Goal: Transaction & Acquisition: Purchase product/service

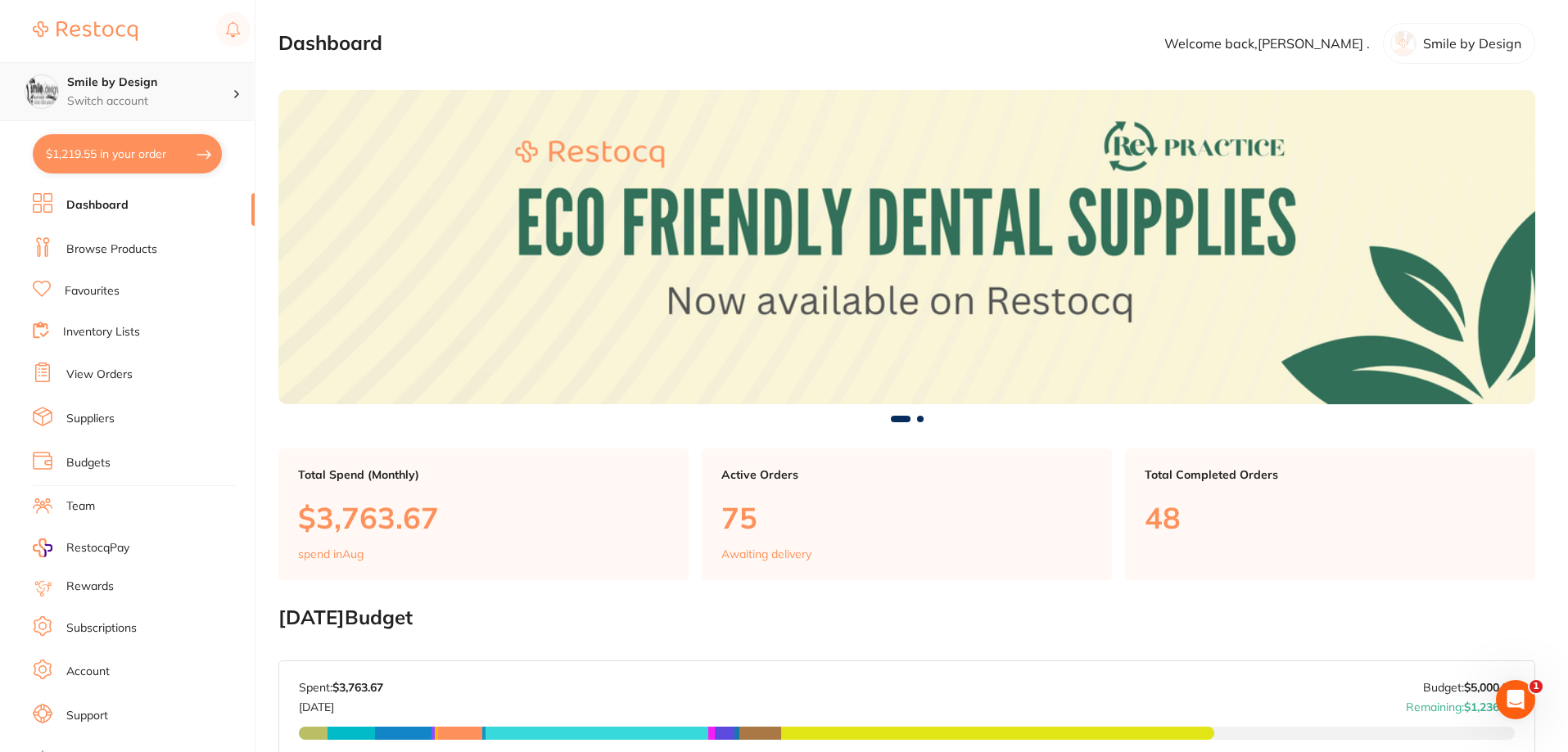
click at [118, 70] on div "Smile by Design Switch account" at bounding box center [126, 91] width 254 height 59
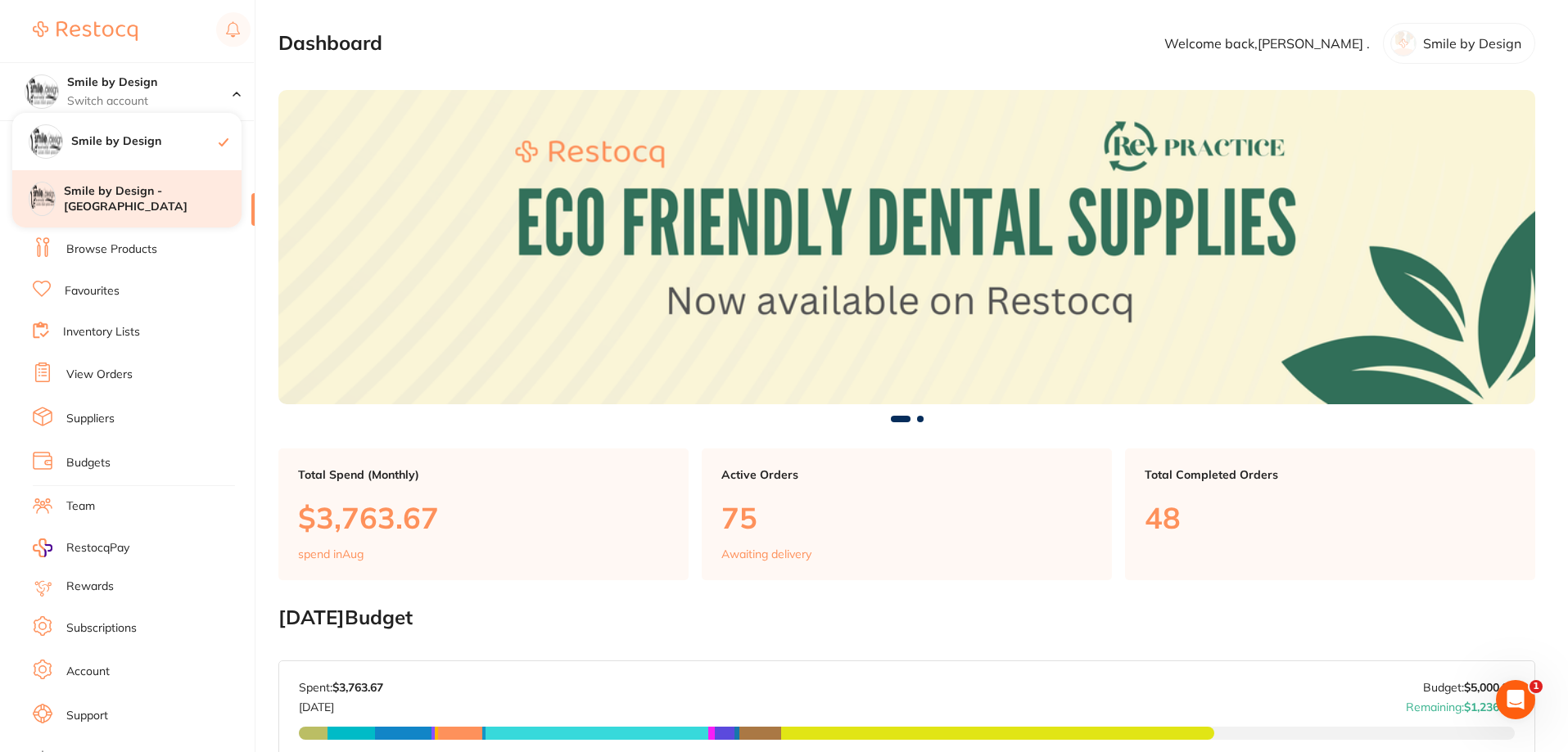
click at [141, 193] on h4 "Smile by Design - [GEOGRAPHIC_DATA]" at bounding box center [153, 199] width 178 height 32
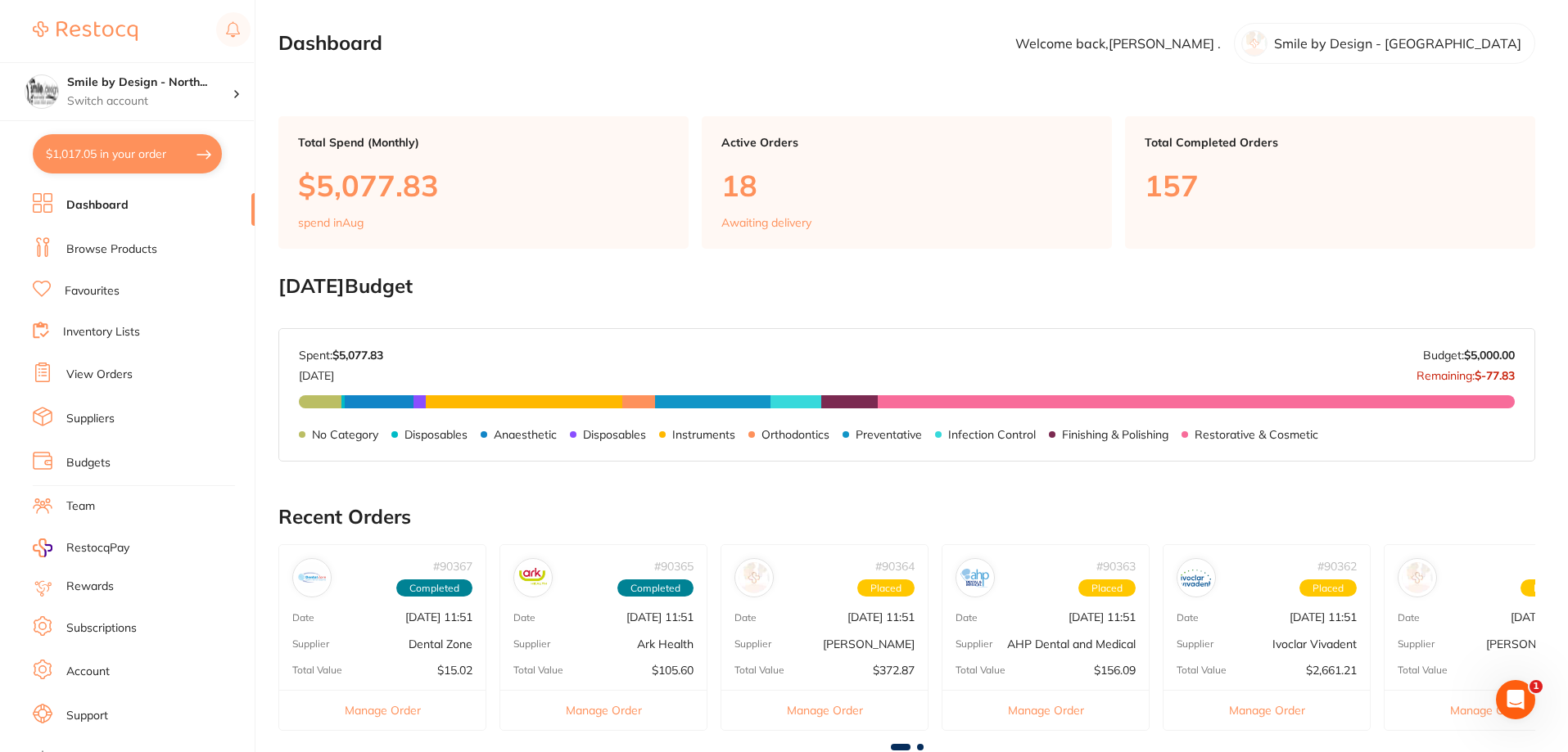
click at [116, 376] on link "View Orders" at bounding box center [99, 375] width 67 height 16
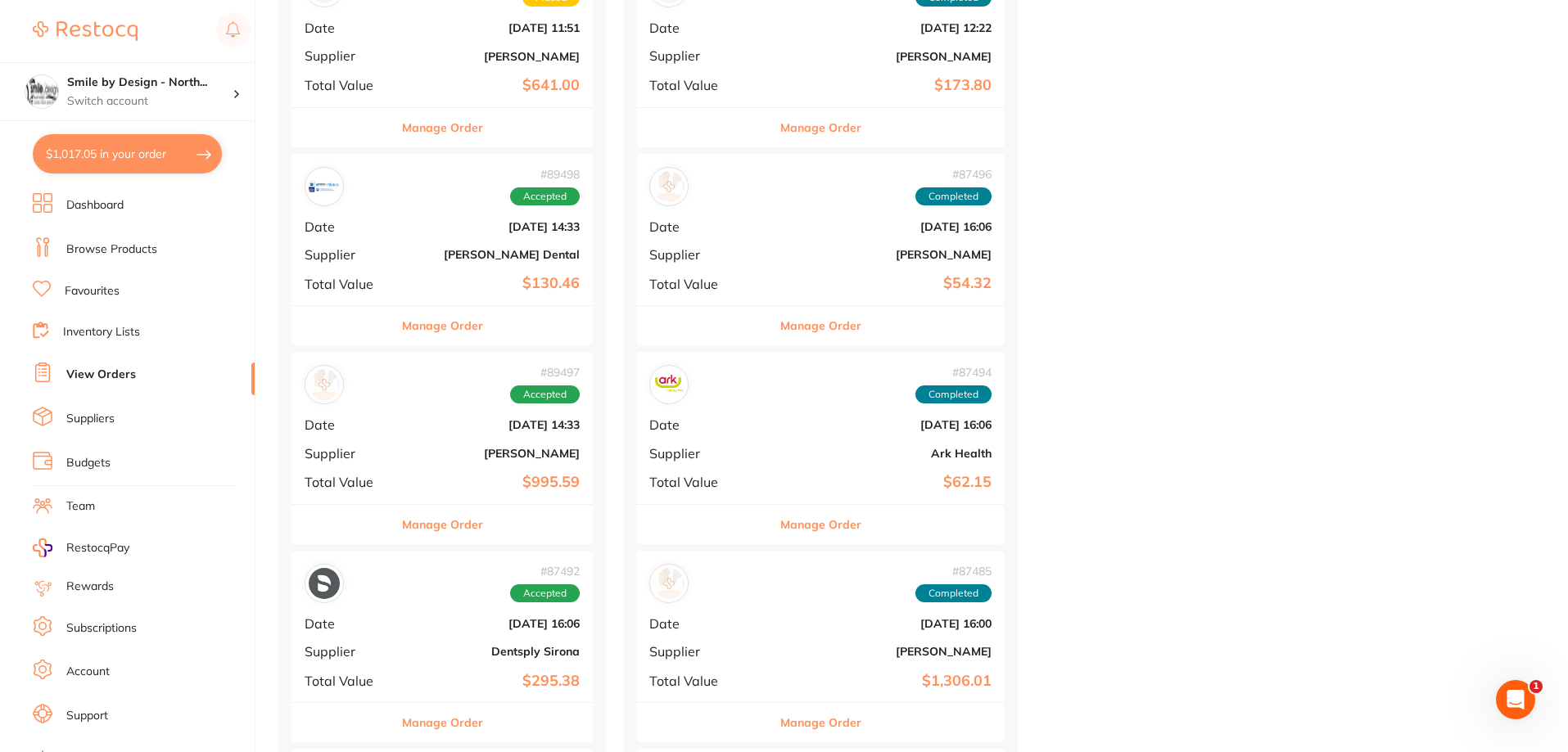
scroll to position [901, 0]
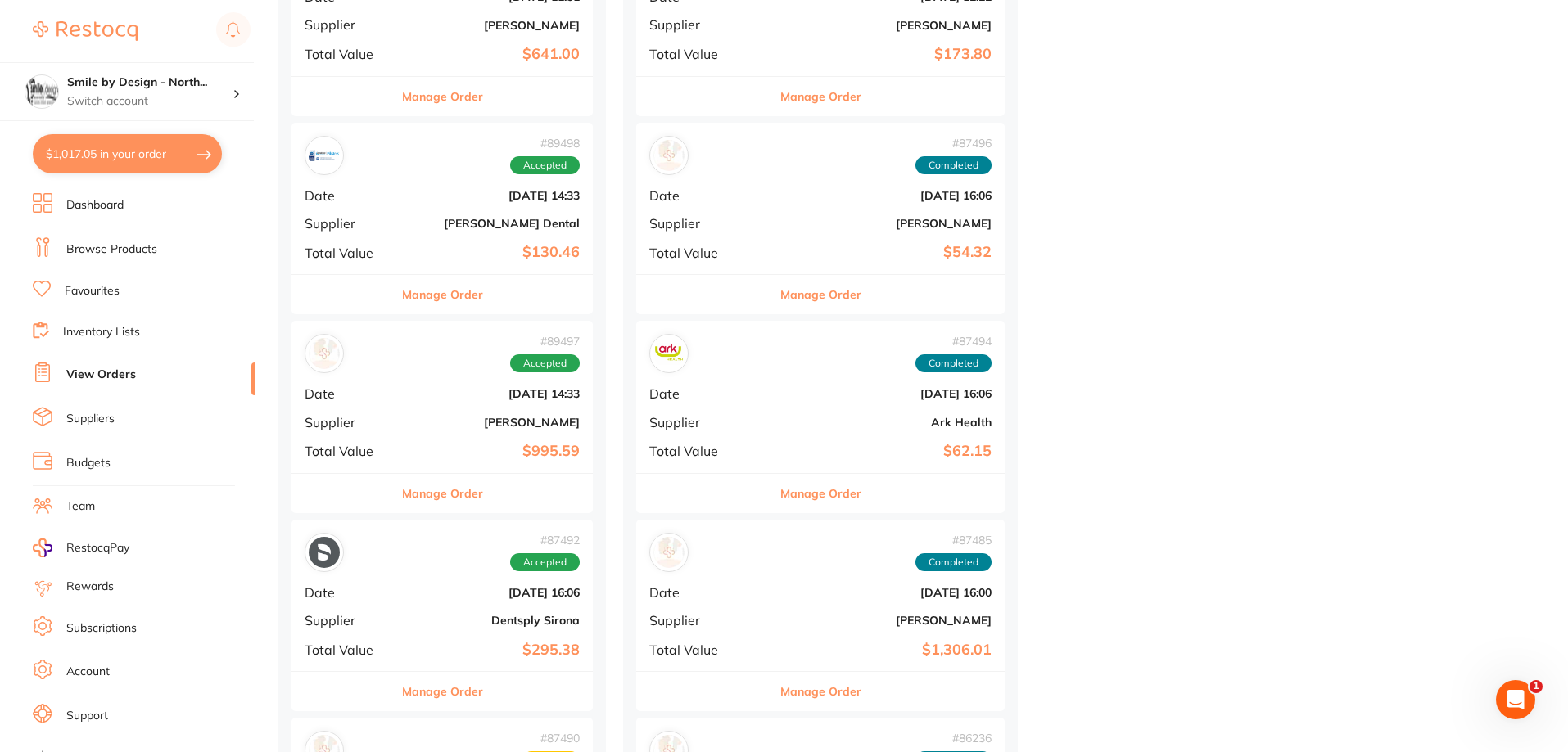
click at [461, 408] on div "# 89497 Accepted Date Aug 7 2025, 14:33 Supplier Henry Schein Halas Total Value…" at bounding box center [442, 396] width 301 height 152
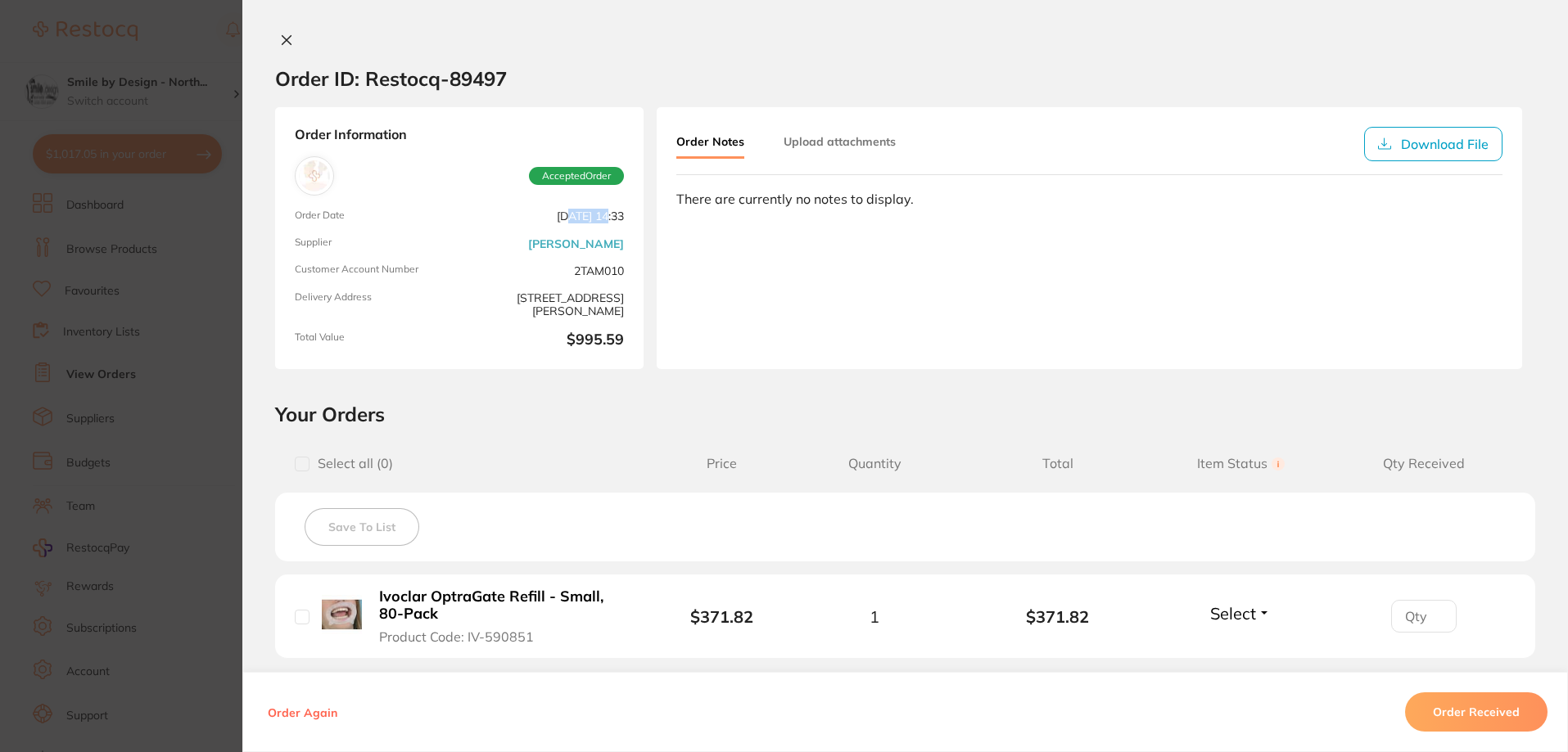
drag, startPoint x: 536, startPoint y: 220, endPoint x: 575, endPoint y: 224, distance: 39.2
click at [575, 224] on span "Aug 7 2025, 14:33" at bounding box center [546, 216] width 158 height 14
click at [601, 224] on span "Aug 7 2025, 14:33" at bounding box center [546, 216] width 158 height 14
drag, startPoint x: 606, startPoint y: 219, endPoint x: 520, endPoint y: 221, distance: 86.0
click at [520, 221] on div "Order Information Accepted Order Order Date Aug 7 2025, 14:33 Supplier Henry Sc…" at bounding box center [460, 237] width 369 height 262
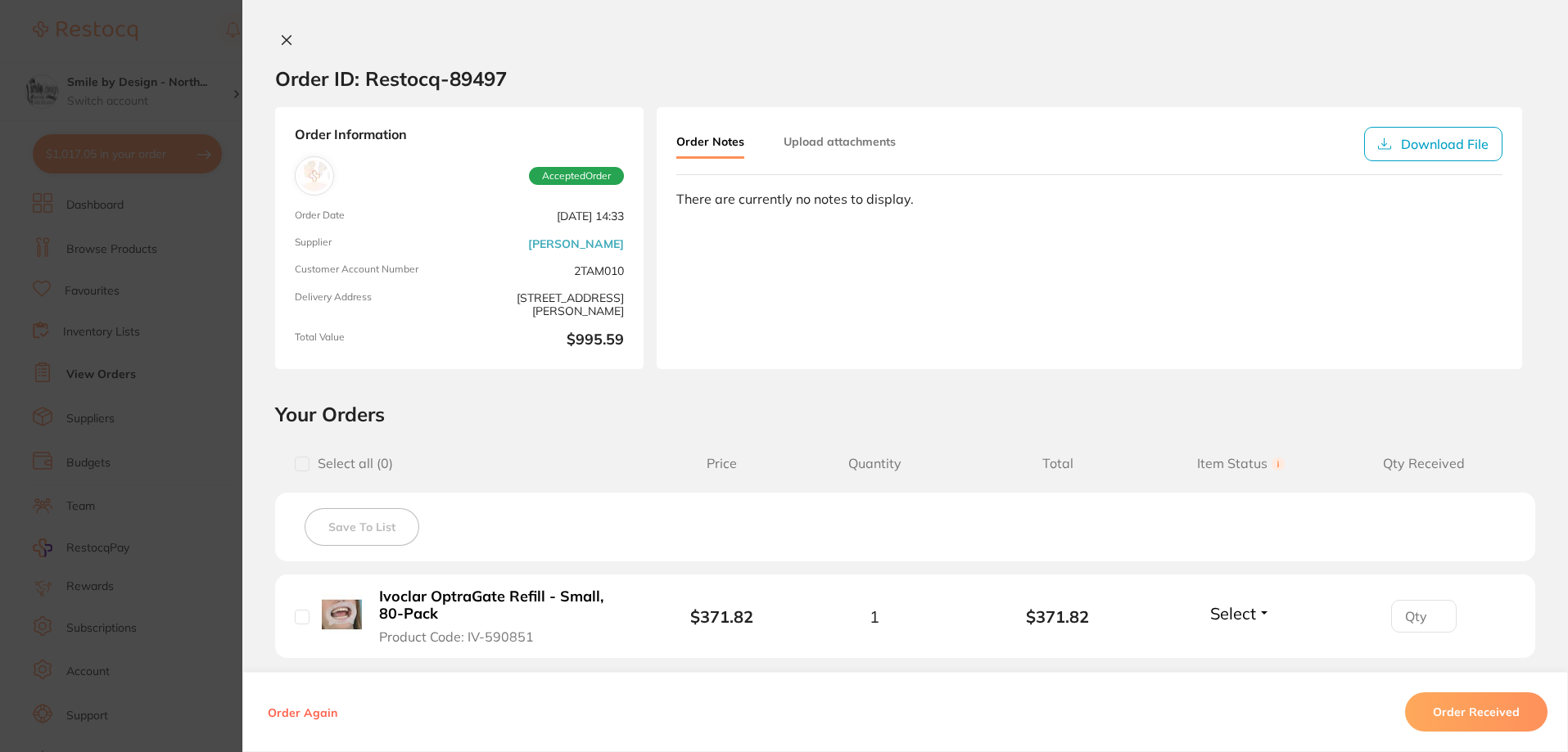
click at [520, 221] on span "Aug 7 2025, 14:33" at bounding box center [546, 216] width 158 height 14
drag, startPoint x: 621, startPoint y: 218, endPoint x: 518, endPoint y: 224, distance: 103.2
click at [518, 224] on div "Order Information Accepted Order Order Date Aug 7 2025, 14:33 Supplier Henry Sc…" at bounding box center [460, 237] width 369 height 262
click at [434, 84] on h2 "Order ID: Restocq- 89497" at bounding box center [391, 78] width 232 height 24
drag, startPoint x: 444, startPoint y: 81, endPoint x: 512, endPoint y: 77, distance: 68.1
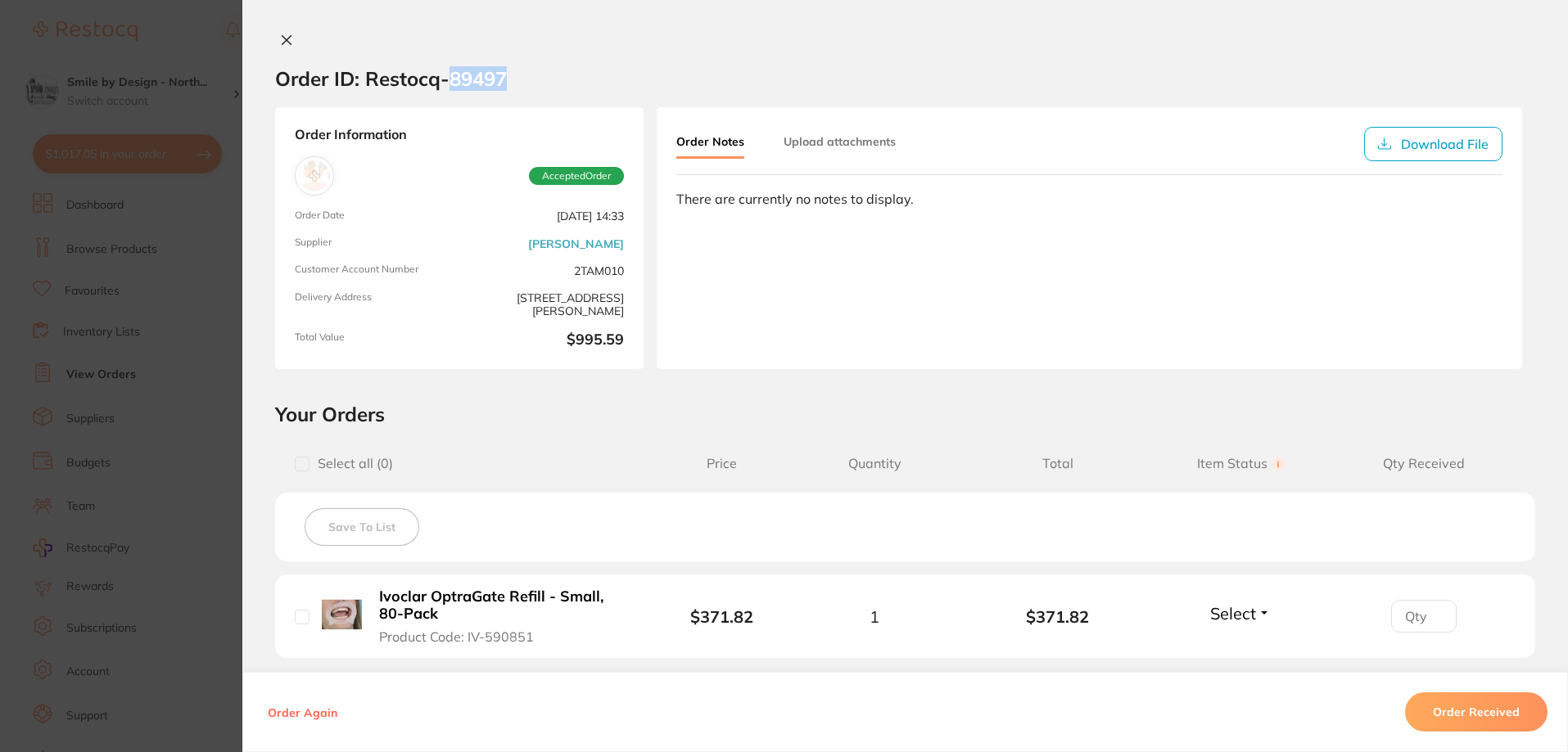
click at [512, 77] on section "Order ID: Restocq- 89497" at bounding box center [905, 78] width 1326 height 57
click at [511, 78] on section "Order ID: Restocq- 89497" at bounding box center [905, 78] width 1326 height 57
drag, startPoint x: 456, startPoint y: 78, endPoint x: 502, endPoint y: 80, distance: 46.0
click at [502, 80] on h2 "Order ID: Restocq- 89497" at bounding box center [391, 78] width 232 height 24
click at [509, 83] on section "Order ID: Restocq- 89497" at bounding box center [905, 78] width 1326 height 57
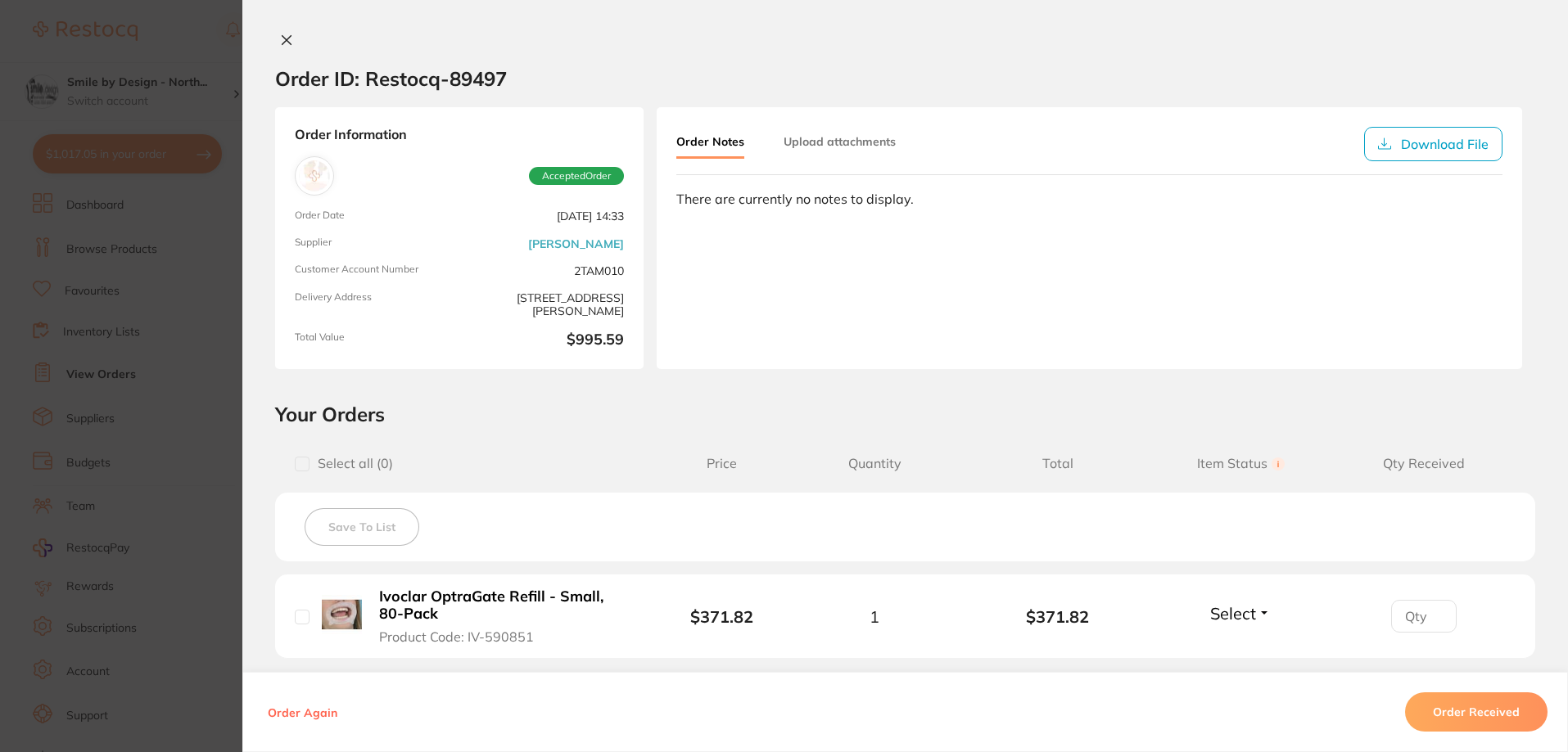
click at [725, 423] on h2 "Your Orders" at bounding box center [905, 413] width 1260 height 24
drag, startPoint x: 447, startPoint y: 75, endPoint x: 542, endPoint y: 75, distance: 95.0
click at [542, 75] on section "Order ID: Restocq- 89497" at bounding box center [905, 78] width 1326 height 57
click at [543, 75] on section "Order ID: Restocq- 89497" at bounding box center [905, 78] width 1326 height 57
drag, startPoint x: 366, startPoint y: 78, endPoint x: 476, endPoint y: 76, distance: 110.0
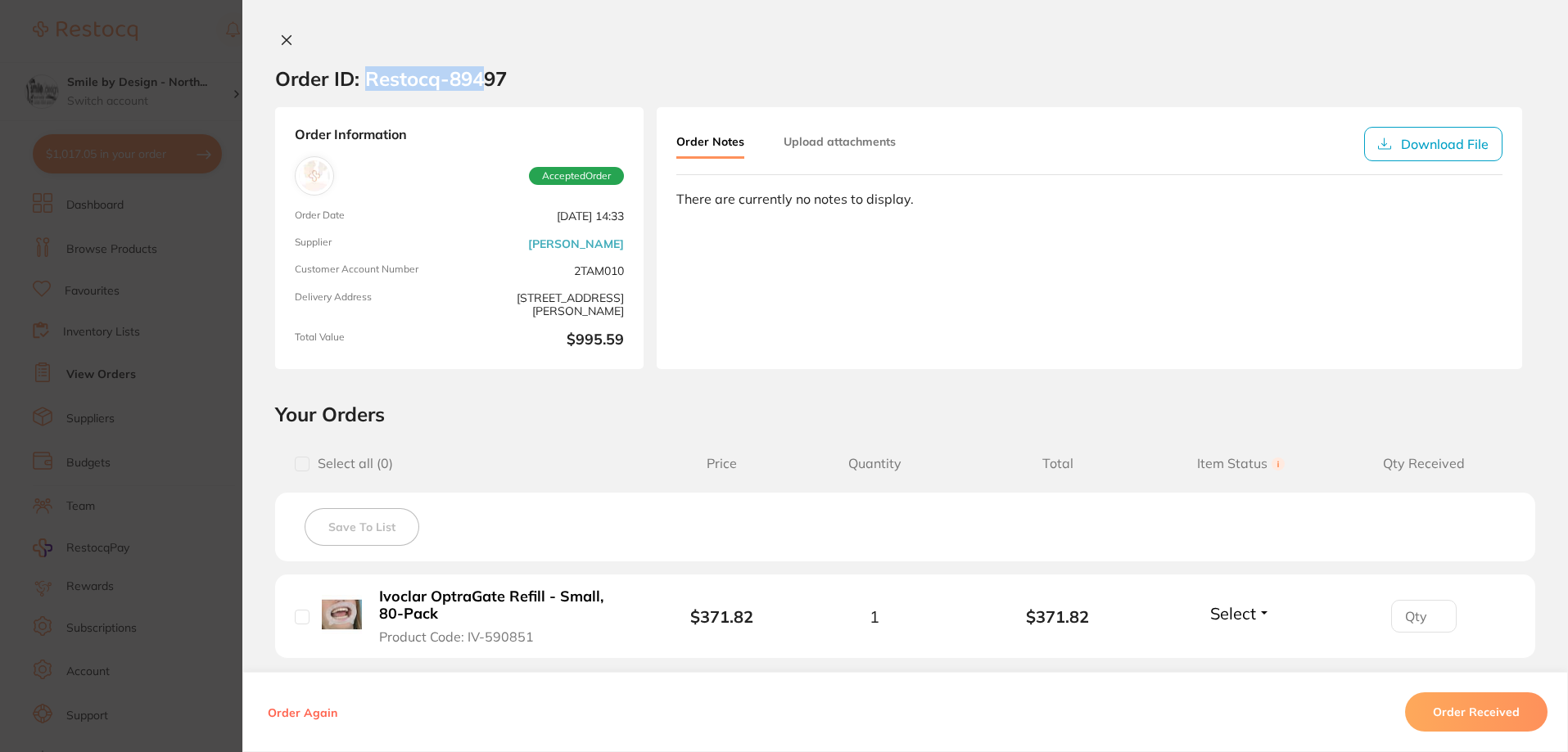
click at [476, 76] on h2 "Order ID: Restocq- 89497" at bounding box center [391, 78] width 232 height 24
click at [505, 80] on section "Order ID: Restocq- 89497" at bounding box center [905, 78] width 1326 height 57
click at [283, 36] on icon at bounding box center [287, 40] width 9 height 9
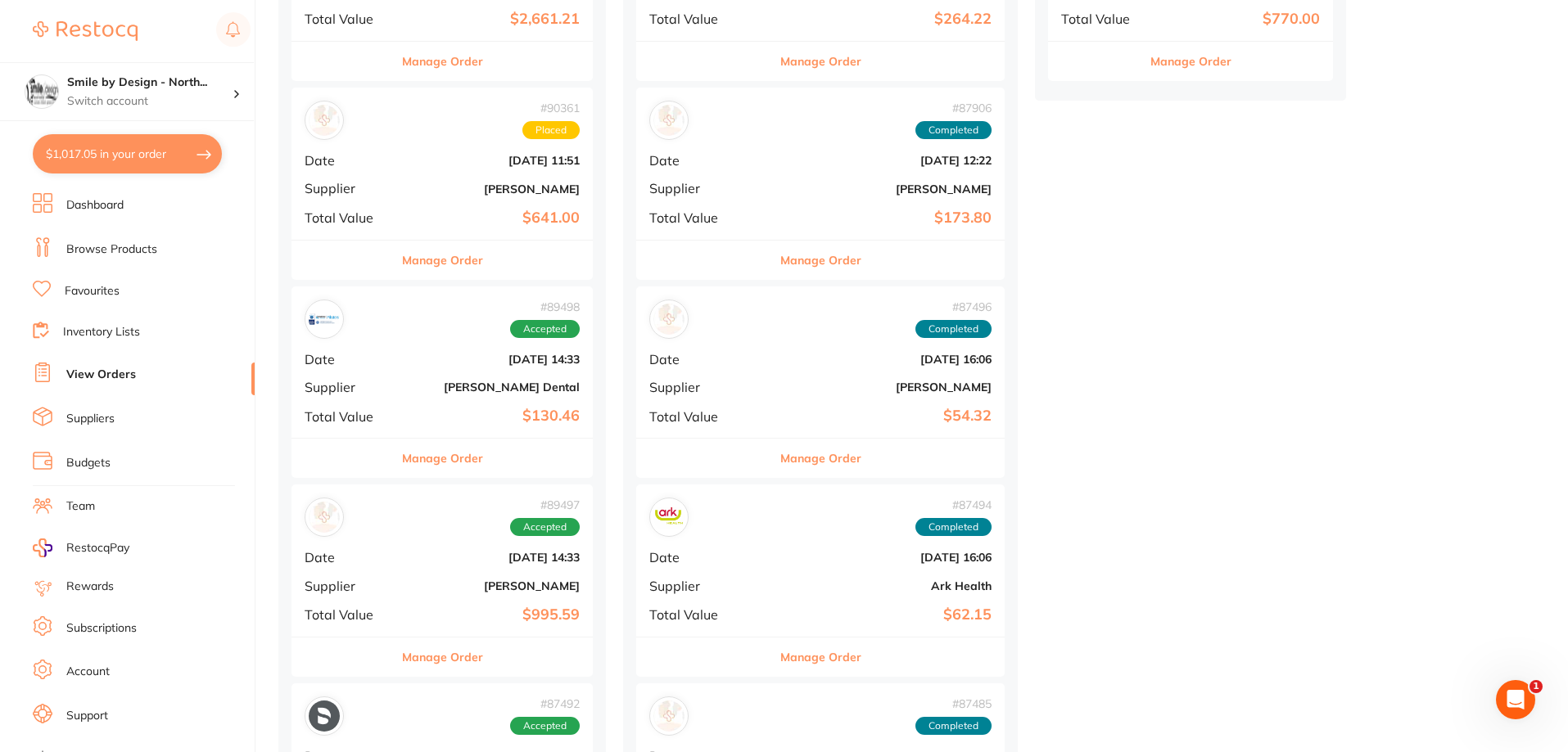
click at [164, 95] on p "Switch account" at bounding box center [150, 101] width 165 height 16
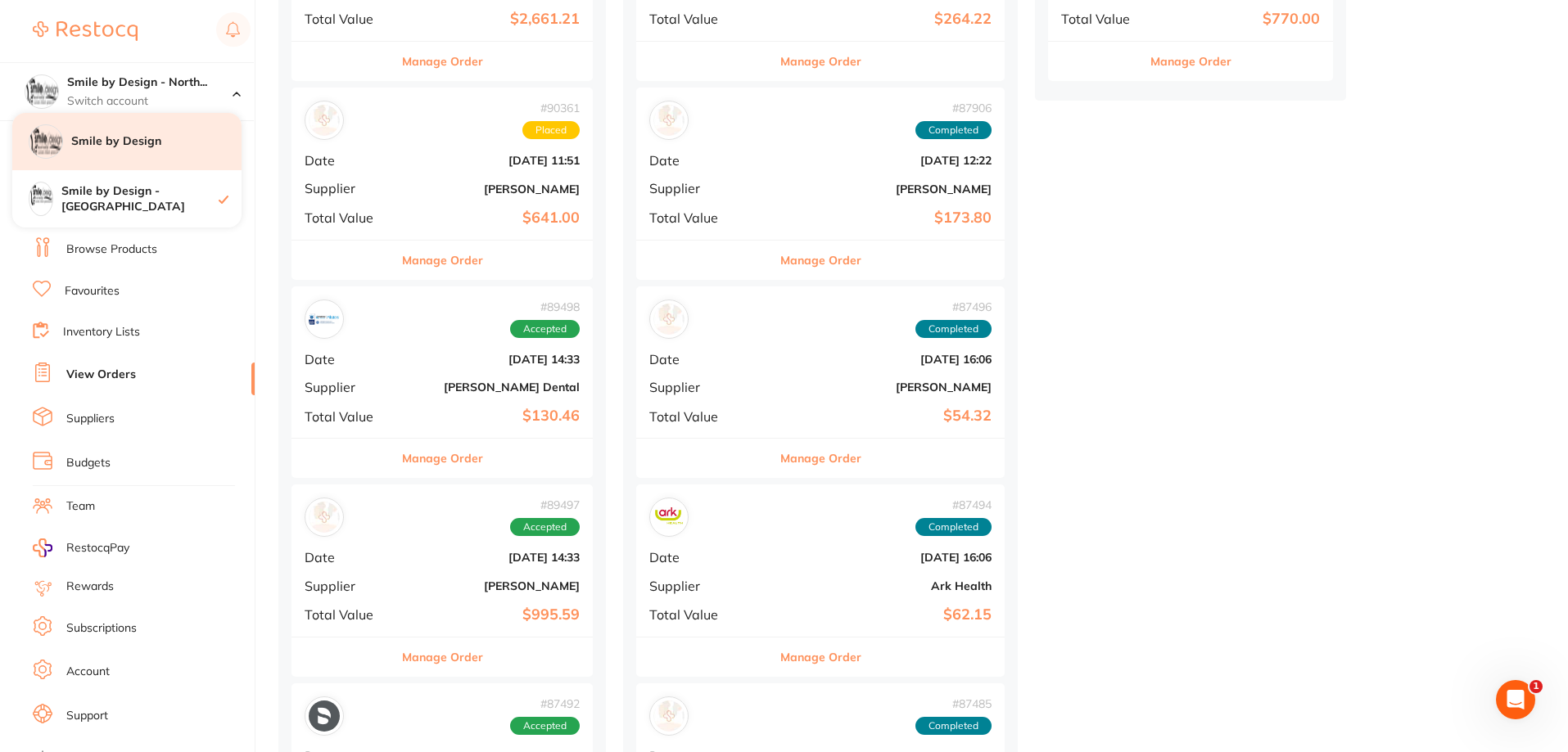
click at [174, 138] on h4 "Smile by Design" at bounding box center [156, 141] width 170 height 16
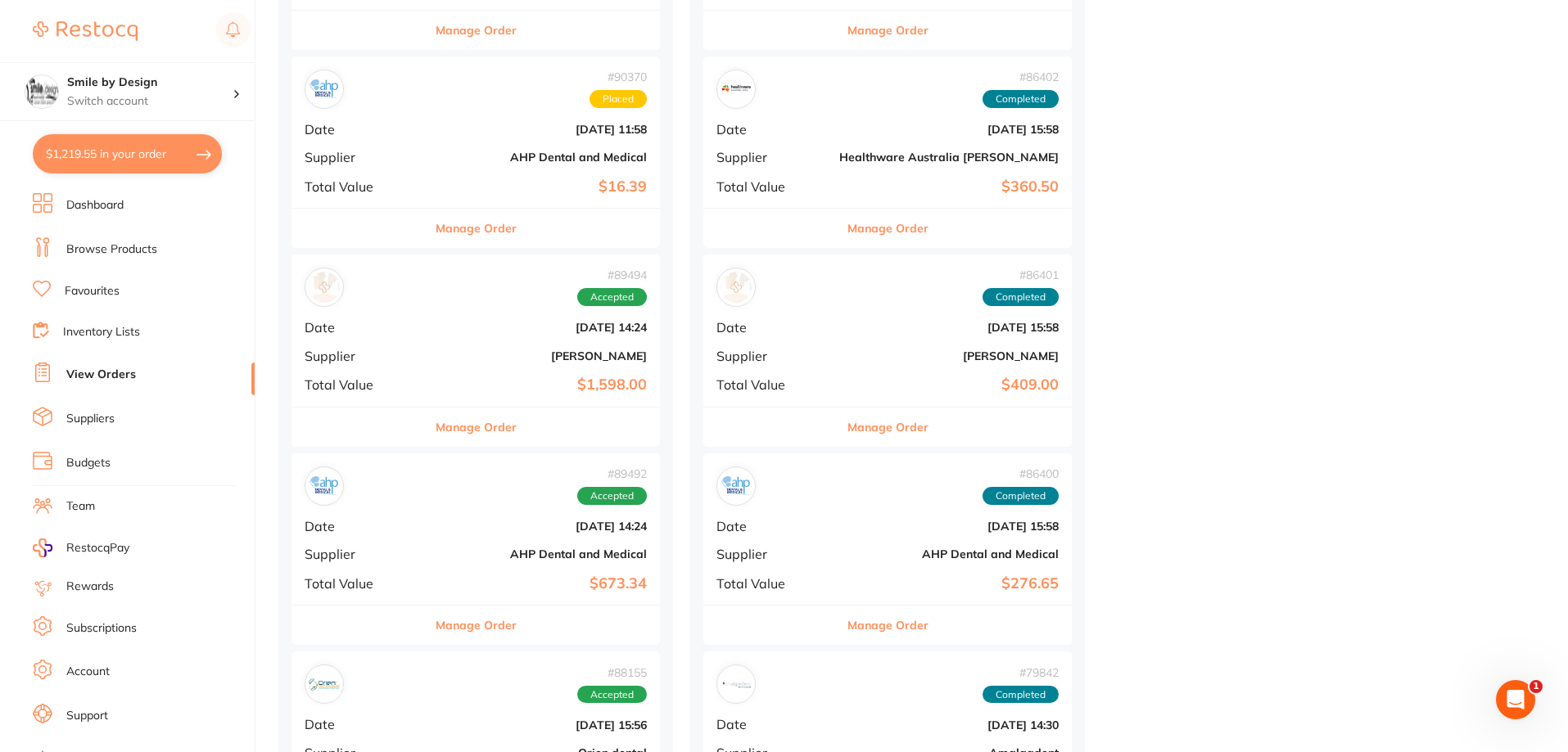
scroll to position [1392, 0]
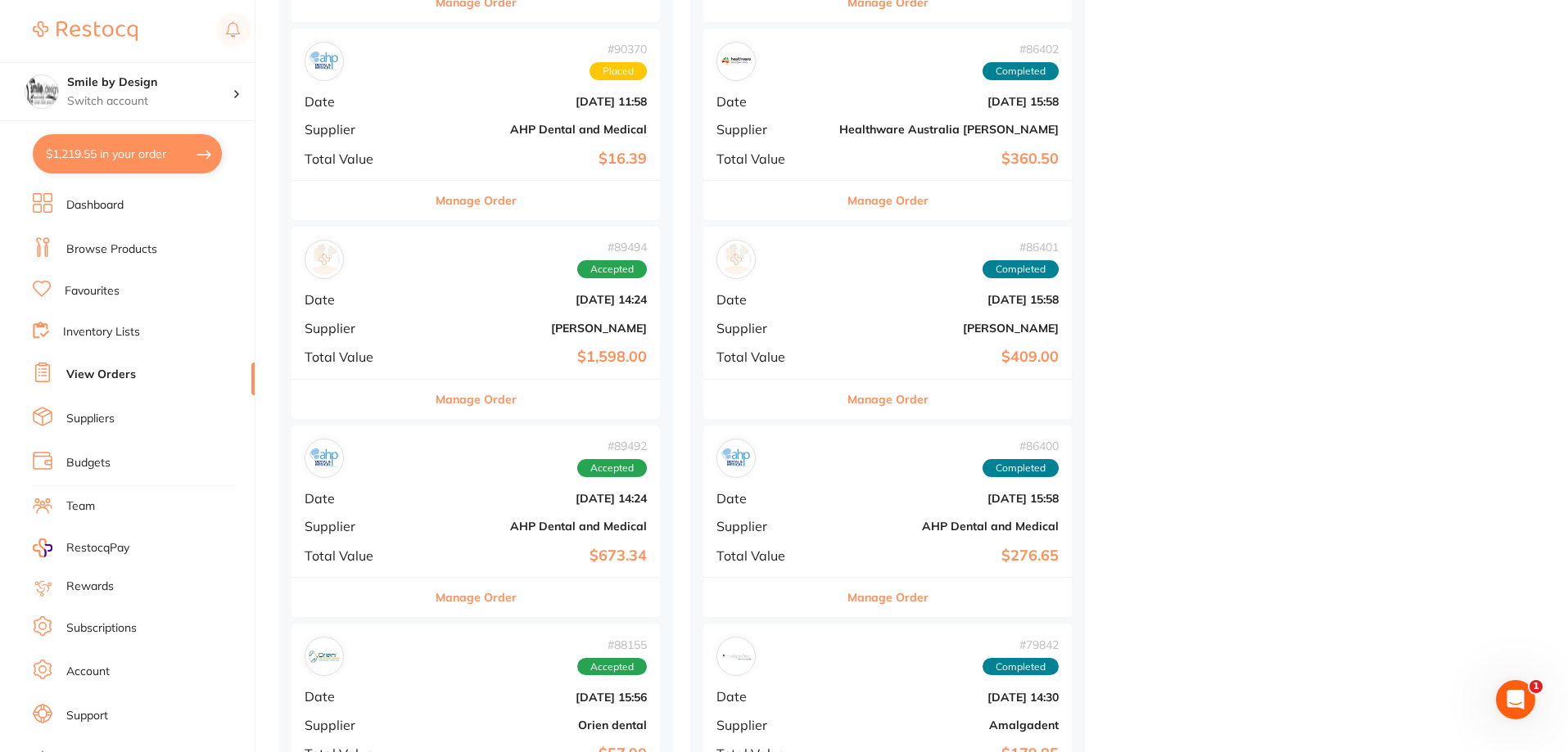
click at [468, 334] on b "[PERSON_NAME]" at bounding box center [537, 328] width 219 height 14
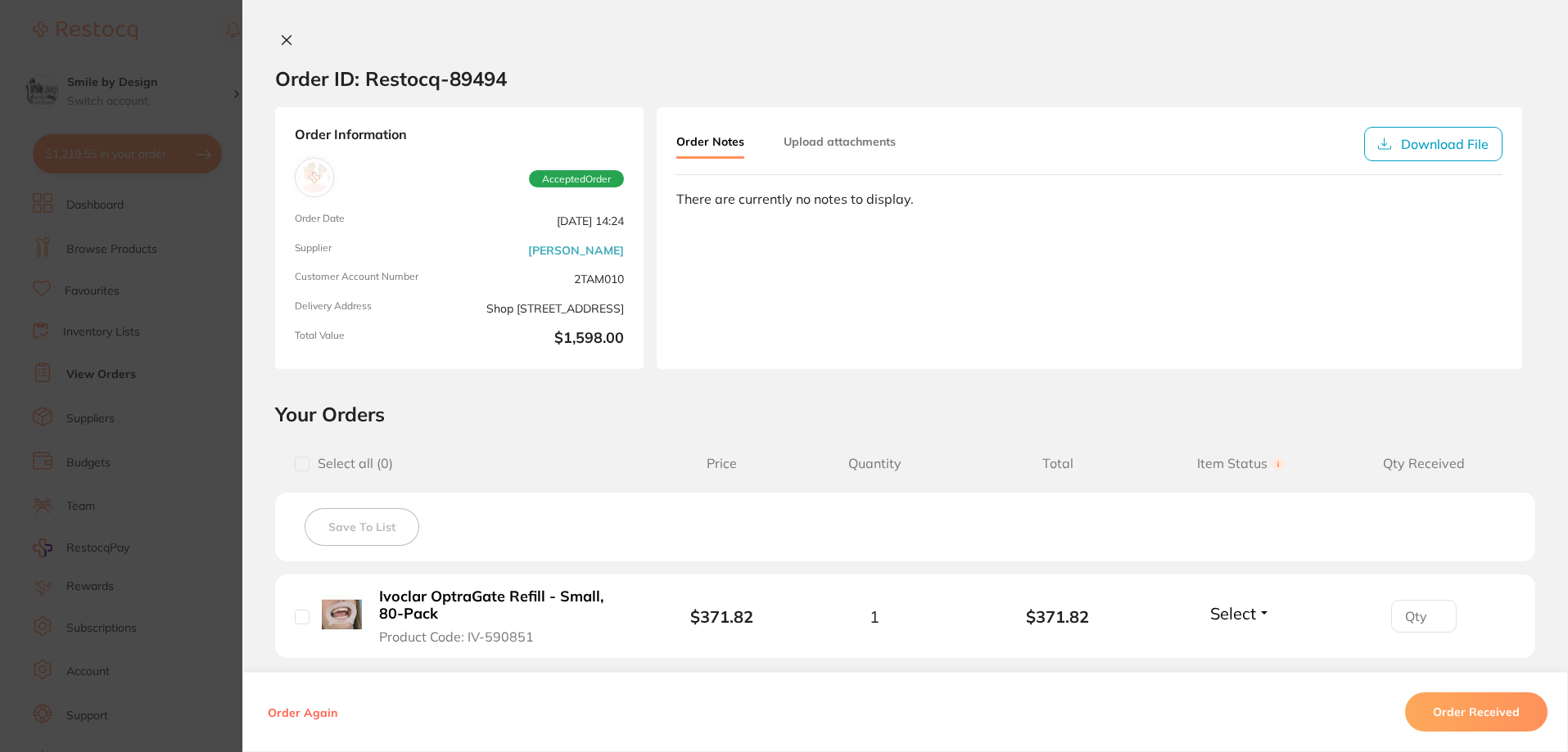
click at [283, 41] on icon at bounding box center [287, 40] width 9 height 9
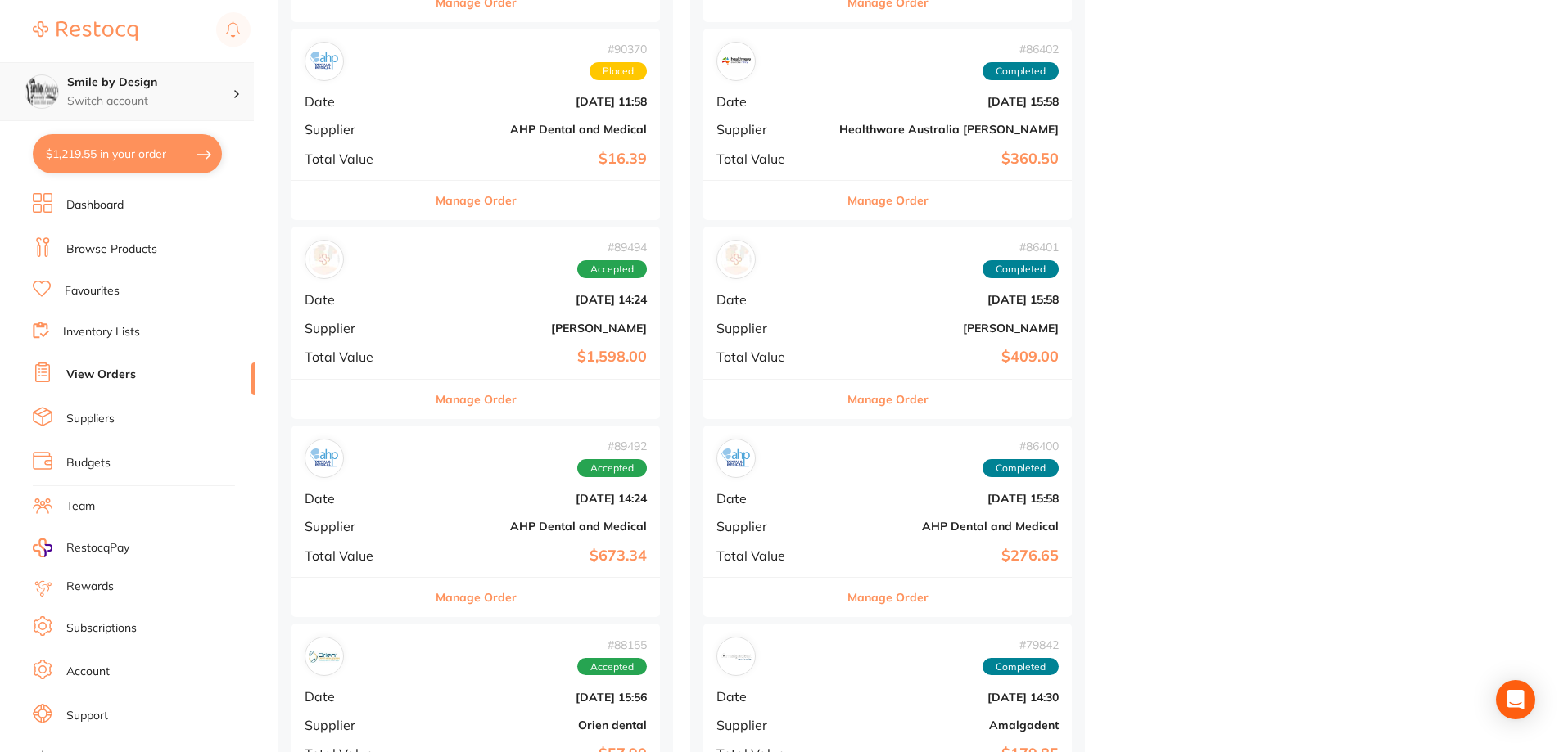
click at [156, 76] on h4 "Smile by Design" at bounding box center [150, 82] width 165 height 16
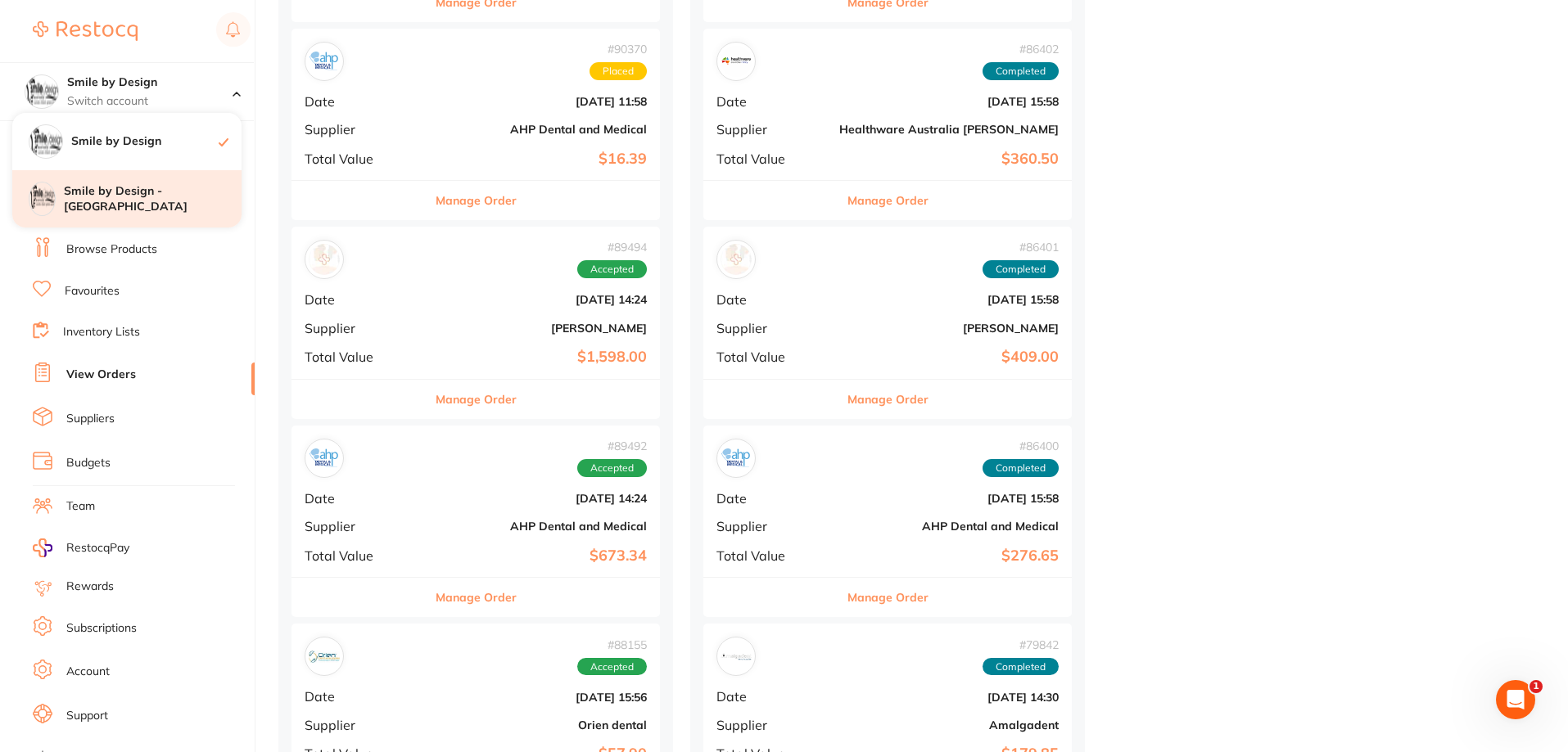
click at [170, 212] on h4 "Smile by Design - [GEOGRAPHIC_DATA]" at bounding box center [153, 199] width 178 height 32
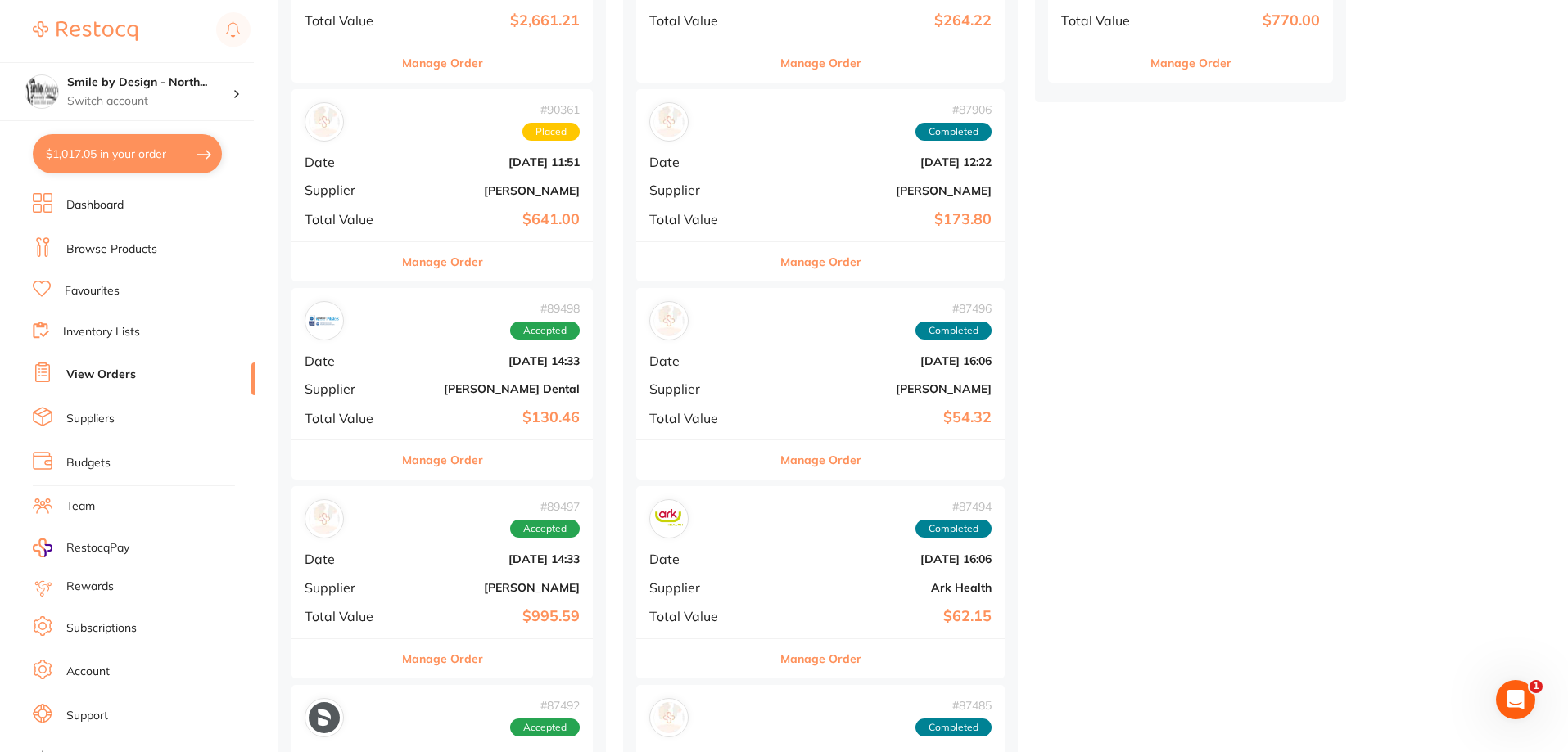
scroll to position [901, 0]
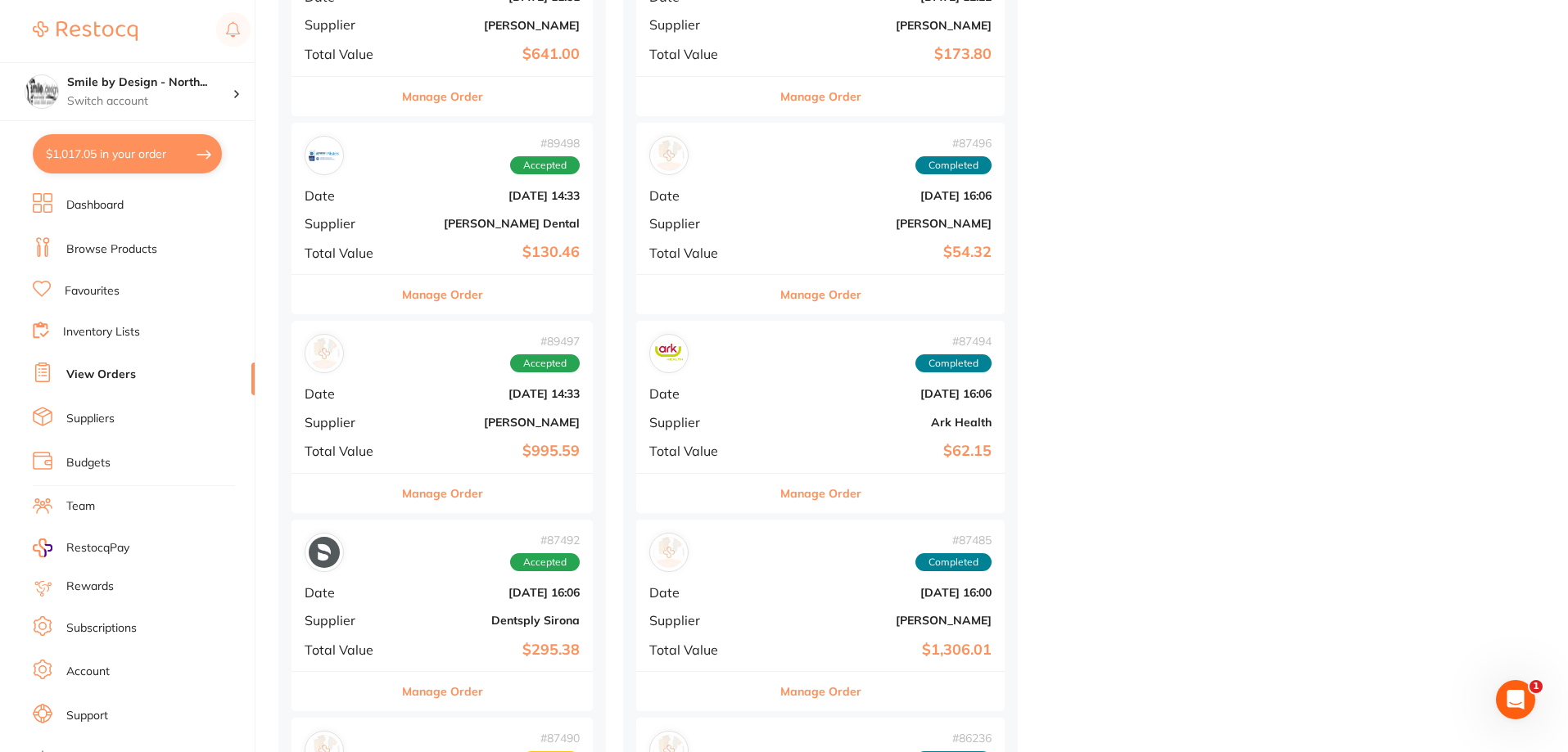
click at [543, 414] on div "# 89497 Accepted Date Aug 7 2025, 14:33 Supplier Henry Schein Halas Total Value…" at bounding box center [442, 396] width 301 height 152
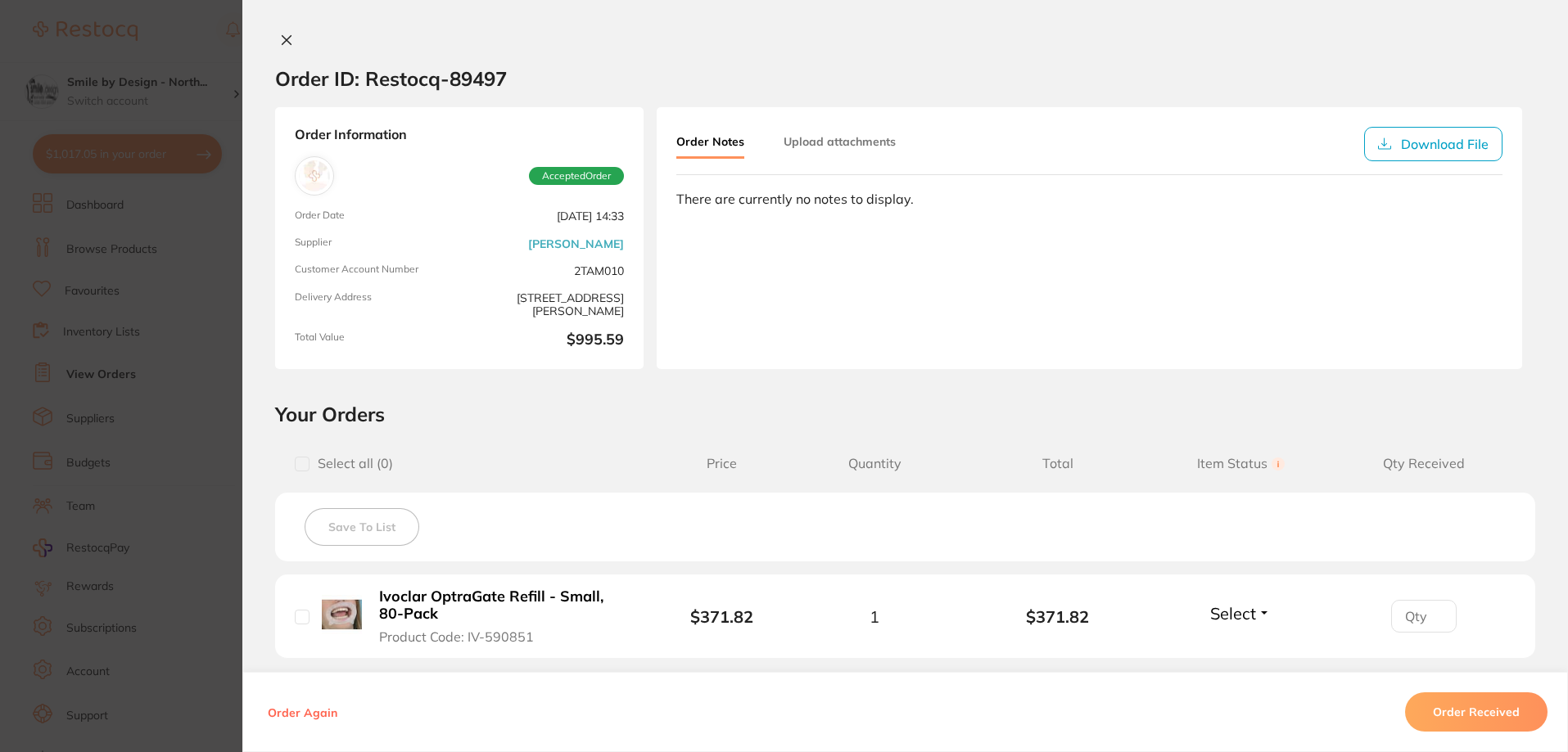
click at [289, 33] on button at bounding box center [287, 42] width 23 height 17
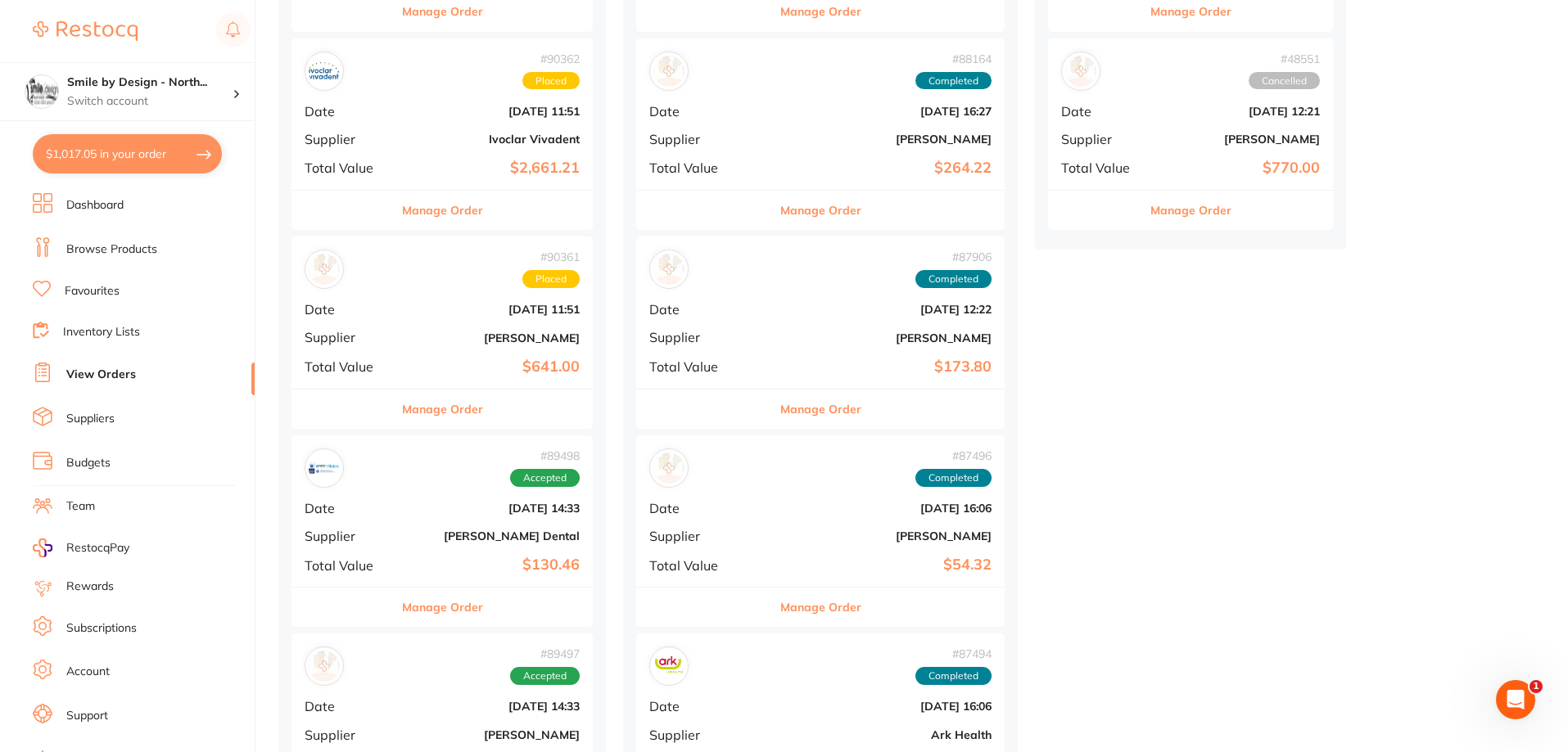
scroll to position [573, 0]
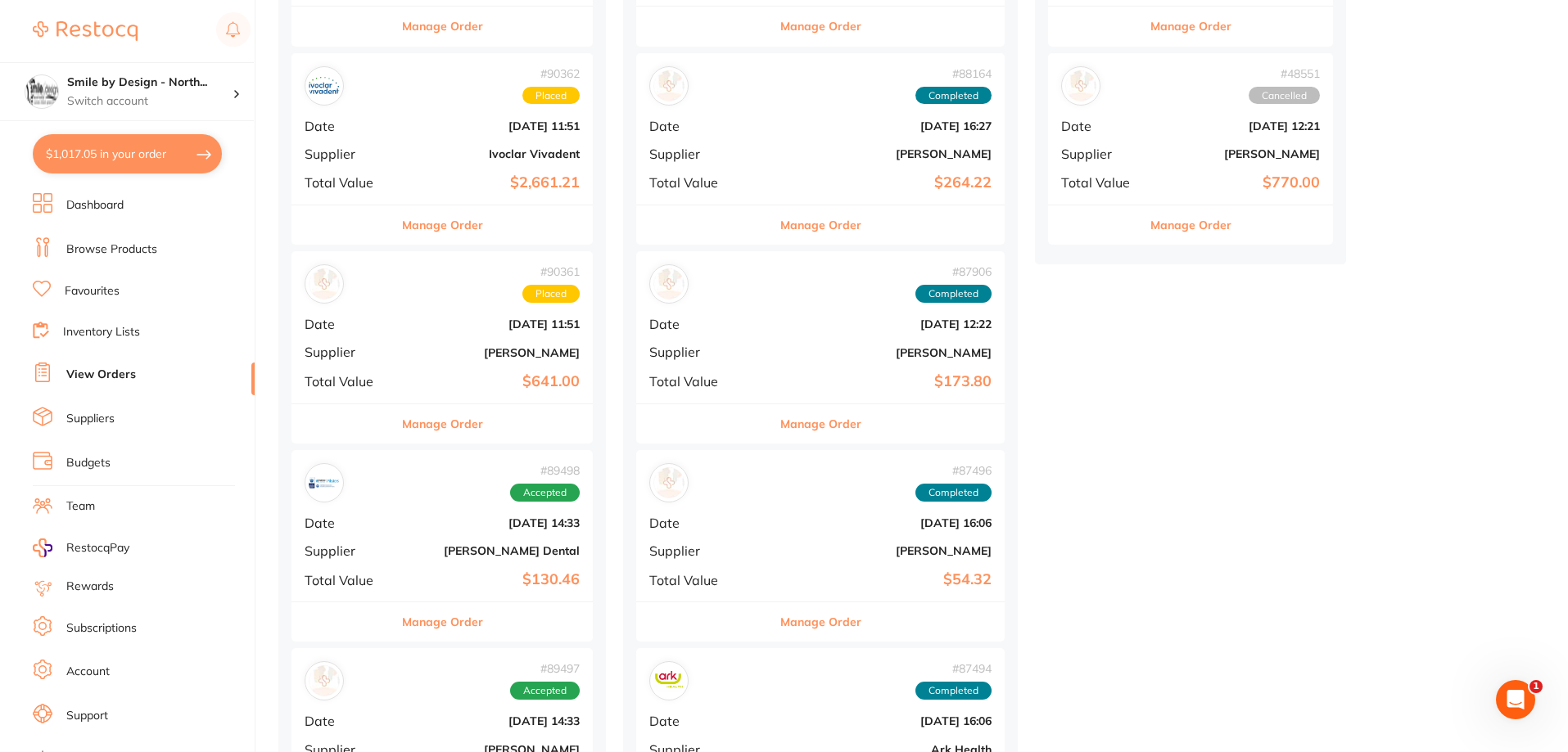
click at [479, 353] on b "[PERSON_NAME]" at bounding box center [492, 353] width 175 height 14
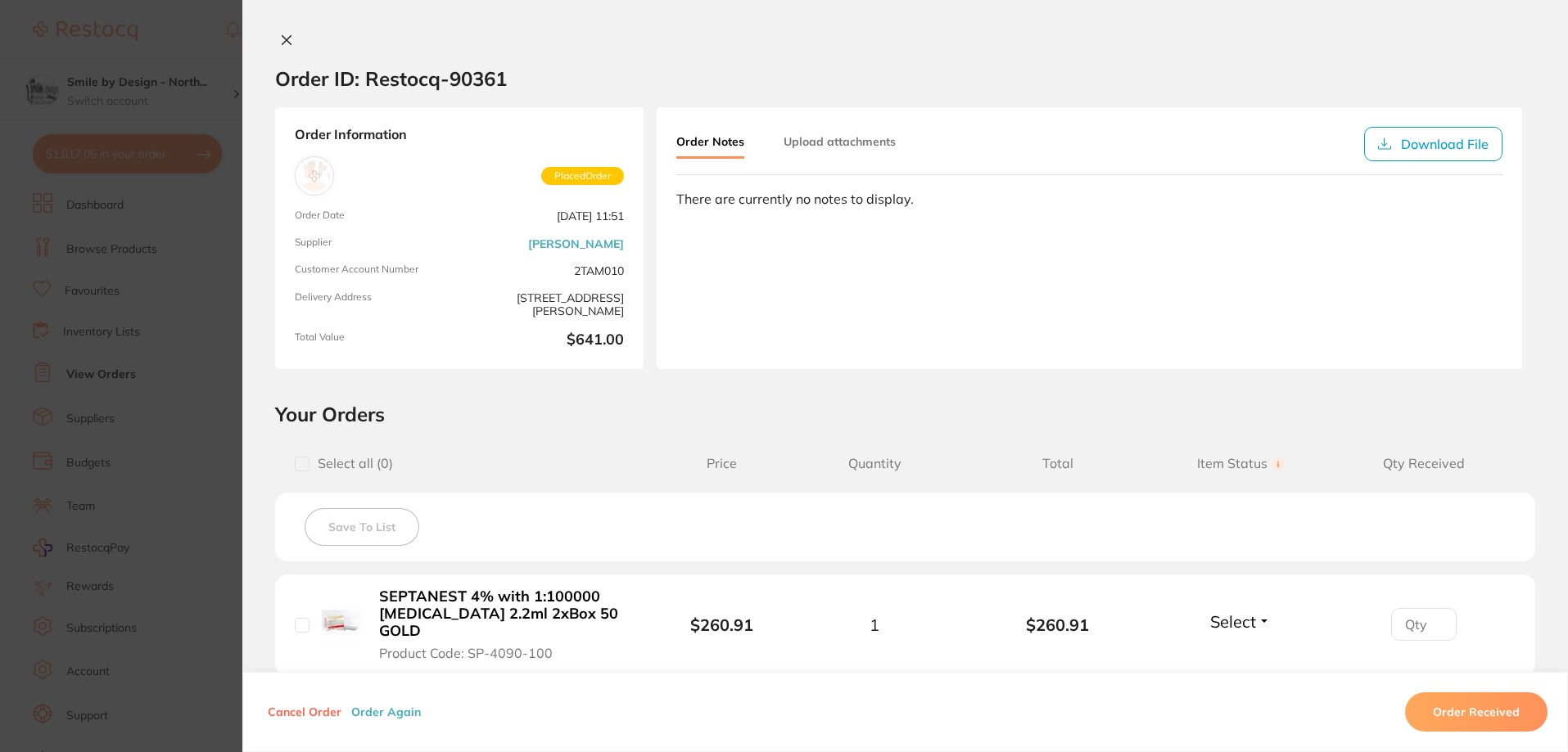
scroll to position [491, 0]
drag, startPoint x: 450, startPoint y: 76, endPoint x: 508, endPoint y: 80, distance: 58.1
click at [508, 80] on section "Order ID: Restocq- 90361" at bounding box center [905, 78] width 1326 height 57
click at [519, 76] on section "Order ID: Restocq- 90361" at bounding box center [905, 78] width 1326 height 57
click at [280, 41] on icon at bounding box center [287, 41] width 14 height 14
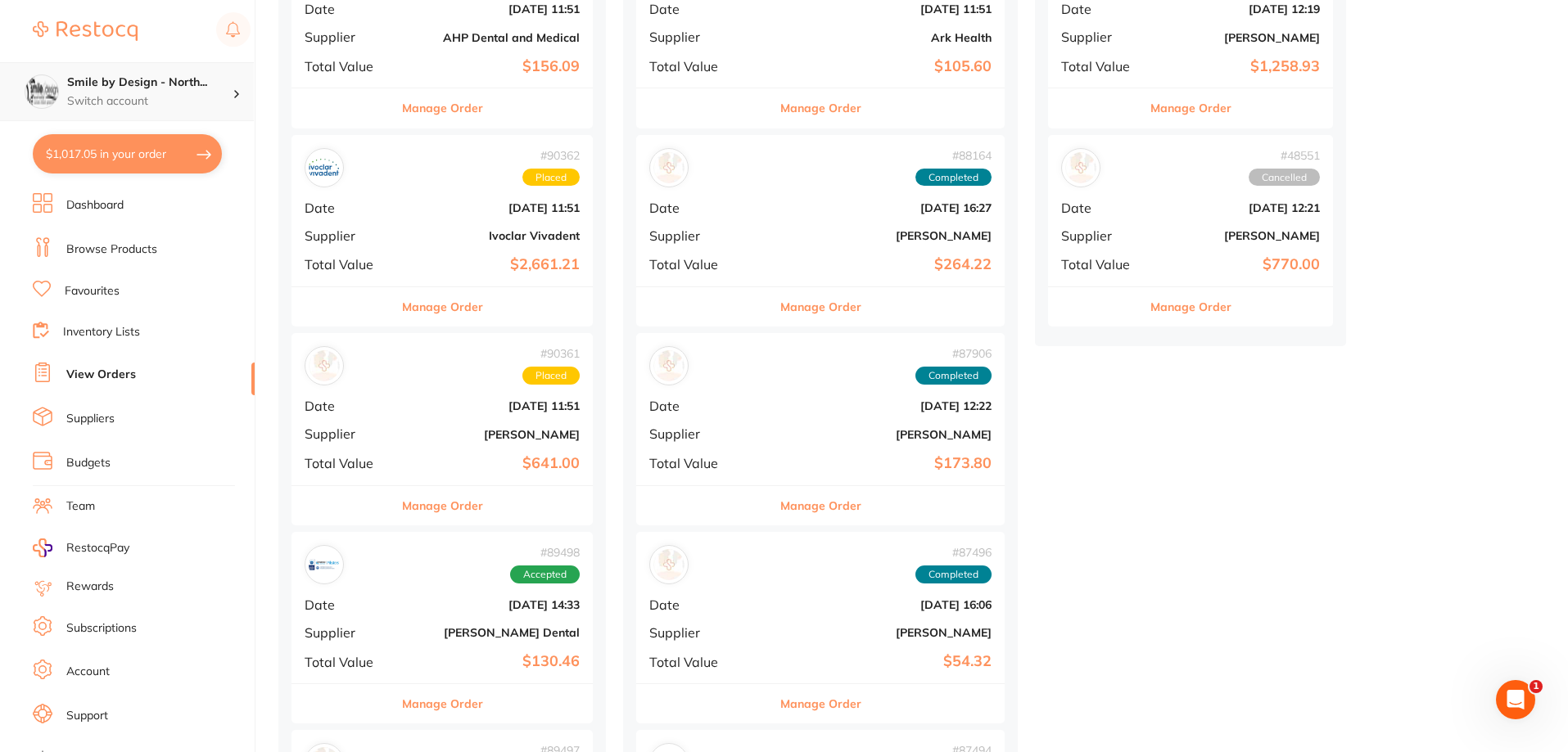
click at [154, 106] on p "Switch account" at bounding box center [150, 101] width 165 height 16
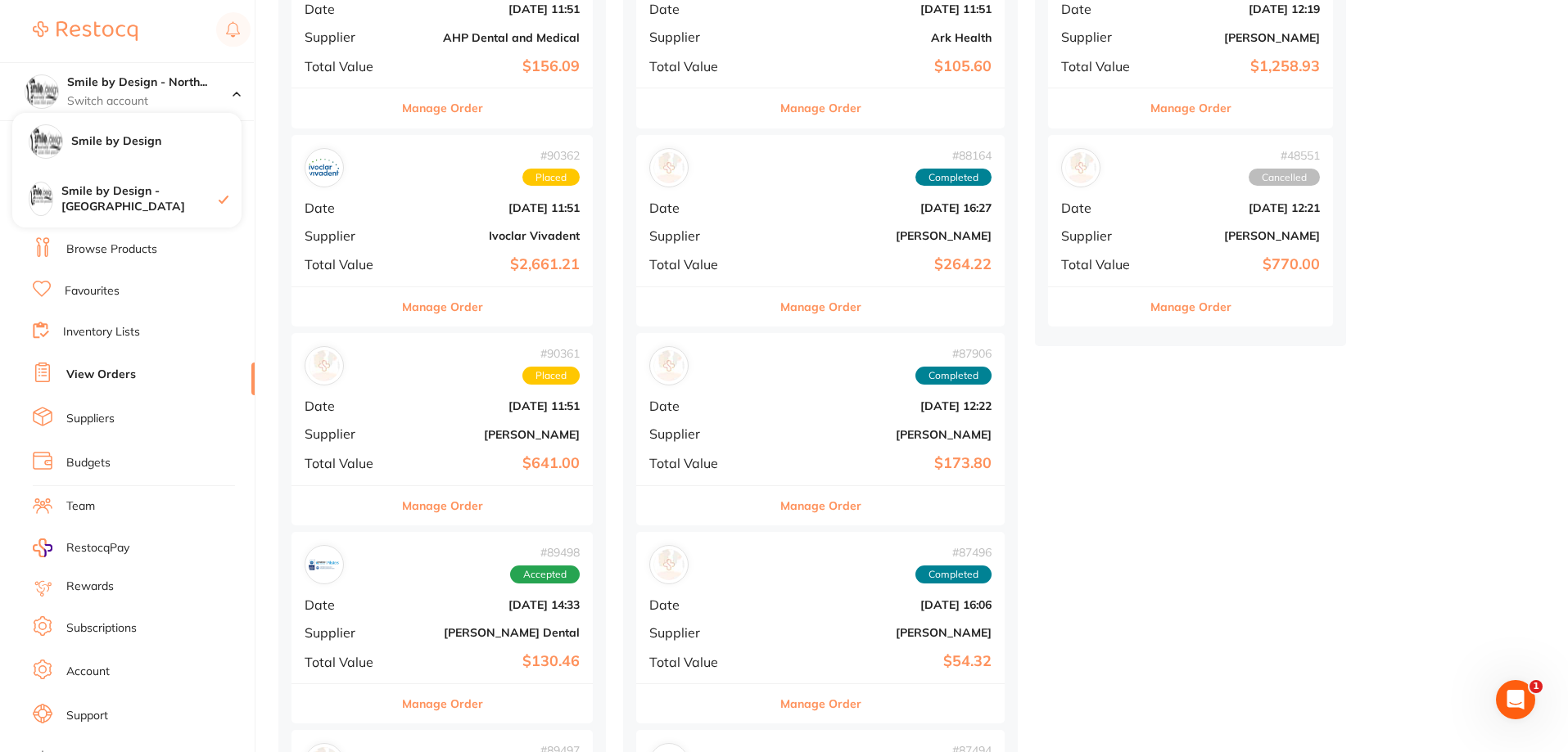
click at [552, 429] on b "[PERSON_NAME]" at bounding box center [492, 435] width 175 height 14
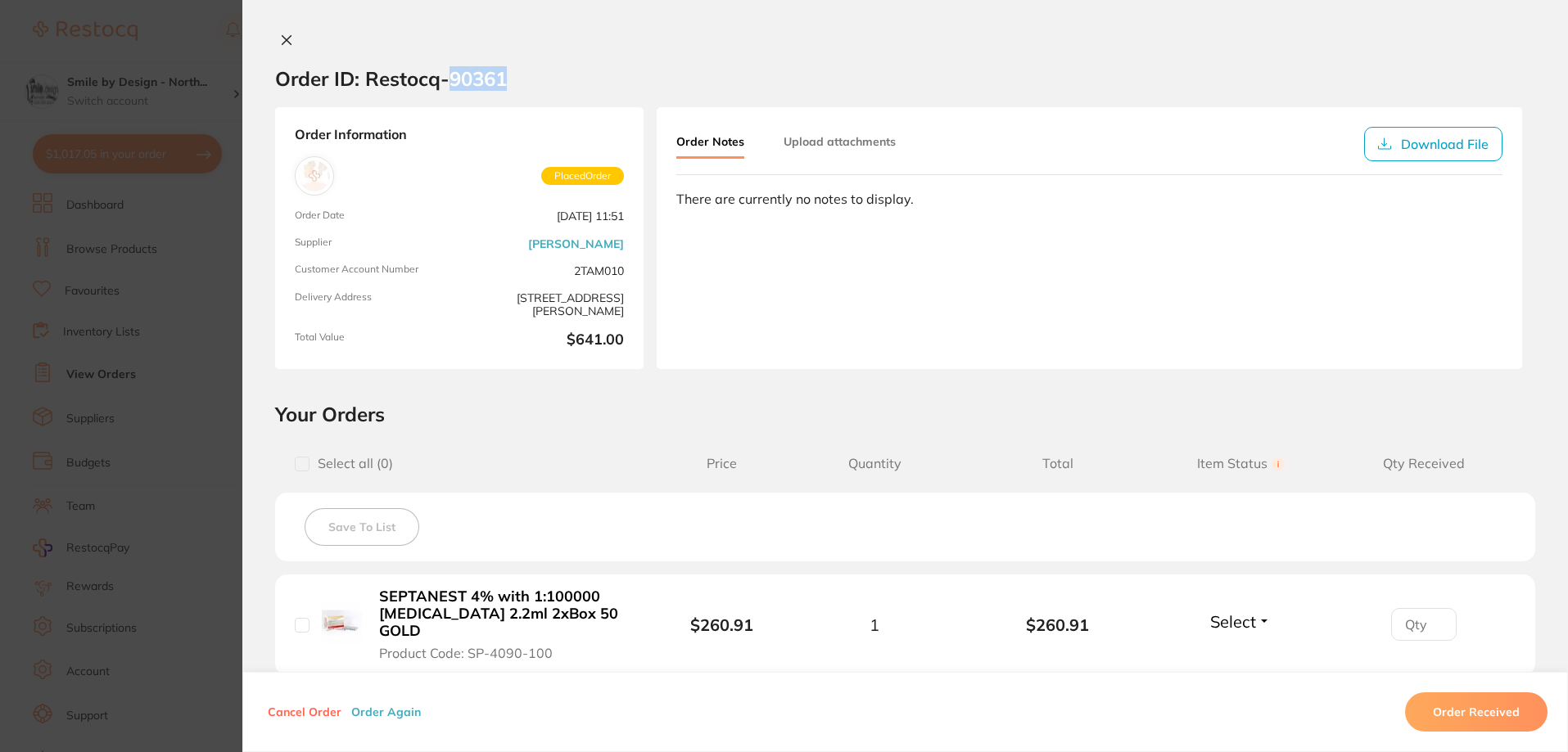
drag, startPoint x: 448, startPoint y: 78, endPoint x: 502, endPoint y: 77, distance: 54.0
click at [502, 77] on h2 "Order ID: Restocq- 90361" at bounding box center [391, 78] width 232 height 24
click at [521, 82] on section "Order ID: Restocq- 90361" at bounding box center [905, 78] width 1326 height 57
click at [280, 40] on icon at bounding box center [287, 41] width 14 height 14
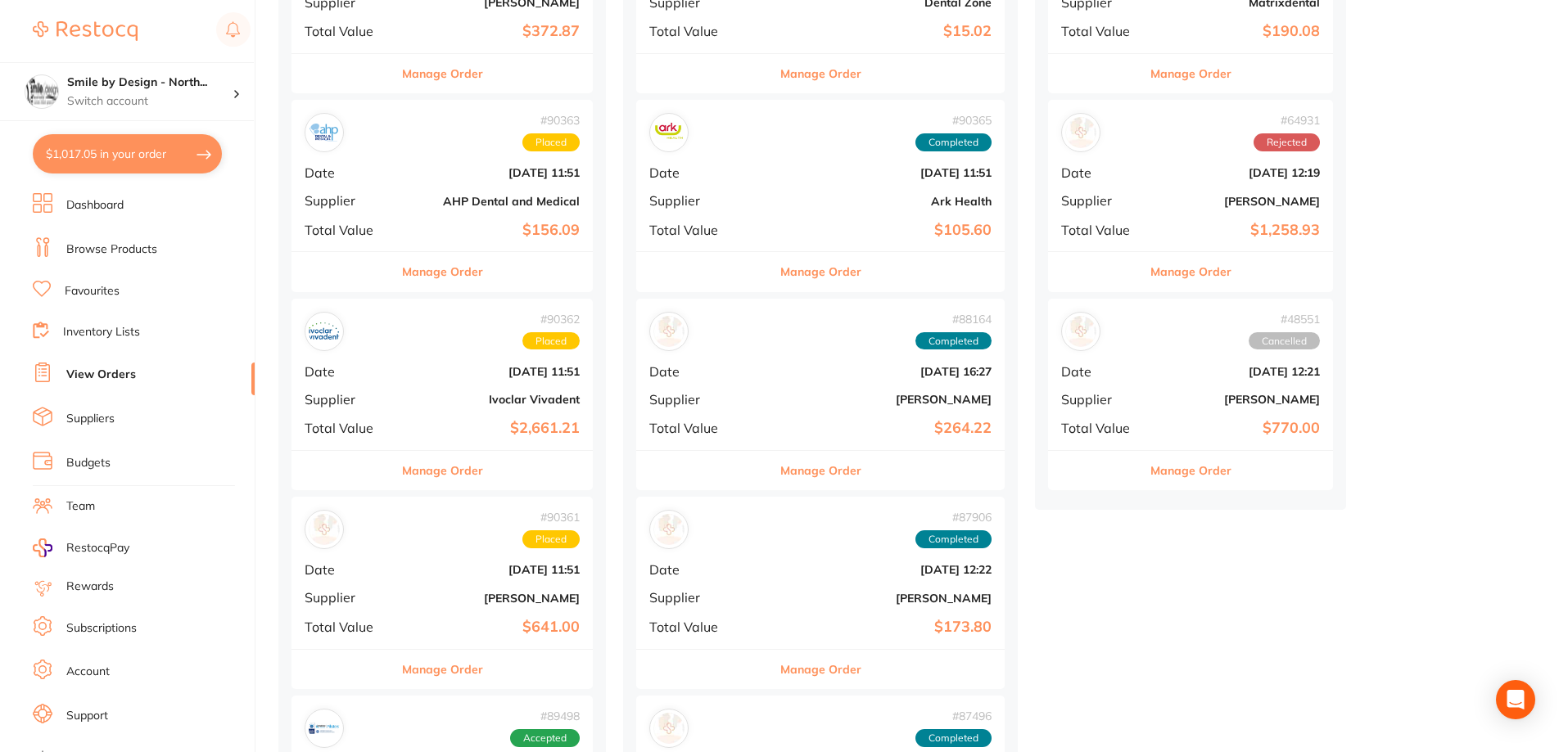
click at [135, 165] on button "$1,017.05 in your order" at bounding box center [127, 153] width 189 height 40
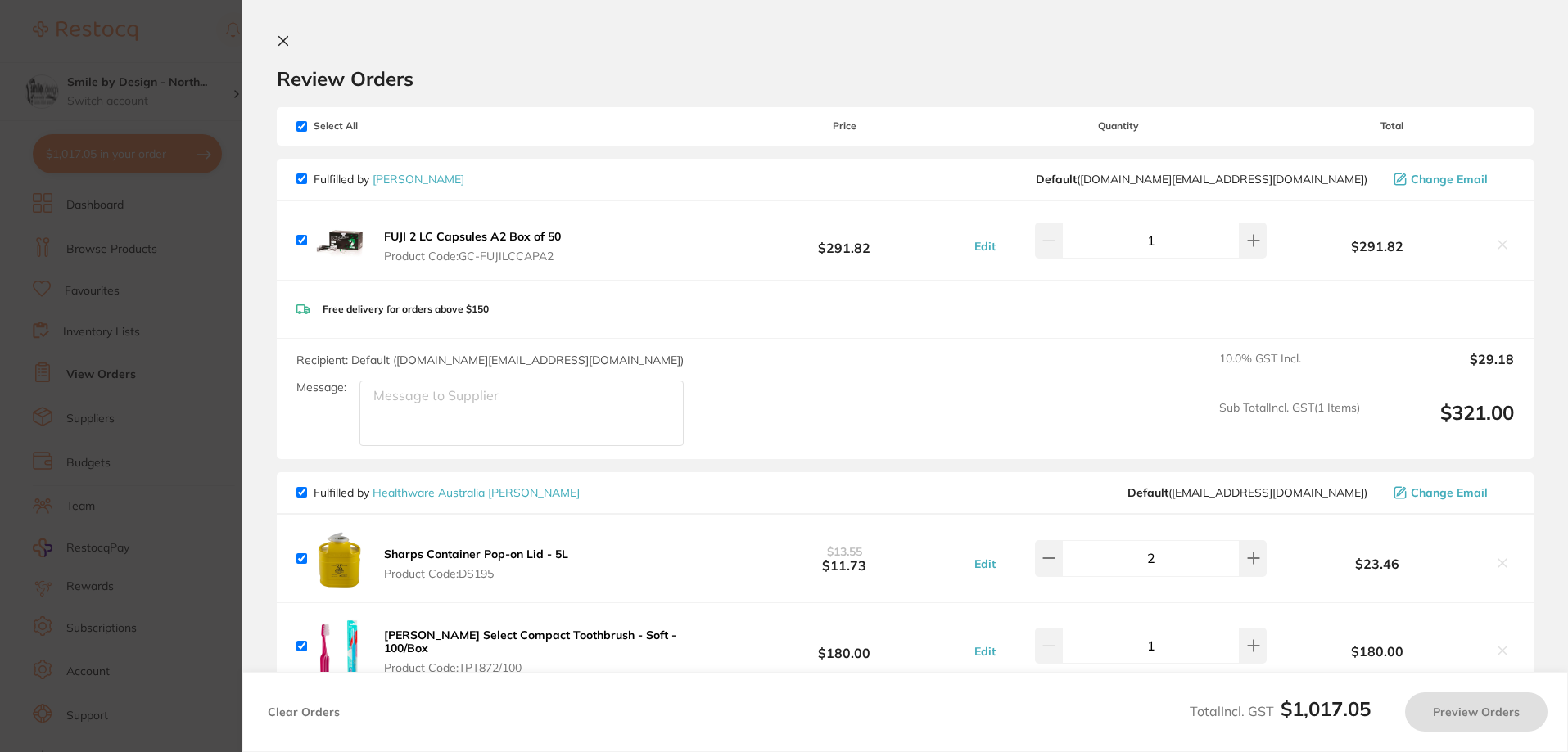
checkbox input "true"
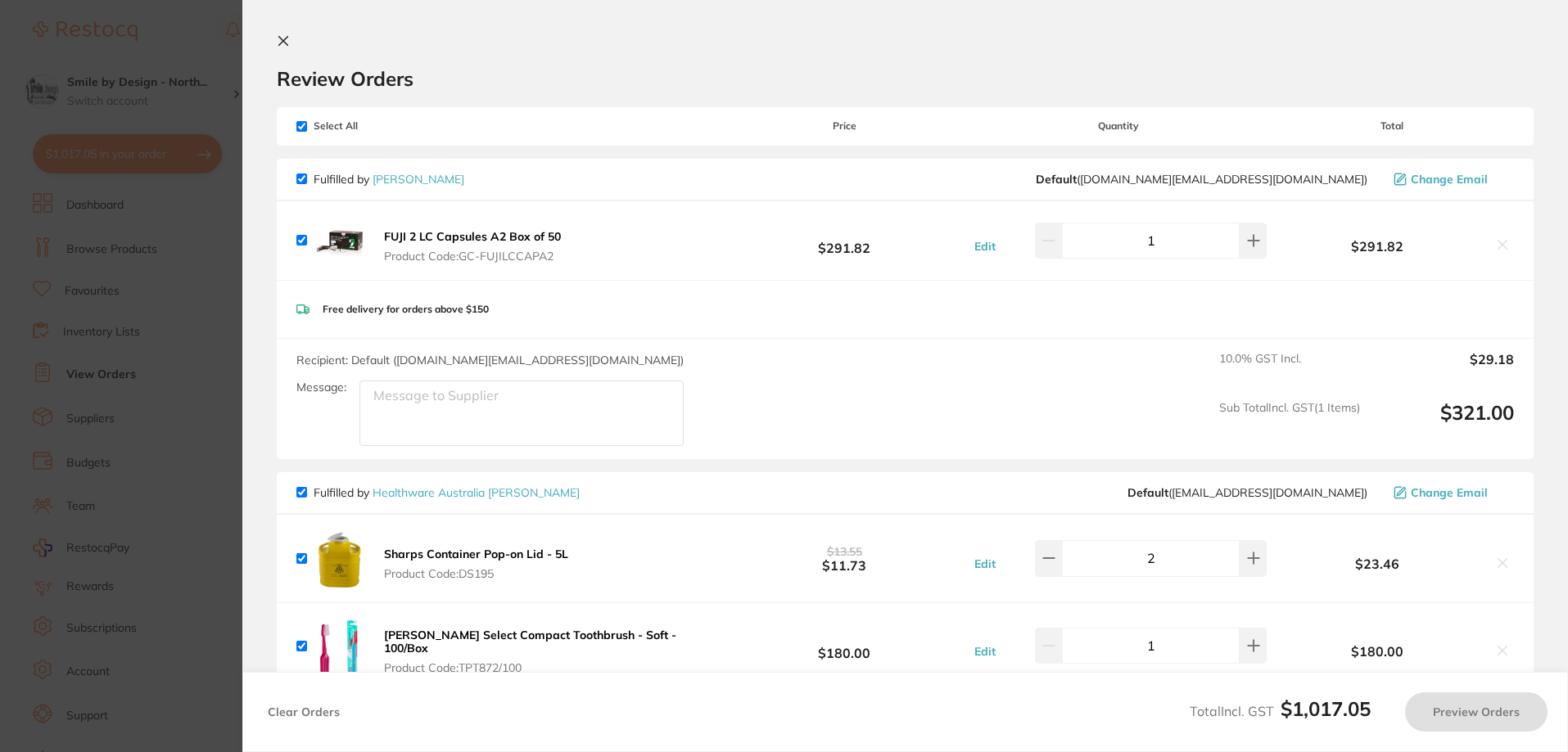
checkbox input "true"
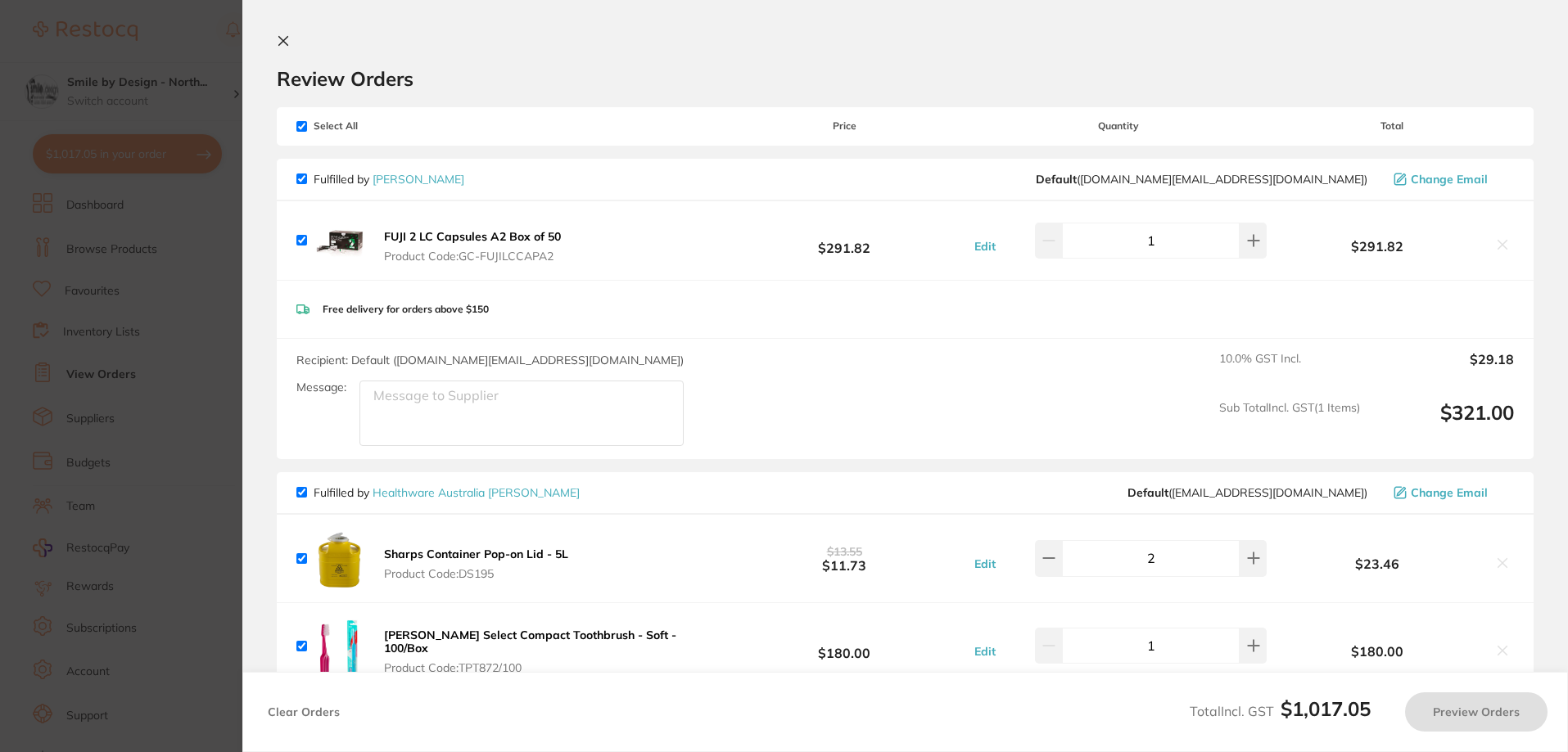
checkbox input "true"
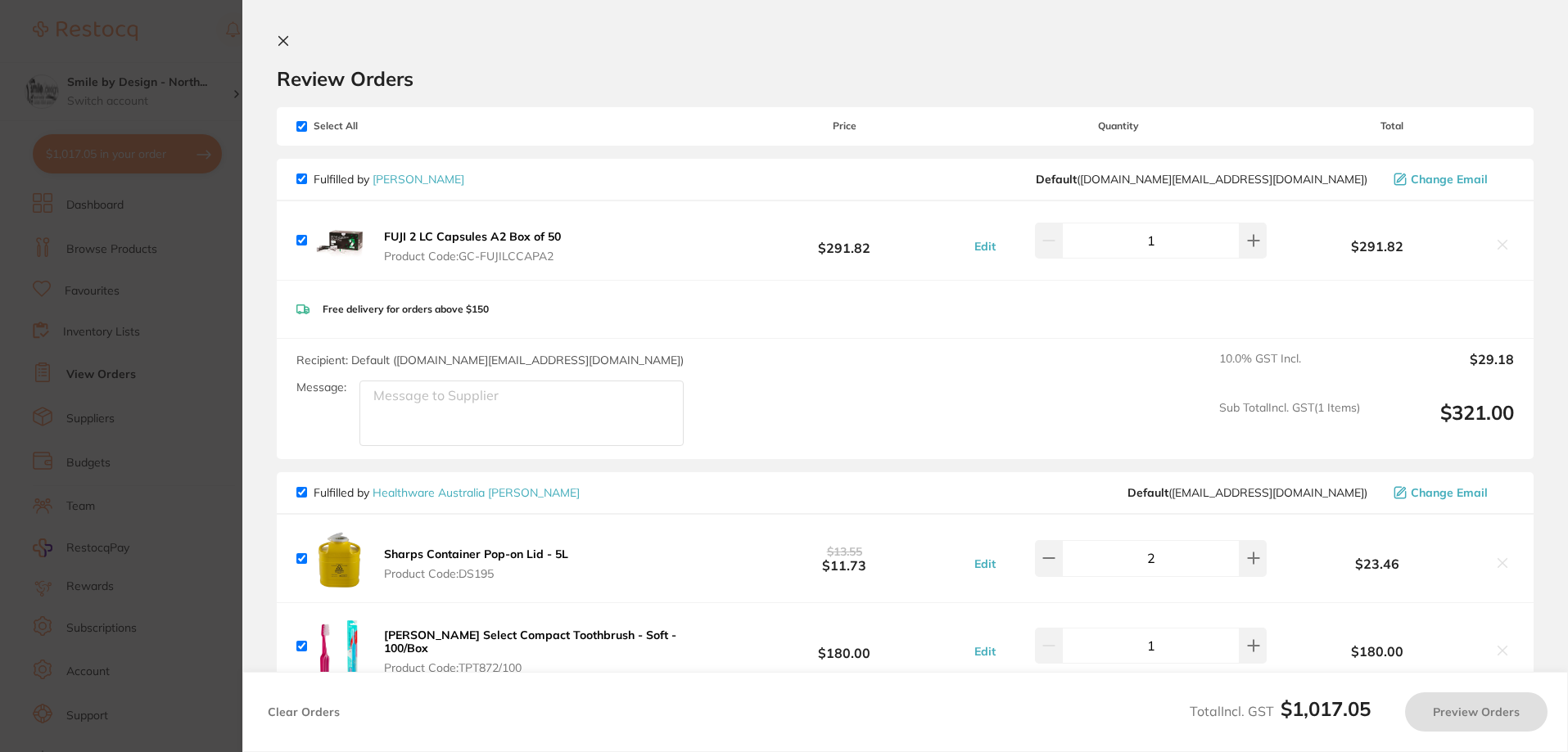
checkbox input "true"
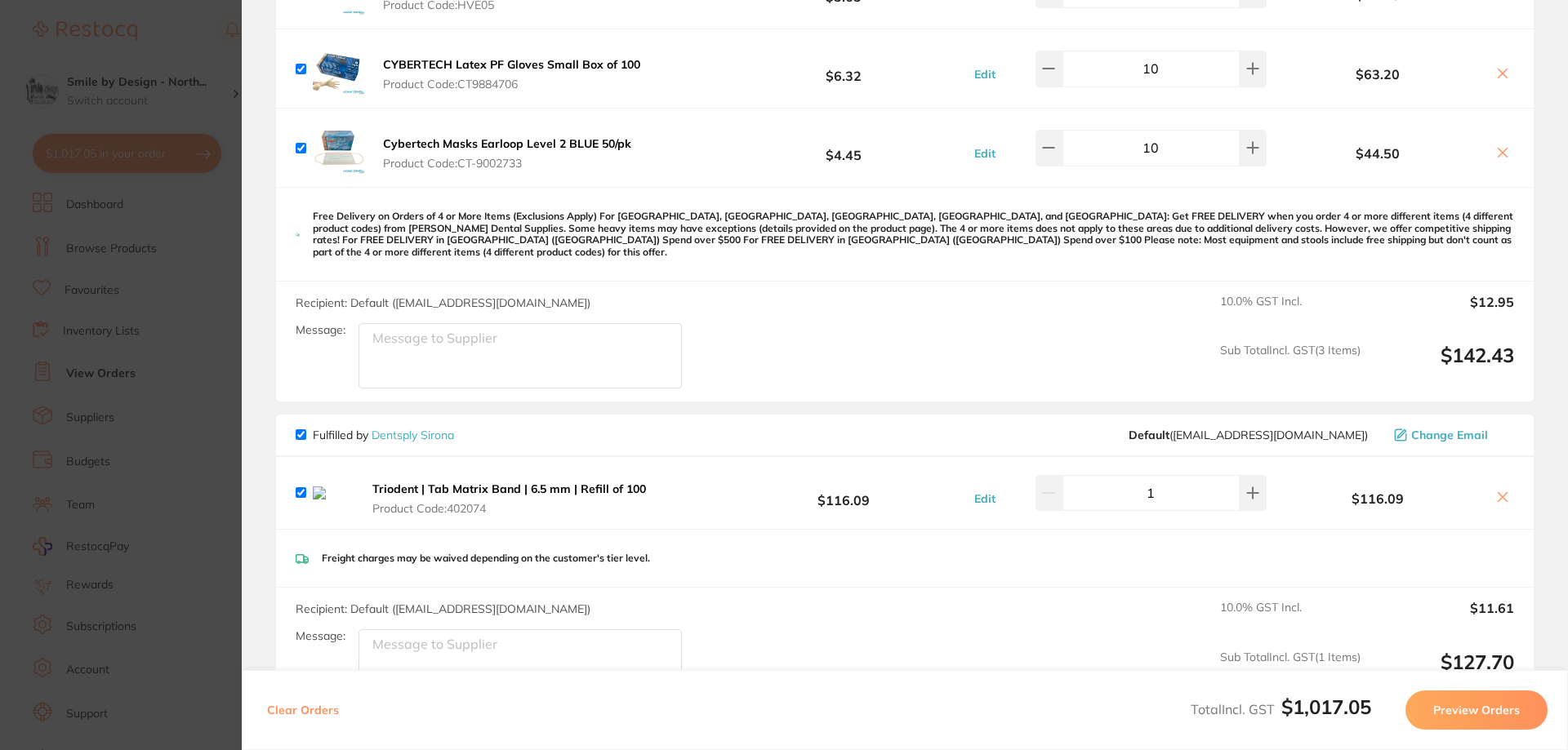
scroll to position [1306, 0]
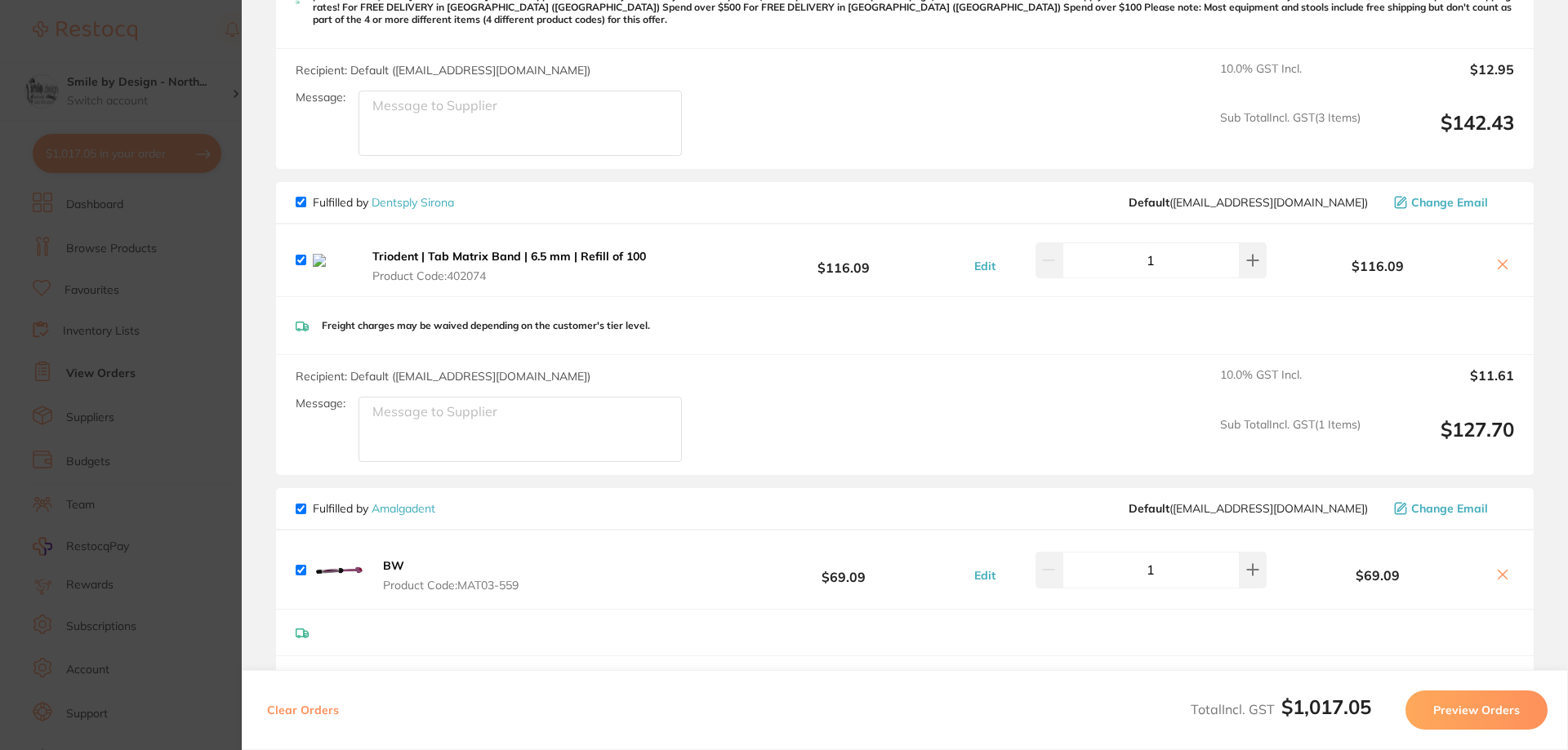
click at [192, 72] on section "Update RRP Set your pre negotiated price for this item. Item Agreed RRP (excl. …" at bounding box center [784, 375] width 1568 height 750
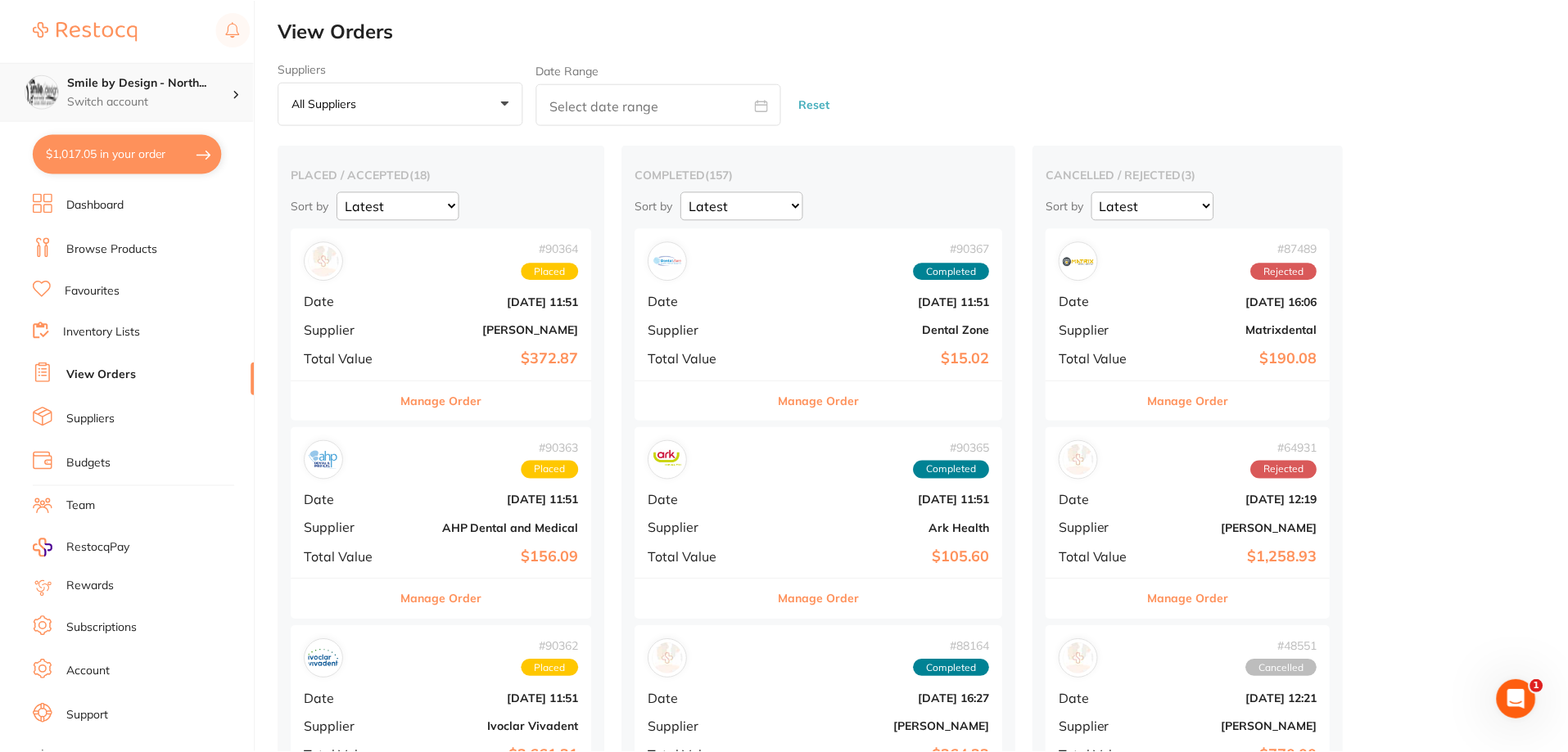
scroll to position [327, 0]
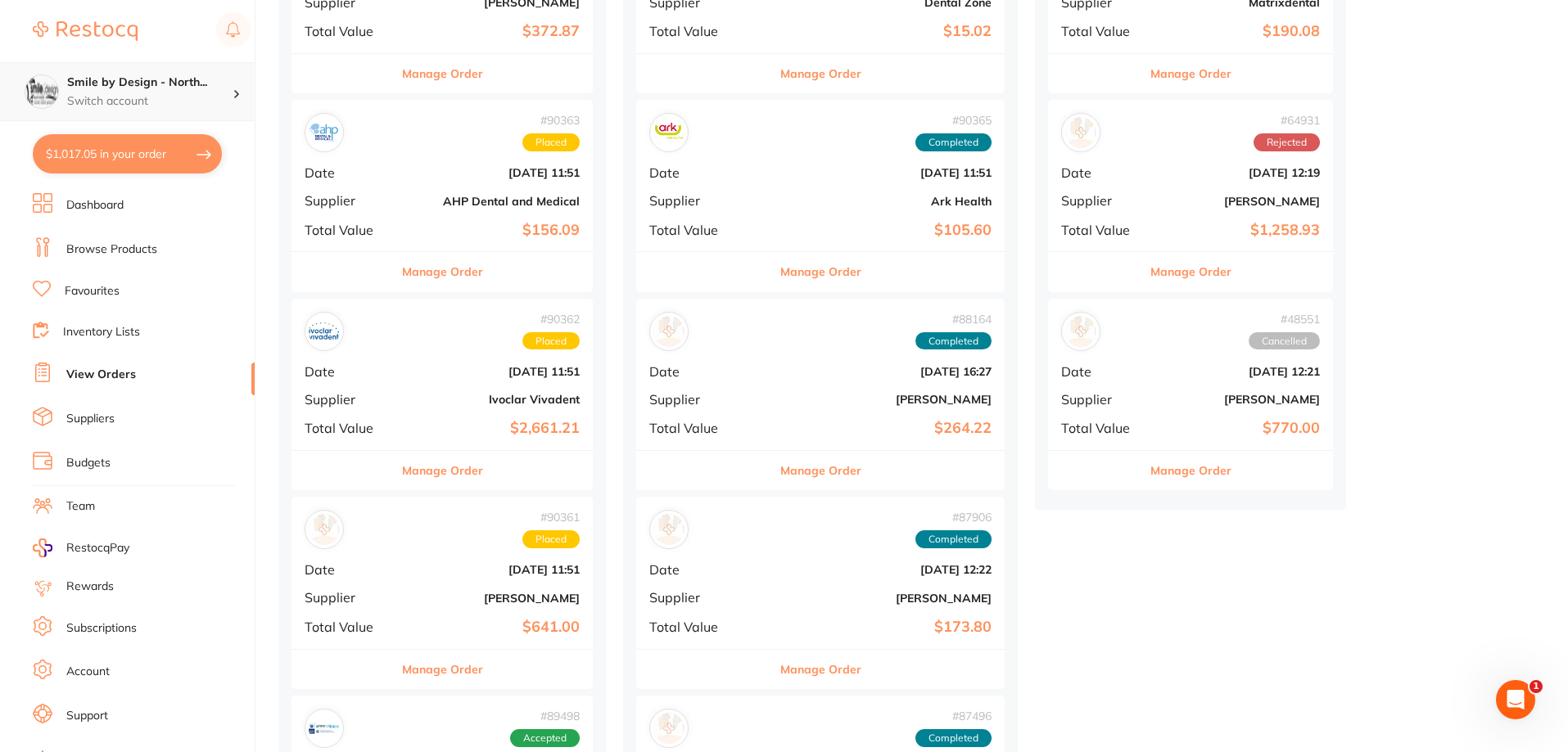
click at [161, 88] on h4 "Smile by Design - North..." at bounding box center [150, 82] width 165 height 16
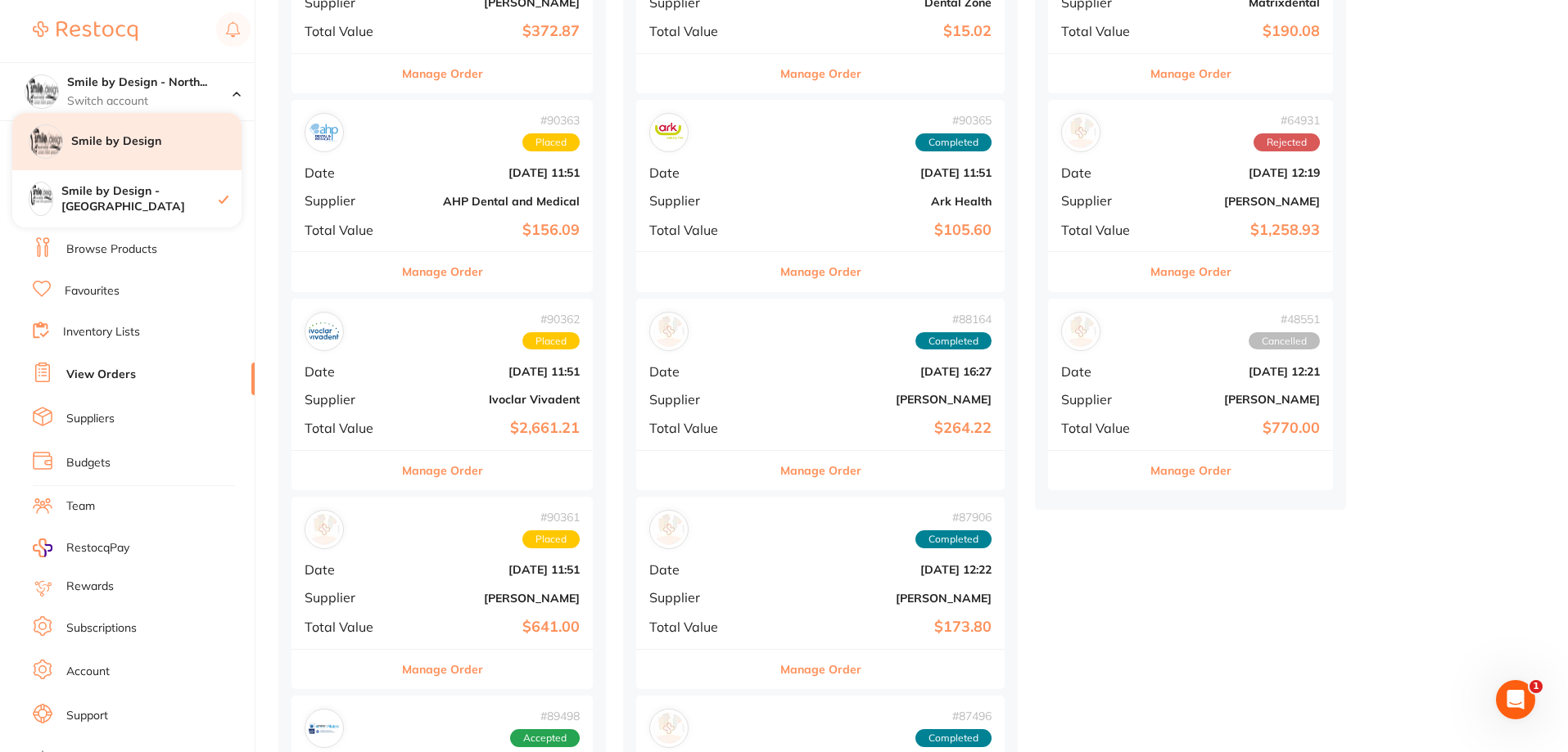
click at [172, 144] on h4 "Smile by Design" at bounding box center [156, 141] width 170 height 16
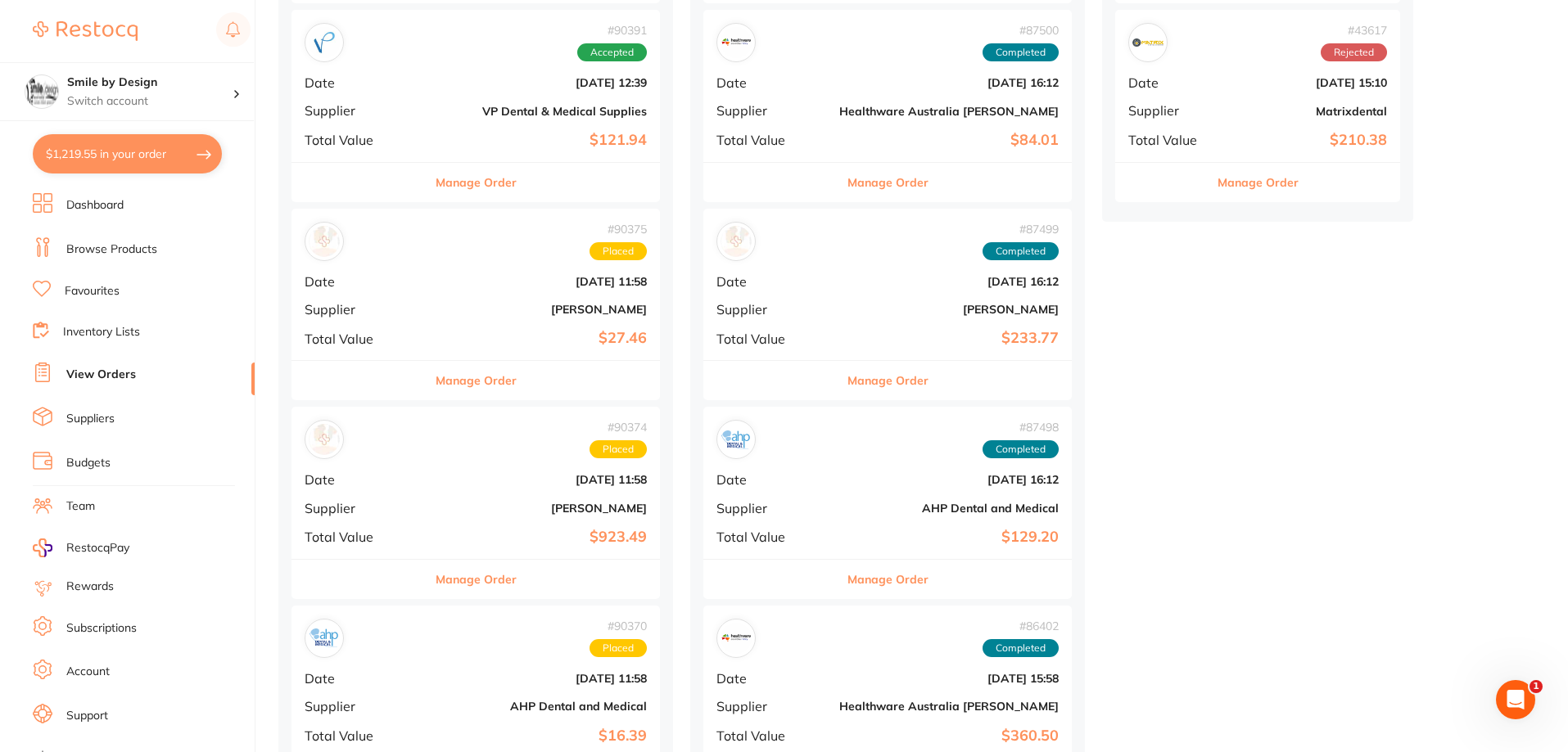
scroll to position [819, 0]
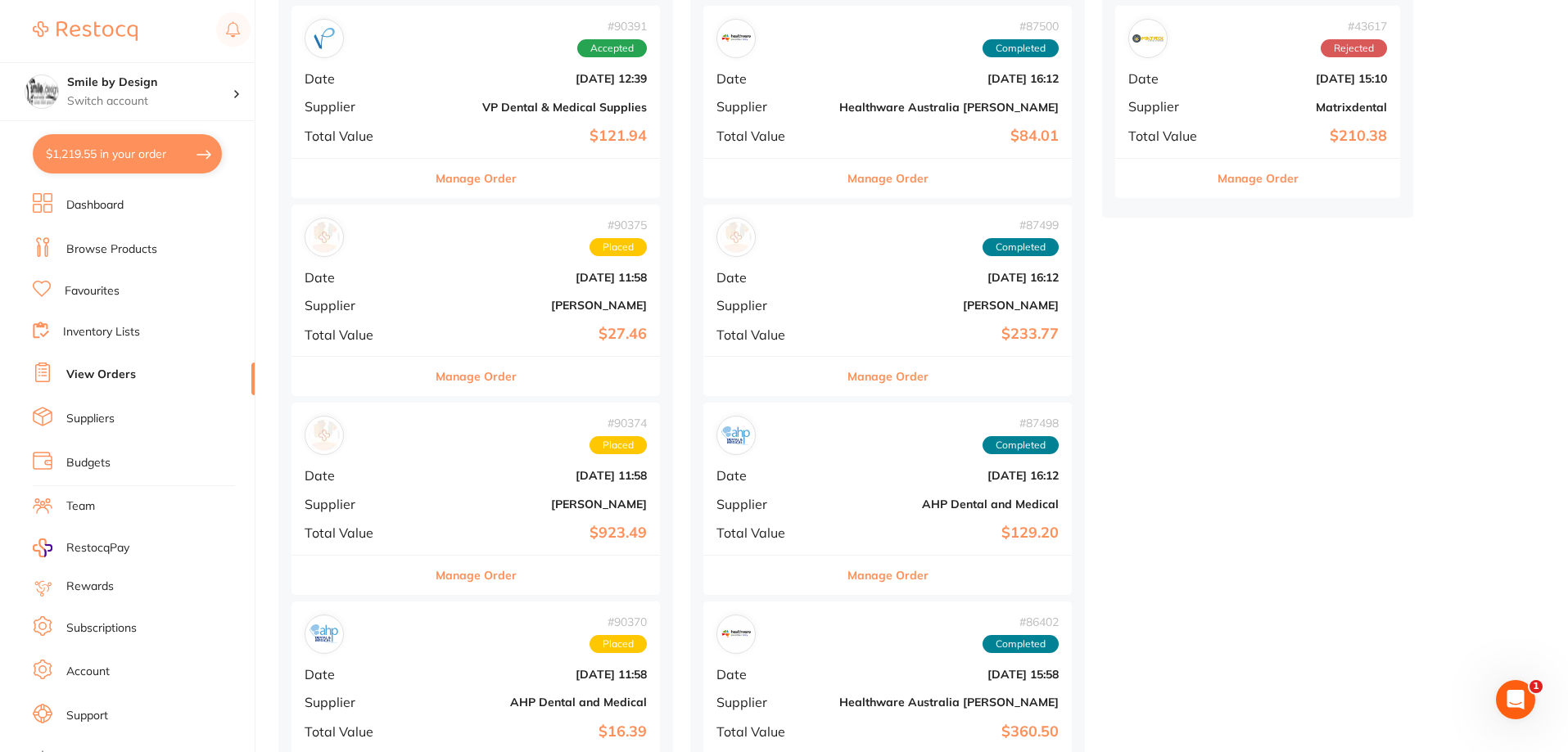
click at [490, 500] on b "[PERSON_NAME]" at bounding box center [537, 505] width 219 height 14
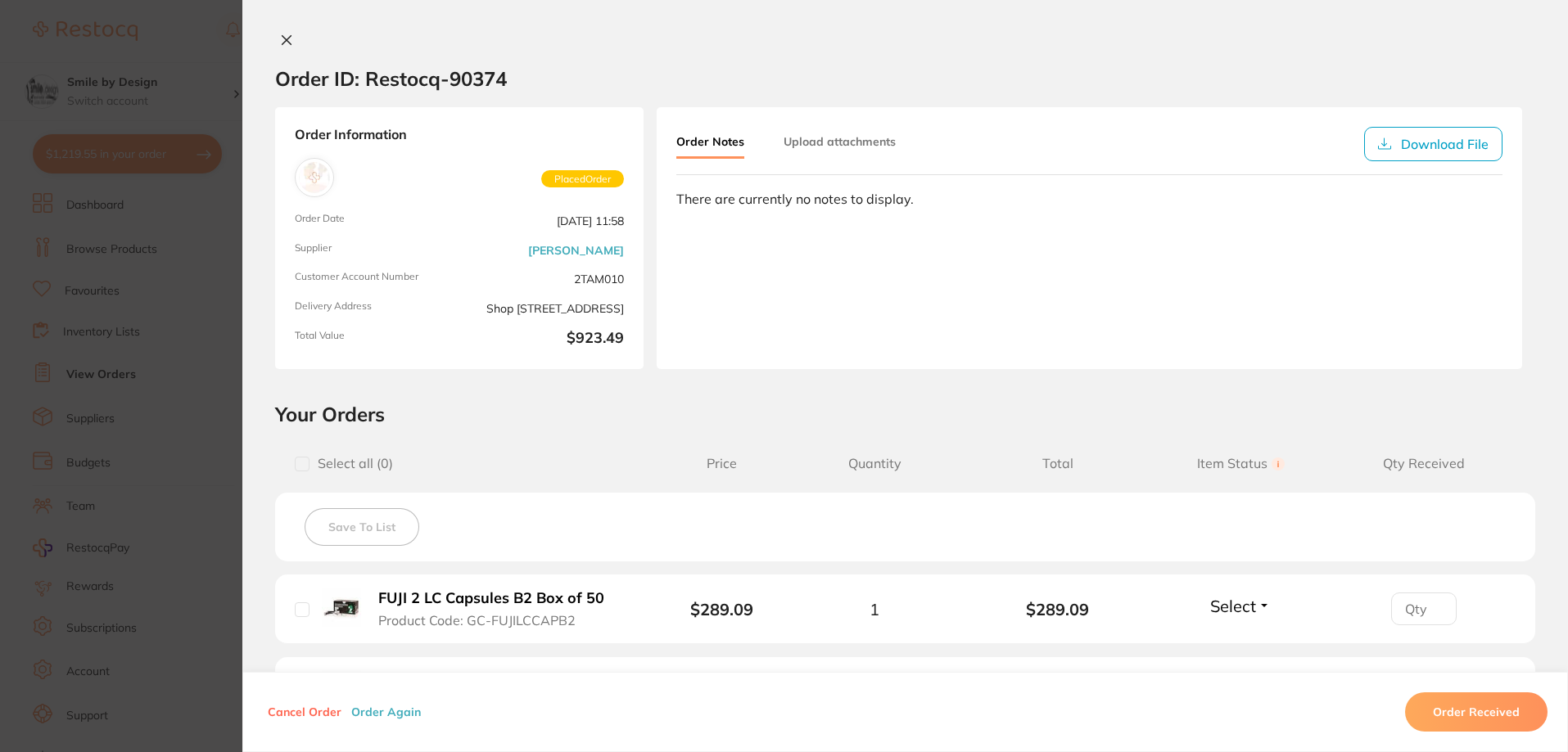
scroll to position [655, 0]
click at [284, 37] on icon at bounding box center [287, 41] width 14 height 14
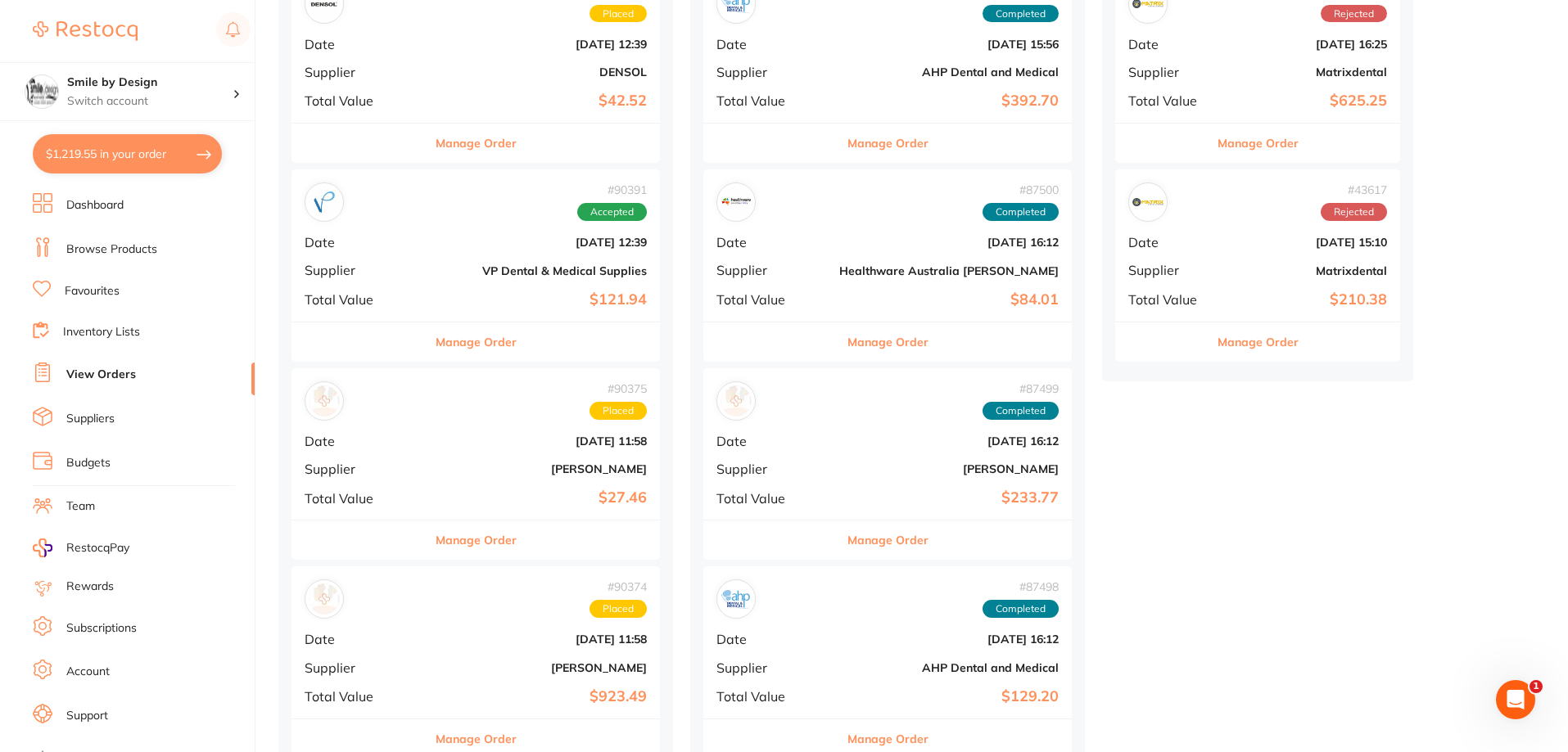
click at [148, 158] on button "$1,219.55 in your order" at bounding box center [127, 153] width 189 height 40
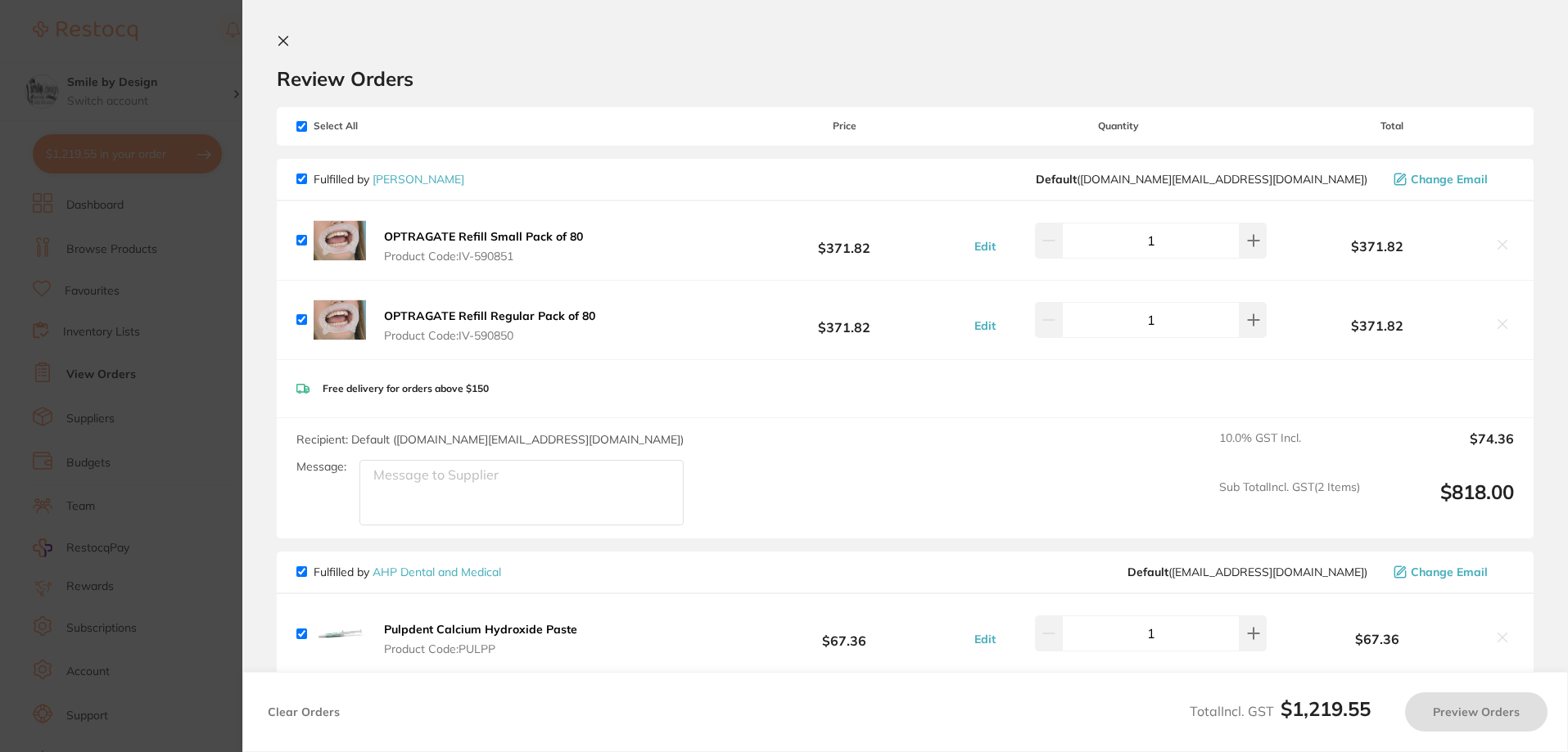
checkbox input "true"
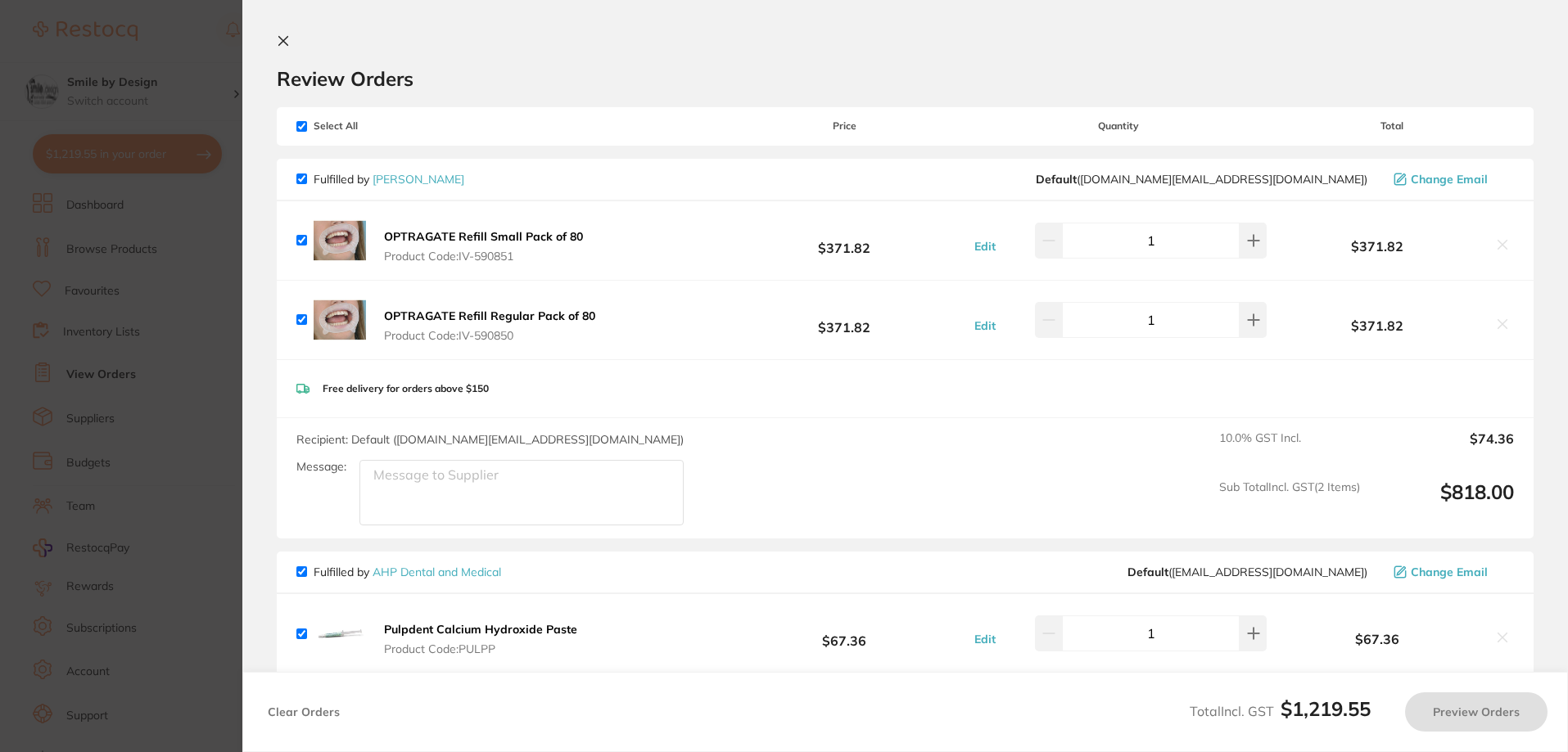
checkbox input "true"
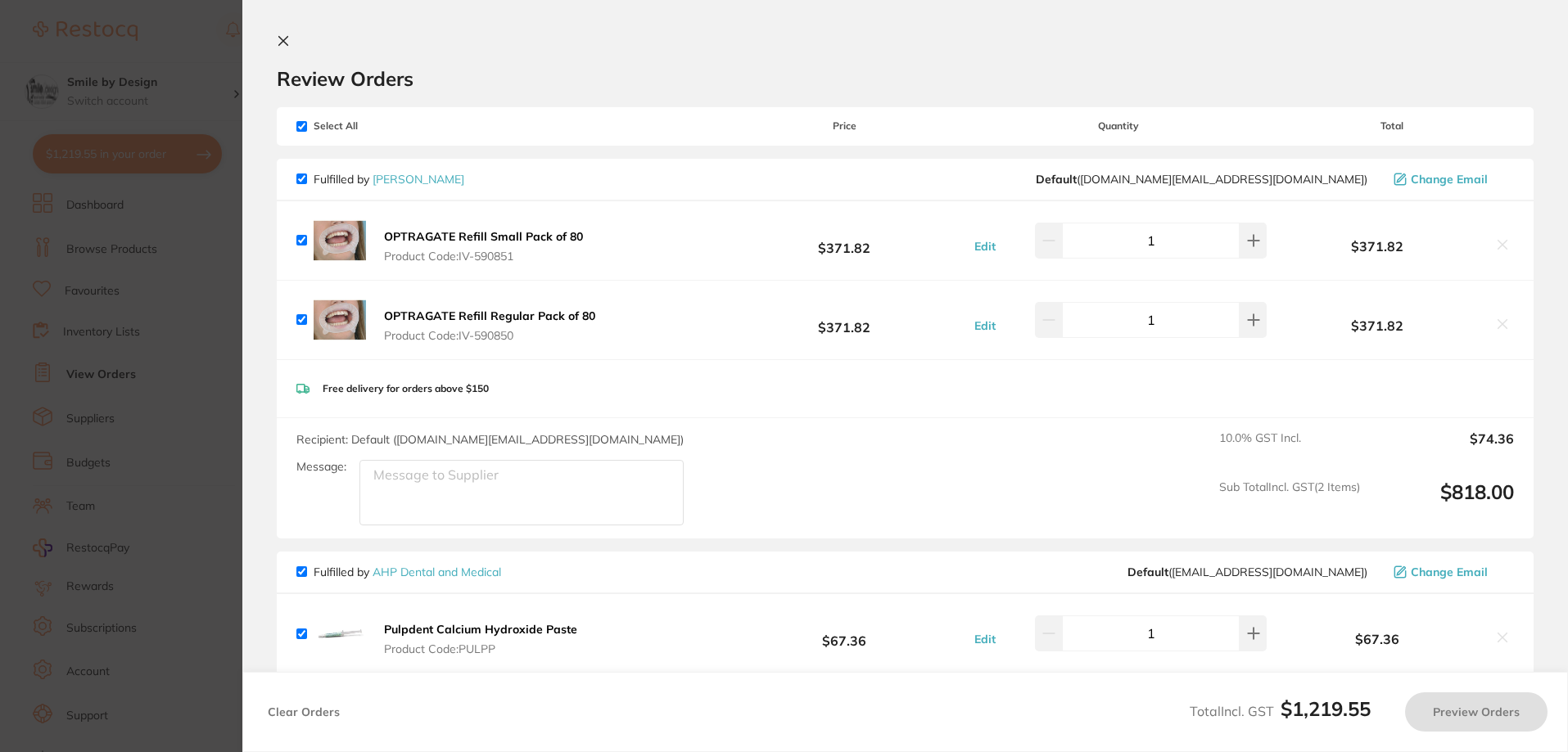
checkbox input "true"
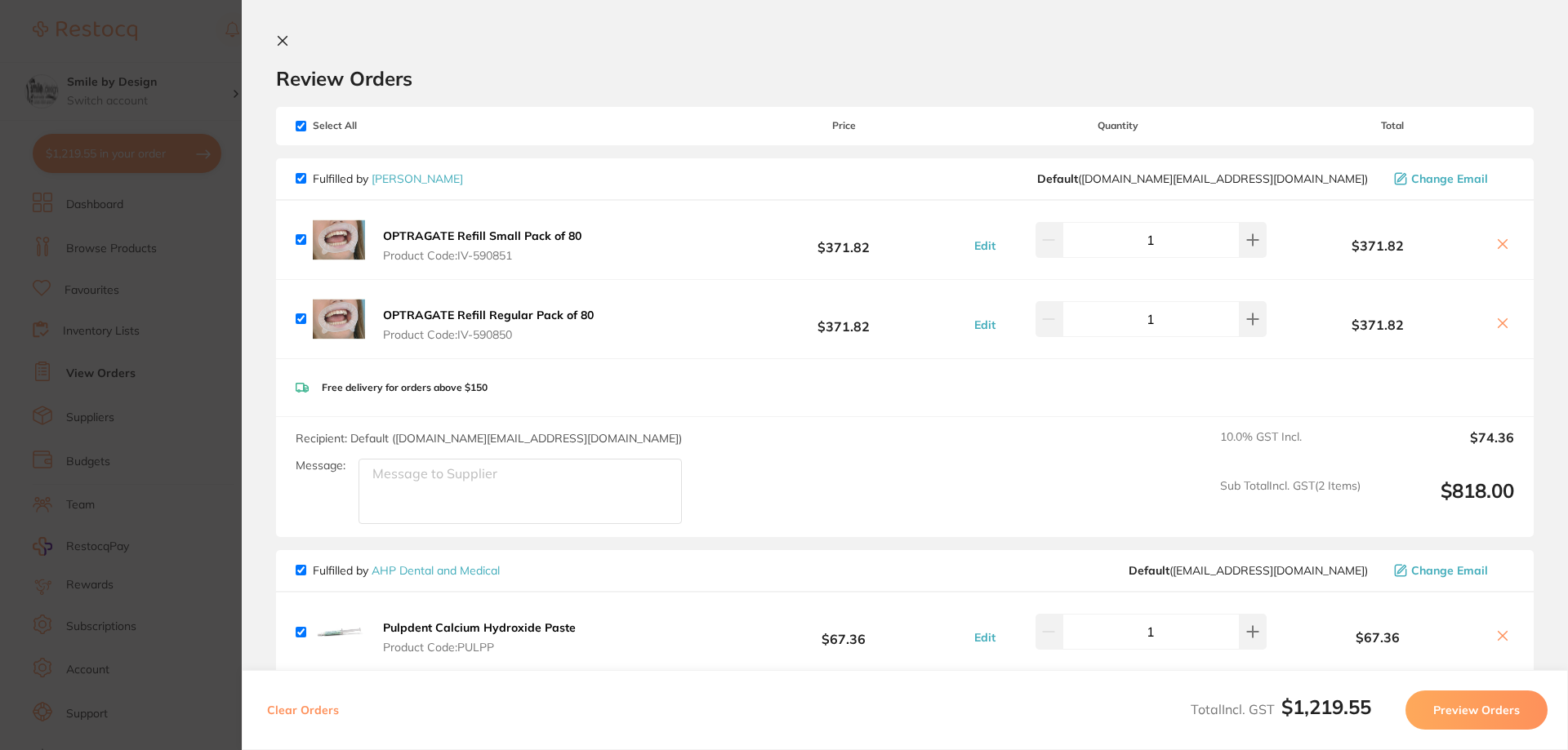
click at [1498, 247] on icon at bounding box center [1503, 245] width 13 height 13
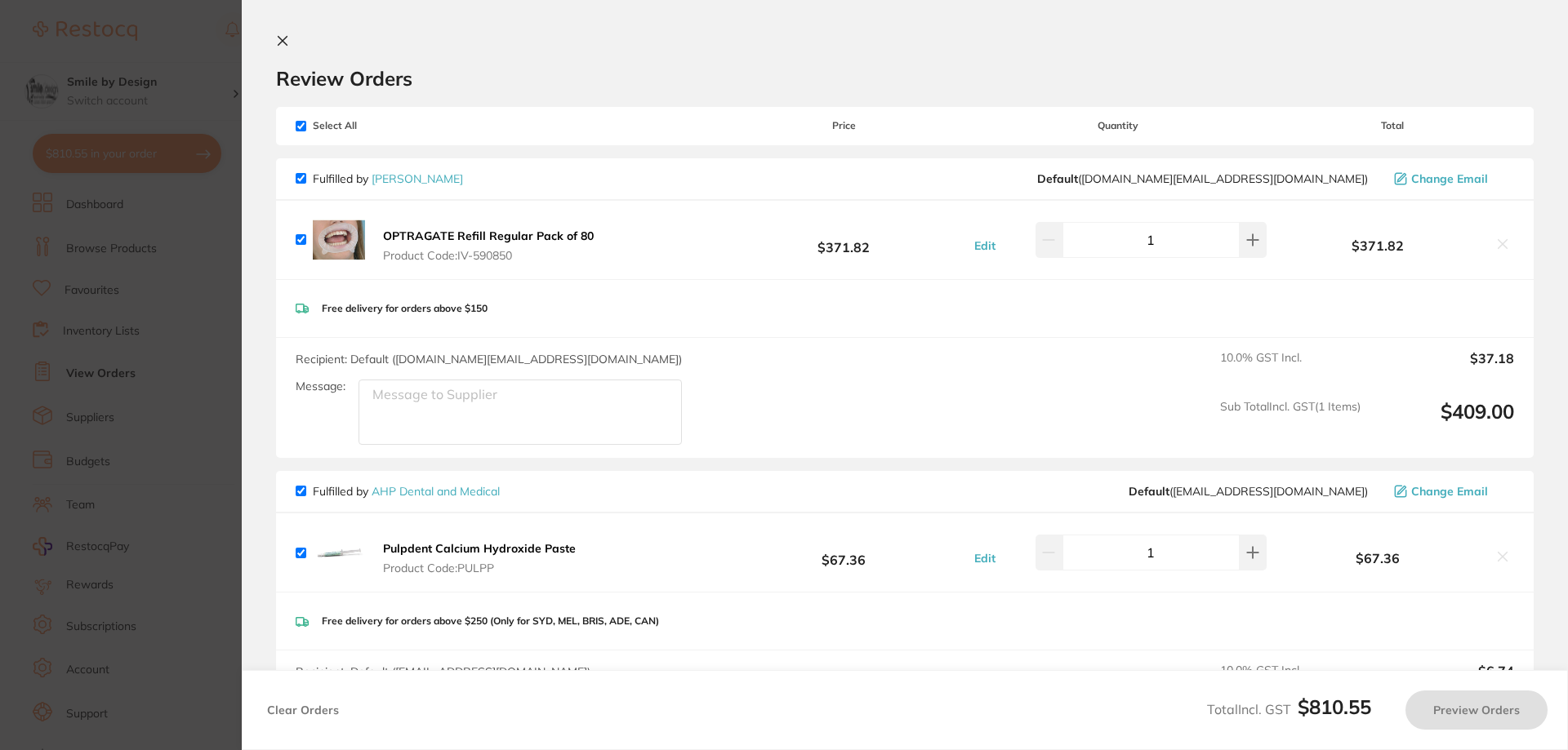
click at [1503, 243] on icon at bounding box center [1503, 245] width 13 height 13
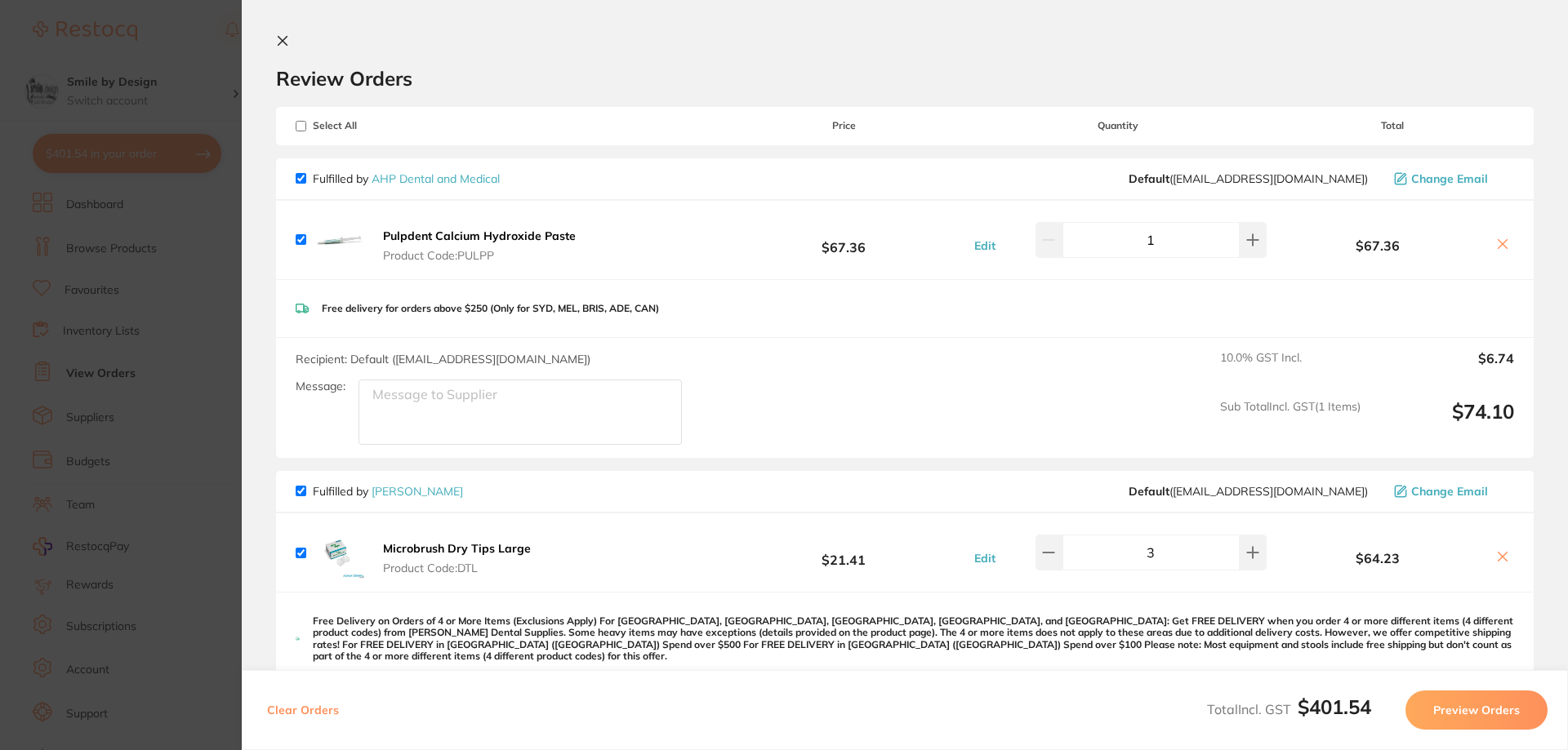
checkbox input "true"
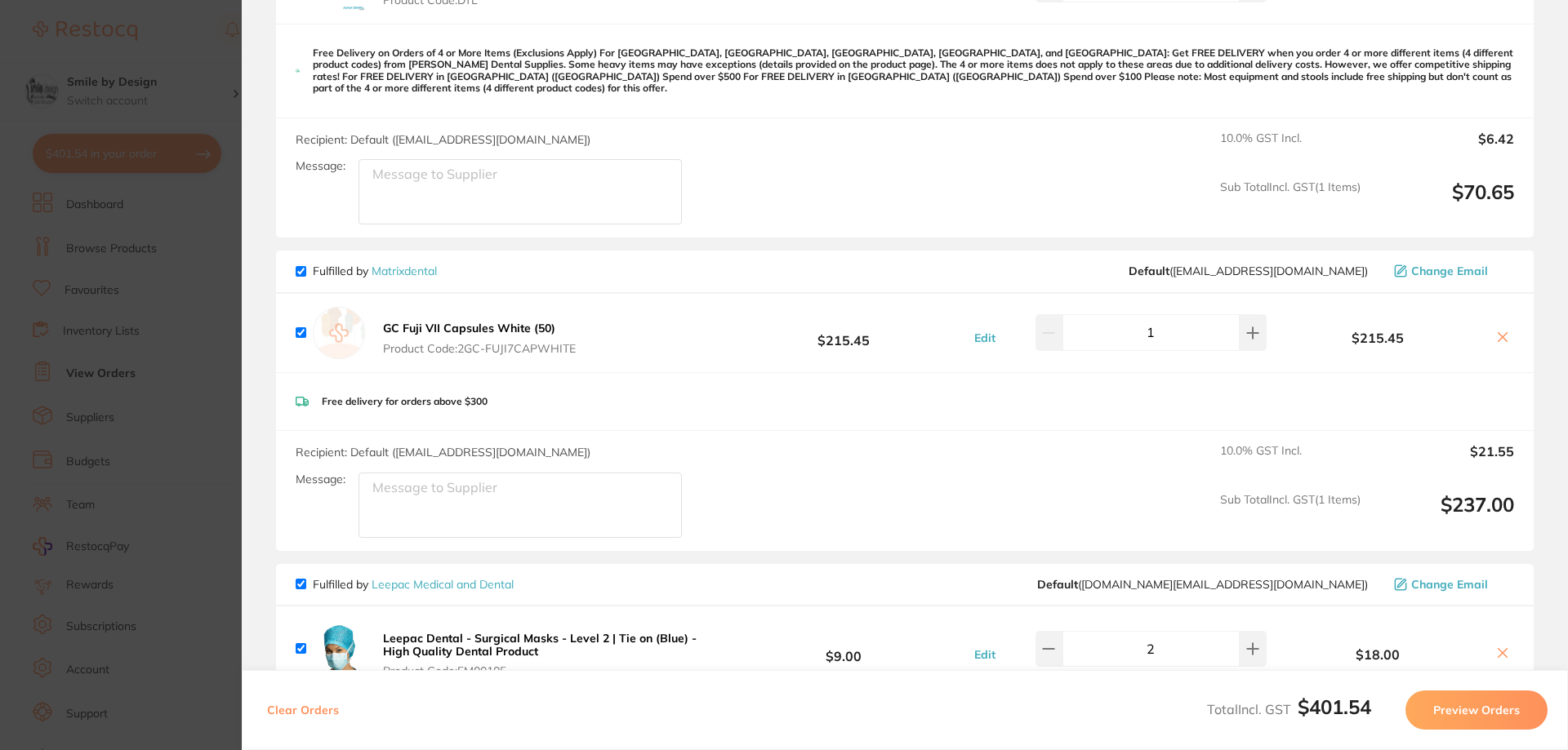
scroll to position [572, 0]
click at [191, 64] on section "Update RRP Set your pre negotiated price for this item. Item Agreed RRP (excl. …" at bounding box center [784, 375] width 1568 height 750
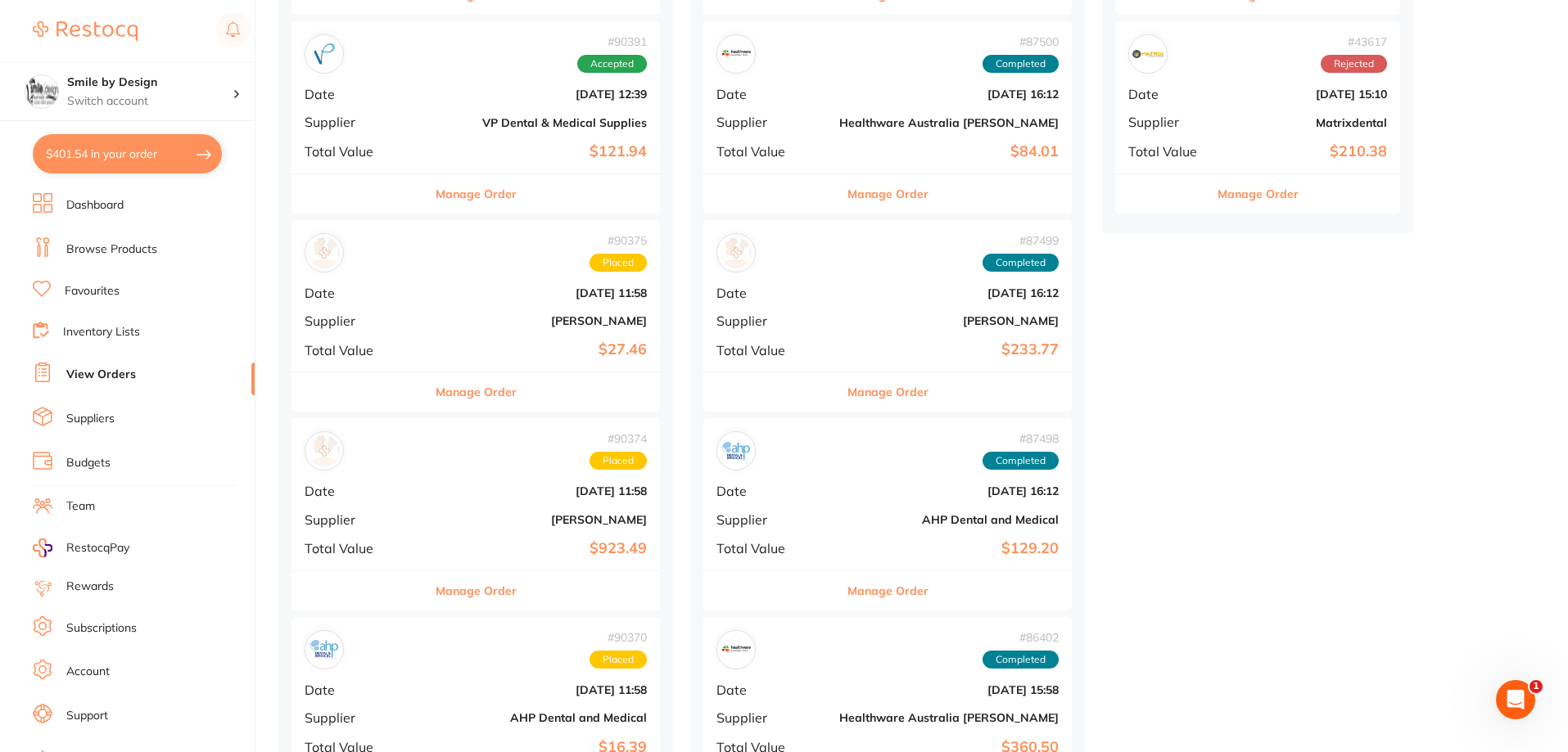
scroll to position [901, 0]
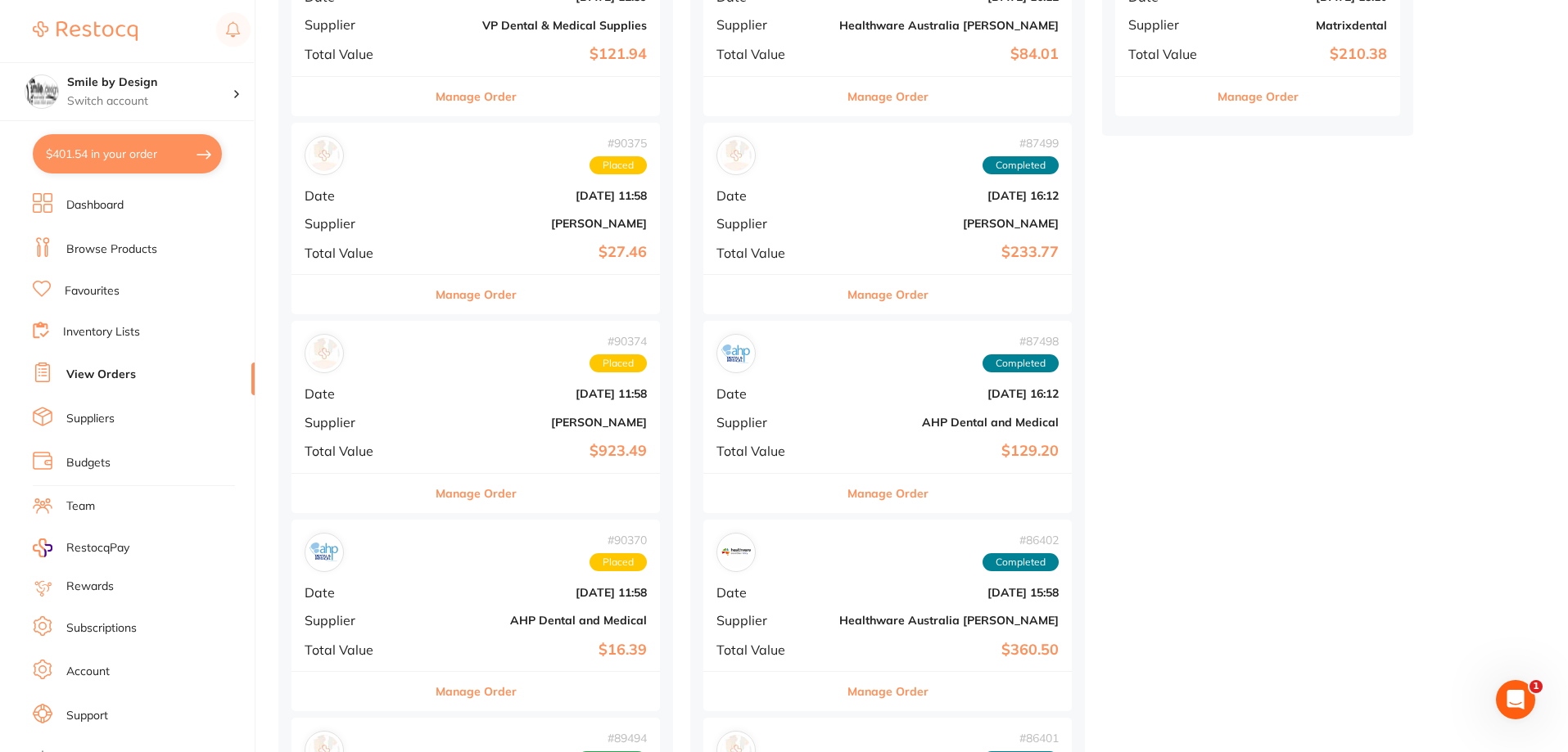
click at [454, 428] on b "[PERSON_NAME]" at bounding box center [537, 423] width 219 height 14
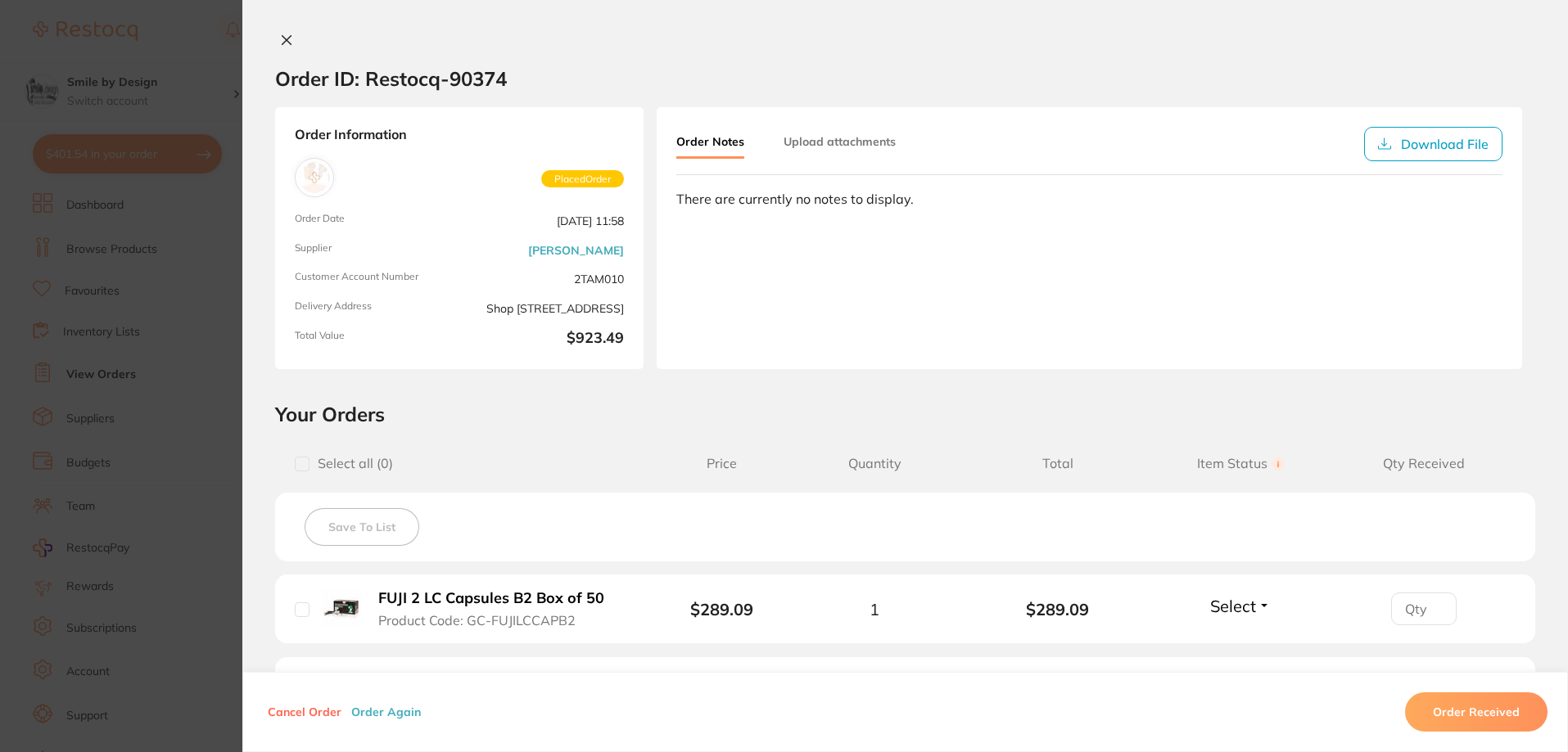
click at [283, 41] on icon at bounding box center [287, 40] width 9 height 9
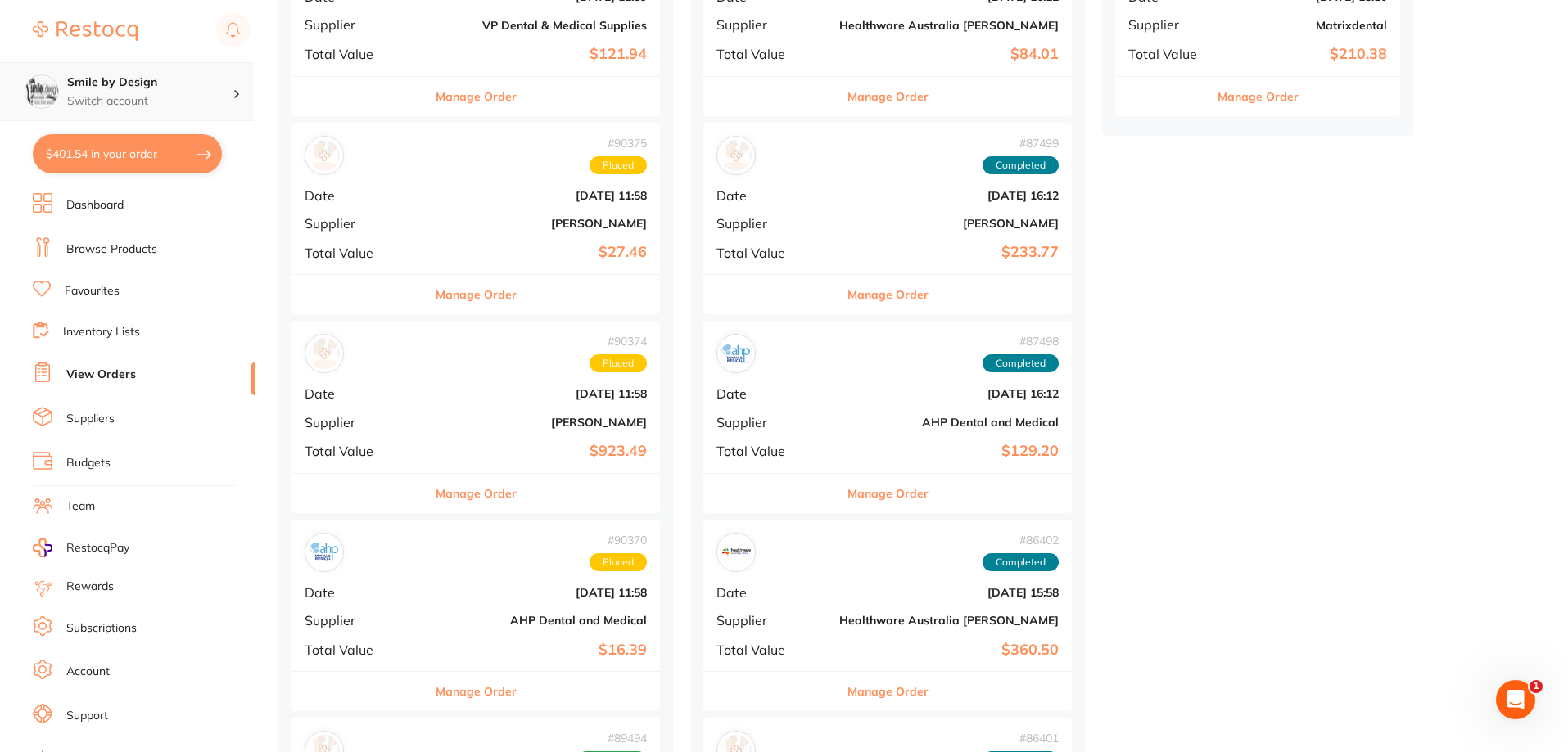
click at [167, 89] on h4 "Smile by Design" at bounding box center [150, 82] width 165 height 16
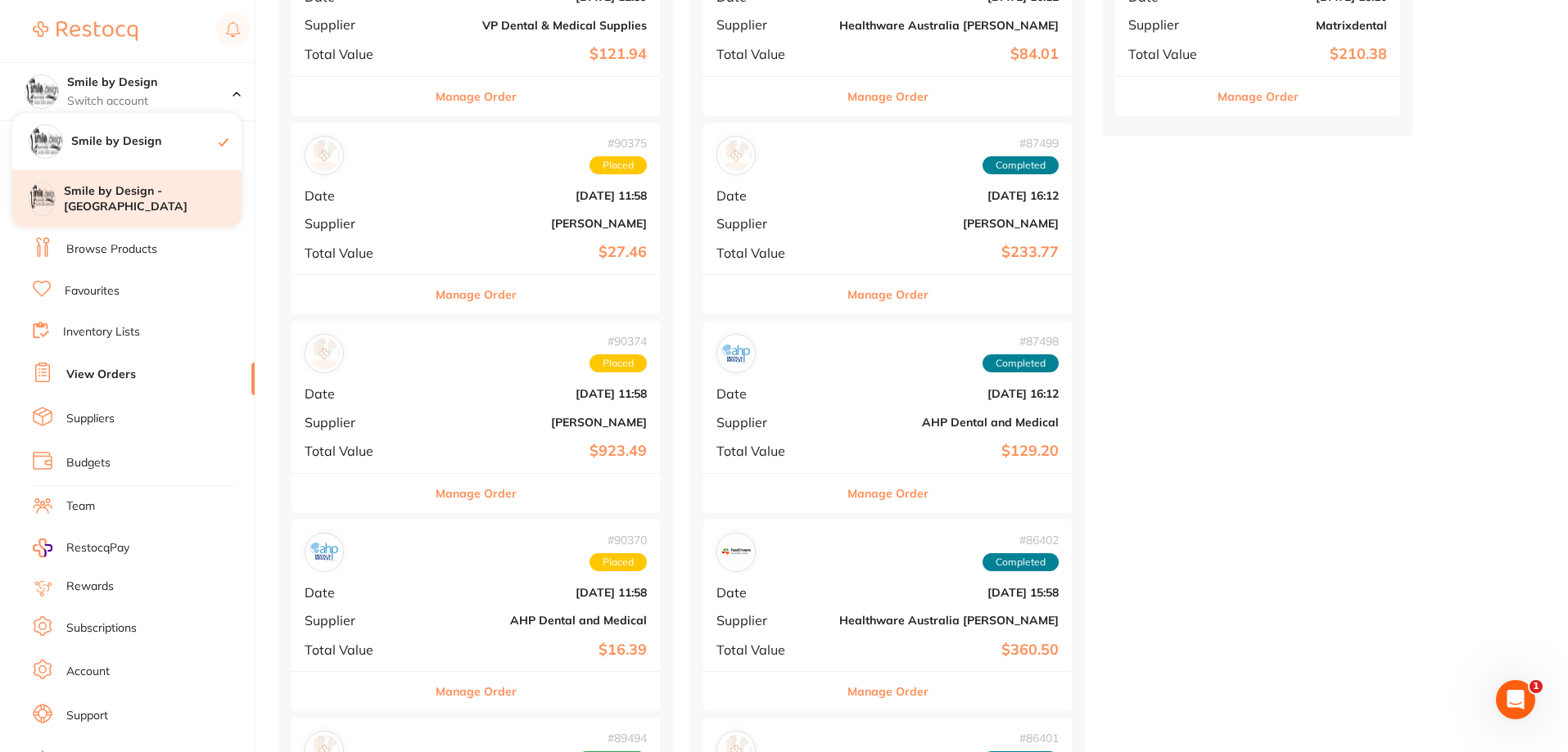
click at [148, 197] on h4 "Smile by Design - [GEOGRAPHIC_DATA]" at bounding box center [153, 199] width 178 height 32
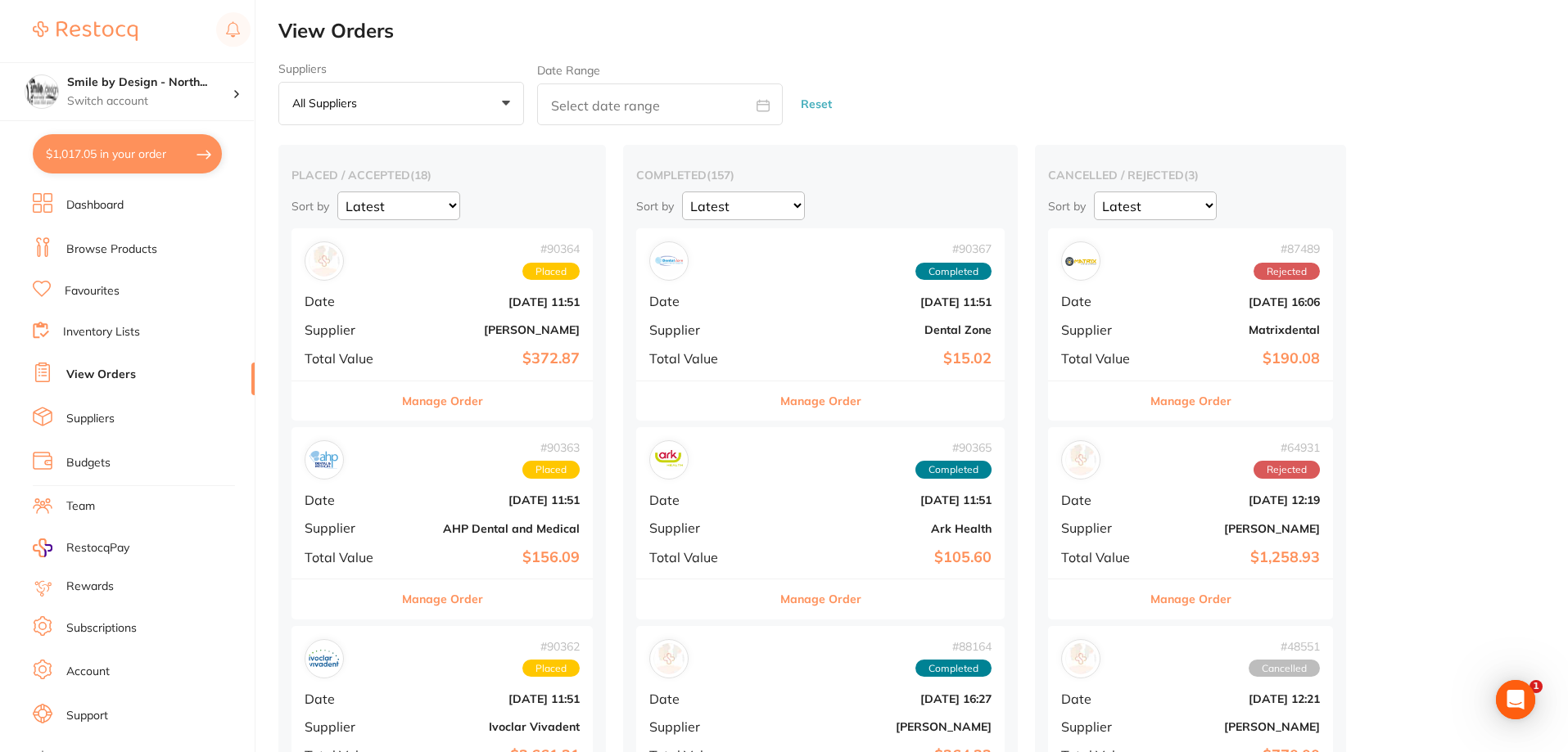
click at [143, 156] on button "$1,017.05 in your order" at bounding box center [127, 153] width 189 height 40
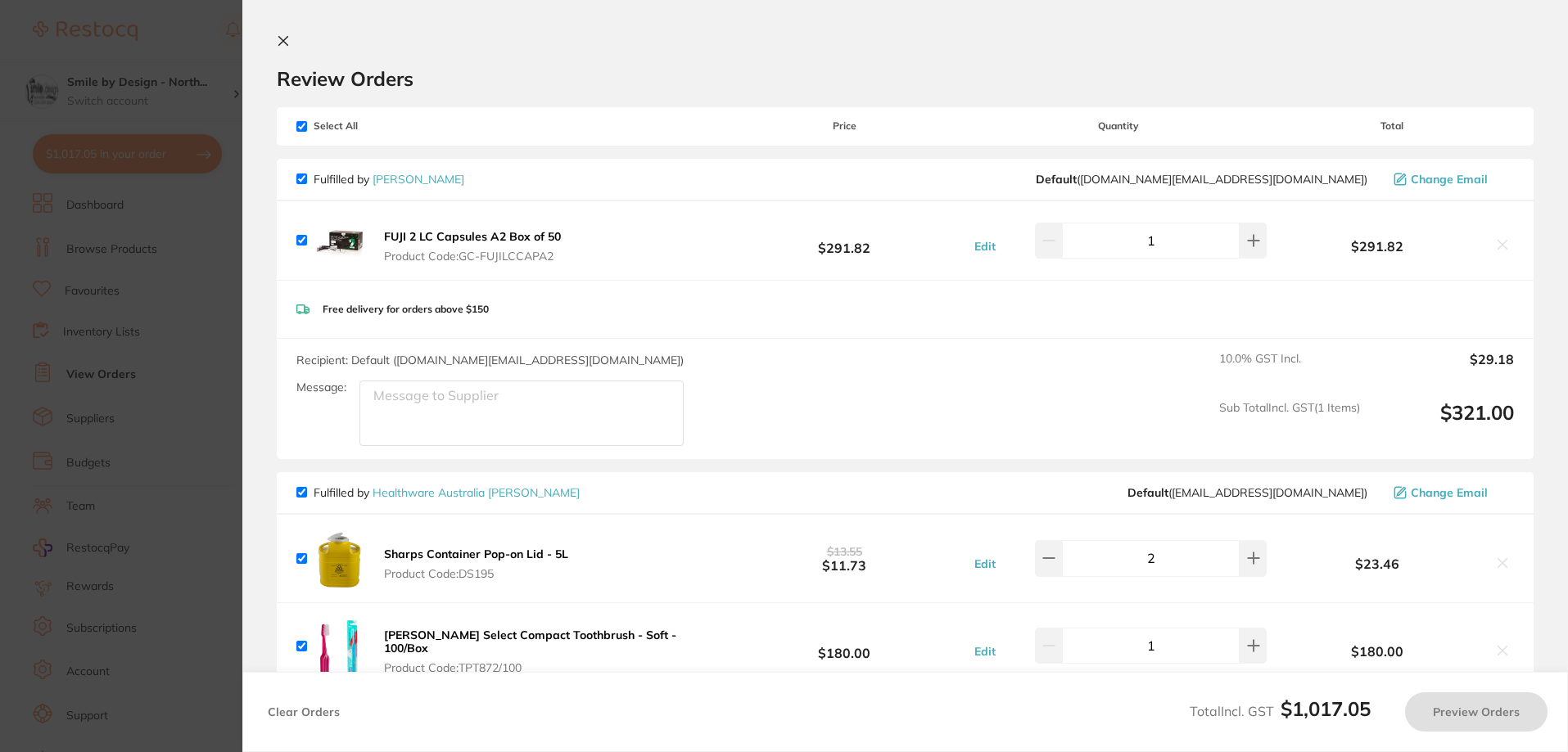
checkbox input "true"
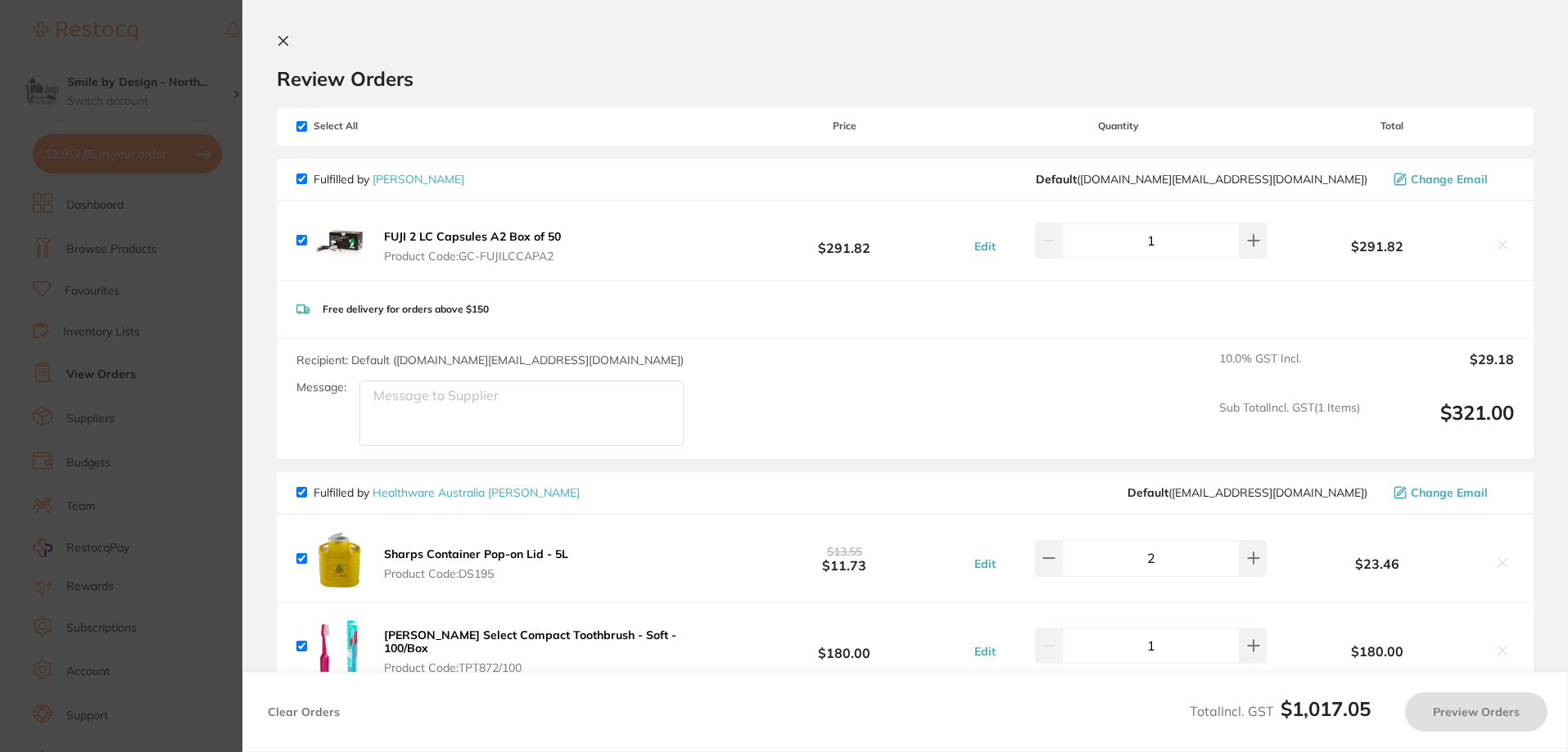
checkbox input "true"
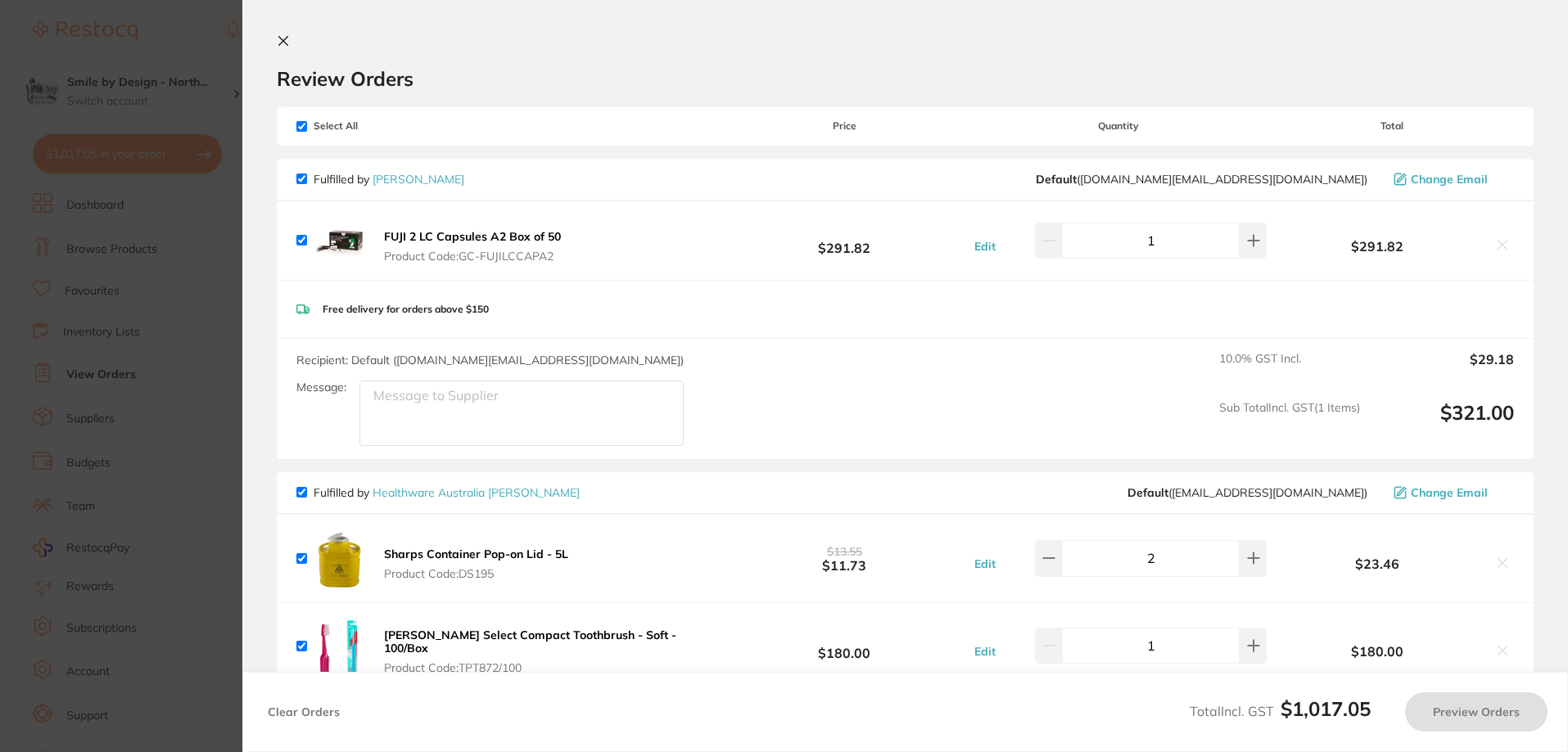
checkbox input "true"
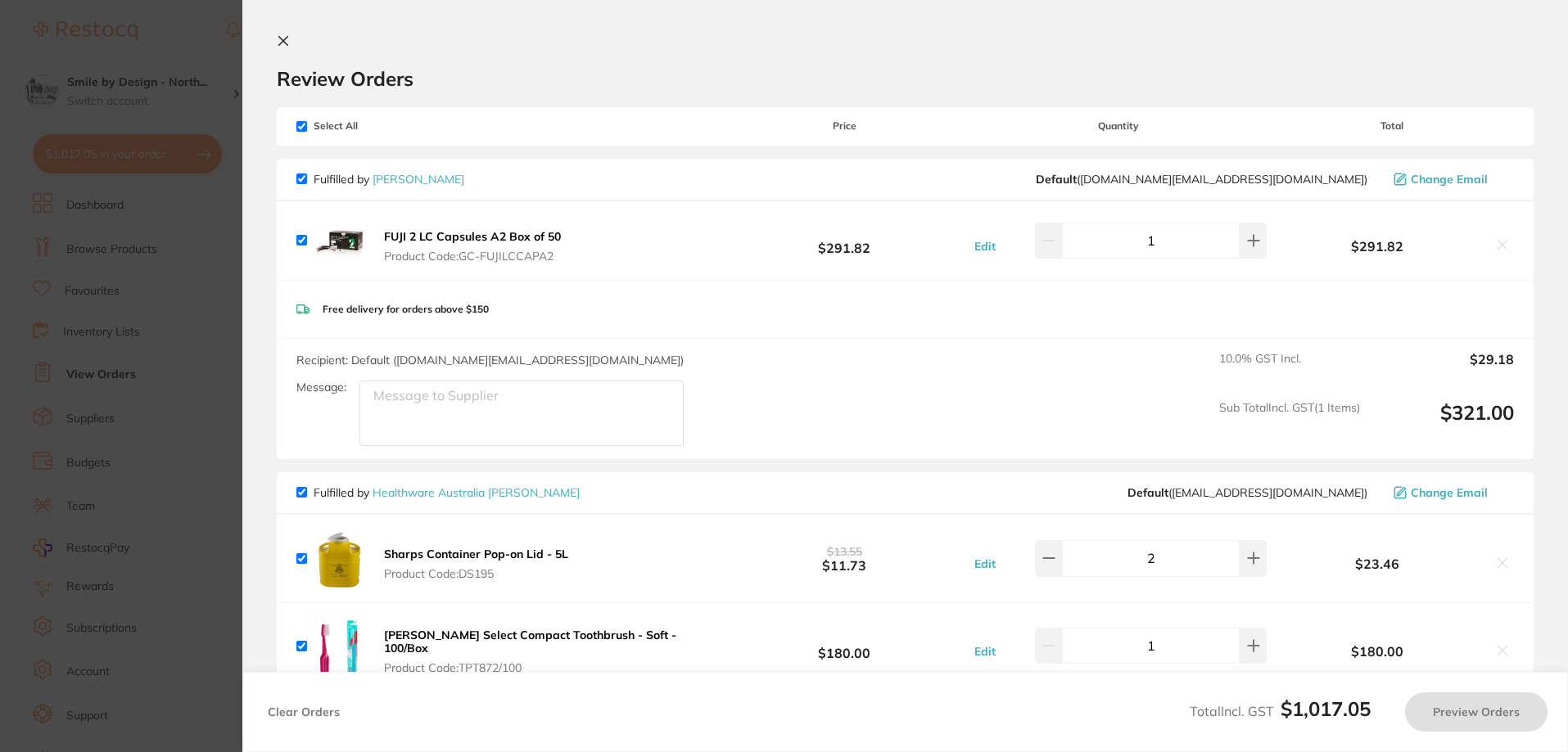
checkbox input "true"
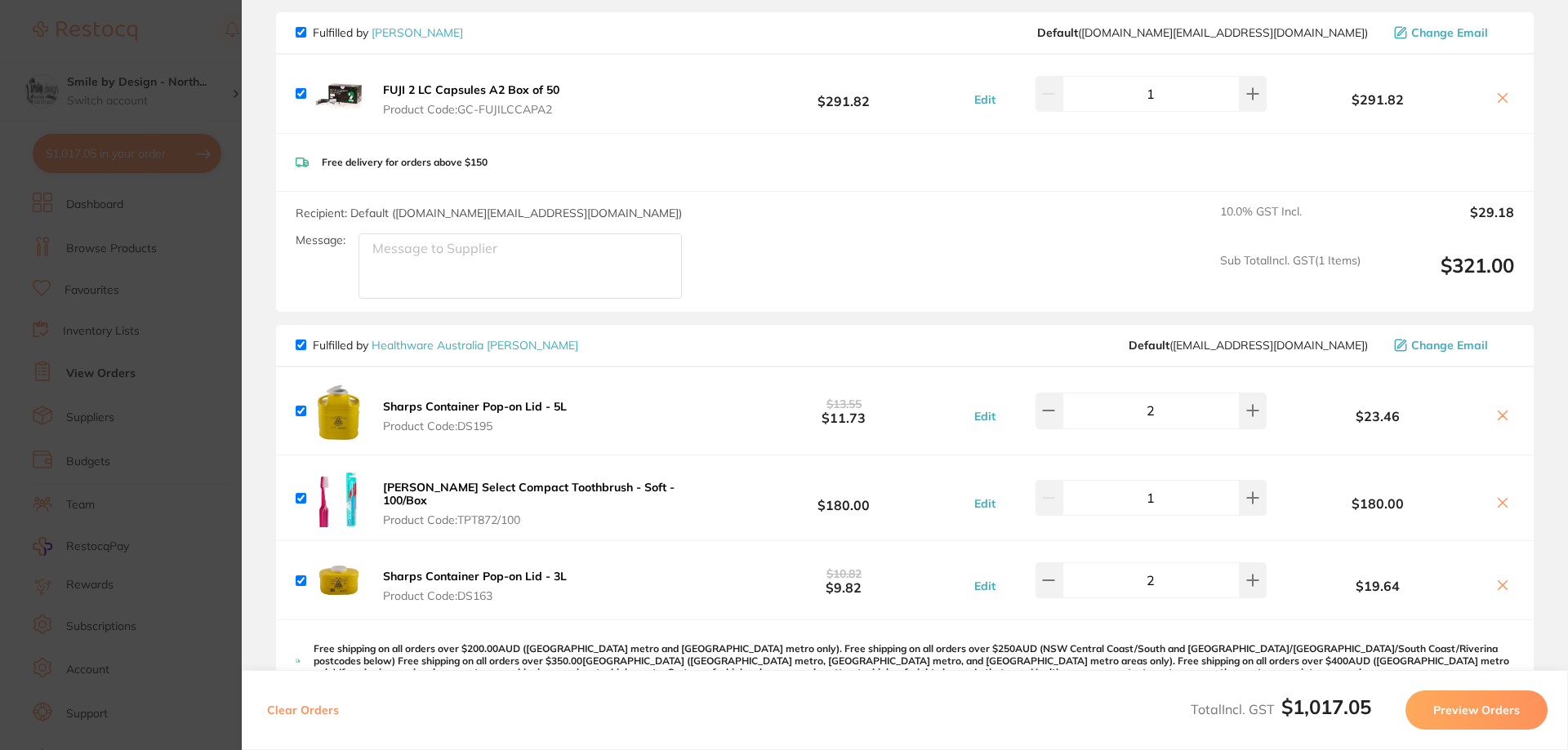
scroll to position [164, 0]
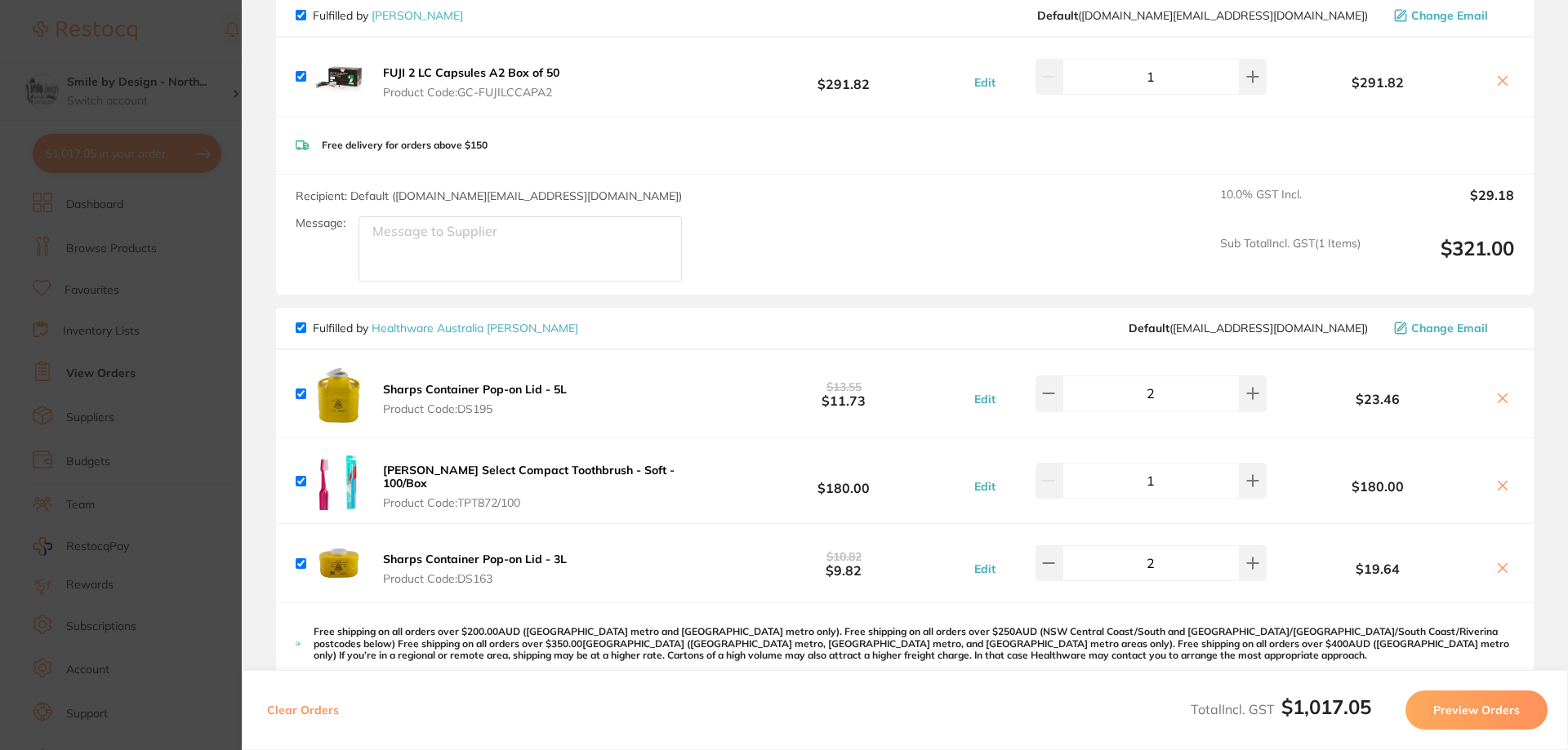
click at [191, 231] on section "Update RRP Set your pre negotiated price for this item. Item Agreed RRP (excl. …" at bounding box center [784, 375] width 1568 height 750
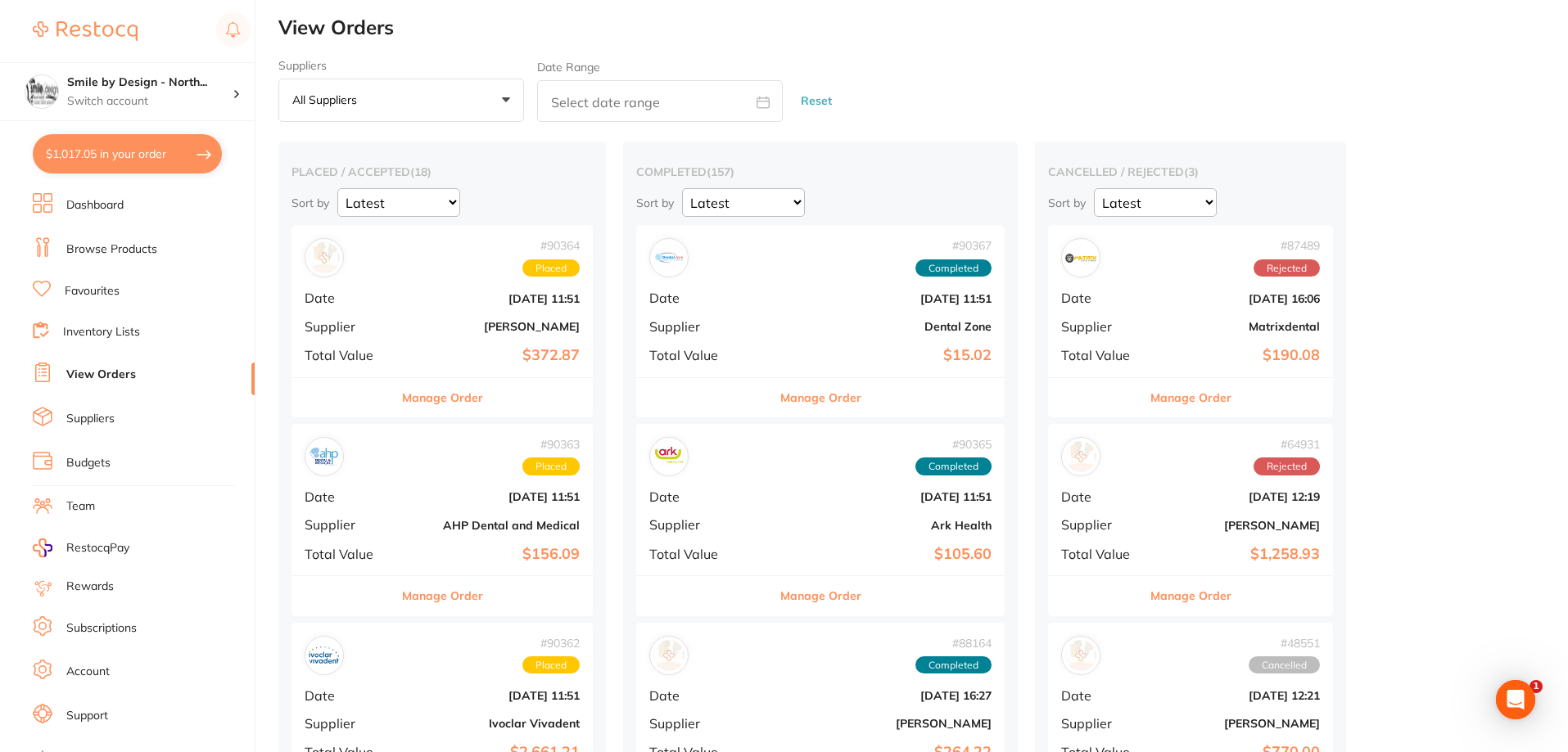
scroll to position [0, 0]
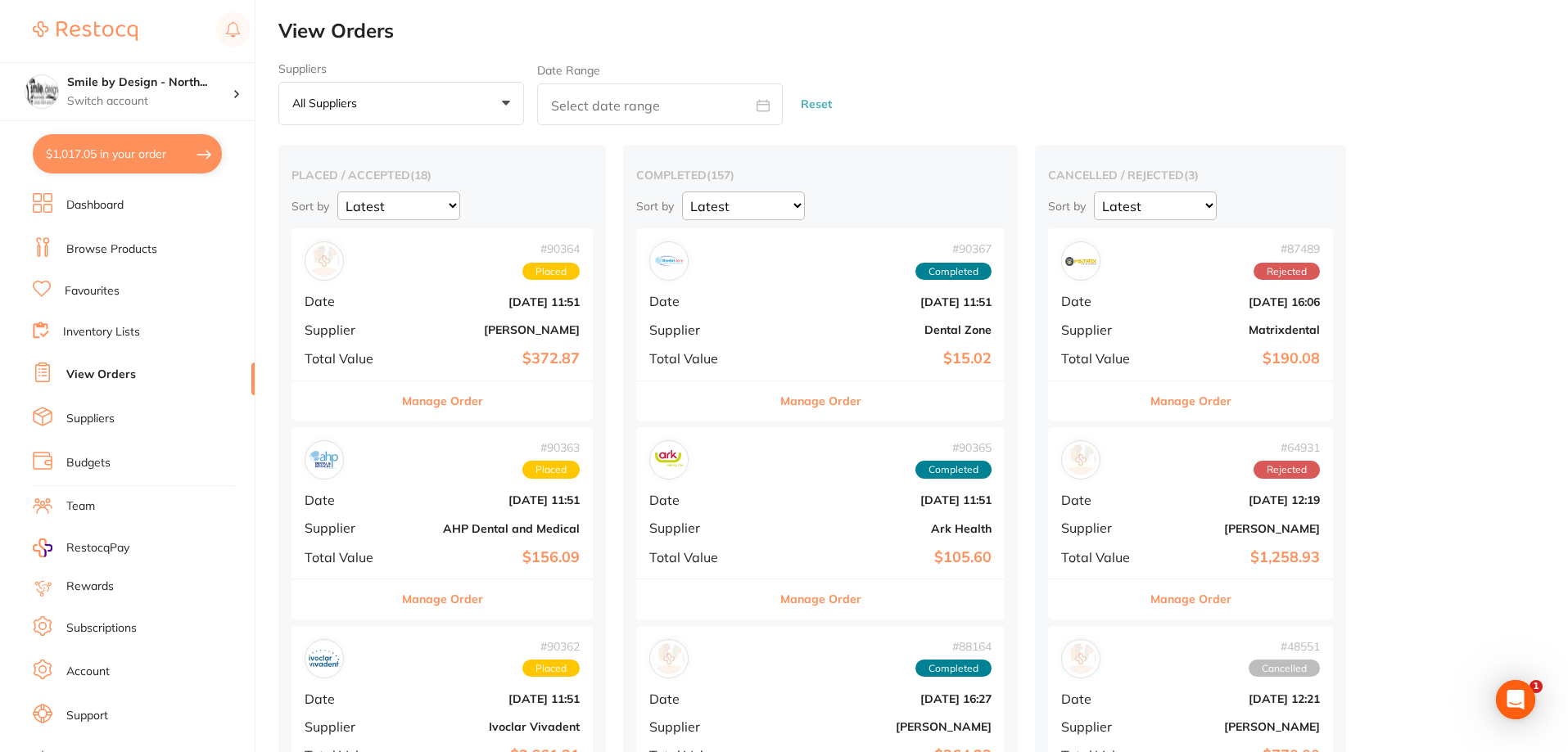
click at [102, 243] on link "Browse Products" at bounding box center [112, 249] width 91 height 16
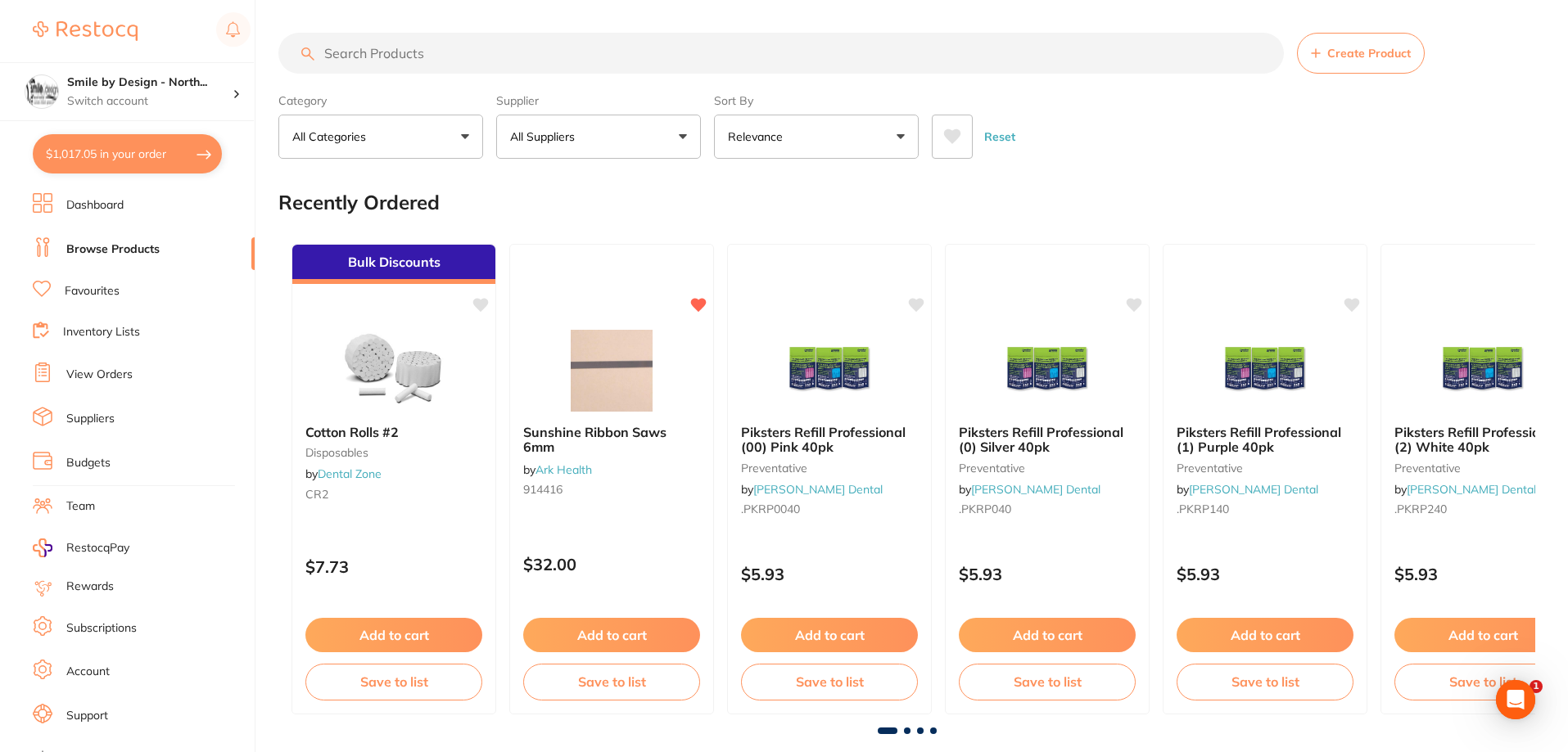
click at [389, 51] on input "search" at bounding box center [780, 53] width 1005 height 41
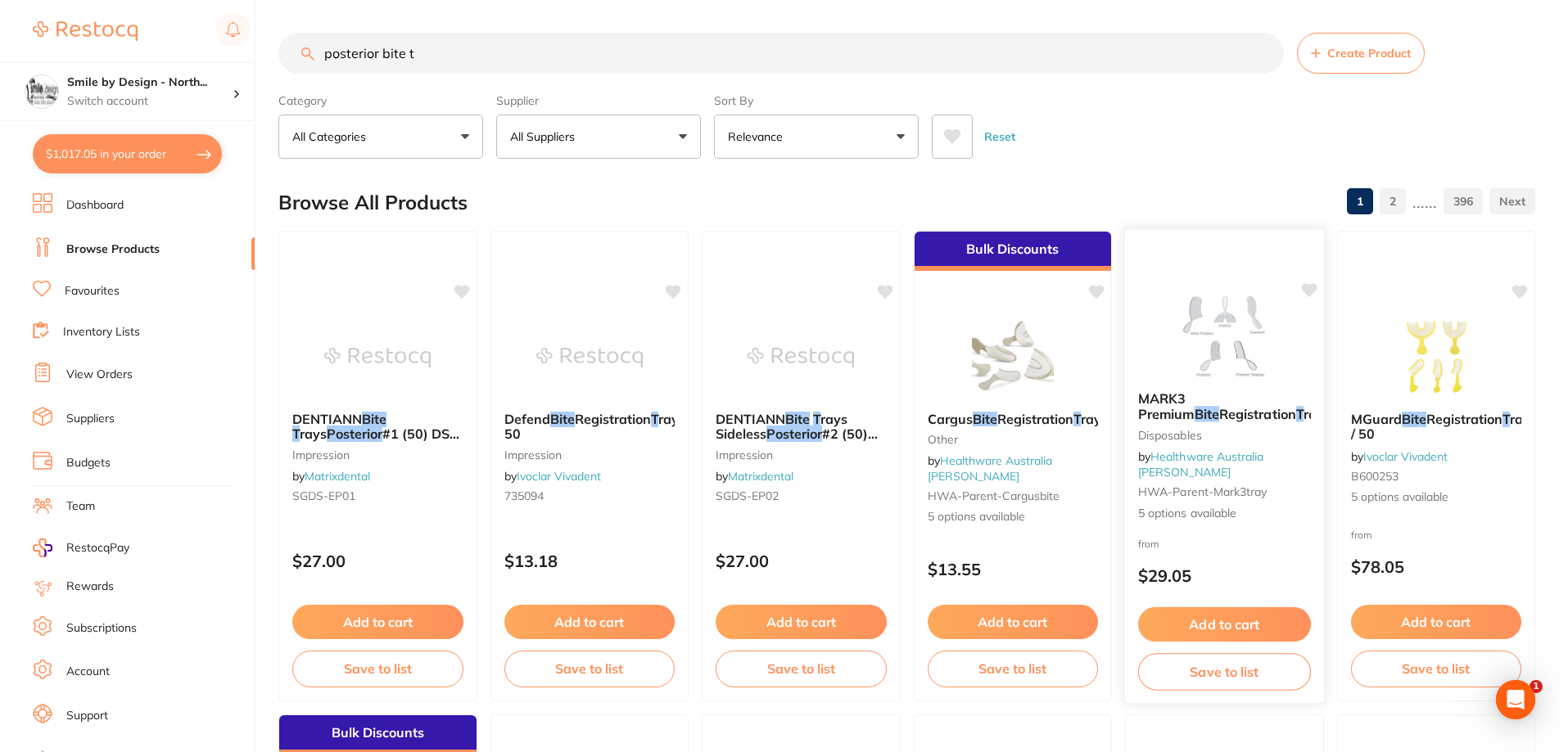
type input "posterior bite t"
click at [1219, 423] on span "Registration" at bounding box center [1258, 414] width 77 height 16
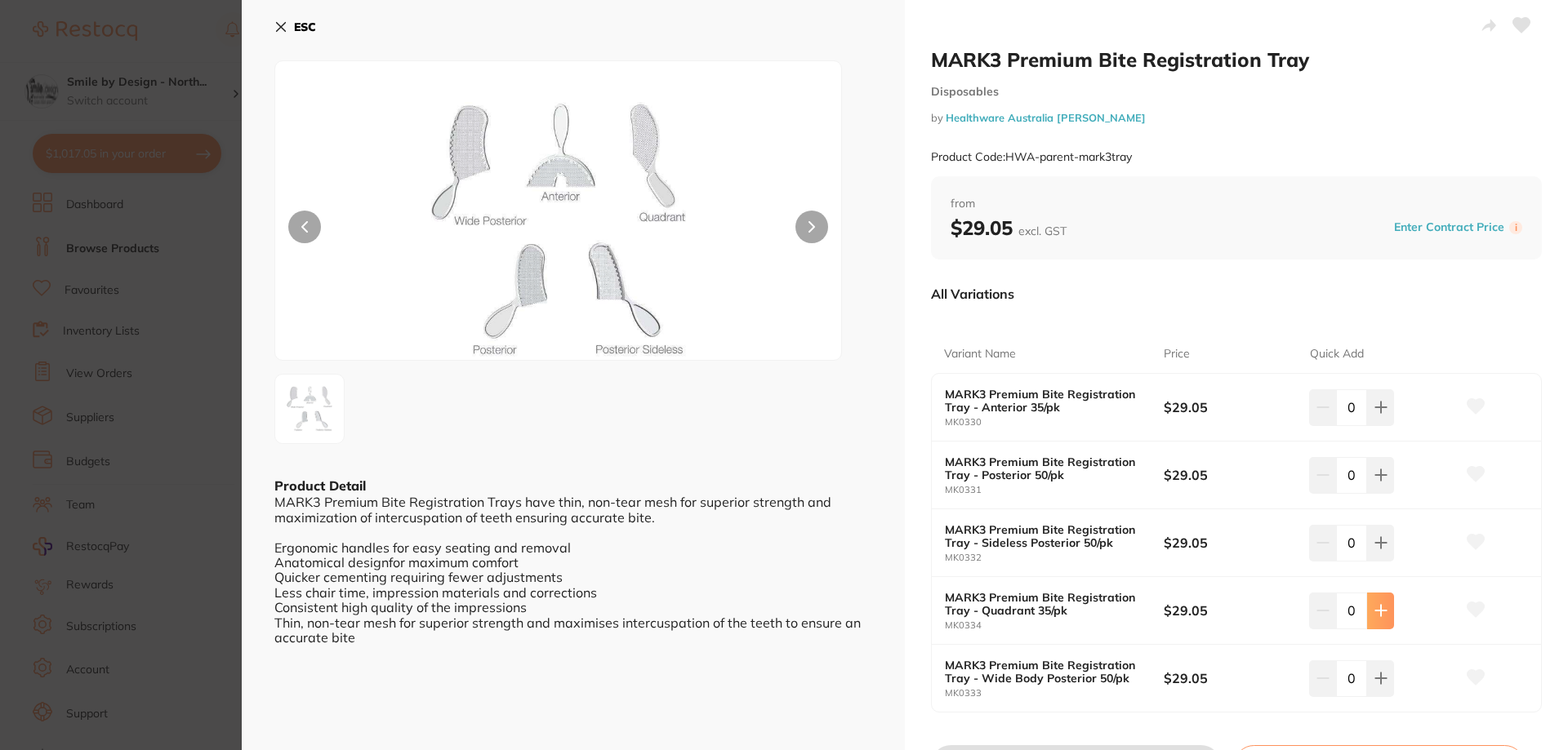
click at [1384, 426] on button at bounding box center [1381, 407] width 27 height 36
type input "2"
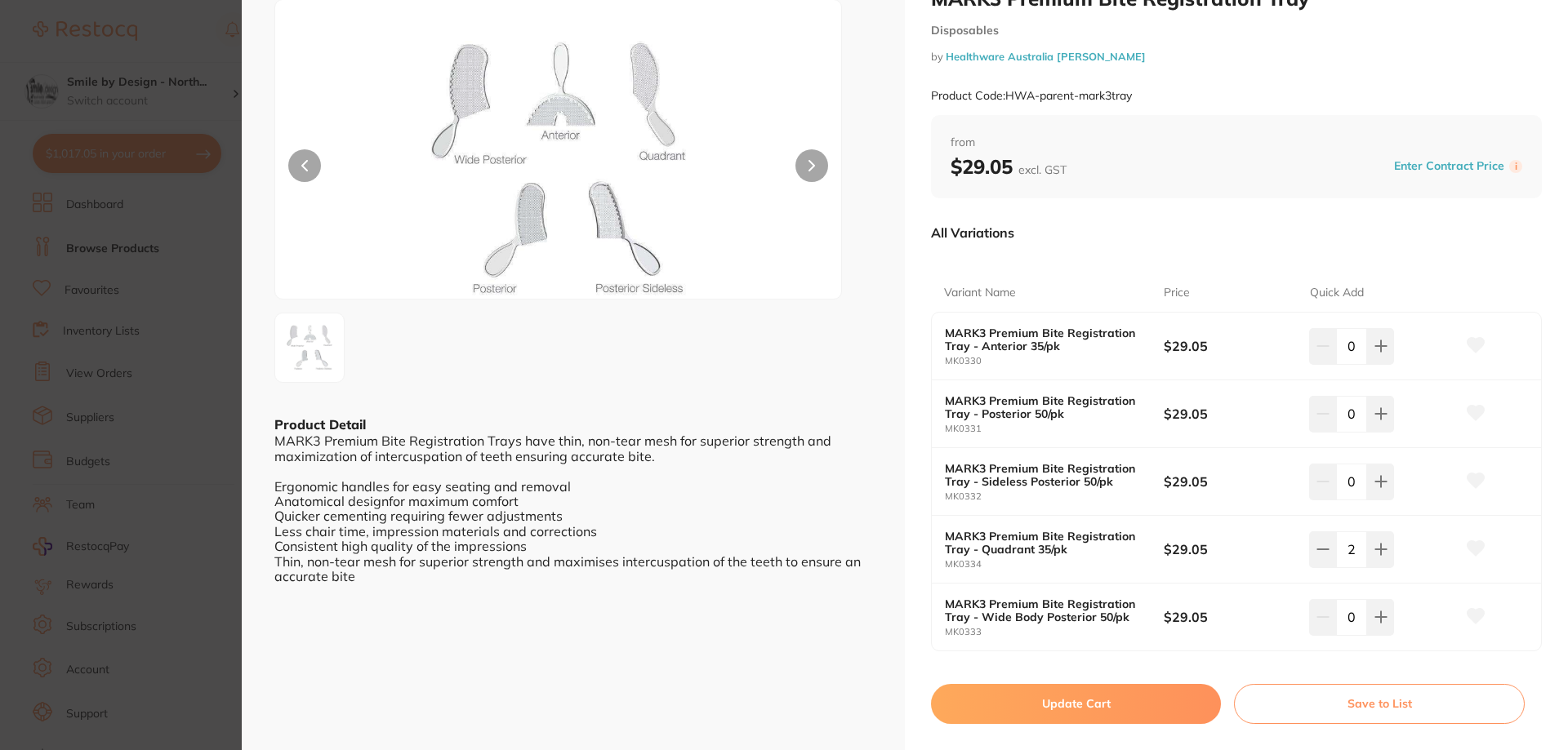
scroll to position [245, 0]
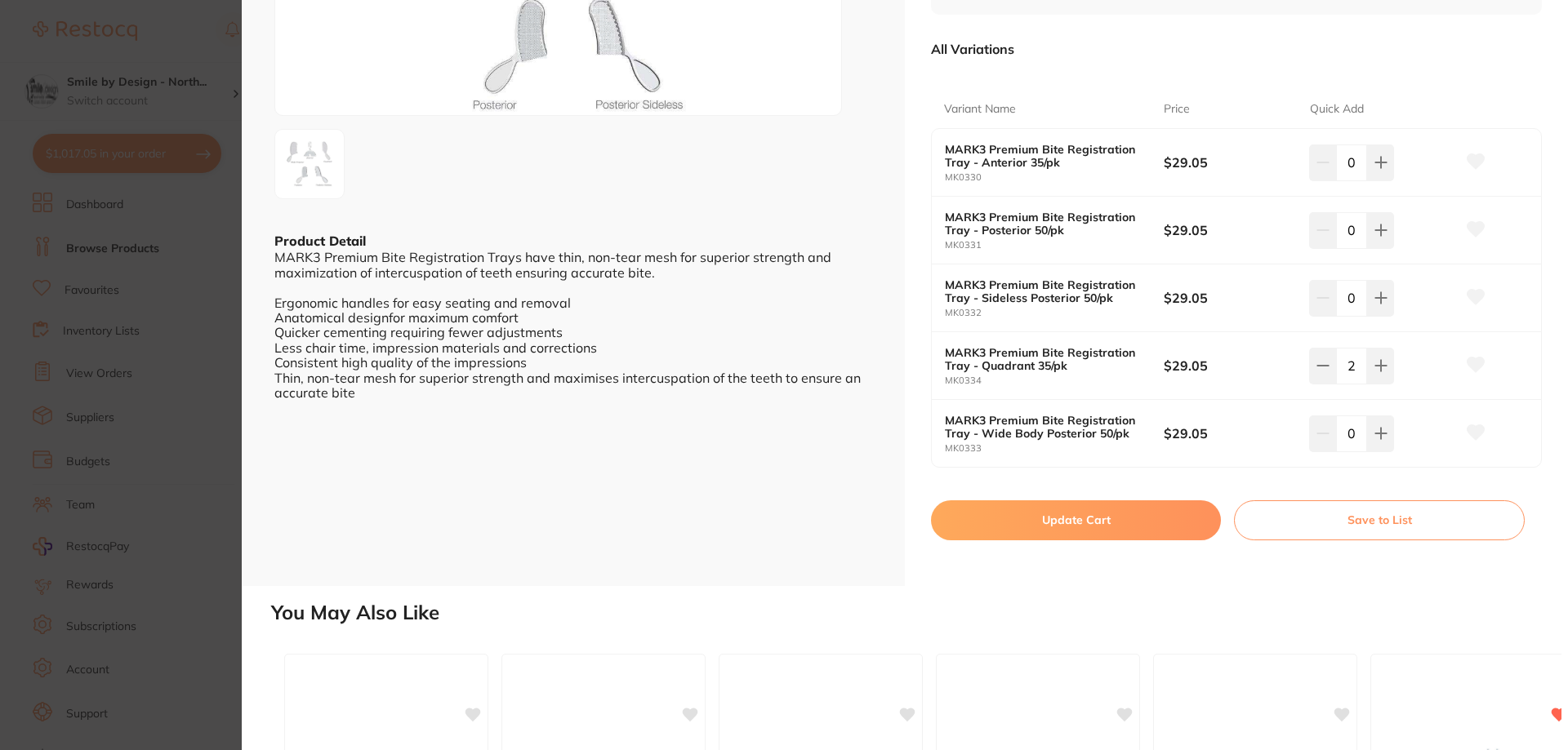
click at [1071, 524] on button "Update Cart" at bounding box center [1076, 520] width 290 height 39
checkbox input "false"
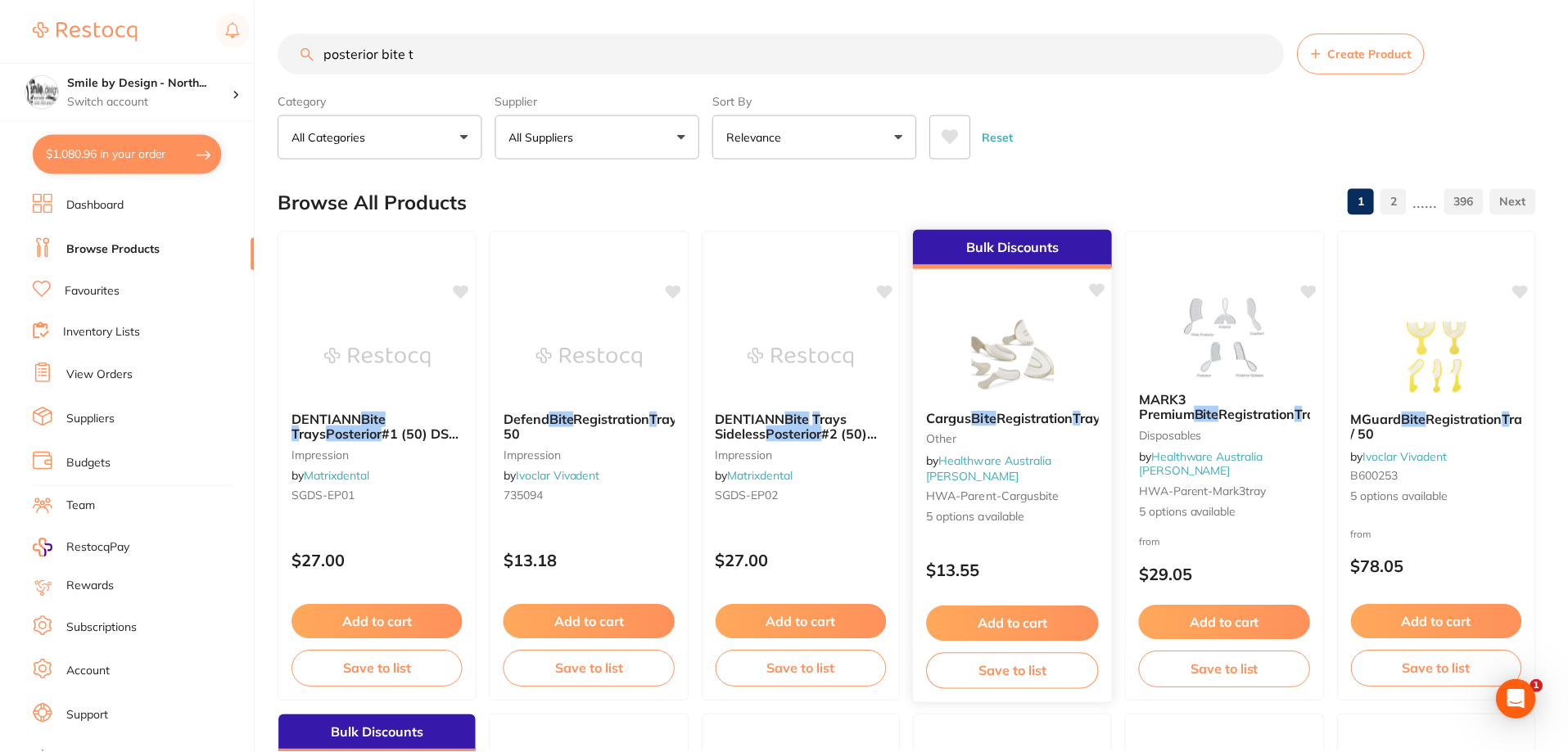
scroll to position [2, 0]
click at [1048, 569] on p "$13.55" at bounding box center [1012, 569] width 173 height 19
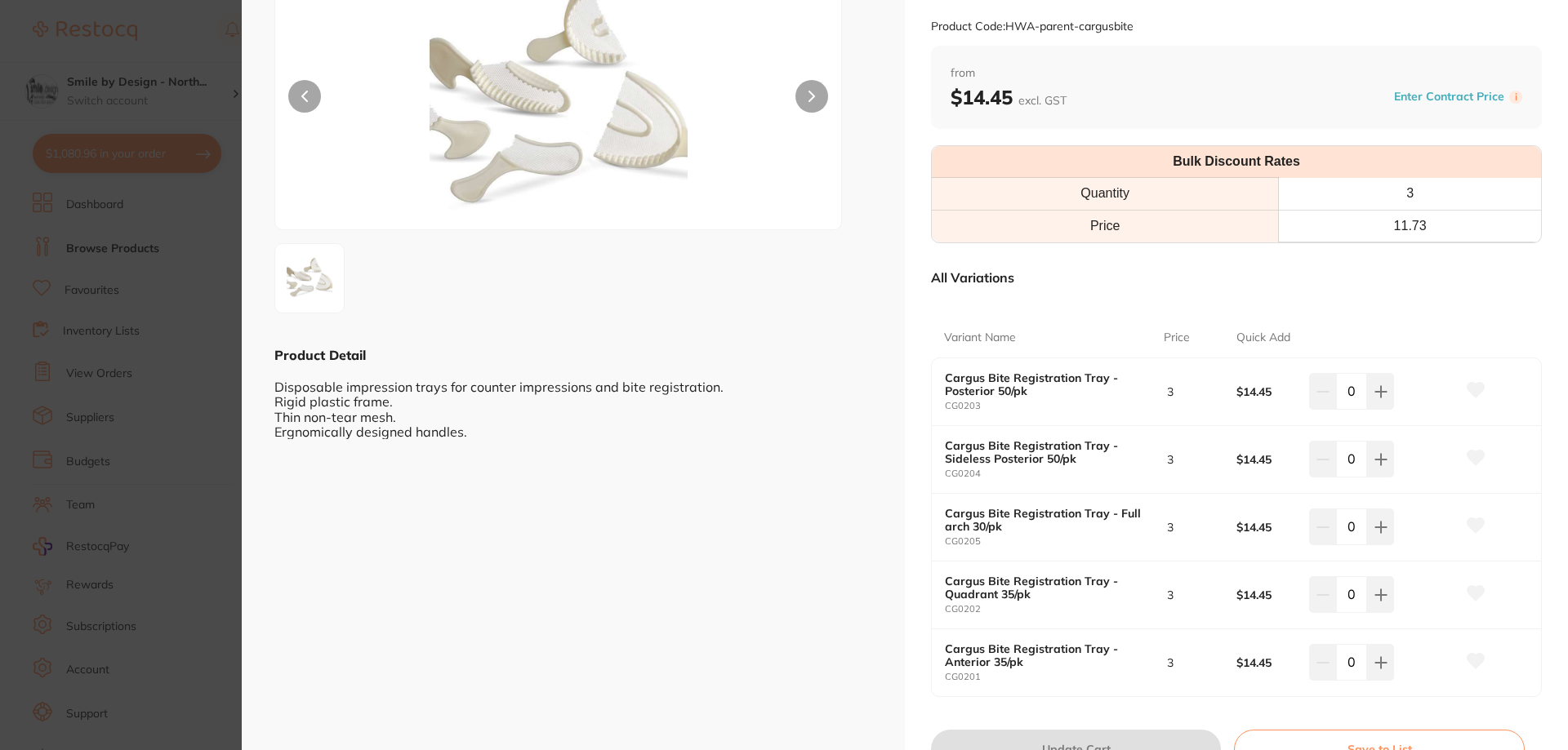
scroll to position [164, 0]
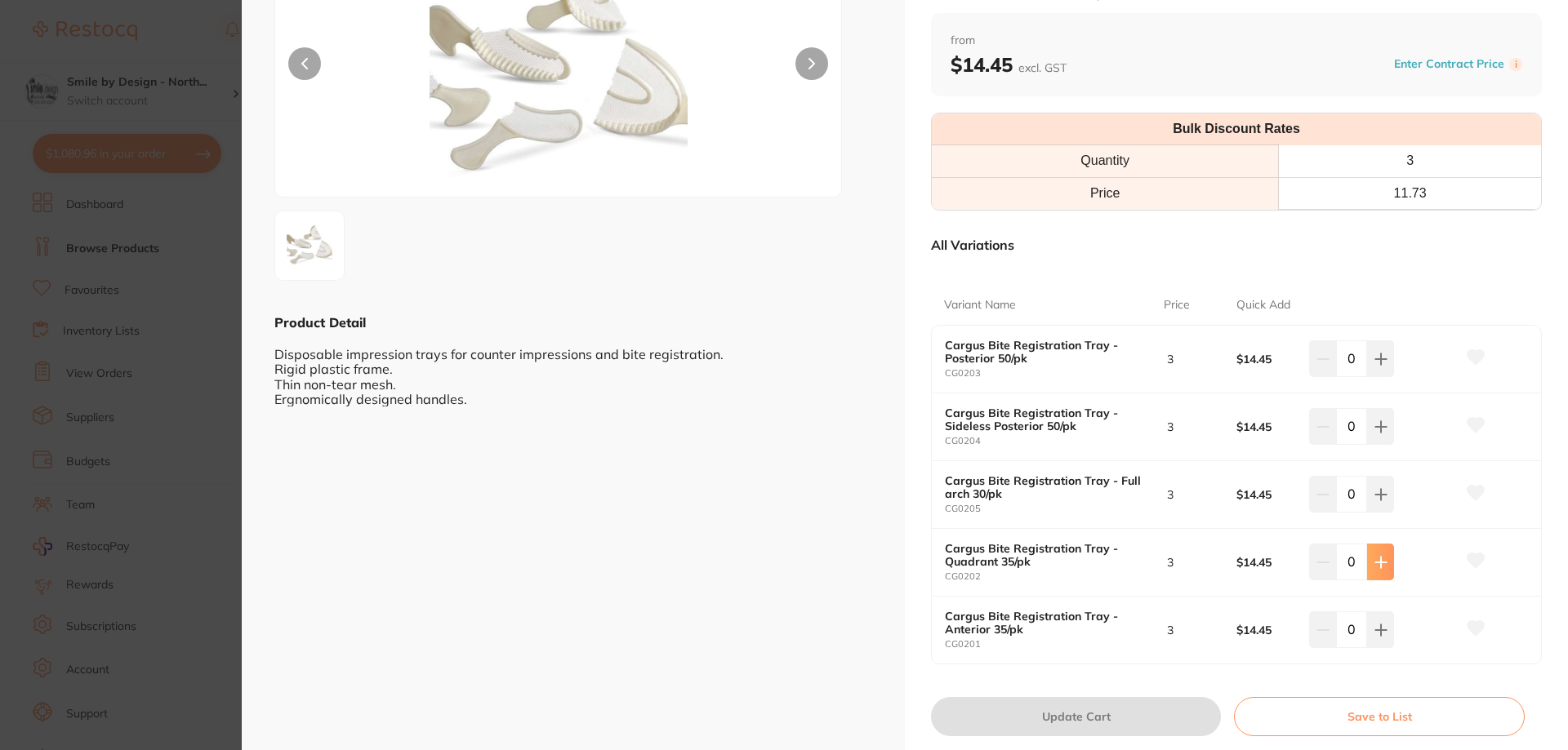
click at [1374, 366] on icon at bounding box center [1381, 359] width 13 height 13
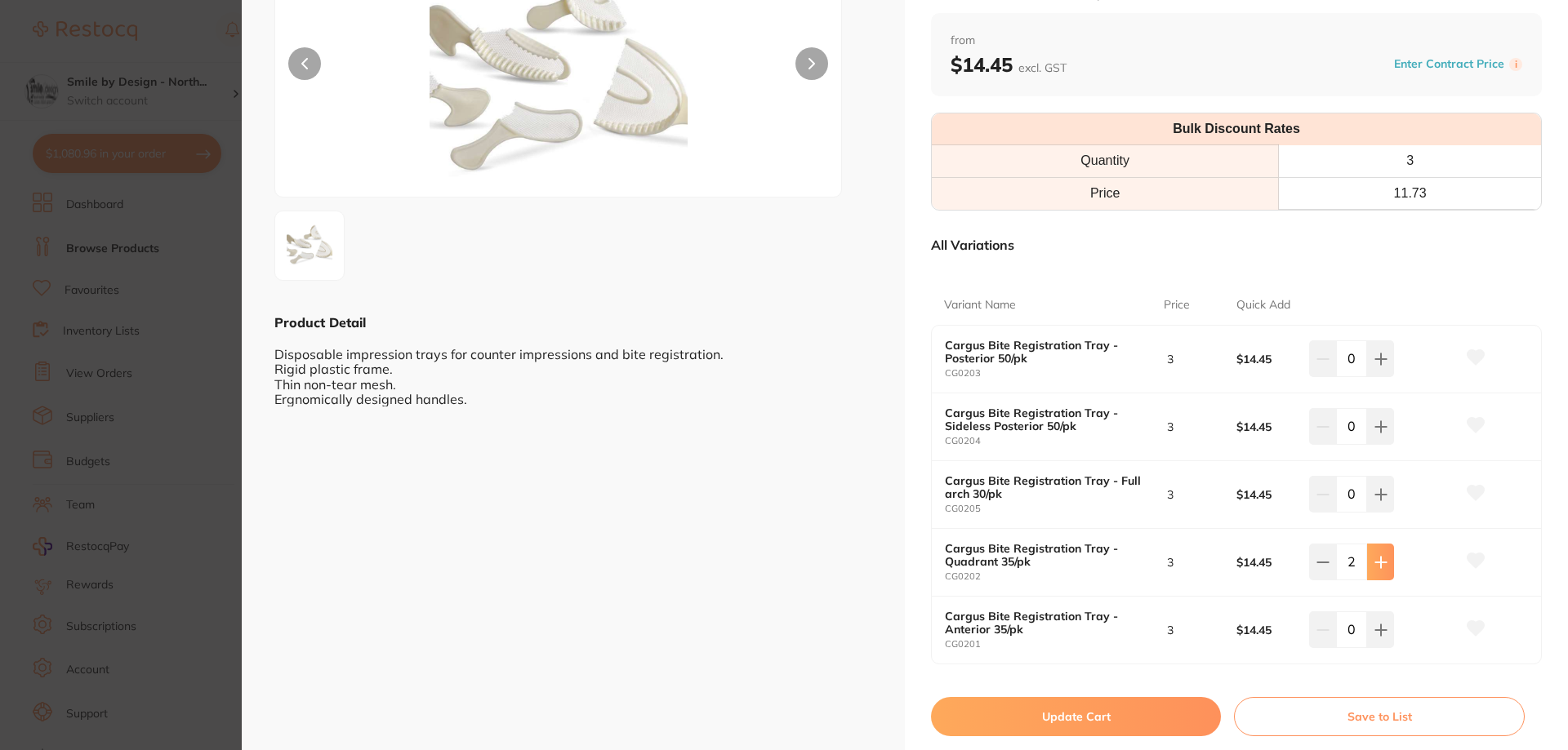
type input "2"
click at [969, 741] on div "Cargus Bite Registration Tray other by Healthware Australia Ridley Product Code…" at bounding box center [1237, 309] width 664 height 945
click at [1018, 716] on button "Update Cart" at bounding box center [1076, 716] width 290 height 39
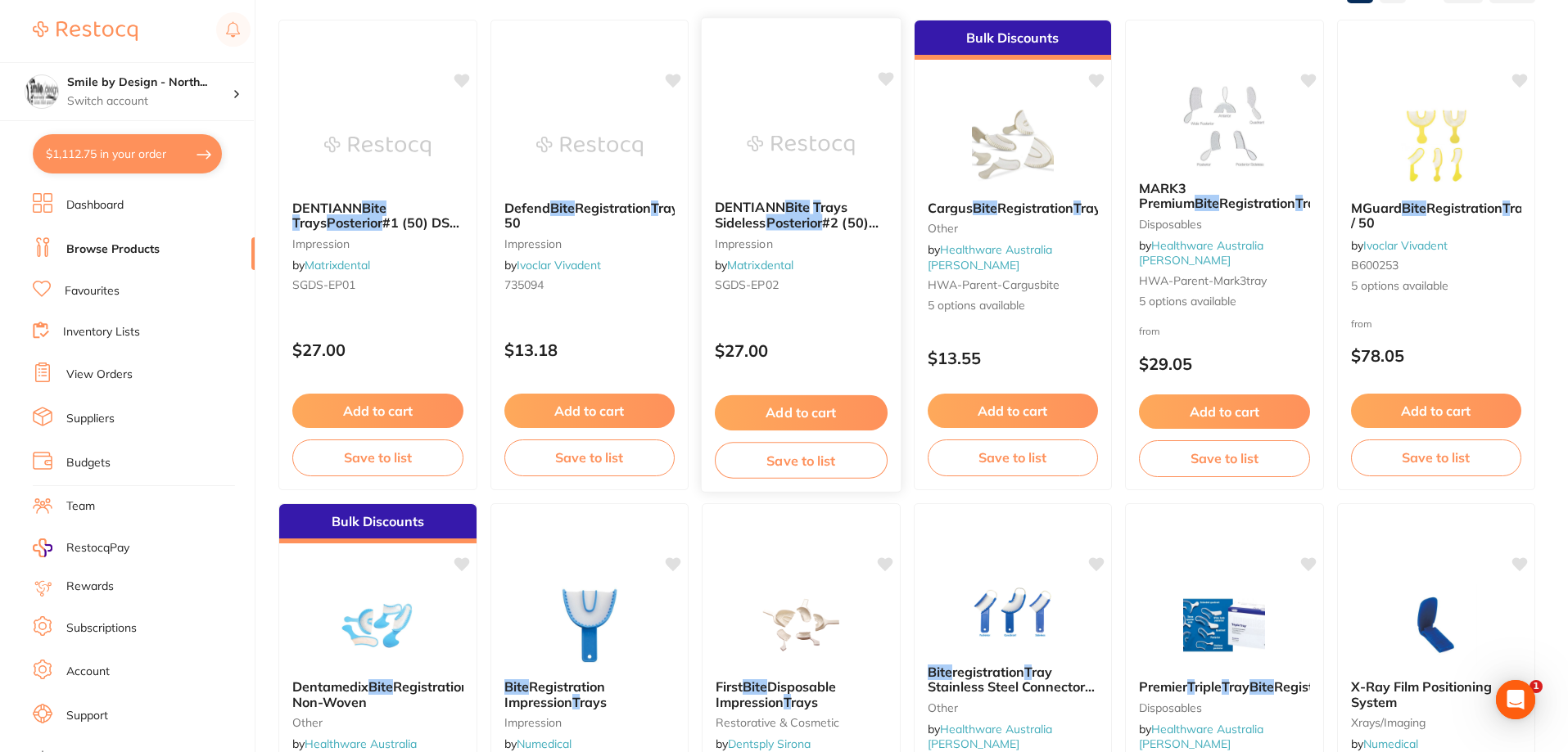
scroll to position [247, 0]
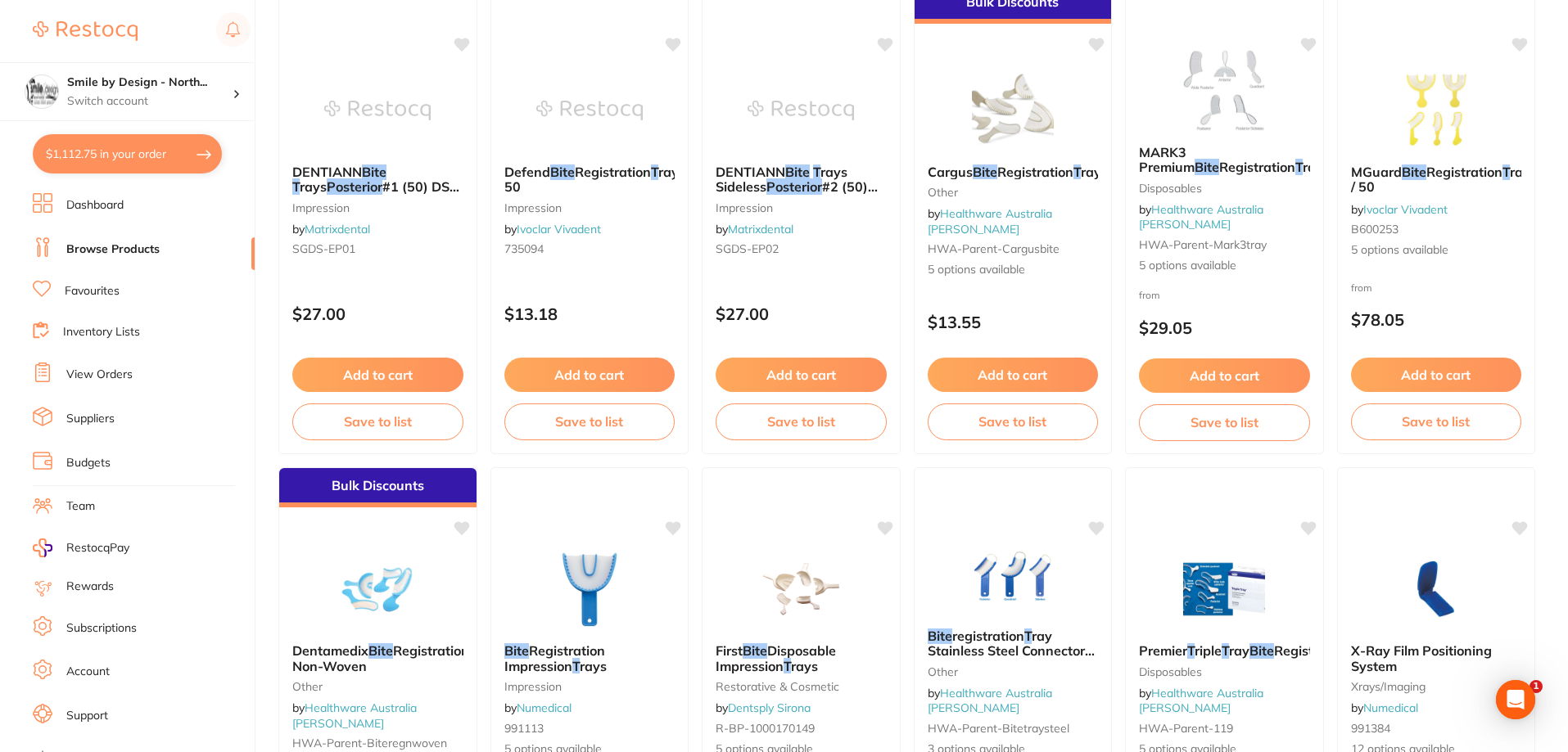
click at [994, 304] on div "$13.55" at bounding box center [1013, 318] width 197 height 43
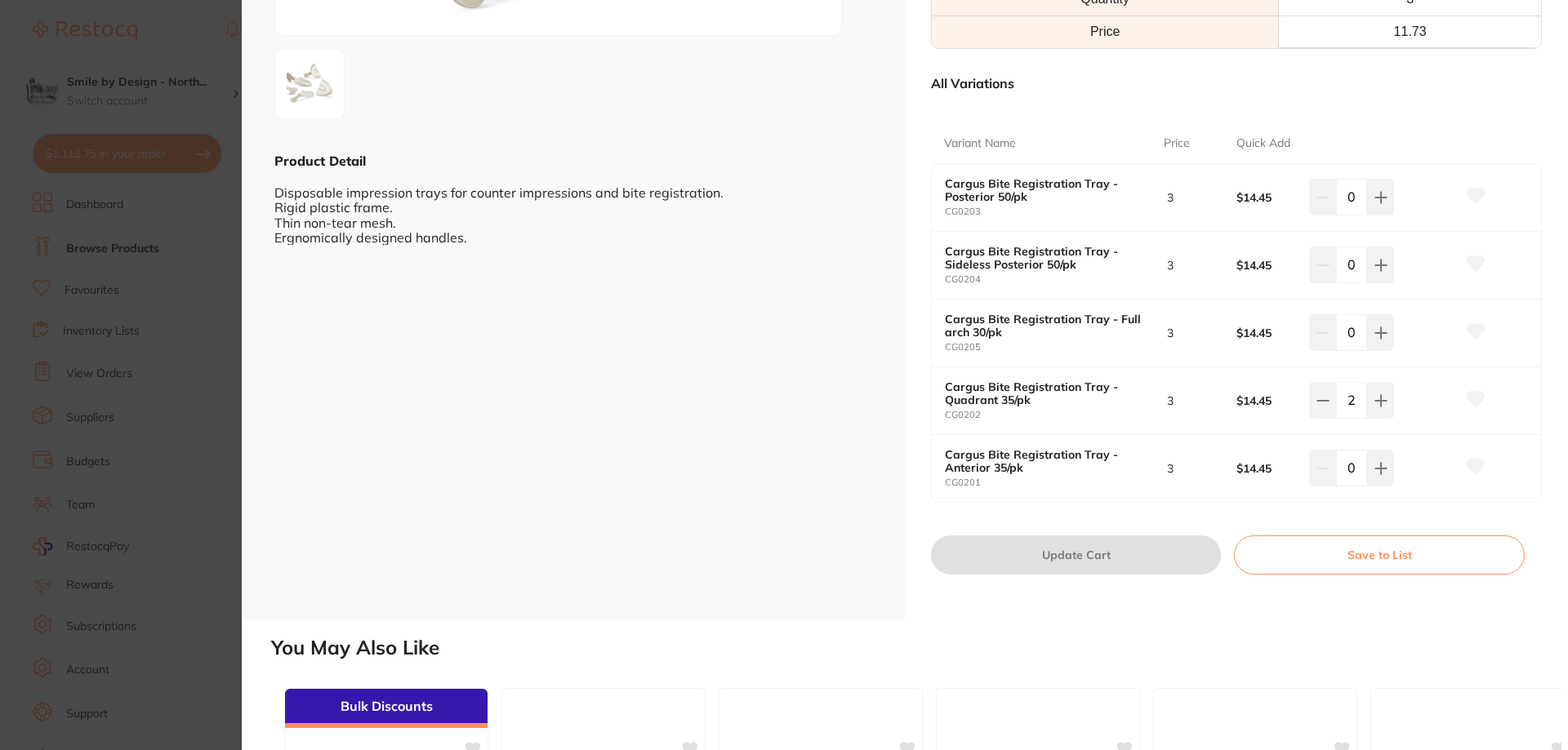
scroll to position [326, 0]
click at [1386, 213] on button at bounding box center [1381, 194] width 27 height 36
type input "3"
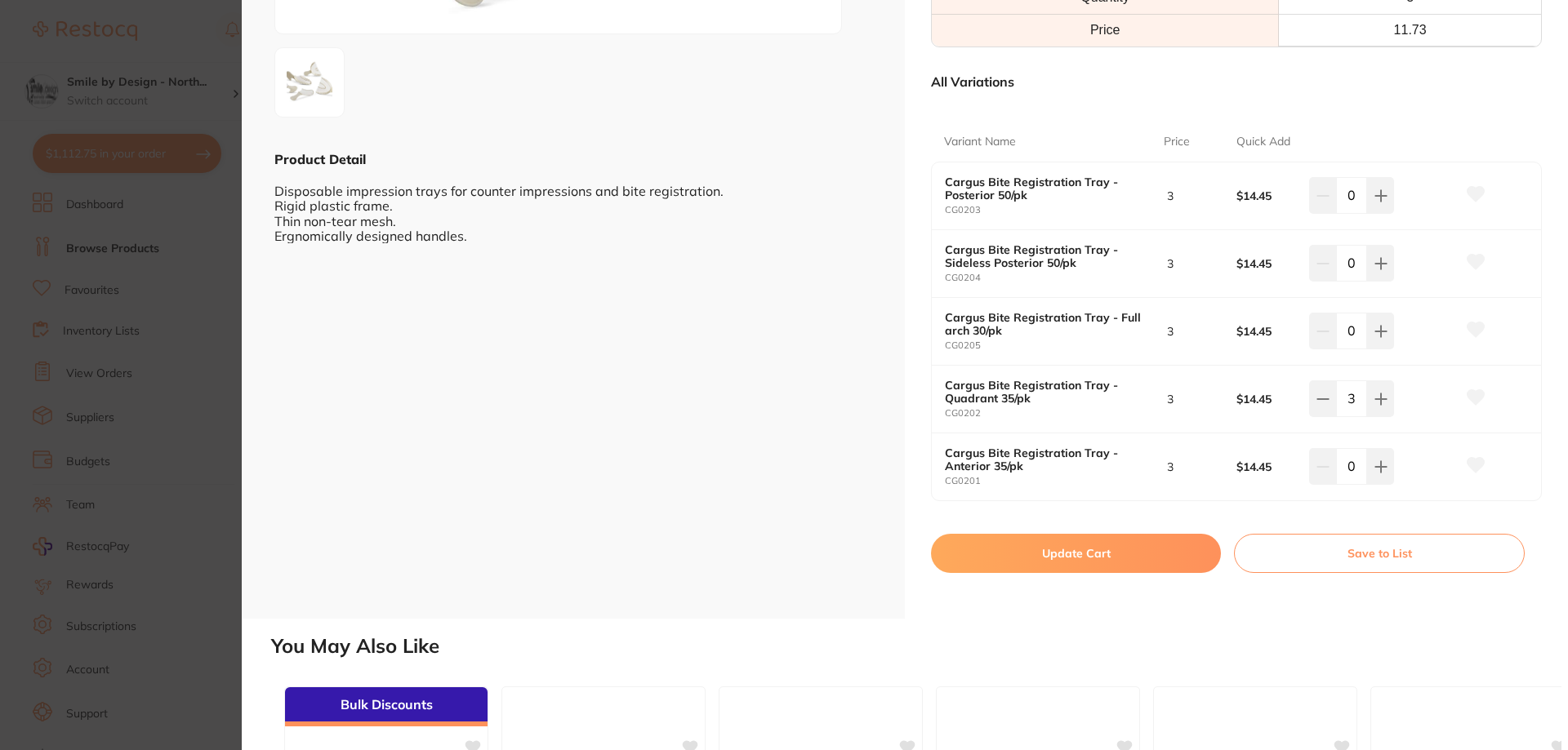
scroll to position [0, 0]
click at [1036, 553] on button "Update Cart" at bounding box center [1076, 554] width 290 height 39
type input "3"
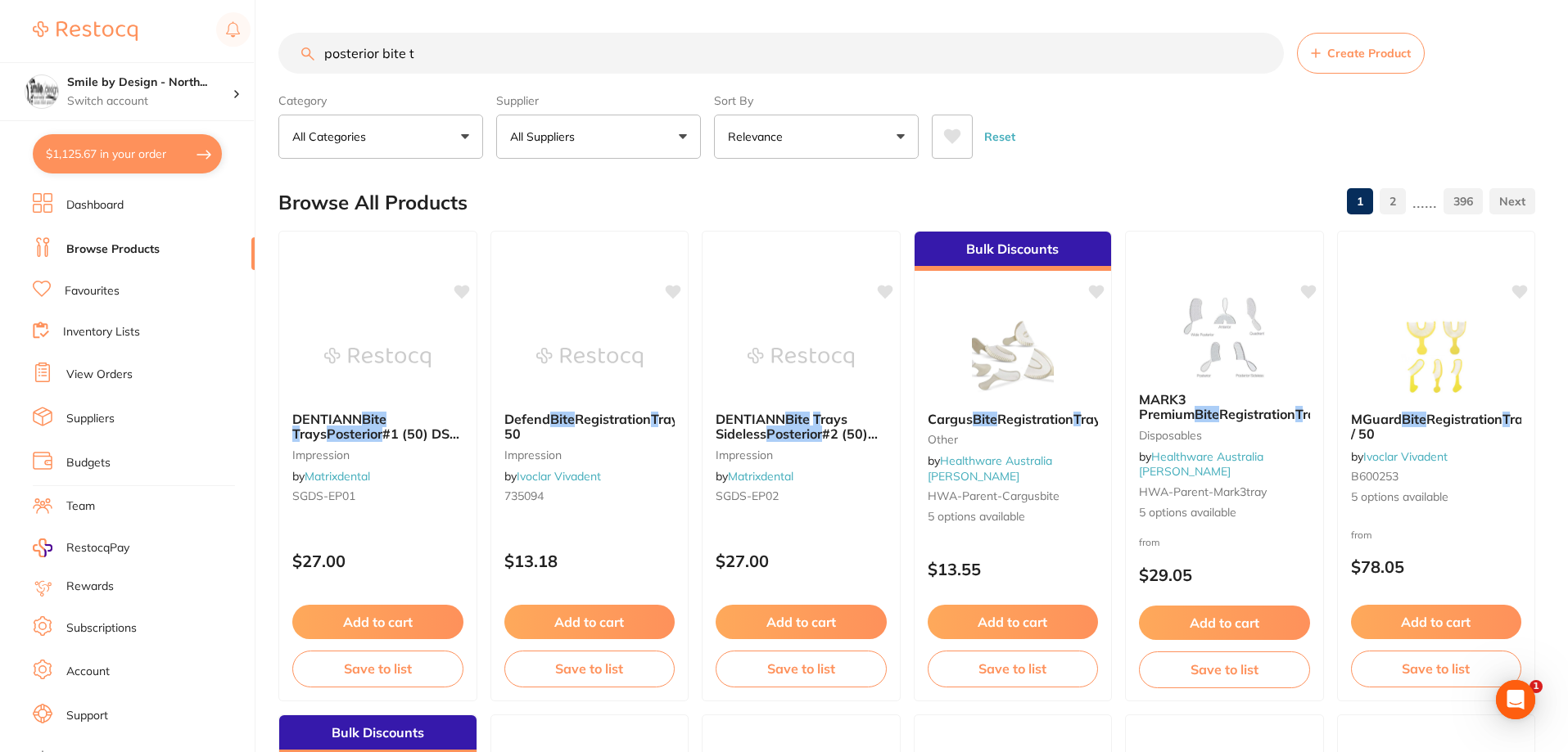
click at [453, 57] on input "posterior bite t" at bounding box center [780, 53] width 1005 height 41
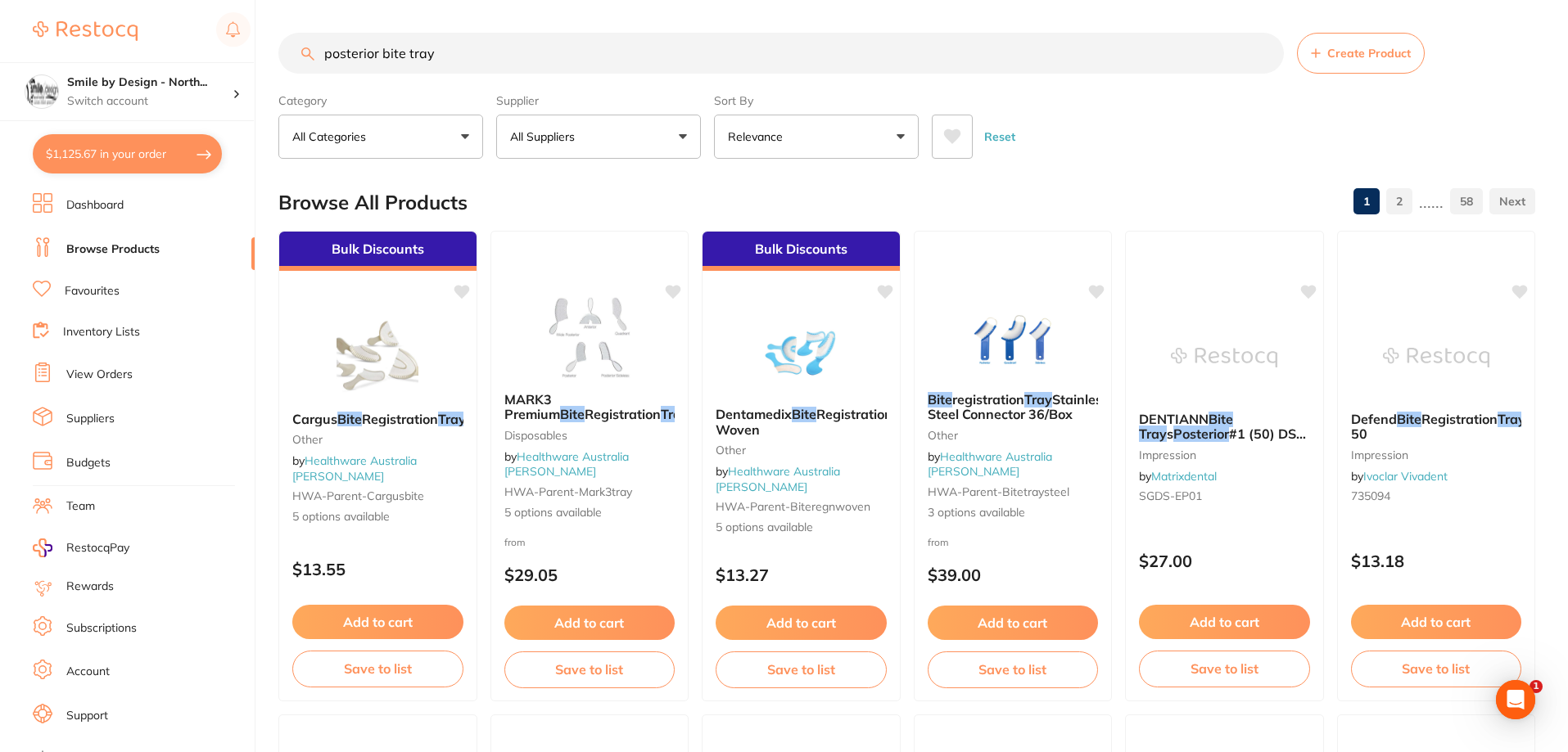
type input "posterior bite tray"
click at [1371, 714] on div at bounding box center [1436, 734] width 199 height 42
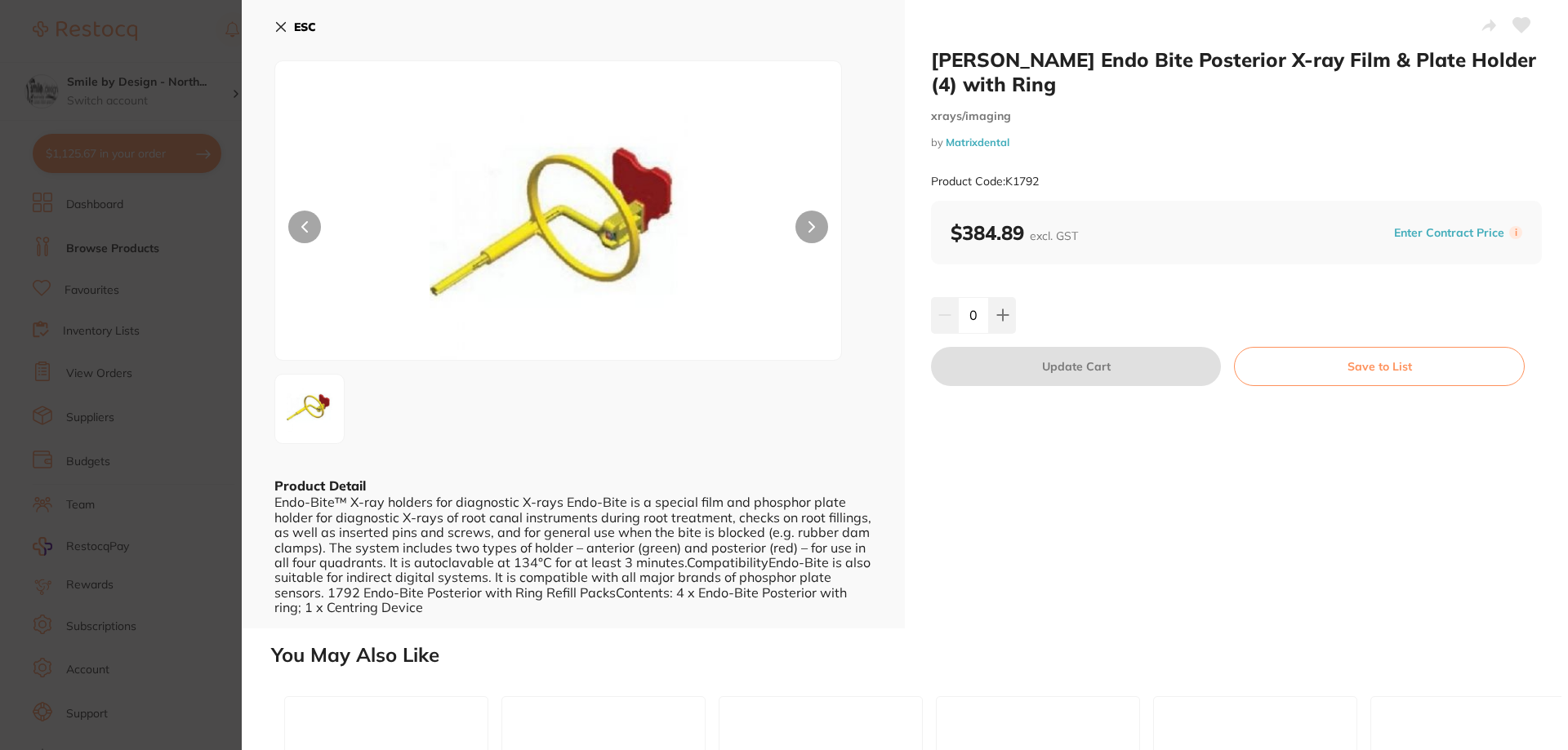
click at [168, 338] on section "Kerr Hawe Endo Bite Posterior X-ray Film & Plate Holder (4) with Ring xrays/ima…" at bounding box center [784, 375] width 1568 height 750
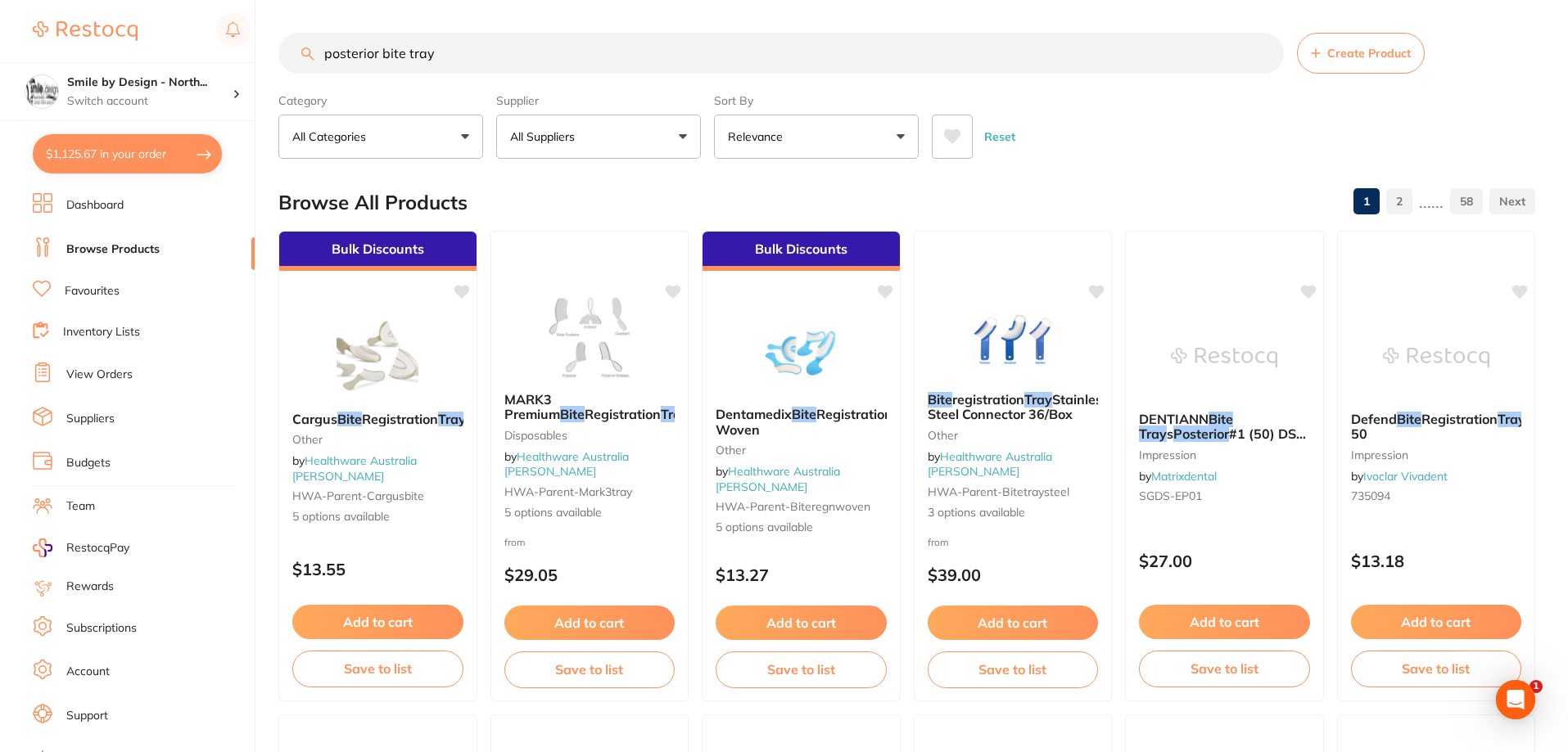
drag, startPoint x: 146, startPoint y: 370, endPoint x: 115, endPoint y: 234, distance: 139.5
click at [145, 371] on li "View Orders" at bounding box center [144, 375] width 222 height 24
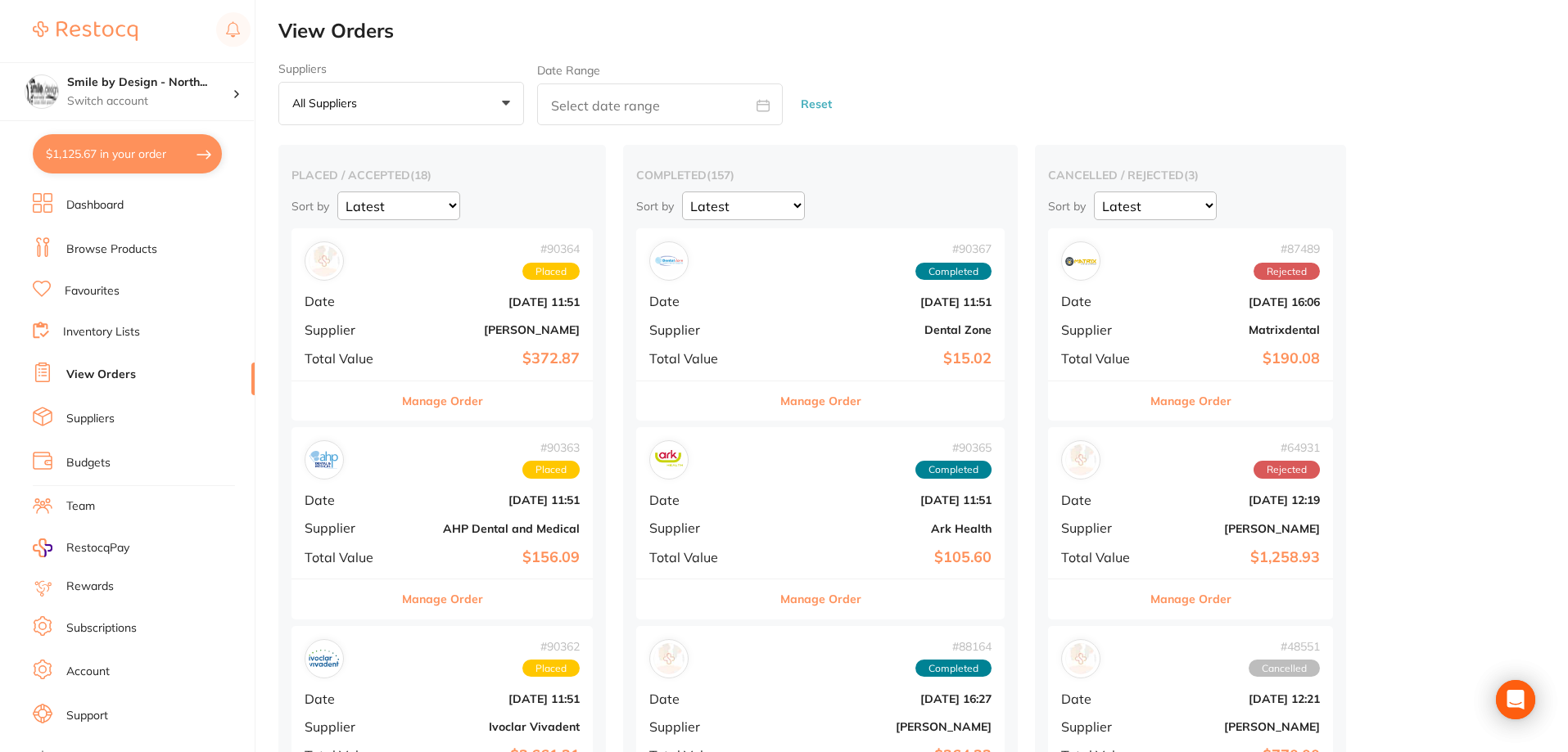
click at [155, 157] on button "$1,125.67 in your order" at bounding box center [127, 153] width 189 height 40
checkbox input "true"
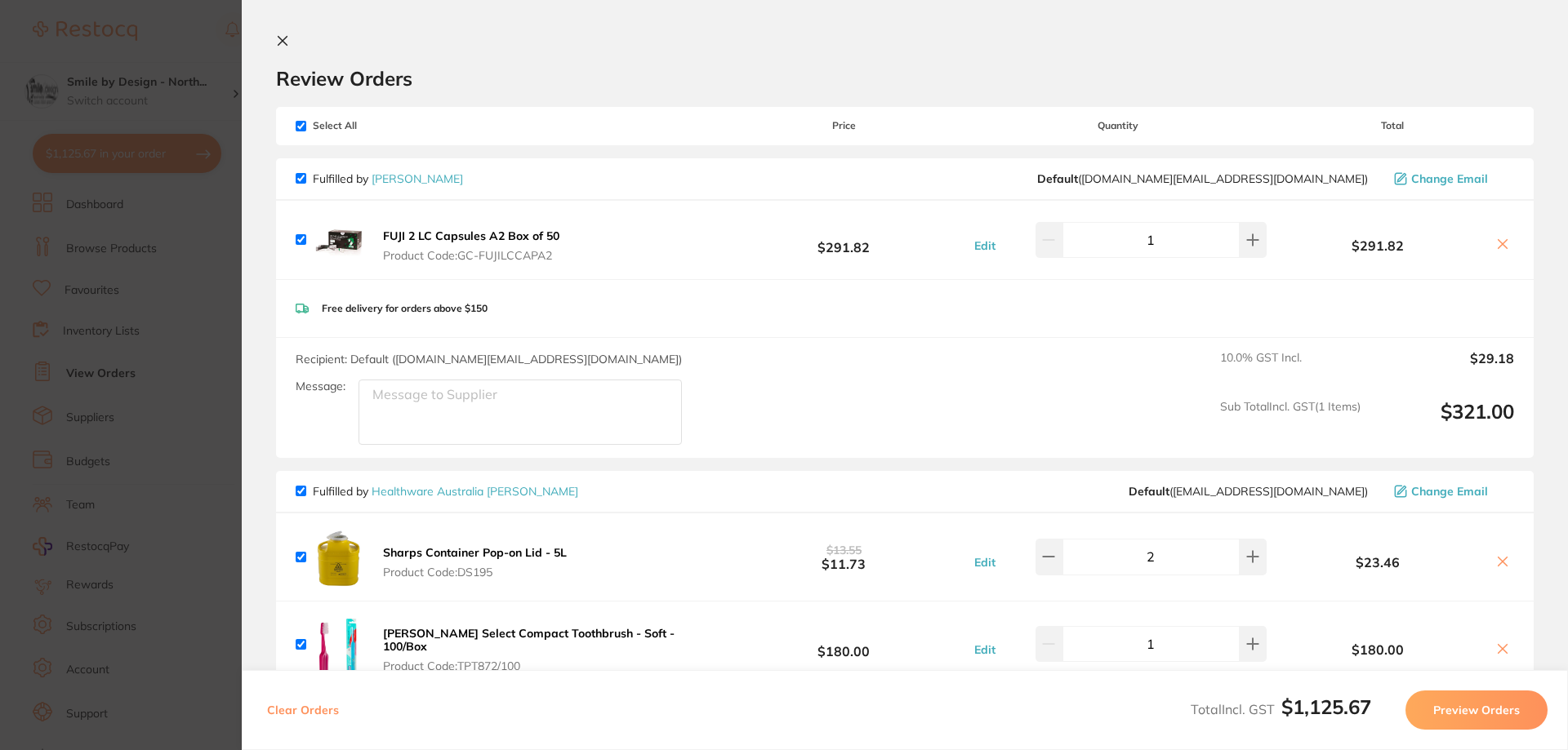
click at [280, 36] on icon at bounding box center [283, 41] width 13 height 13
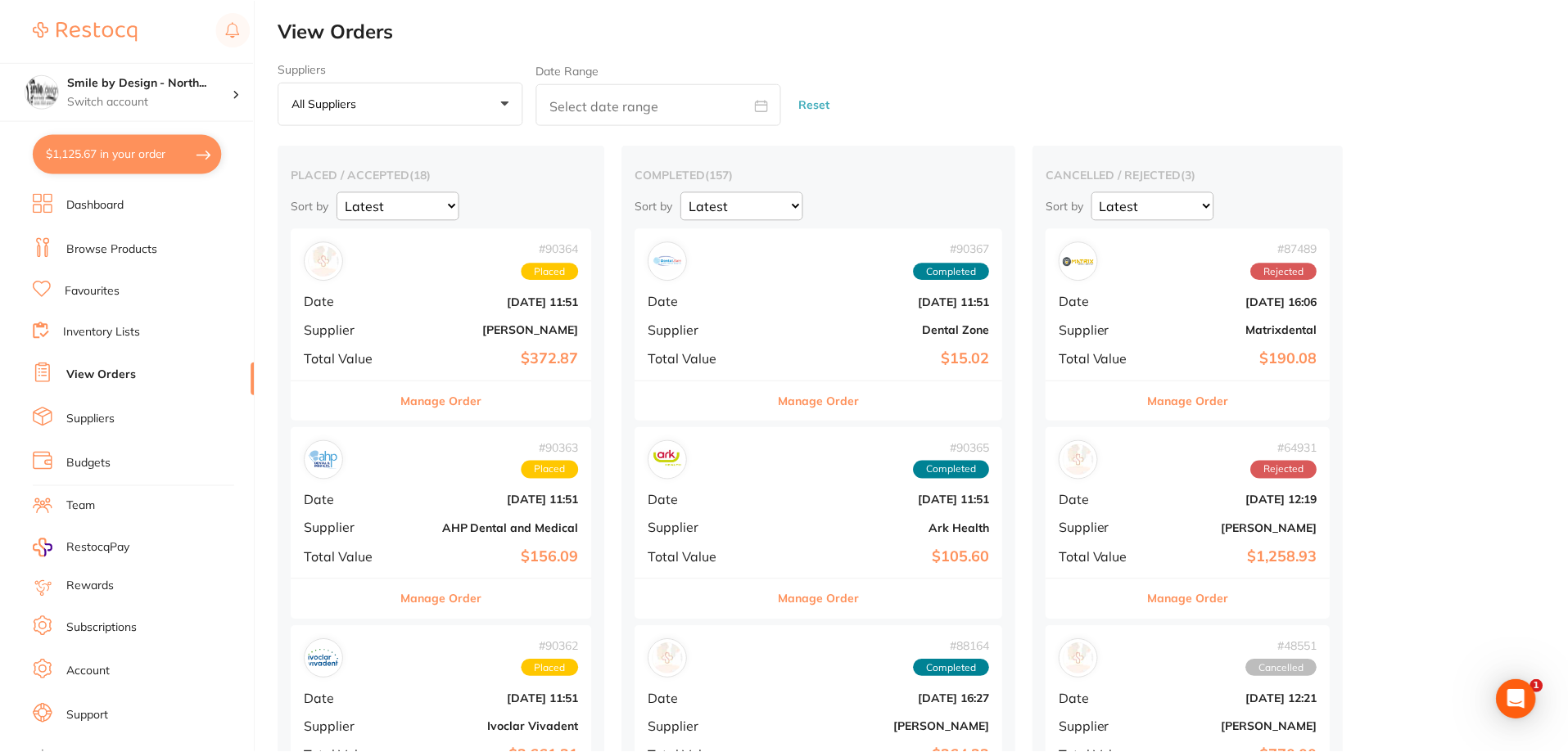
scroll to position [1, 0]
click at [105, 159] on button "$1,125.67 in your order" at bounding box center [127, 153] width 189 height 40
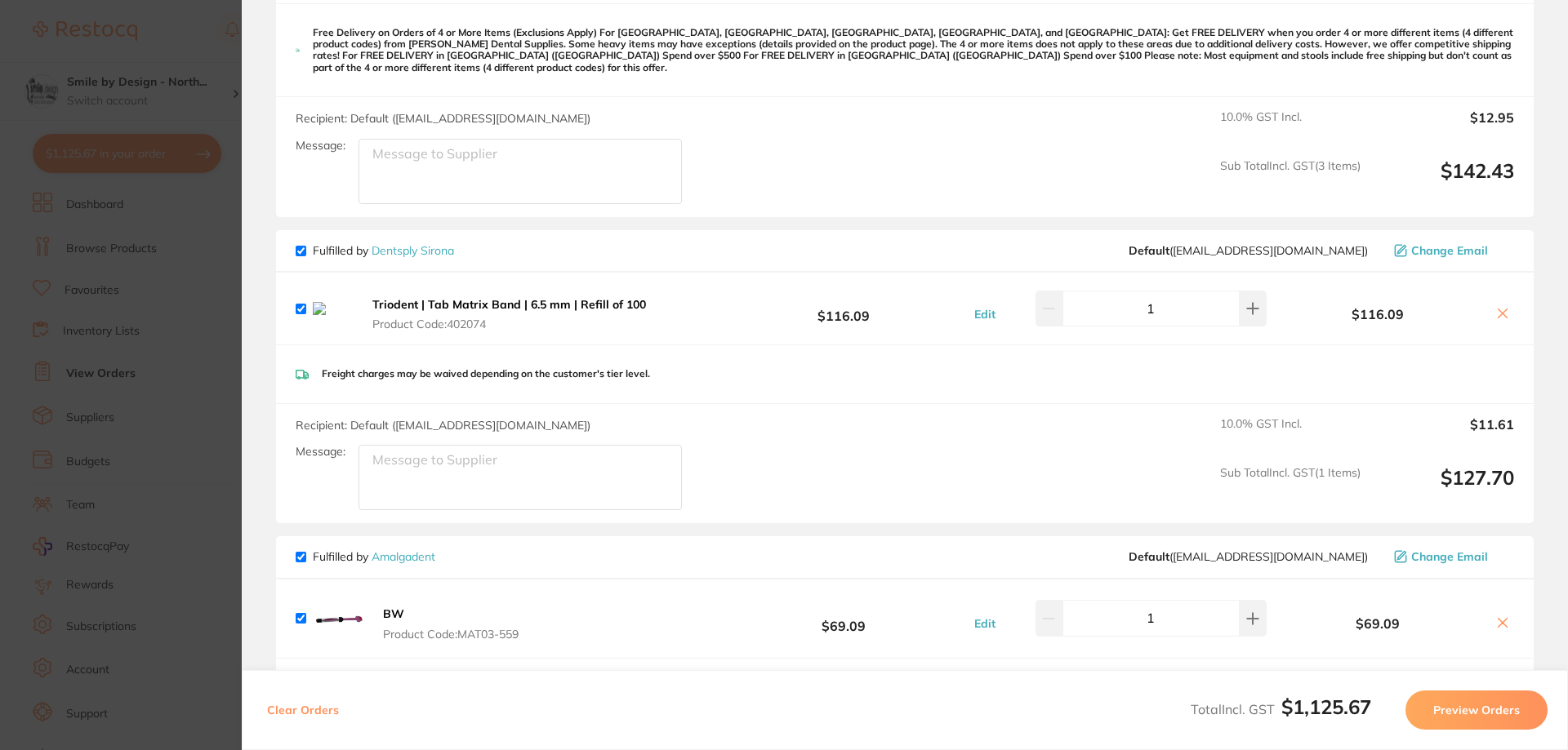
scroll to position [1469, 0]
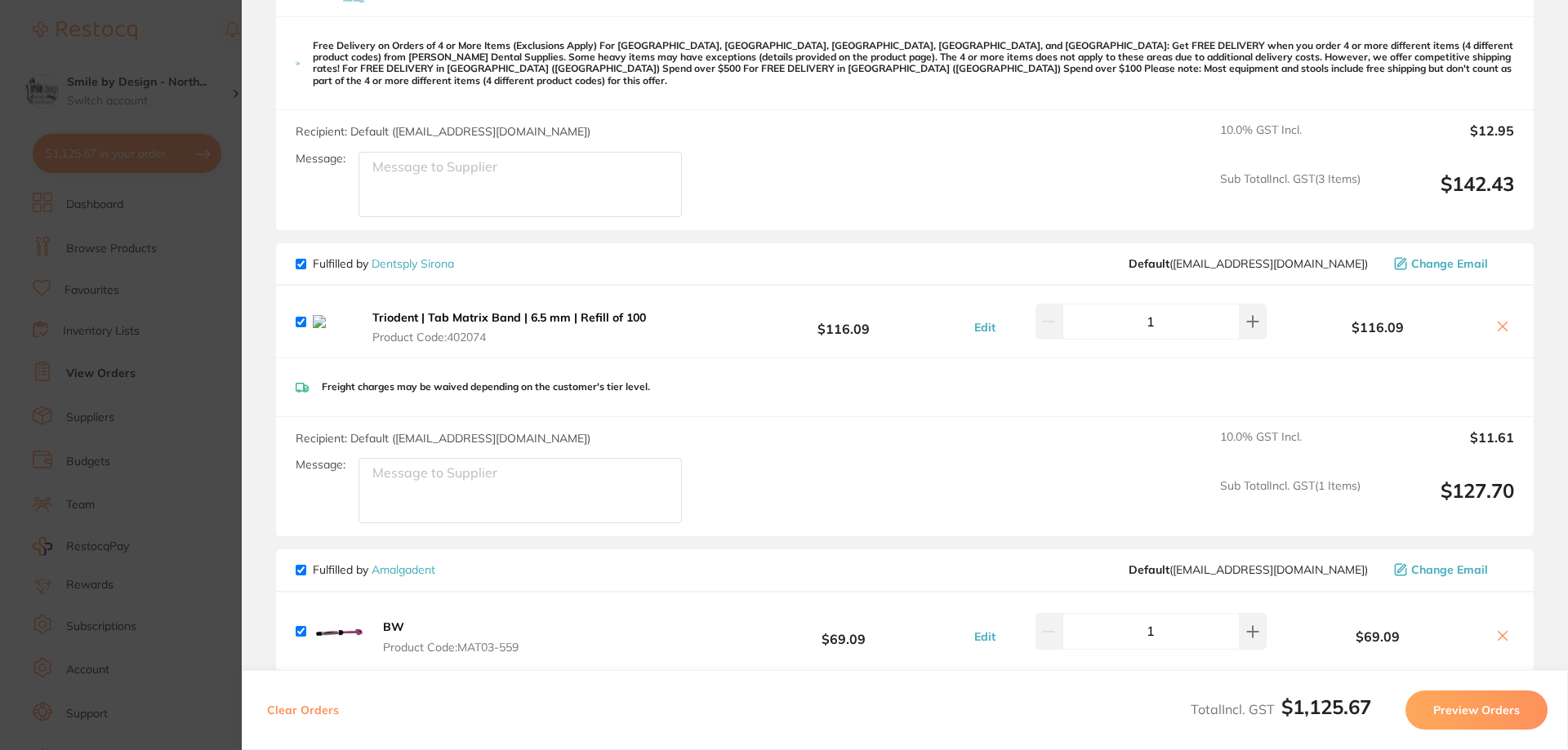
click at [213, 295] on section "Update RRP Set your pre negotiated price for this item. Item Agreed RRP (excl. …" at bounding box center [784, 375] width 1568 height 750
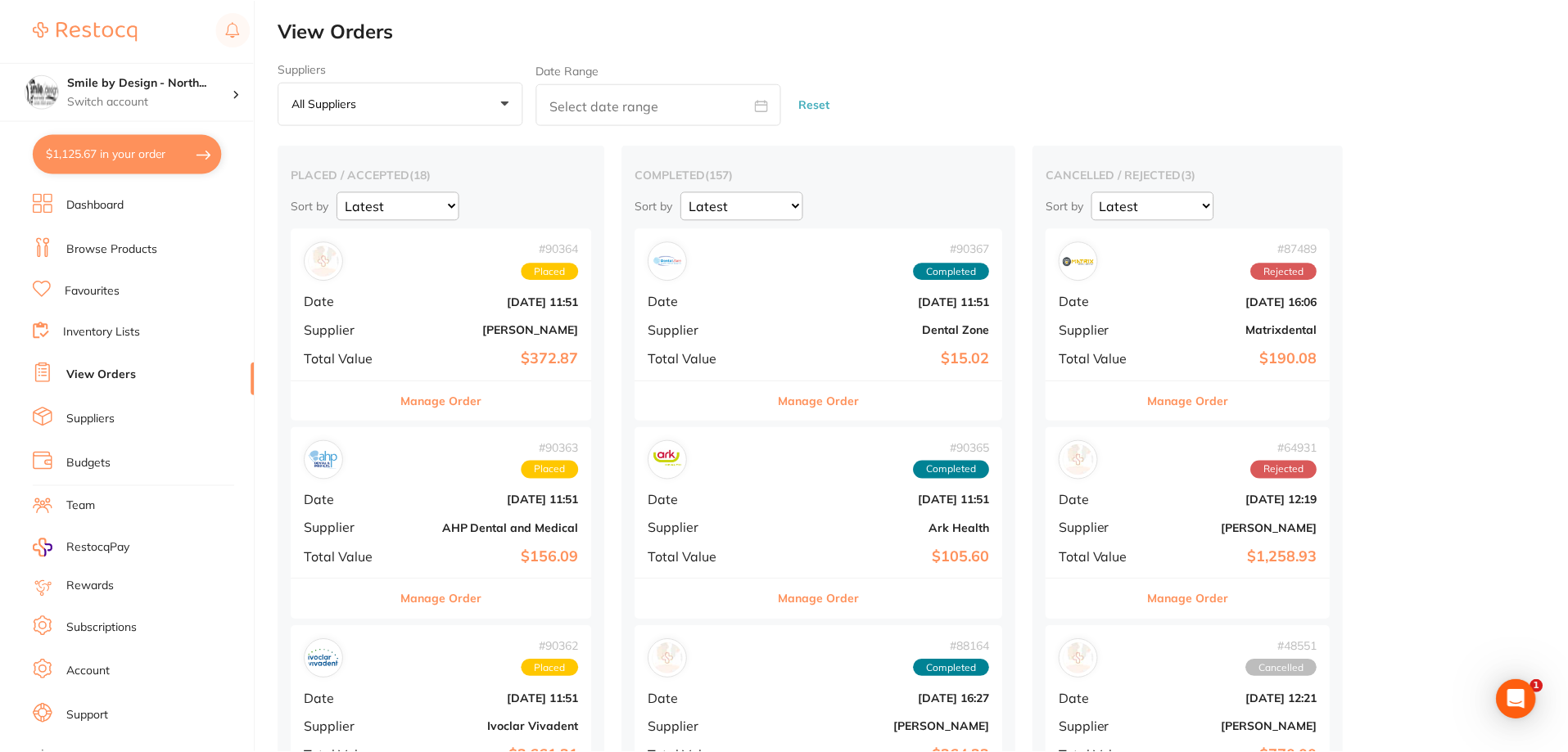
scroll to position [1, 0]
click at [515, 343] on div "# 90364 Placed Date Aug 15 2025, 11:51 Supplier Adam Dental Total Value $372.87" at bounding box center [442, 303] width 301 height 152
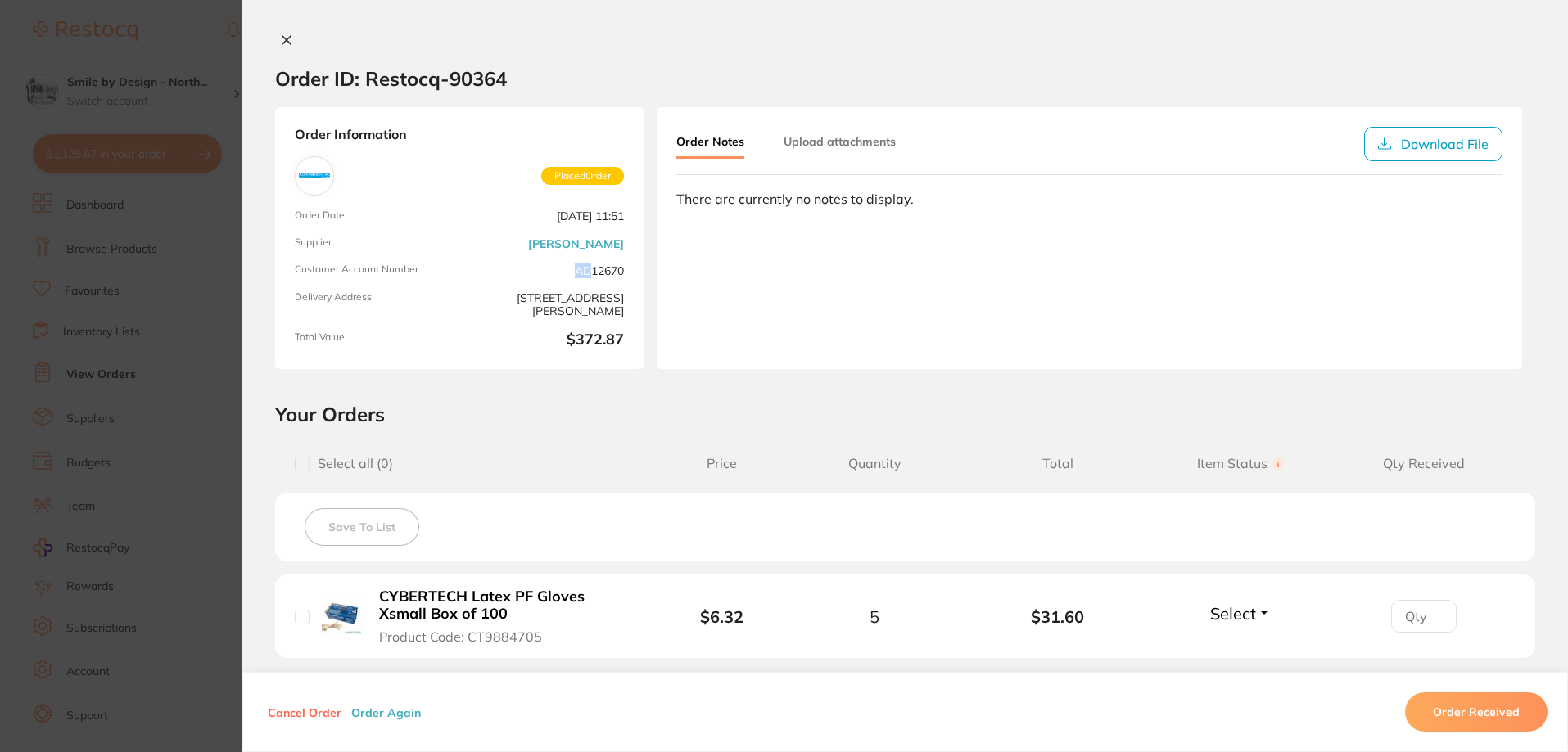
drag, startPoint x: 571, startPoint y: 278, endPoint x: 586, endPoint y: 276, distance: 15.1
click at [586, 276] on span "AD12670" at bounding box center [546, 270] width 158 height 14
click at [617, 277] on span "AD12670" at bounding box center [546, 270] width 158 height 14
drag, startPoint x: 547, startPoint y: 178, endPoint x: 611, endPoint y: 164, distance: 65.5
click at [611, 164] on div "Placed Order" at bounding box center [546, 177] width 158 height 41
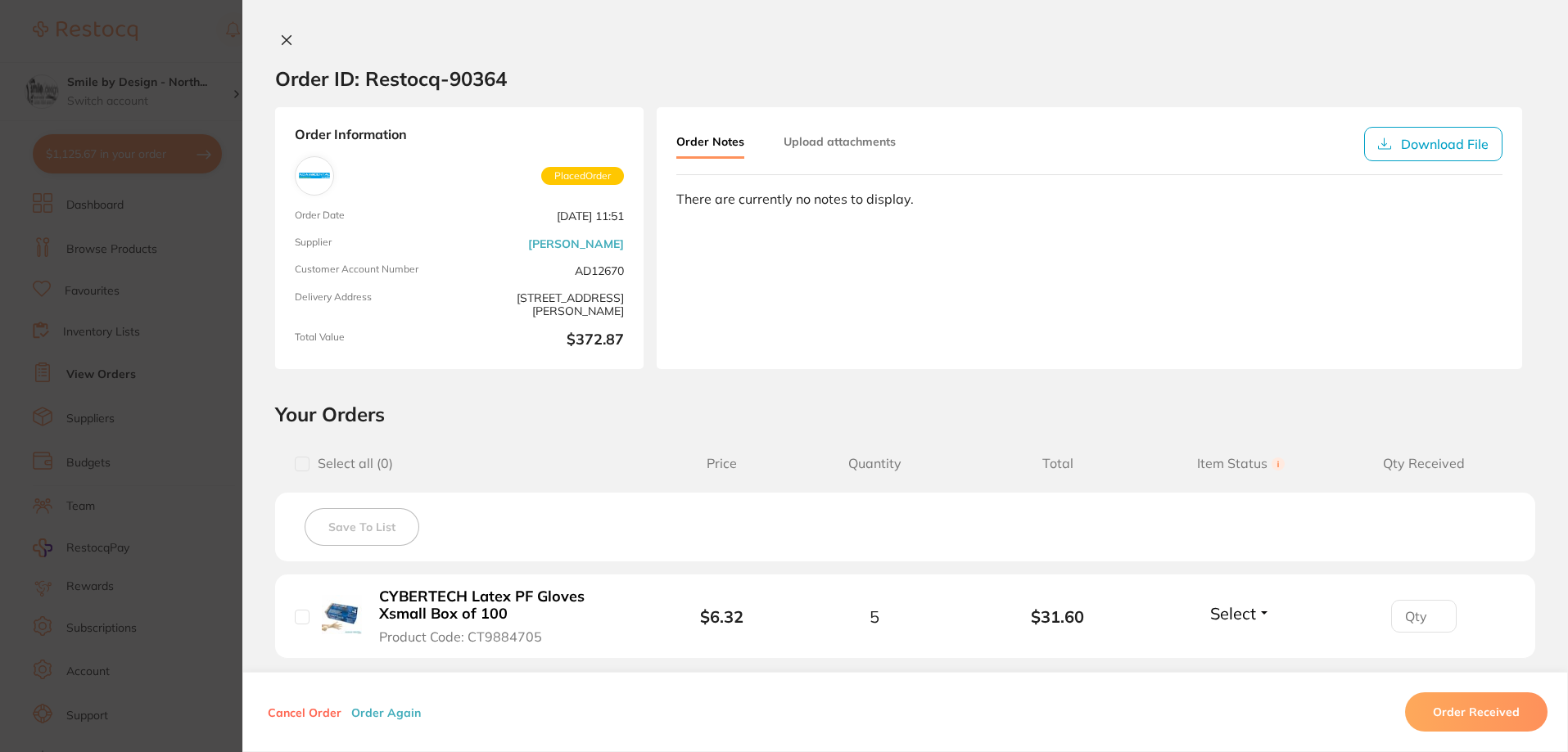
click at [633, 197] on div "Order Information Placed Order Order Date Aug 15 2025, 11:51 Supplier Adam Dent…" at bounding box center [460, 237] width 369 height 262
click at [286, 42] on icon at bounding box center [287, 40] width 9 height 9
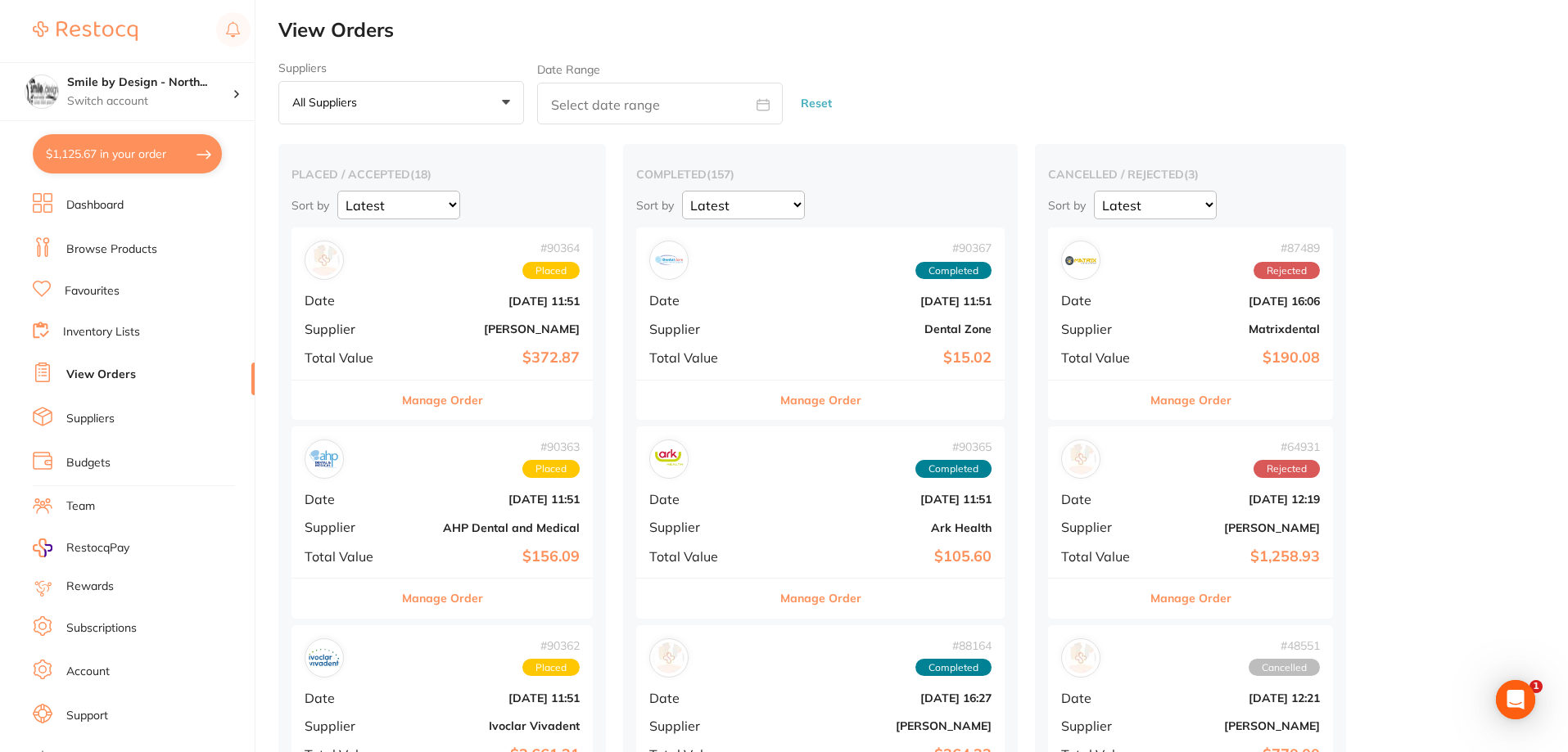
click at [119, 159] on button "$1,125.67 in your order" at bounding box center [127, 153] width 189 height 40
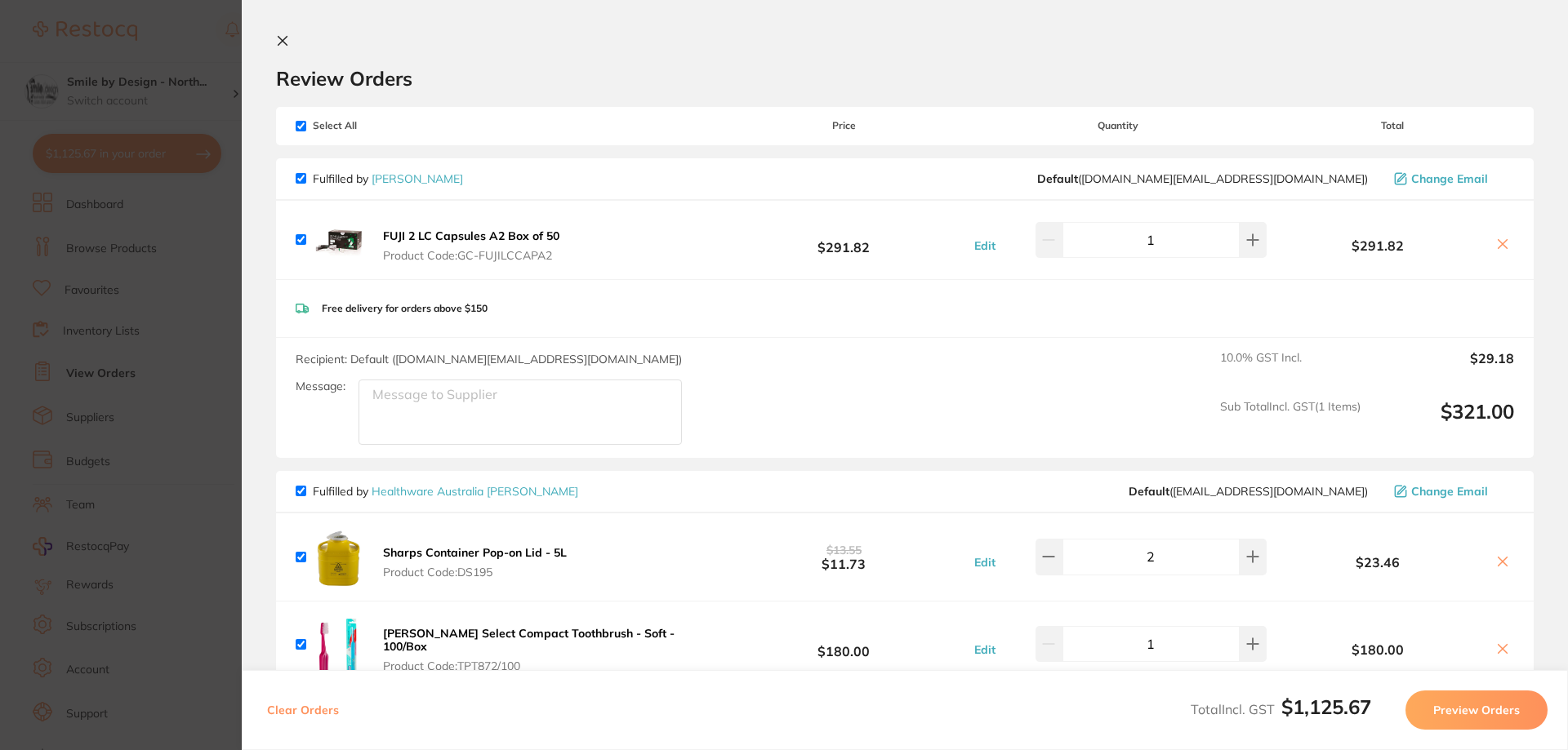
click at [284, 38] on icon at bounding box center [283, 41] width 13 height 13
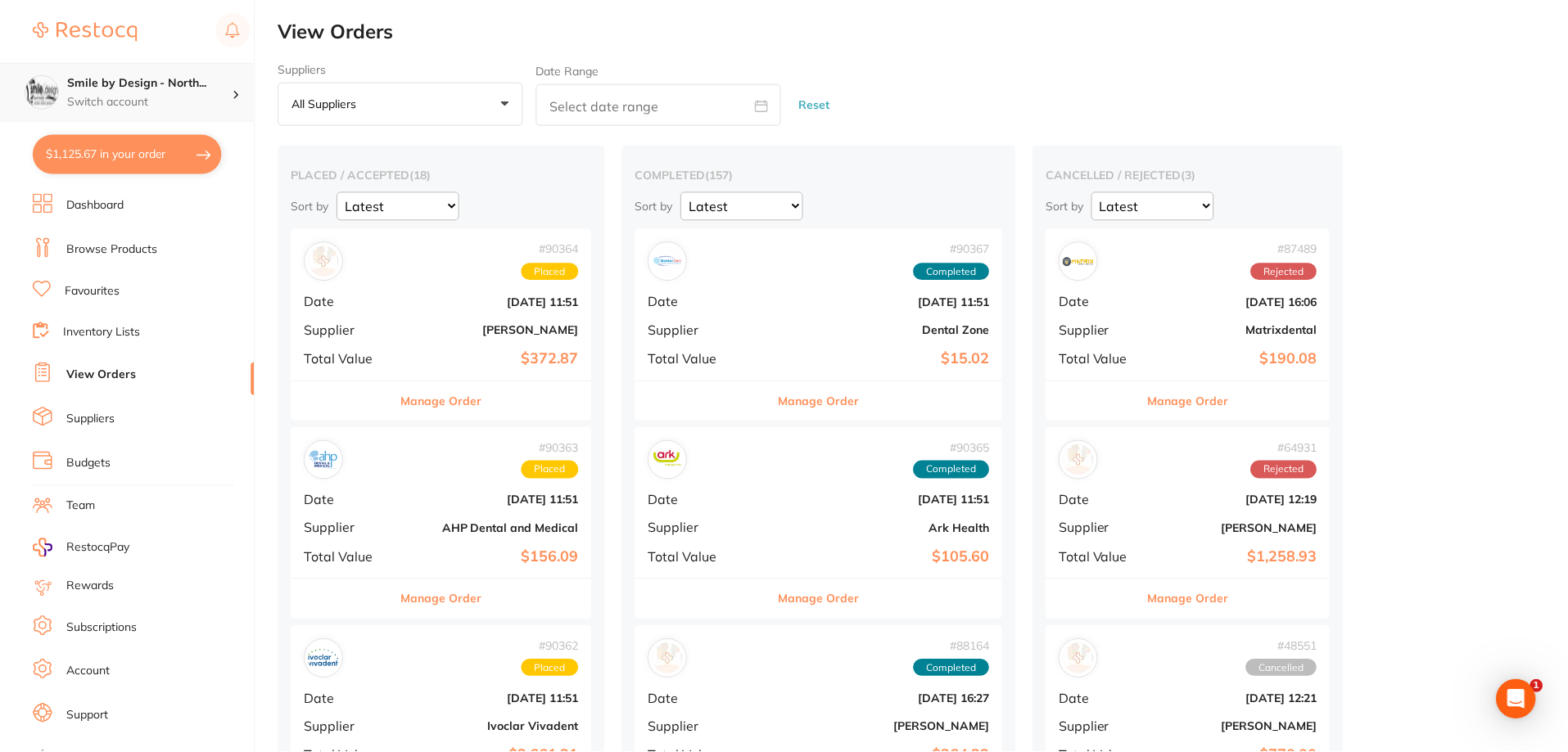
scroll to position [1, 0]
click at [193, 80] on h4 "Smile by Design - North..." at bounding box center [150, 82] width 165 height 16
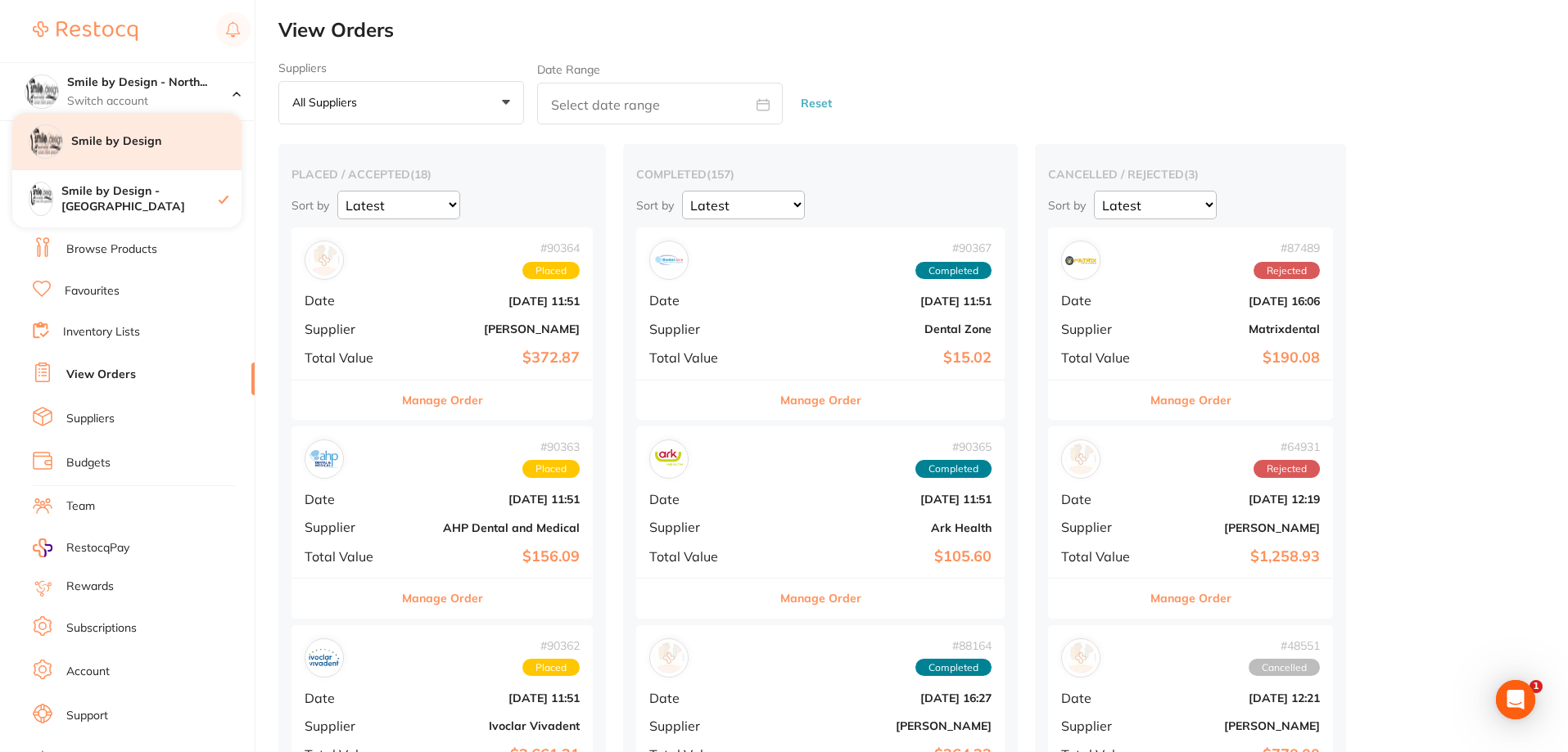
click at [177, 147] on h4 "Smile by Design" at bounding box center [156, 141] width 170 height 16
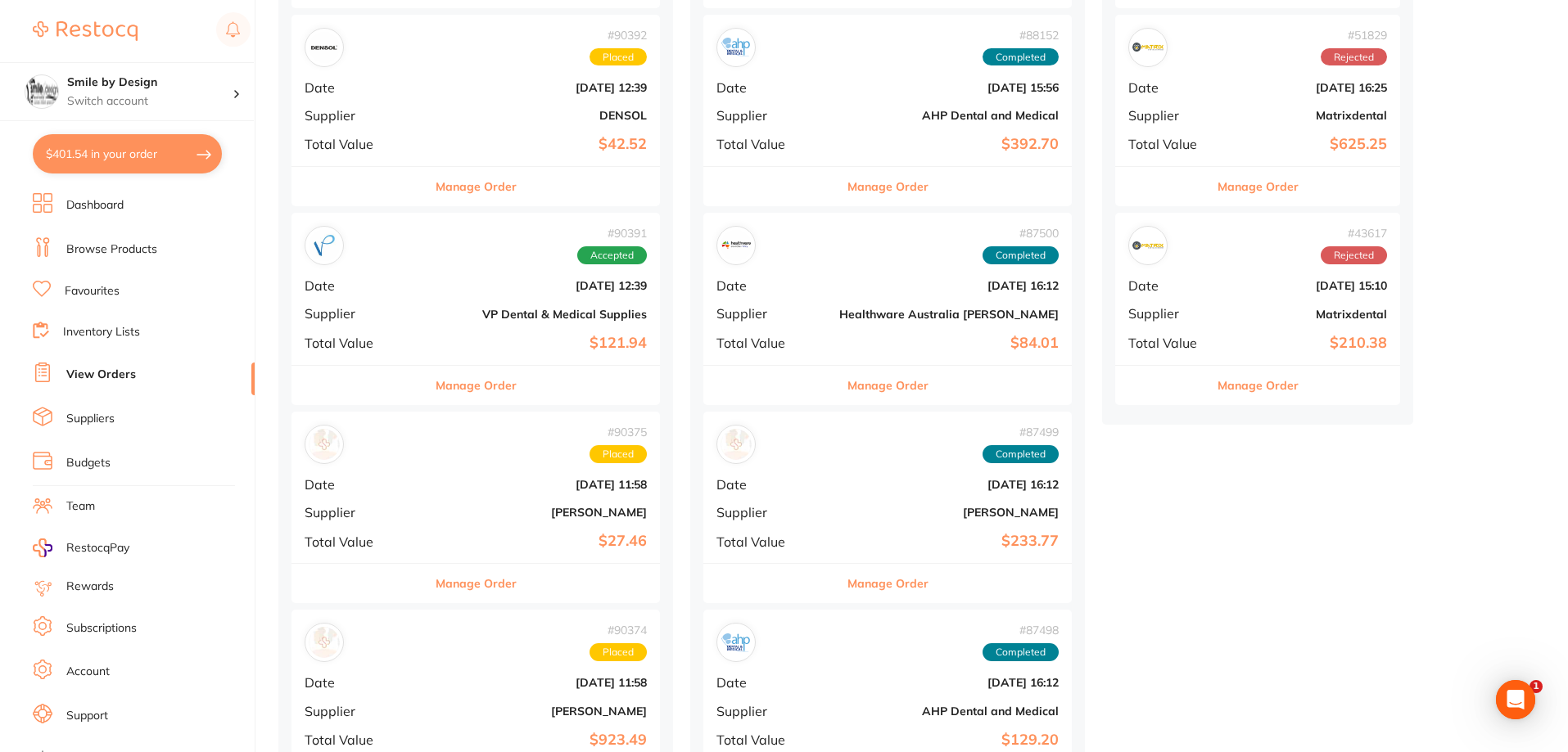
scroll to position [655, 0]
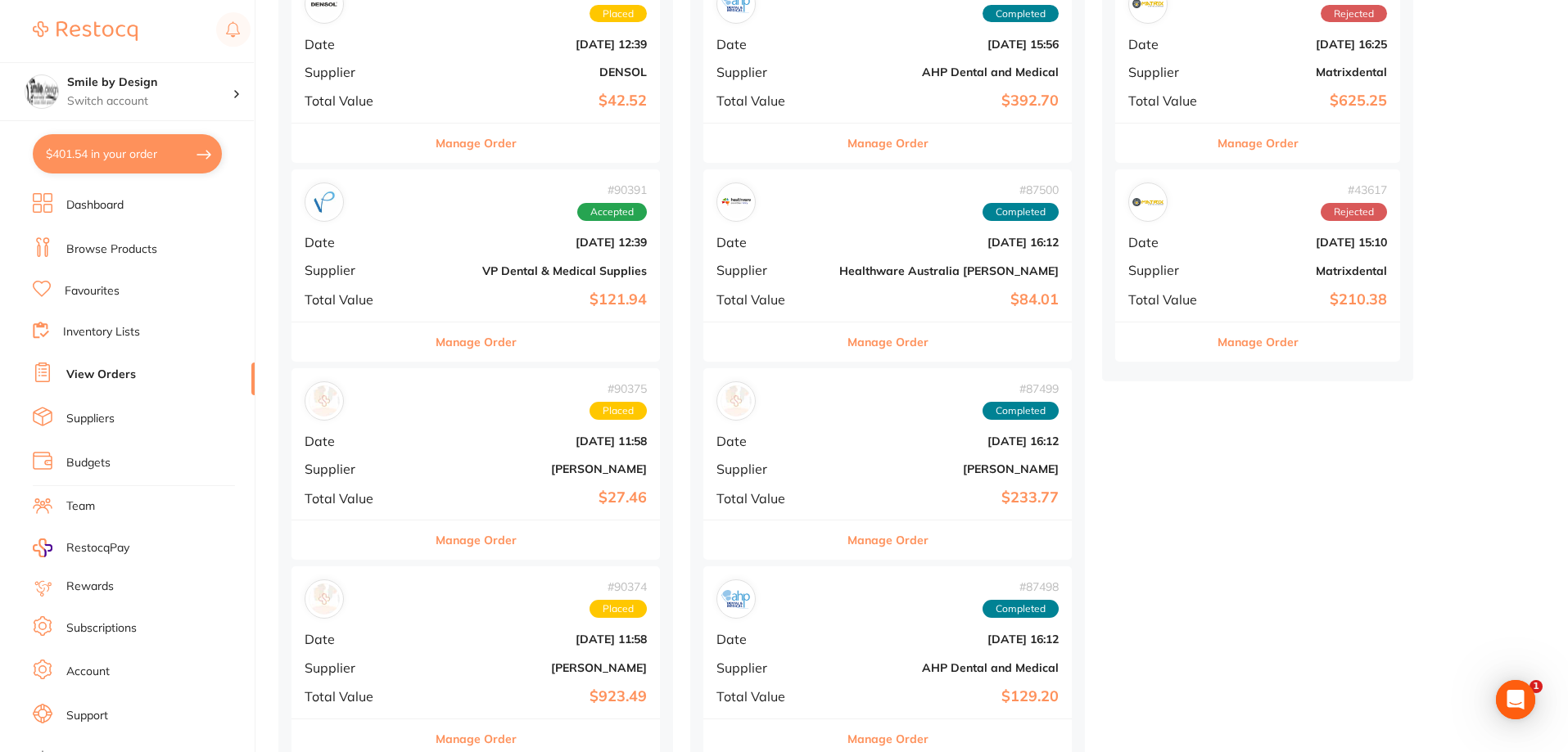
click at [517, 483] on div "# 90375 Placed Date [DATE] 11:58 Supplier [PERSON_NAME] Total Value $27.46" at bounding box center [476, 444] width 369 height 152
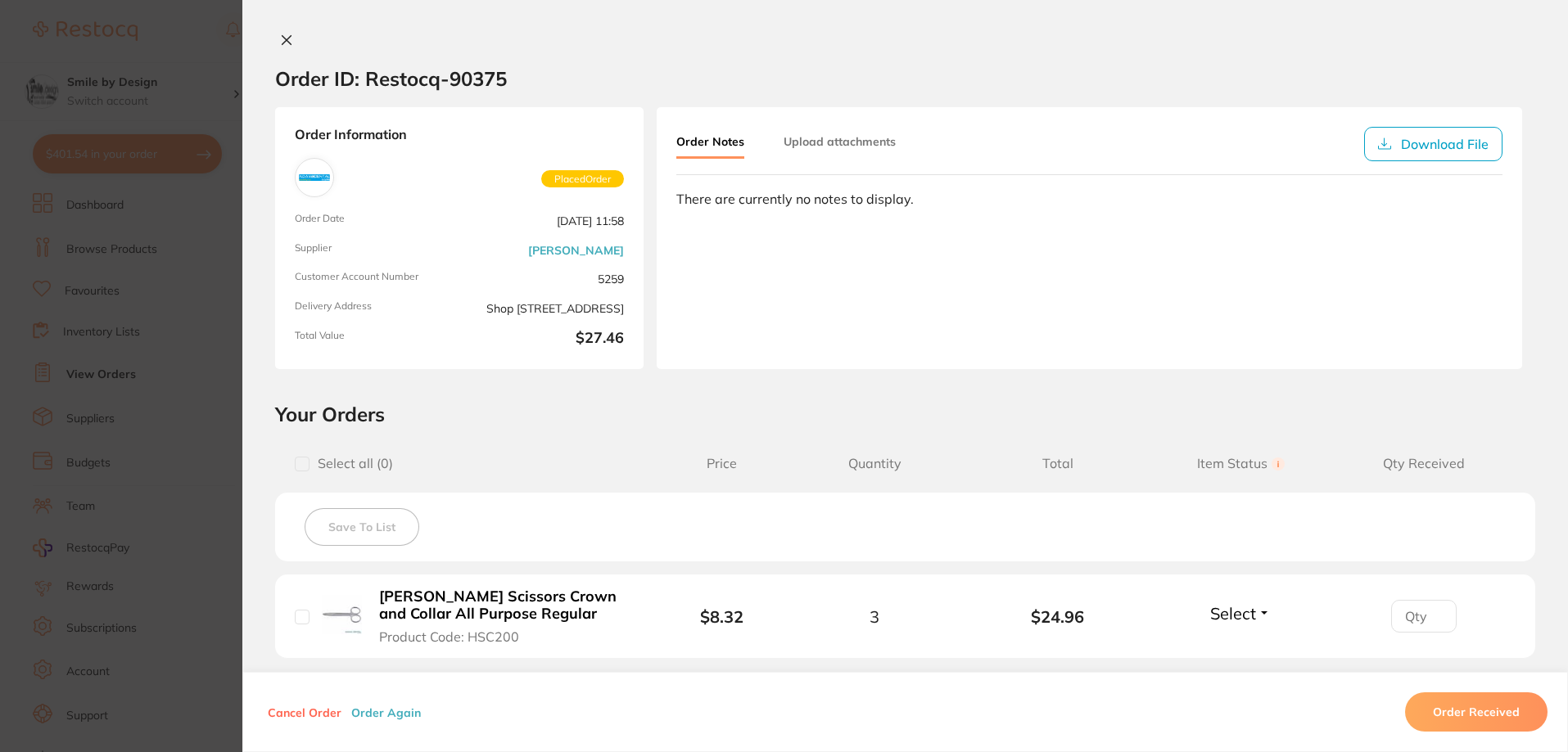
scroll to position [327, 0]
click at [288, 43] on icon at bounding box center [287, 41] width 14 height 14
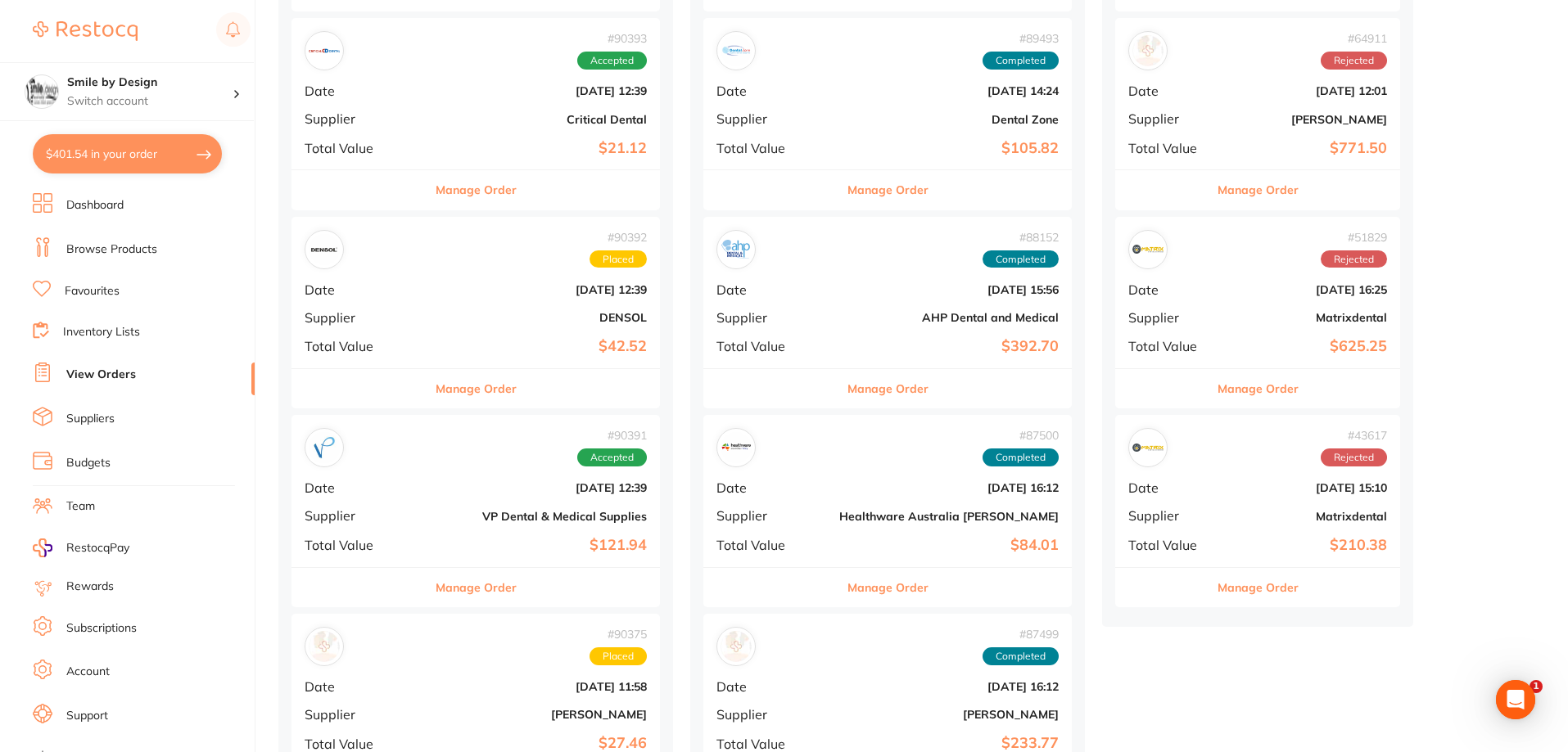
scroll to position [573, 0]
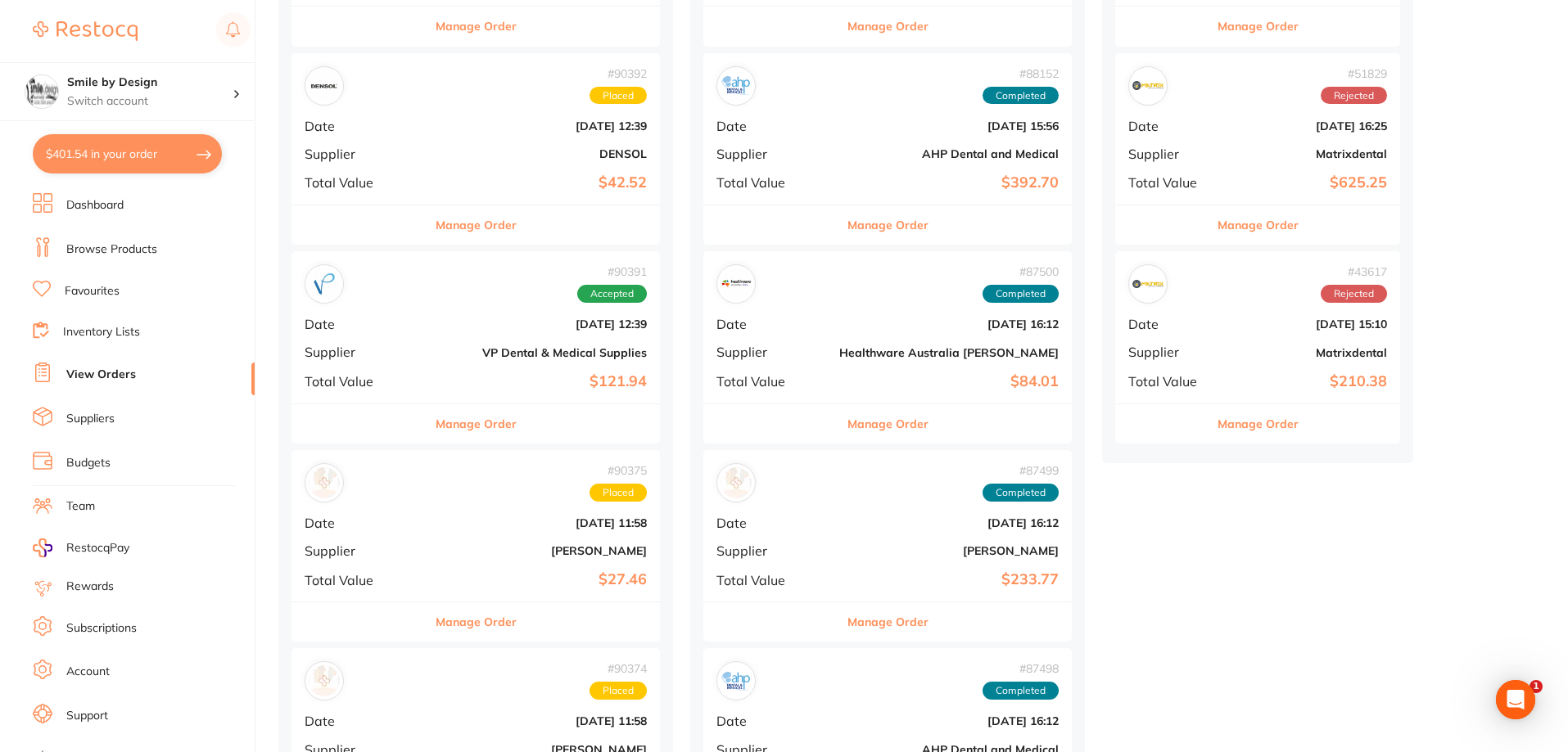
click at [446, 548] on b "[PERSON_NAME]" at bounding box center [537, 551] width 219 height 14
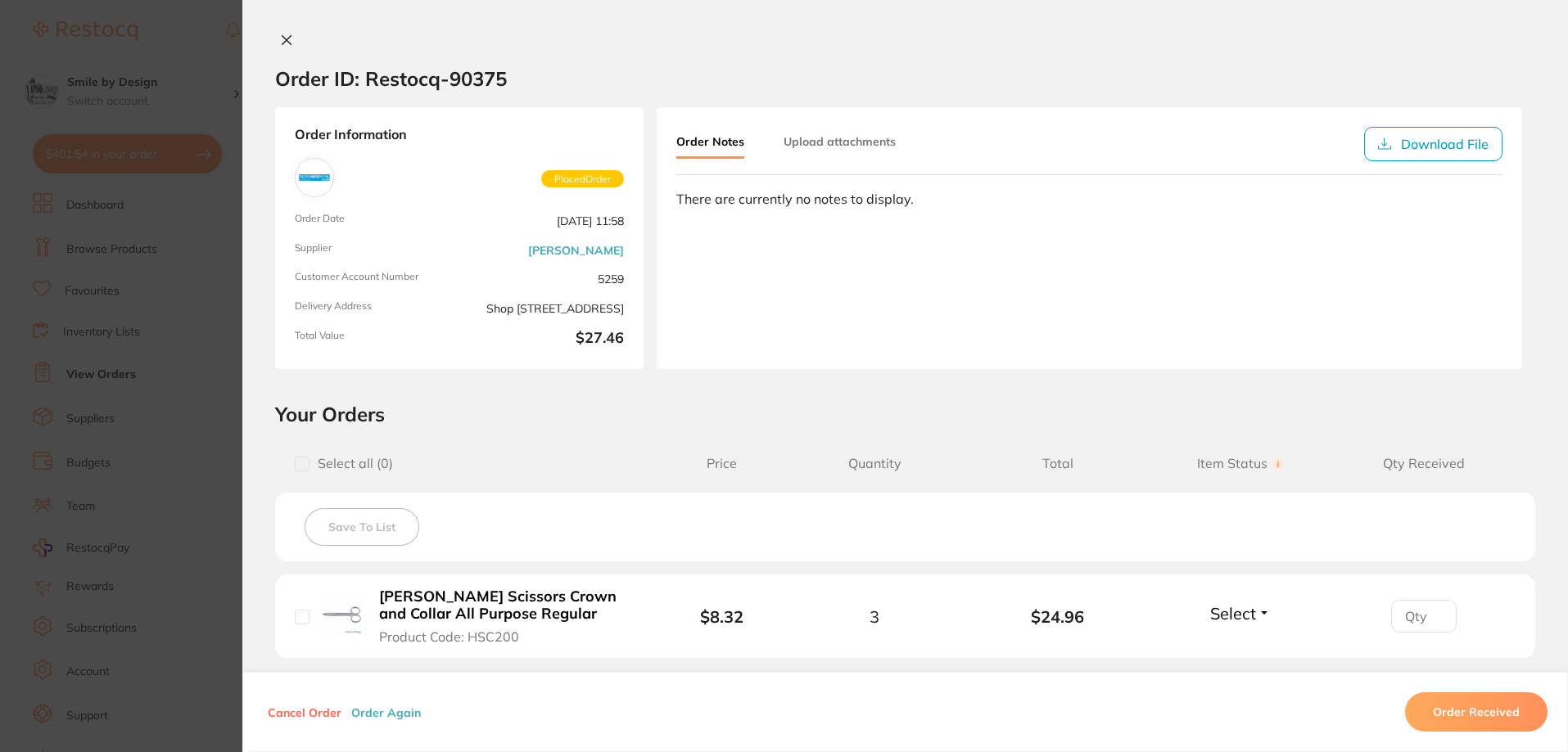
click at [210, 89] on section "Order ID: Restocq- 90375 Order Information Placed Order Order Date [DATE] 11:58…" at bounding box center [784, 376] width 1568 height 752
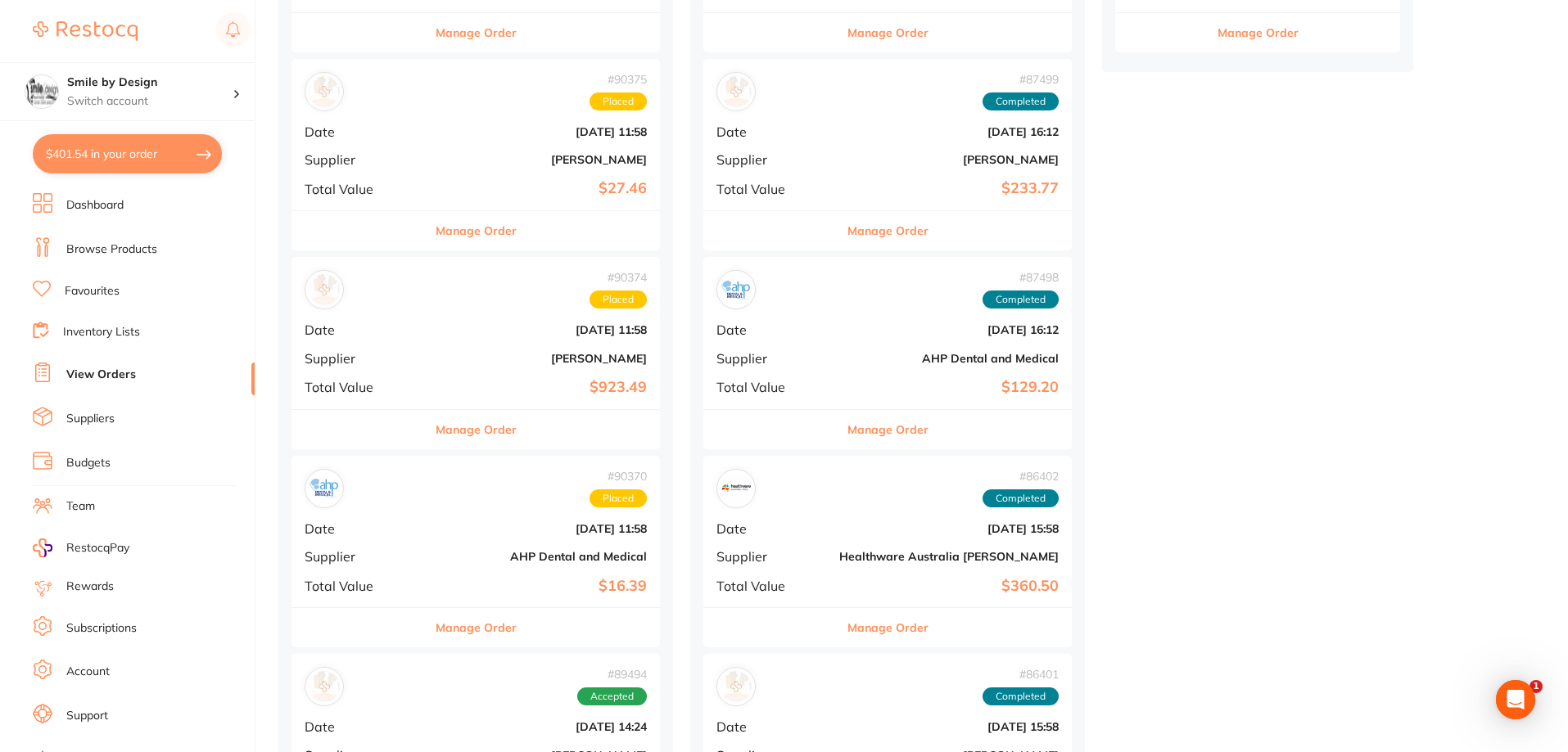
scroll to position [1146, 0]
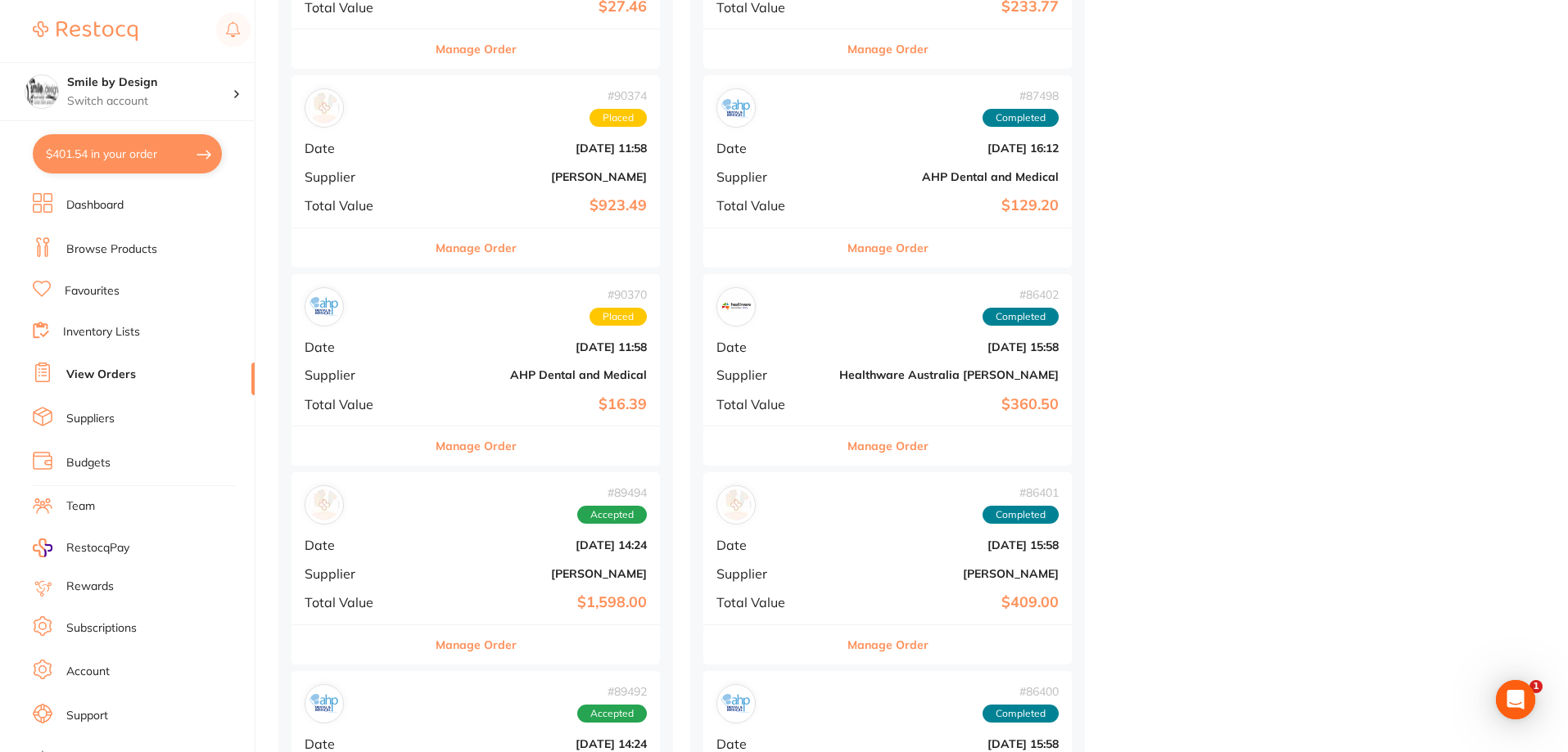
click at [72, 147] on button "$401.54 in your order" at bounding box center [127, 153] width 189 height 40
checkbox input "true"
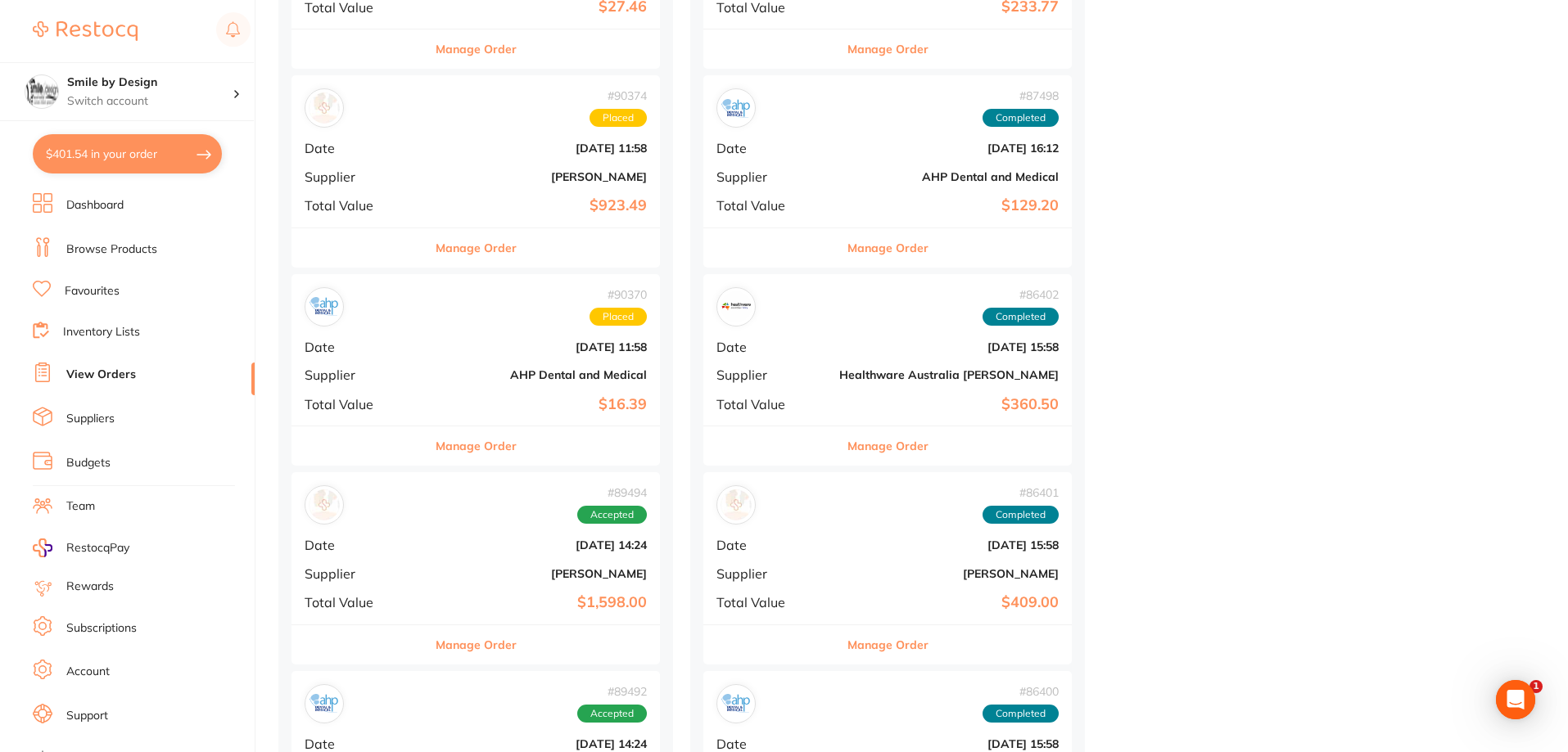
checkbox input "true"
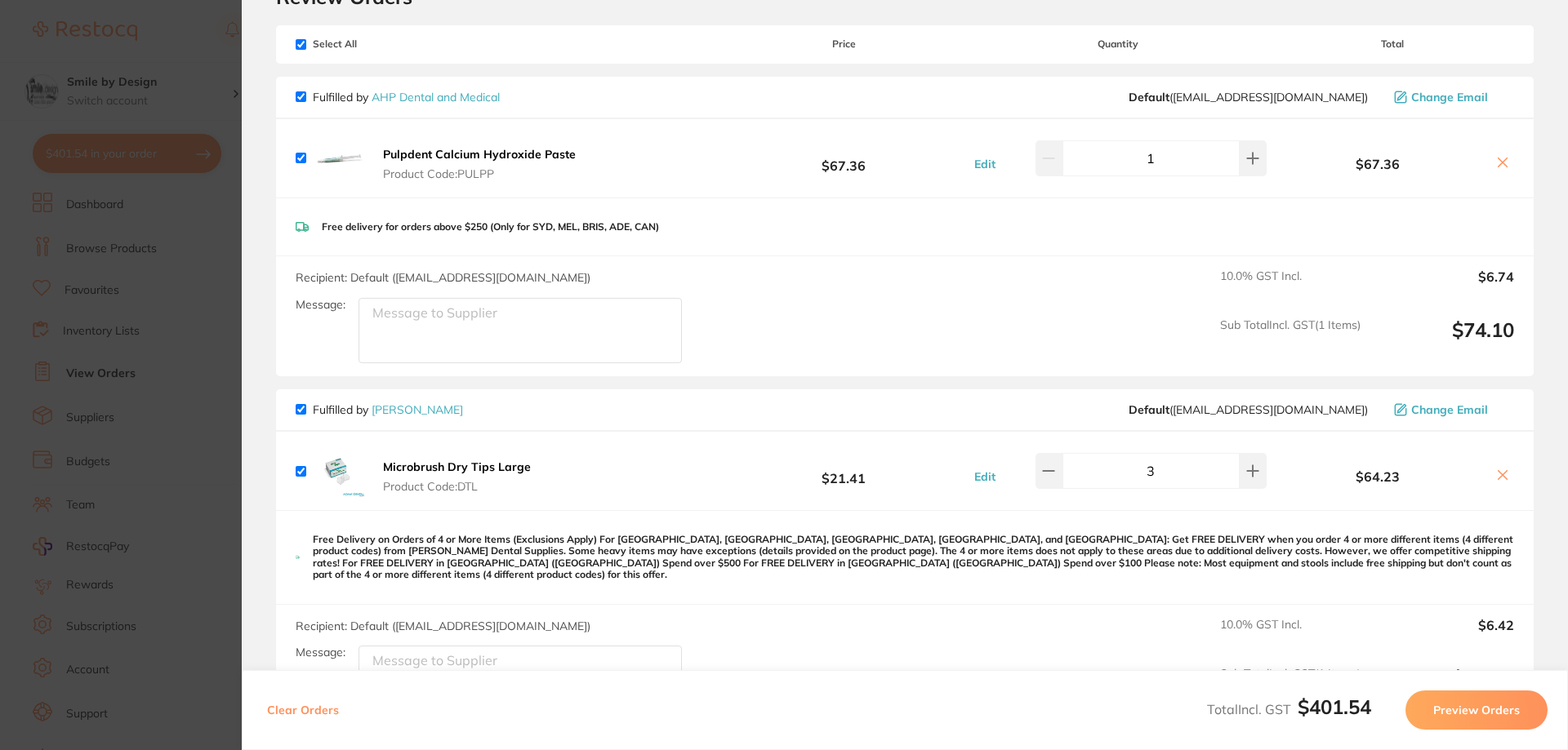
scroll to position [0, 0]
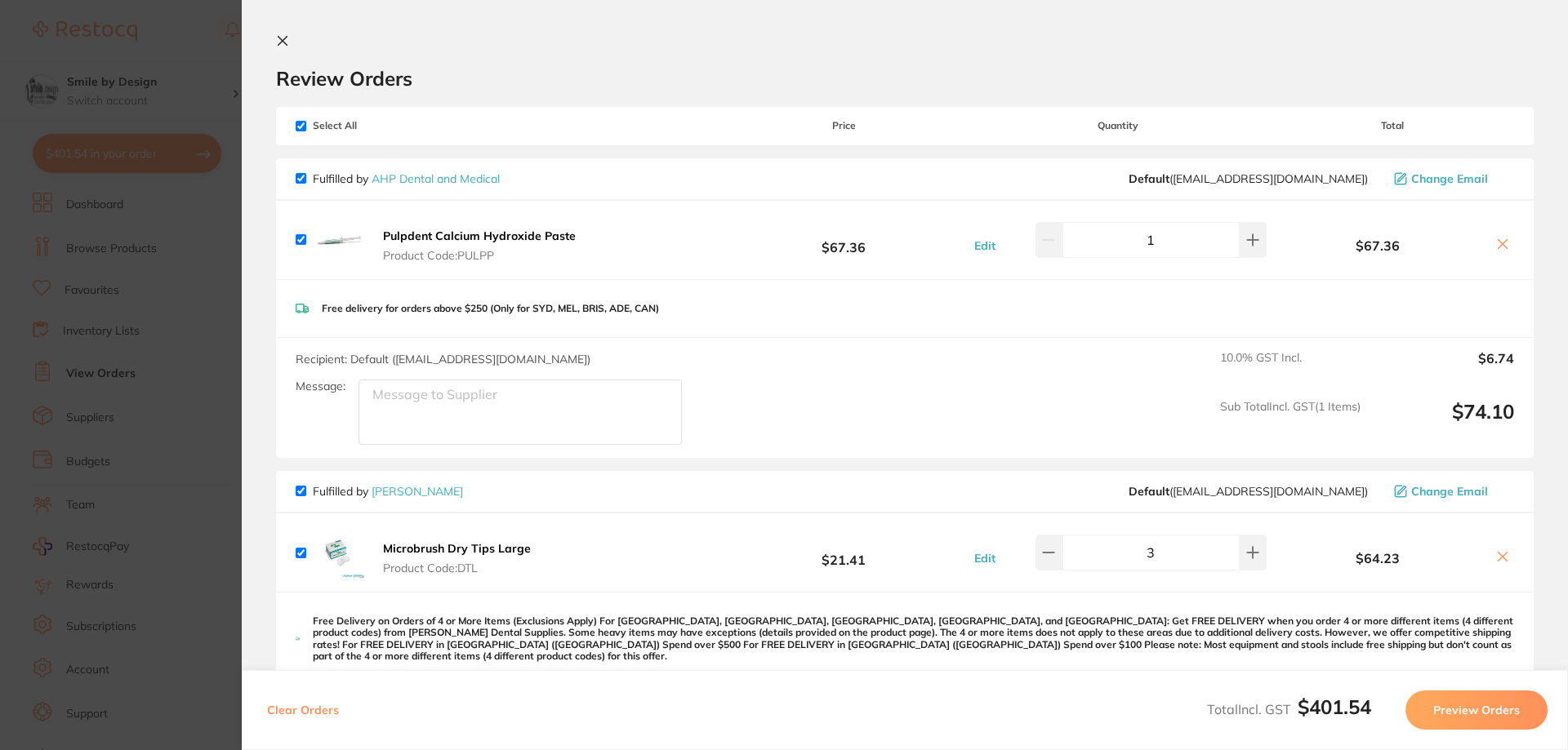
click at [304, 128] on input "checkbox" at bounding box center [301, 126] width 11 height 11
checkbox input "false"
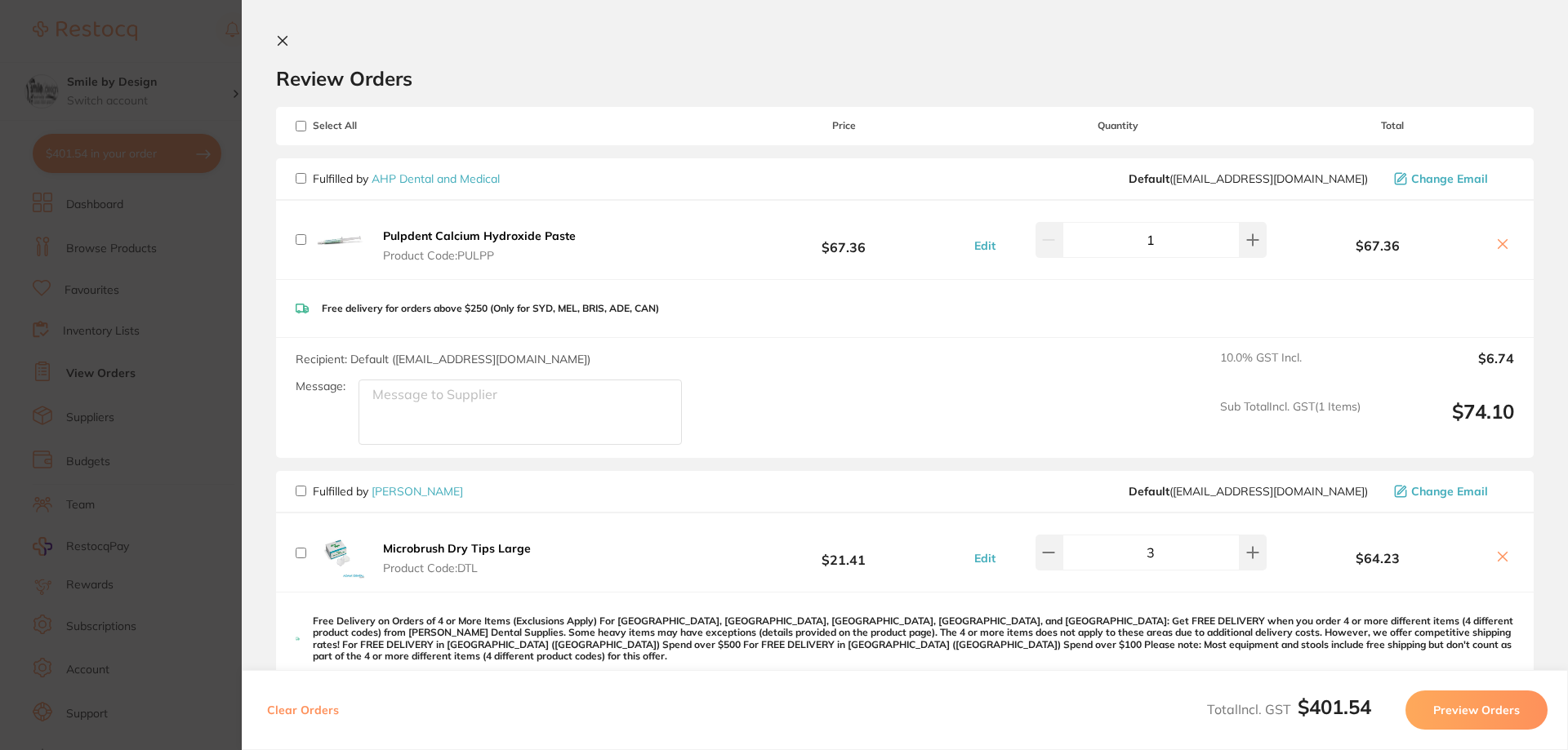
checkbox input "false"
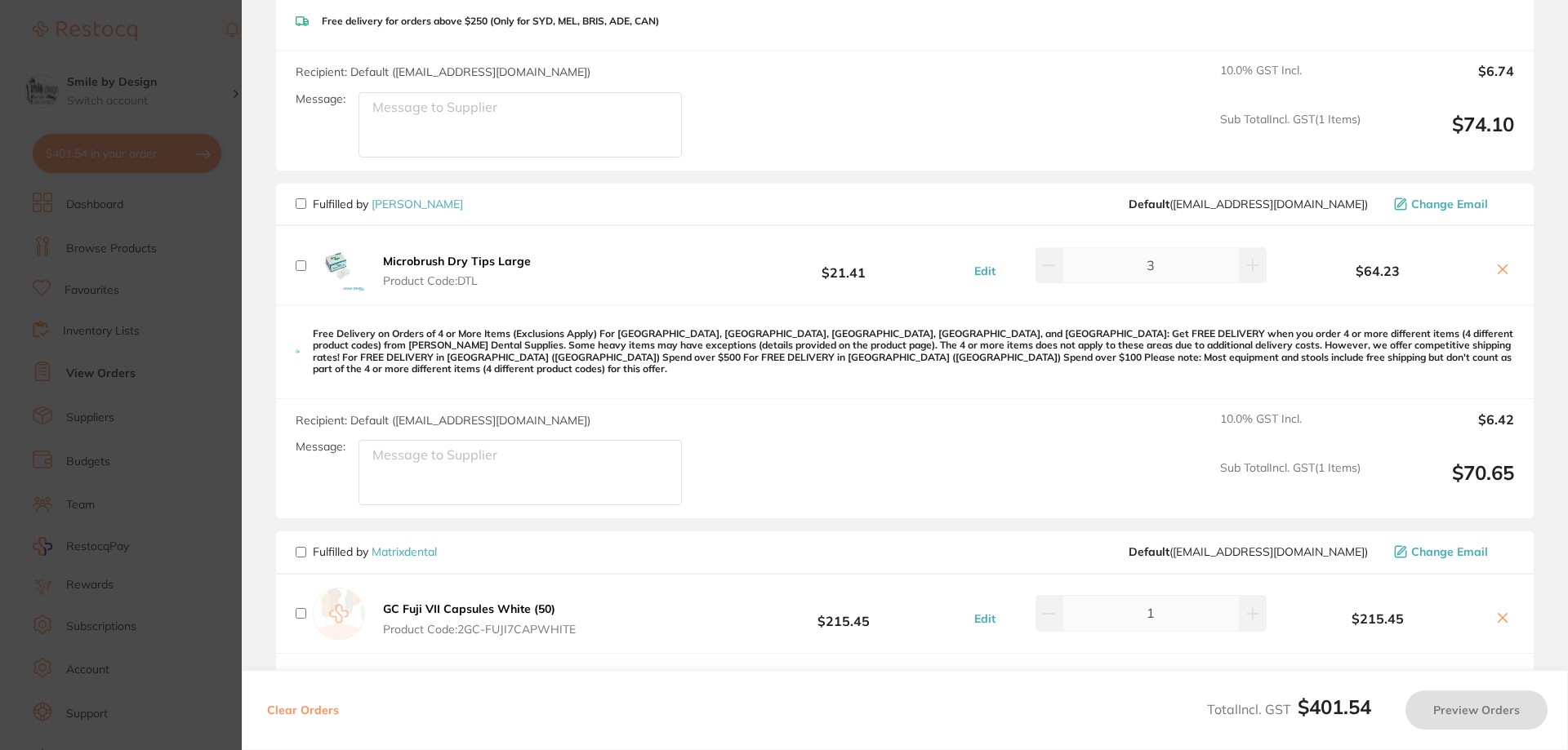
scroll to position [326, 0]
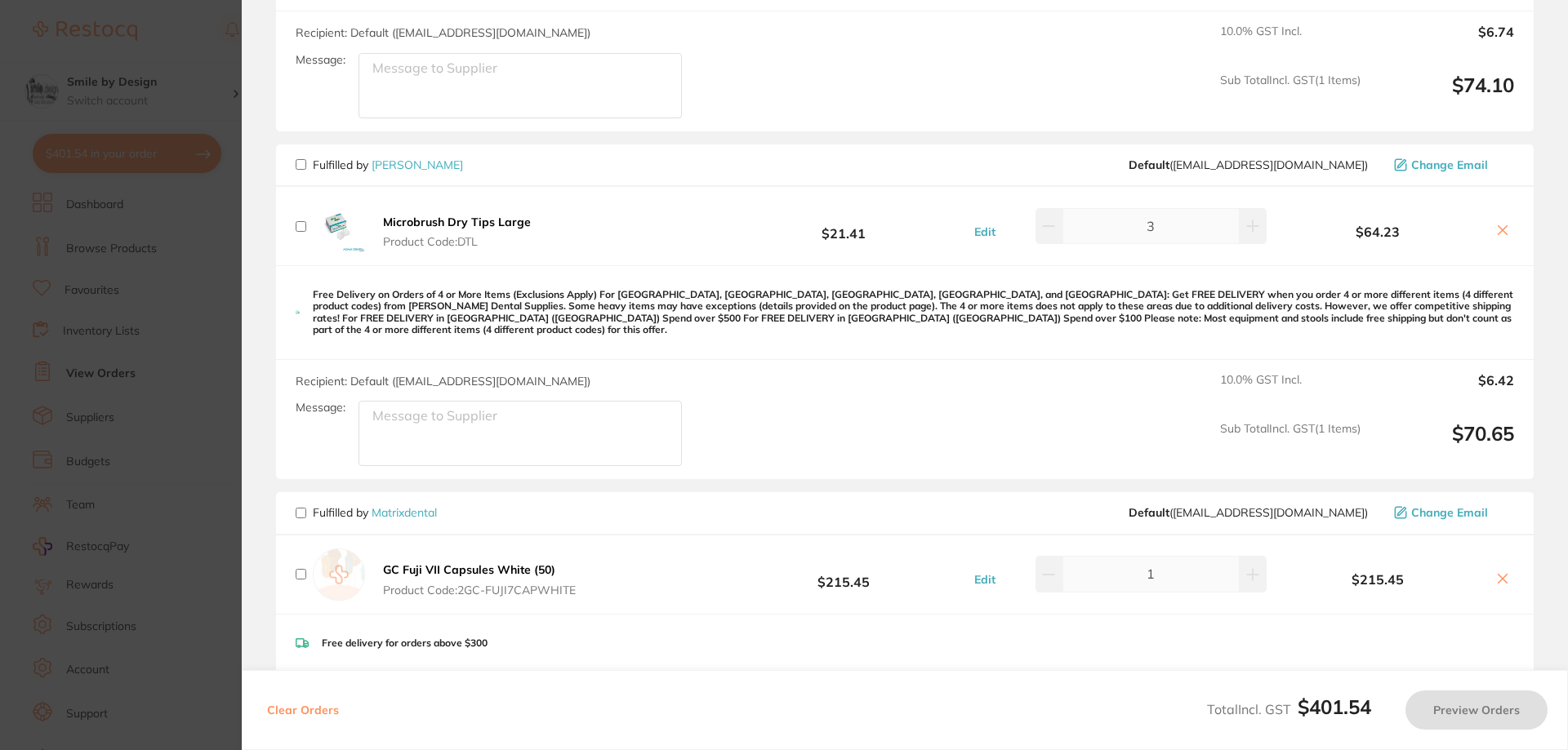
click at [301, 167] on input "checkbox" at bounding box center [301, 164] width 11 height 11
checkbox input "true"
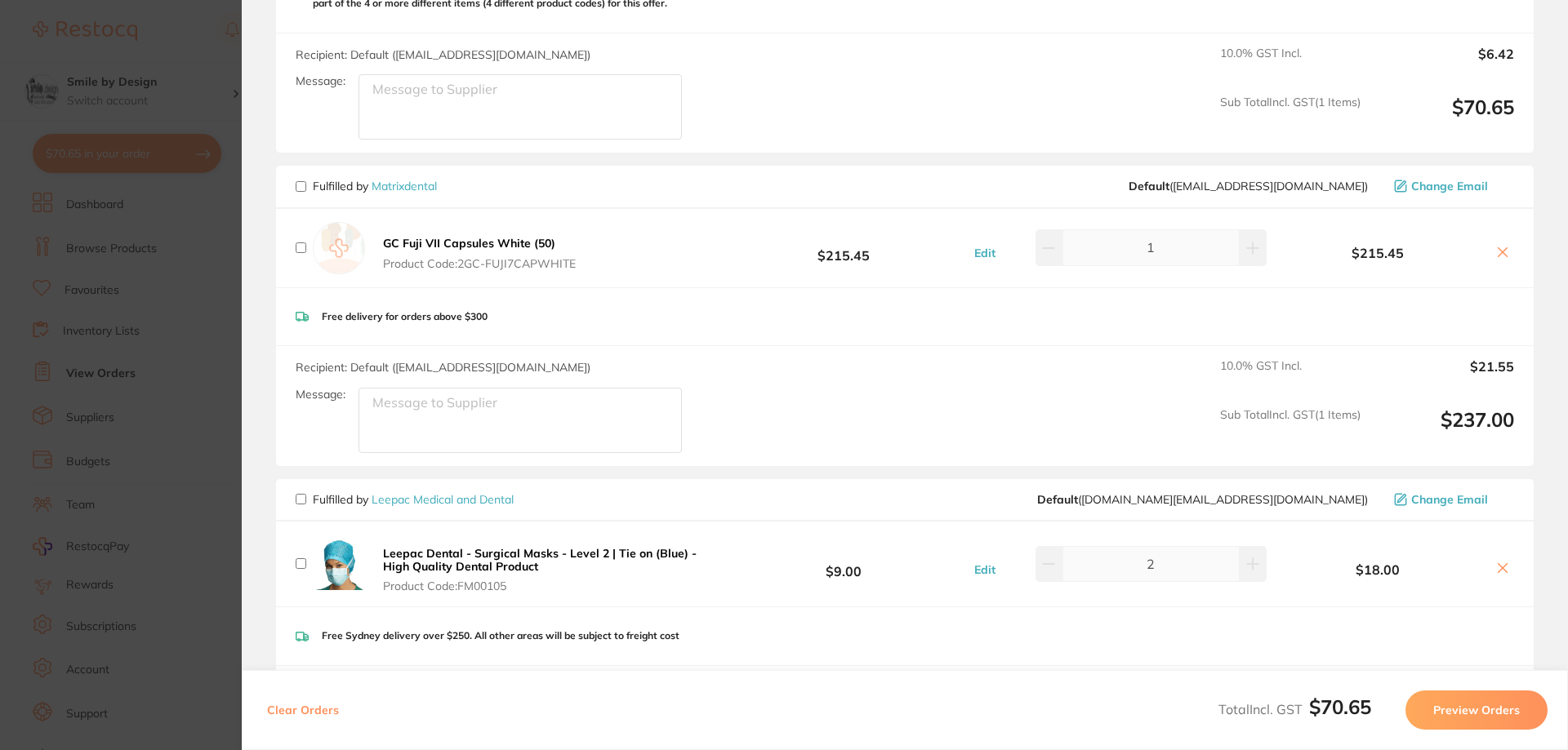
scroll to position [937, 0]
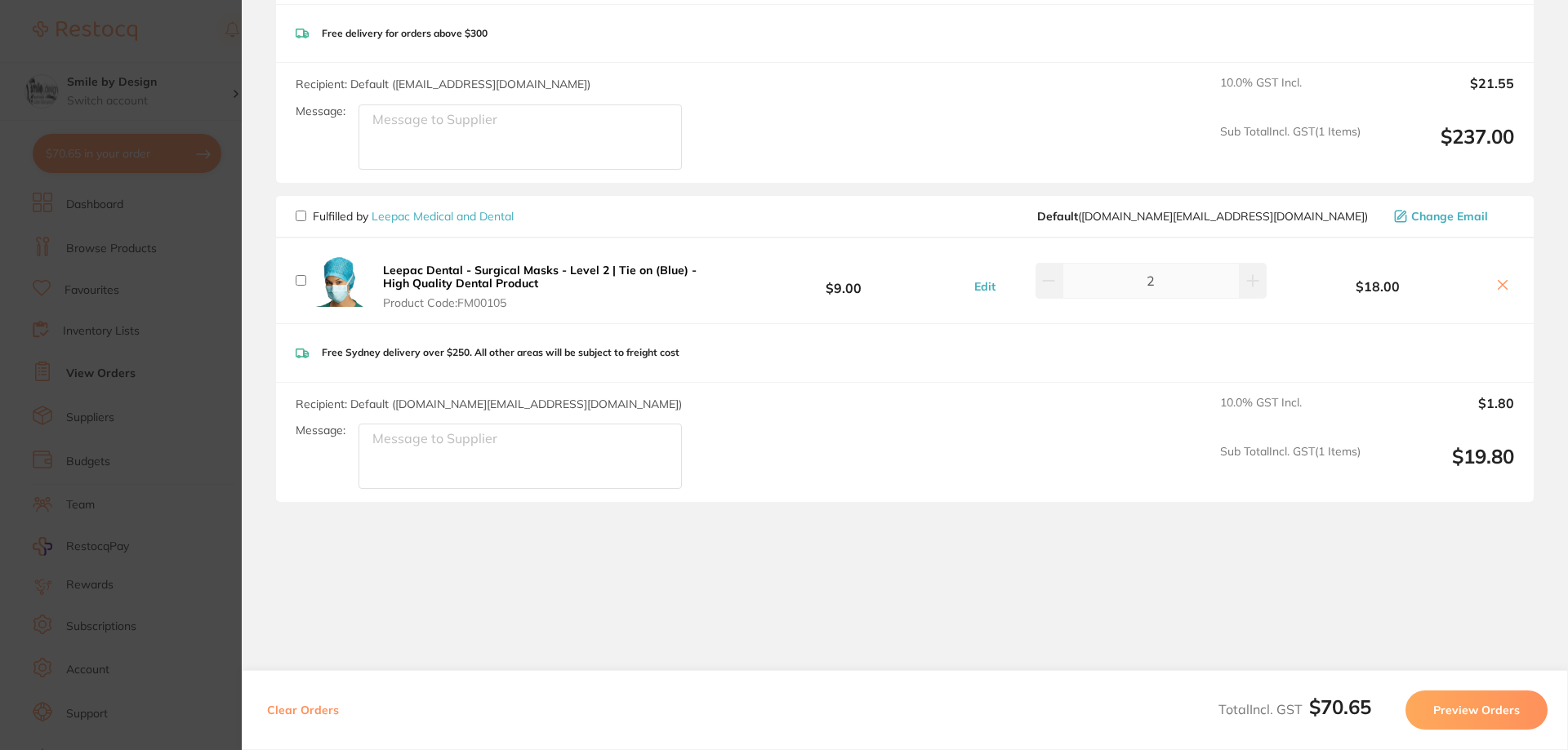
click at [1461, 712] on button "Preview Orders" at bounding box center [1477, 710] width 143 height 39
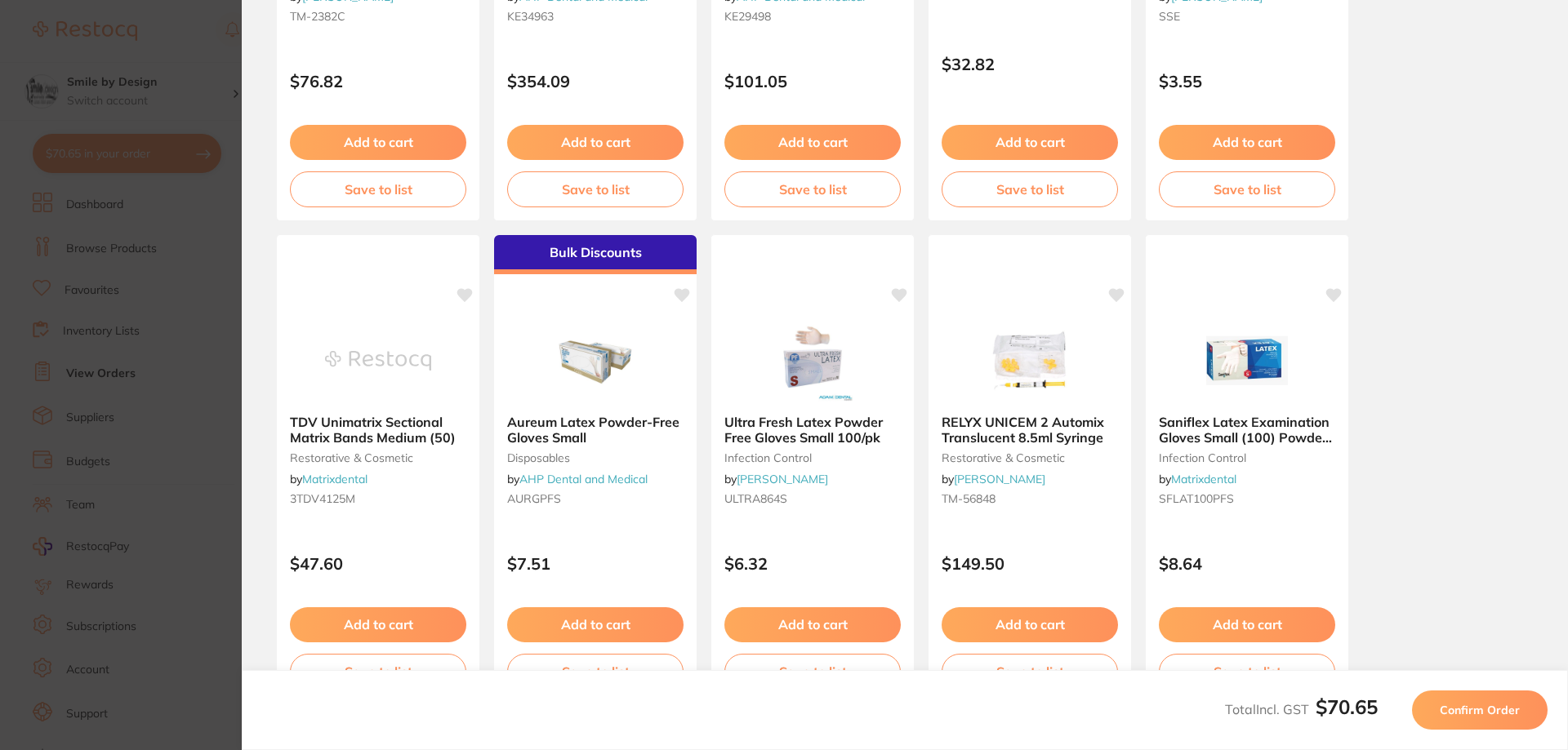
scroll to position [0, 0]
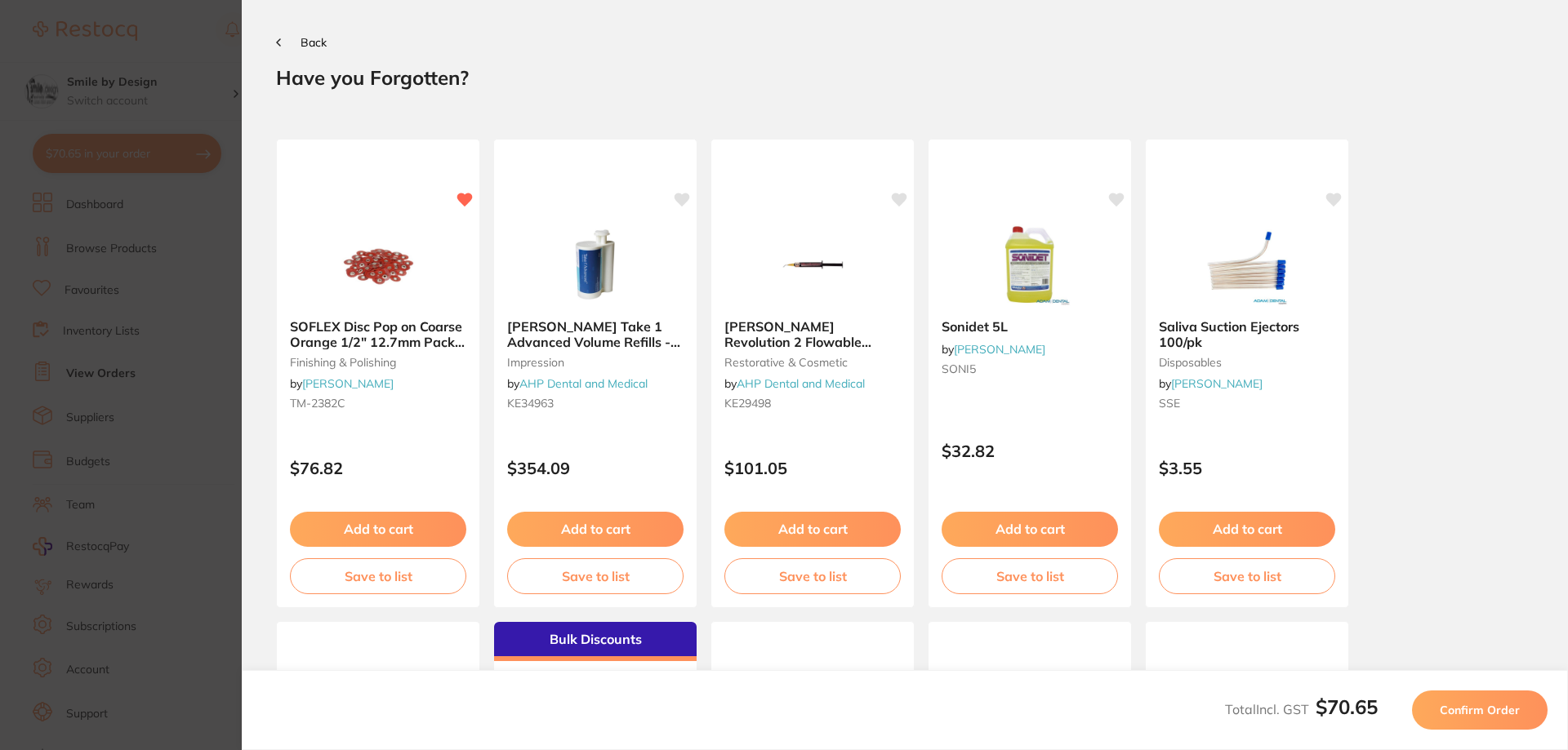
click at [1475, 710] on span "Confirm Order" at bounding box center [1479, 710] width 80 height 14
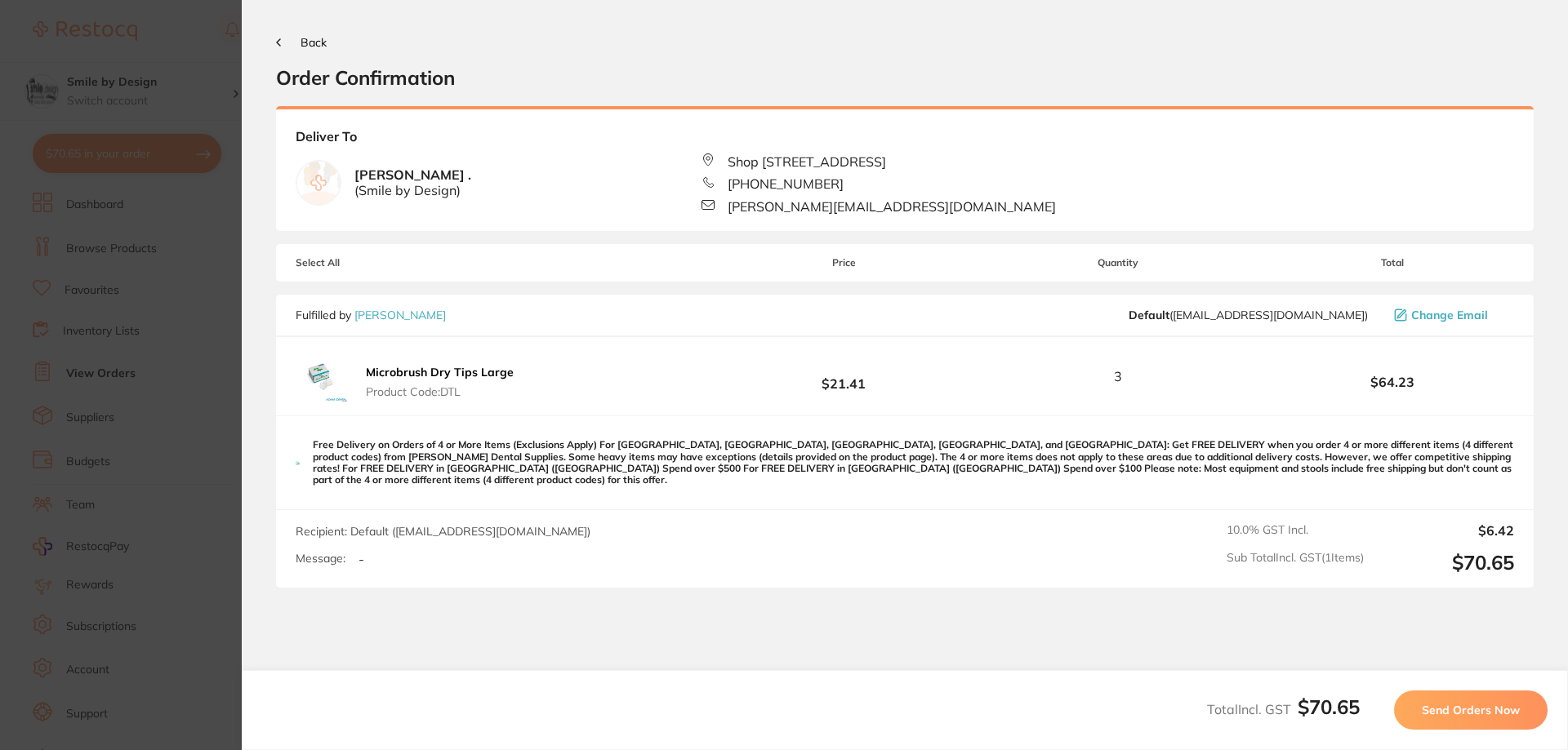
click at [281, 40] on button "Back" at bounding box center [301, 42] width 51 height 13
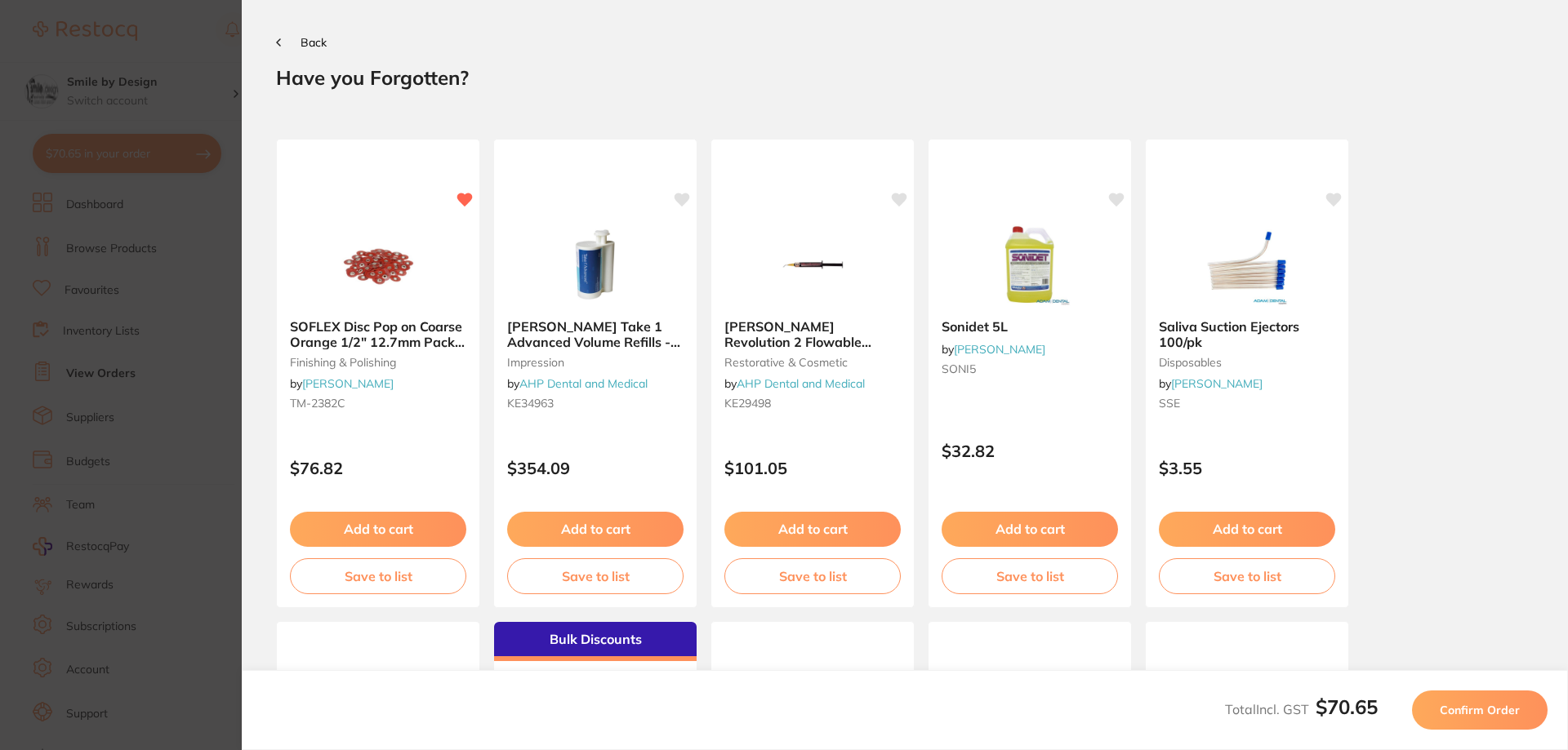
click at [279, 40] on icon at bounding box center [277, 42] width 3 height 7
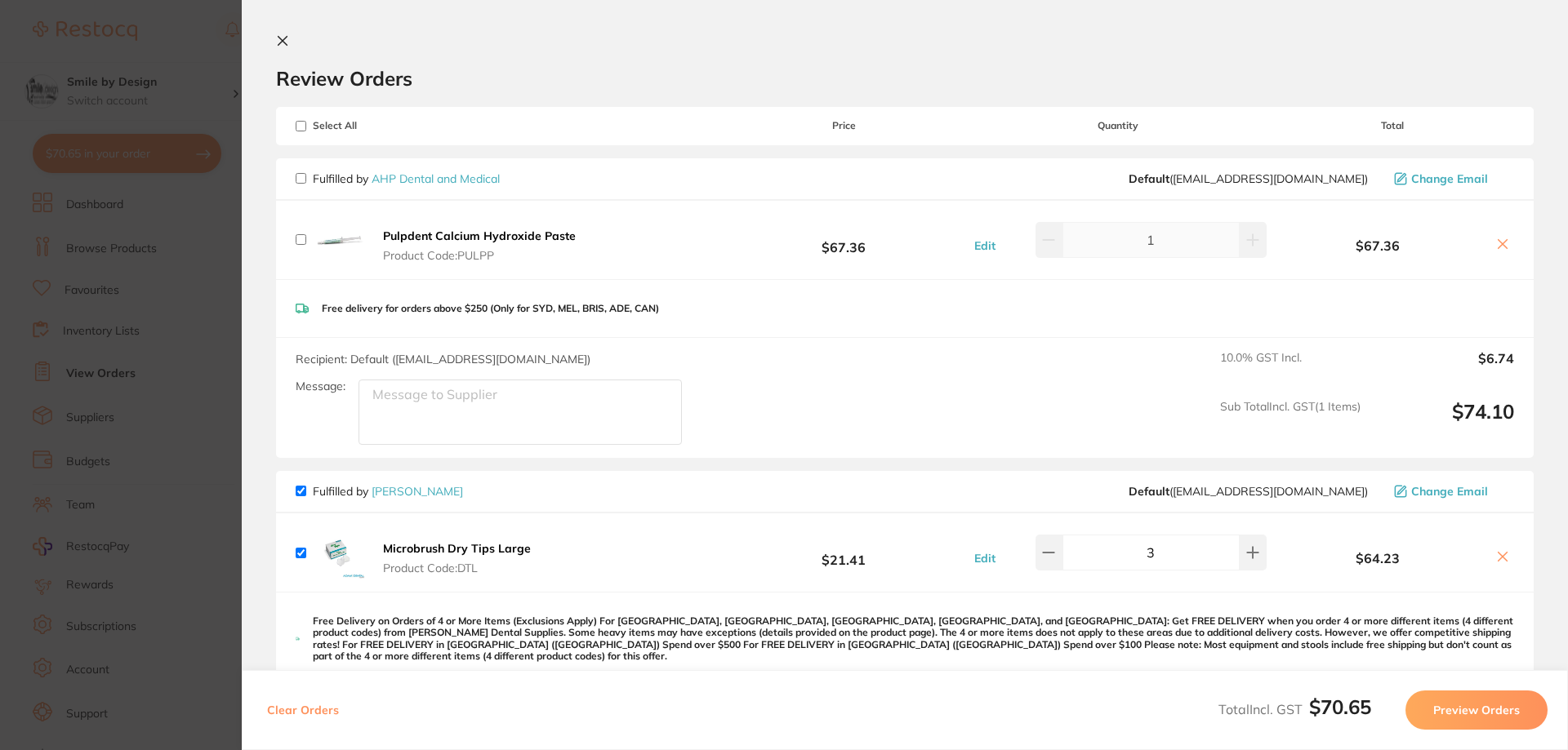
click at [287, 43] on icon at bounding box center [283, 41] width 13 height 13
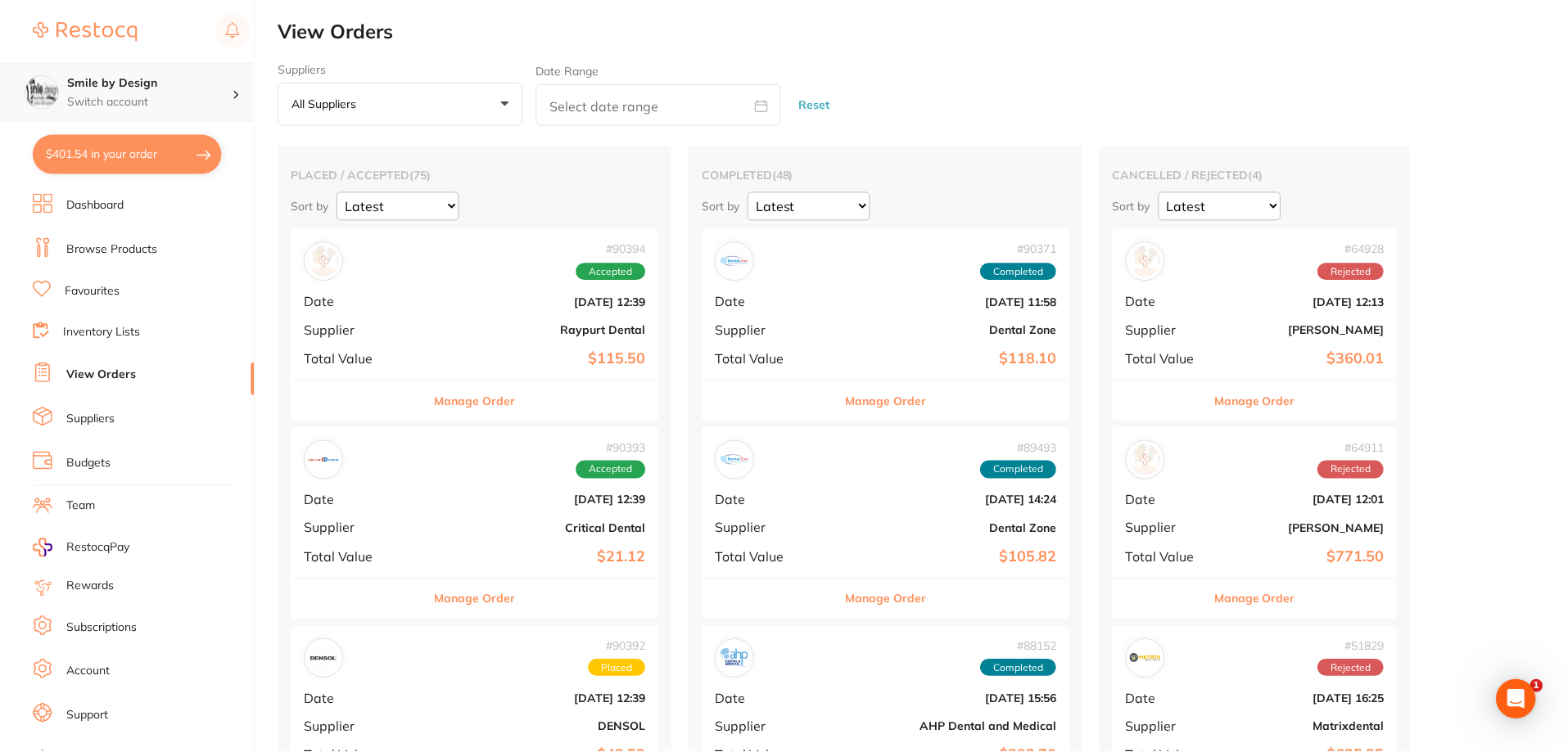
scroll to position [1146, 0]
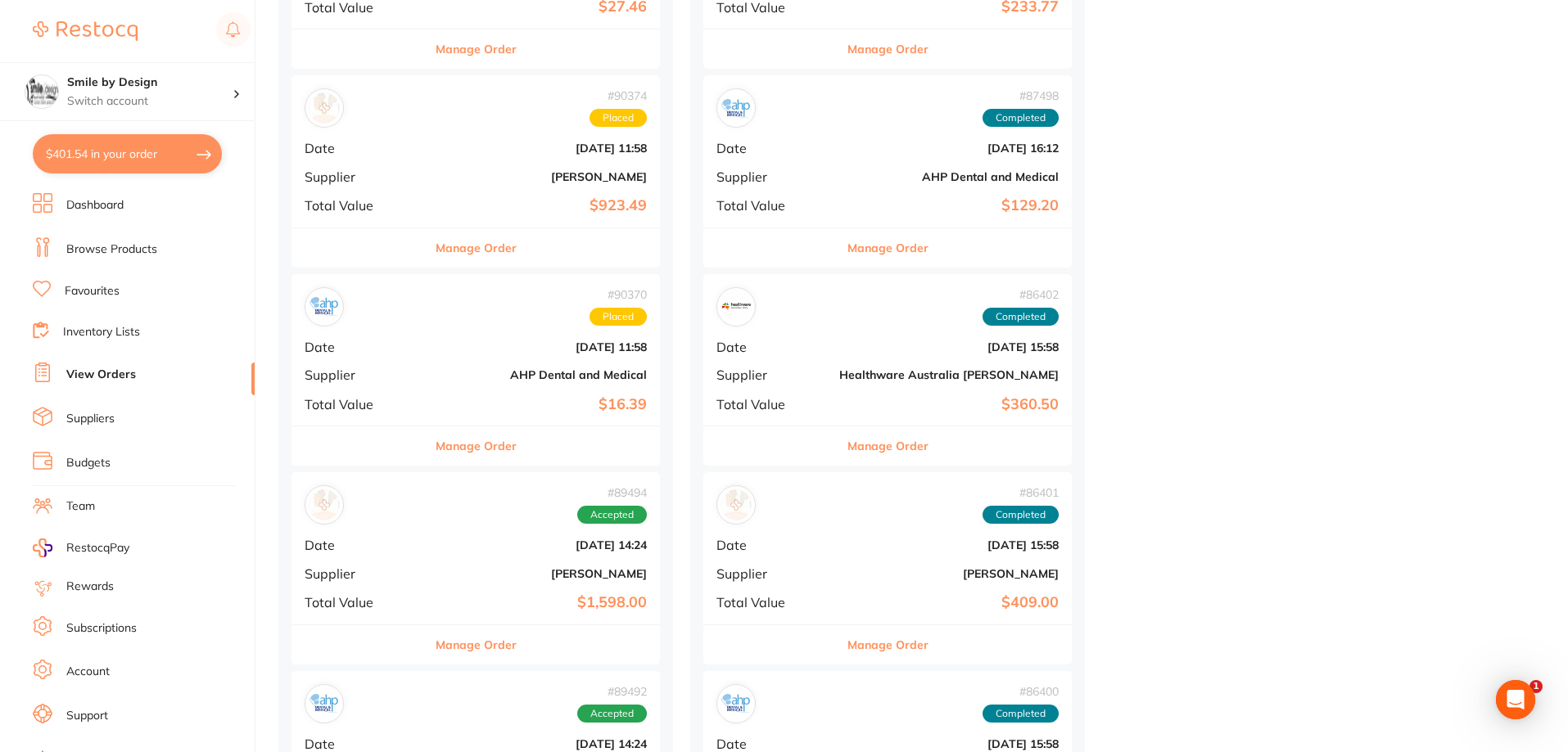
click at [129, 155] on button "$401.54 in your order" at bounding box center [127, 153] width 189 height 40
checkbox input "true"
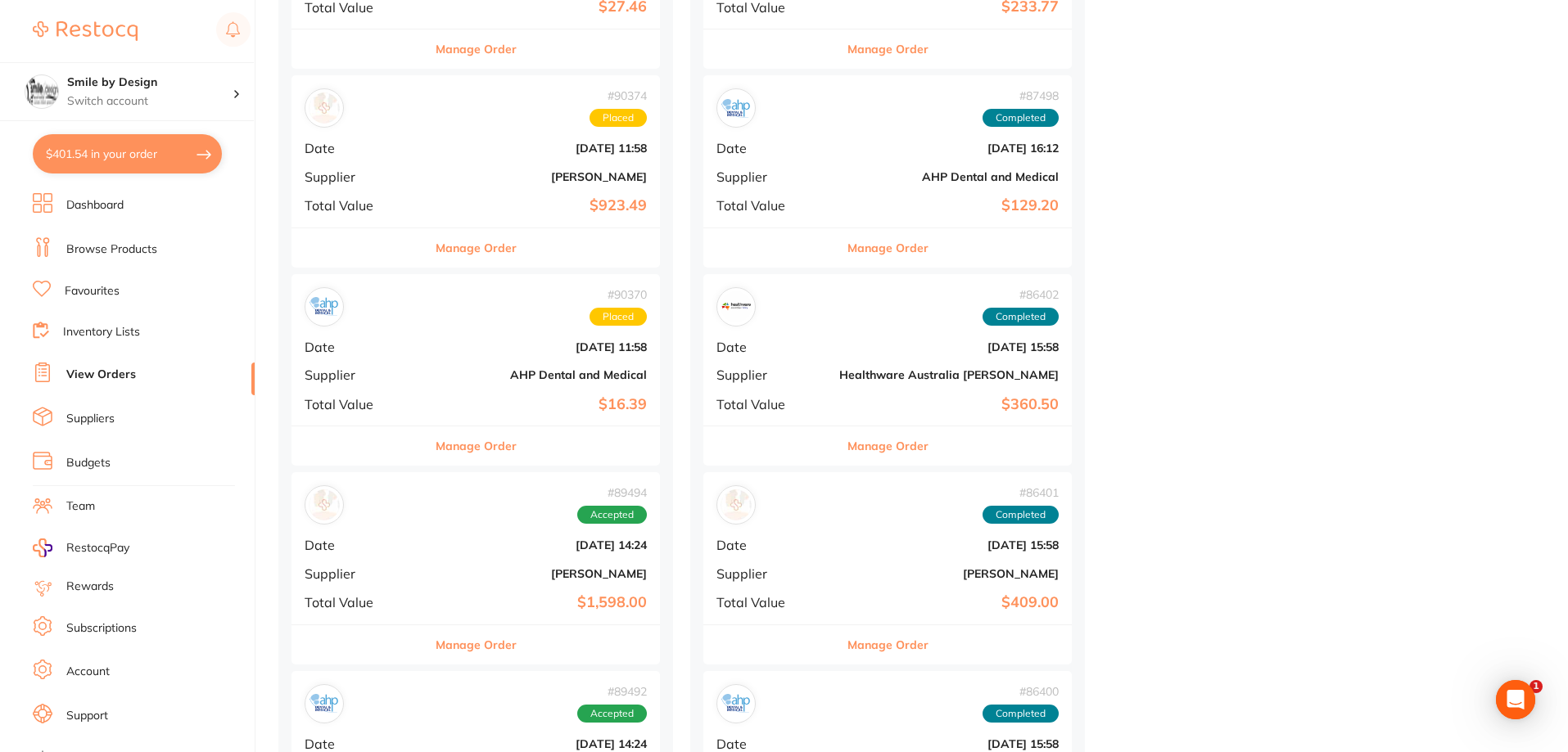
checkbox input "true"
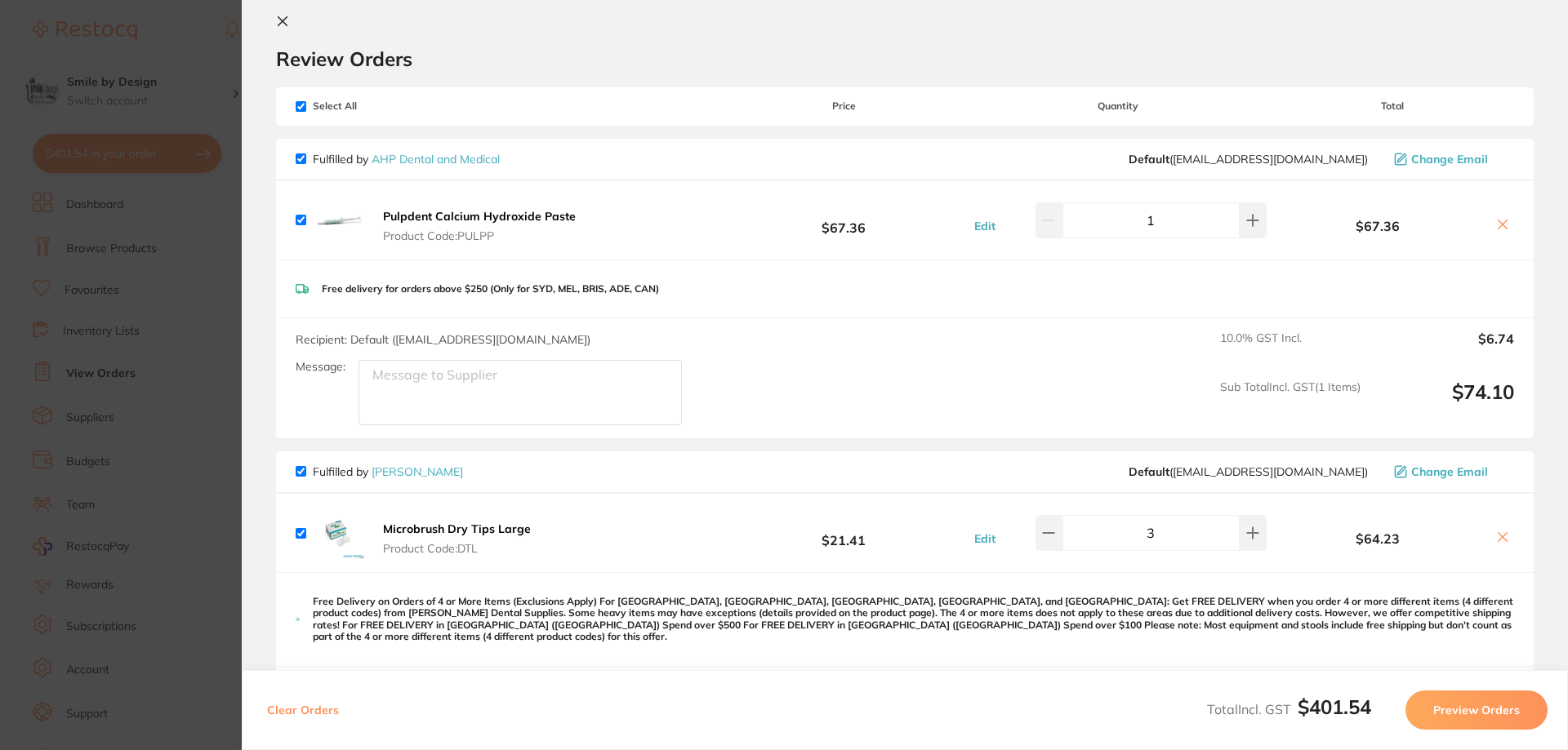
scroll to position [0, 0]
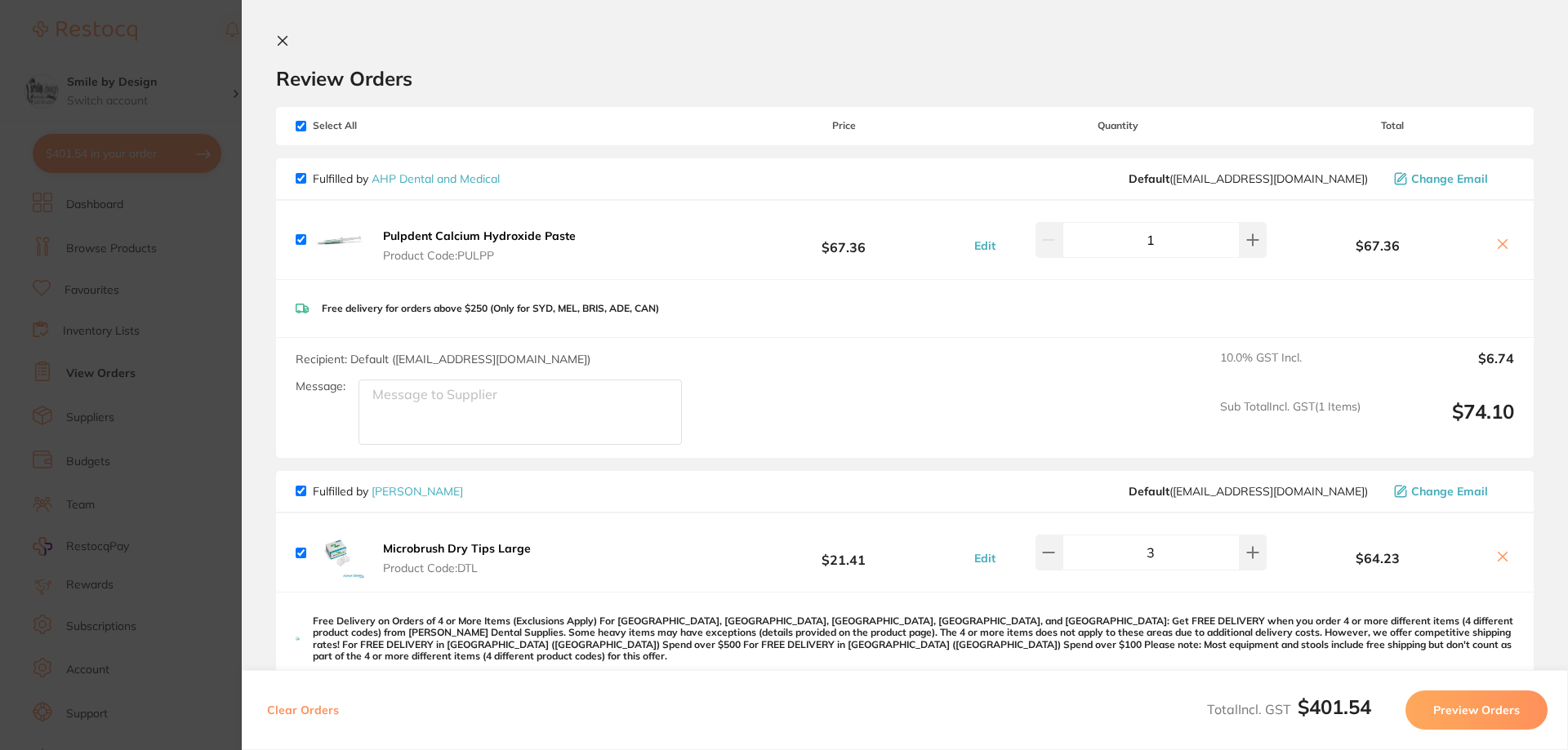
click at [279, 40] on icon at bounding box center [283, 41] width 13 height 13
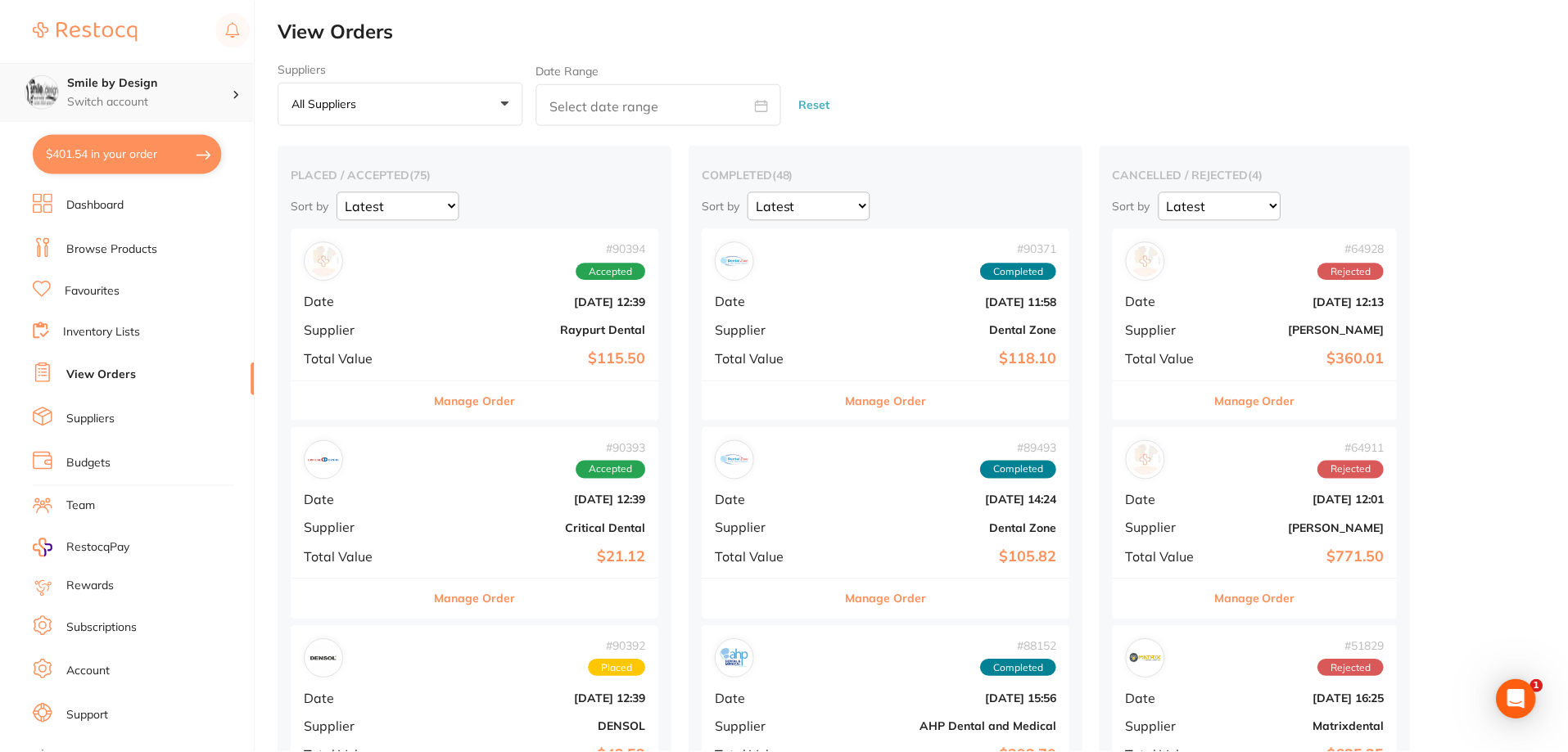
scroll to position [1146, 0]
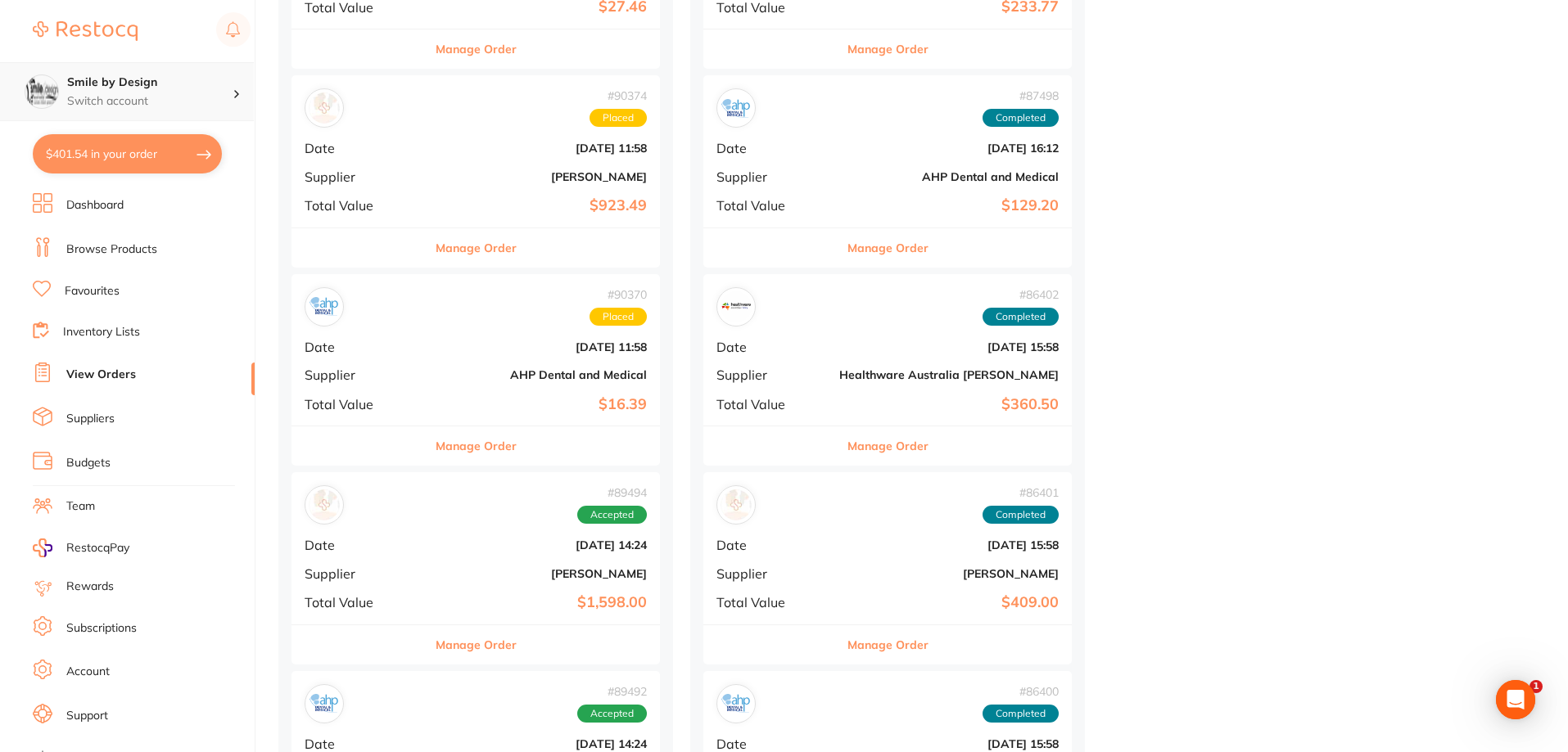
click at [136, 89] on h4 "Smile by Design" at bounding box center [150, 82] width 165 height 16
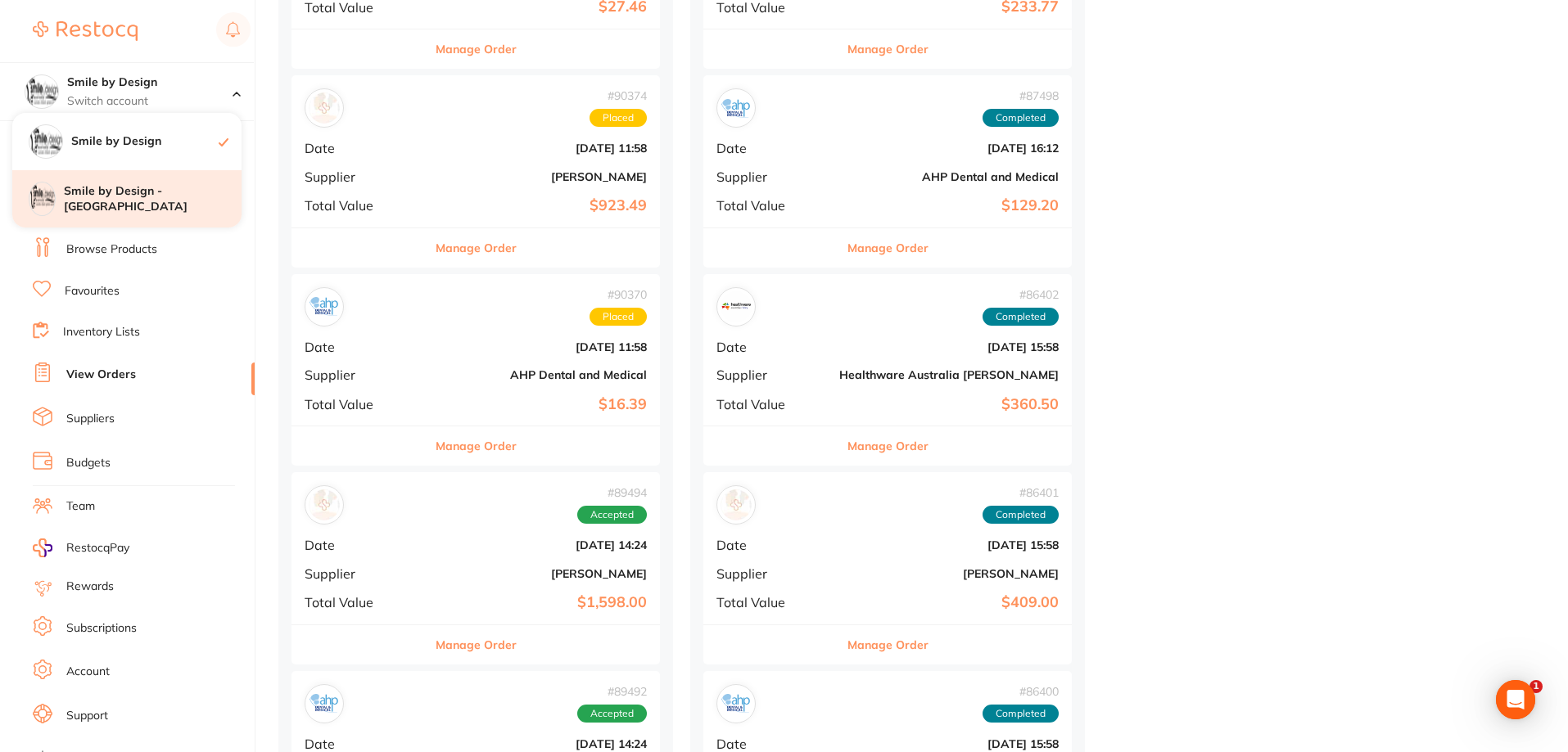
click at [136, 198] on h4 "Smile by Design - [GEOGRAPHIC_DATA]" at bounding box center [153, 199] width 178 height 32
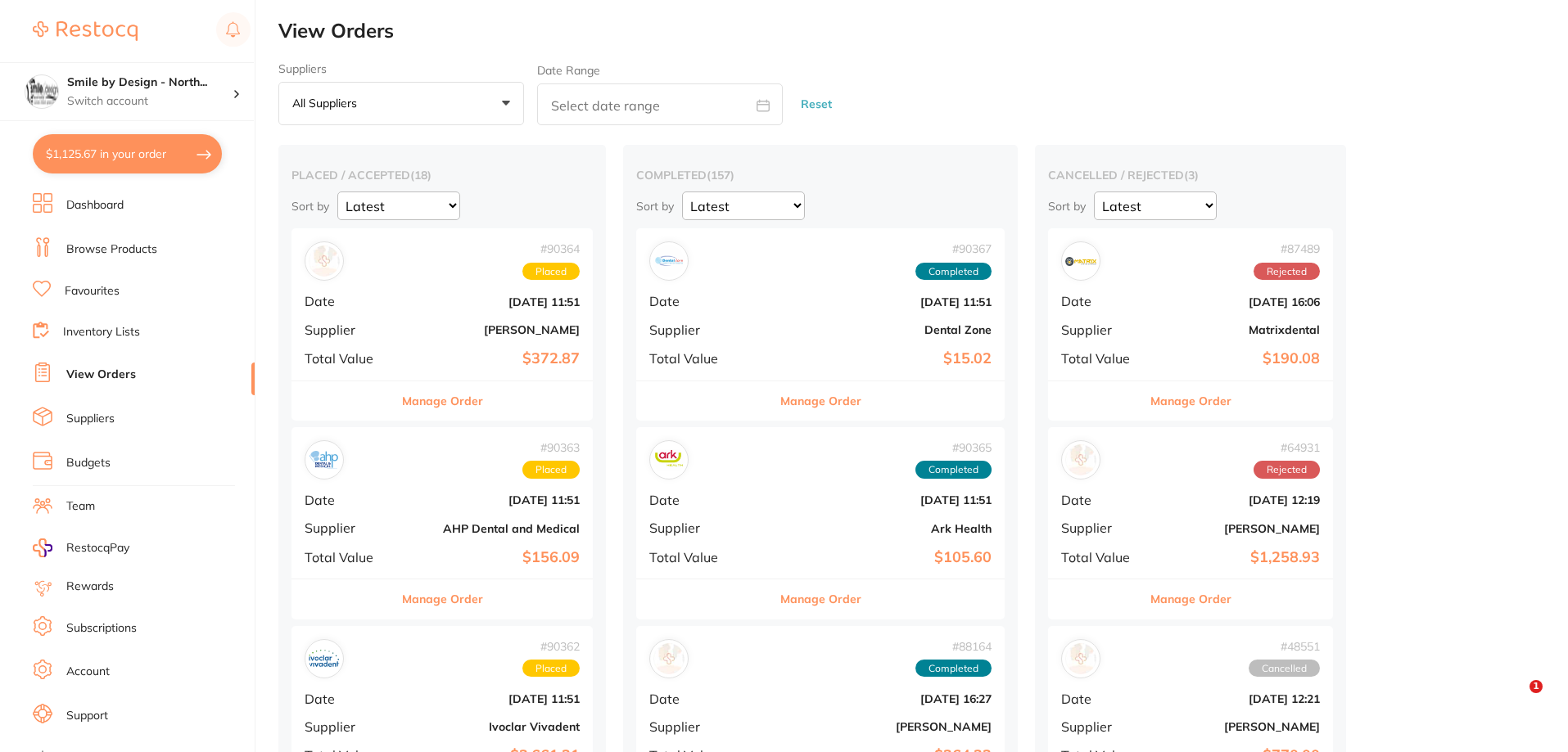
click at [122, 160] on button "$1,125.67 in your order" at bounding box center [127, 153] width 189 height 40
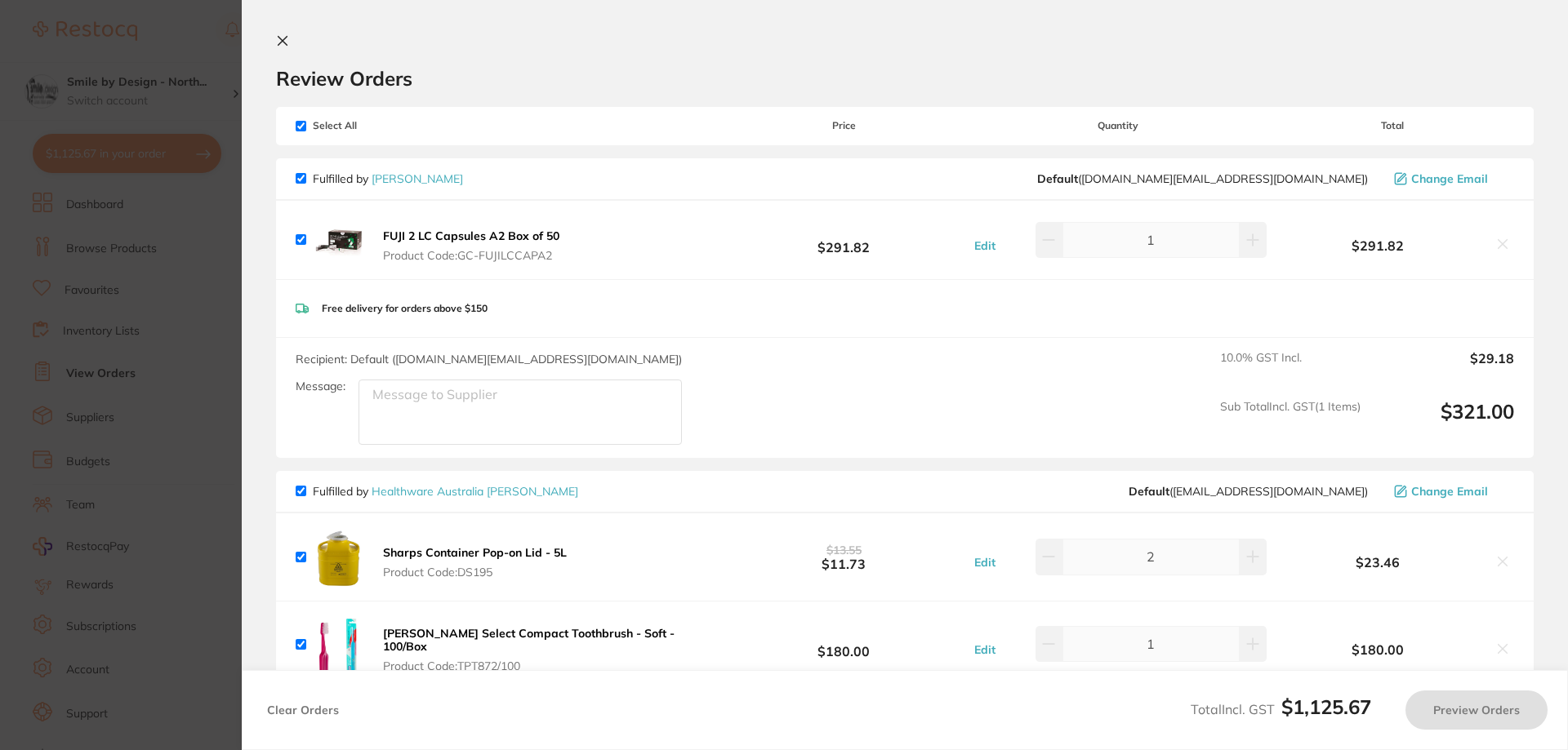
checkbox input "true"
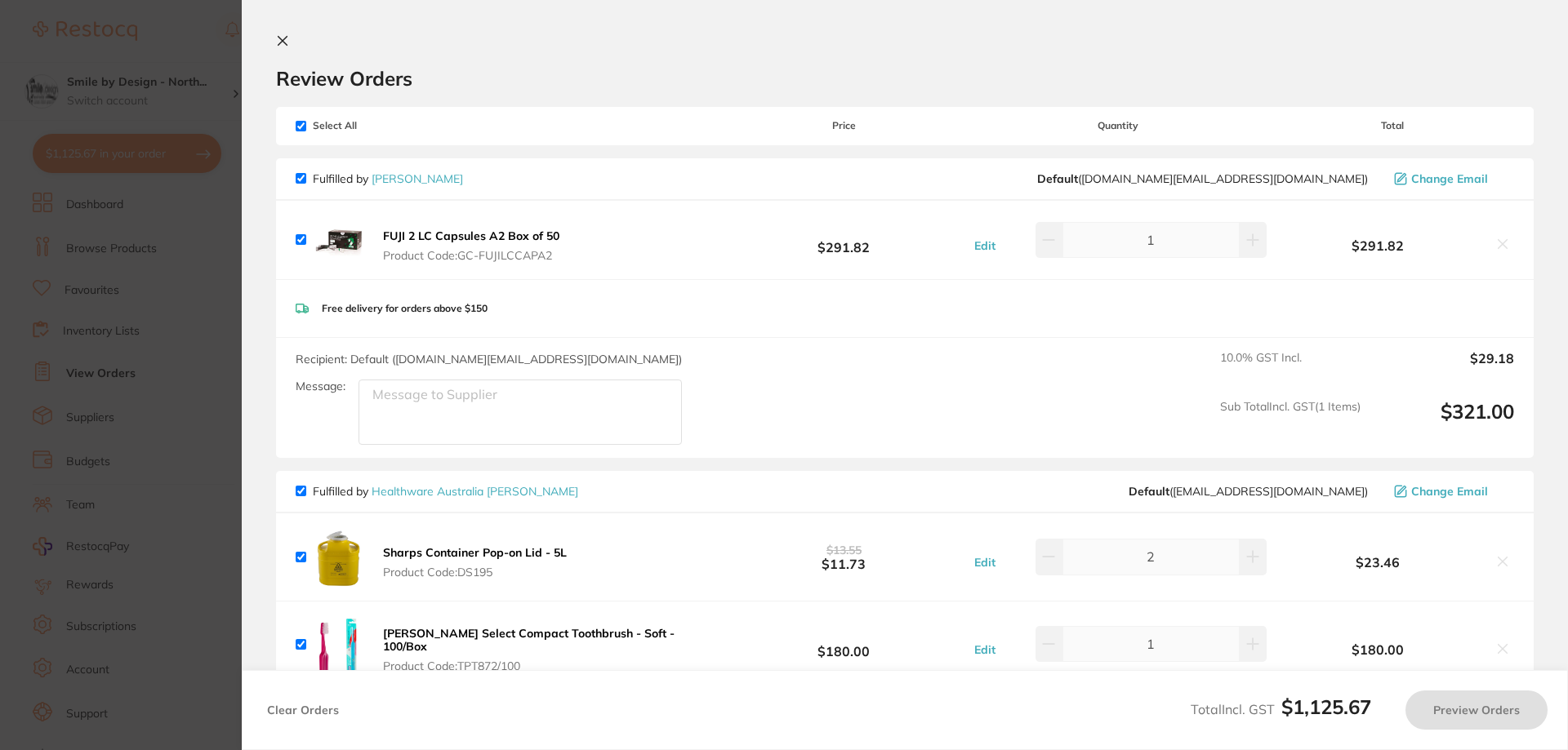
checkbox input "true"
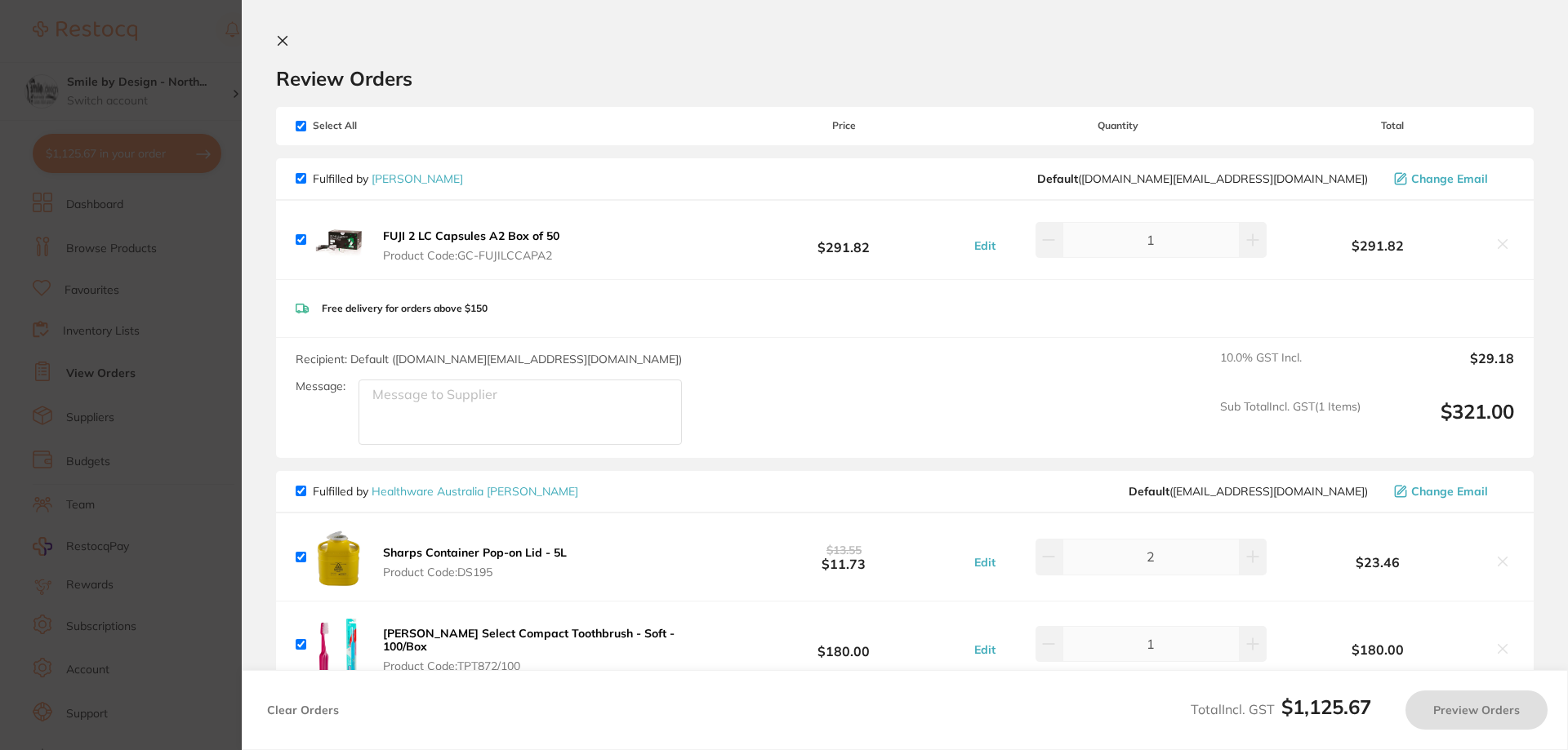
checkbox input "true"
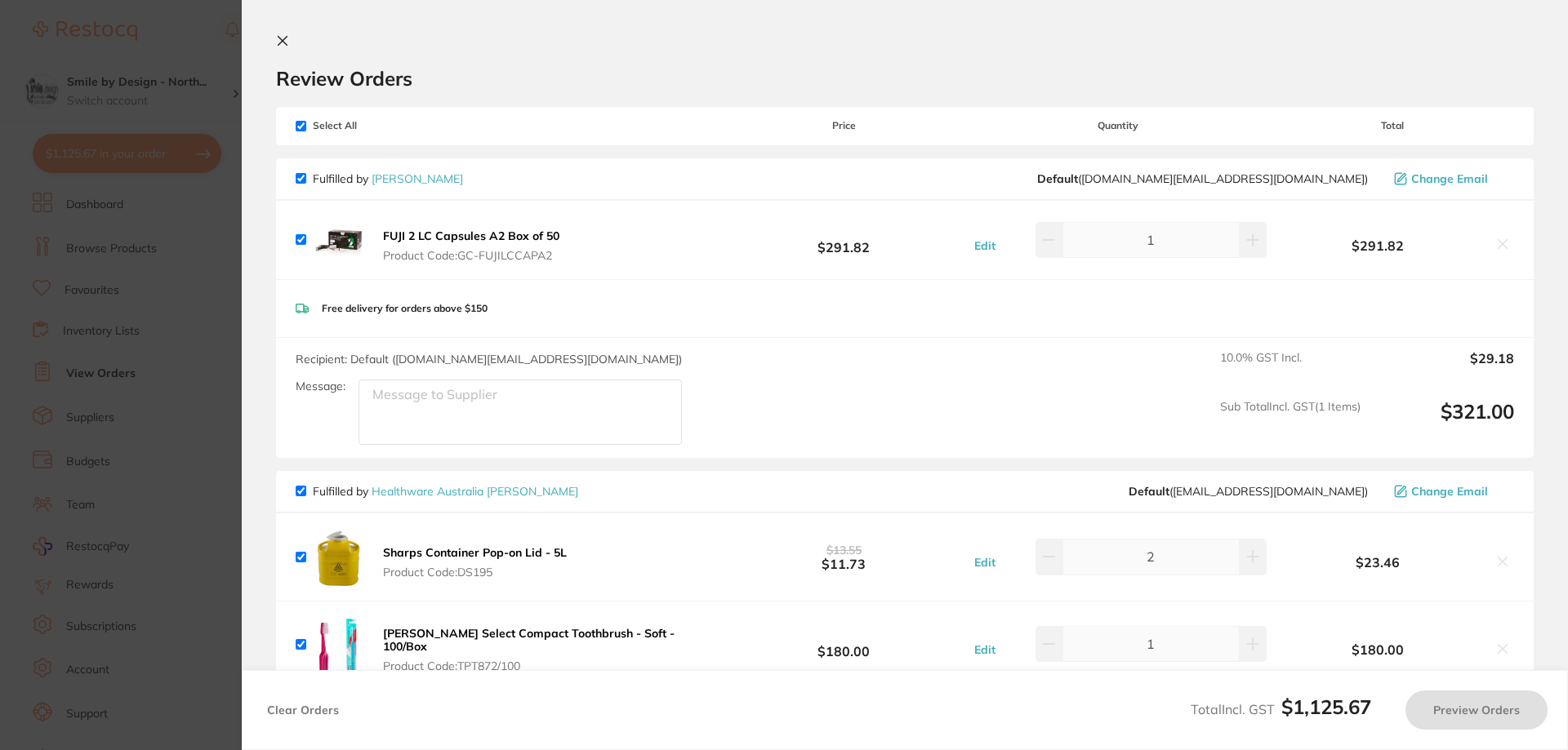
checkbox input "true"
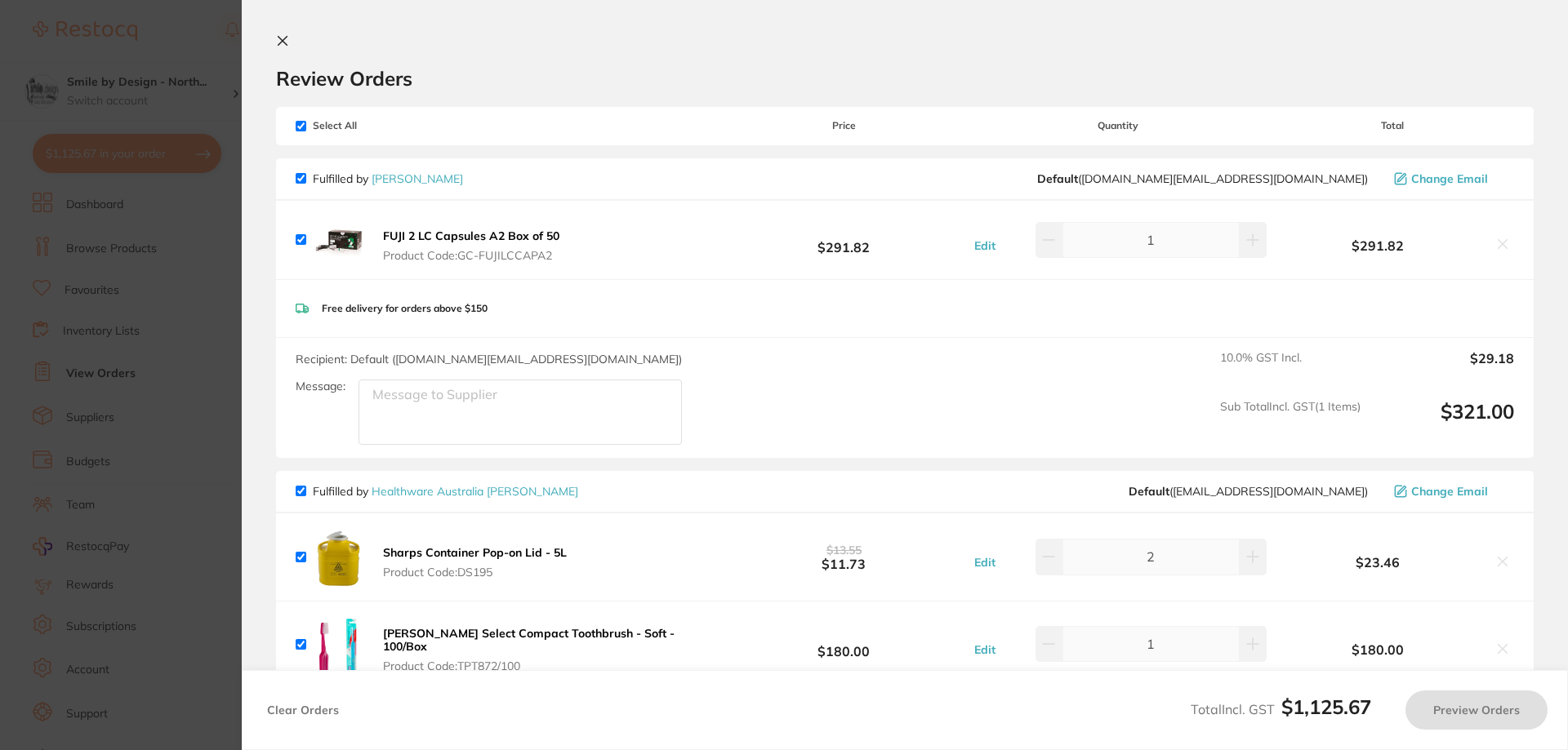
checkbox input "true"
click at [296, 123] on input "checkbox" at bounding box center [301, 126] width 11 height 11
checkbox input "false"
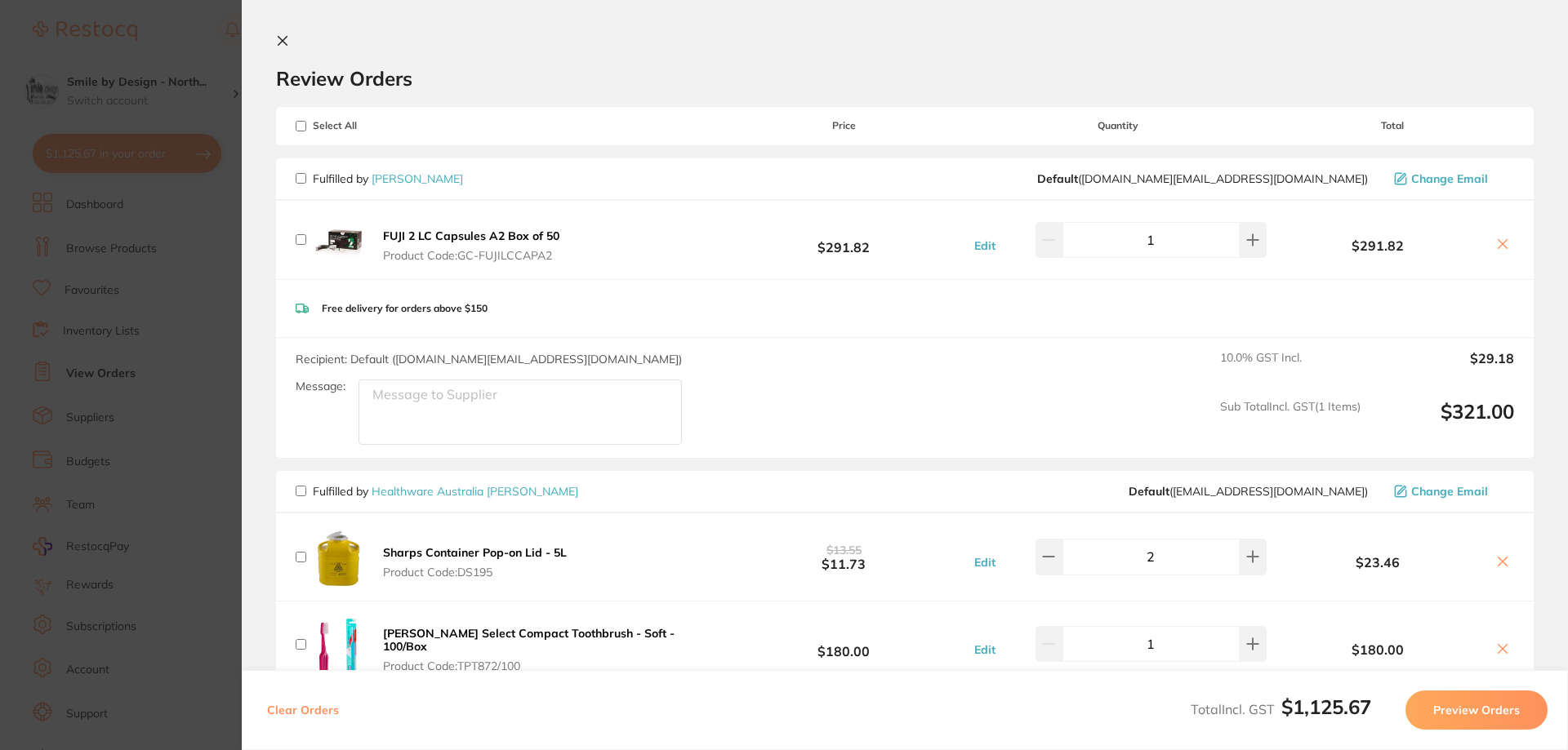
checkbox input "false"
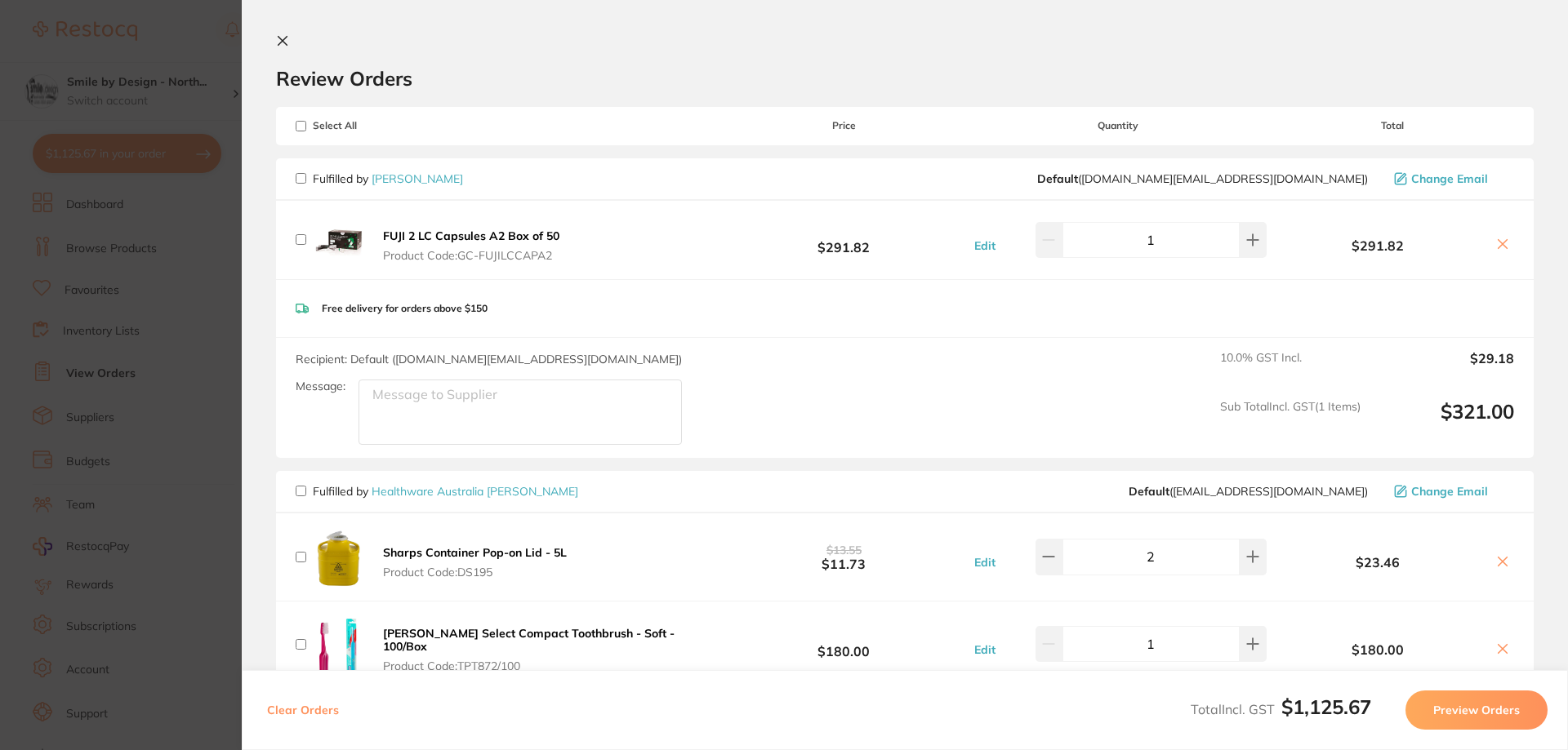
checkbox input "false"
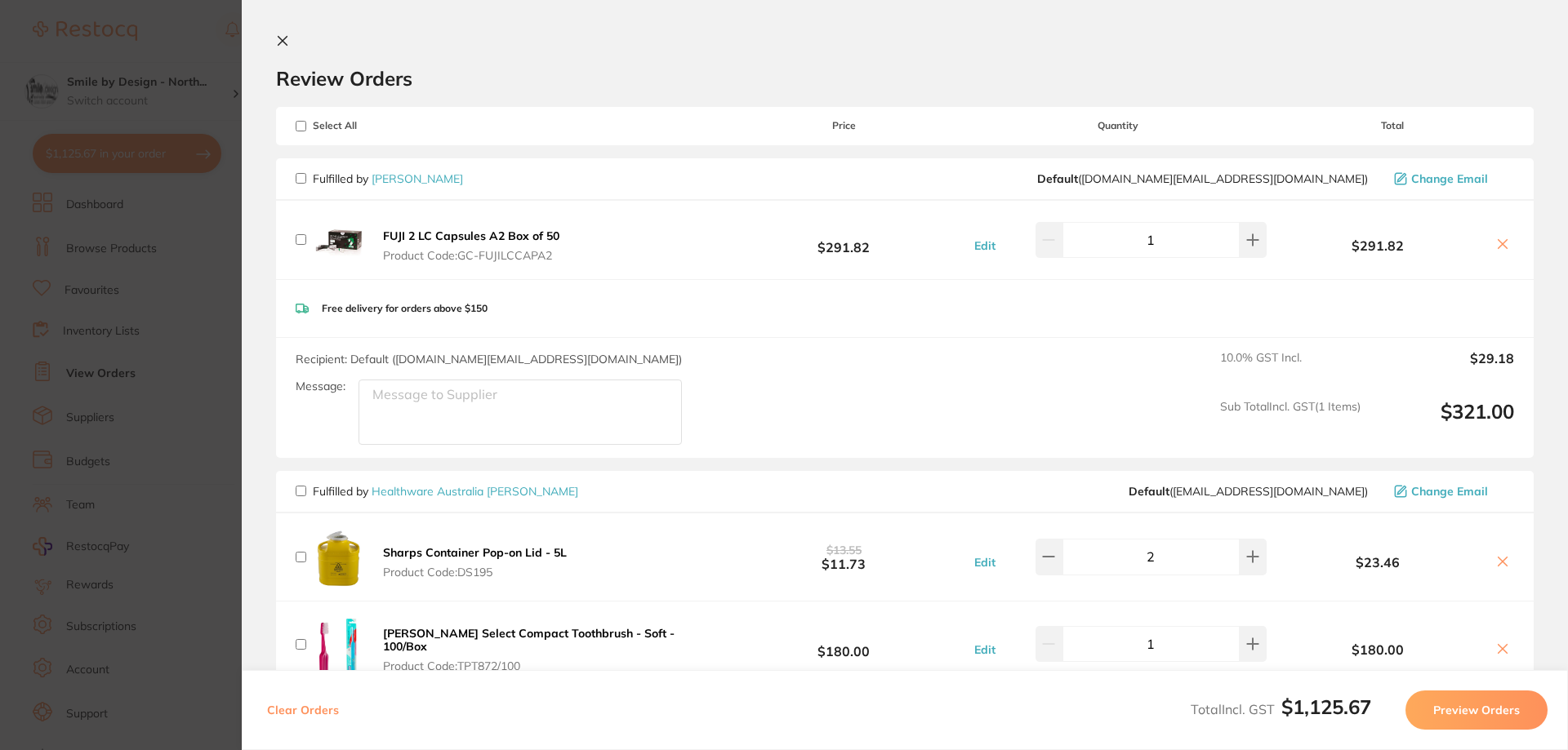
checkbox input "false"
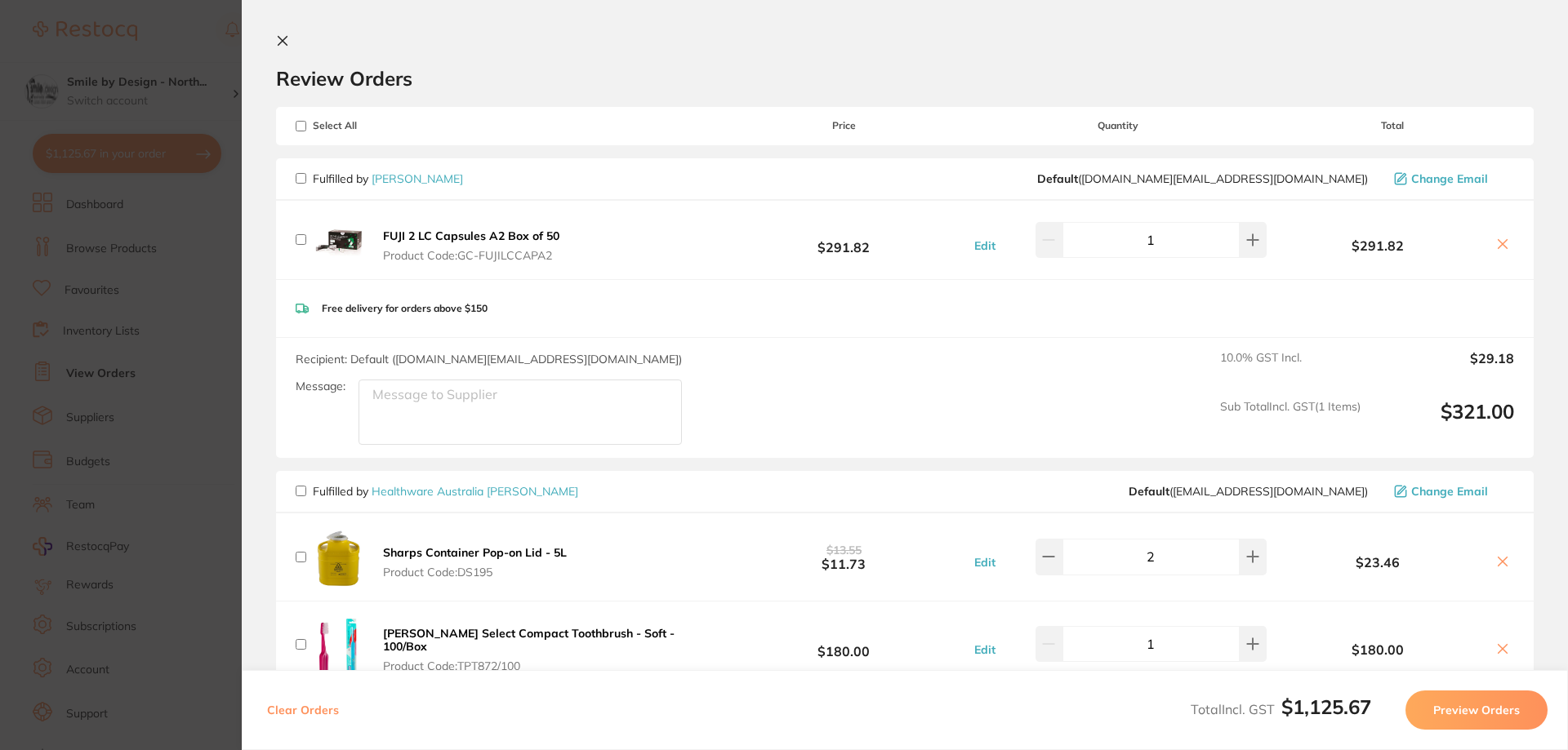
checkbox input "false"
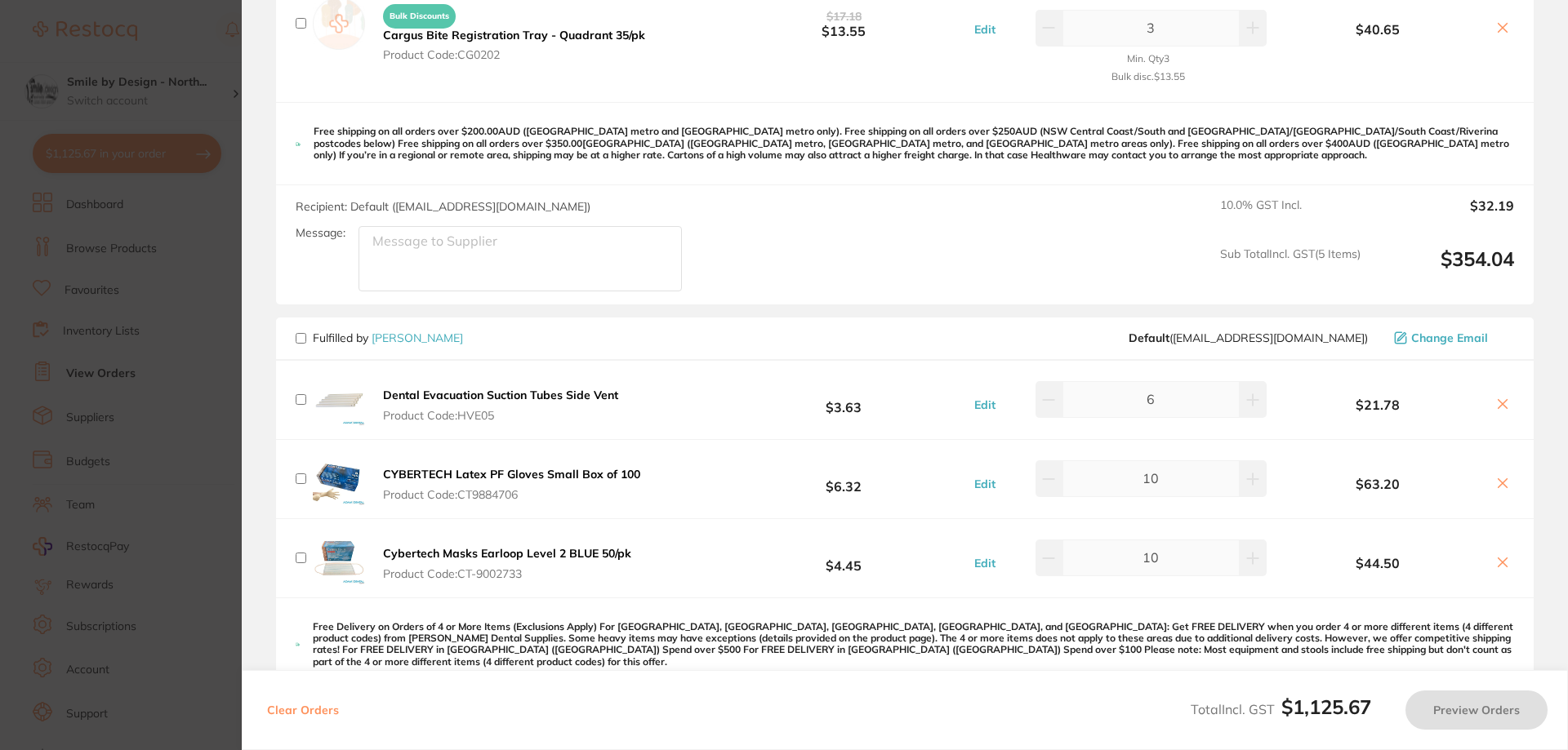
scroll to position [1061, 0]
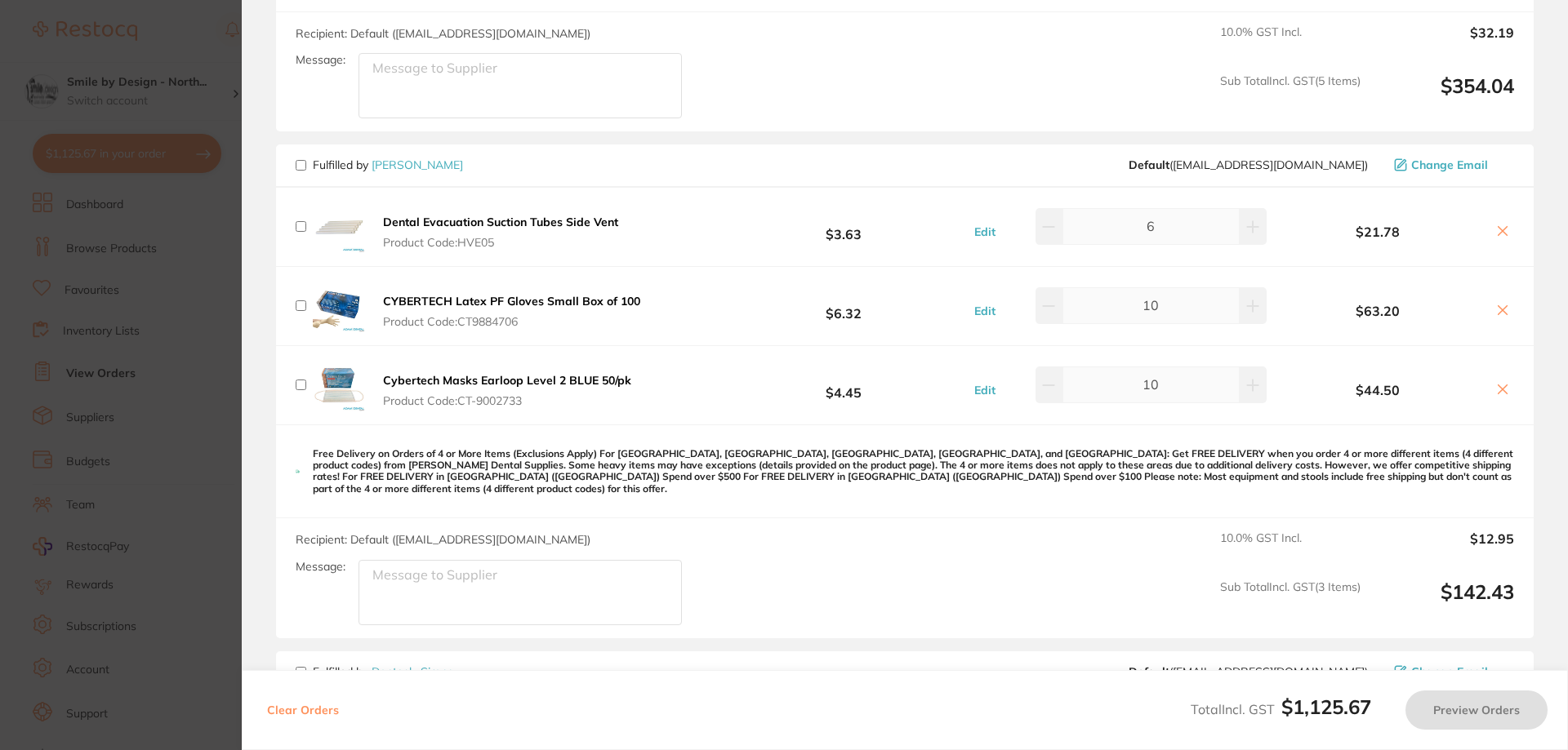
click at [299, 163] on input "checkbox" at bounding box center [301, 165] width 11 height 11
checkbox input "true"
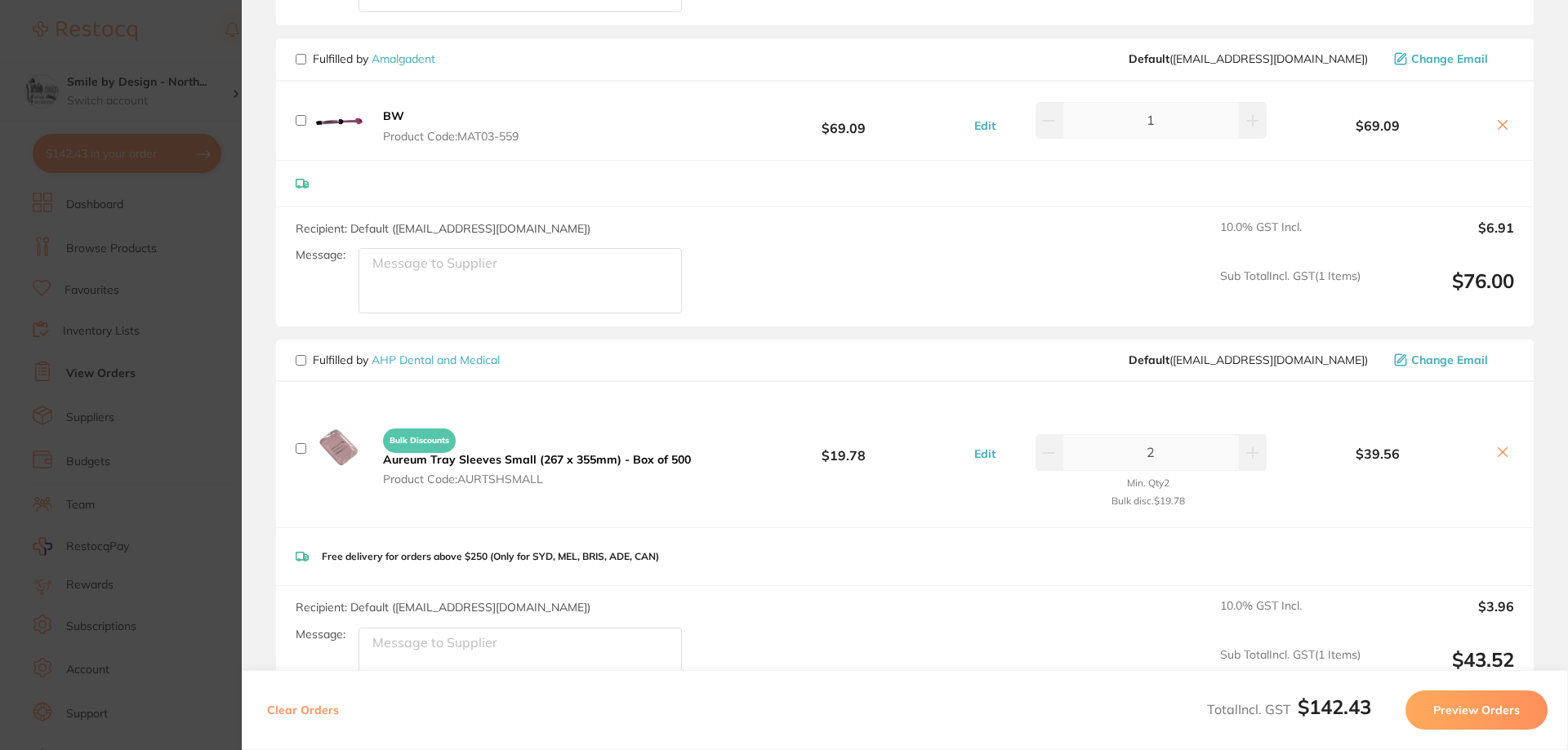
scroll to position [1985, 0]
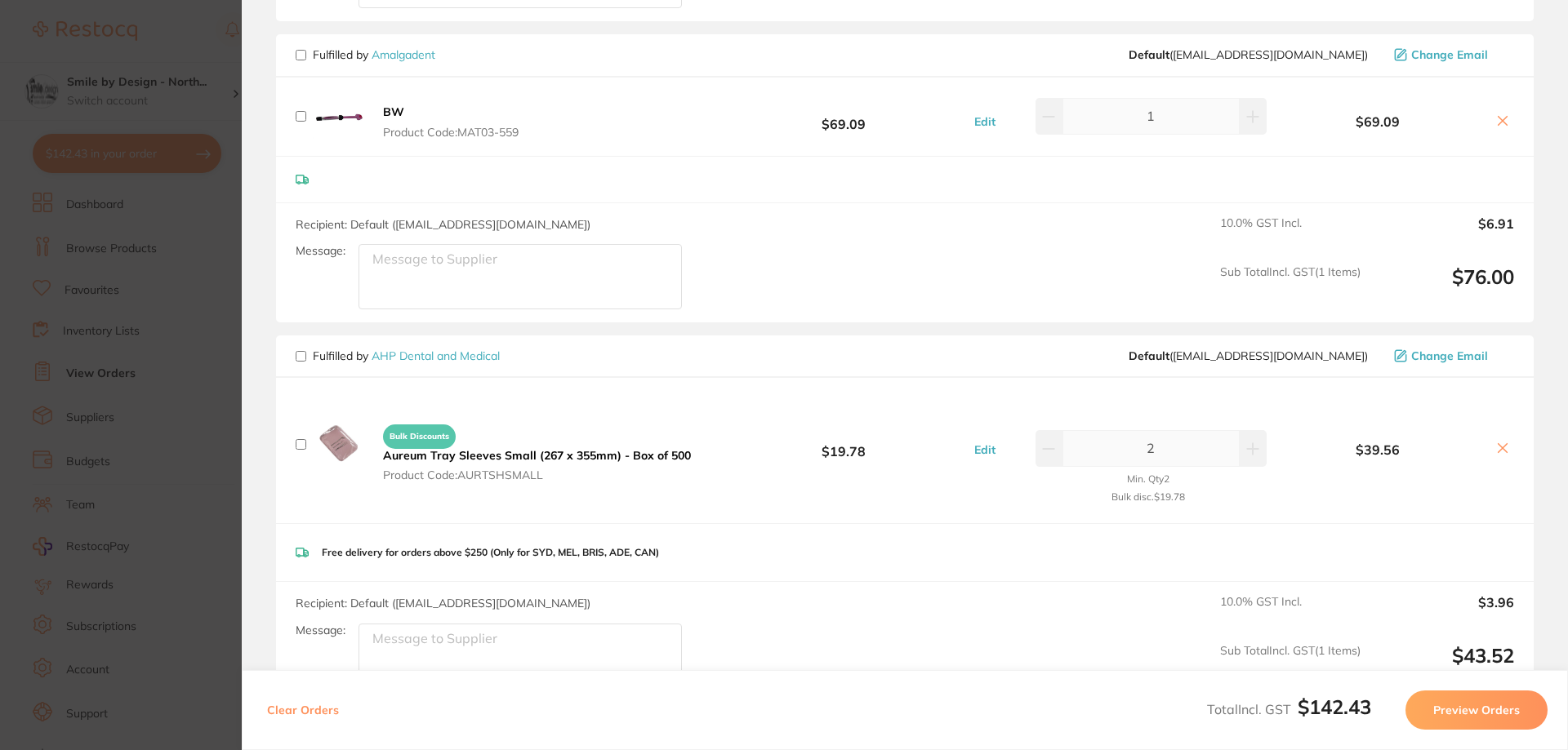
click at [1476, 706] on button "Preview Orders" at bounding box center [1477, 710] width 143 height 39
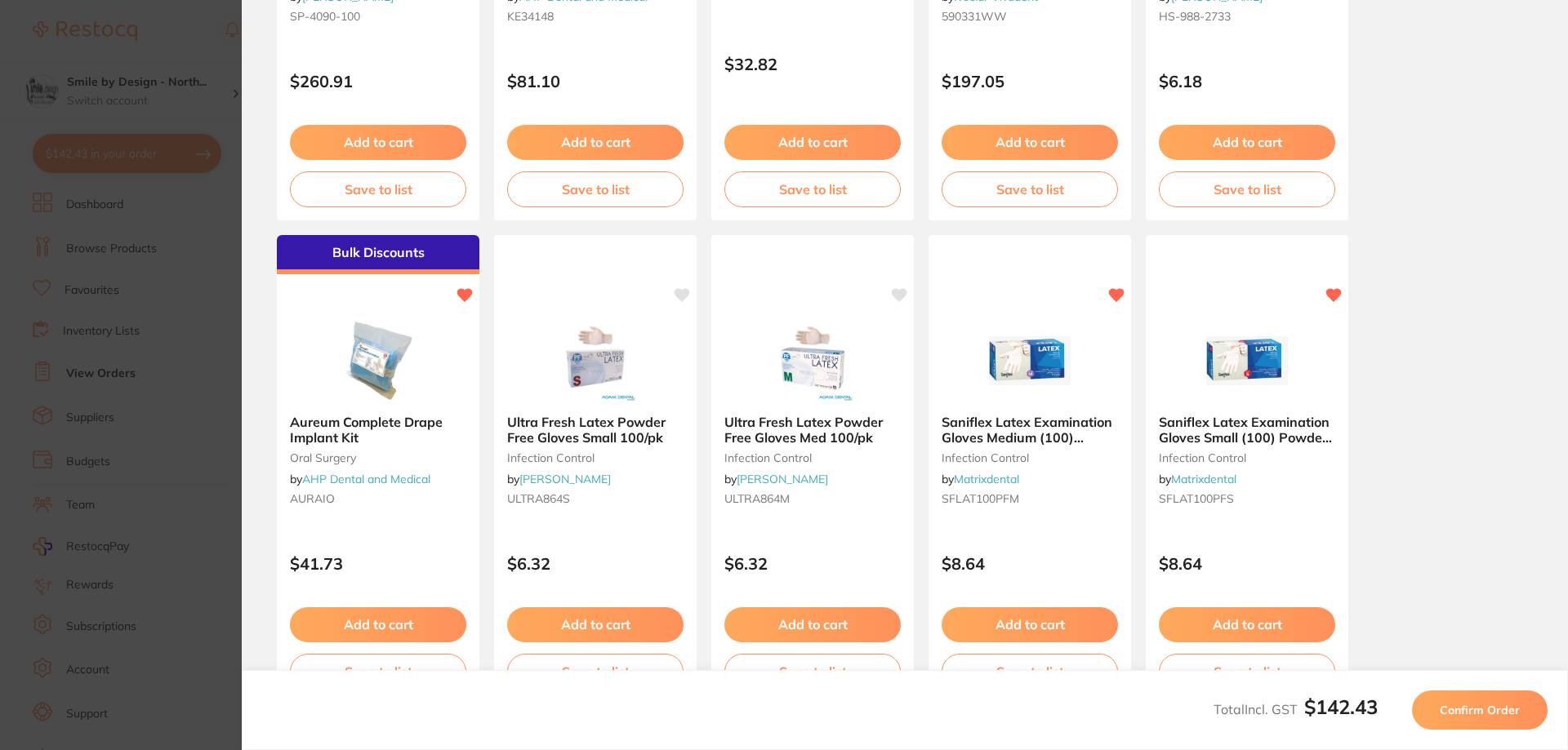
scroll to position [0, 0]
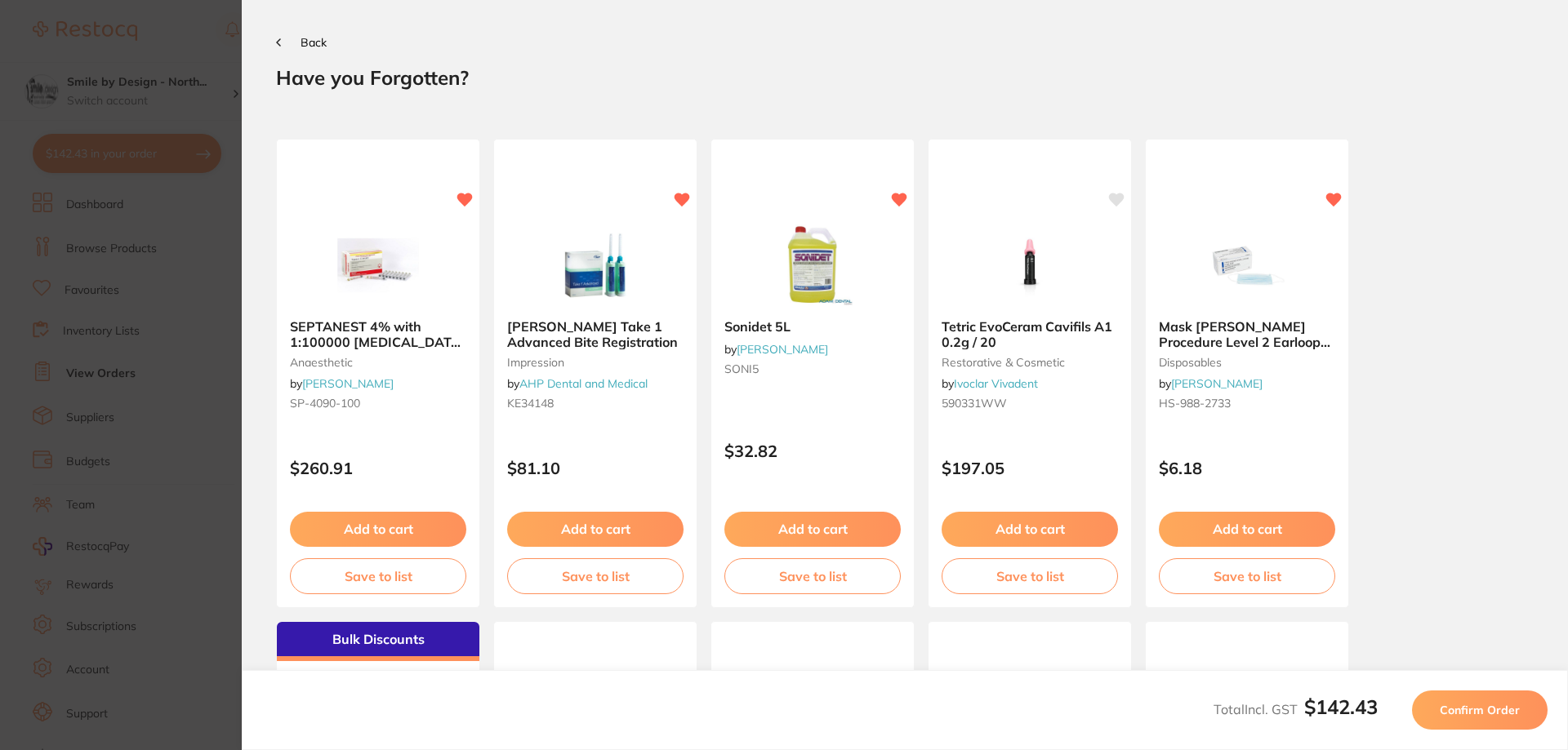
click at [1477, 714] on span "Confirm Order" at bounding box center [1479, 710] width 80 height 14
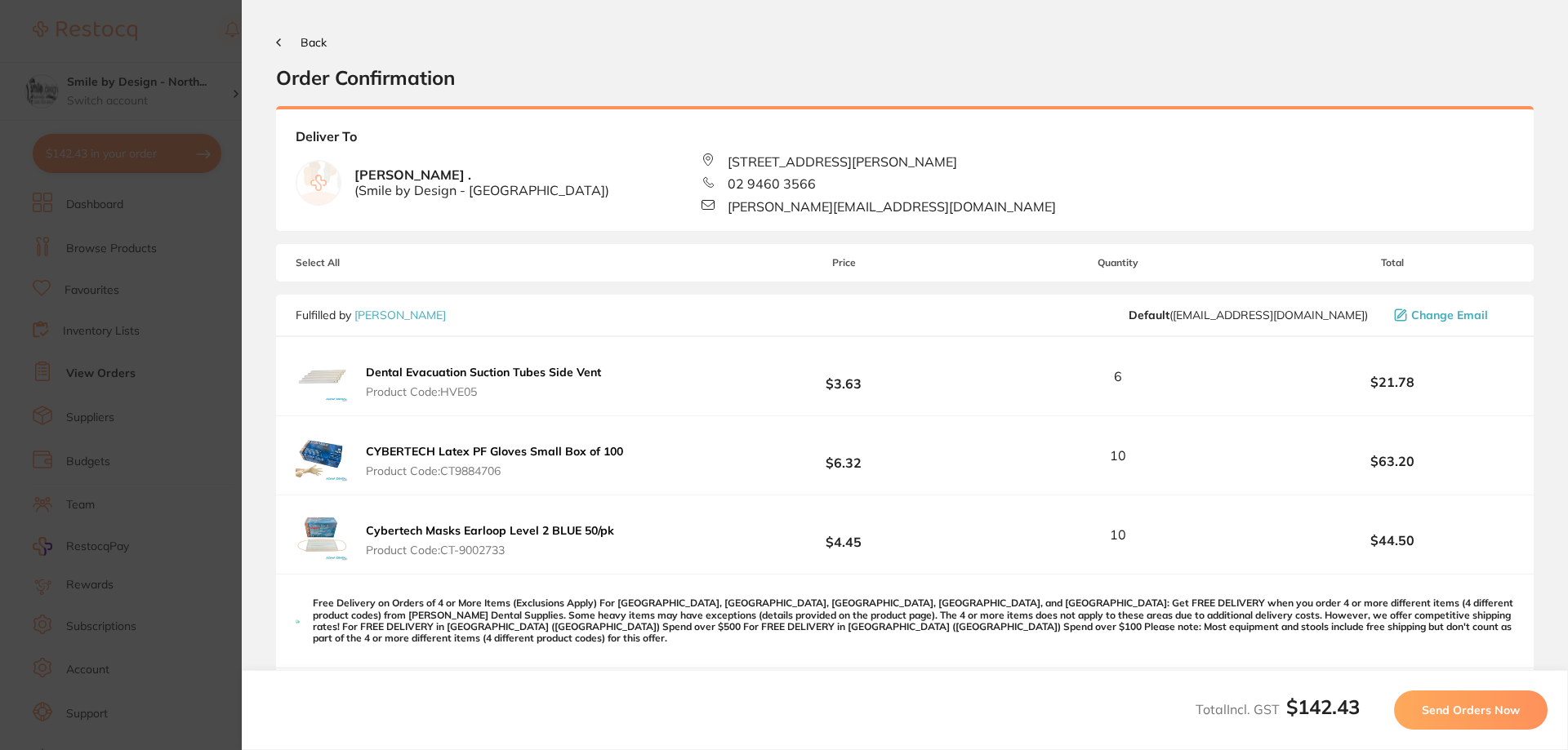
click at [1477, 714] on span "Send Orders Now" at bounding box center [1471, 710] width 98 height 14
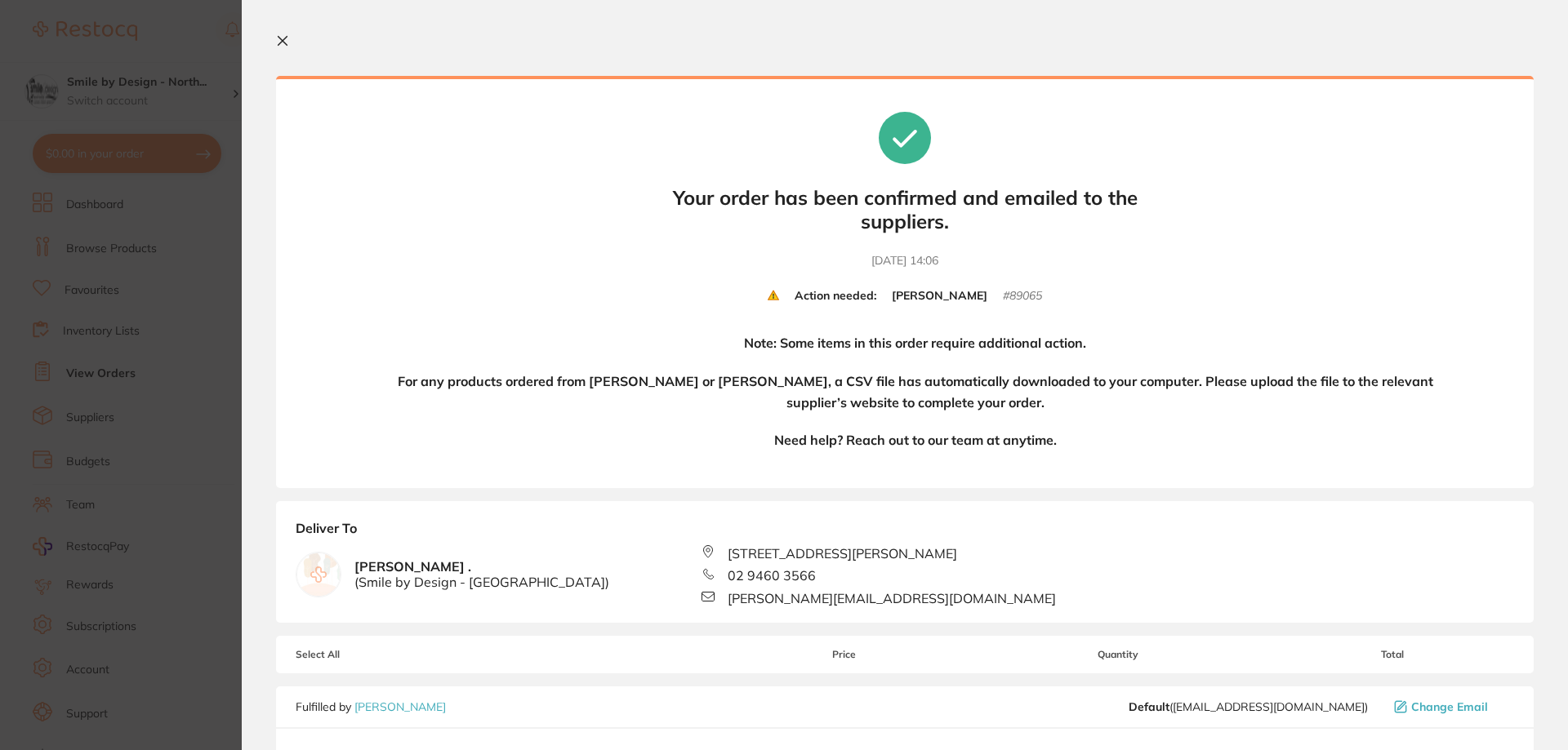
click at [290, 42] on button at bounding box center [286, 42] width 19 height 15
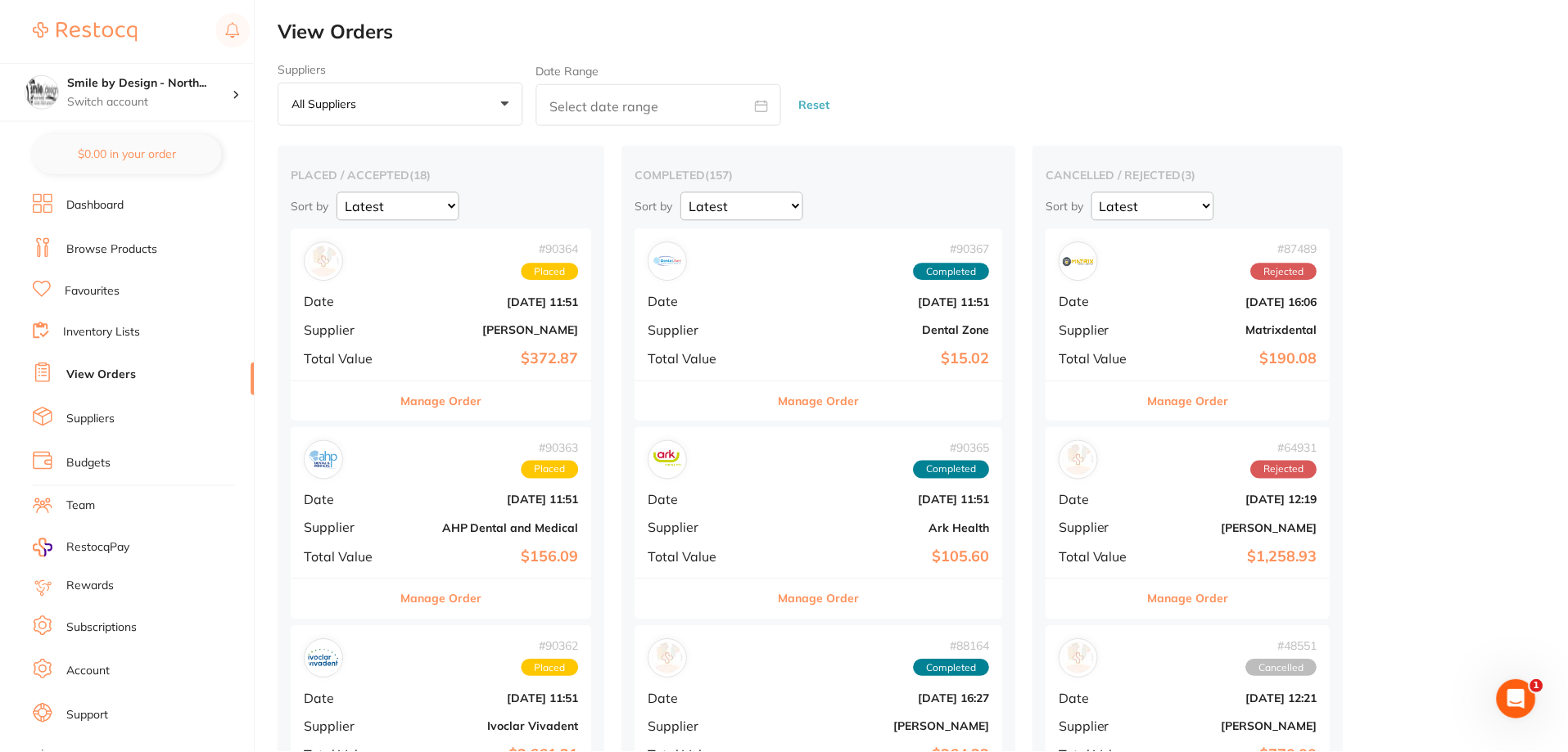
scroll to position [1146, 0]
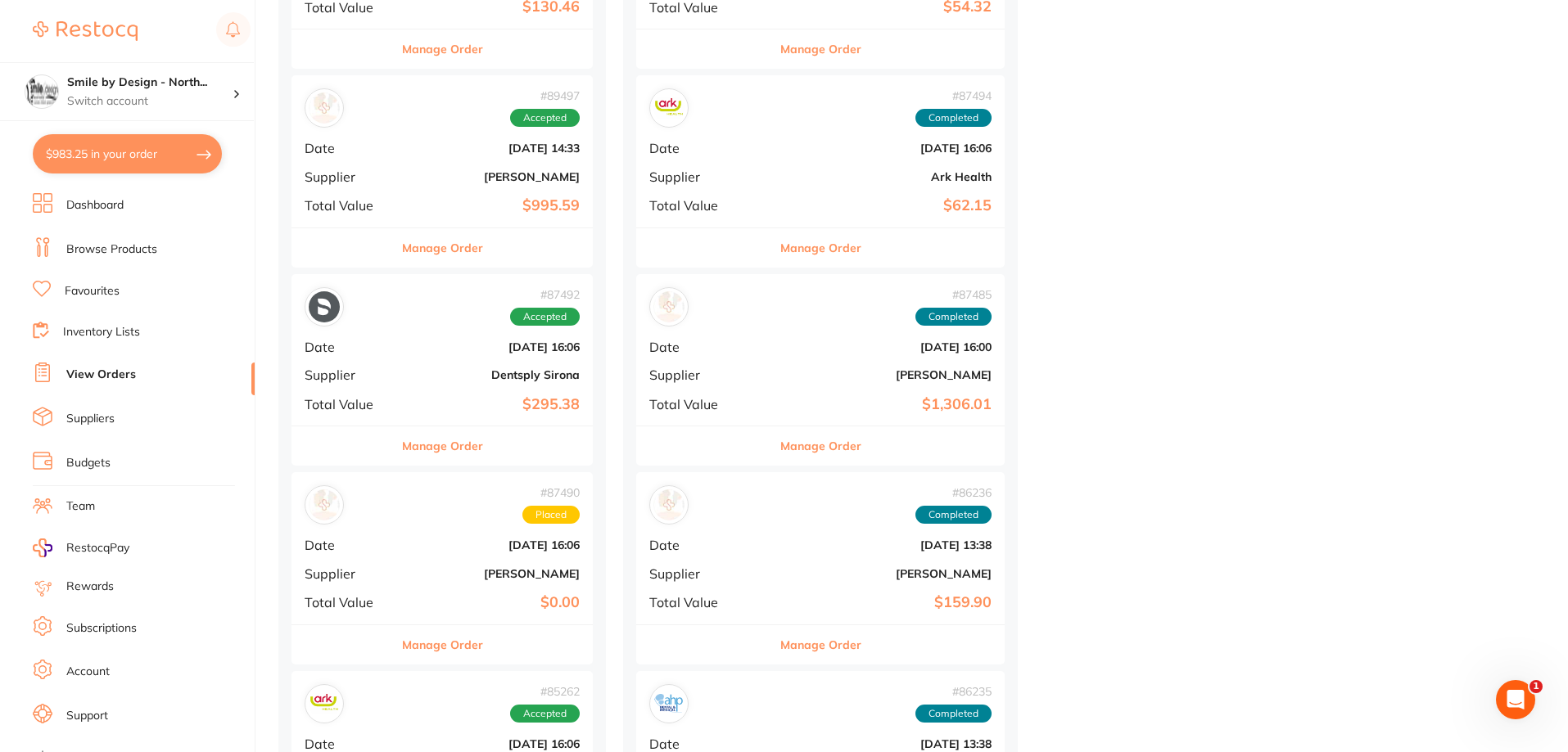
checkbox input "false"
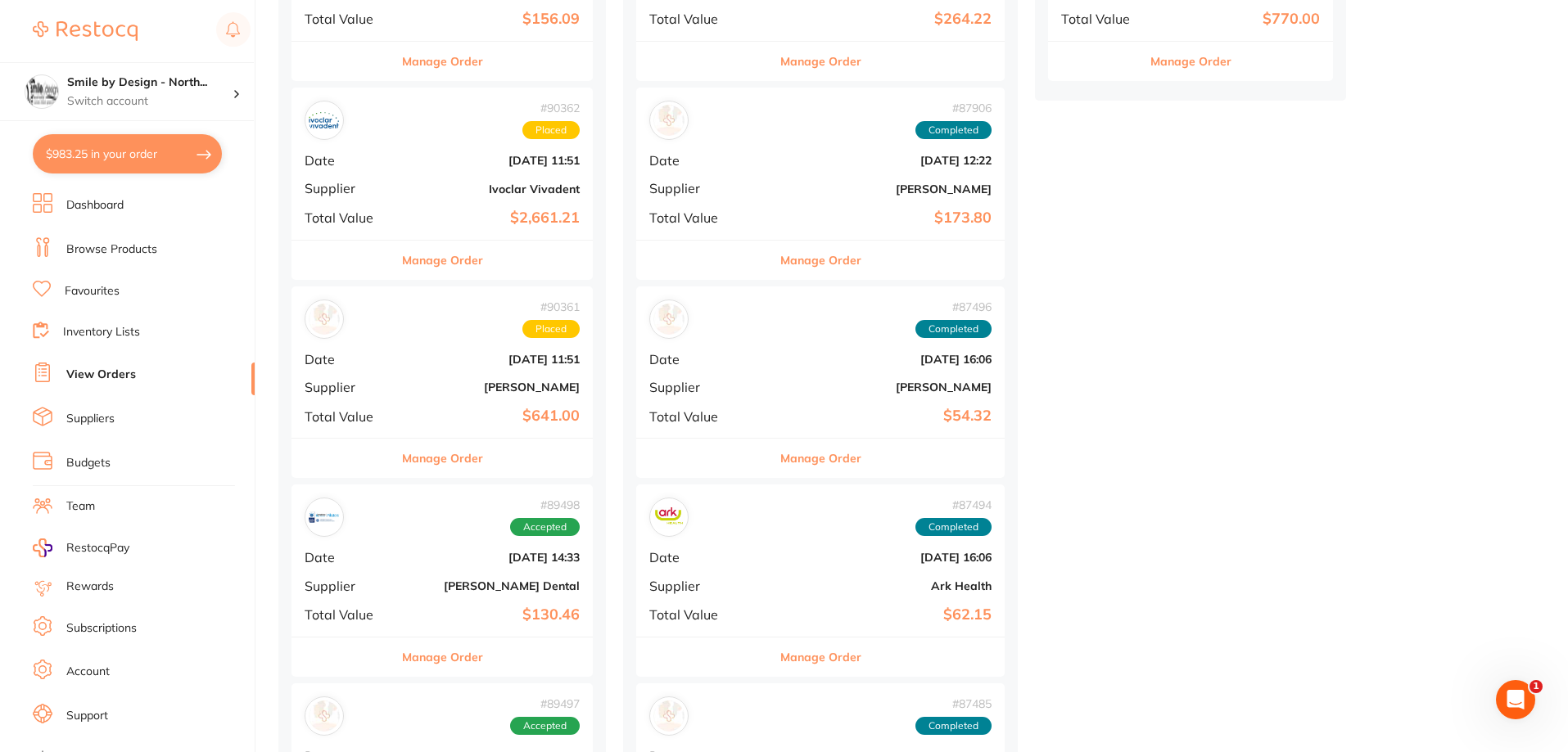
scroll to position [491, 0]
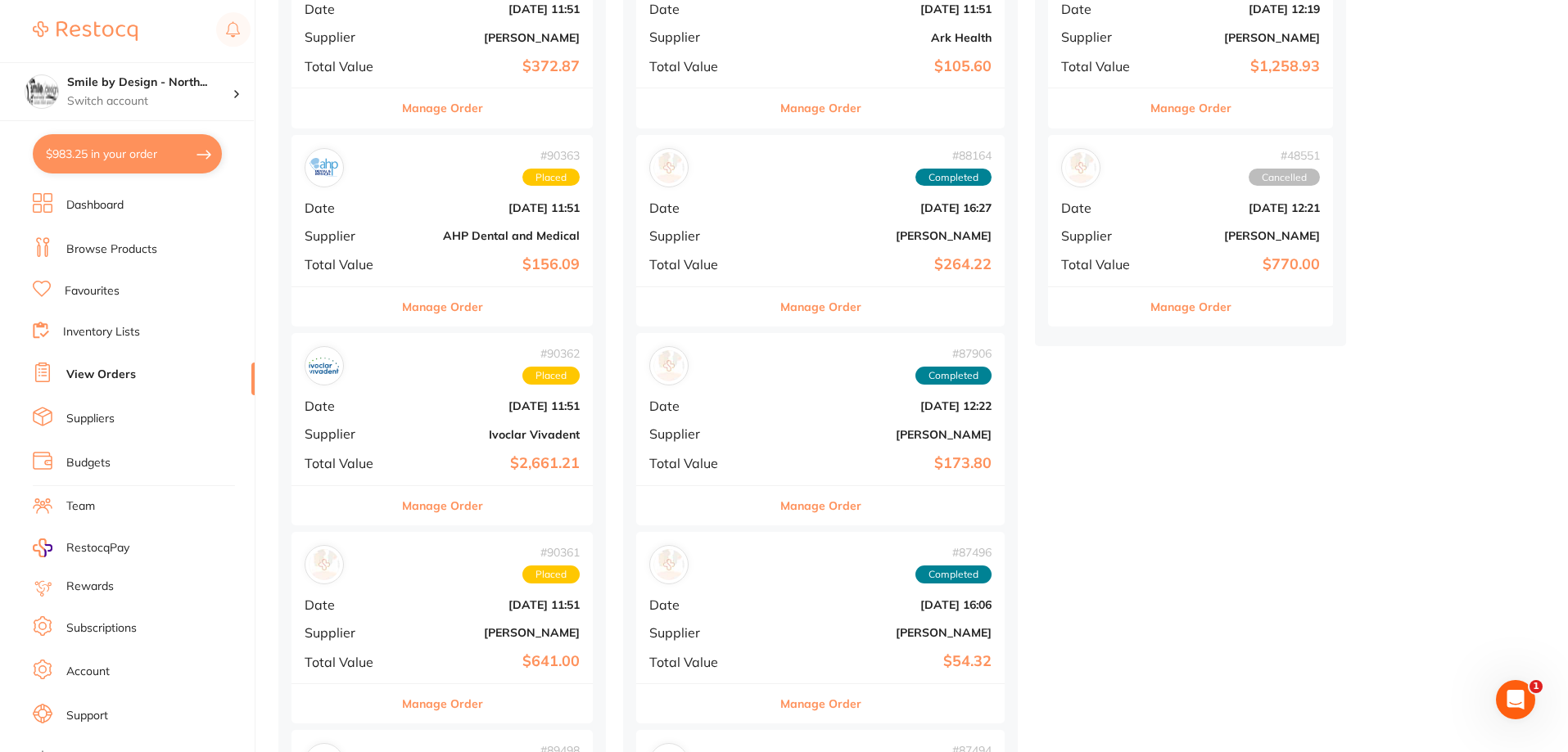
click at [520, 236] on b "AHP Dental and Medical" at bounding box center [492, 236] width 175 height 14
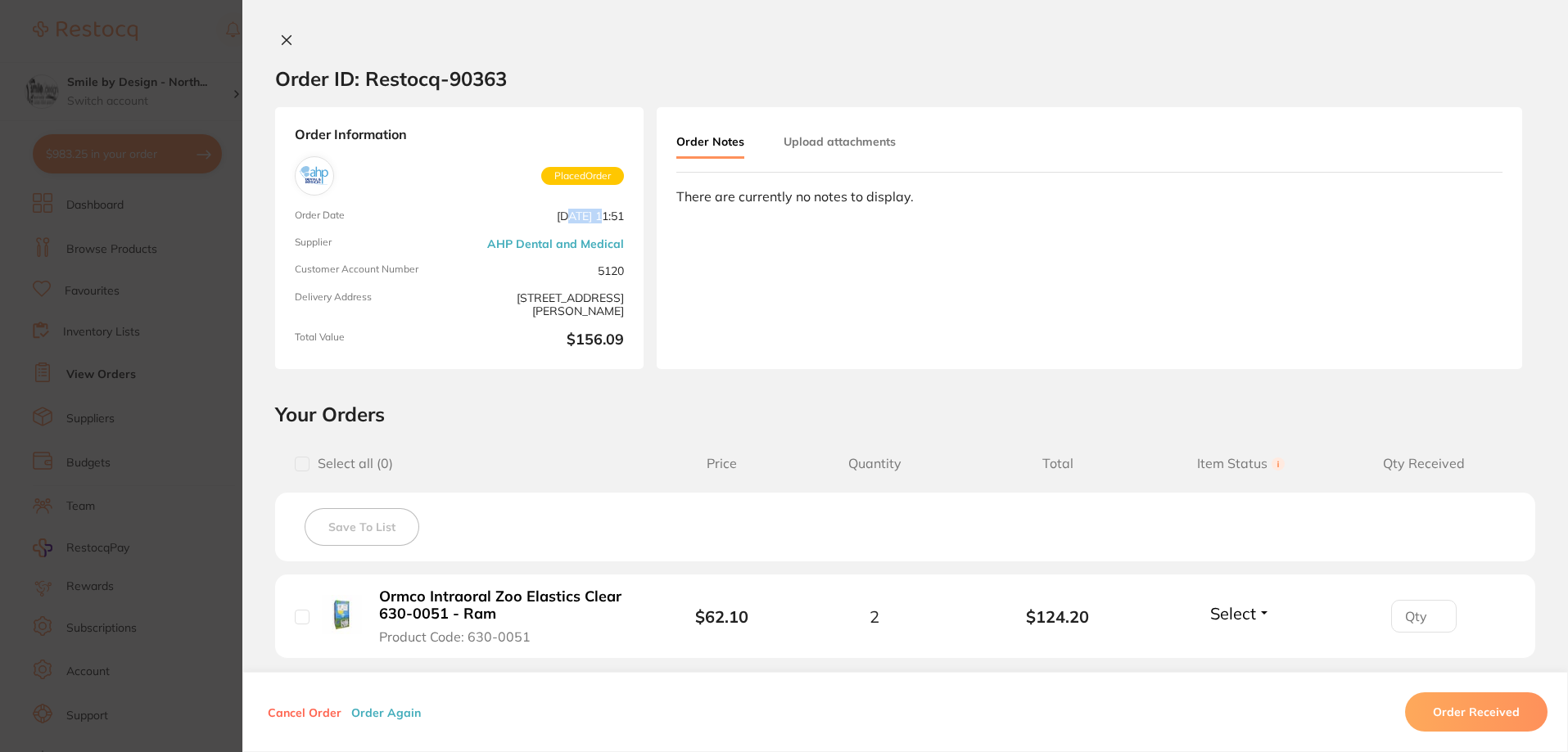
drag, startPoint x: 531, startPoint y: 221, endPoint x: 563, endPoint y: 219, distance: 32.1
click at [563, 219] on span "Aug 15 2025, 11:51" at bounding box center [546, 216] width 158 height 14
click at [585, 221] on span "Aug 15 2025, 11:51" at bounding box center [546, 216] width 158 height 14
drag, startPoint x: 621, startPoint y: 218, endPoint x: 515, endPoint y: 229, distance: 106.6
click at [515, 229] on div "Order Information Placed Order Order Date Aug 15 2025, 11:51 Supplier AHP Denta…" at bounding box center [460, 237] width 369 height 262
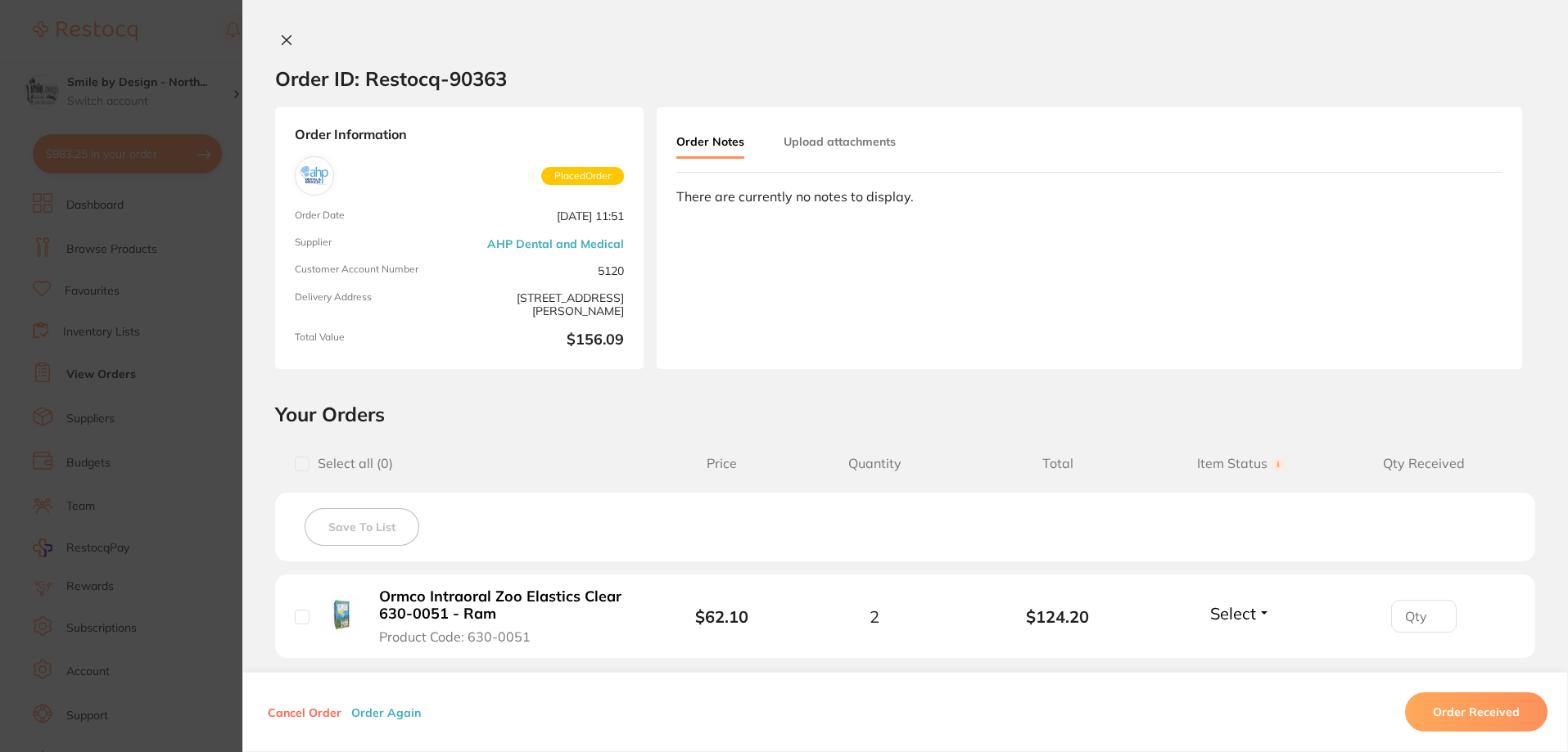
click at [623, 215] on div "Order Information Placed Order Order Date Aug 15 2025, 11:51 Supplier AHP Denta…" at bounding box center [460, 237] width 369 height 262
drag, startPoint x: 447, startPoint y: 78, endPoint x: 524, endPoint y: 74, distance: 77.1
click at [524, 74] on section "Order ID: Restocq- 90363" at bounding box center [905, 78] width 1326 height 57
click at [547, 74] on section "Order ID: Restocq- 90363" at bounding box center [905, 78] width 1326 height 57
drag, startPoint x: 443, startPoint y: 78, endPoint x: 503, endPoint y: 79, distance: 60.0
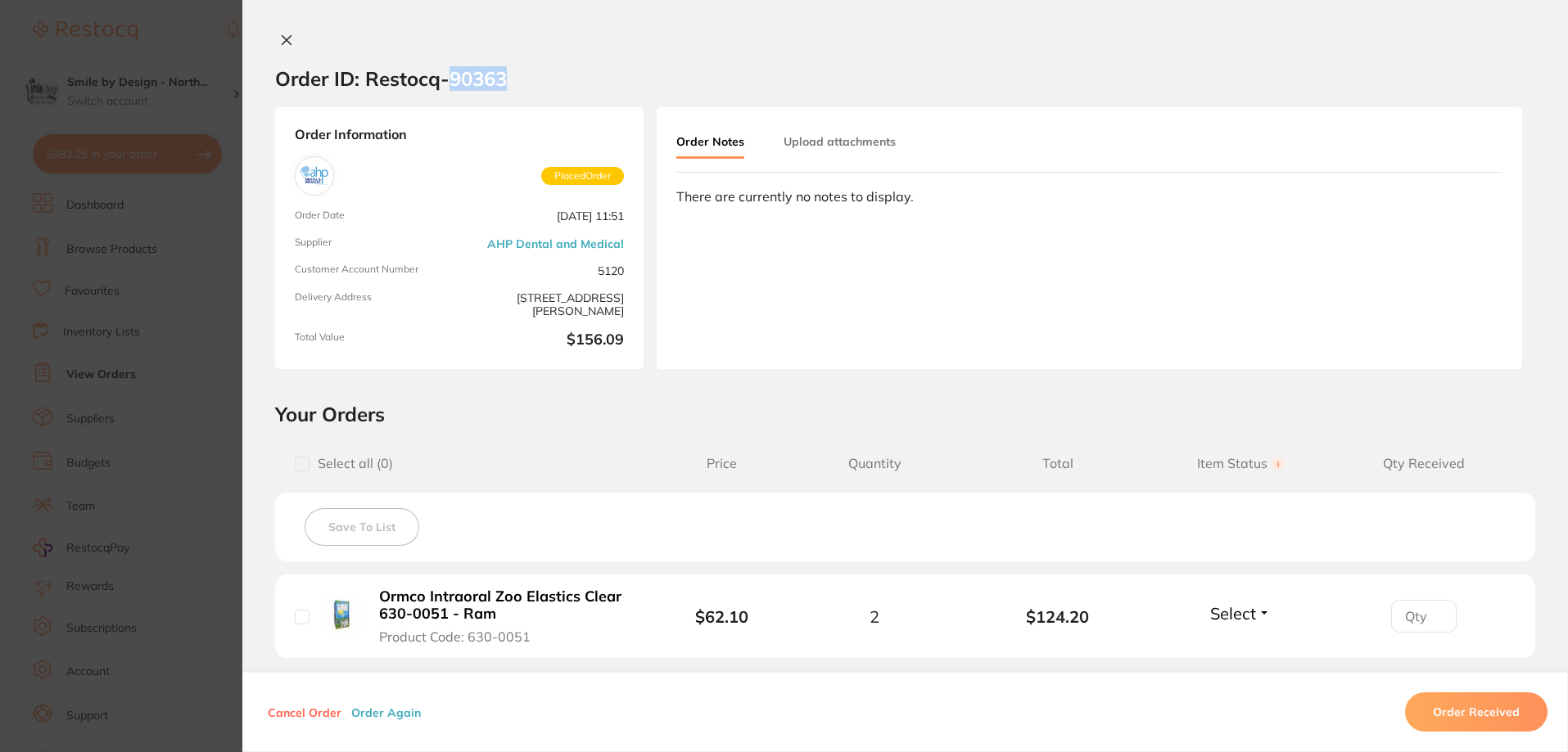
click at [503, 79] on h2 "Order ID: Restocq- 90363" at bounding box center [391, 78] width 232 height 24
click at [520, 79] on section "Order ID: Restocq- 90363" at bounding box center [905, 78] width 1326 height 57
click at [282, 38] on icon at bounding box center [287, 41] width 14 height 14
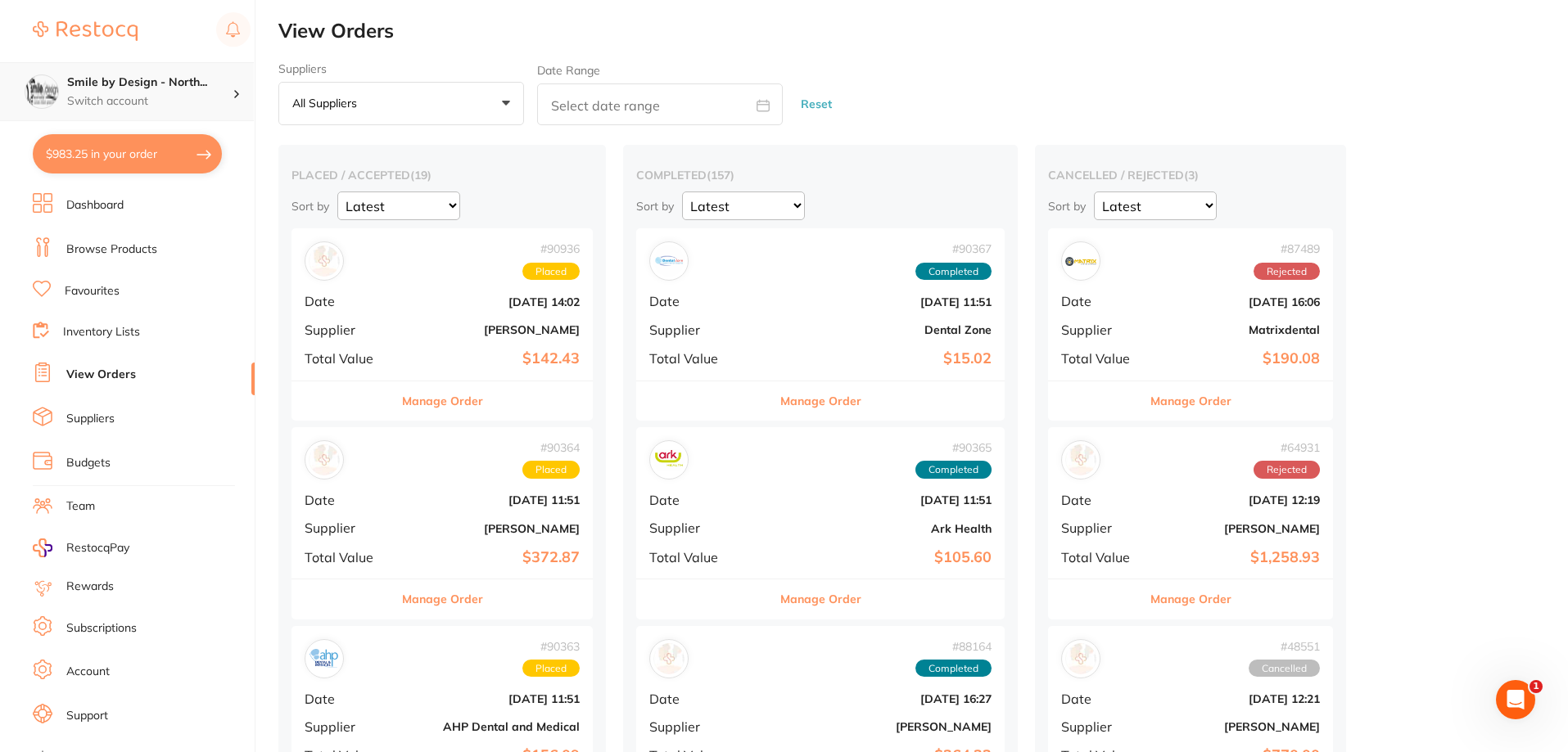
click at [170, 101] on p "Switch account" at bounding box center [150, 101] width 165 height 16
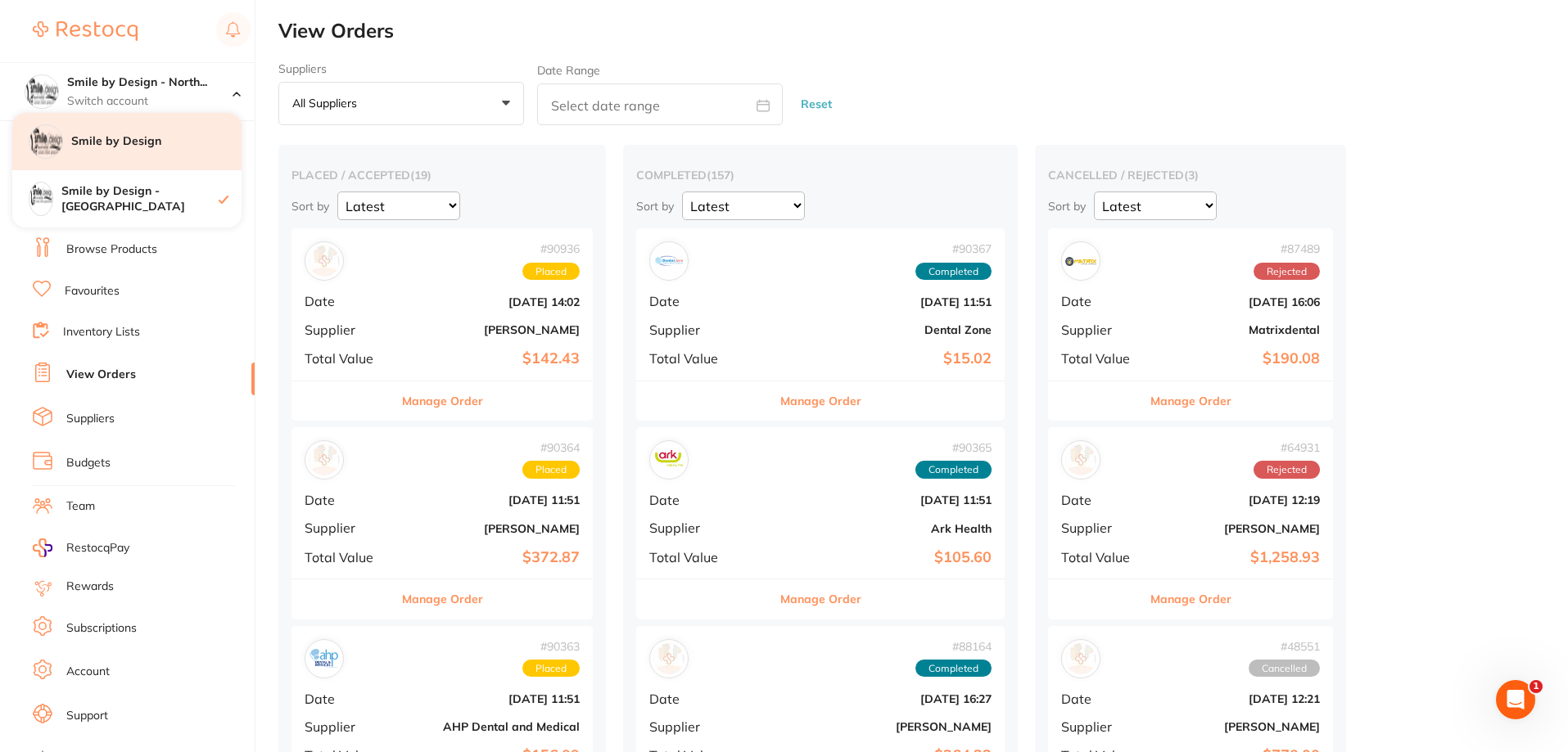
click at [182, 153] on div "Smile by Design" at bounding box center [126, 141] width 229 height 57
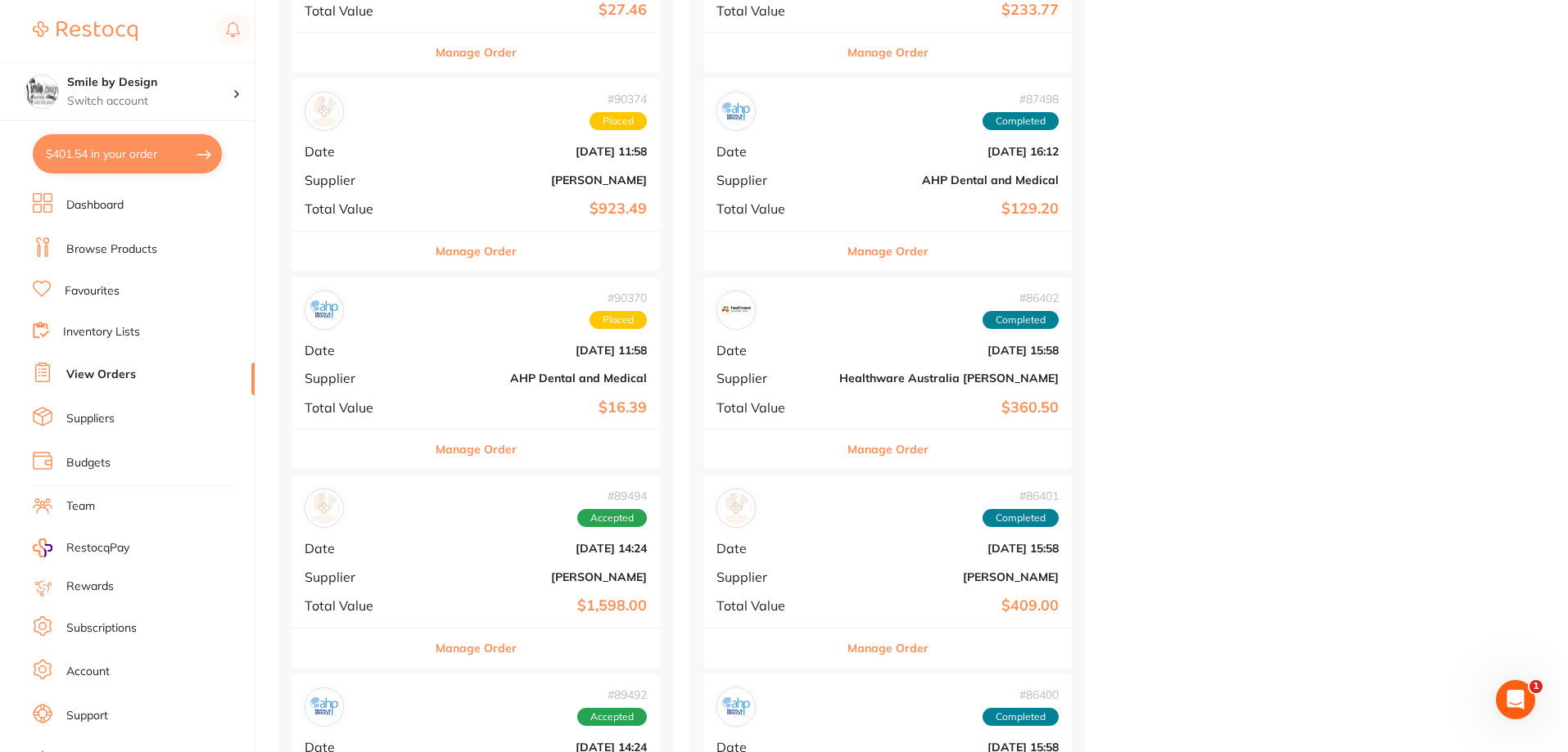
scroll to position [1146, 0]
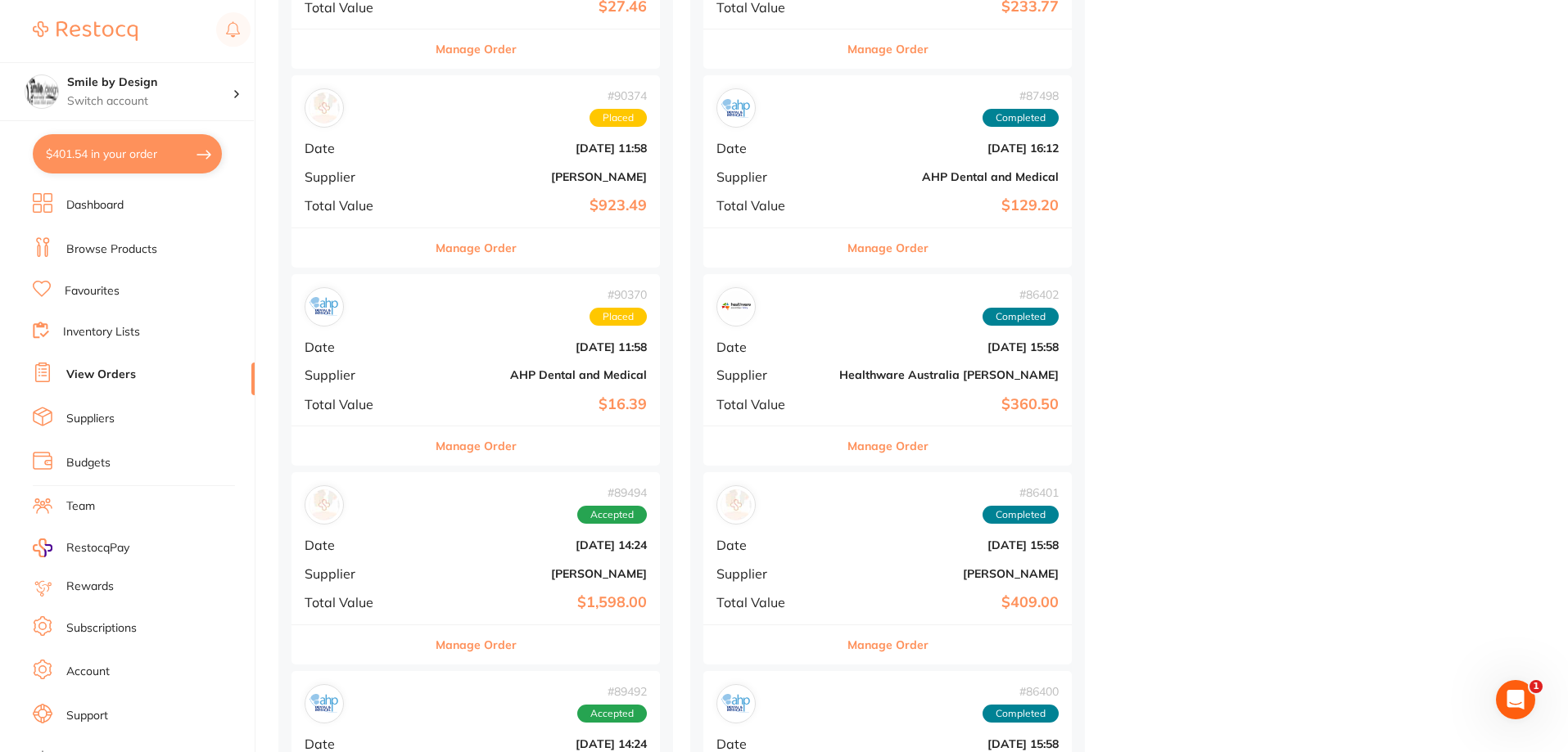
click at [520, 385] on div "# 90370 Placed Date [DATE] 11:58 Supplier AHP Dental and Medical Total Value $1…" at bounding box center [476, 349] width 369 height 152
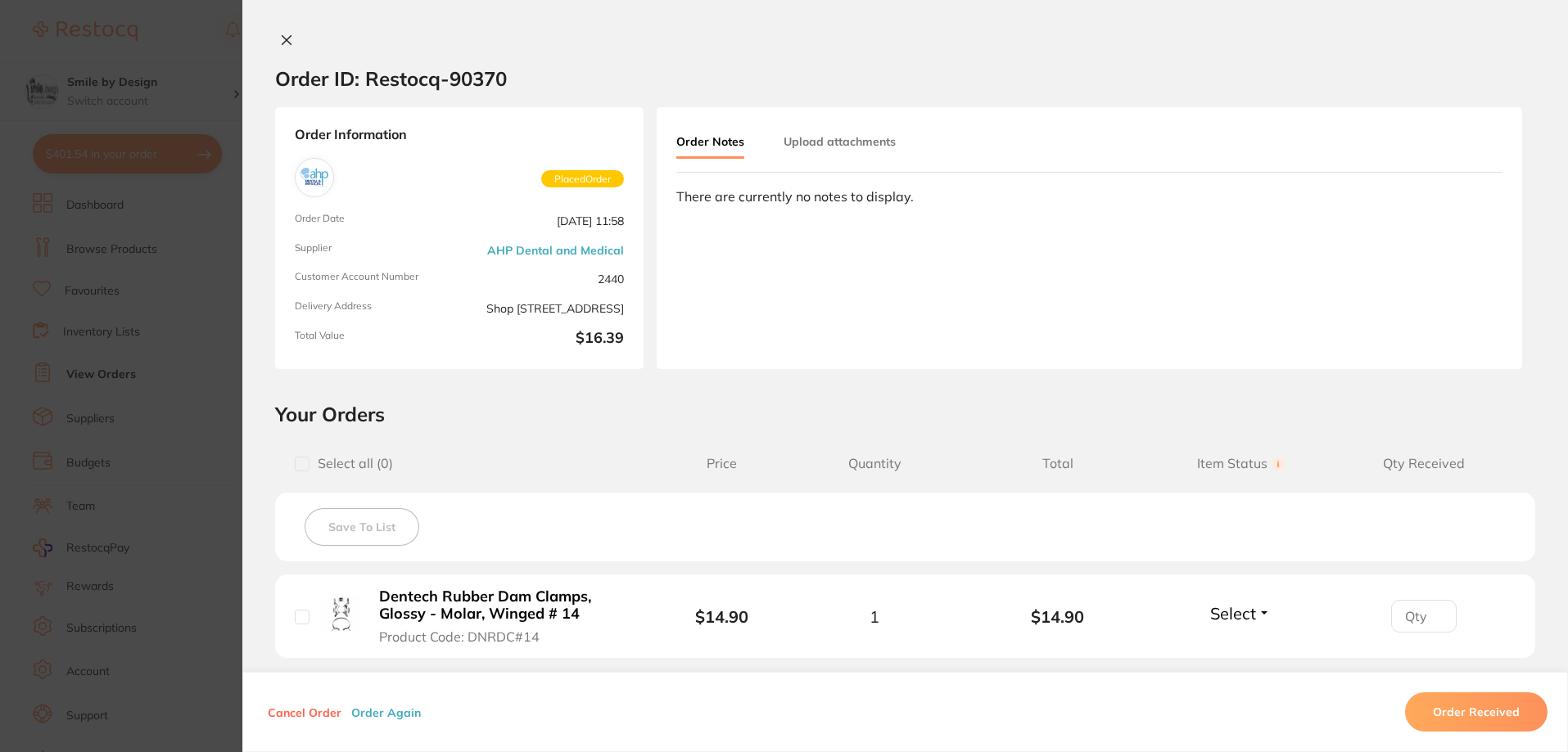
click at [283, 42] on icon at bounding box center [287, 41] width 14 height 14
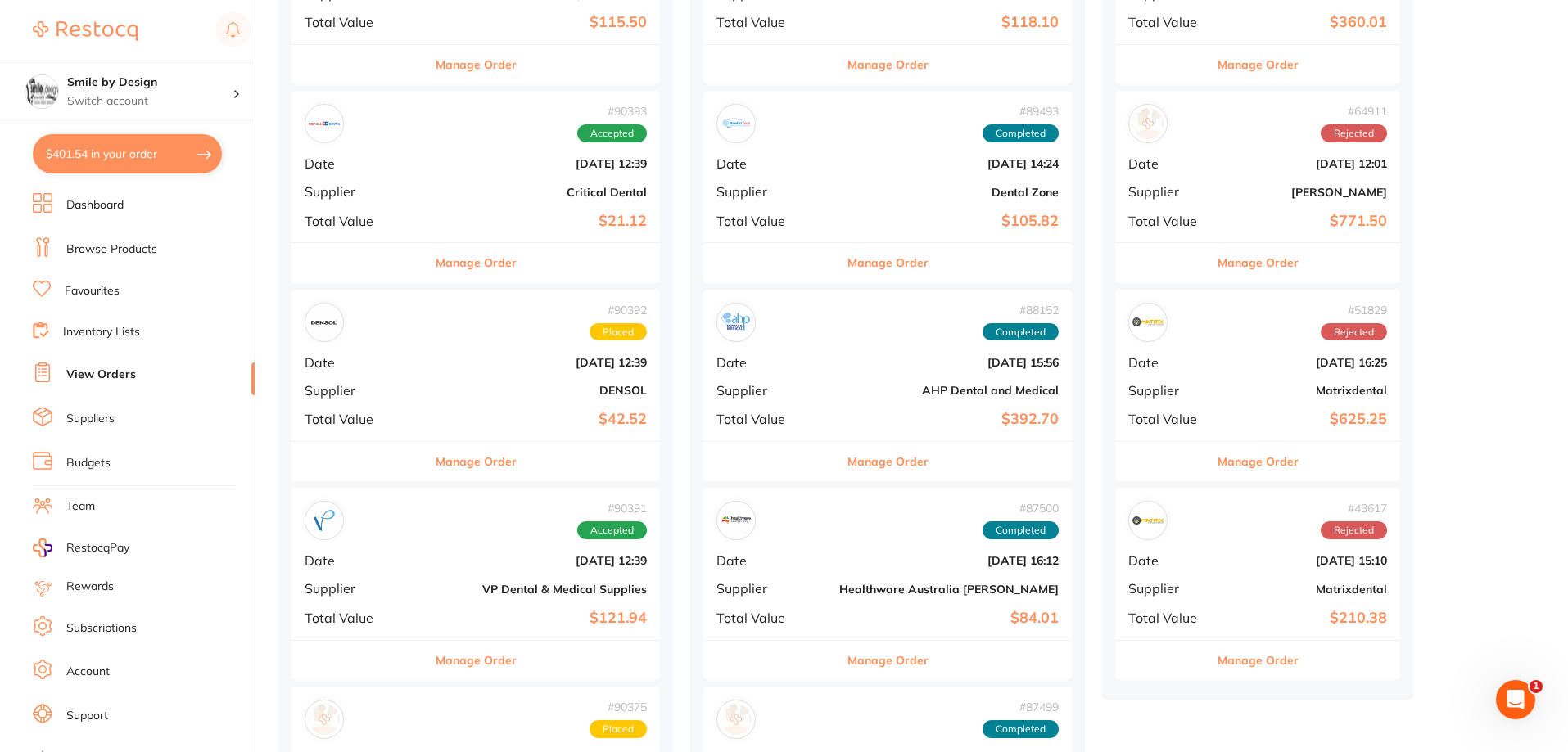
scroll to position [327, 0]
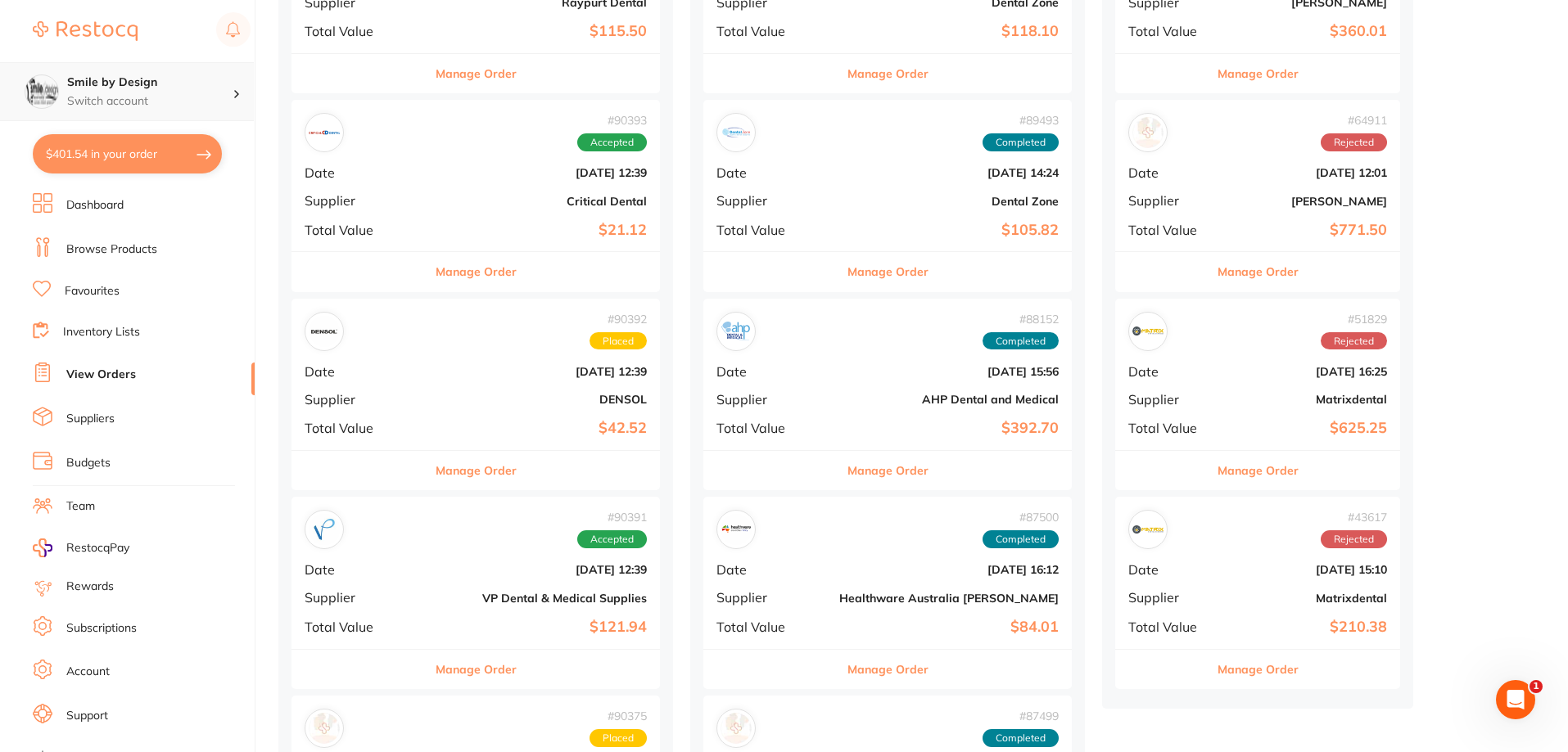
click at [140, 97] on p "Switch account" at bounding box center [150, 101] width 165 height 16
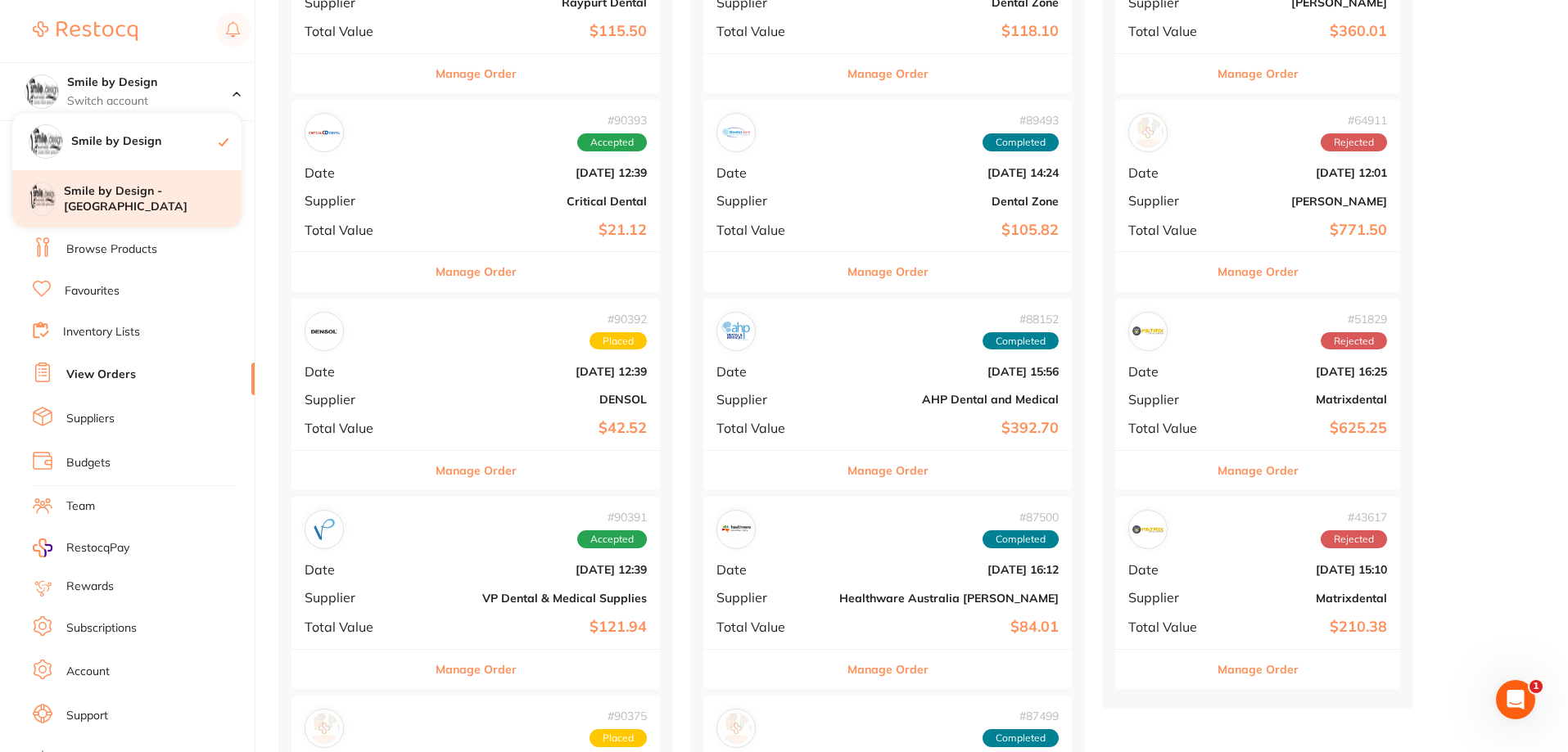
click at [138, 194] on h4 "Smile by Design - [GEOGRAPHIC_DATA]" at bounding box center [153, 199] width 178 height 32
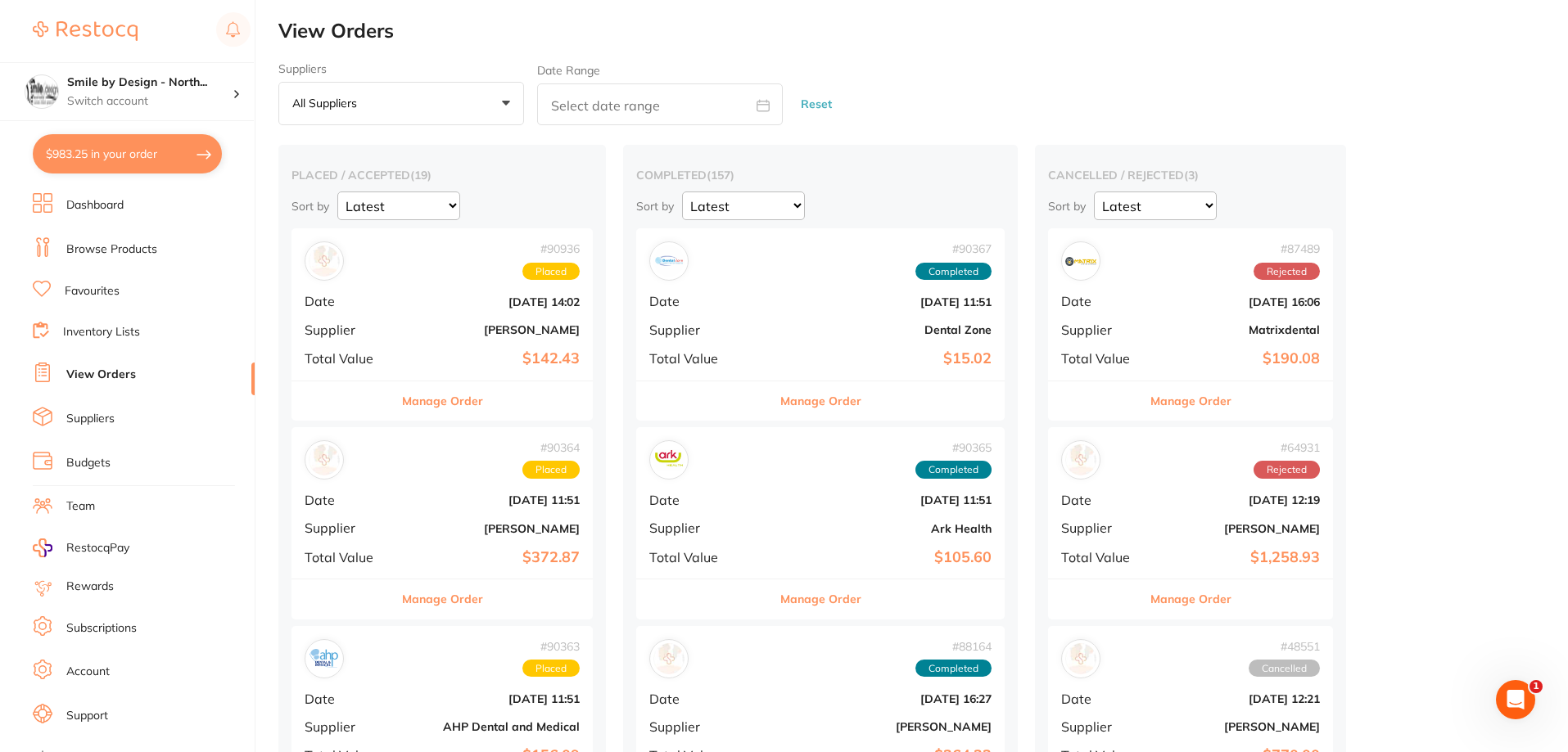
click at [126, 150] on button "$983.25 in your order" at bounding box center [127, 153] width 189 height 40
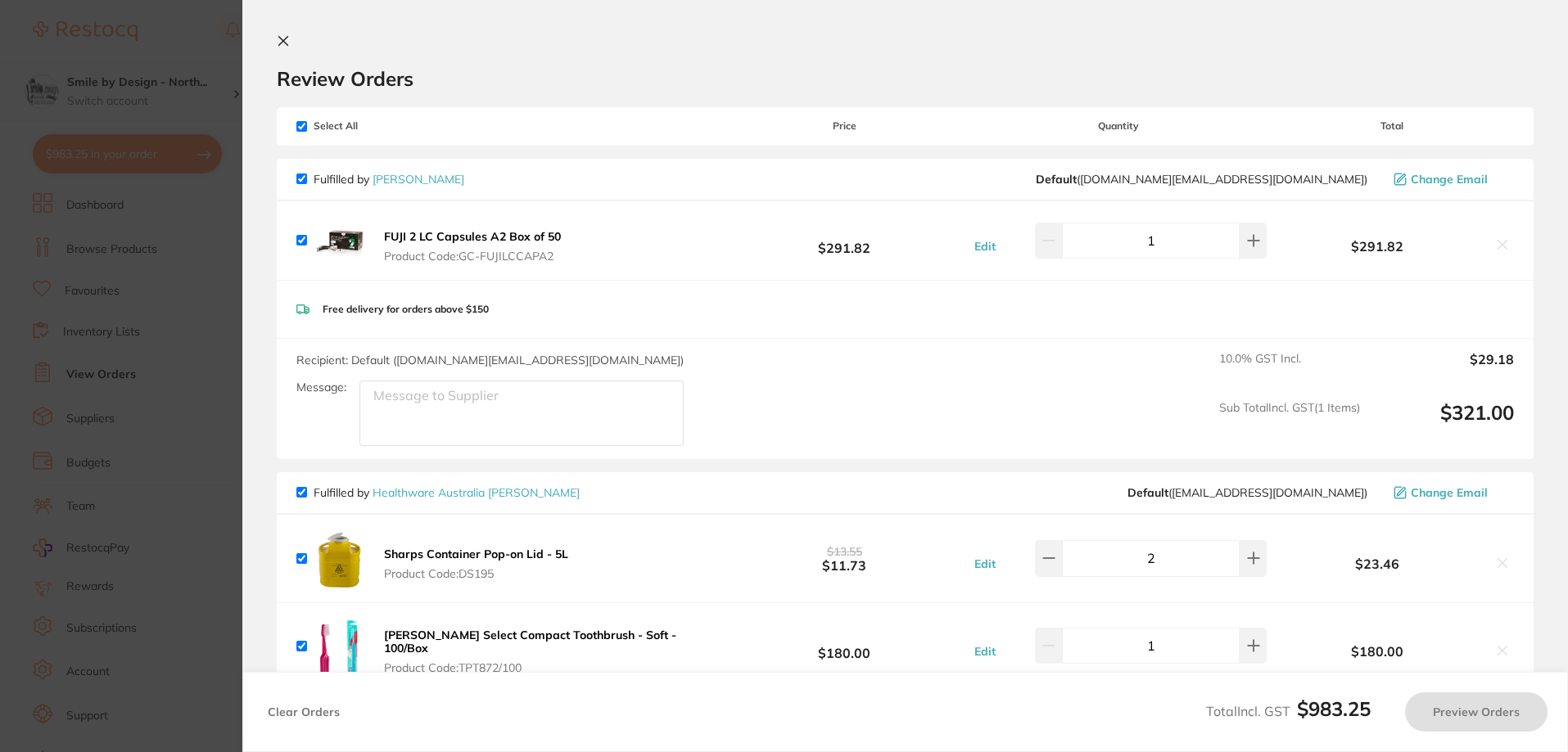
checkbox input "true"
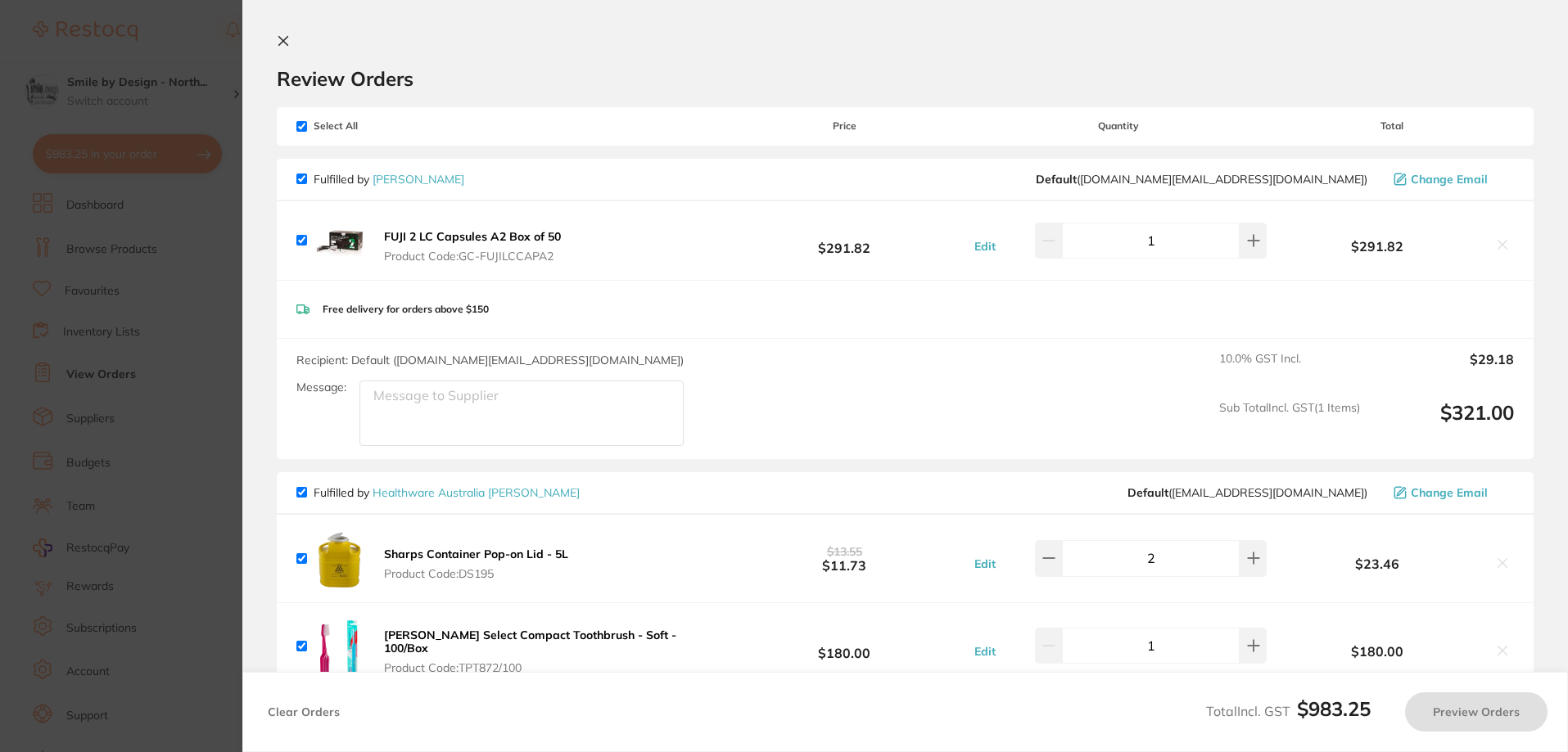
checkbox input "true"
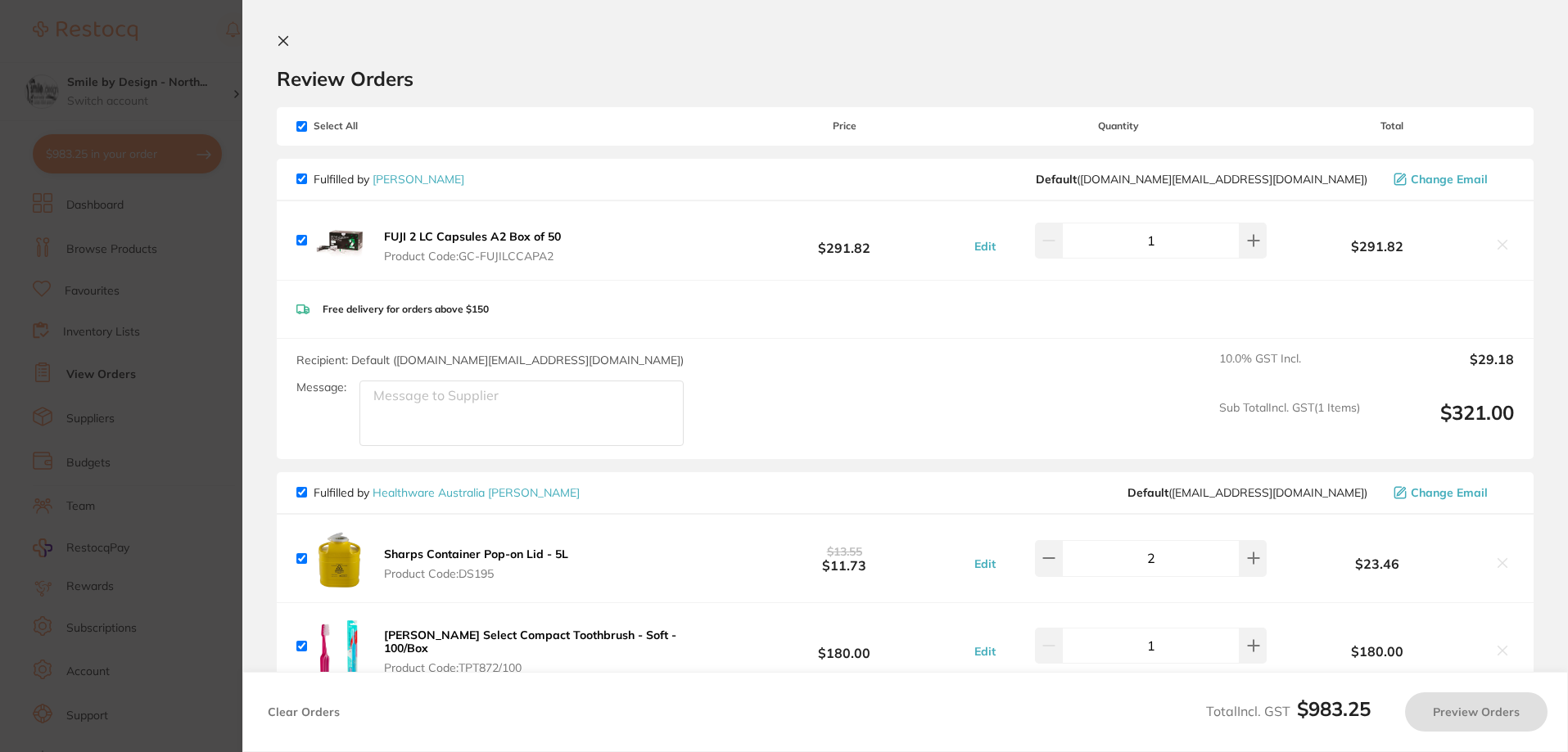
checkbox input "true"
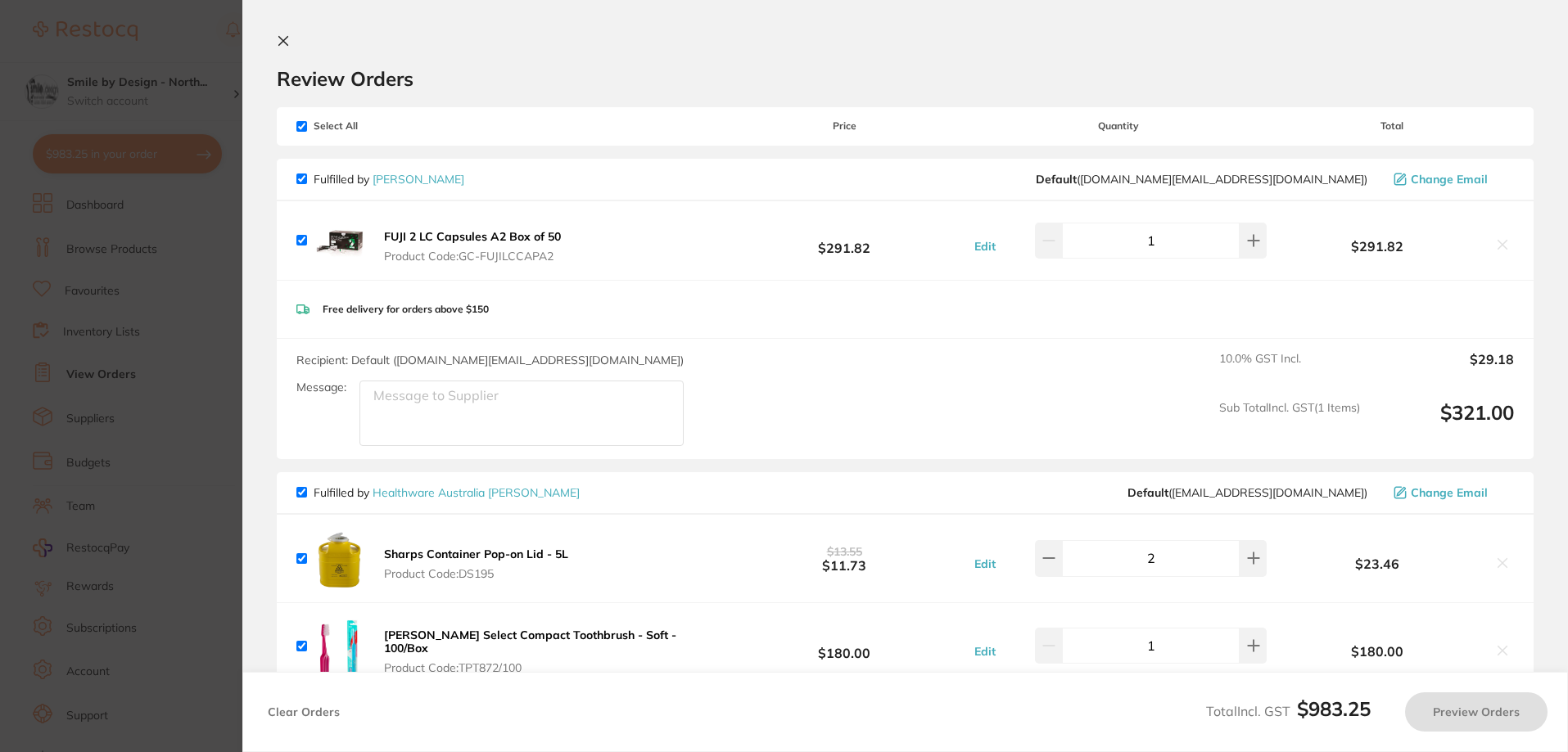
checkbox input "true"
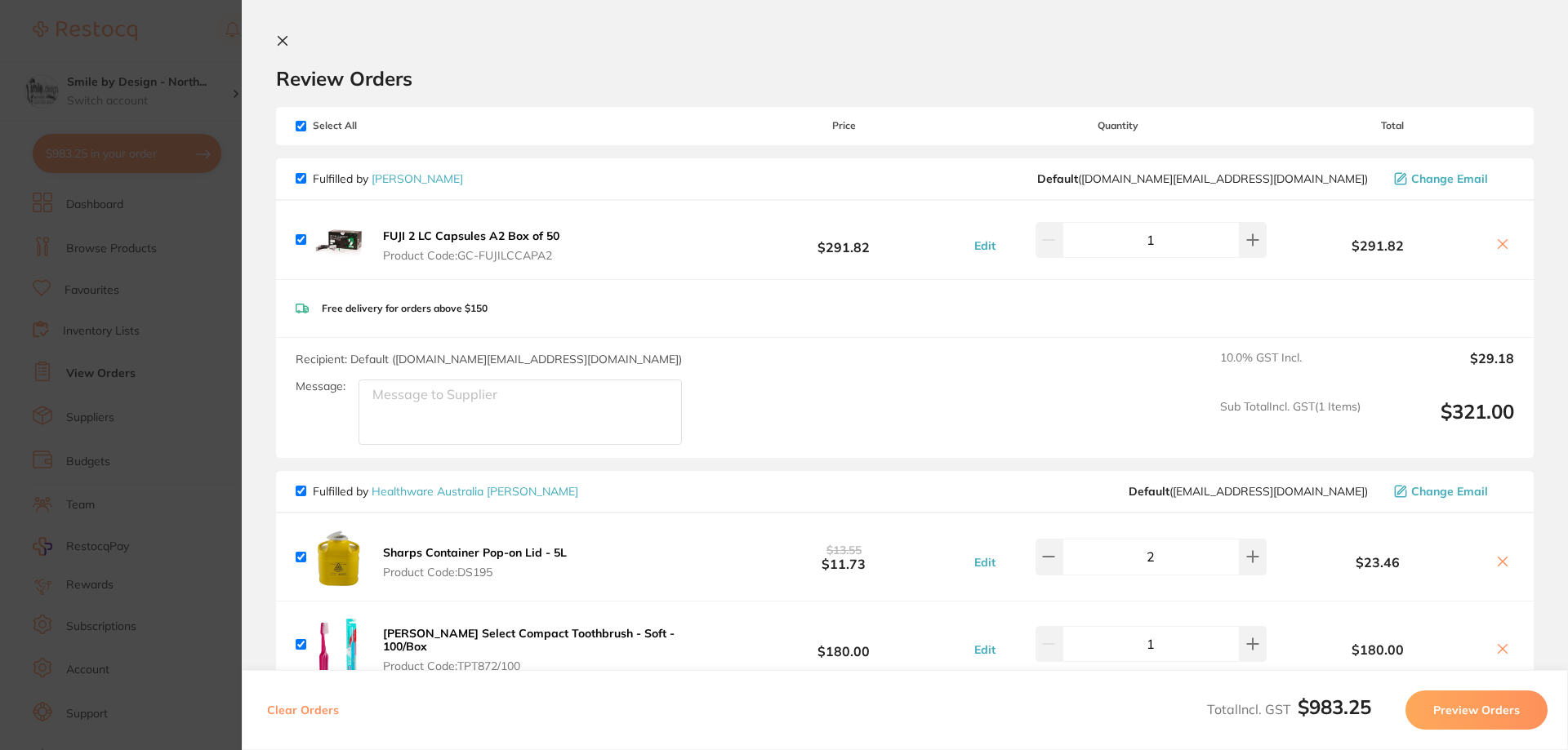
click at [302, 126] on input "checkbox" at bounding box center [301, 126] width 11 height 11
checkbox input "false"
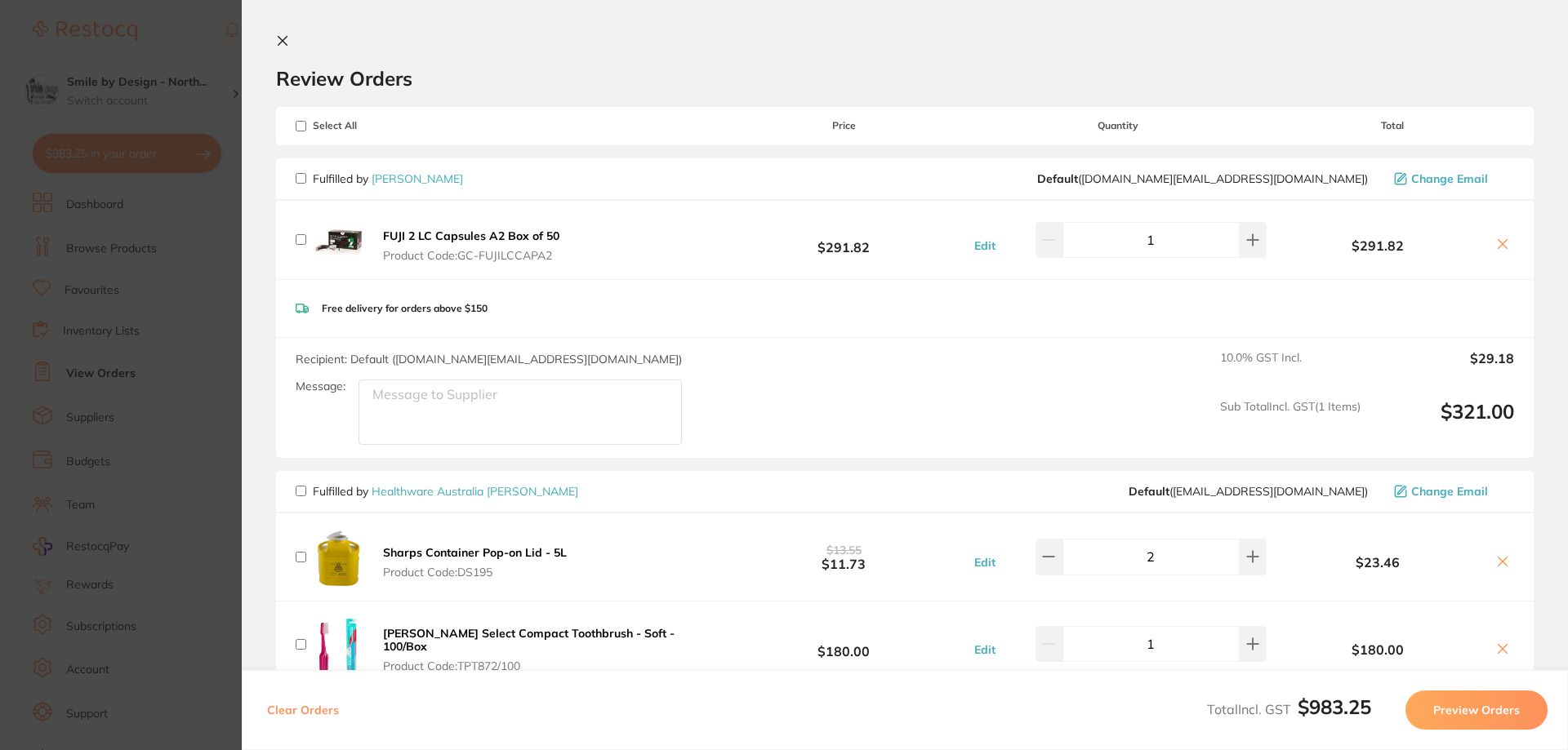
checkbox input "false"
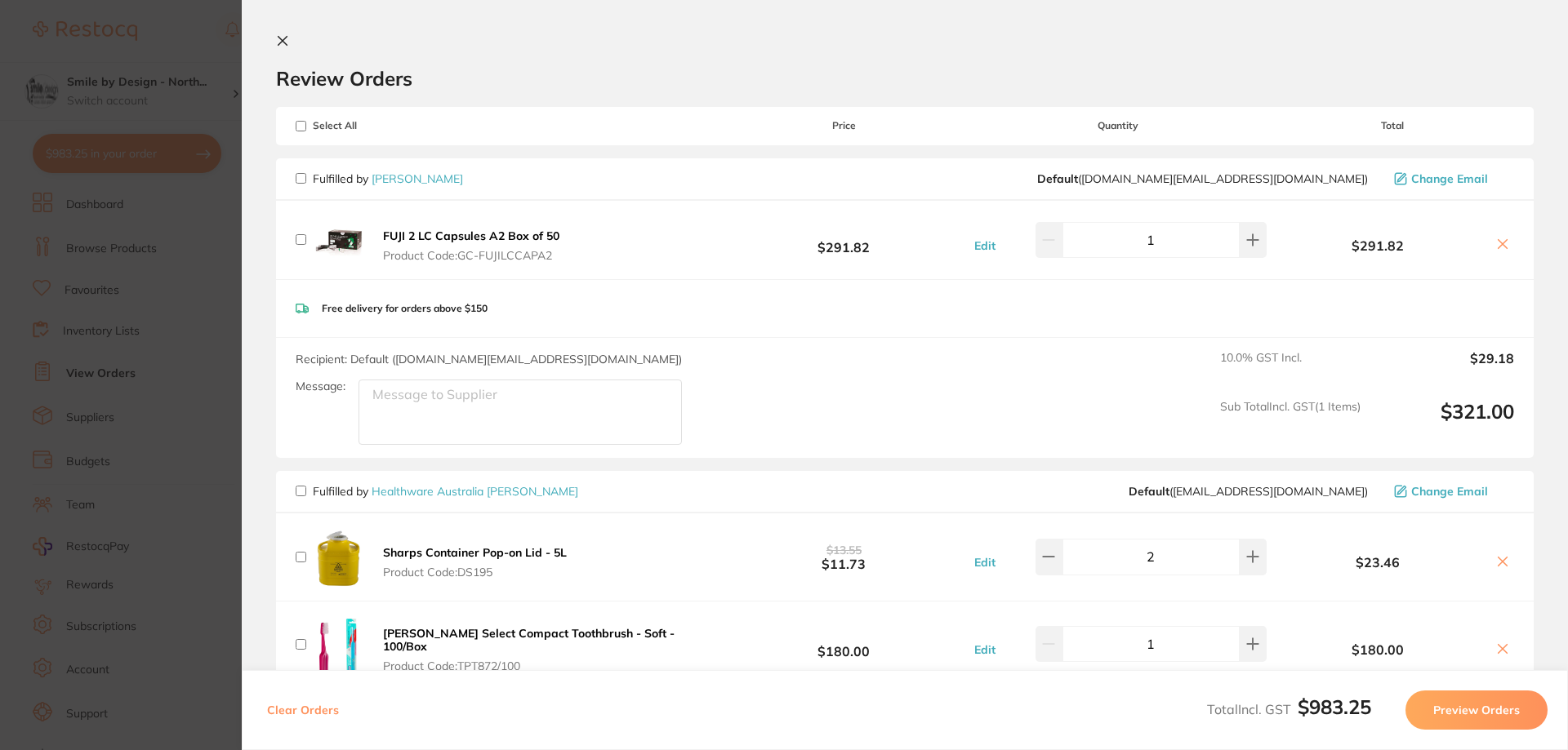
checkbox input "false"
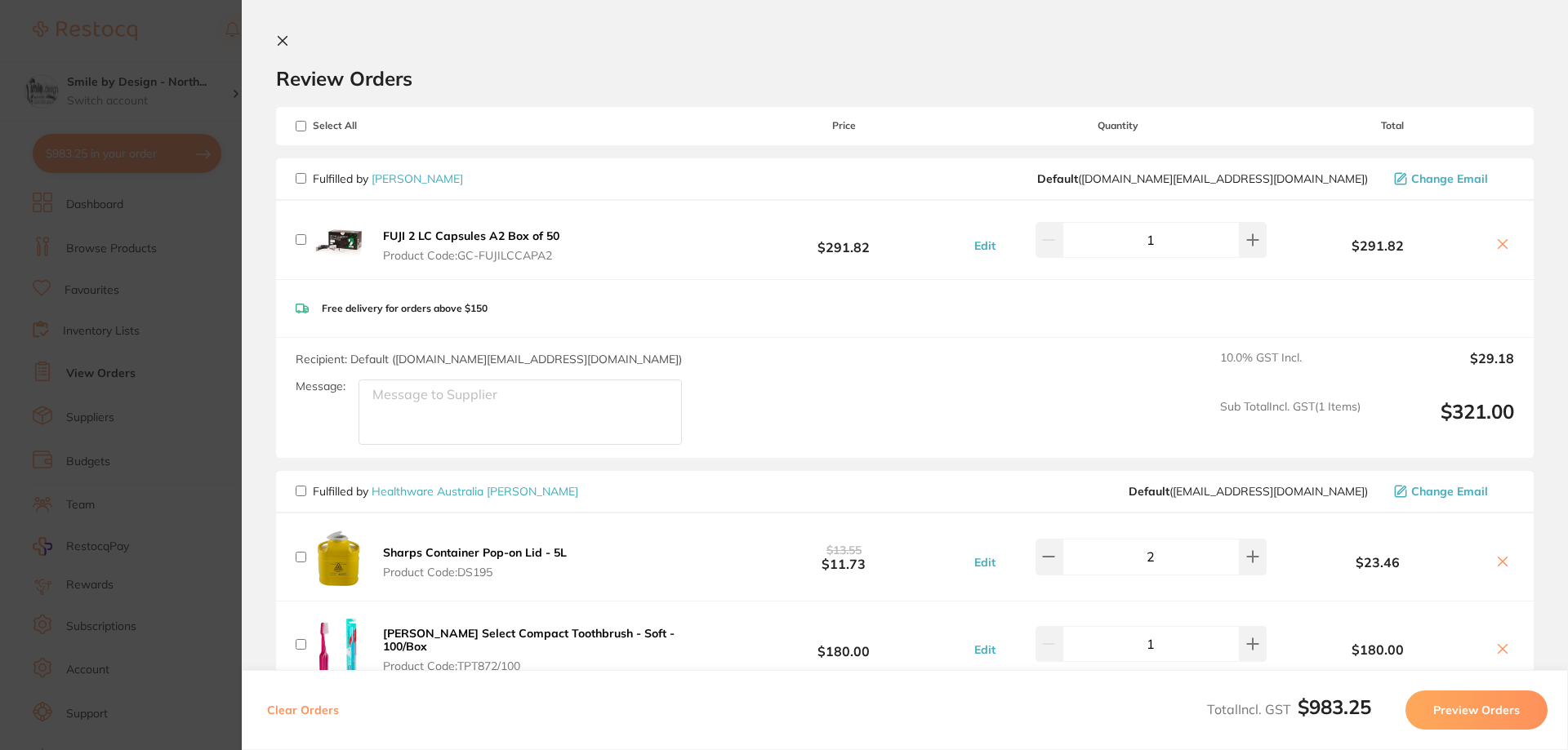
checkbox input "false"
click at [301, 490] on input "checkbox" at bounding box center [301, 491] width 11 height 11
checkbox input "true"
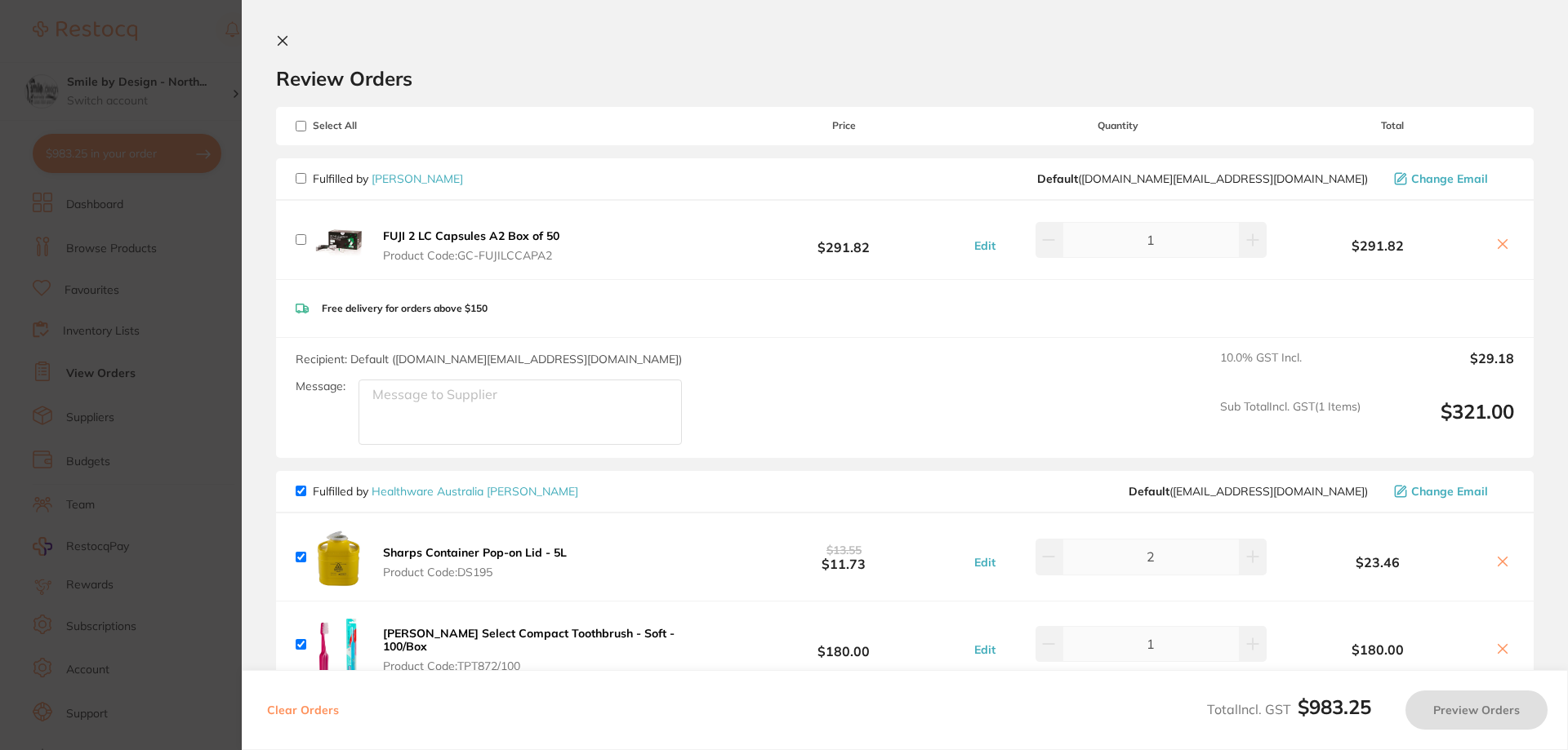
checkbox input "true"
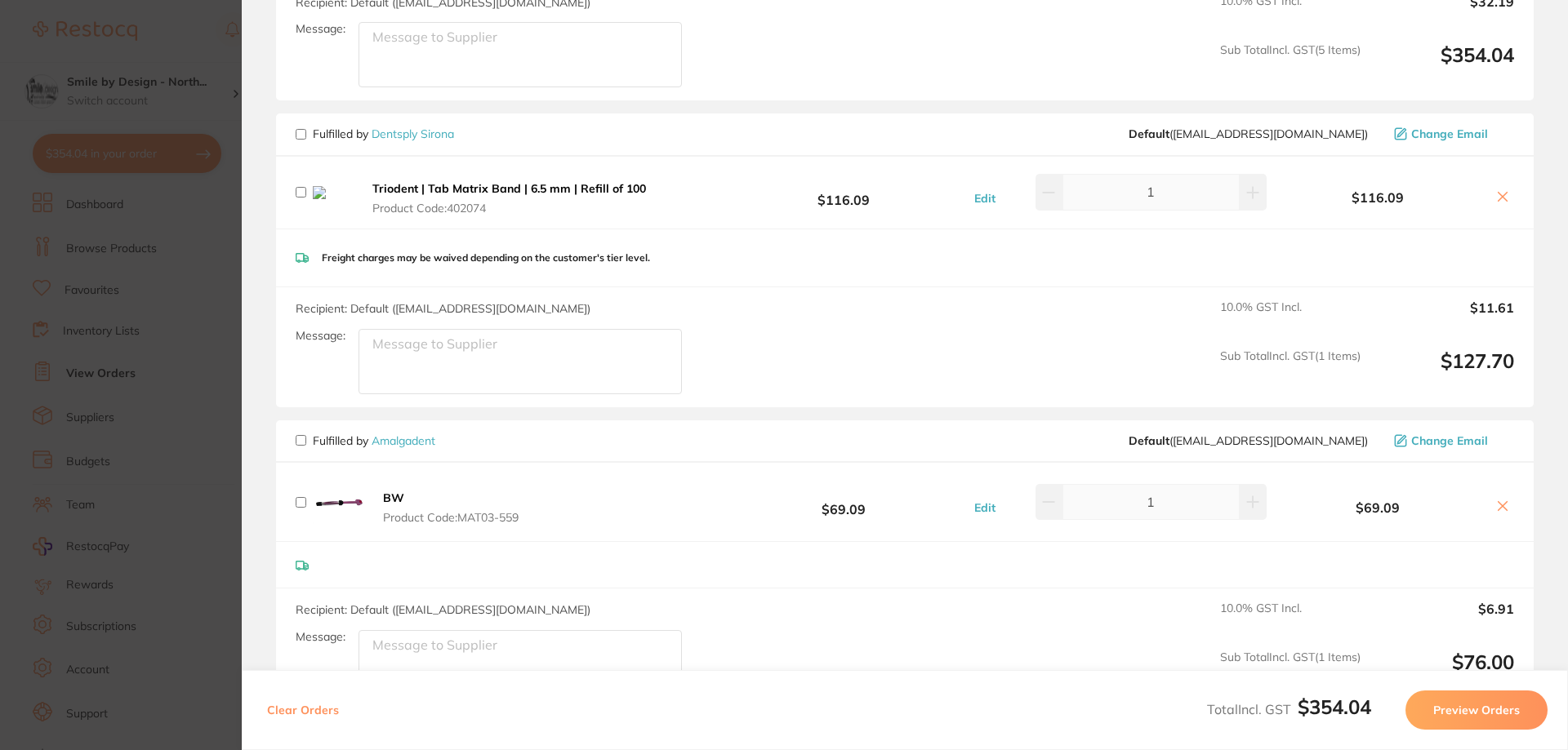
scroll to position [1143, 0]
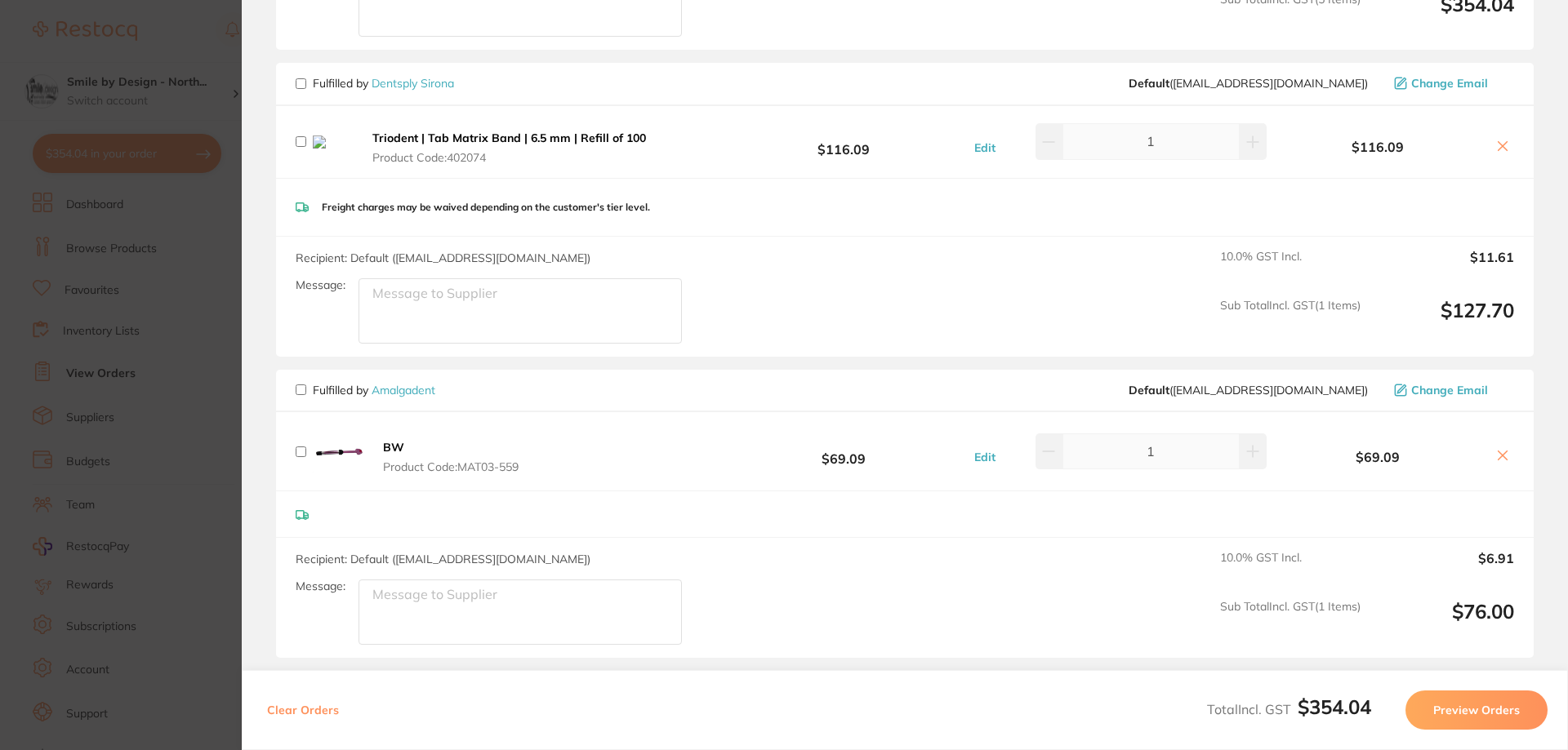
click at [295, 79] on div "Fulfilled by Dentsply Sirona Default ( clientservices@dentsplysirona.com ) Chan…" at bounding box center [905, 84] width 1258 height 42
click at [305, 82] on input "checkbox" at bounding box center [301, 83] width 11 height 11
checkbox input "true"
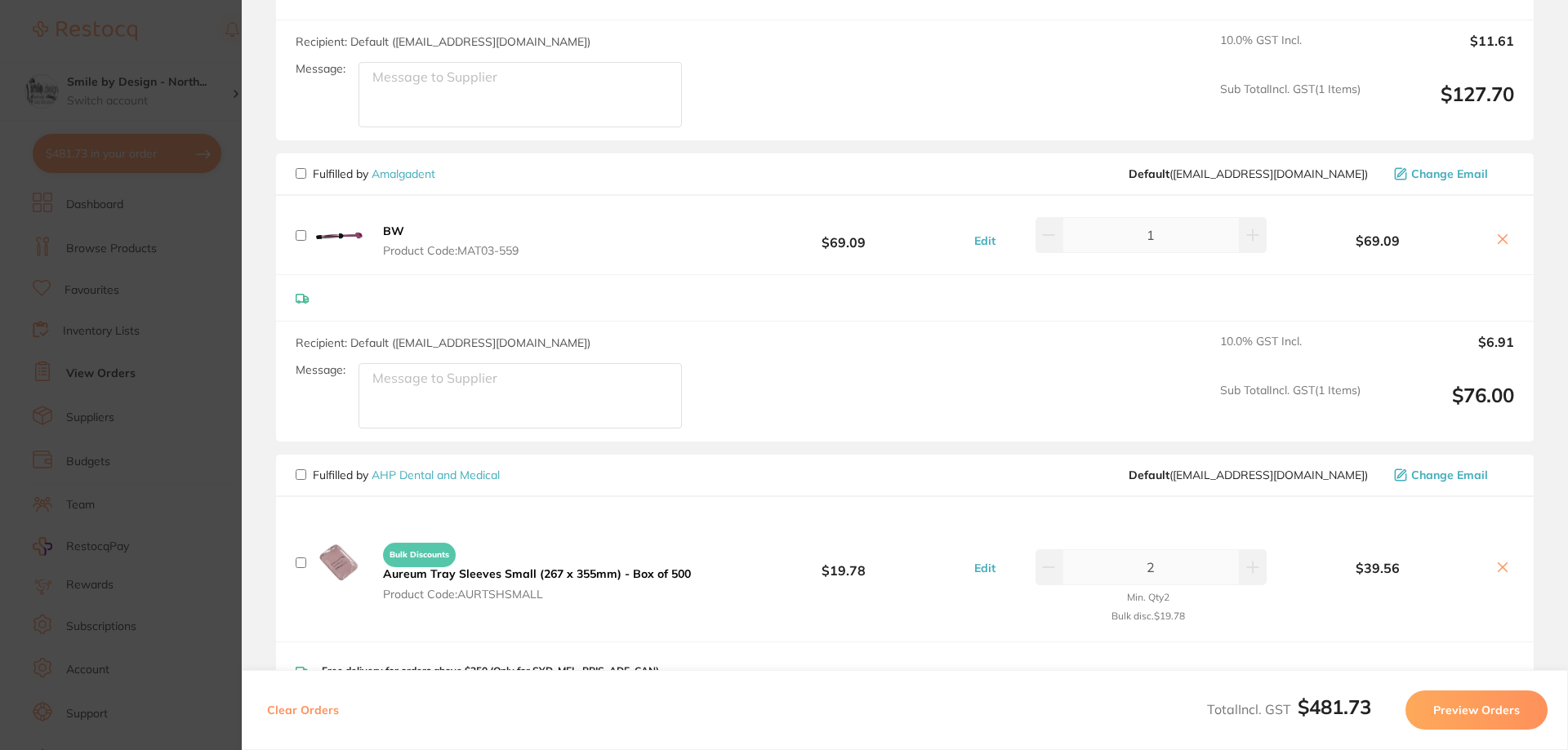
scroll to position [1388, 0]
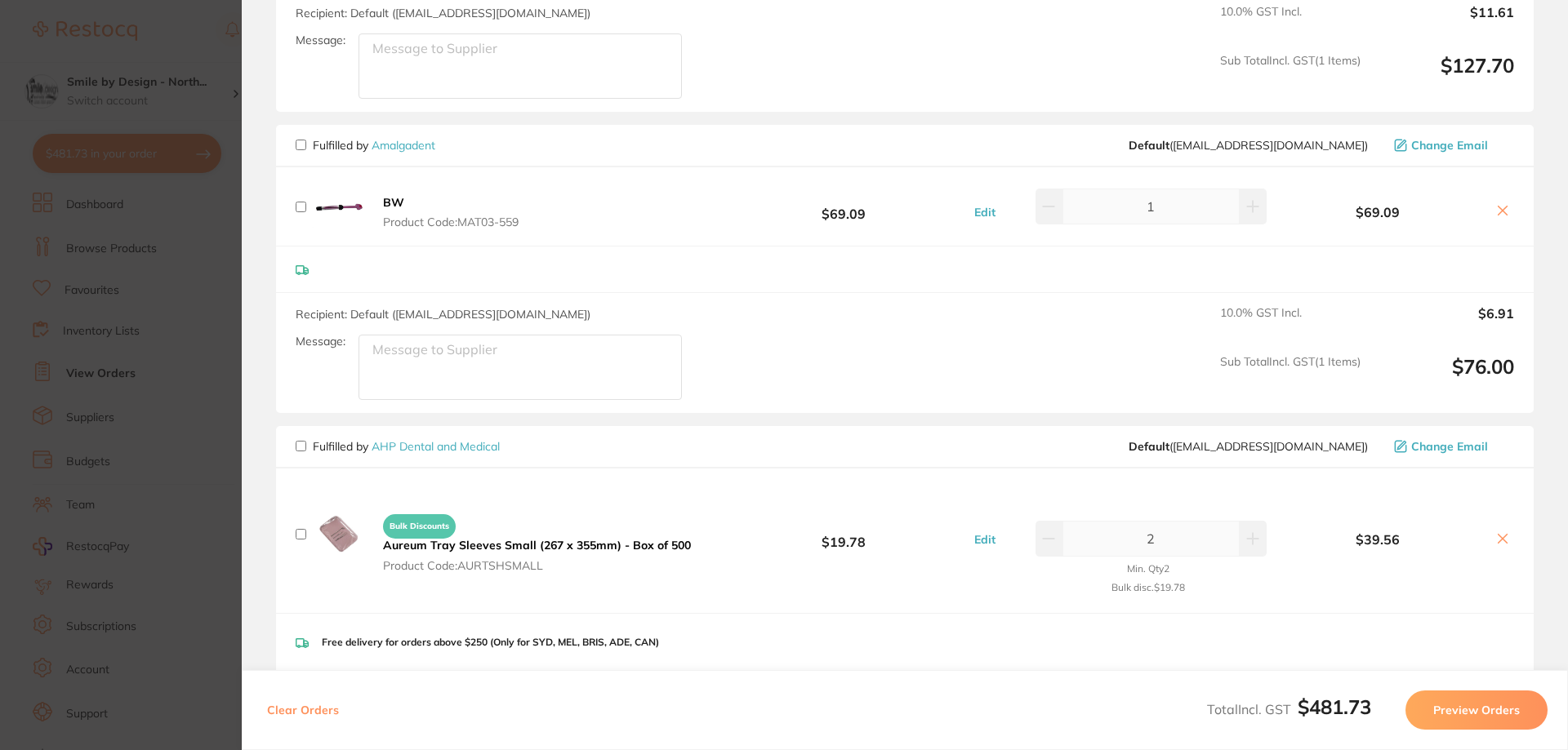
click at [297, 145] on input "checkbox" at bounding box center [301, 144] width 11 height 11
checkbox input "true"
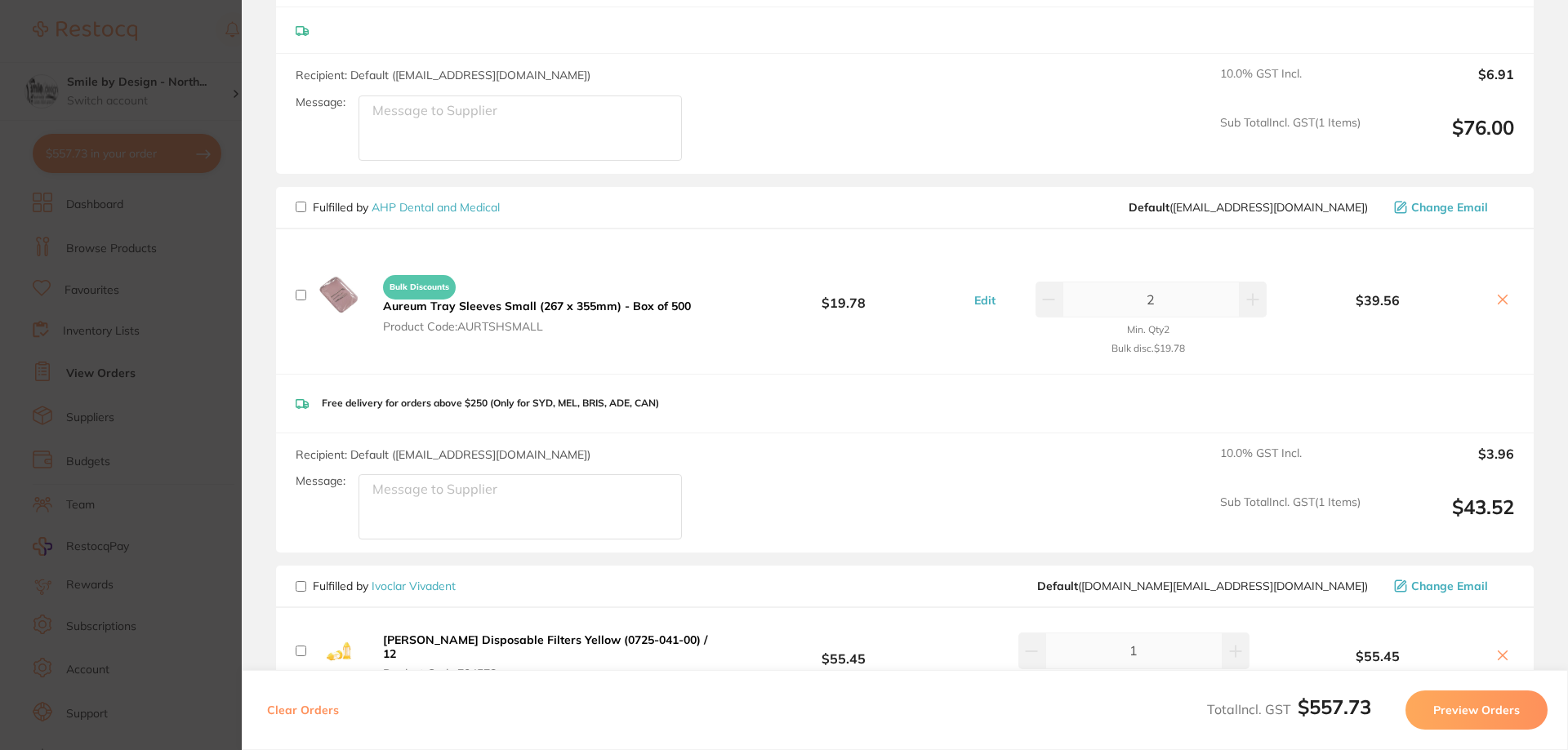
scroll to position [1633, 0]
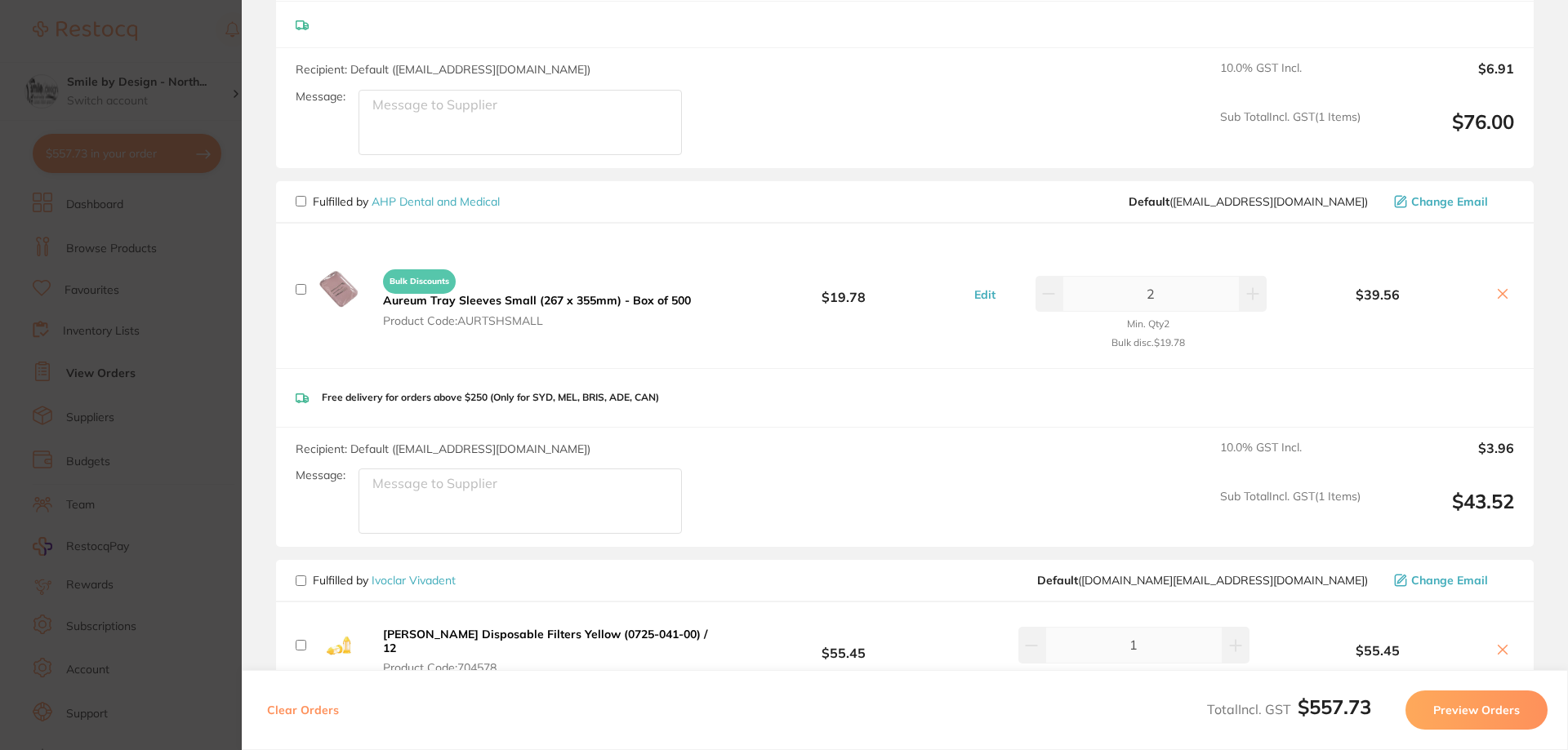
click at [228, 280] on section "Update RRP Set your pre negotiated price for this item. Item Agreed RRP (excl. …" at bounding box center [784, 375] width 1568 height 750
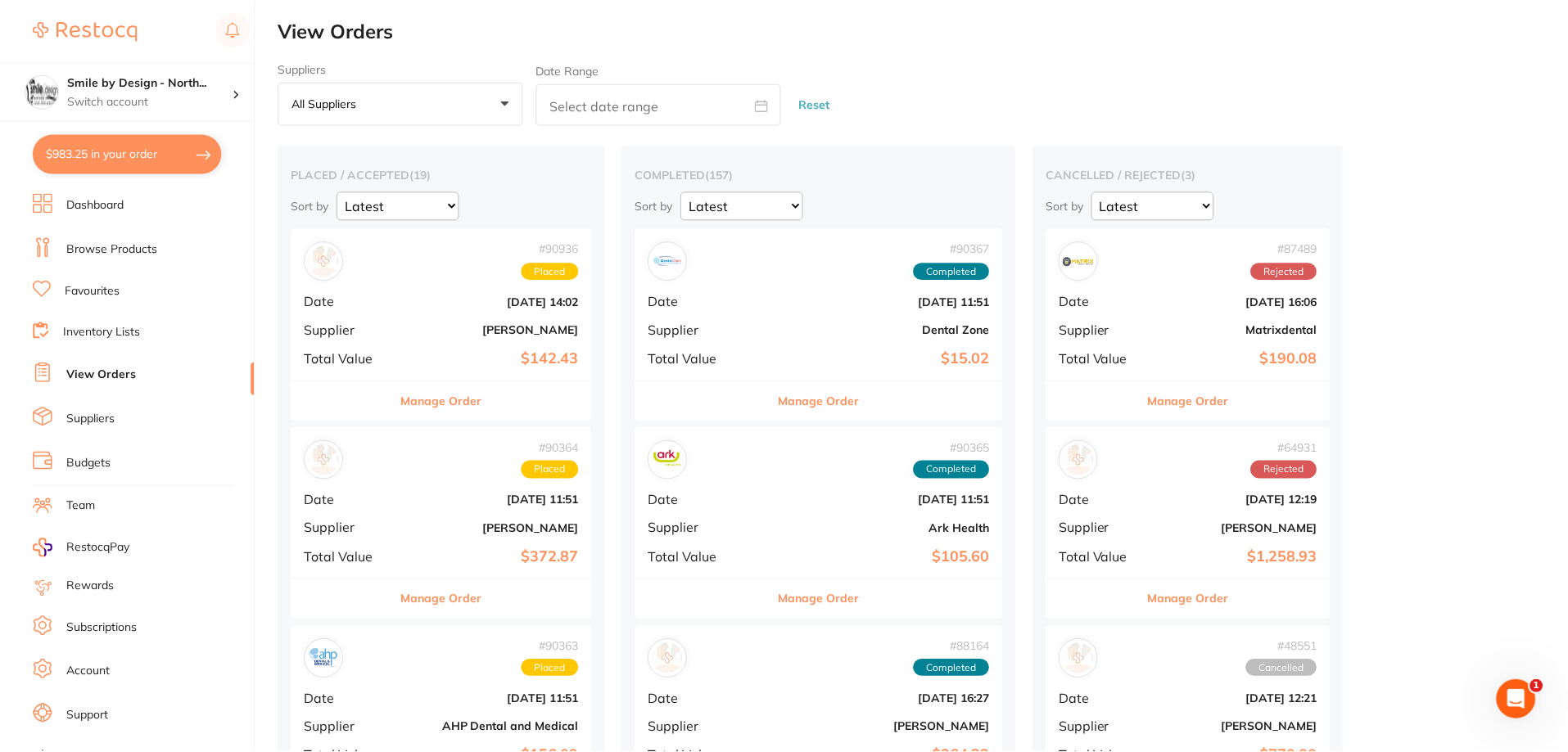
scroll to position [327, 0]
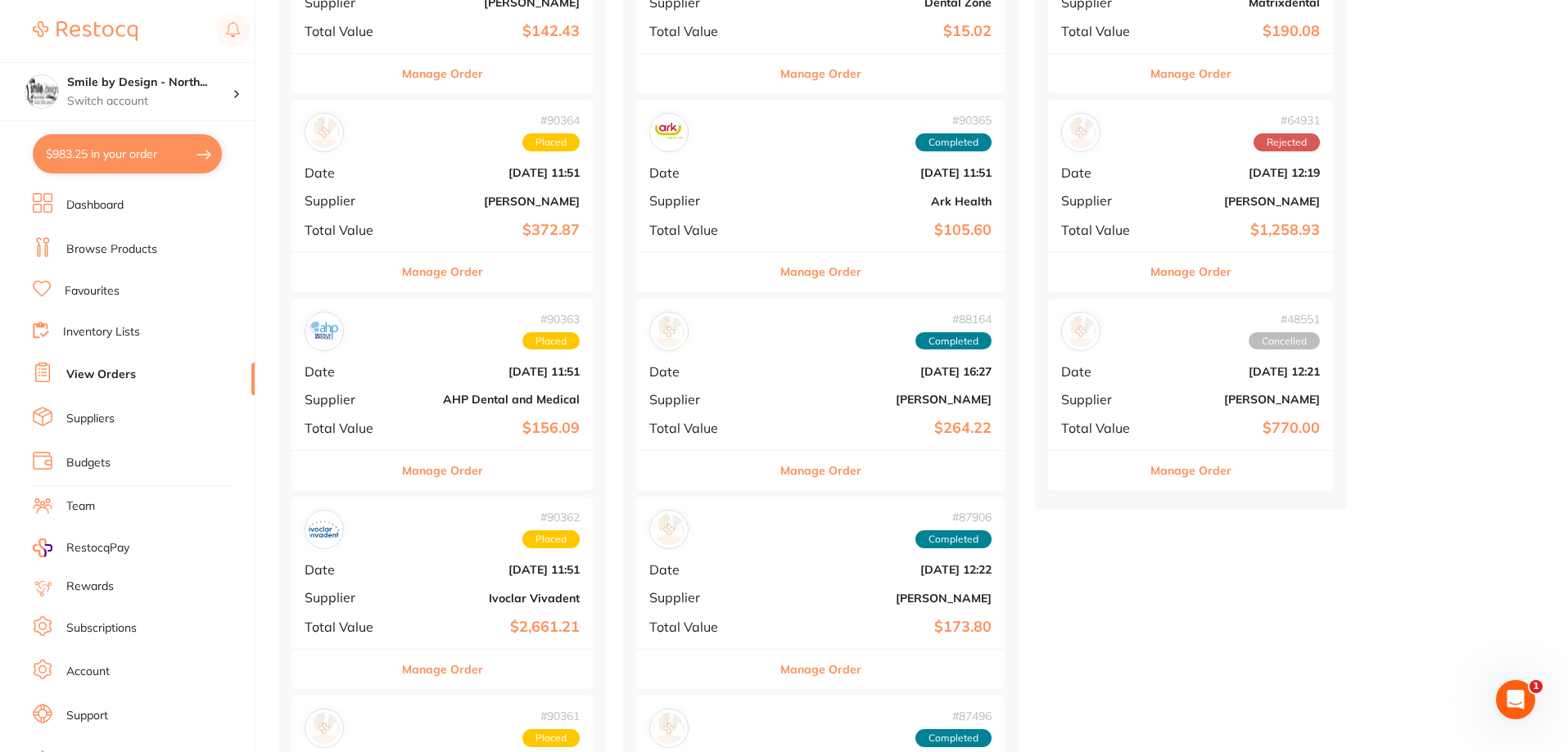
click at [102, 256] on link "Browse Products" at bounding box center [112, 249] width 91 height 16
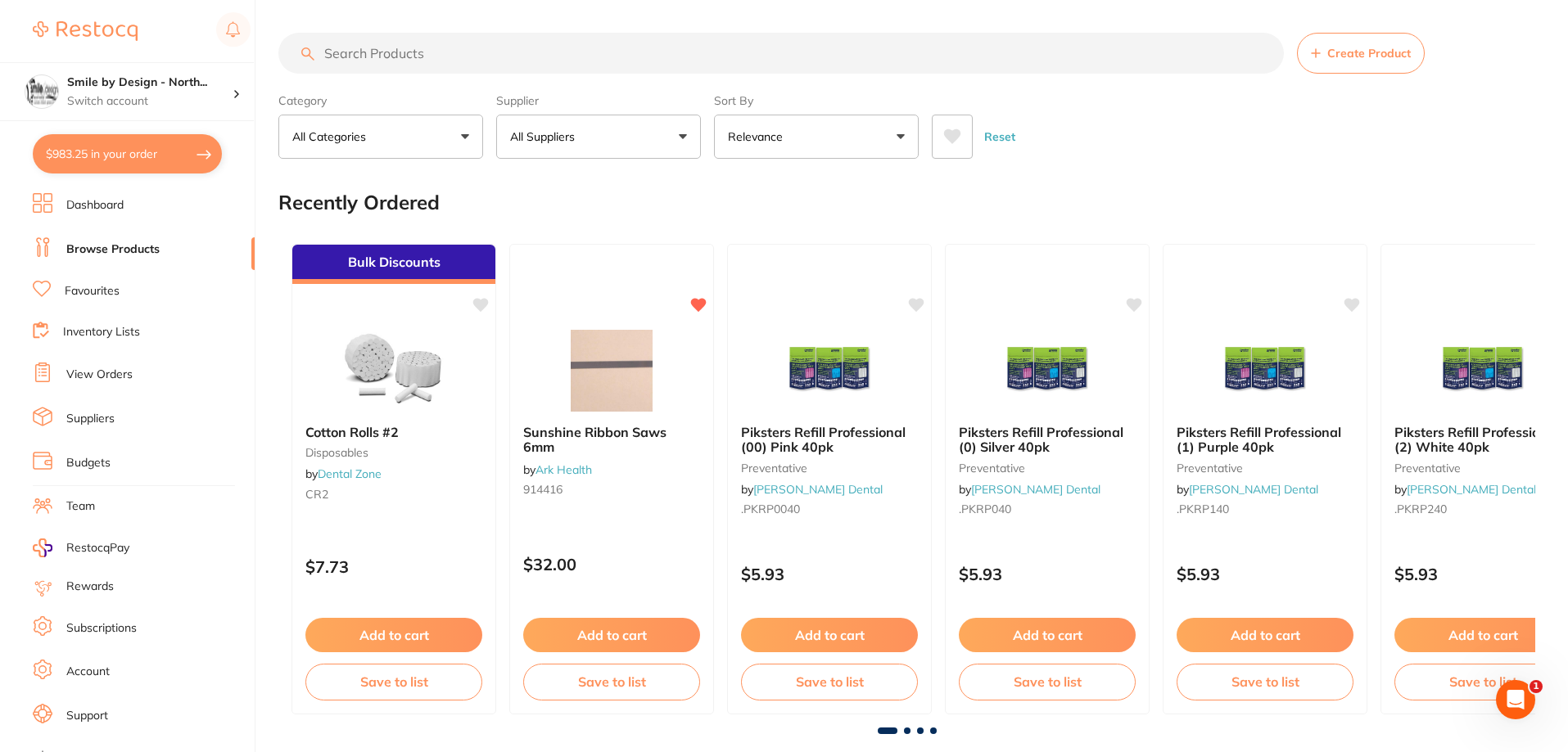
click at [671, 59] on input "search" at bounding box center [780, 53] width 1005 height 41
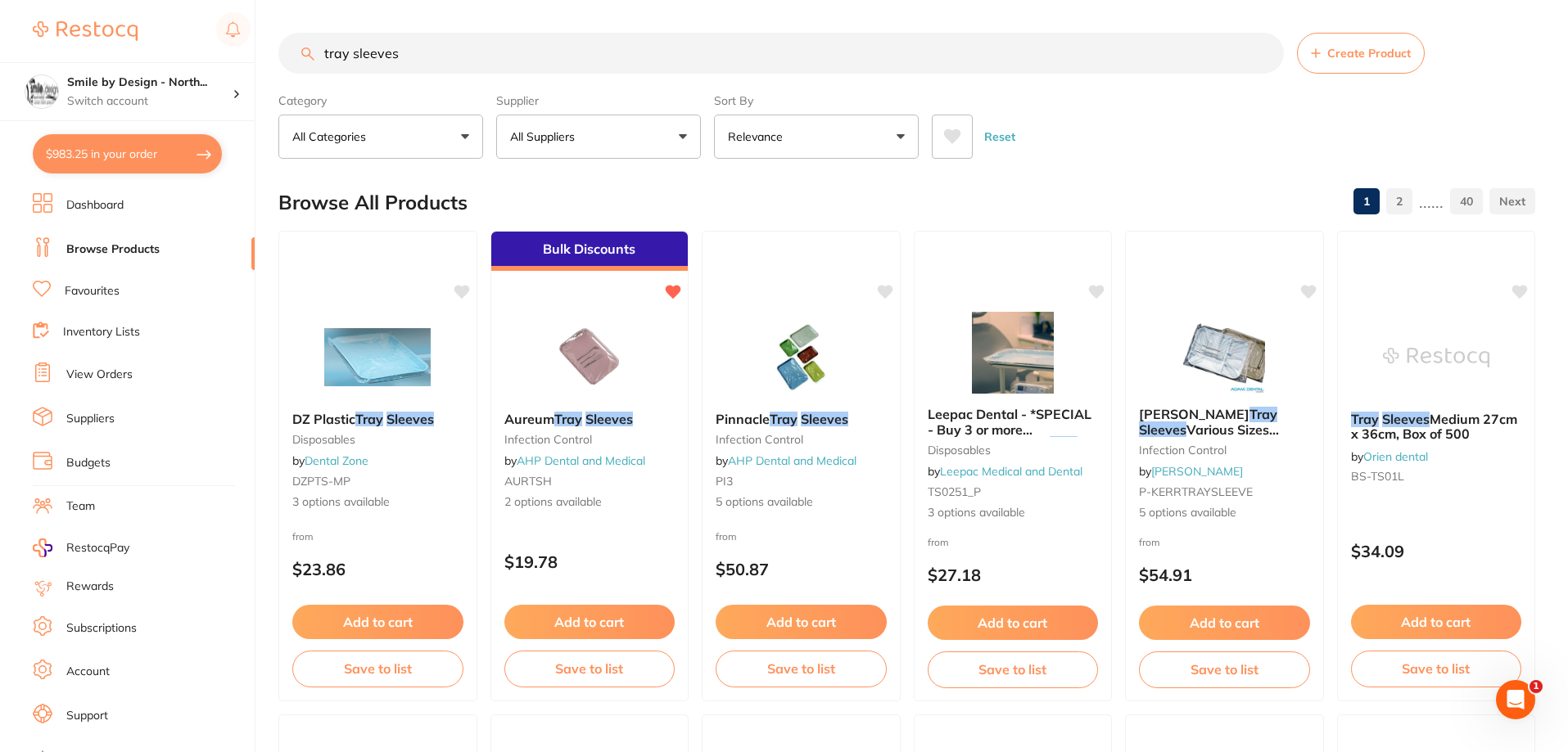
type input "tray sleeves"
click at [646, 143] on button "All Suppliers" at bounding box center [599, 137] width 205 height 44
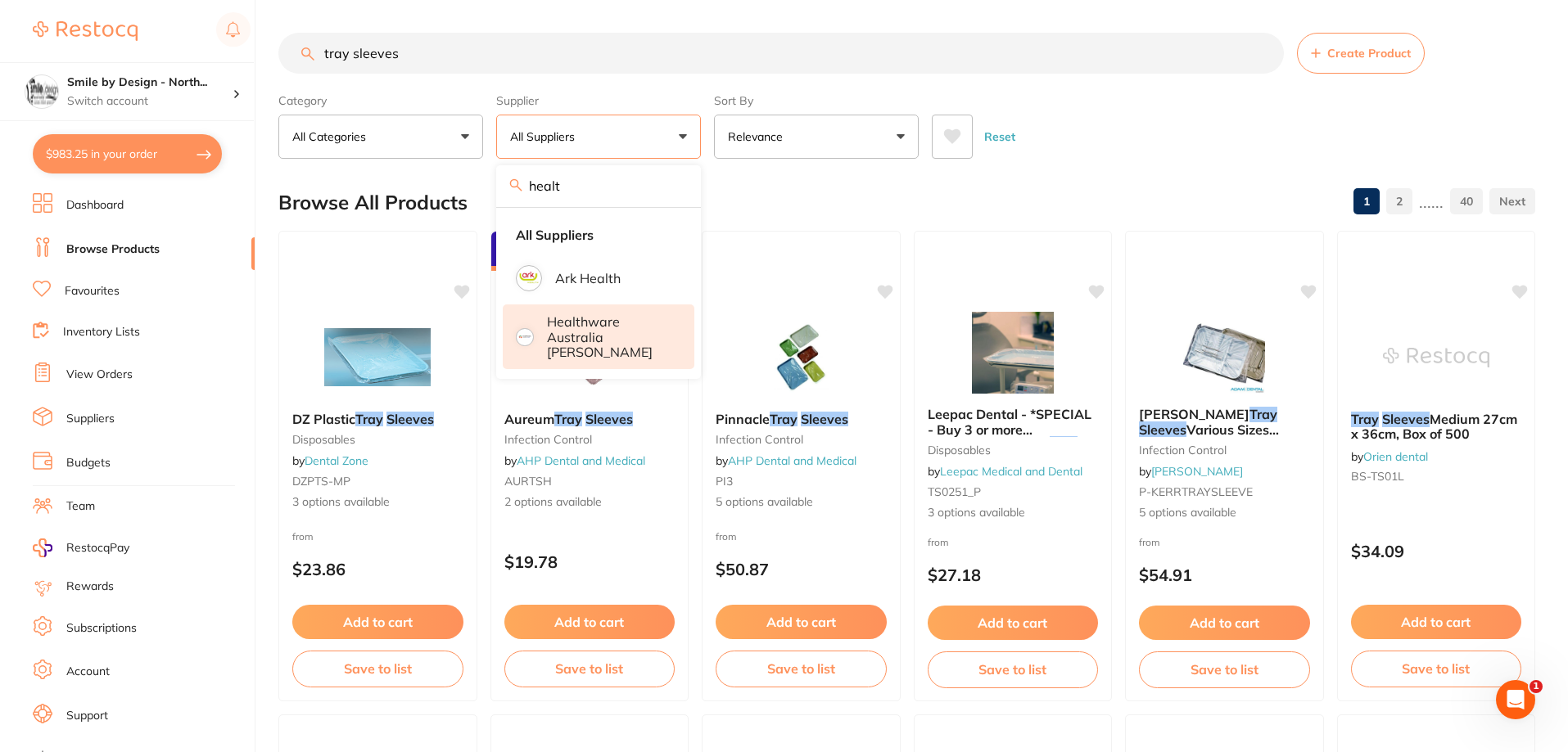
type input "healt"
click at [579, 319] on p "Healthware Australia [PERSON_NAME]" at bounding box center [609, 337] width 126 height 45
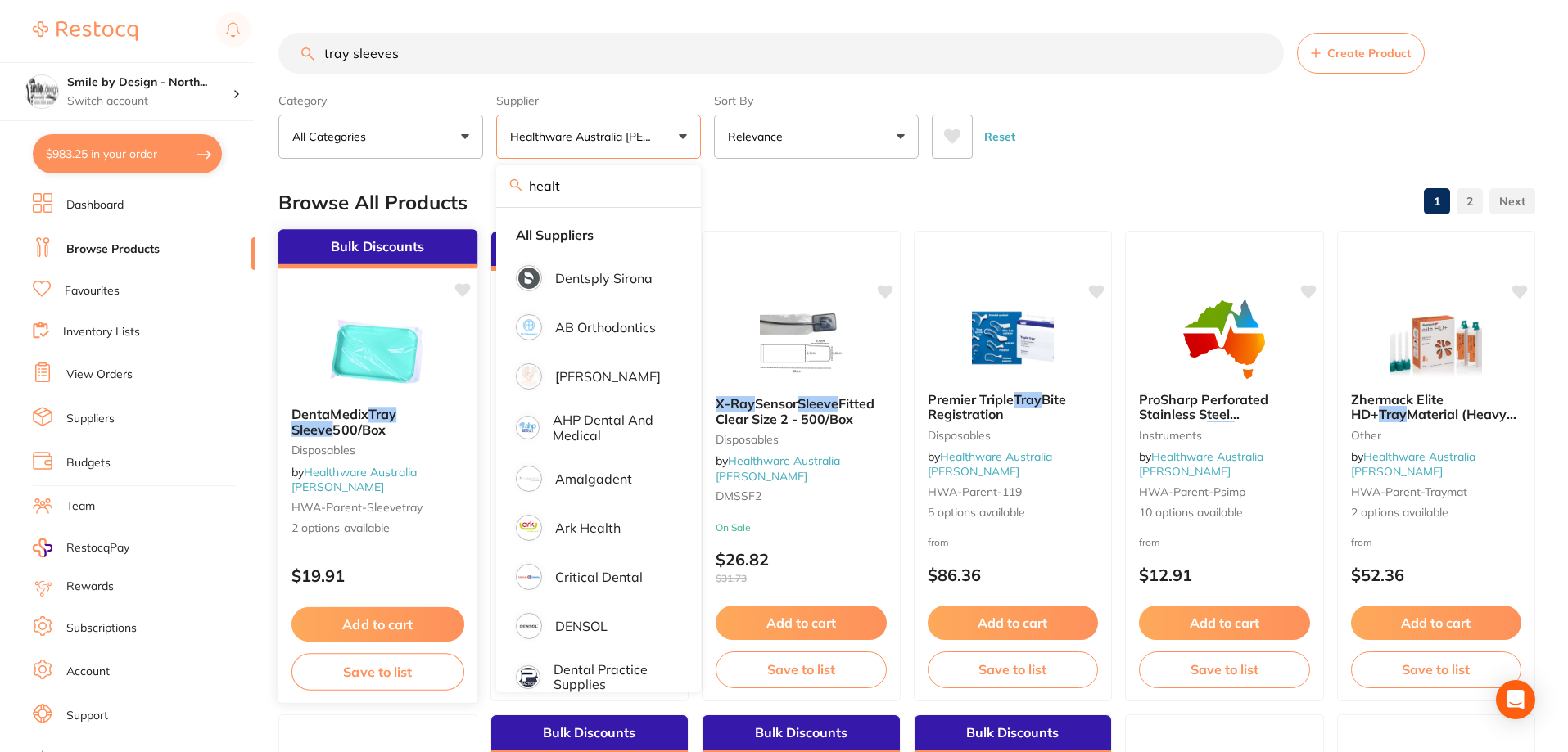
click at [364, 623] on button "Add to cart" at bounding box center [378, 625] width 173 height 35
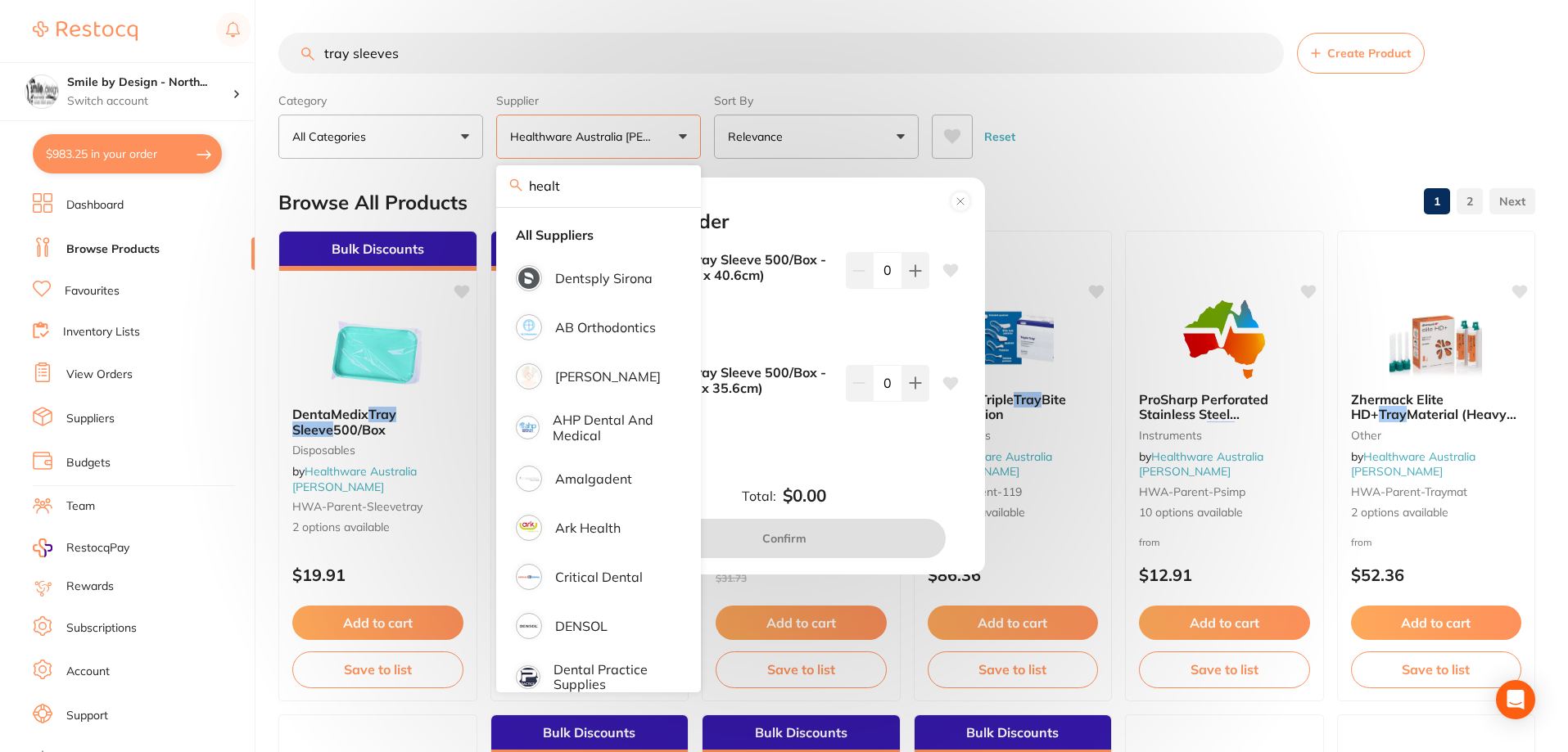
click at [634, 104] on div "Add to order DentaMedix Tray Sleeve 500/Box - Large (29.5cm x 40.6cm) DMTS2 $24…" at bounding box center [784, 376] width 1568 height 752
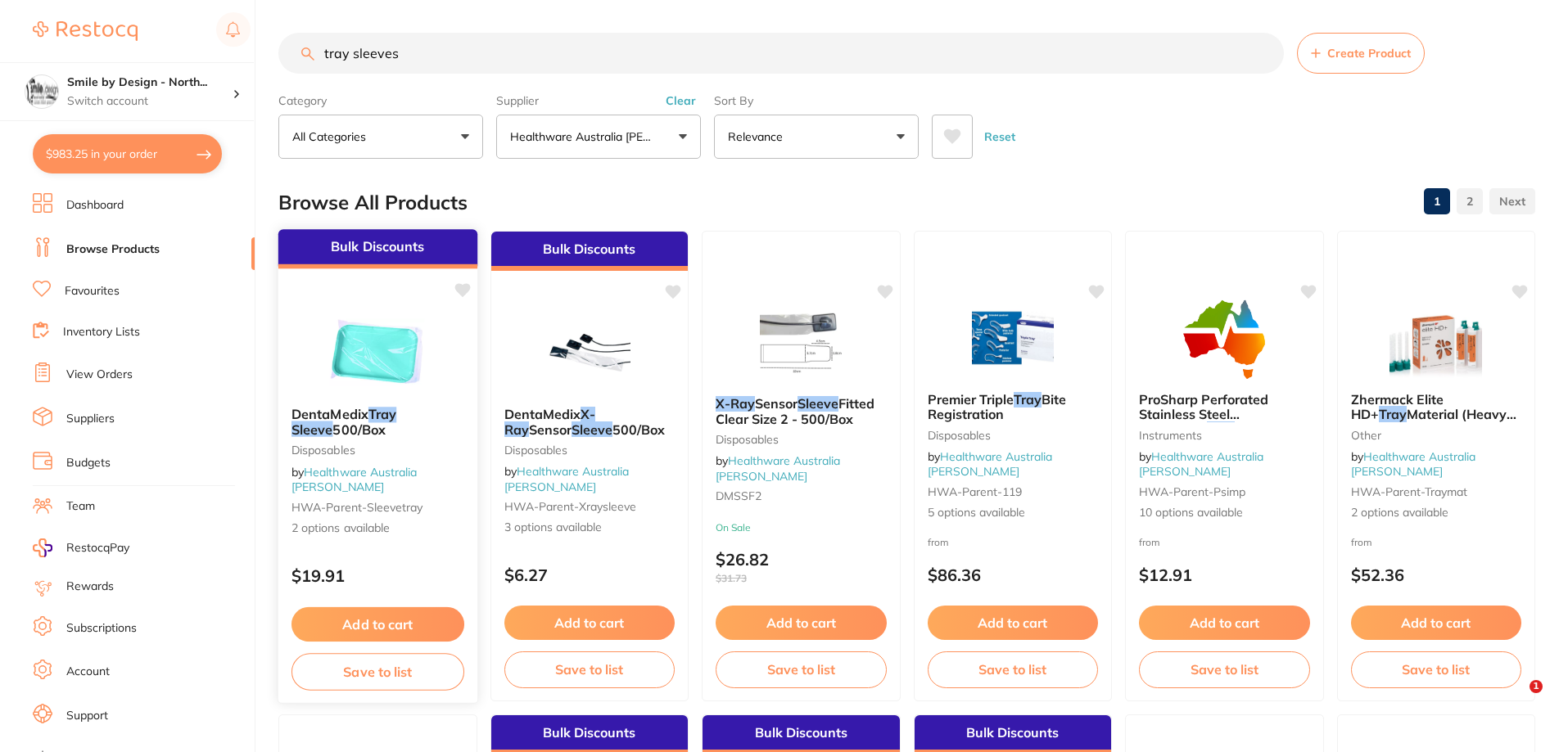
click at [371, 616] on button "Add to cart" at bounding box center [378, 625] width 173 height 35
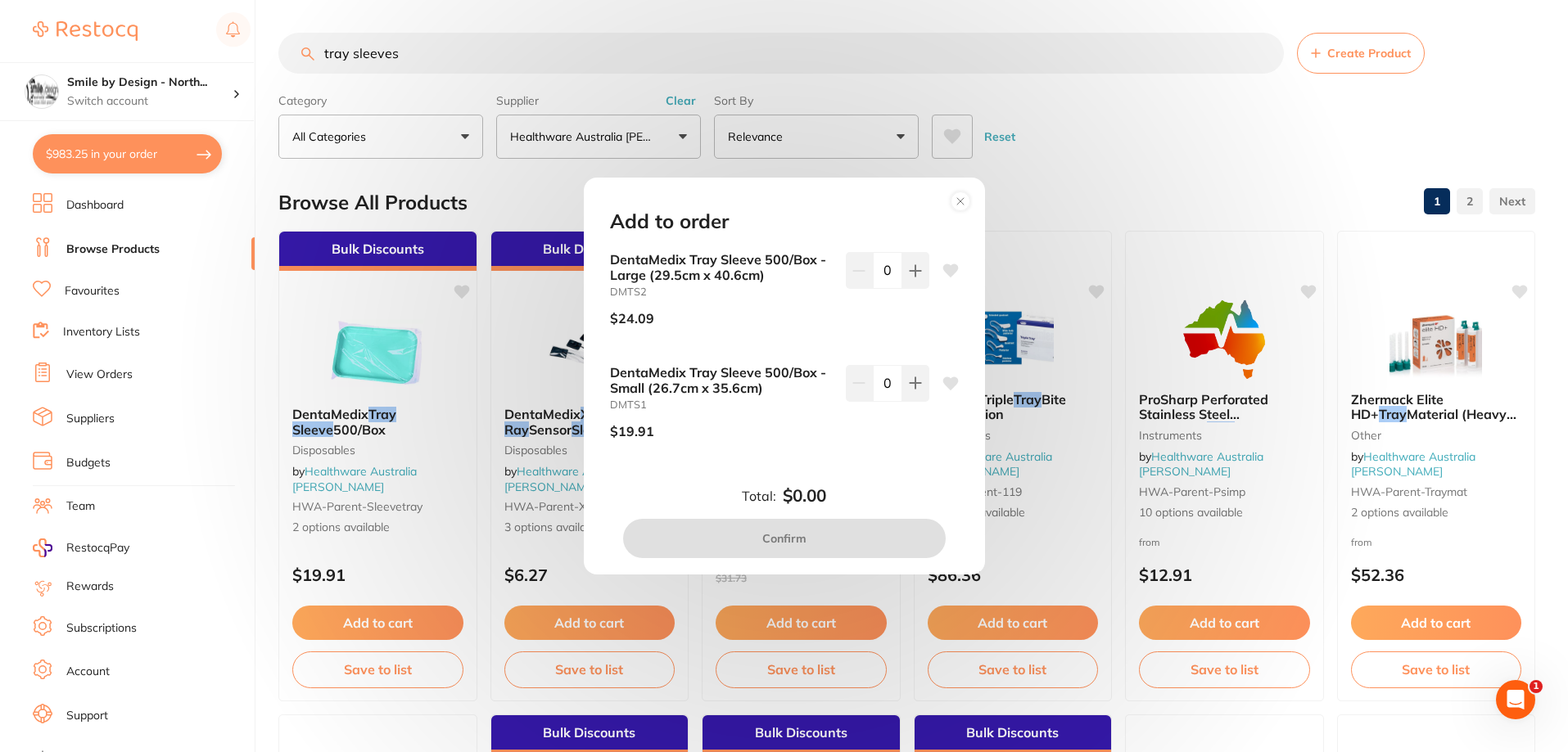
click at [955, 205] on circle at bounding box center [961, 201] width 19 height 19
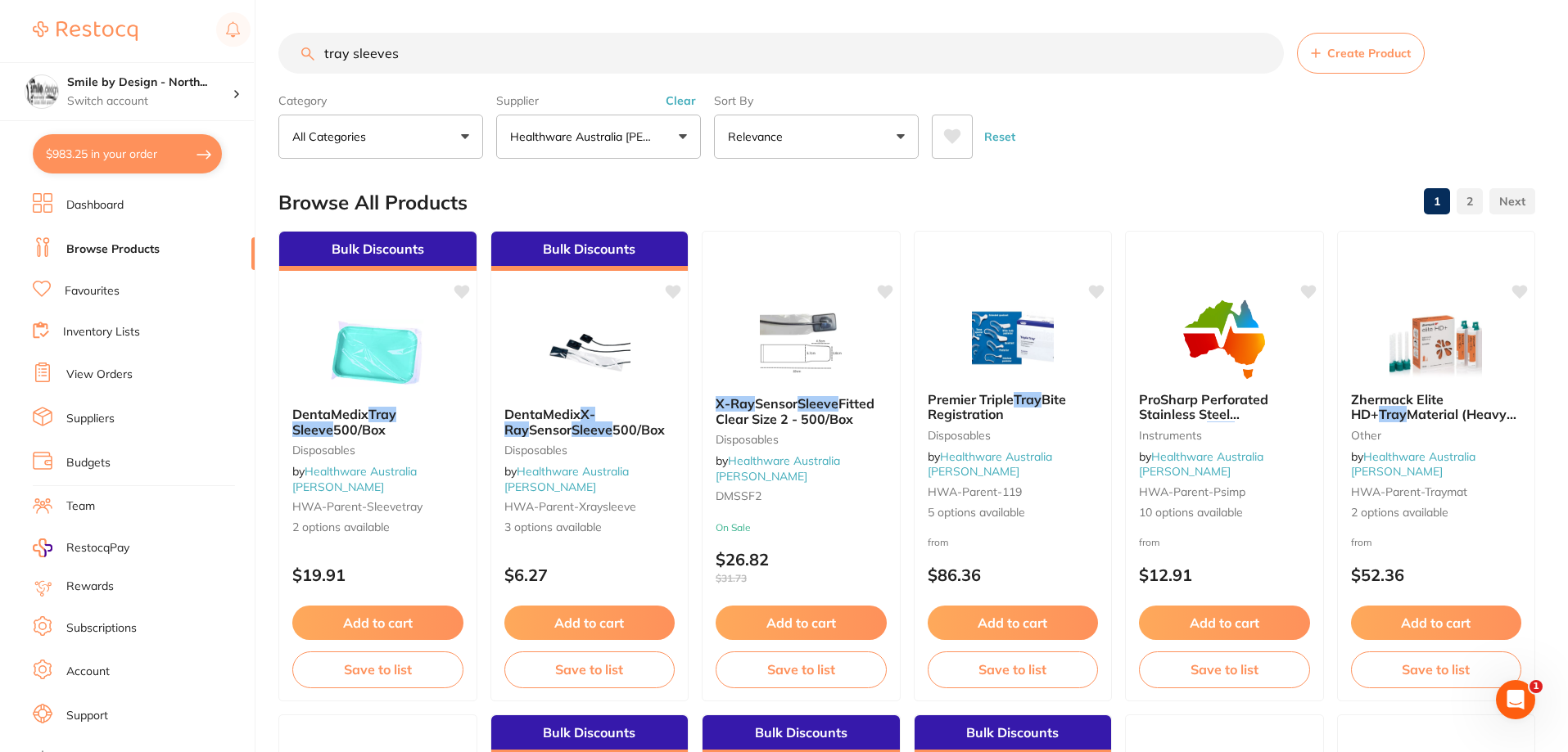
click at [160, 150] on button "$983.25 in your order" at bounding box center [127, 153] width 189 height 40
checkbox input "true"
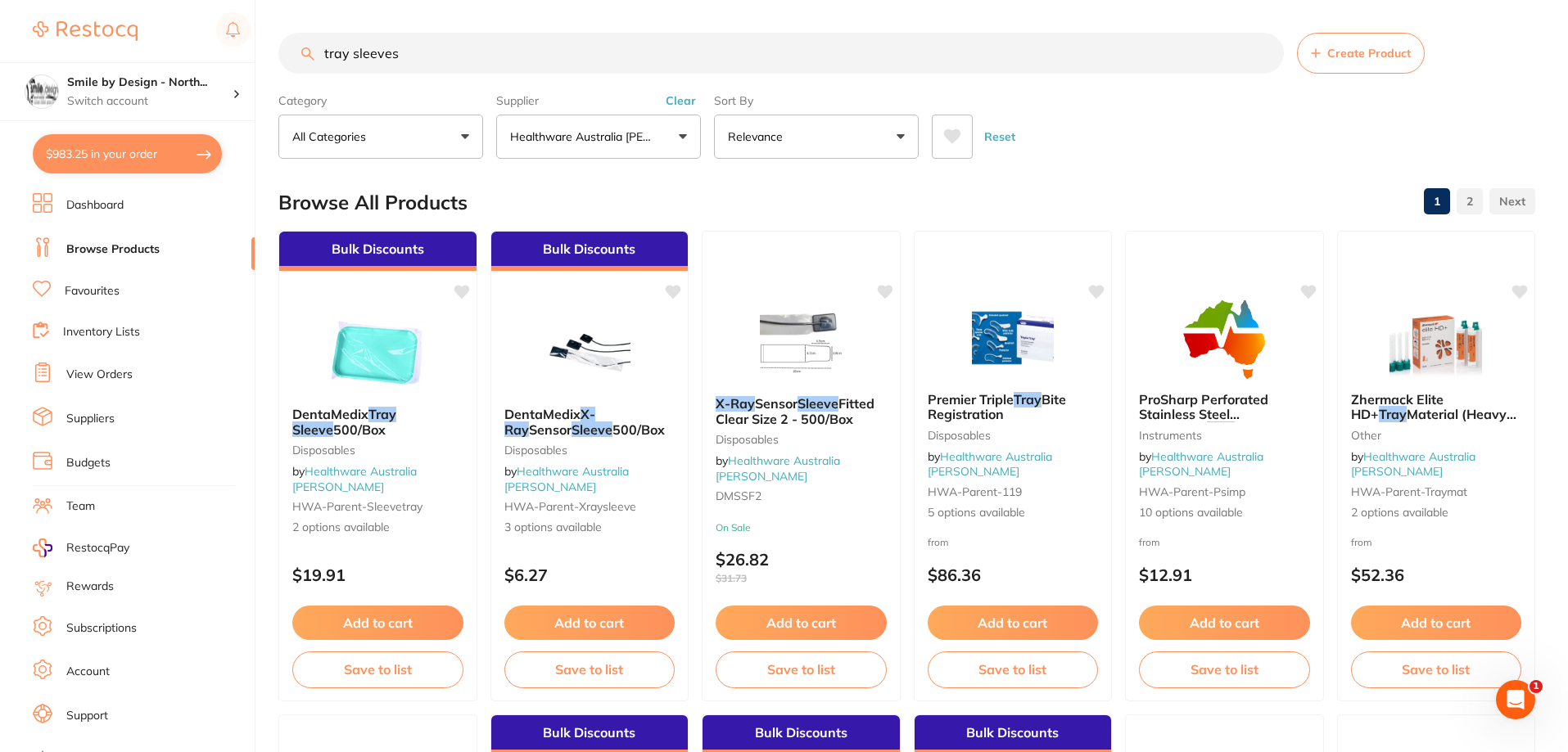
checkbox input "true"
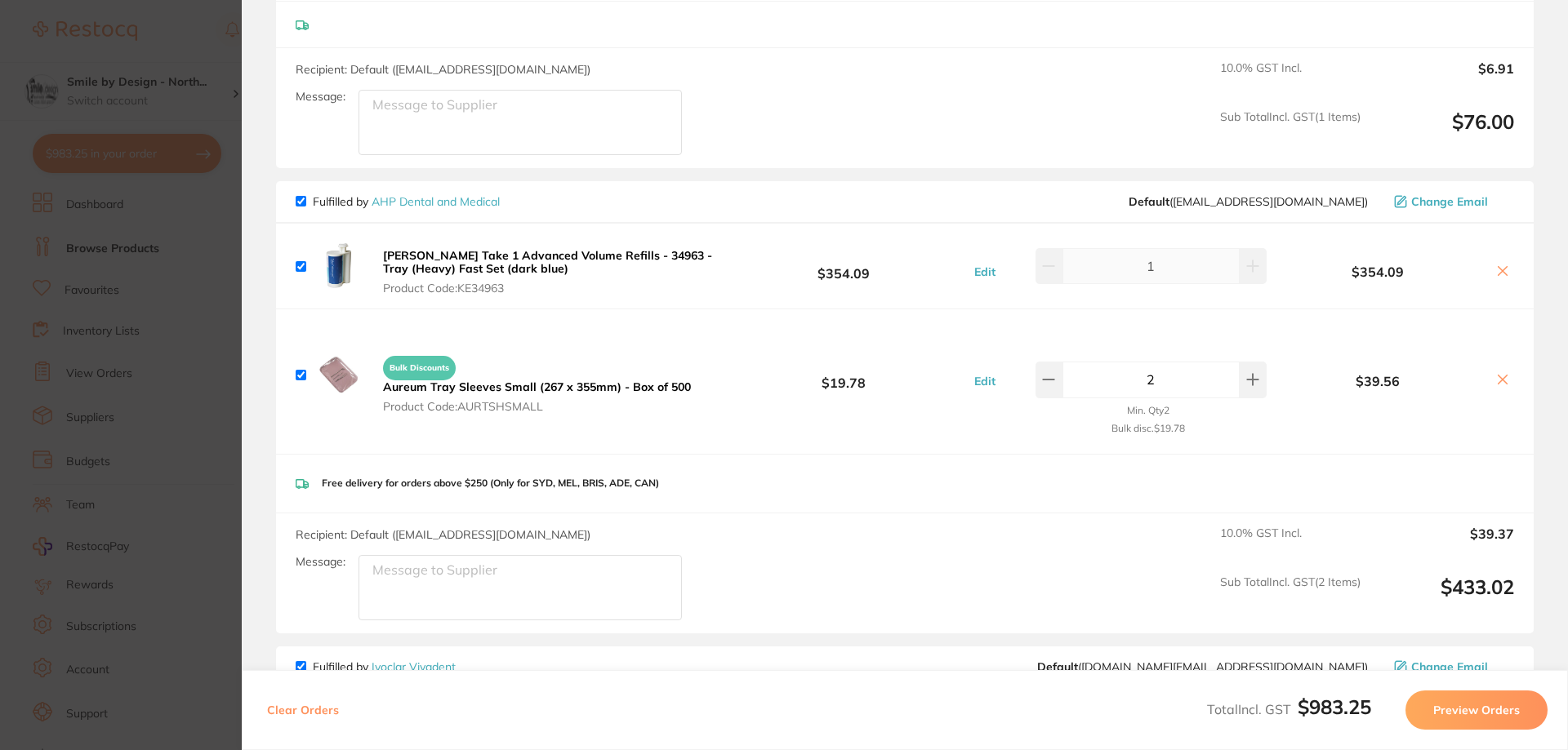
checkbox input "true"
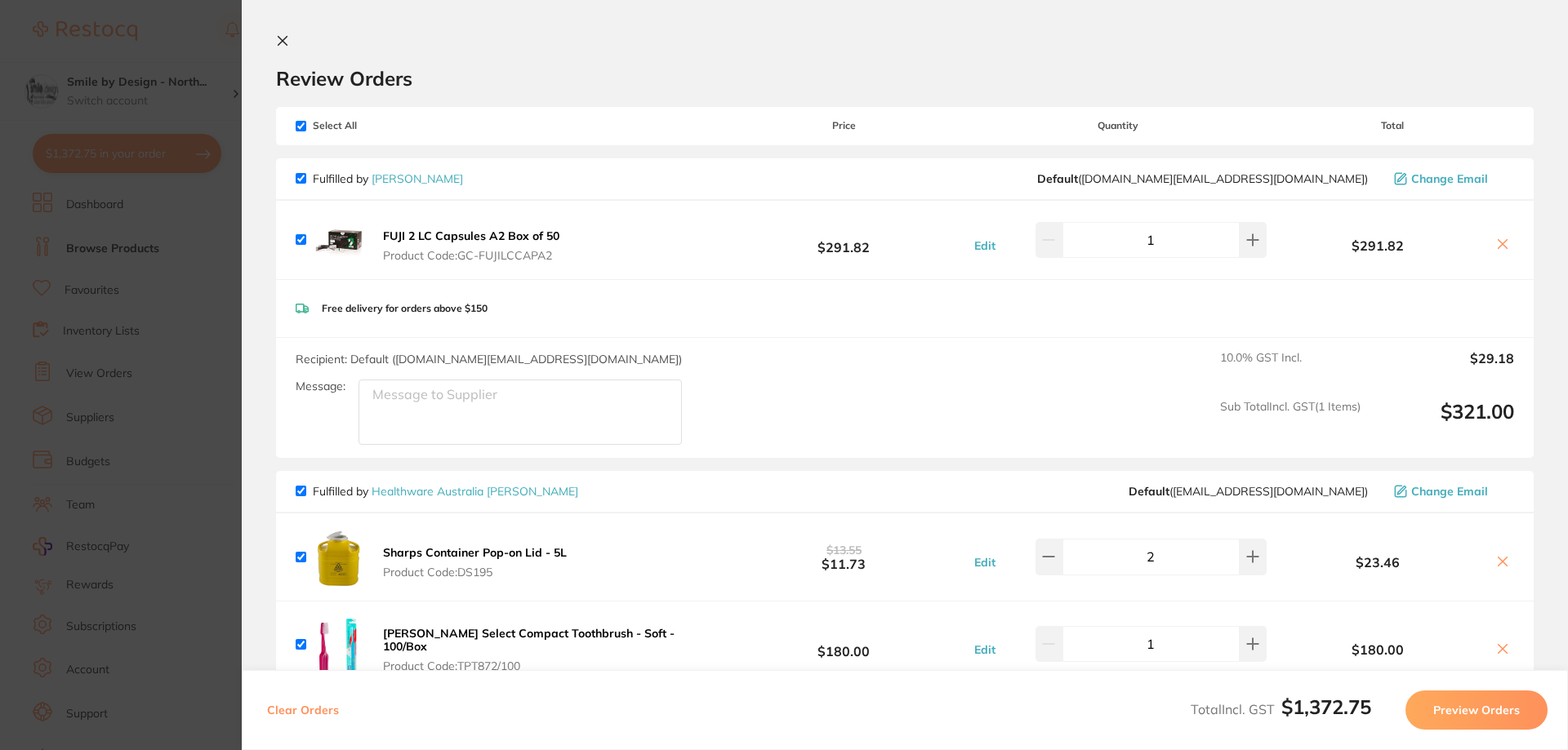
click at [301, 124] on input "checkbox" at bounding box center [301, 126] width 11 height 11
checkbox input "false"
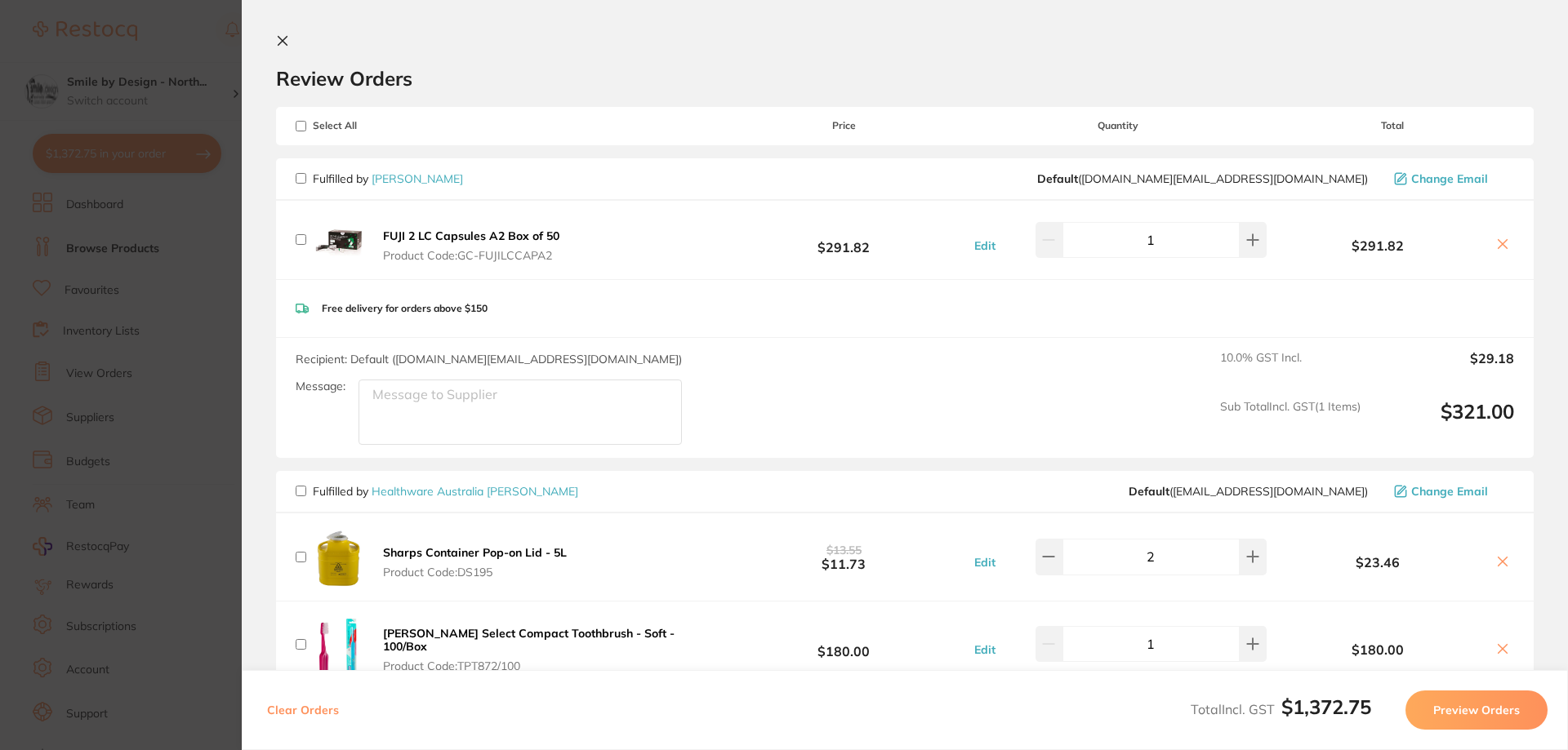
checkbox input "false"
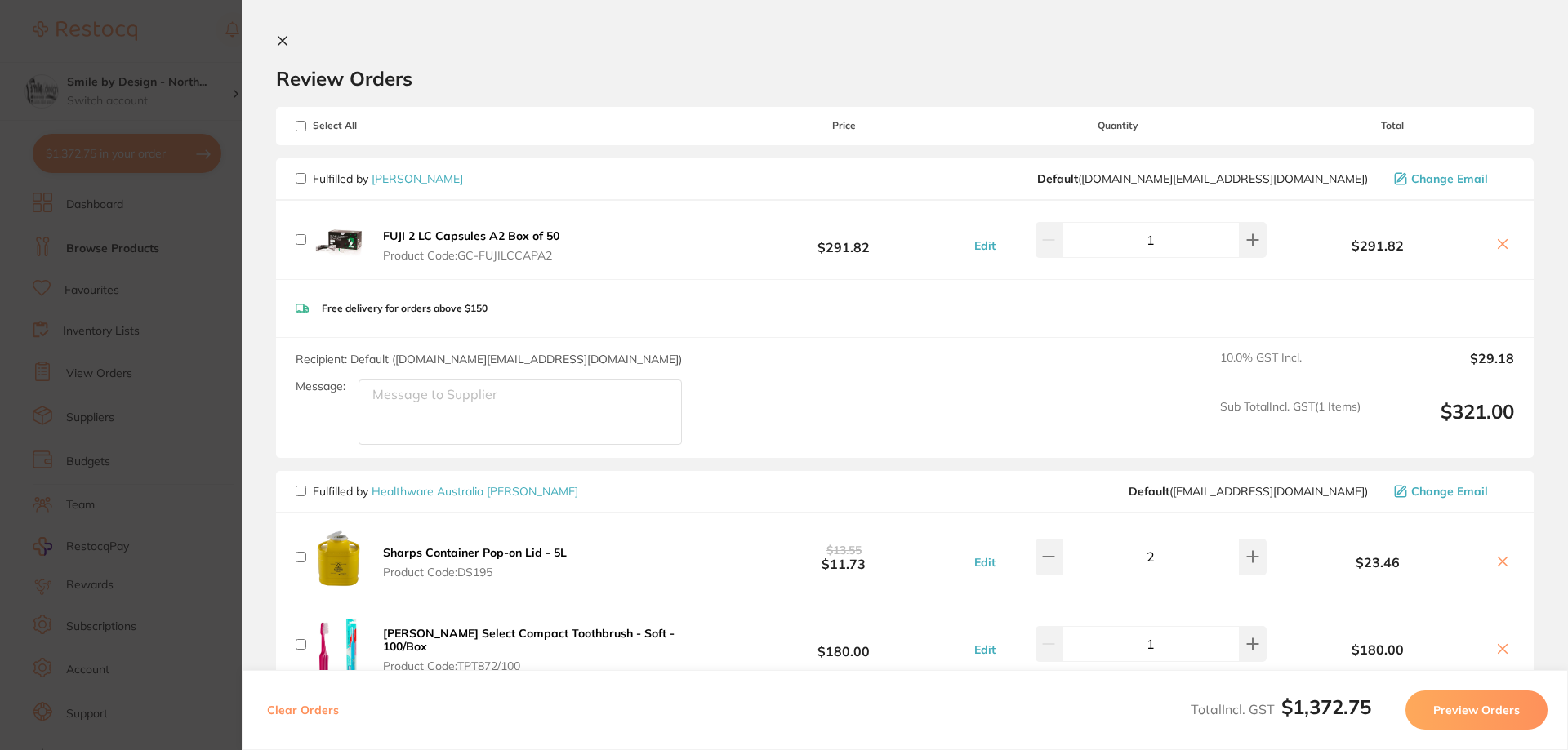
checkbox input "false"
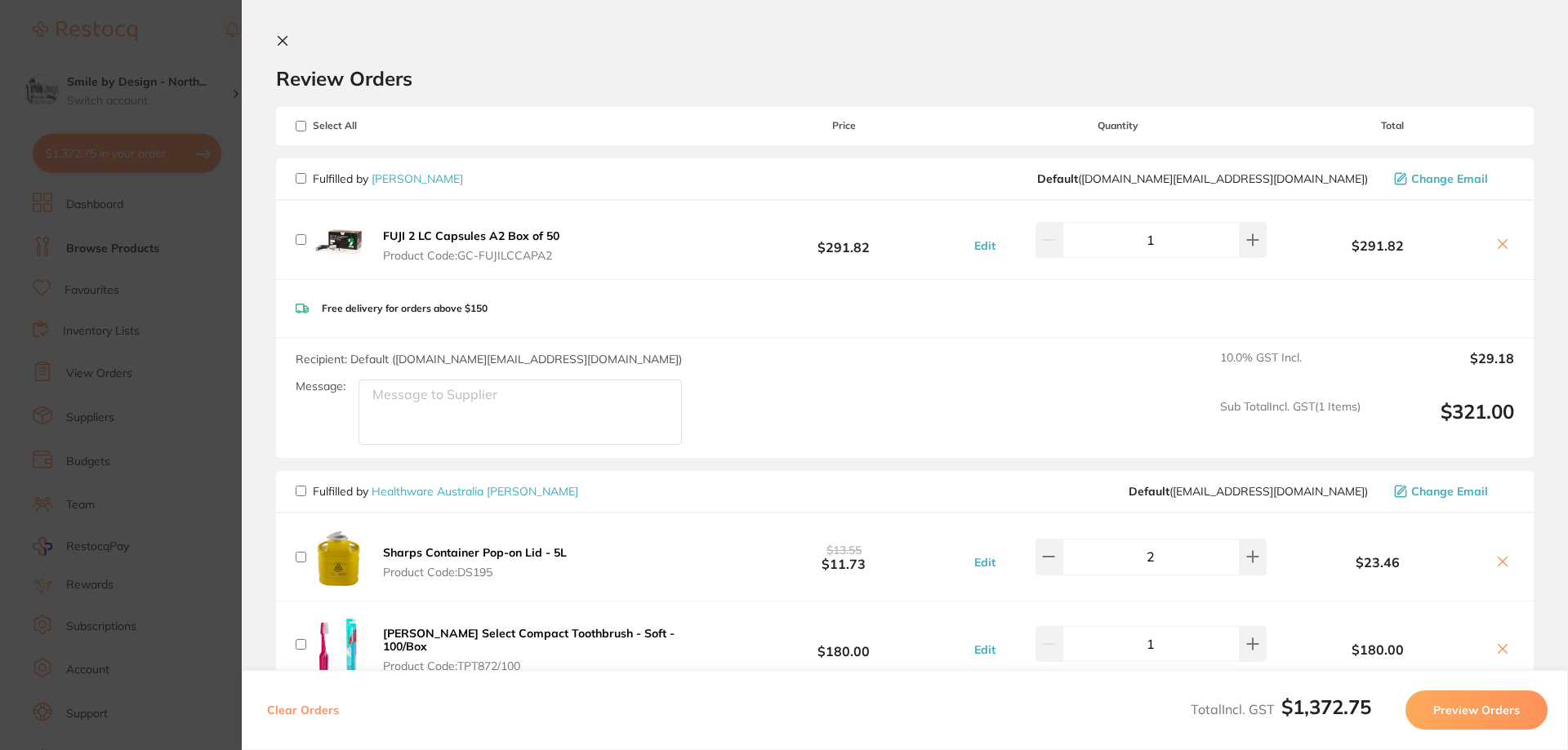
checkbox input "false"
click at [301, 494] on input "checkbox" at bounding box center [301, 491] width 11 height 11
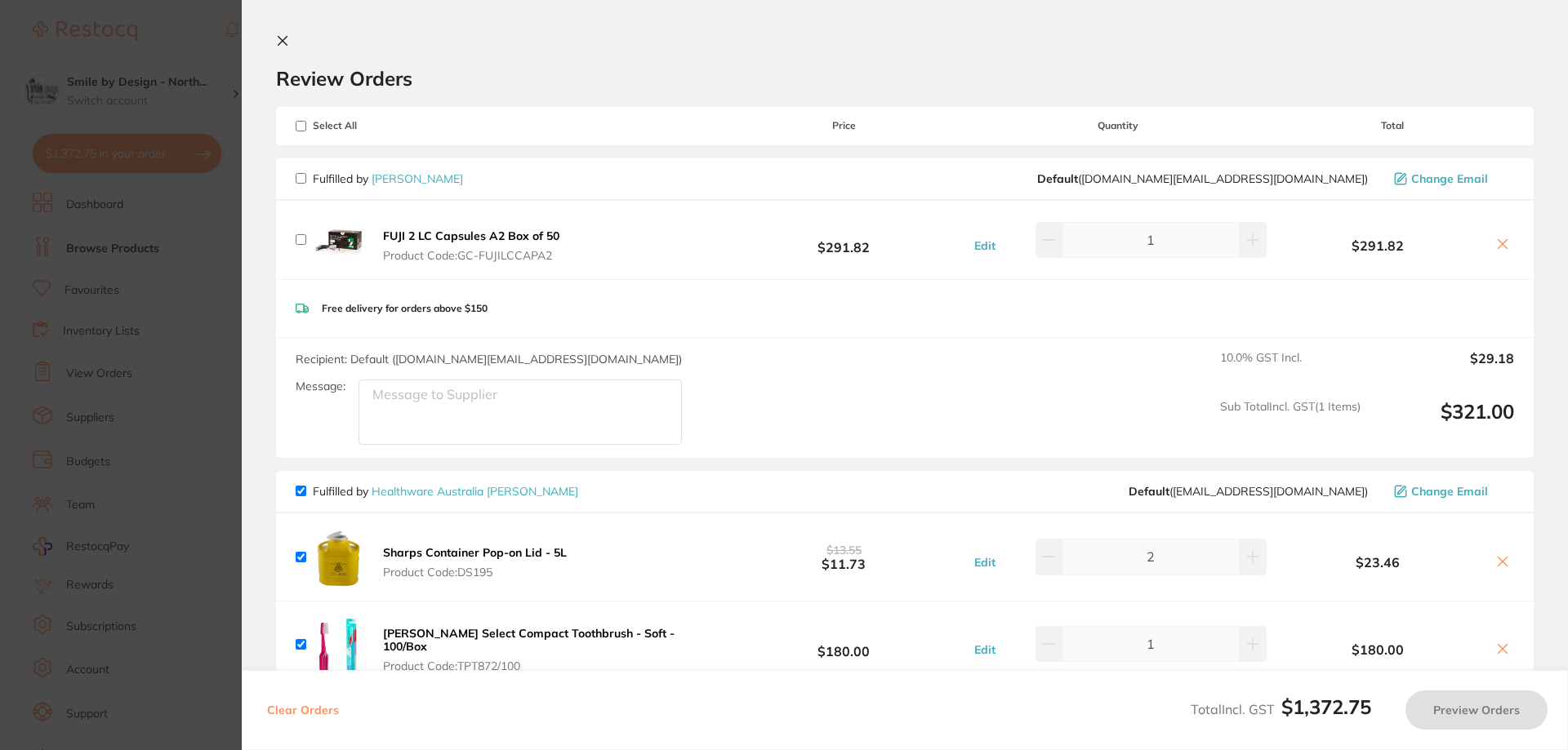
checkbox input "true"
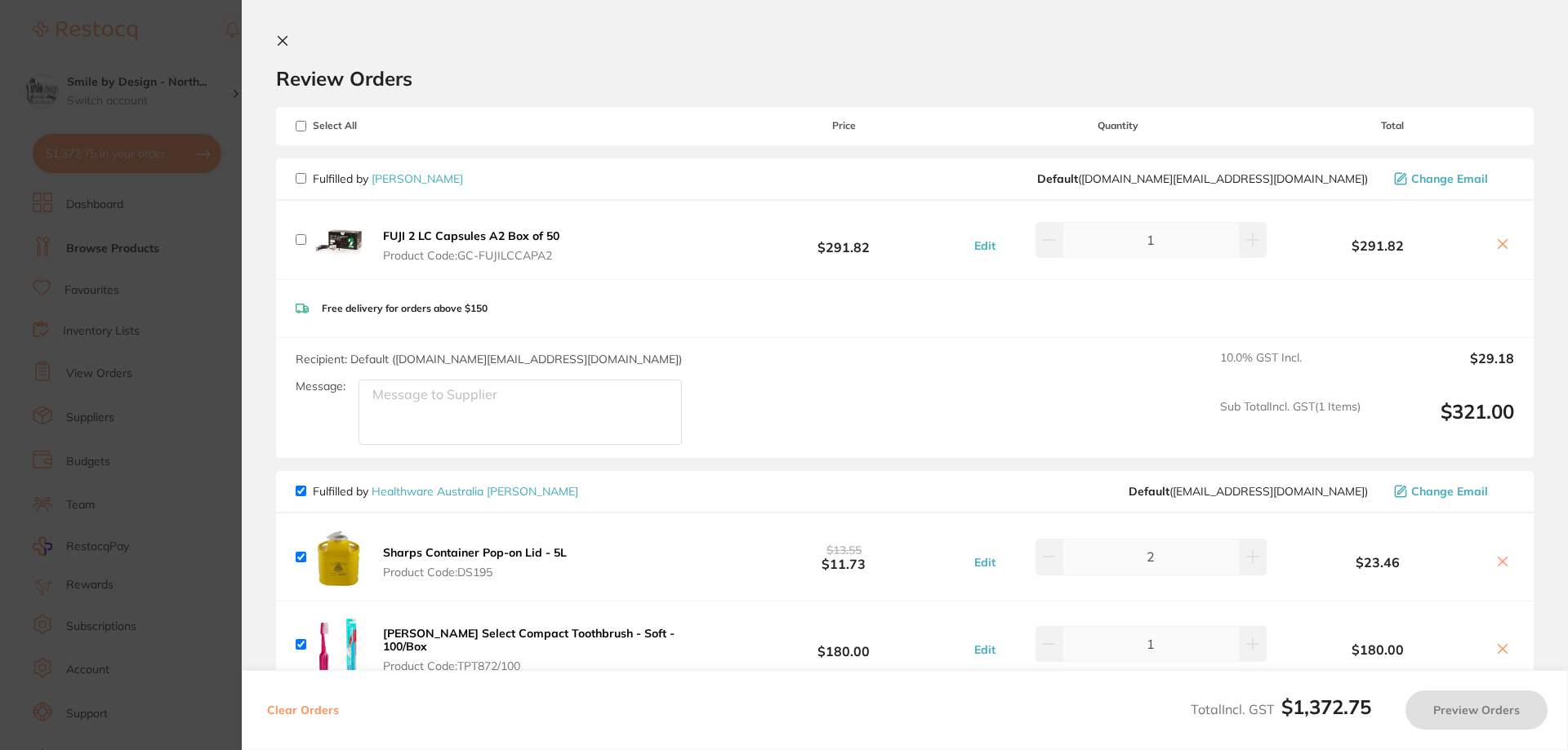
checkbox input "true"
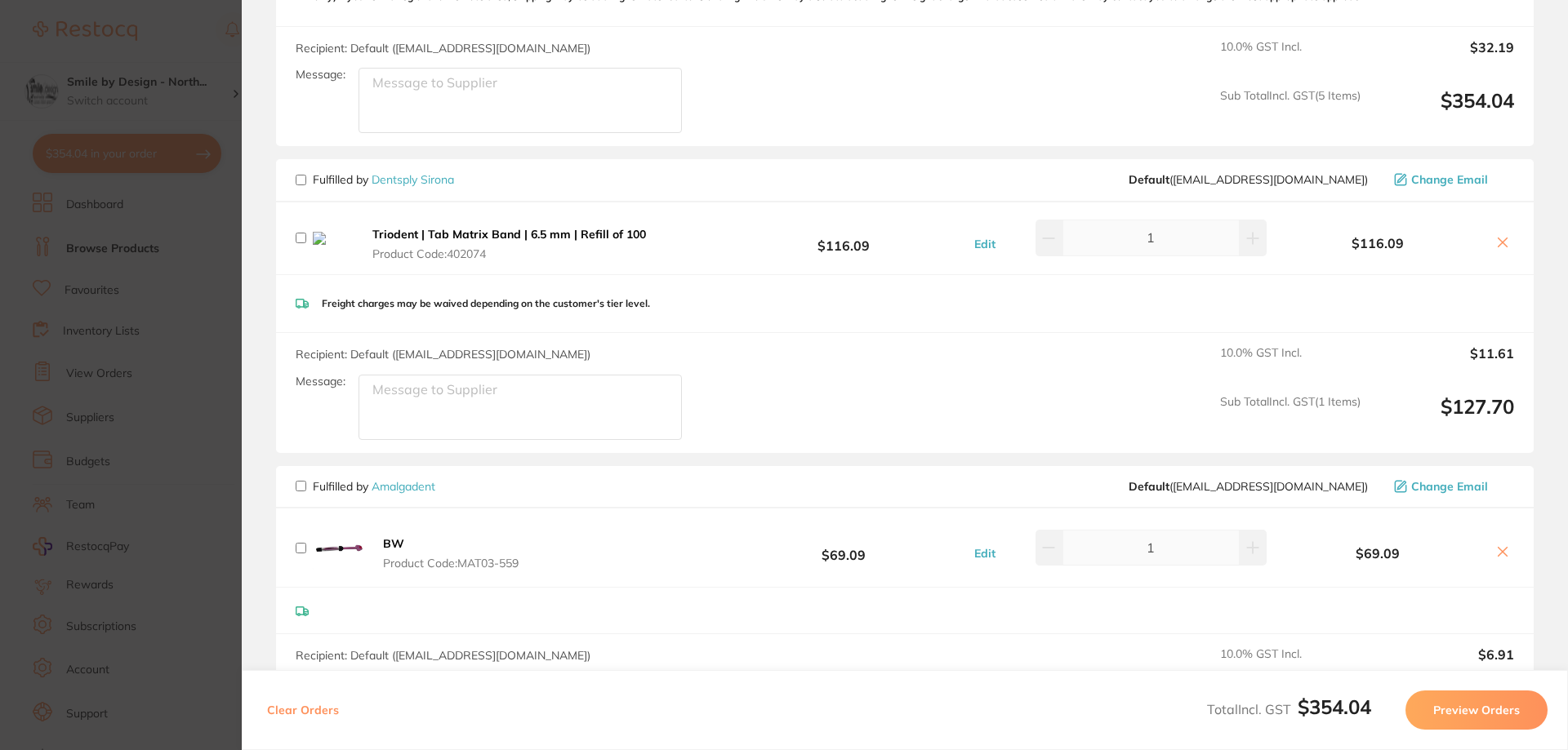
scroll to position [1061, 0]
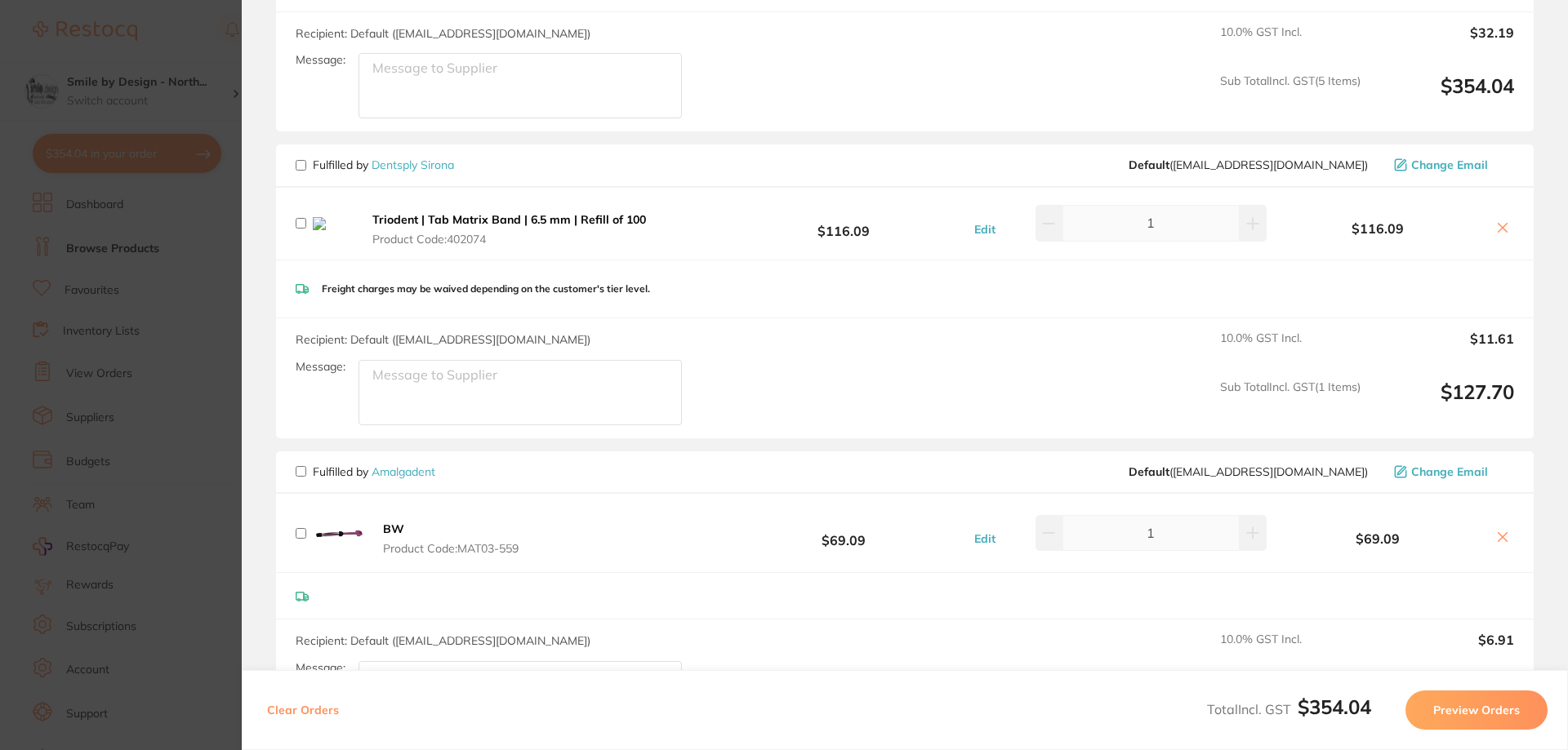
click at [300, 164] on input "checkbox" at bounding box center [301, 165] width 11 height 11
checkbox input "true"
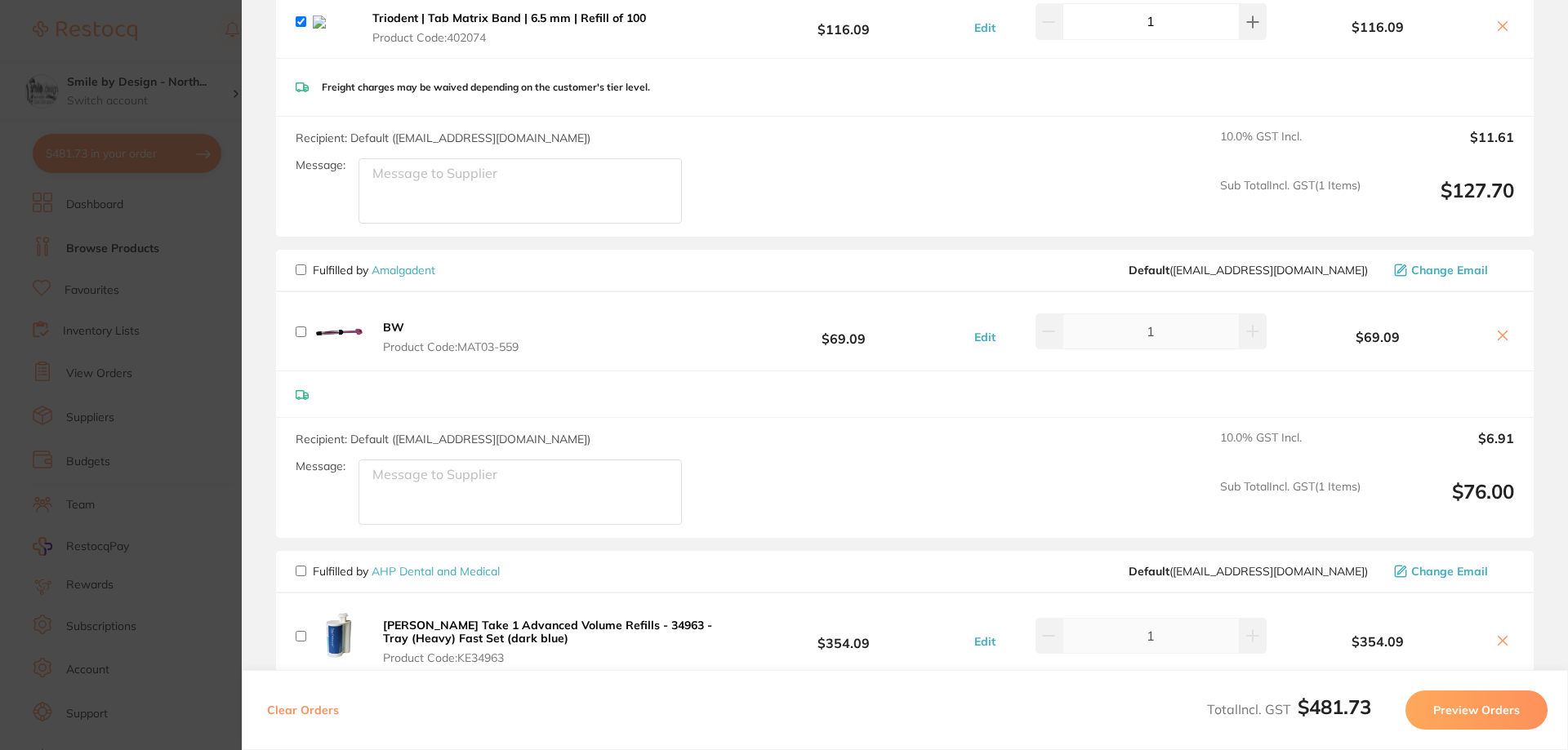
scroll to position [1388, 0]
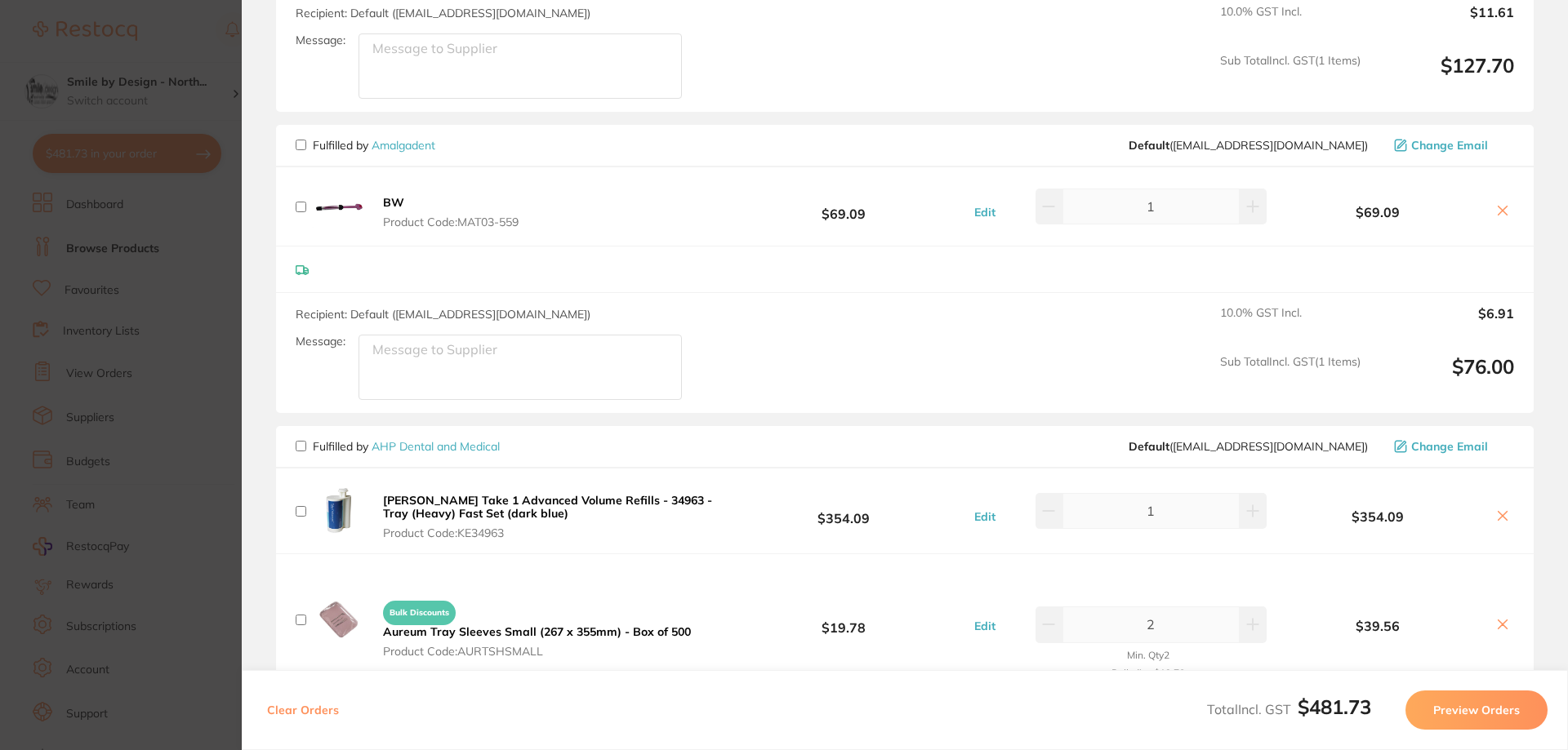
click at [301, 450] on input "checkbox" at bounding box center [301, 446] width 11 height 11
checkbox input "true"
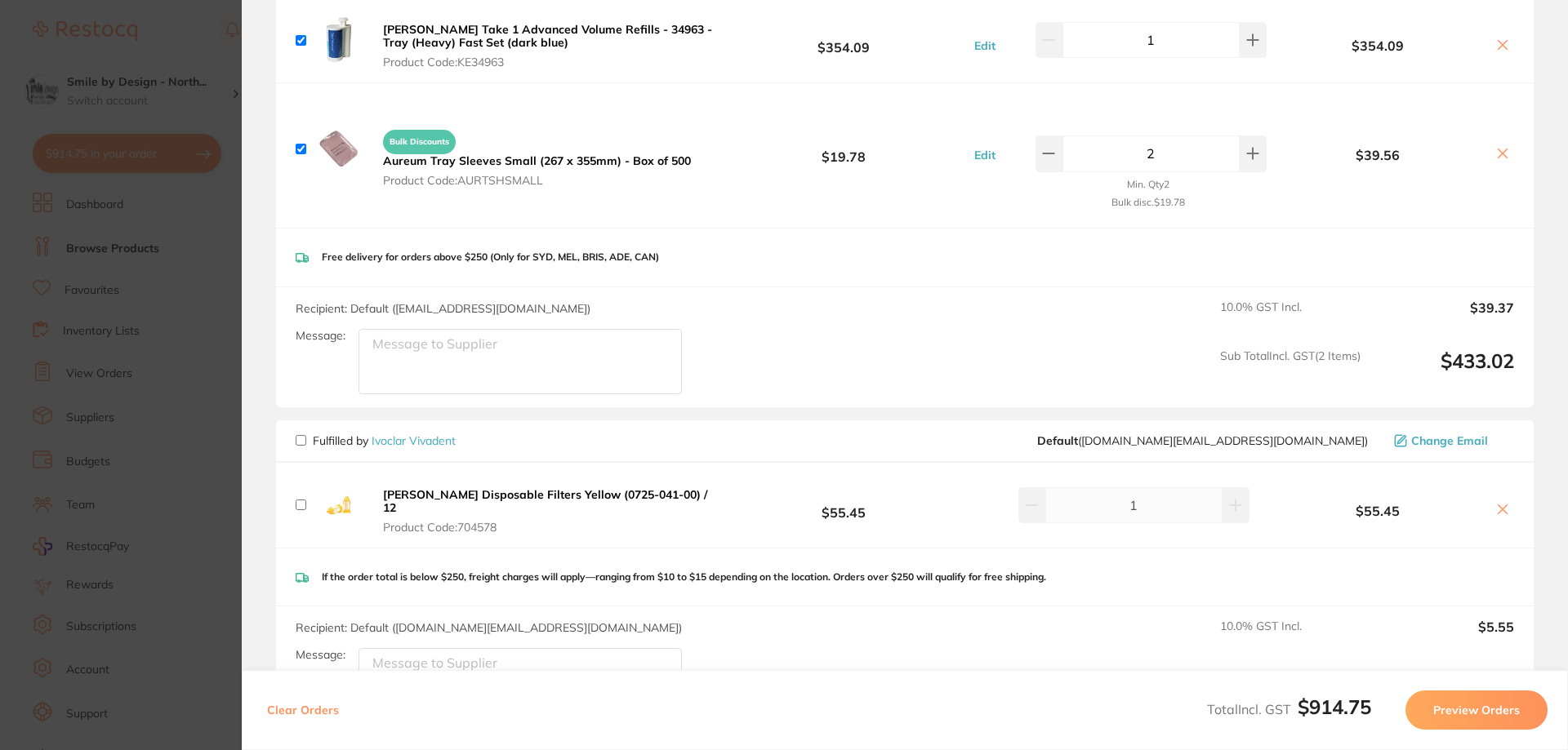
scroll to position [2041, 0]
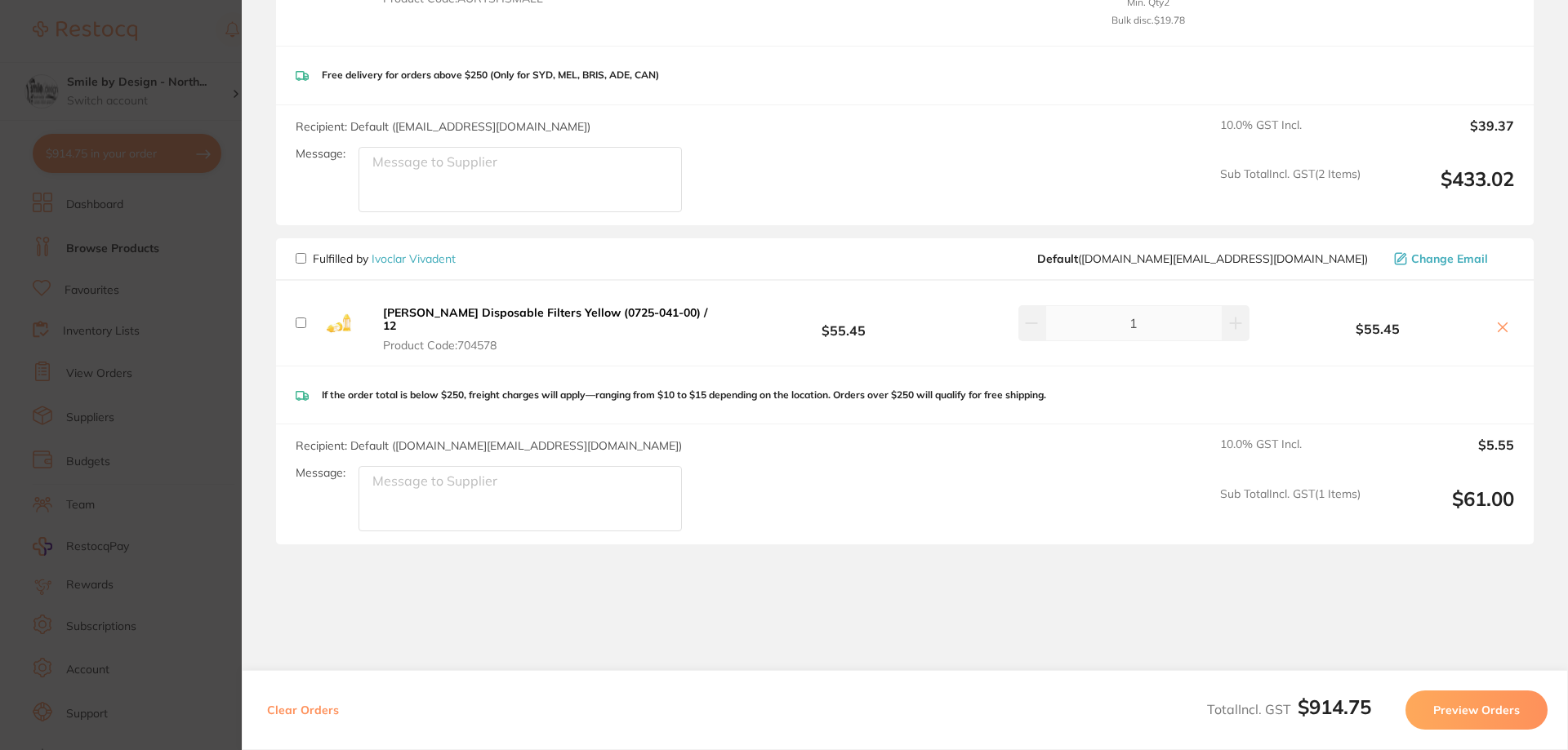
click at [1483, 711] on button "Preview Orders" at bounding box center [1477, 710] width 143 height 39
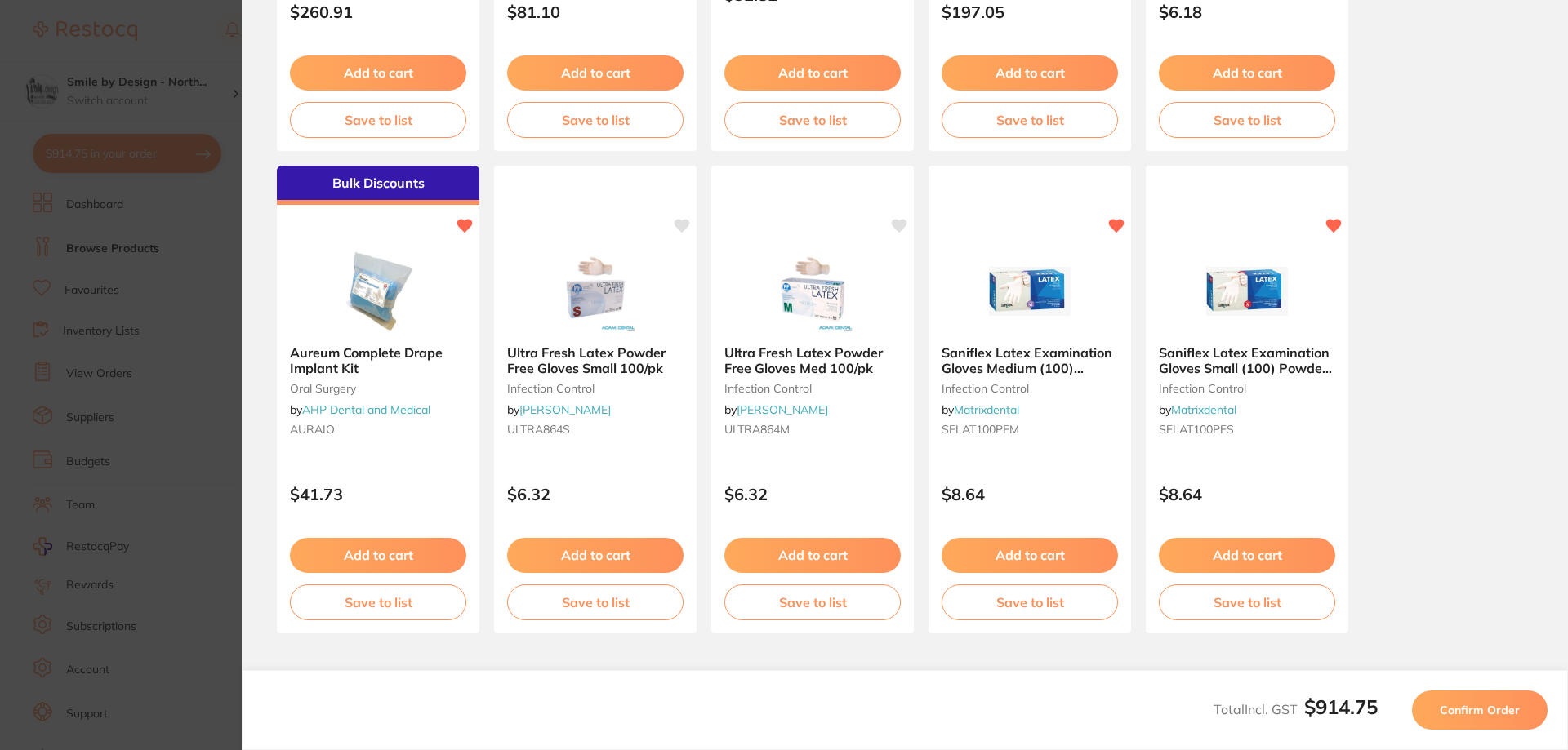
scroll to position [368, 0]
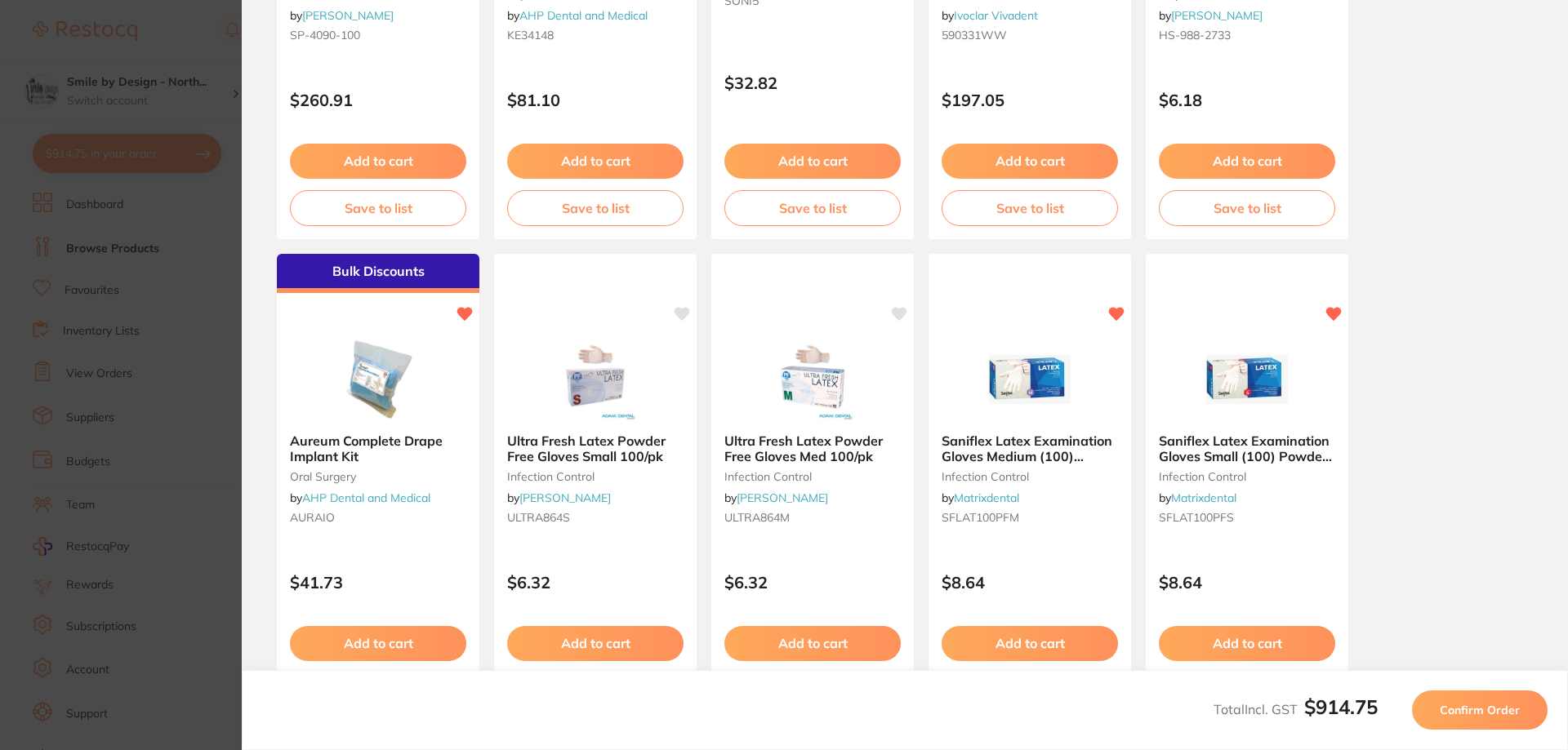
click at [1483, 711] on span "Confirm Order" at bounding box center [1479, 710] width 80 height 14
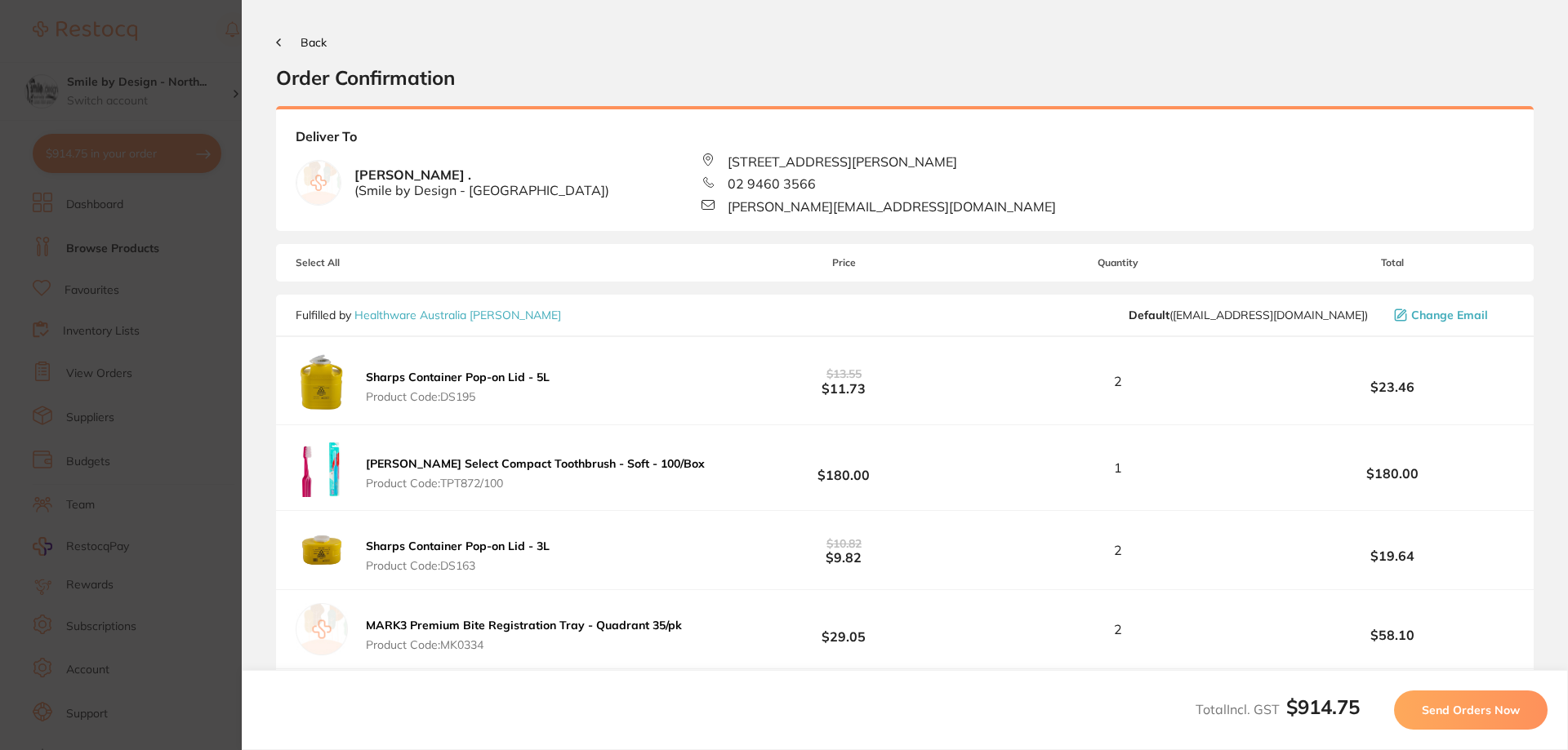
scroll to position [0, 0]
click at [1483, 711] on span "Send Orders Now" at bounding box center [1471, 710] width 98 height 14
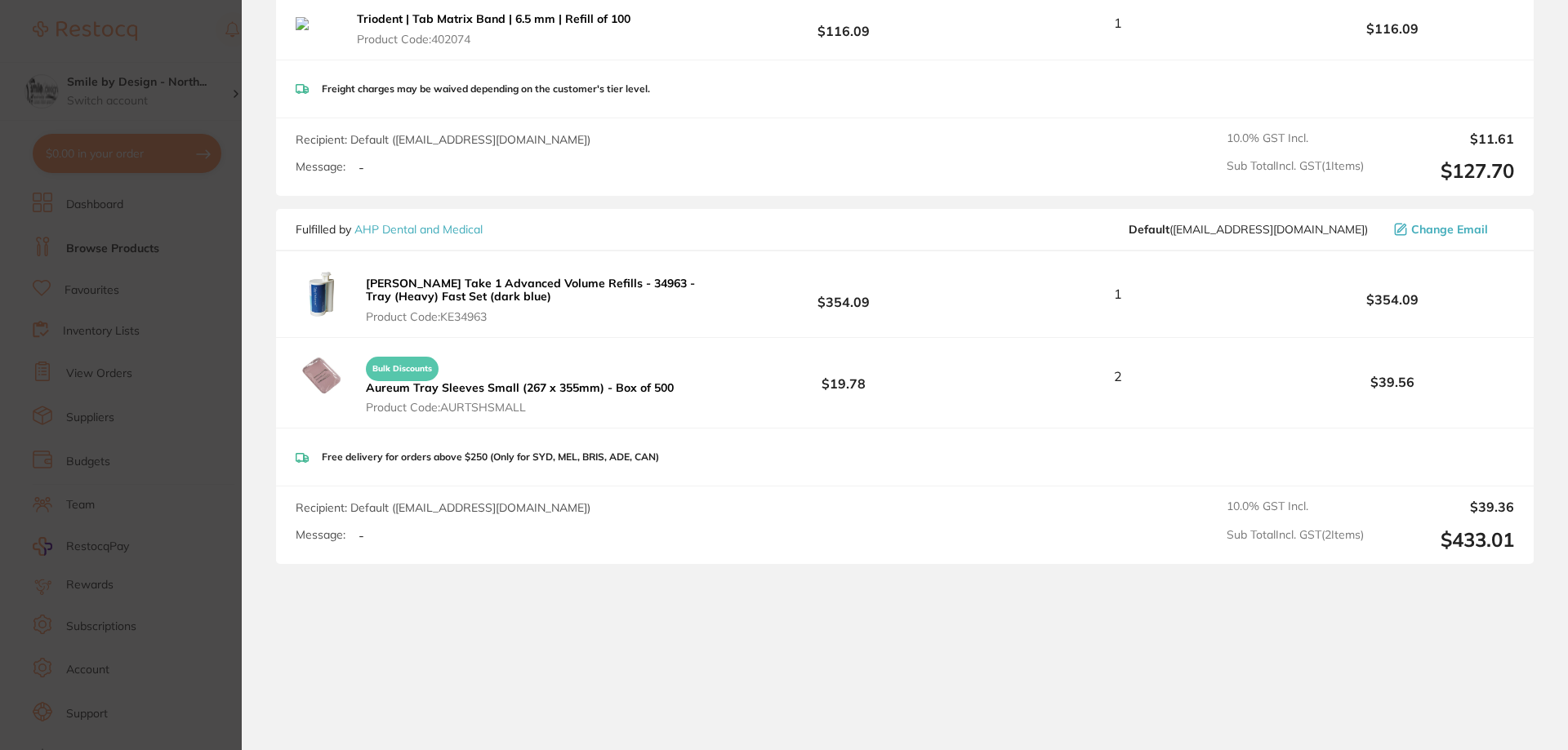
scroll to position [1389, 0]
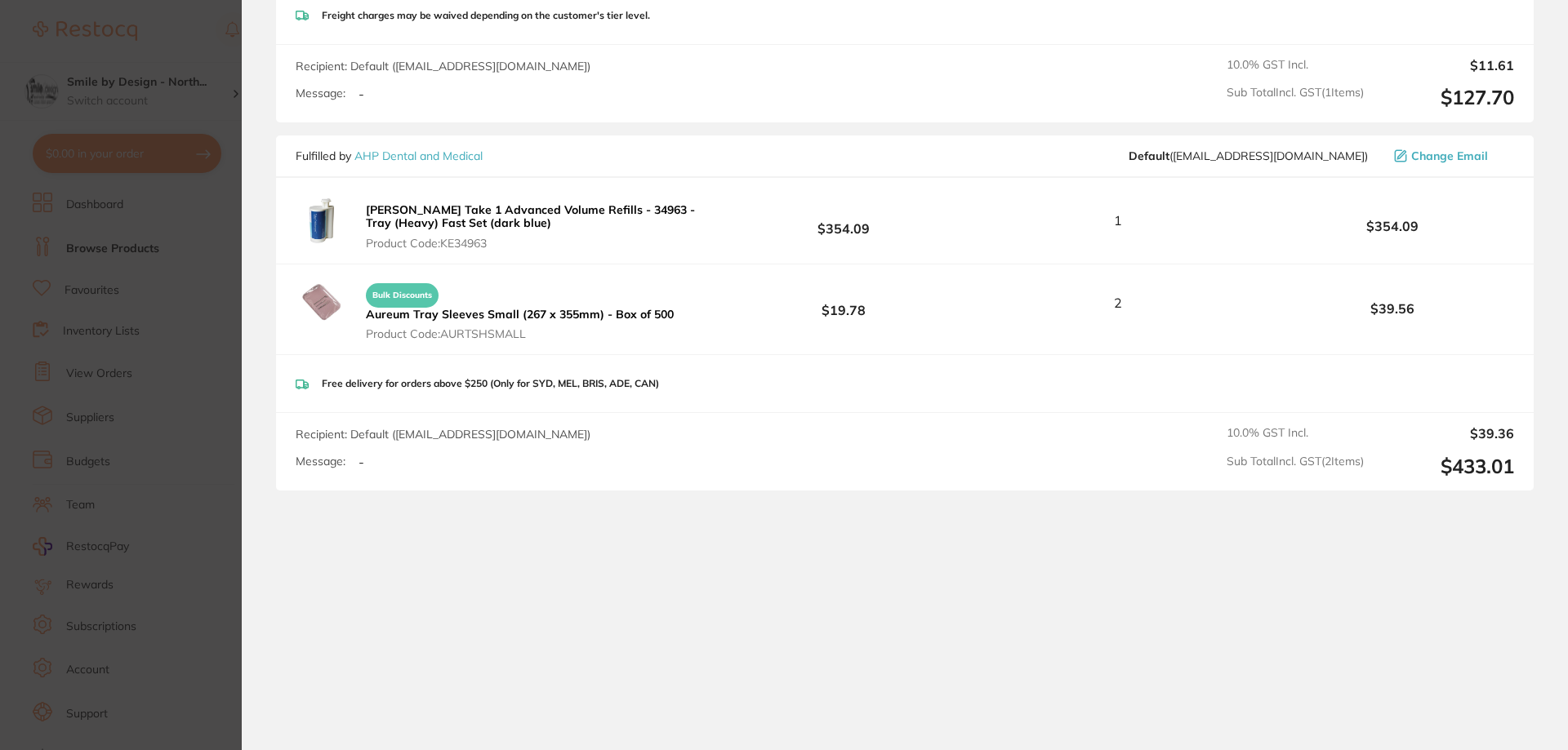
click at [1339, 690] on section "Your orders are being processed and we will notify you once we have placed the …" at bounding box center [904, 375] width 1326 height 750
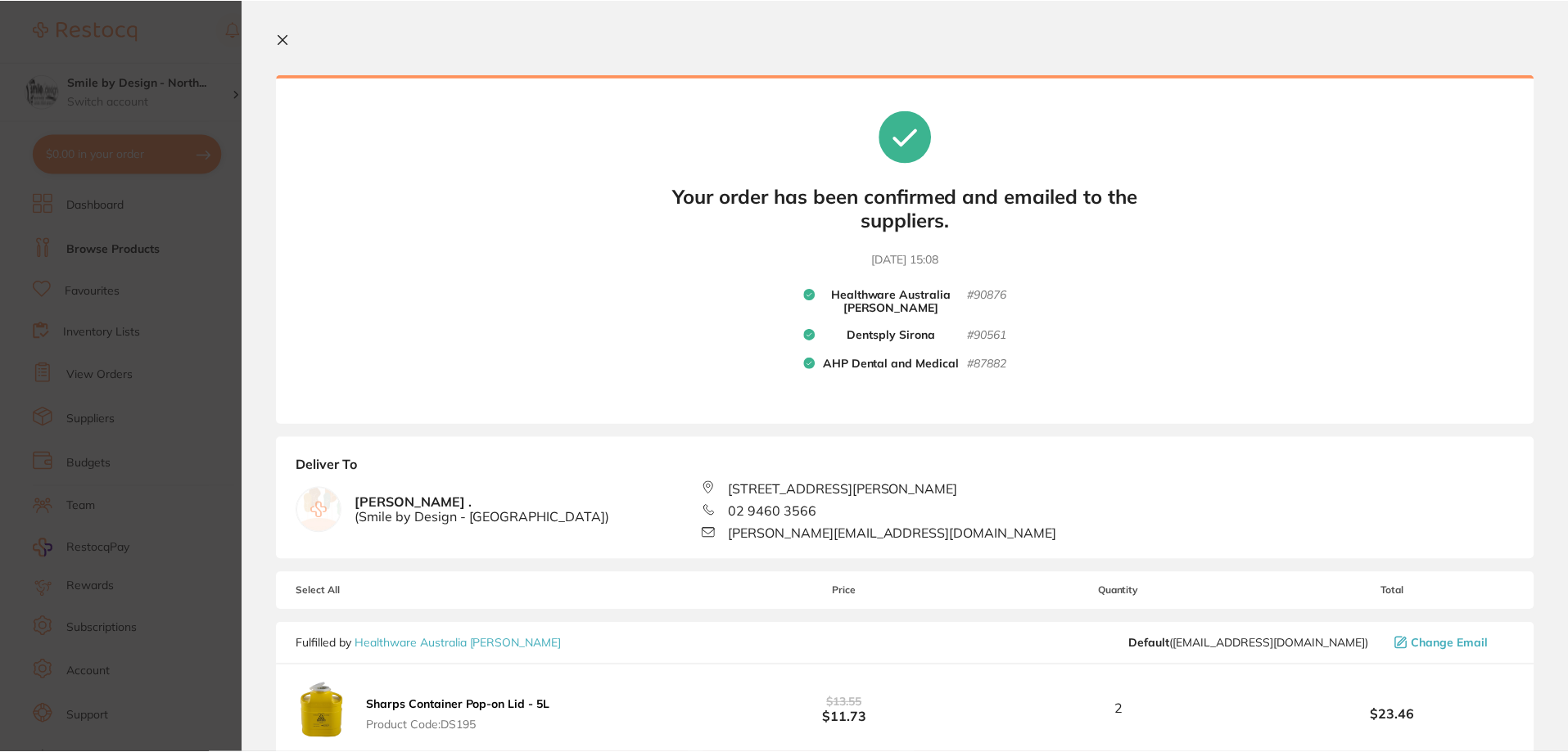
scroll to position [0, 0]
click at [280, 42] on icon at bounding box center [284, 42] width 14 height 14
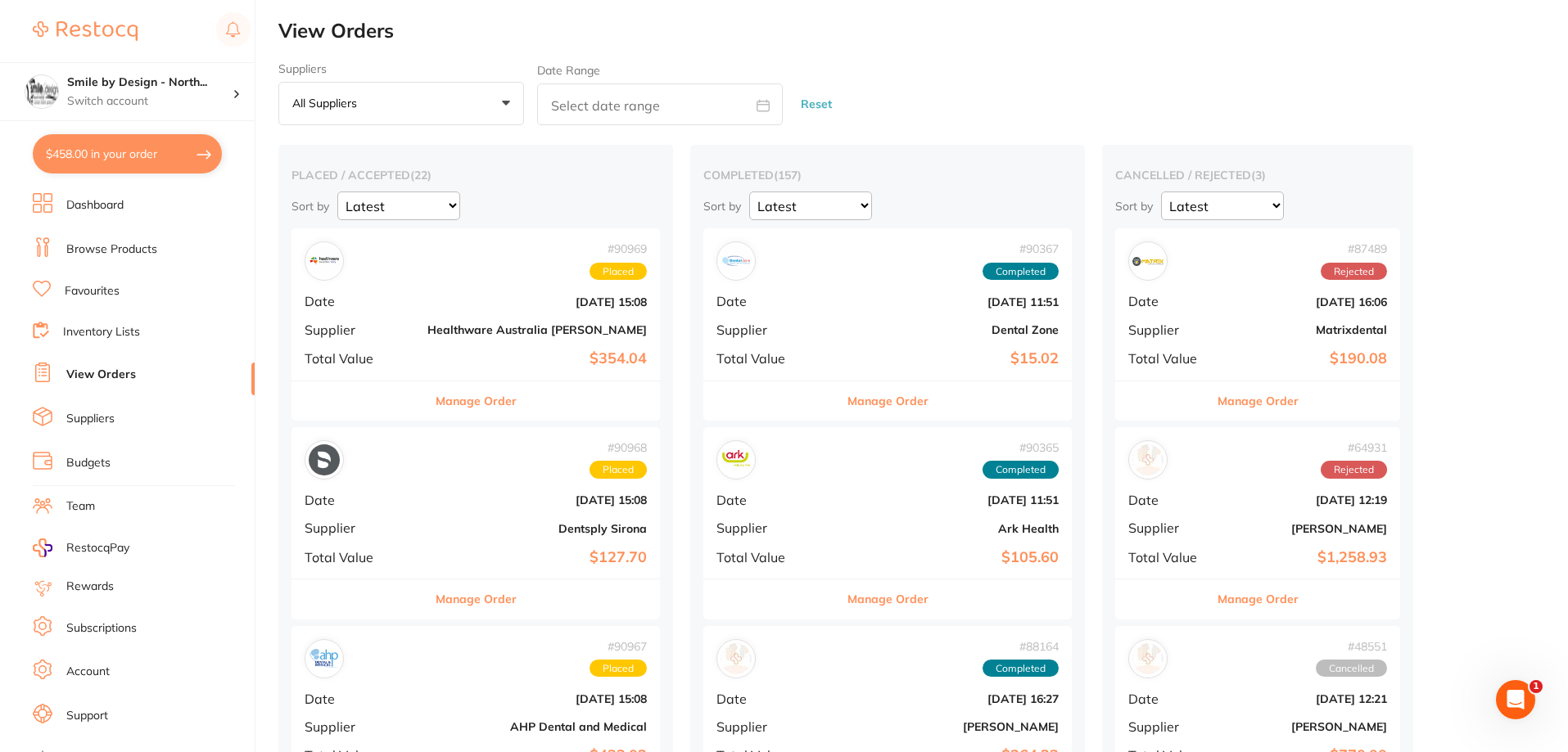
click at [155, 161] on button "$458.00 in your order" at bounding box center [127, 153] width 189 height 40
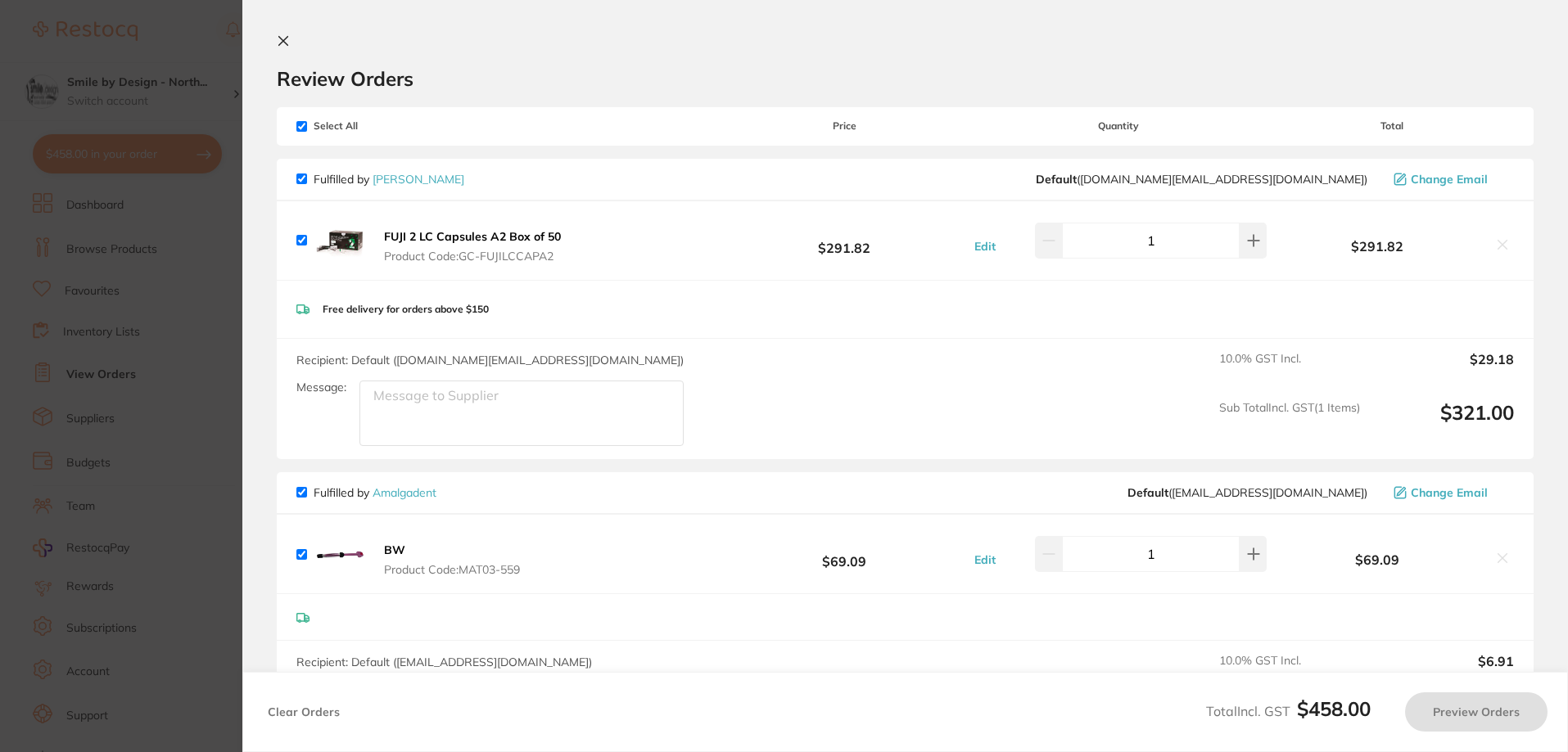
checkbox input "true"
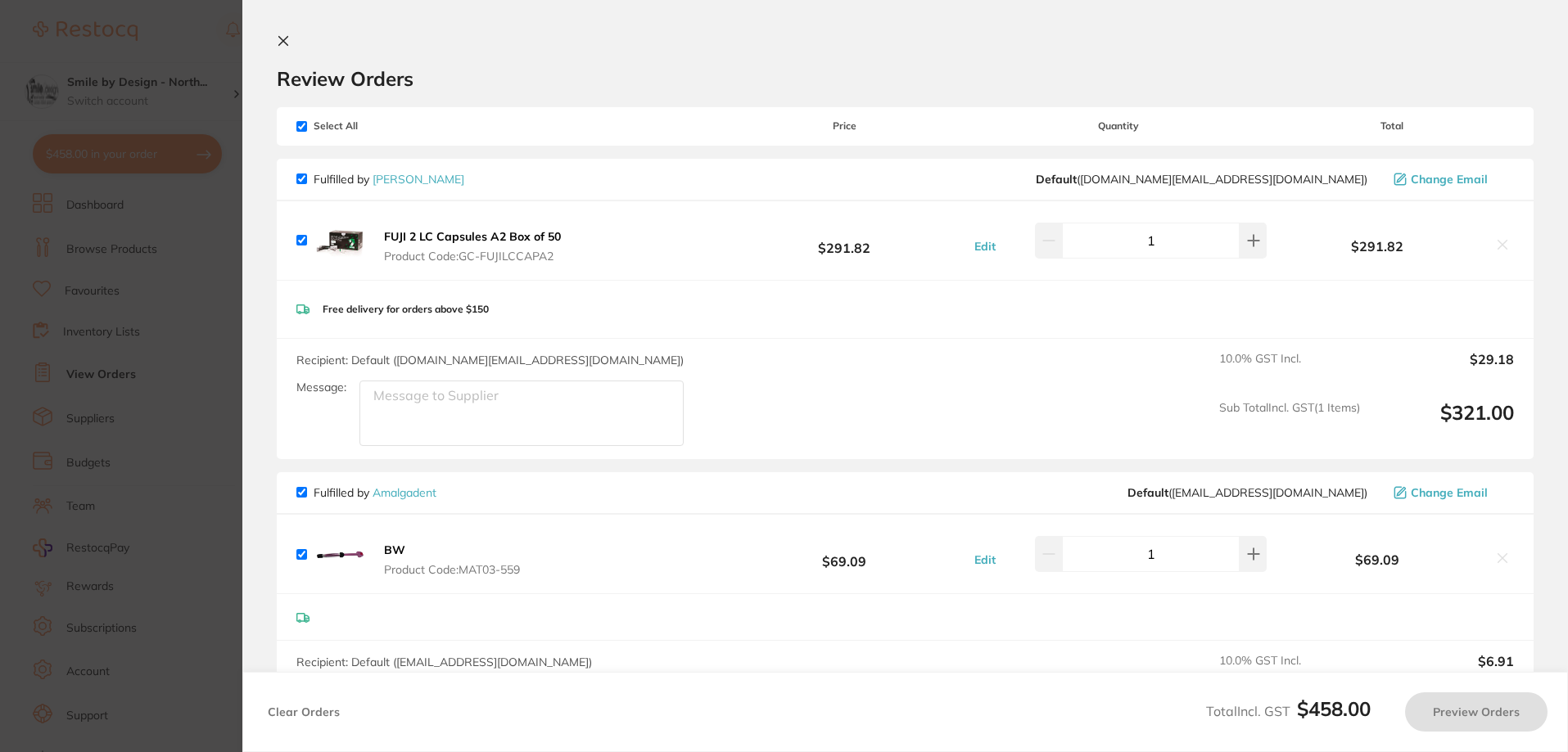
checkbox input "true"
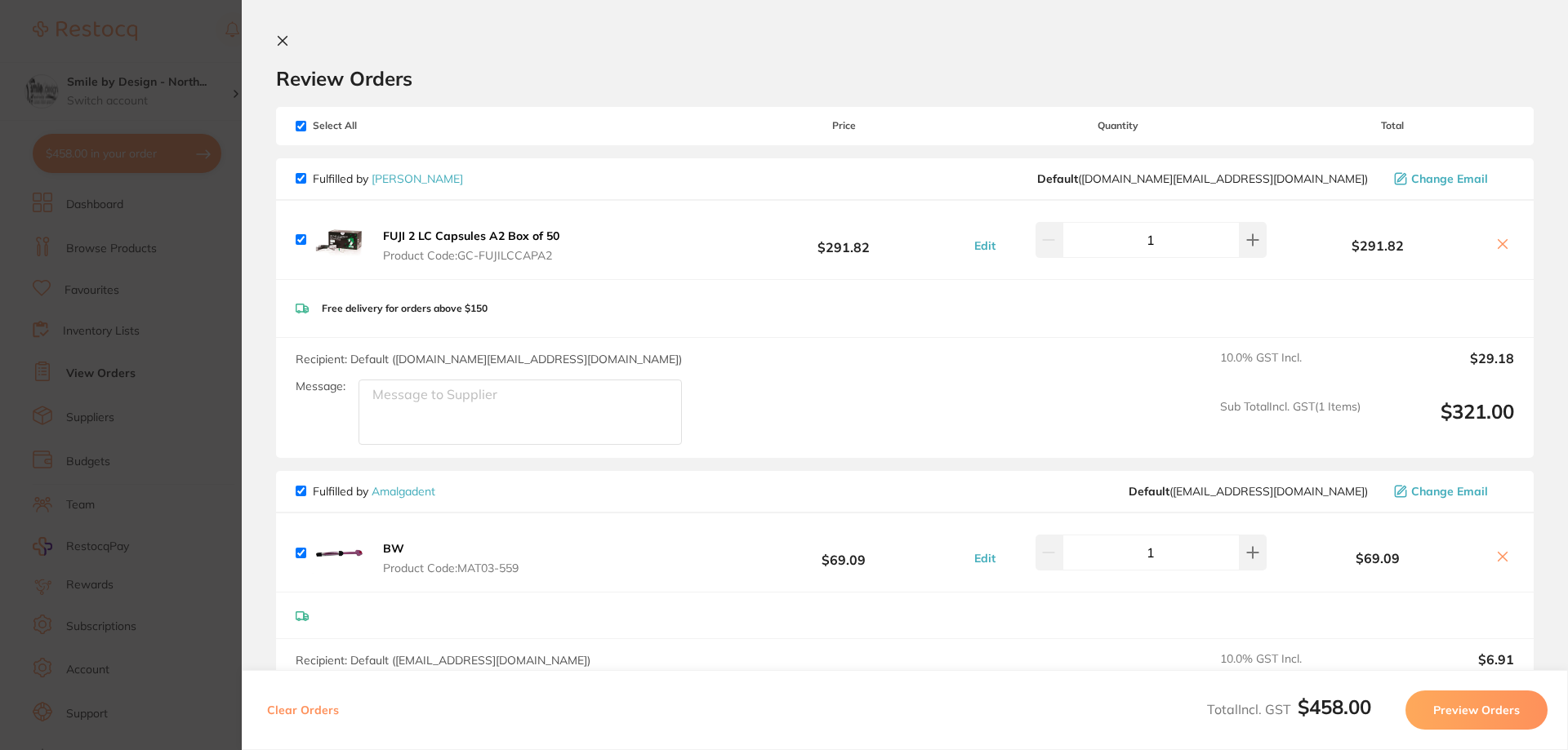
click at [288, 39] on icon at bounding box center [283, 41] width 13 height 13
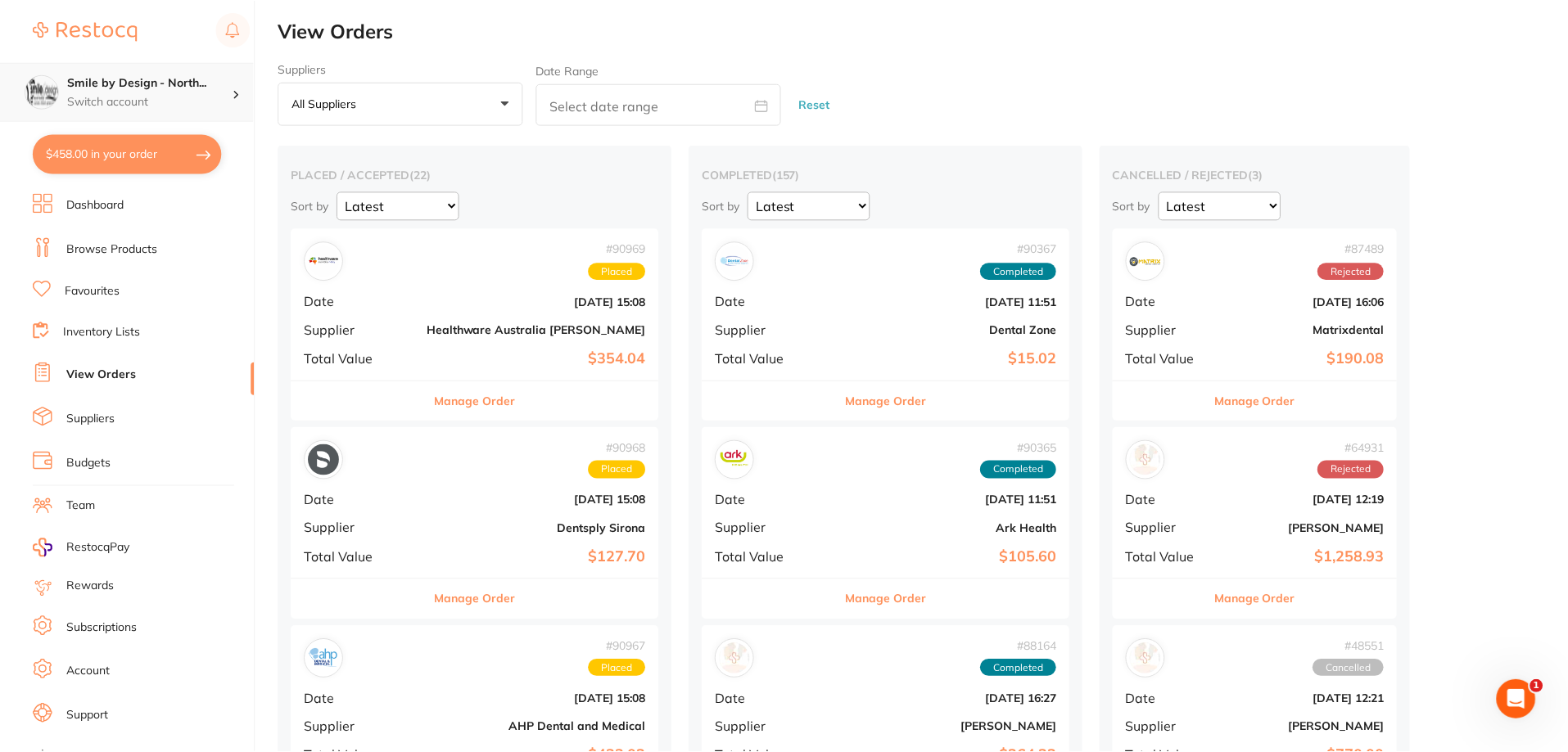
scroll to position [14, 0]
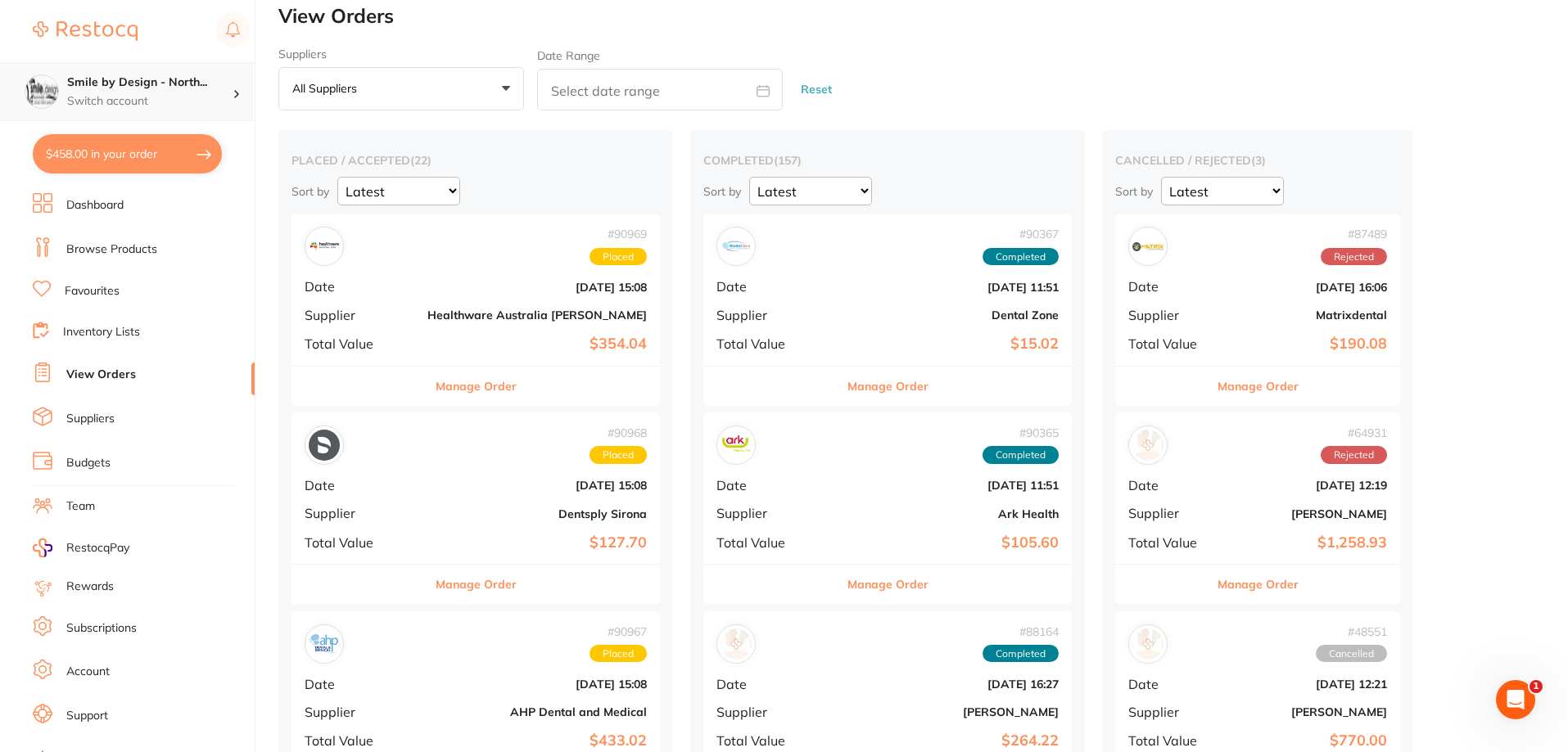
click at [161, 98] on p "Switch account" at bounding box center [150, 101] width 165 height 16
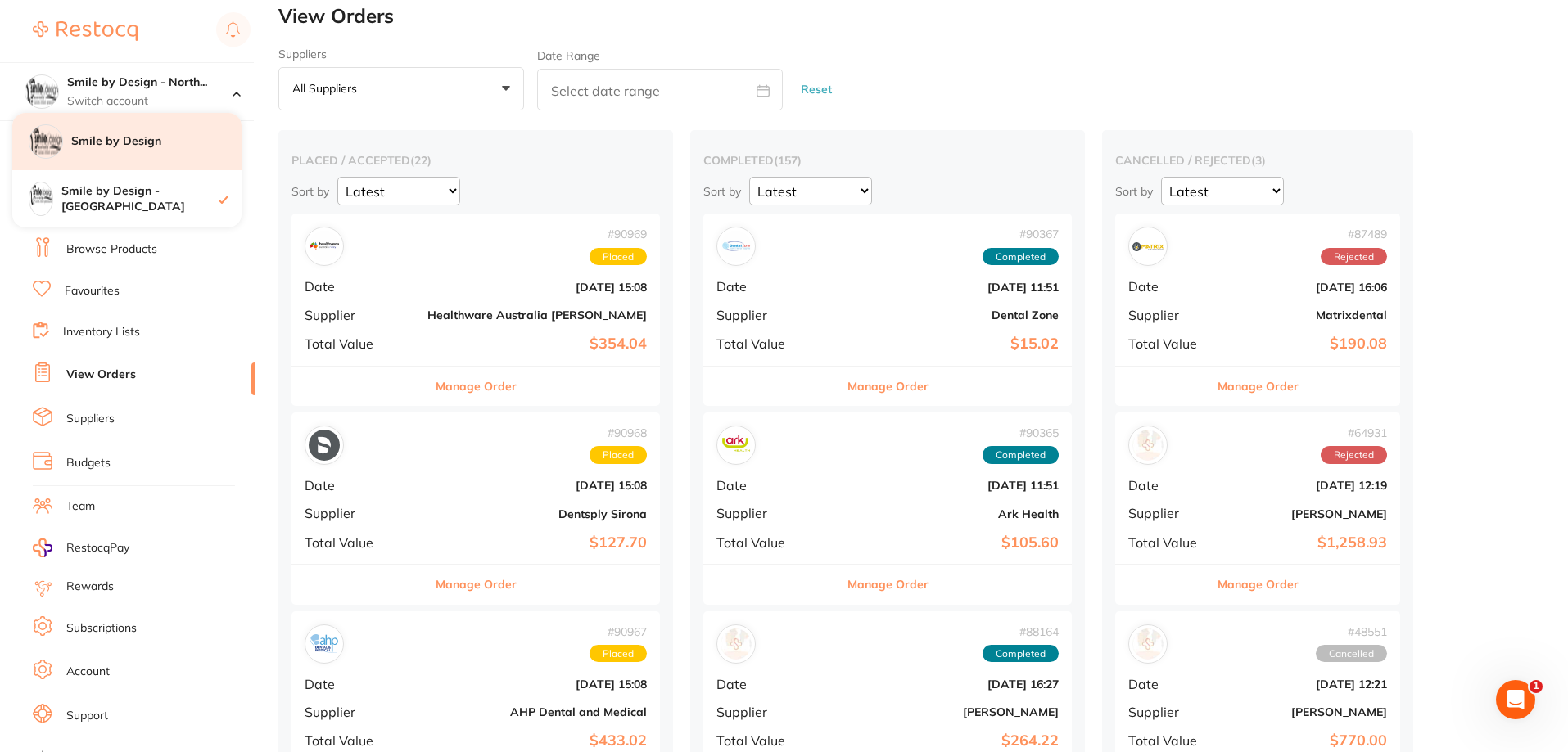
click at [147, 147] on h4 "Smile by Design" at bounding box center [156, 141] width 170 height 16
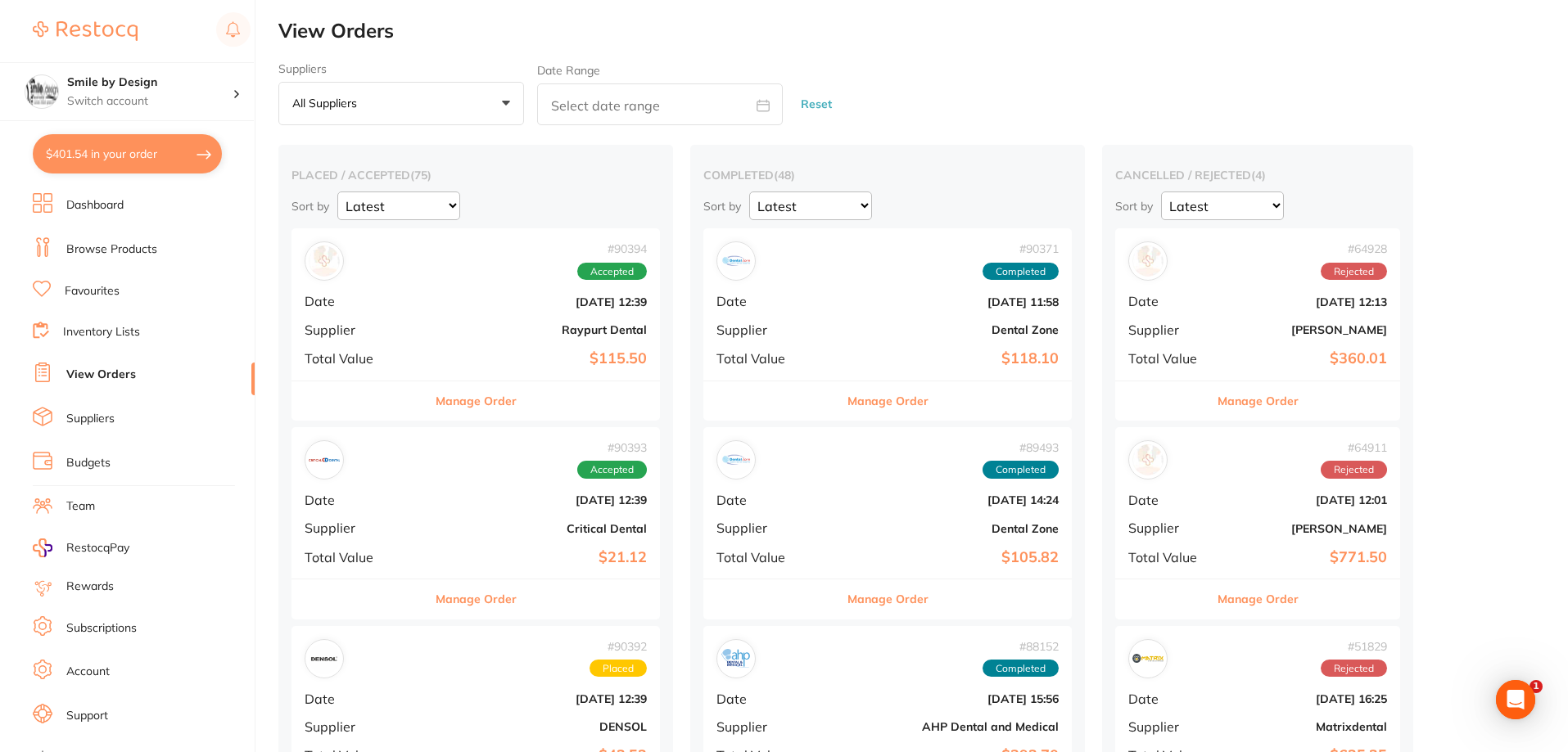
click at [144, 161] on button "$401.54 in your order" at bounding box center [127, 153] width 189 height 40
checkbox input "true"
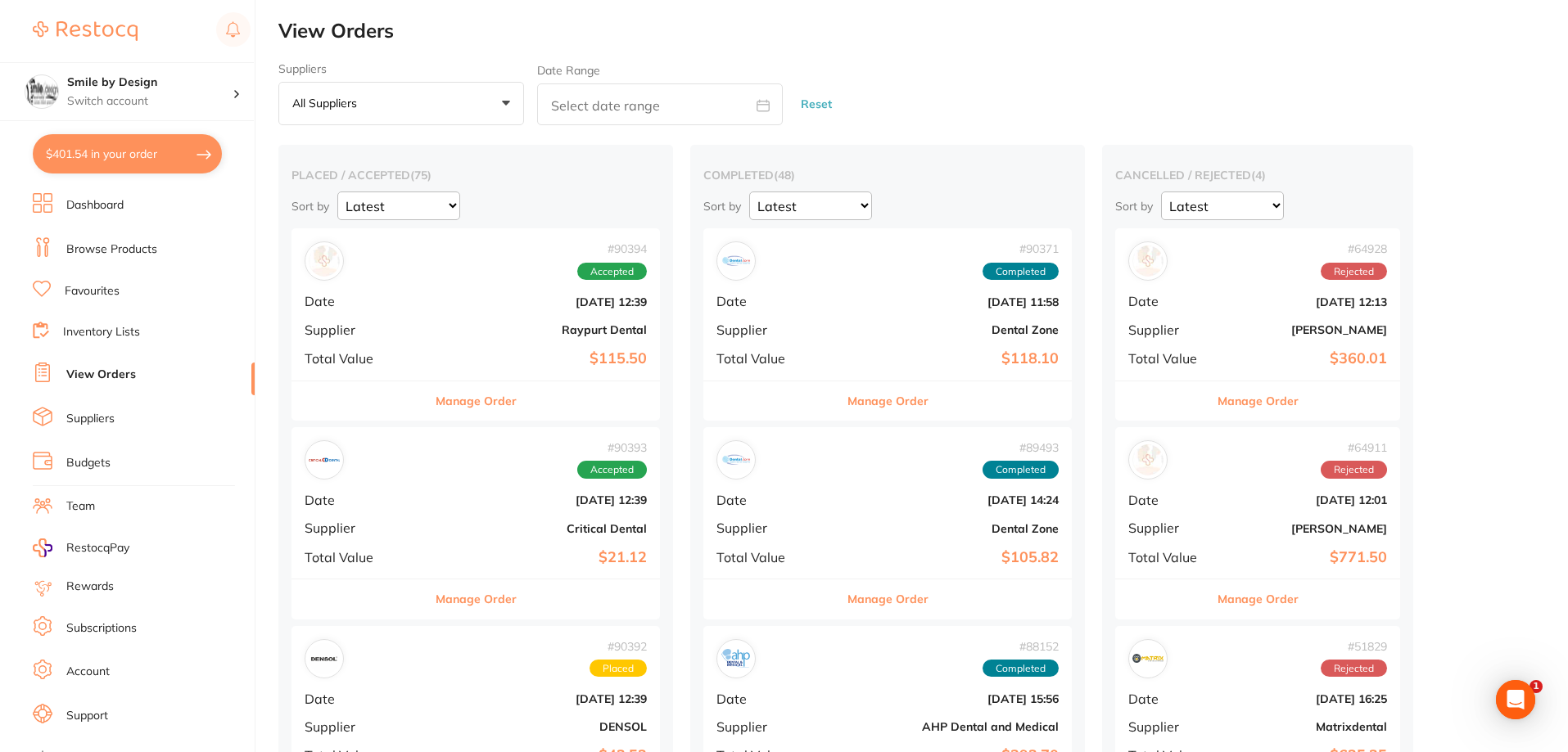
checkbox input "true"
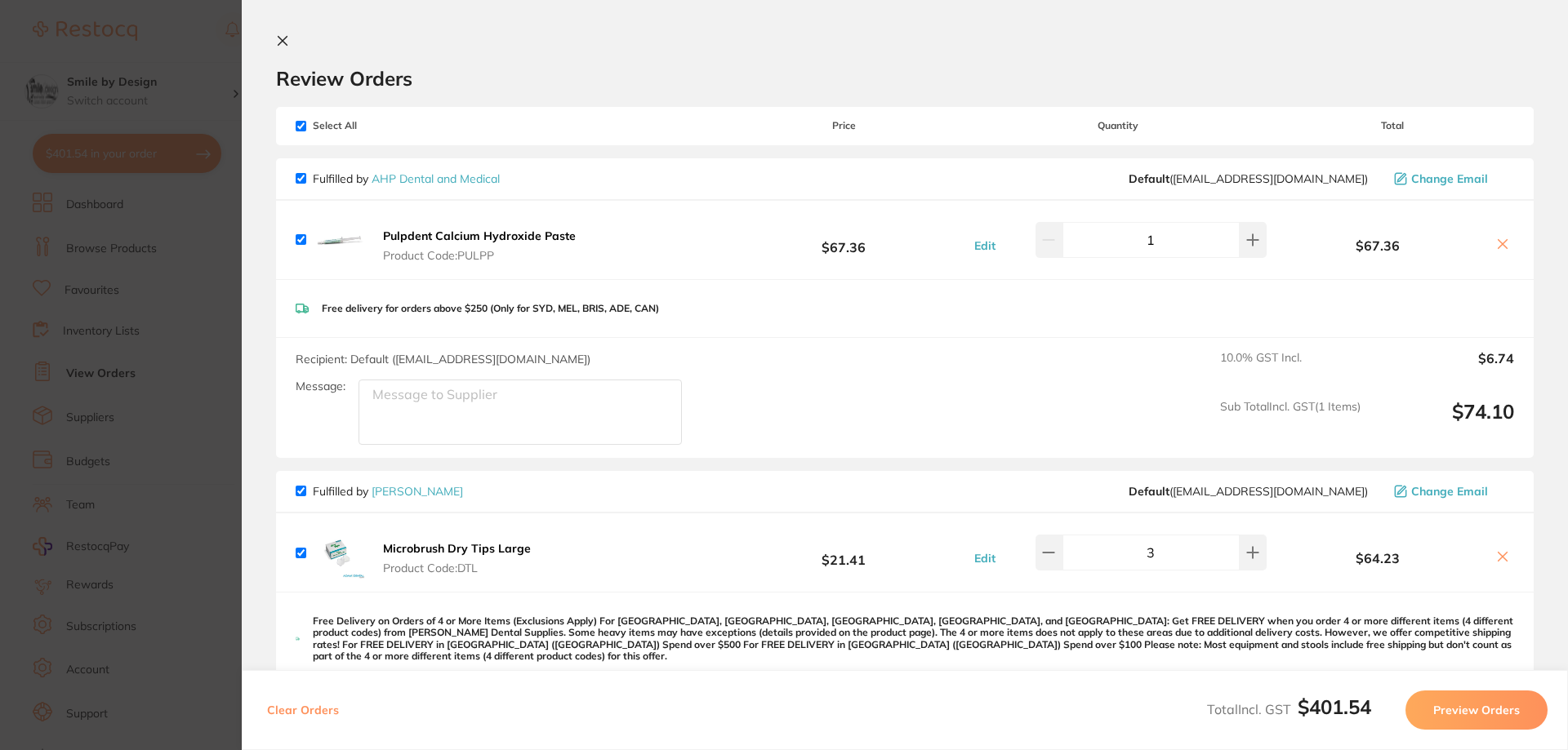
click at [301, 127] on input "checkbox" at bounding box center [301, 126] width 11 height 11
checkbox input "false"
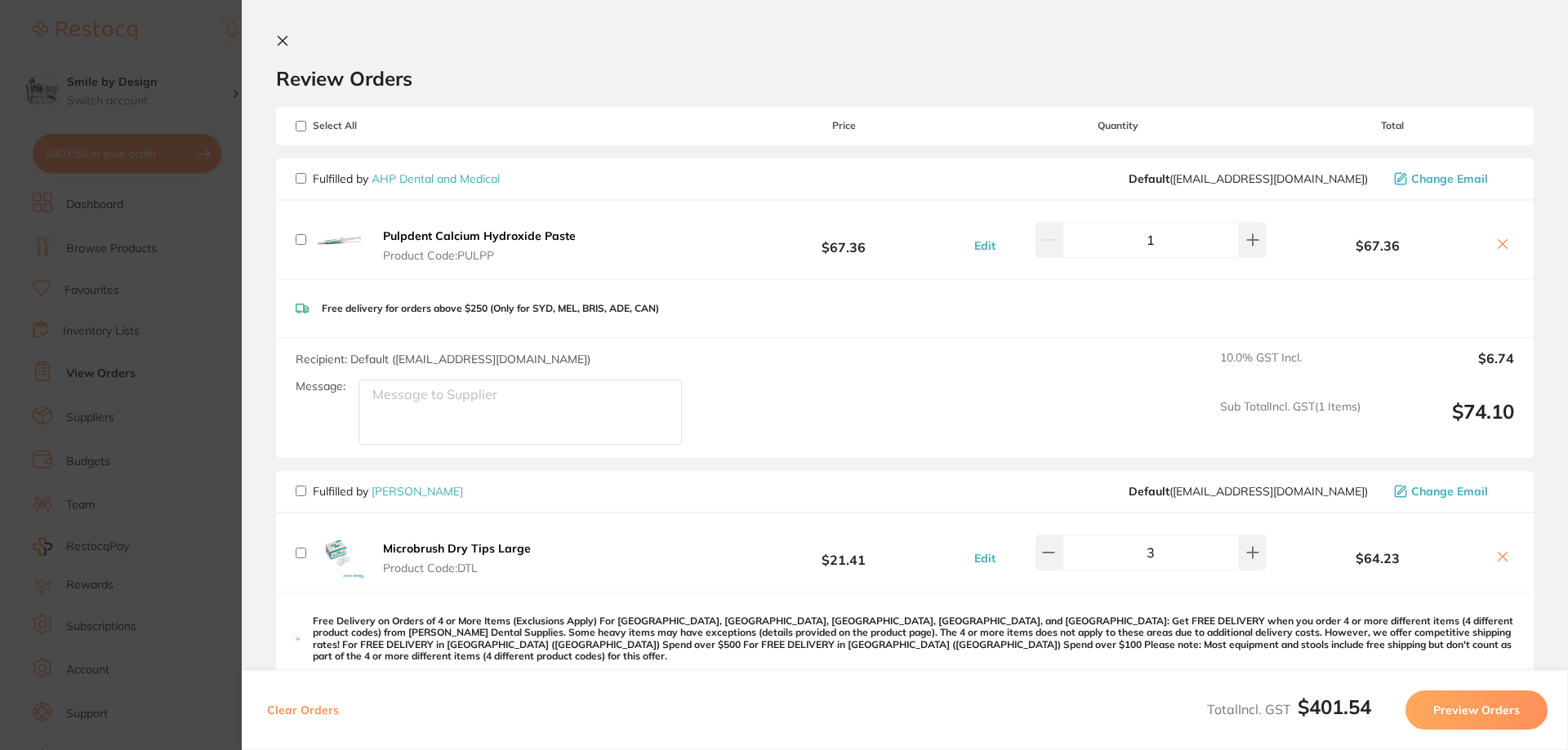
checkbox input "false"
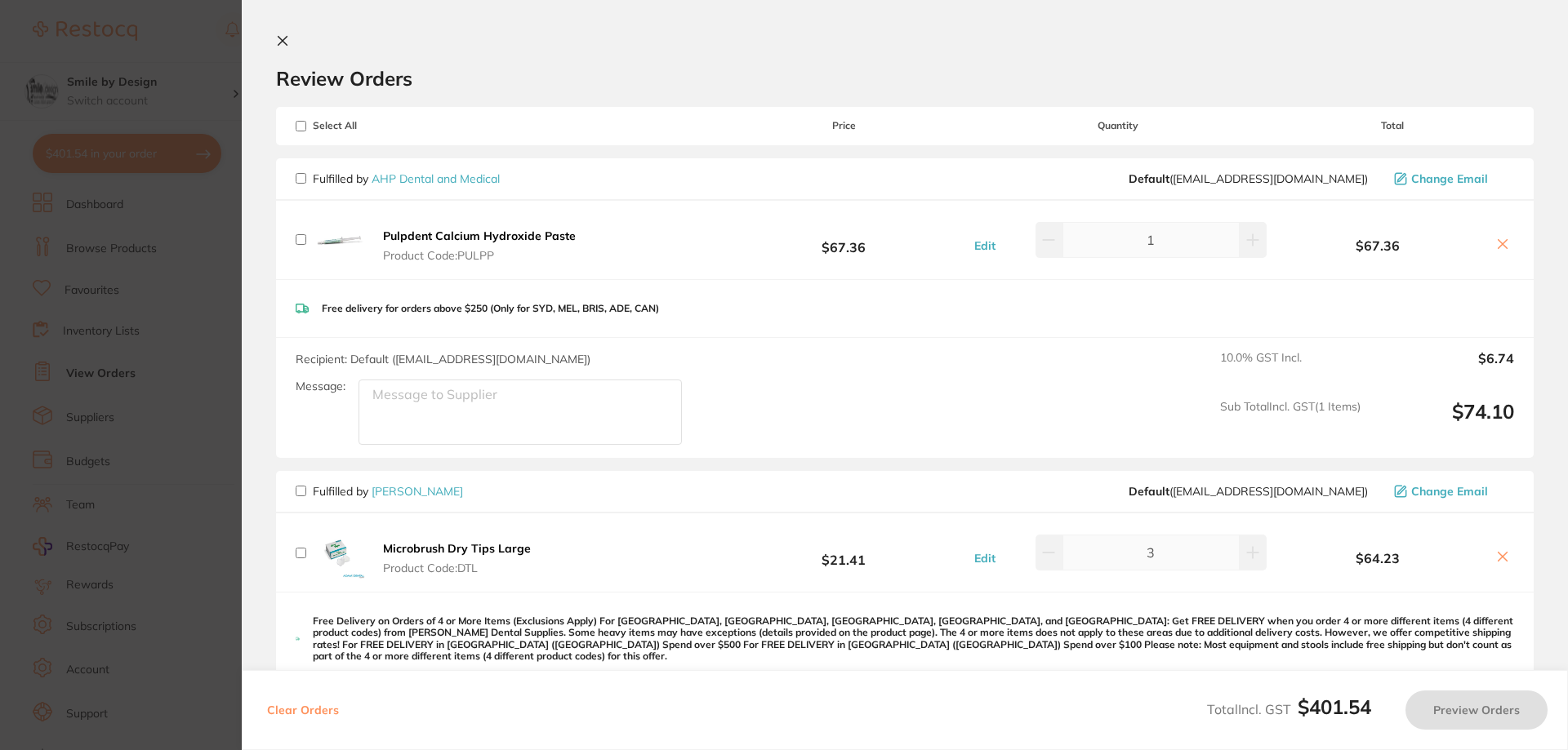
click at [301, 492] on input "checkbox" at bounding box center [301, 491] width 11 height 11
checkbox input "true"
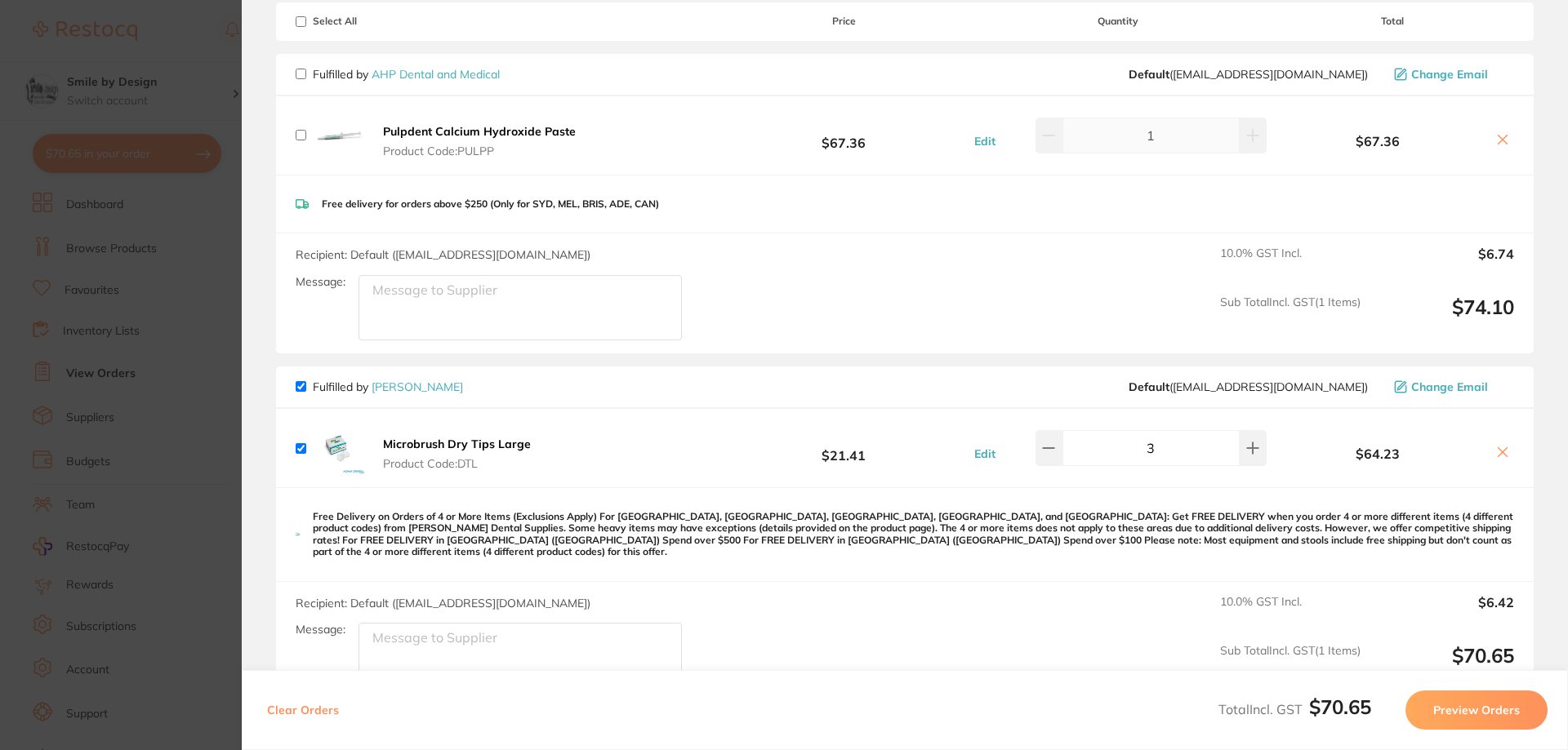
scroll to position [39, 0]
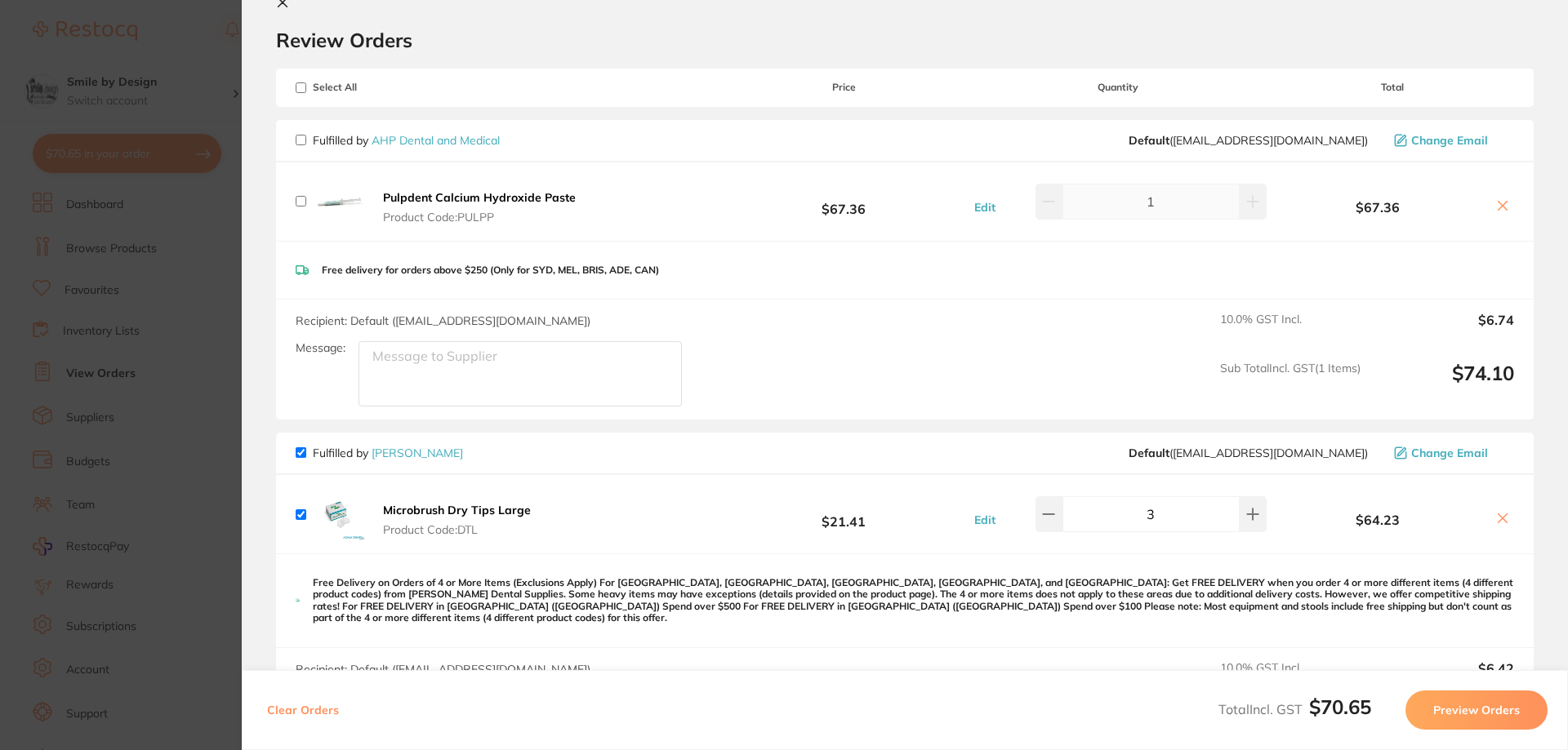
click at [302, 136] on input "checkbox" at bounding box center [301, 140] width 11 height 11
checkbox input "true"
click at [281, 8] on icon at bounding box center [283, 3] width 13 height 13
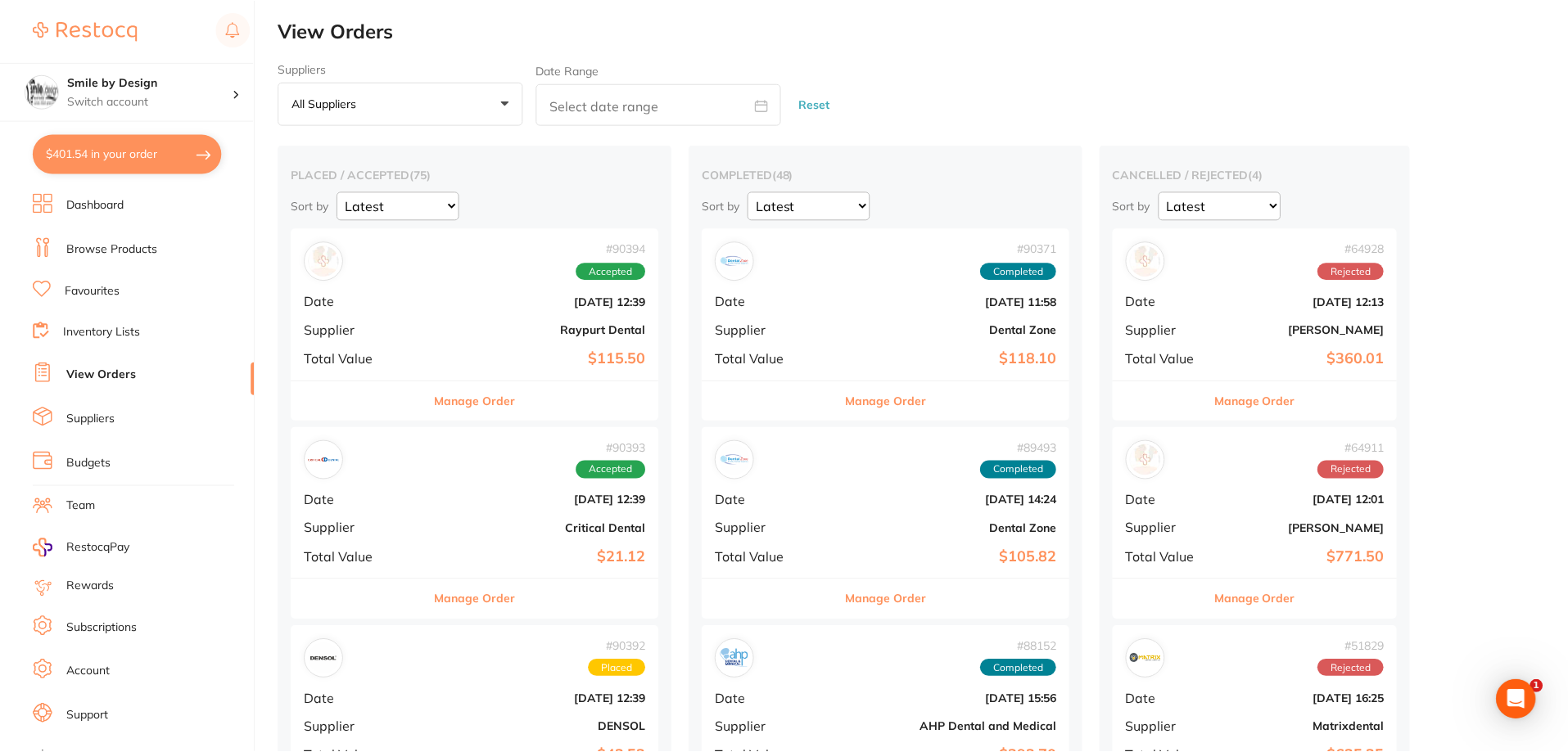
scroll to position [14, 0]
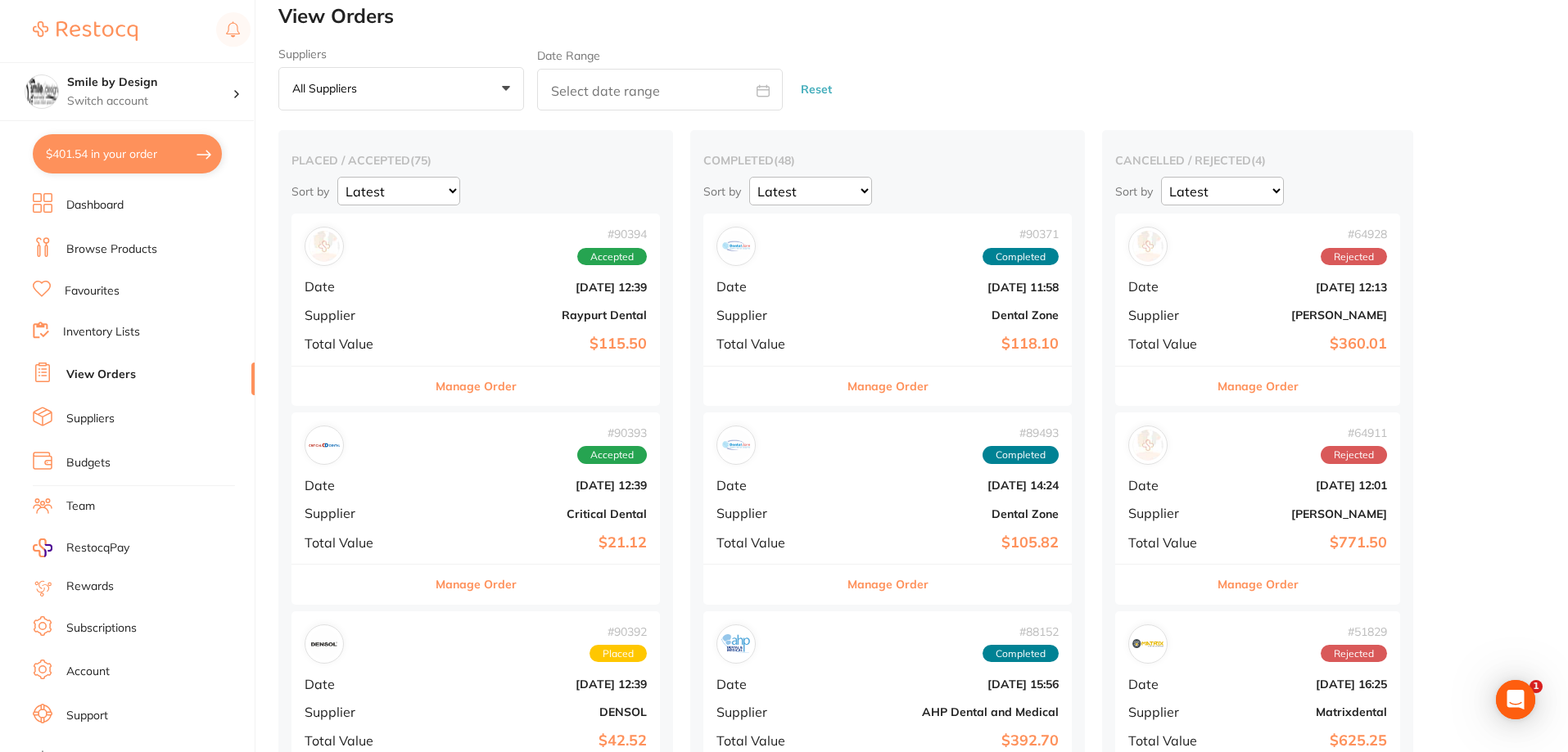
click at [132, 245] on link "Browse Products" at bounding box center [112, 249] width 91 height 16
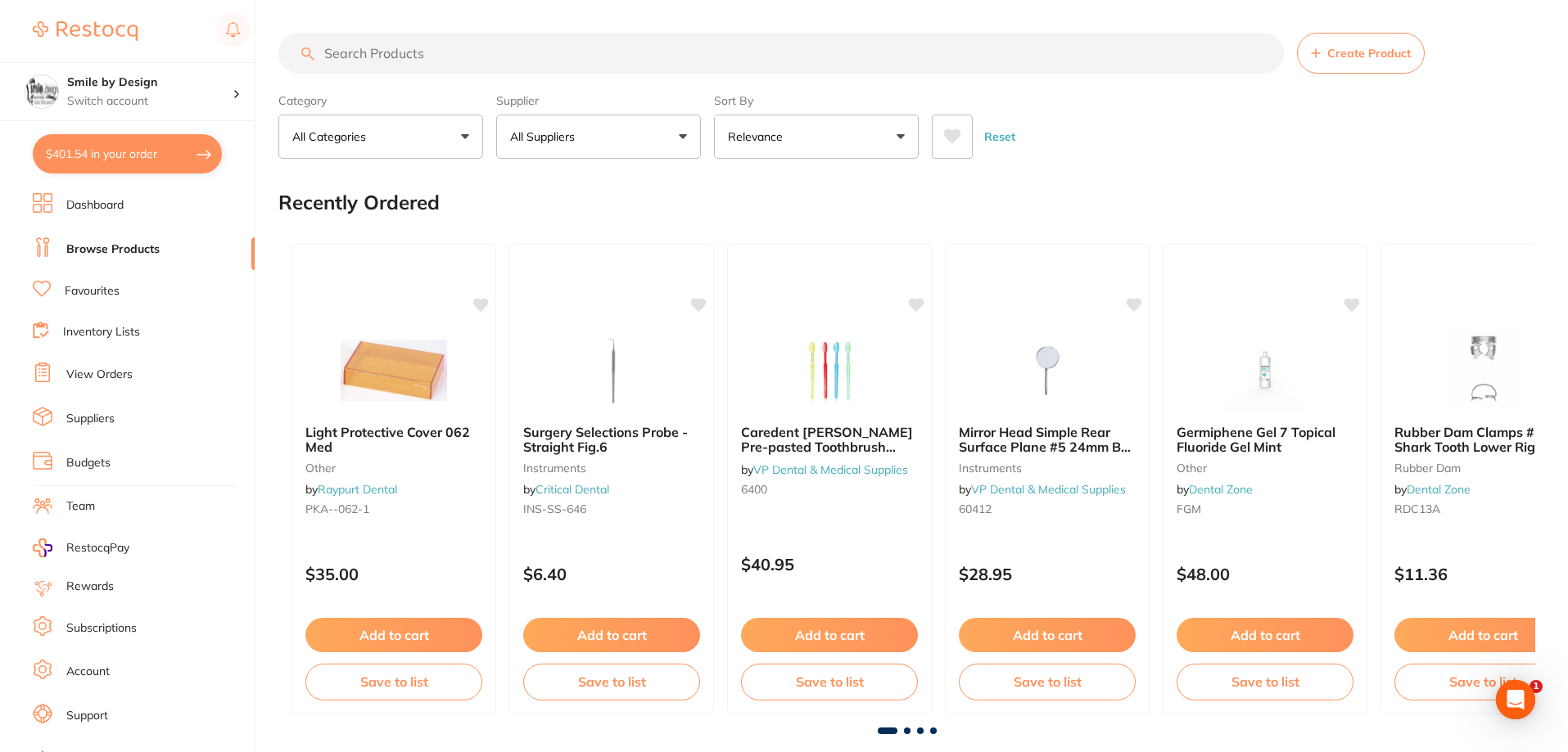
click at [183, 150] on button "$401.54 in your order" at bounding box center [127, 153] width 189 height 40
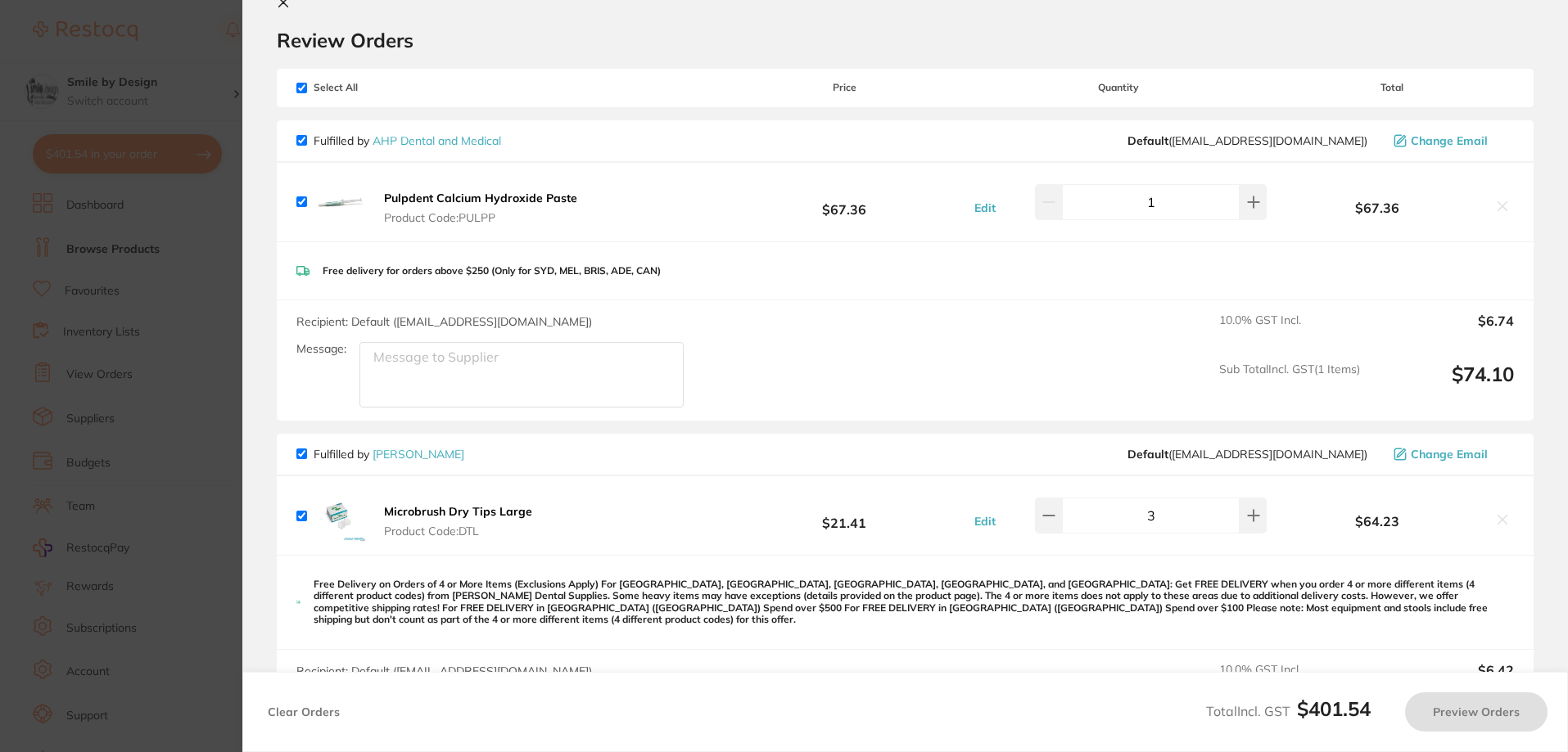
checkbox input "true"
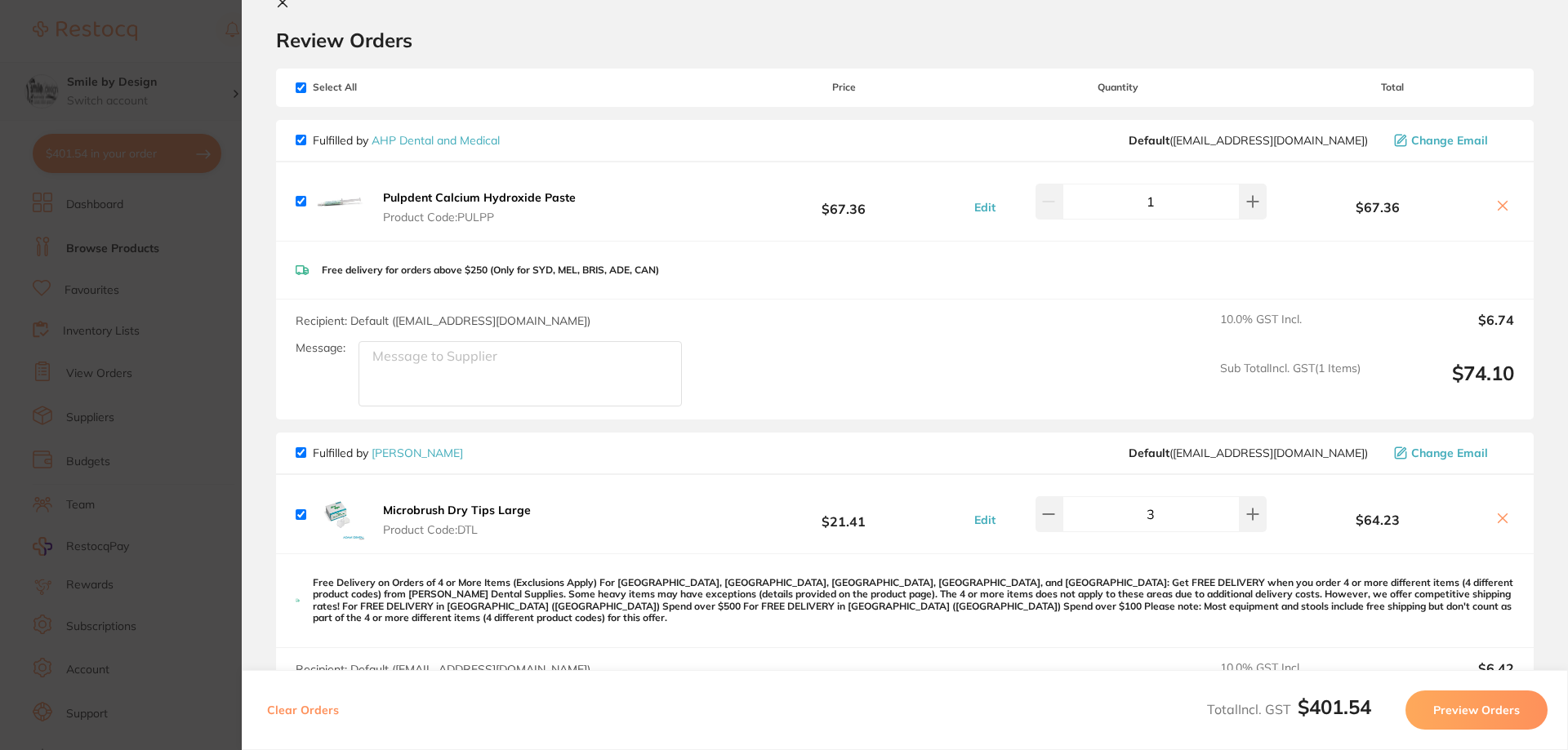
click at [84, 44] on section "Update RRP Set your pre negotiated price for this item. Item Agreed RRP (excl. …" at bounding box center [784, 375] width 1568 height 750
click at [155, 89] on h4 "Smile by Design" at bounding box center [149, 82] width 165 height 16
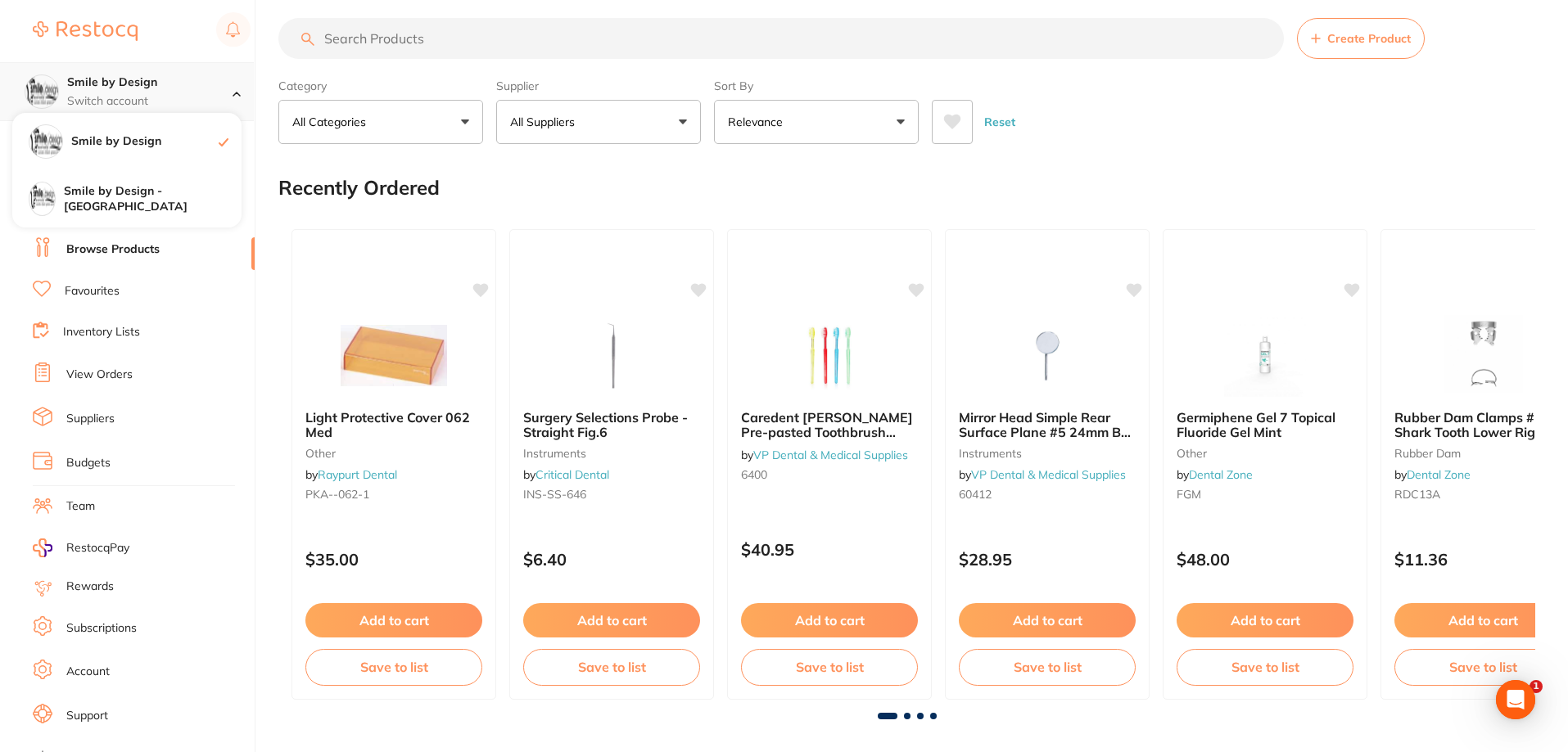
scroll to position [121, 0]
click at [128, 192] on h4 "Smile by Design - [GEOGRAPHIC_DATA]" at bounding box center [153, 199] width 178 height 32
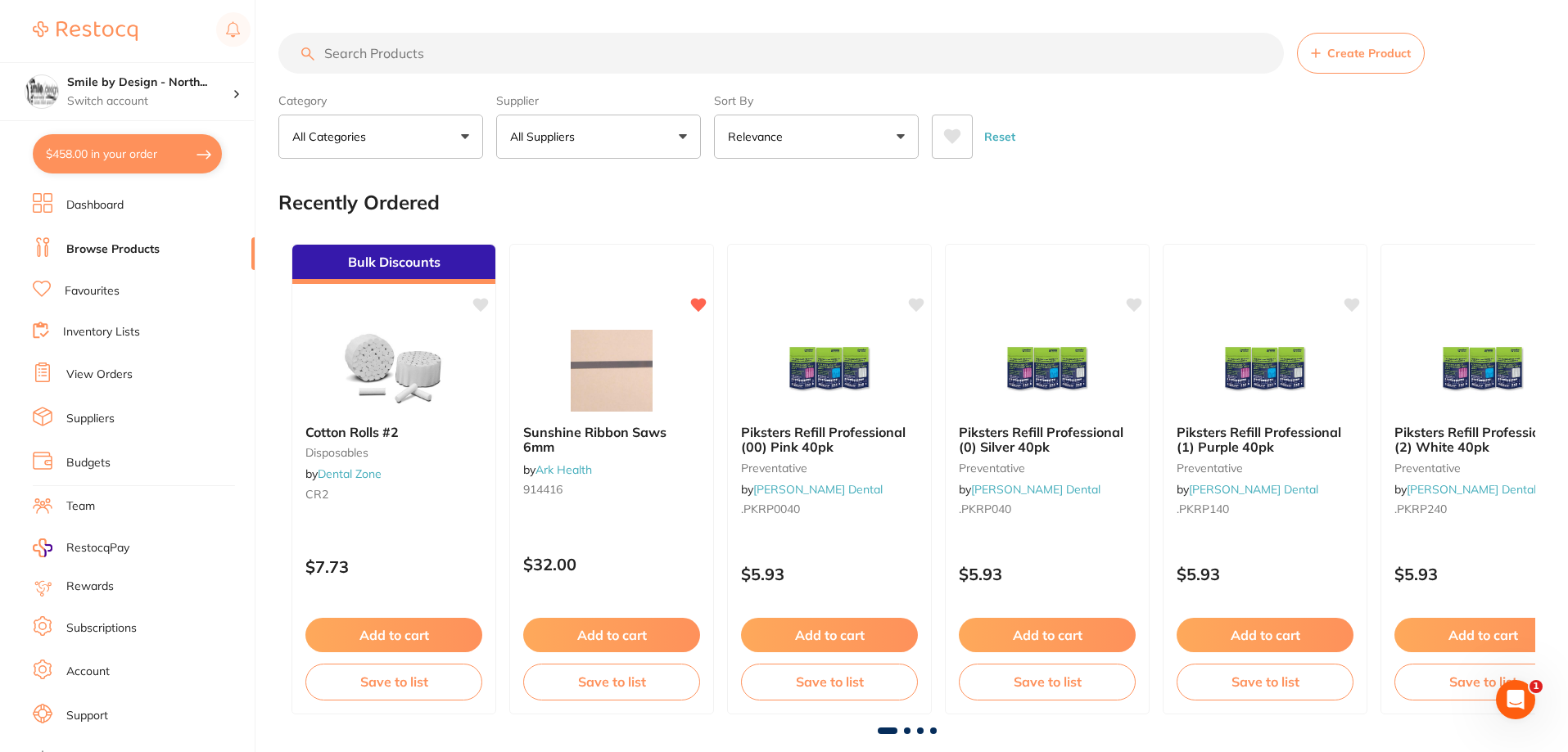
click at [149, 151] on button "$458.00 in your order" at bounding box center [127, 153] width 189 height 40
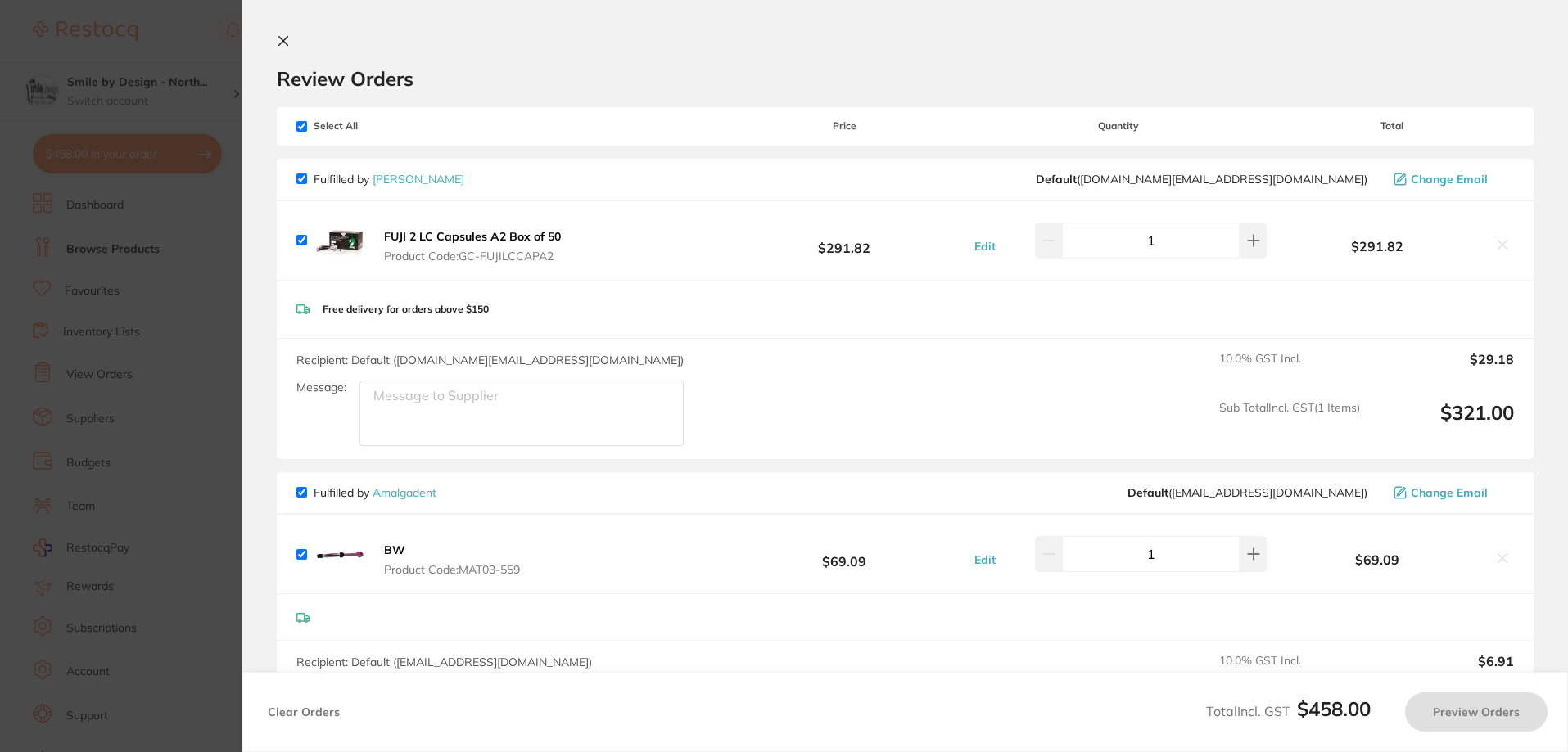
checkbox input "true"
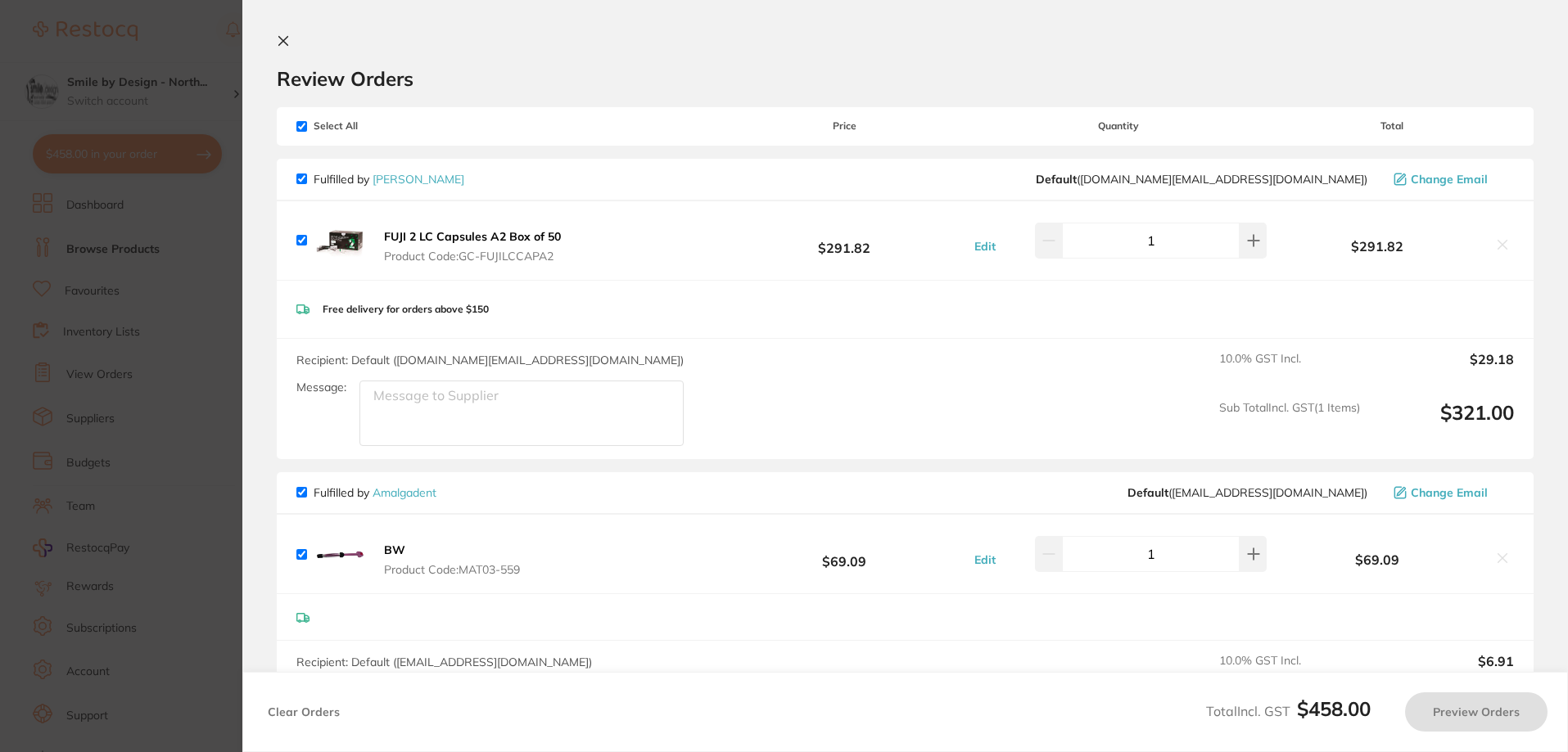
checkbox input "true"
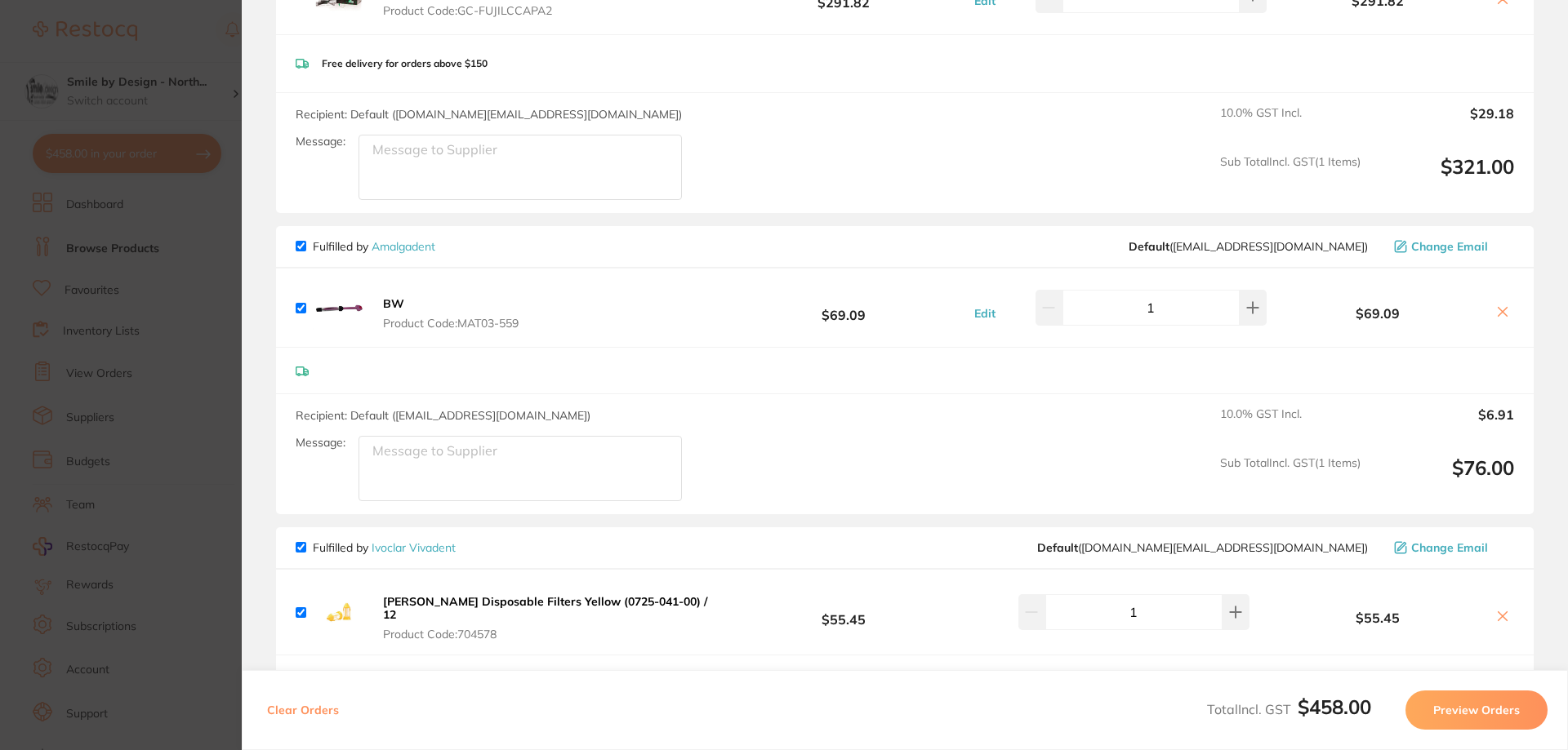
click at [153, 48] on section "Update RRP Set your pre negotiated price for this item. Item Agreed RRP (excl. …" at bounding box center [784, 375] width 1568 height 750
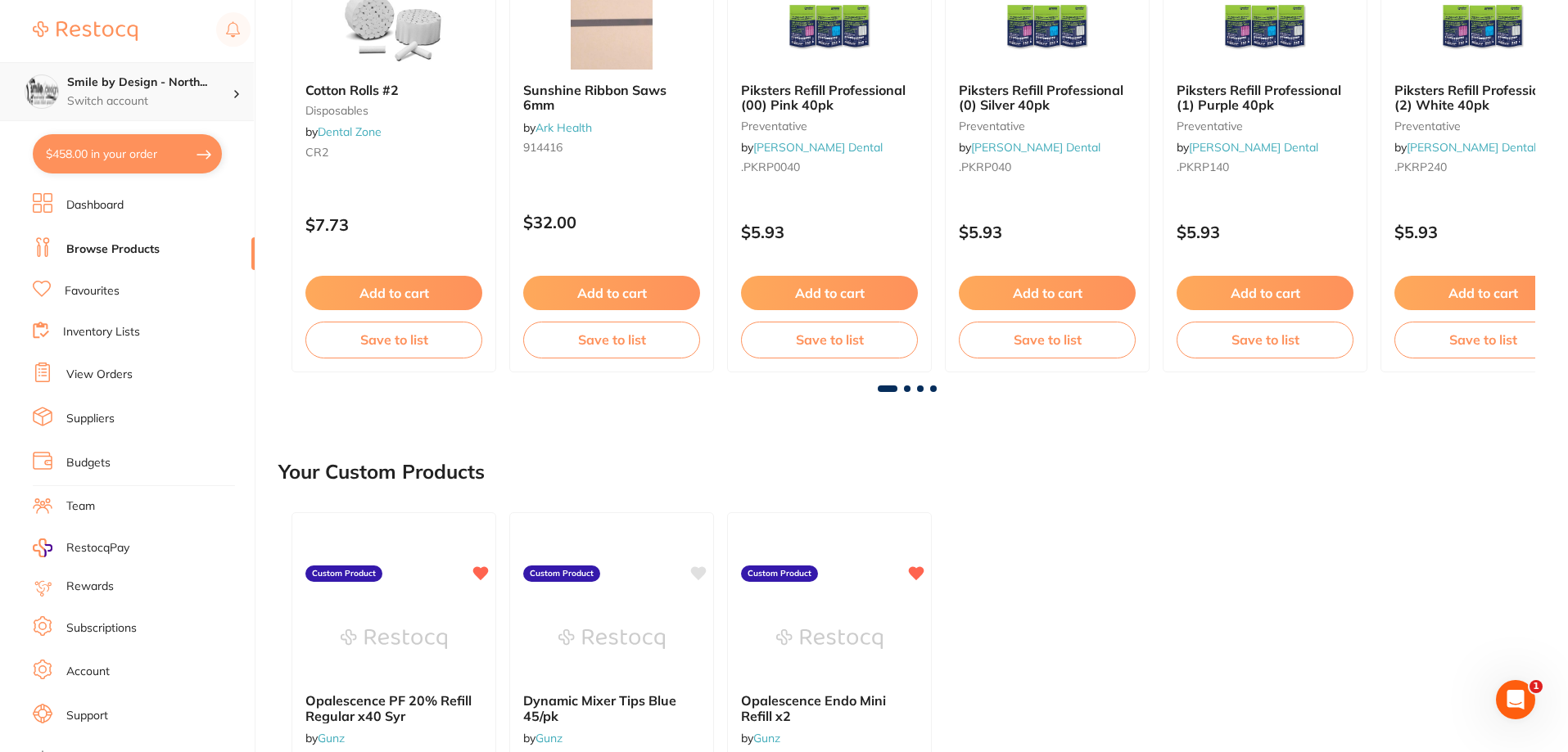
scroll to position [14, 0]
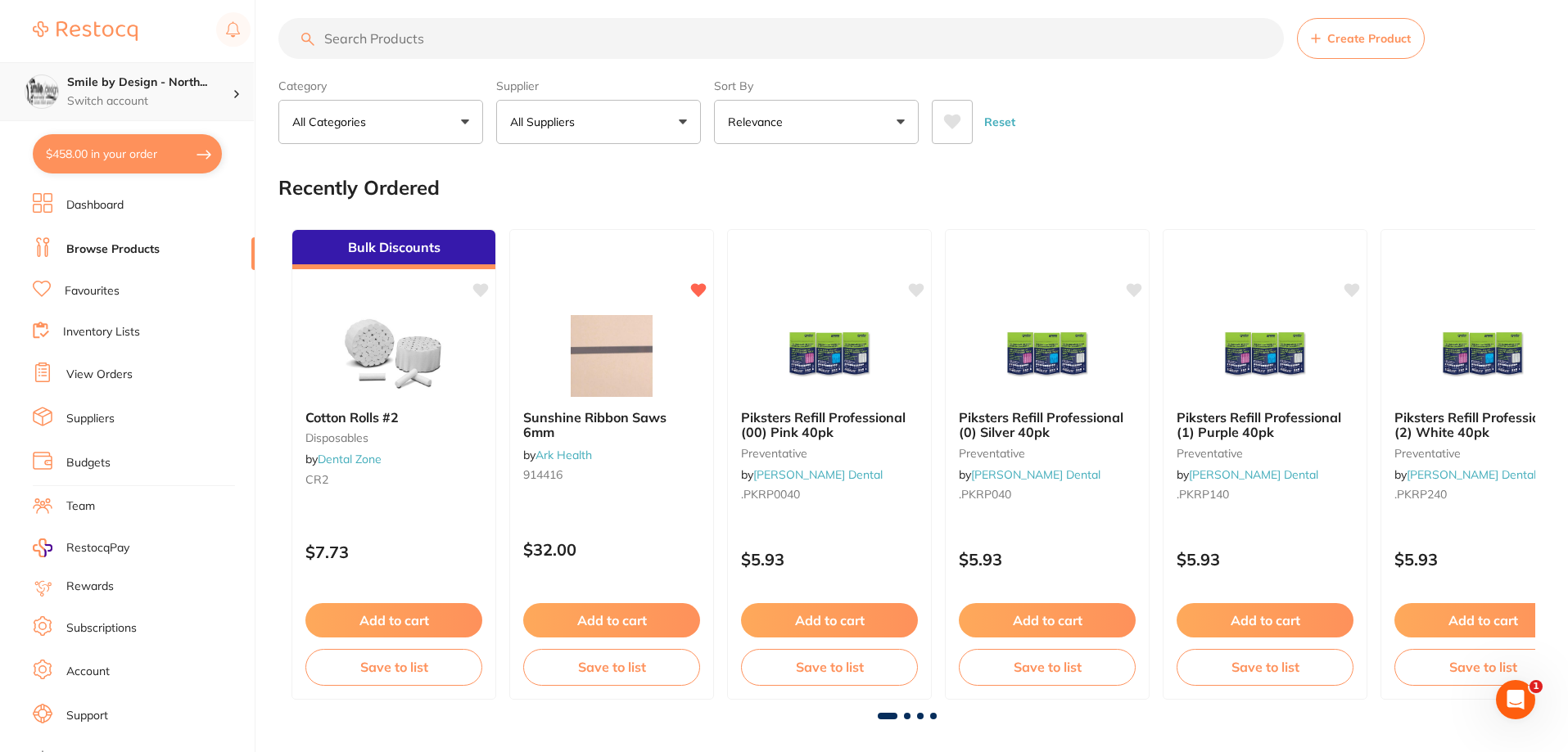
click at [182, 80] on h4 "Smile by Design - North..." at bounding box center [150, 82] width 165 height 16
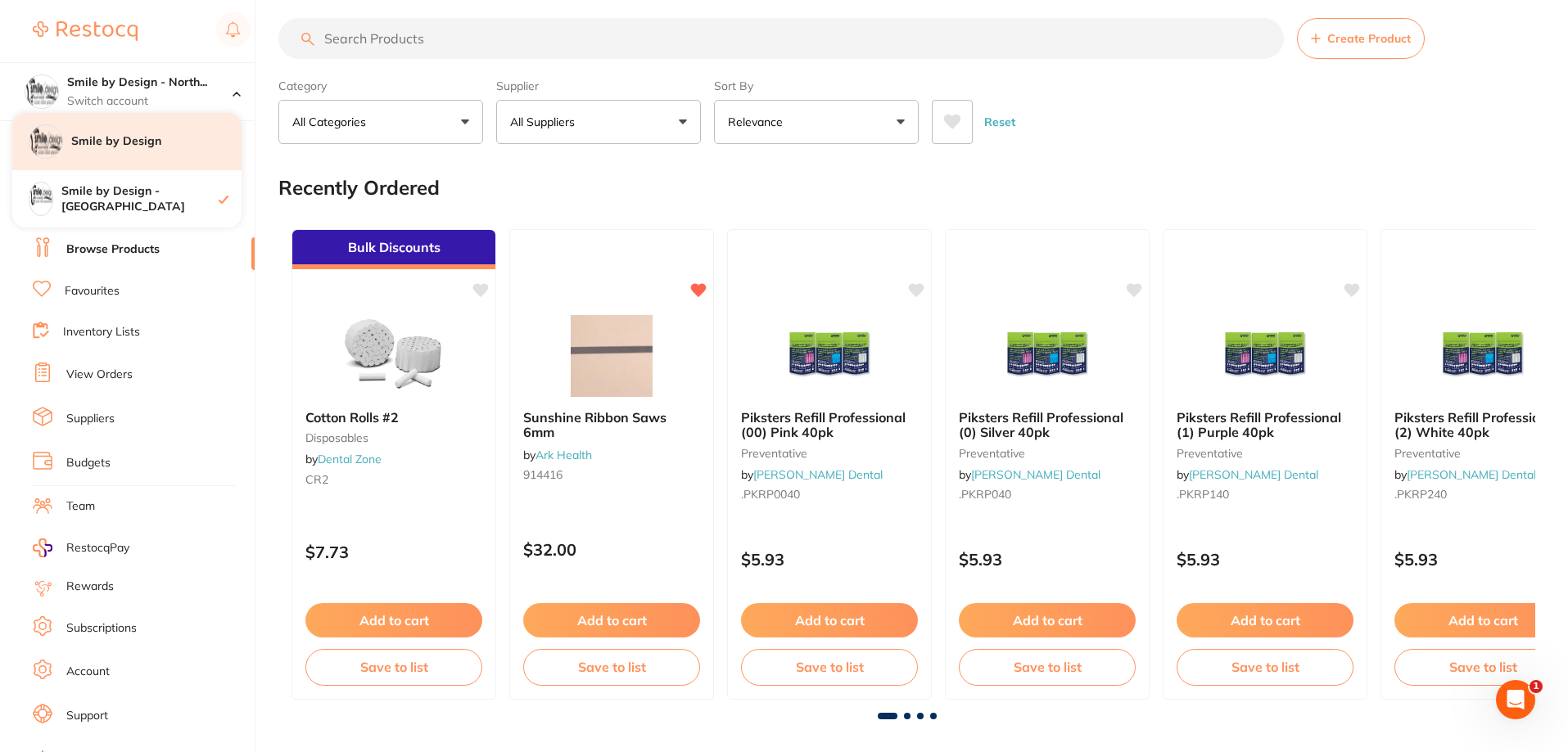
click at [169, 143] on h4 "Smile by Design" at bounding box center [156, 141] width 170 height 16
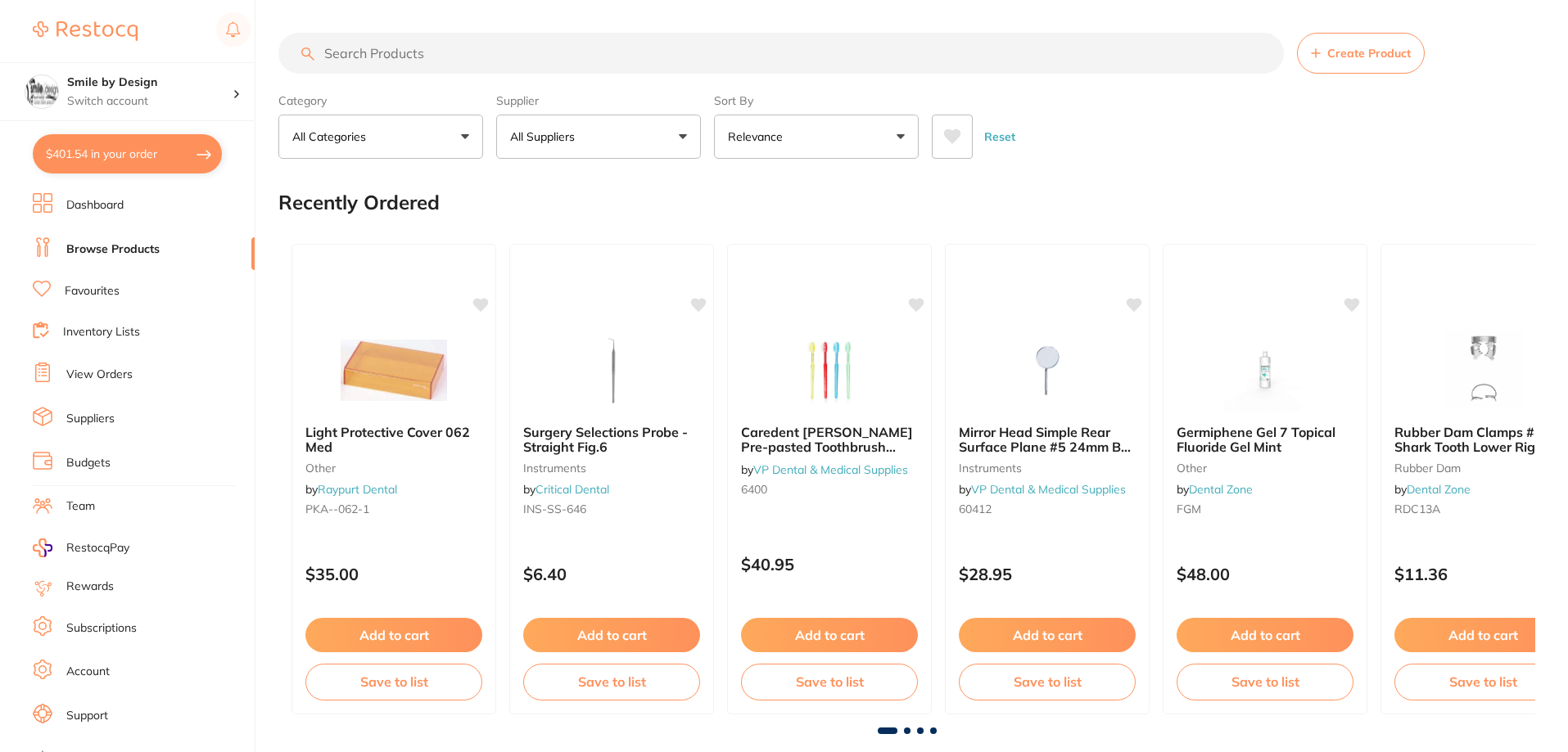
click at [434, 51] on input "search" at bounding box center [780, 53] width 1005 height 41
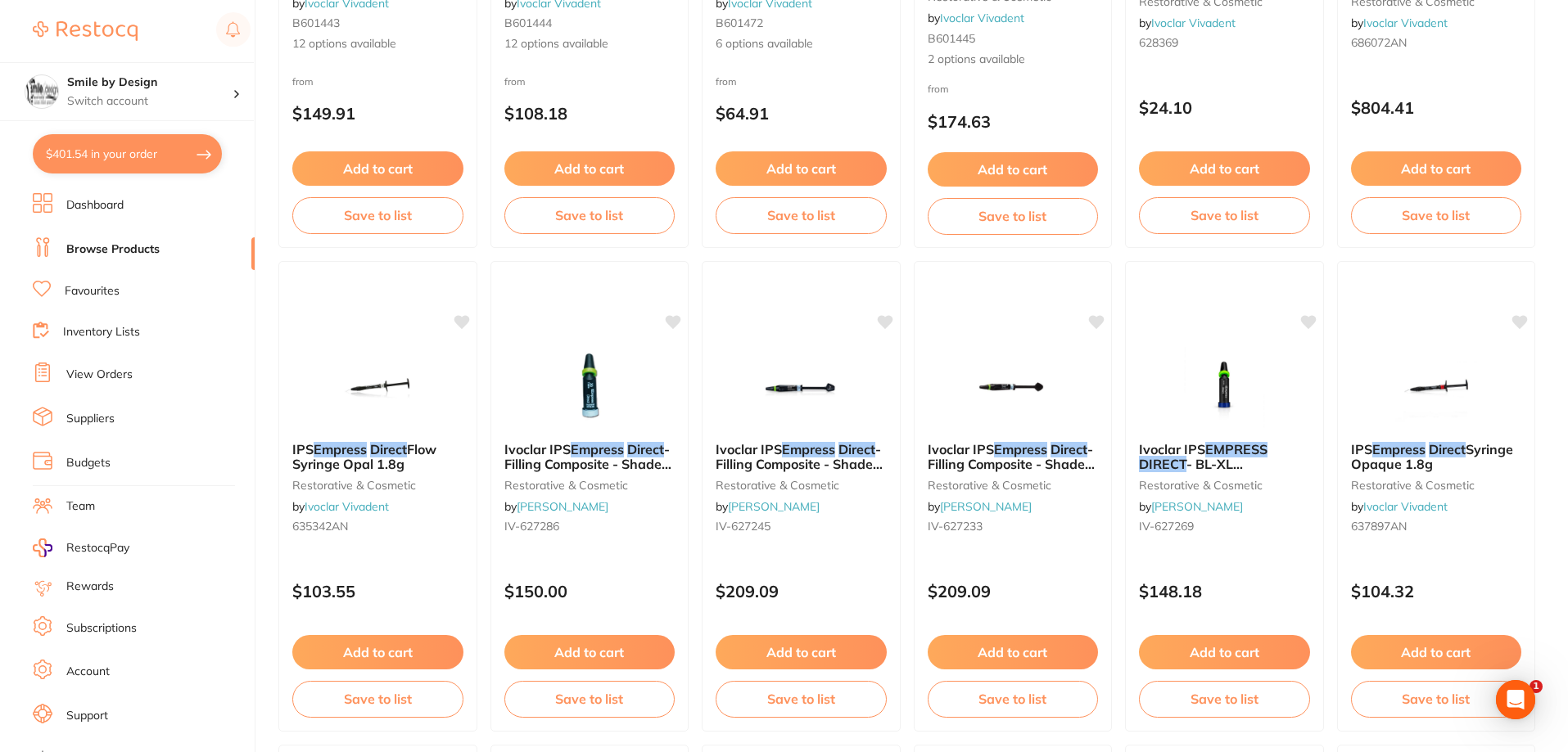
scroll to position [941, 0]
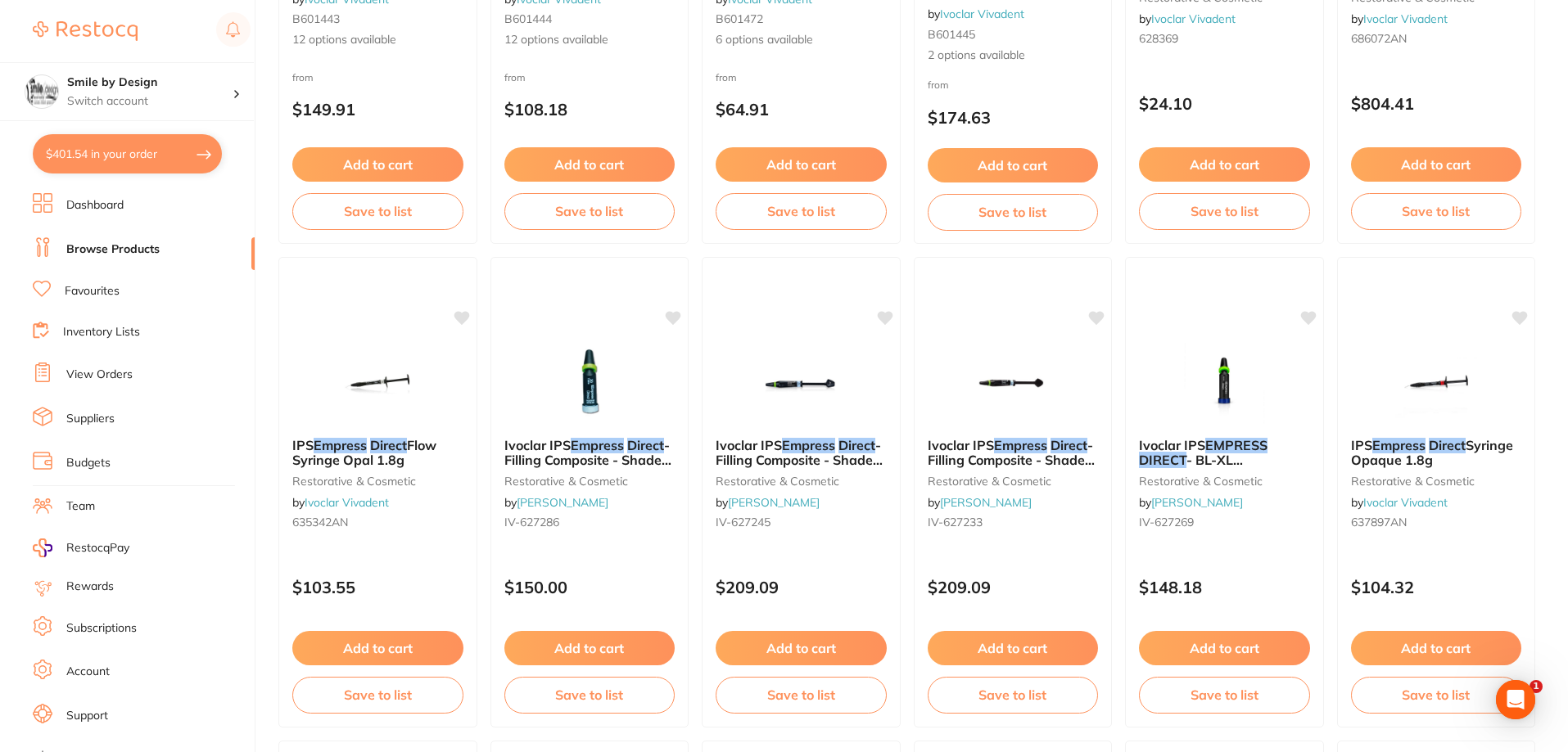
type input "empress direct"
click at [141, 155] on button "$401.54 in your order" at bounding box center [127, 153] width 189 height 40
checkbox input "true"
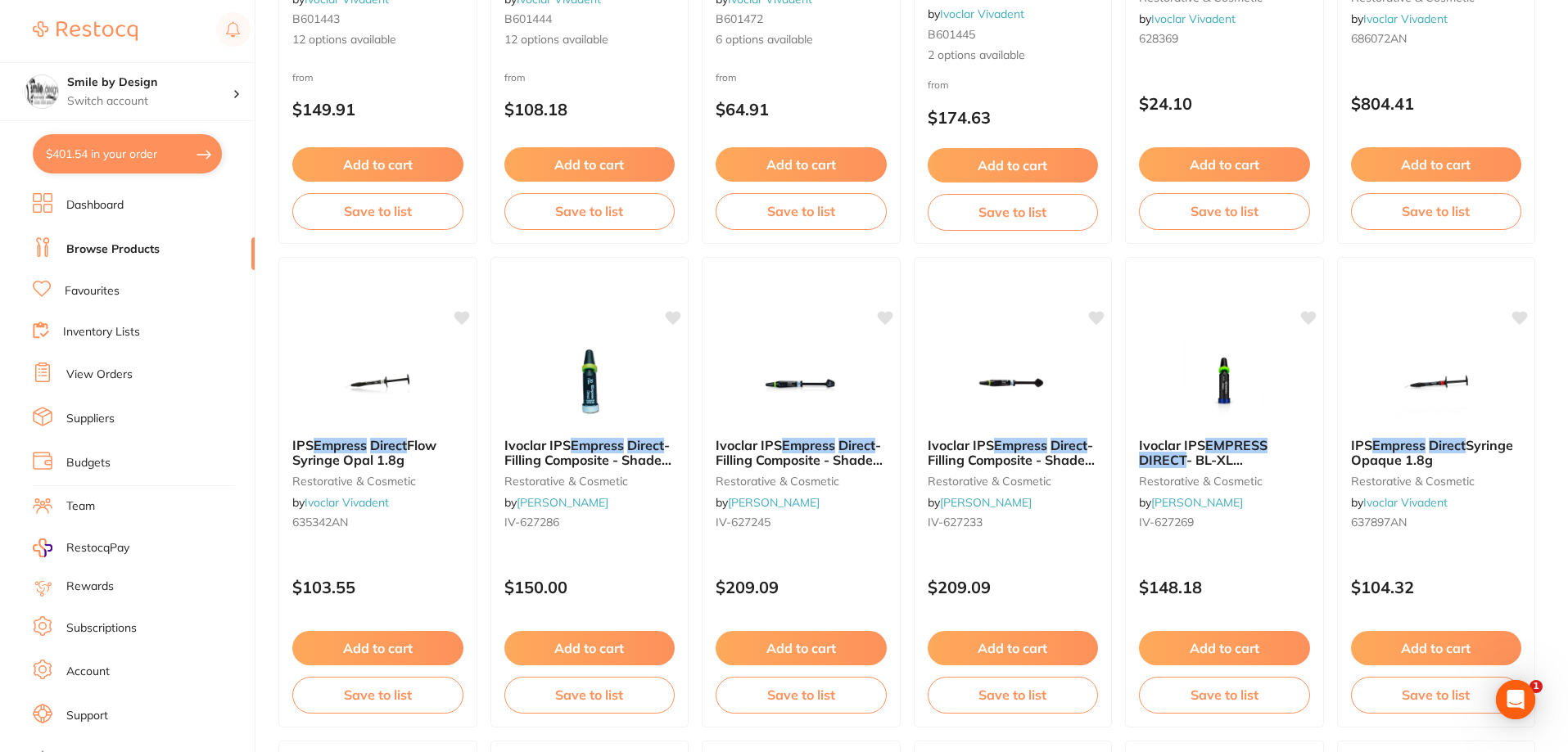
checkbox input "true"
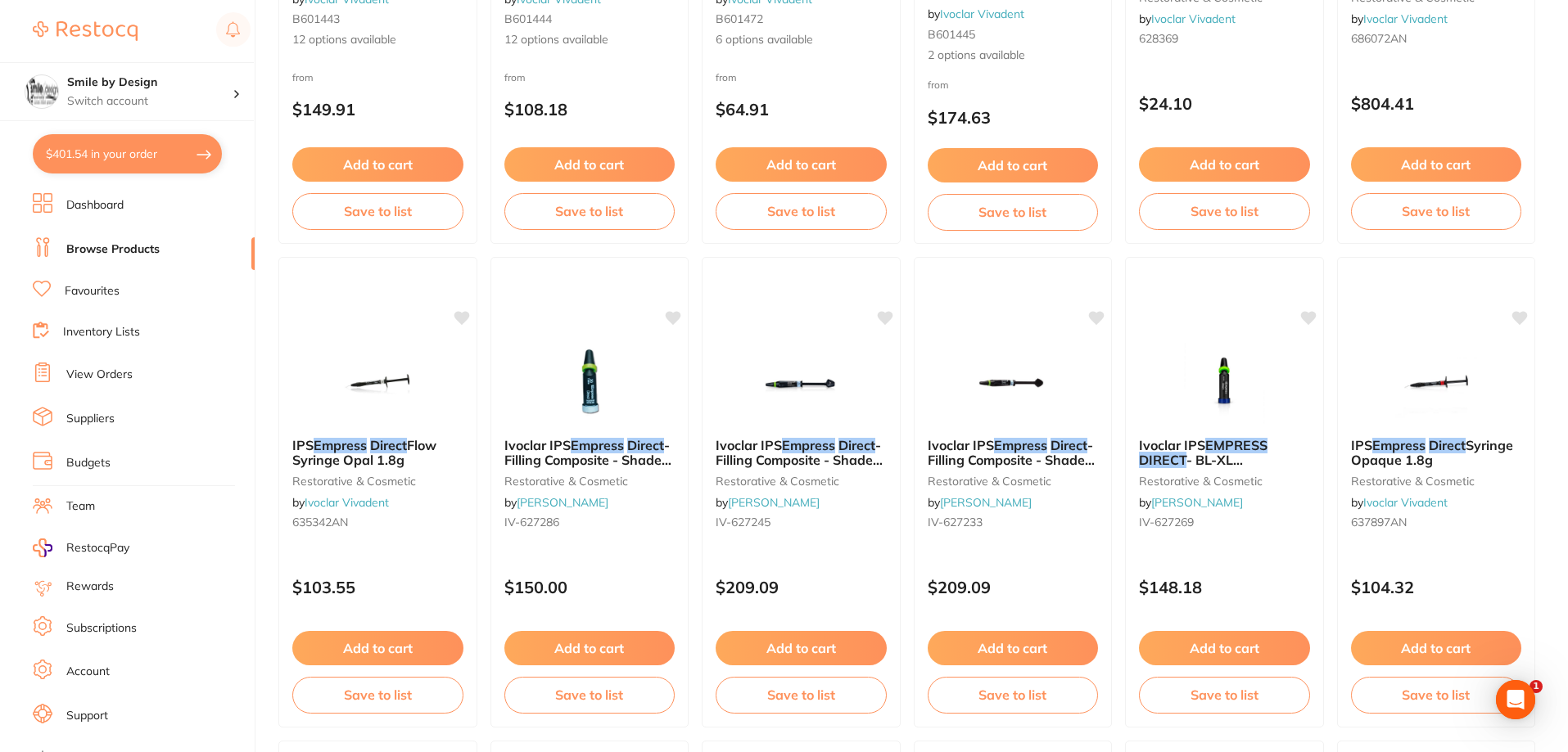
checkbox input "true"
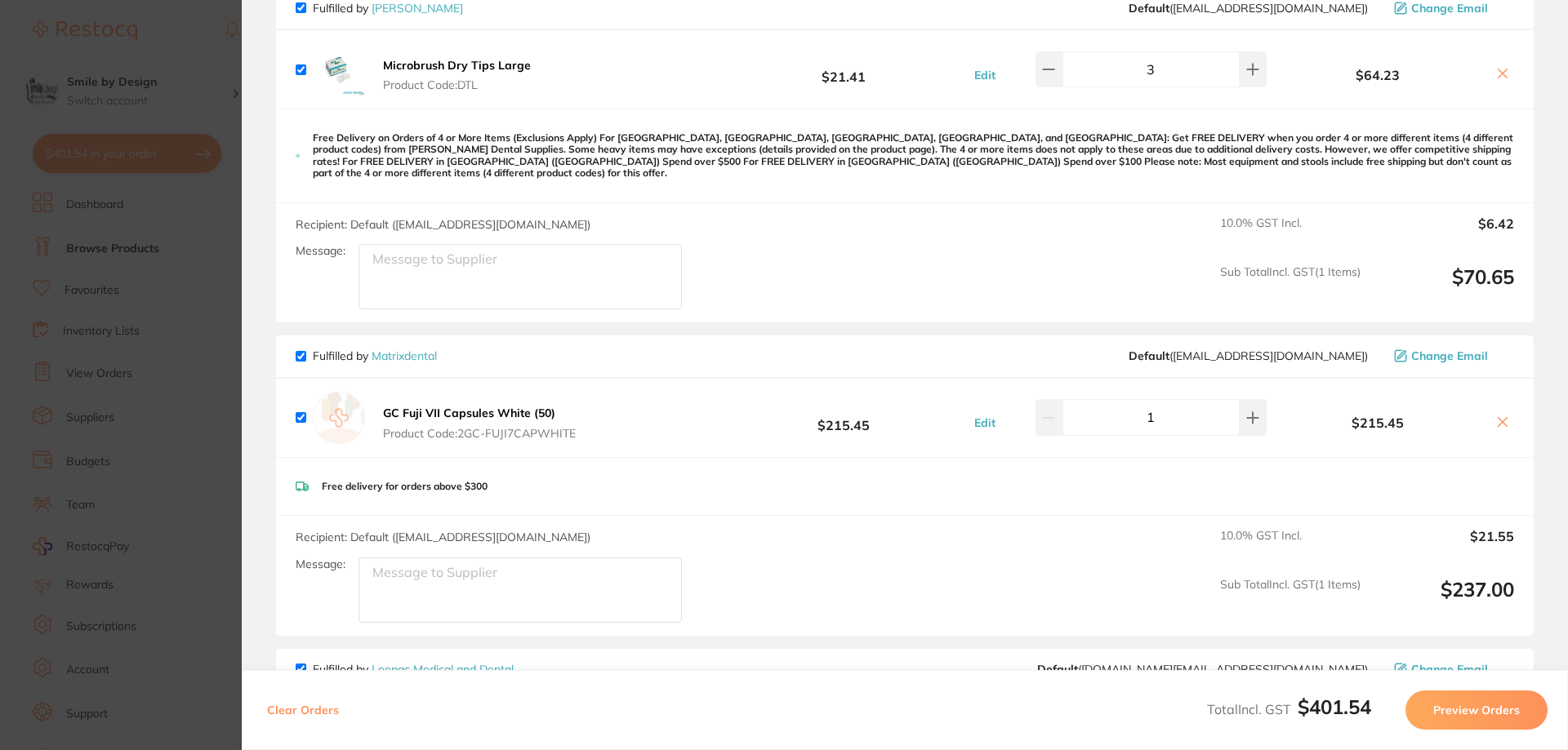
scroll to position [521, 0]
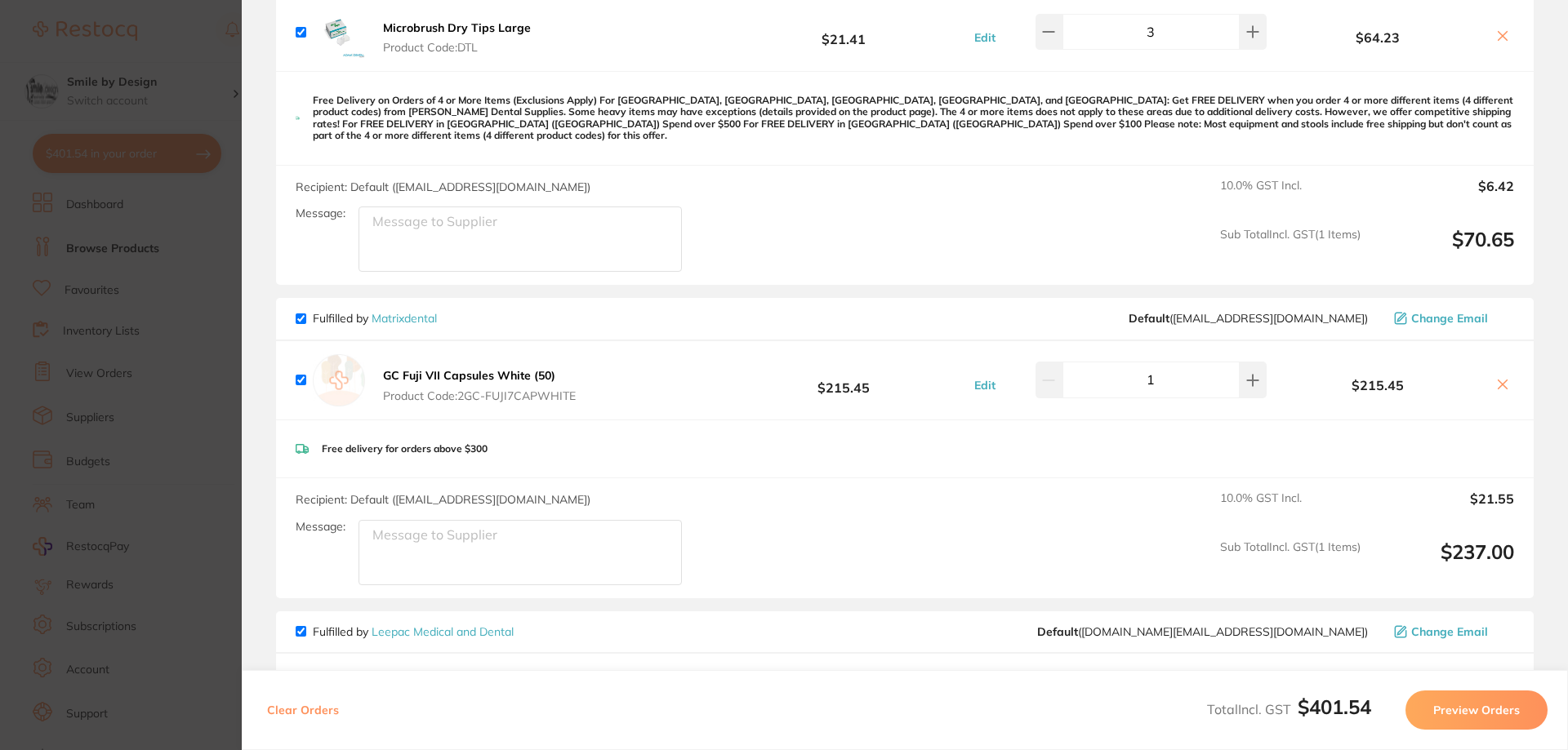
click at [301, 314] on input "checkbox" at bounding box center [301, 319] width 11 height 11
checkbox input "false"
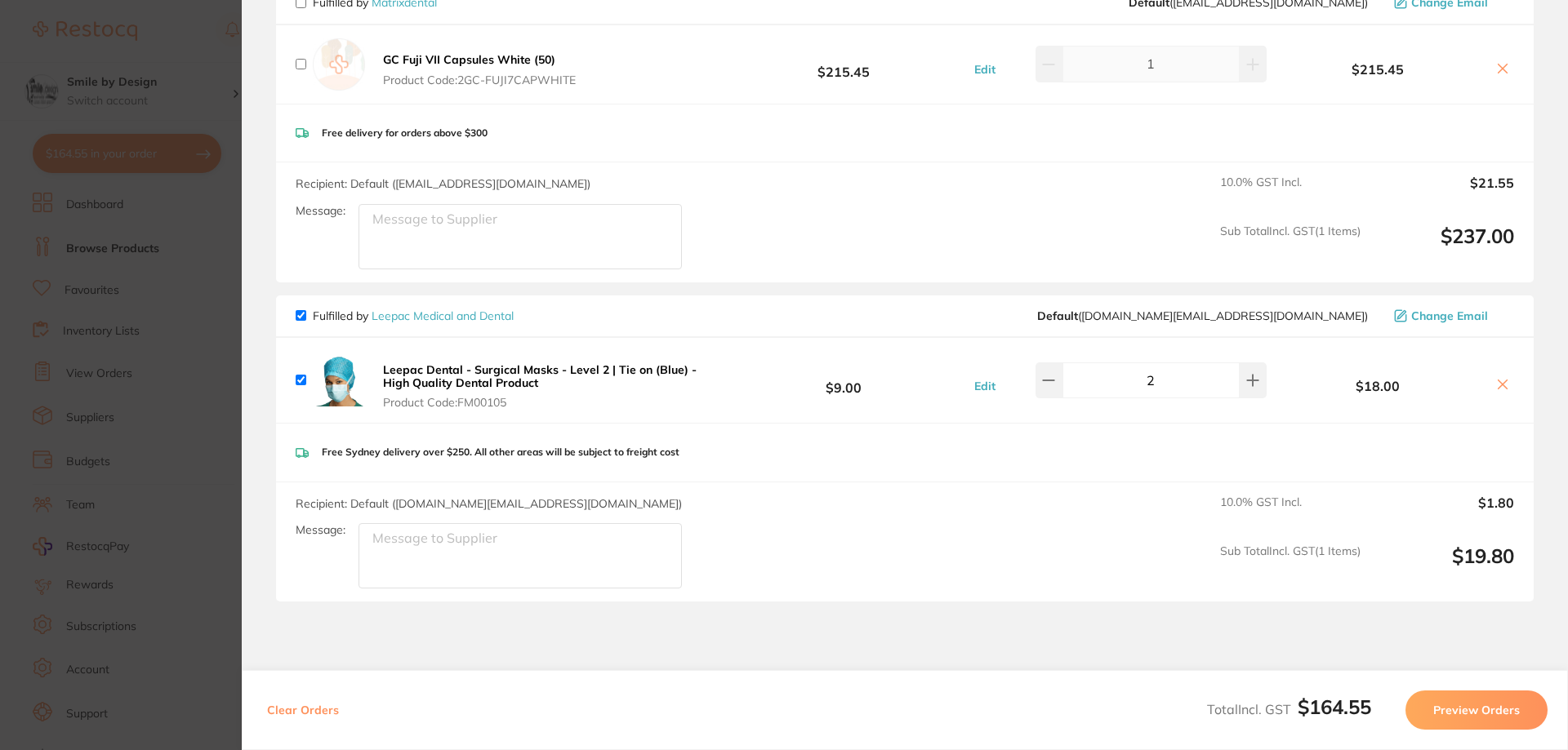
scroll to position [847, 0]
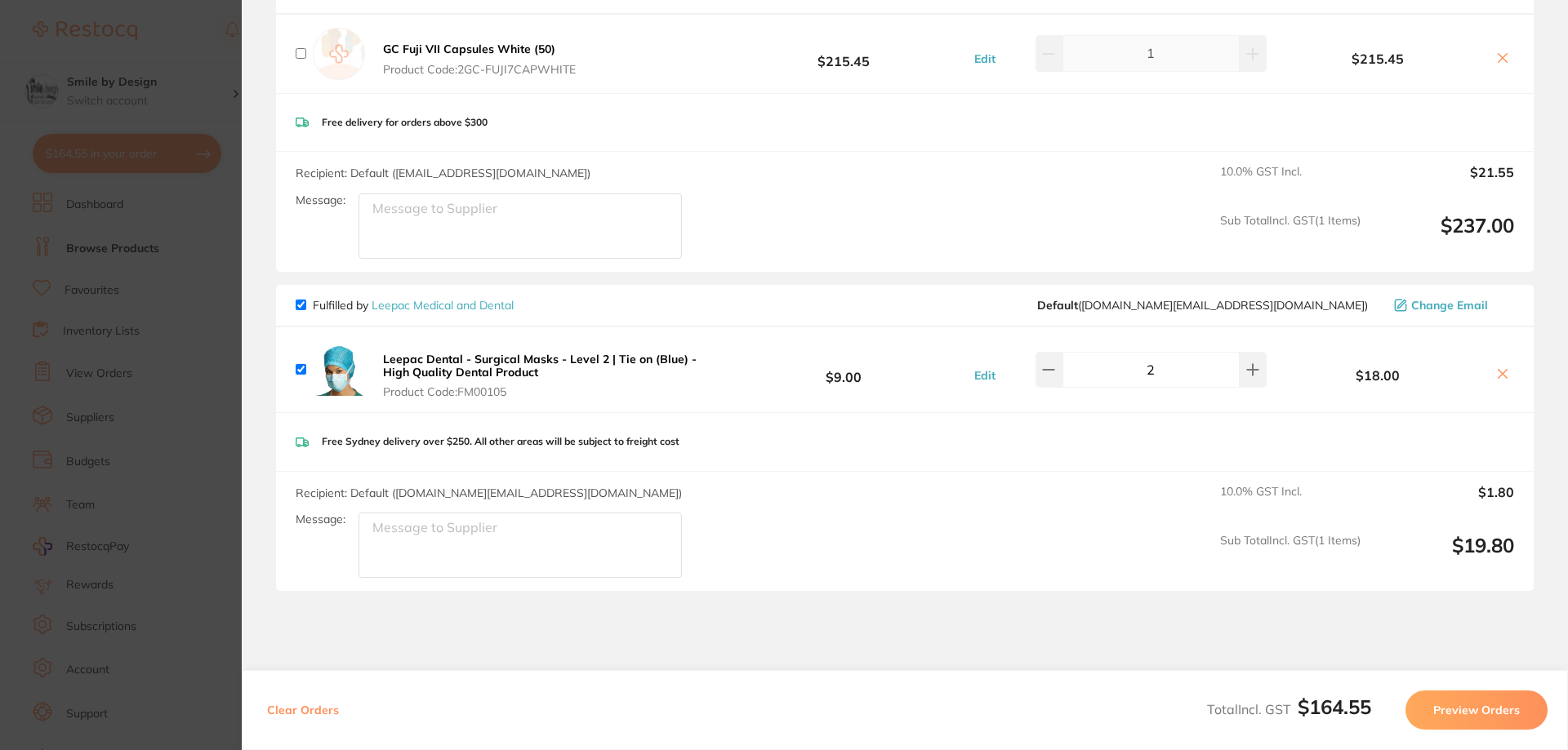
click at [1476, 710] on button "Preview Orders" at bounding box center [1477, 710] width 143 height 39
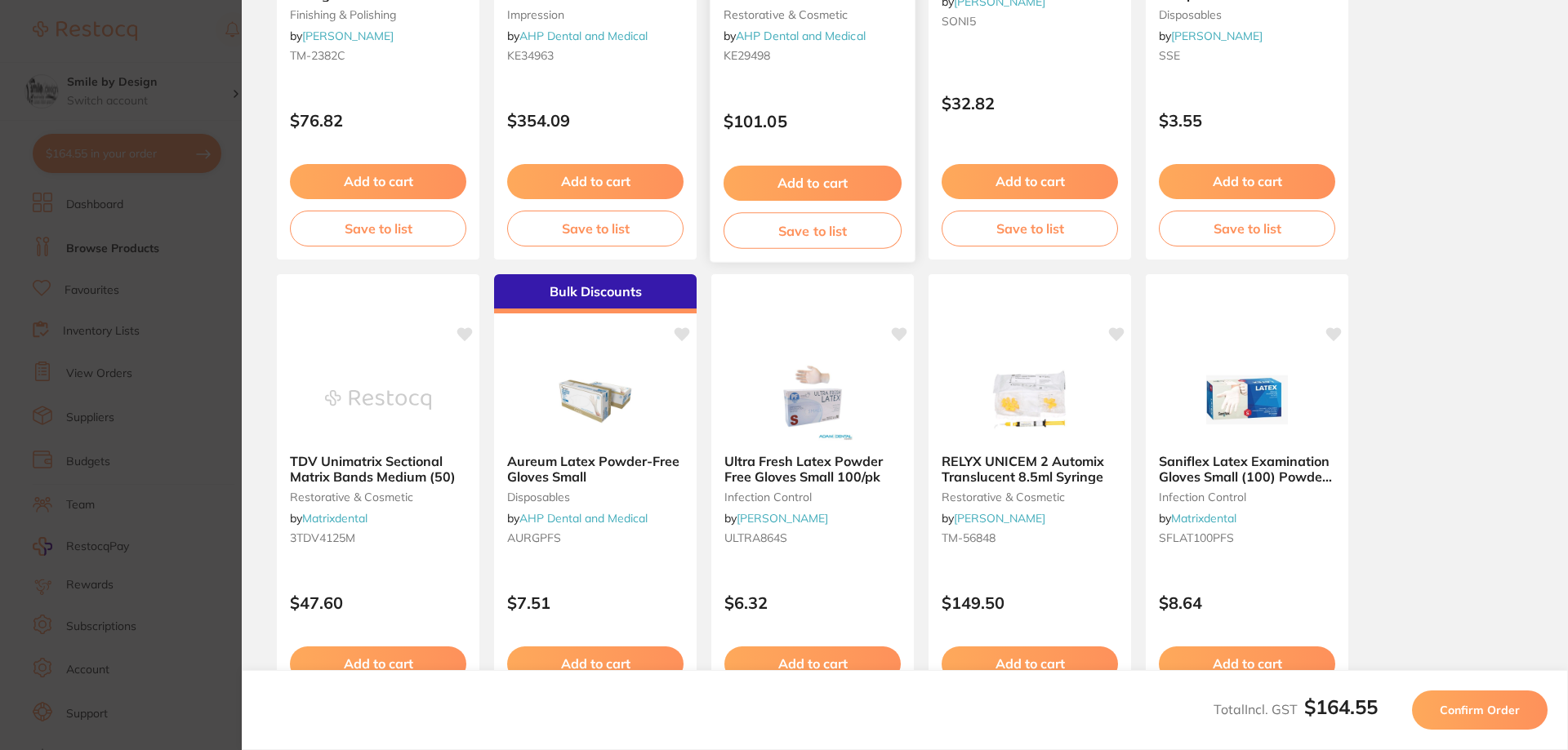
scroll to position [22, 0]
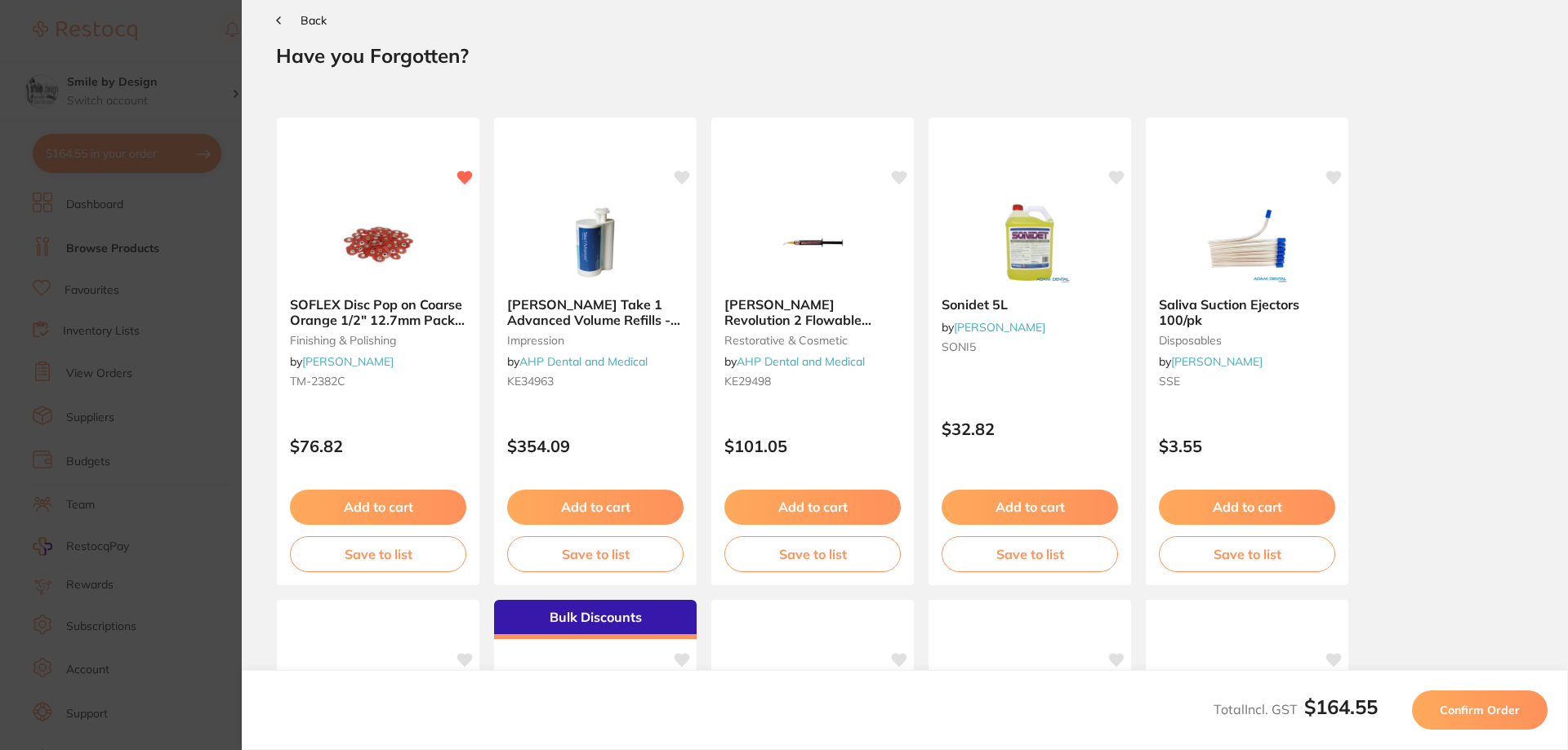
click at [1508, 713] on span "Confirm Order" at bounding box center [1479, 710] width 80 height 14
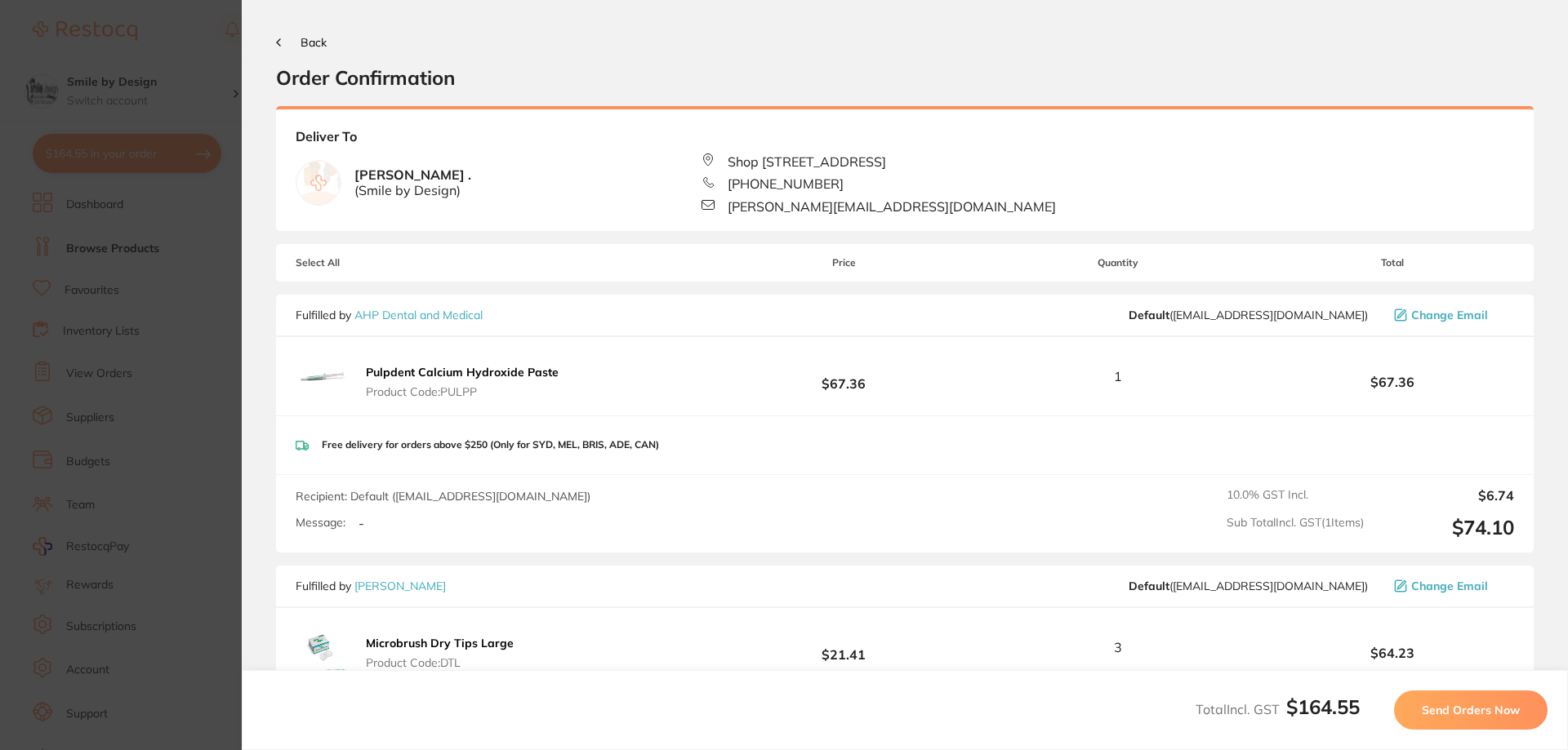
scroll to position [0, 0]
click at [1455, 708] on span "Send Orders Now" at bounding box center [1471, 710] width 98 height 14
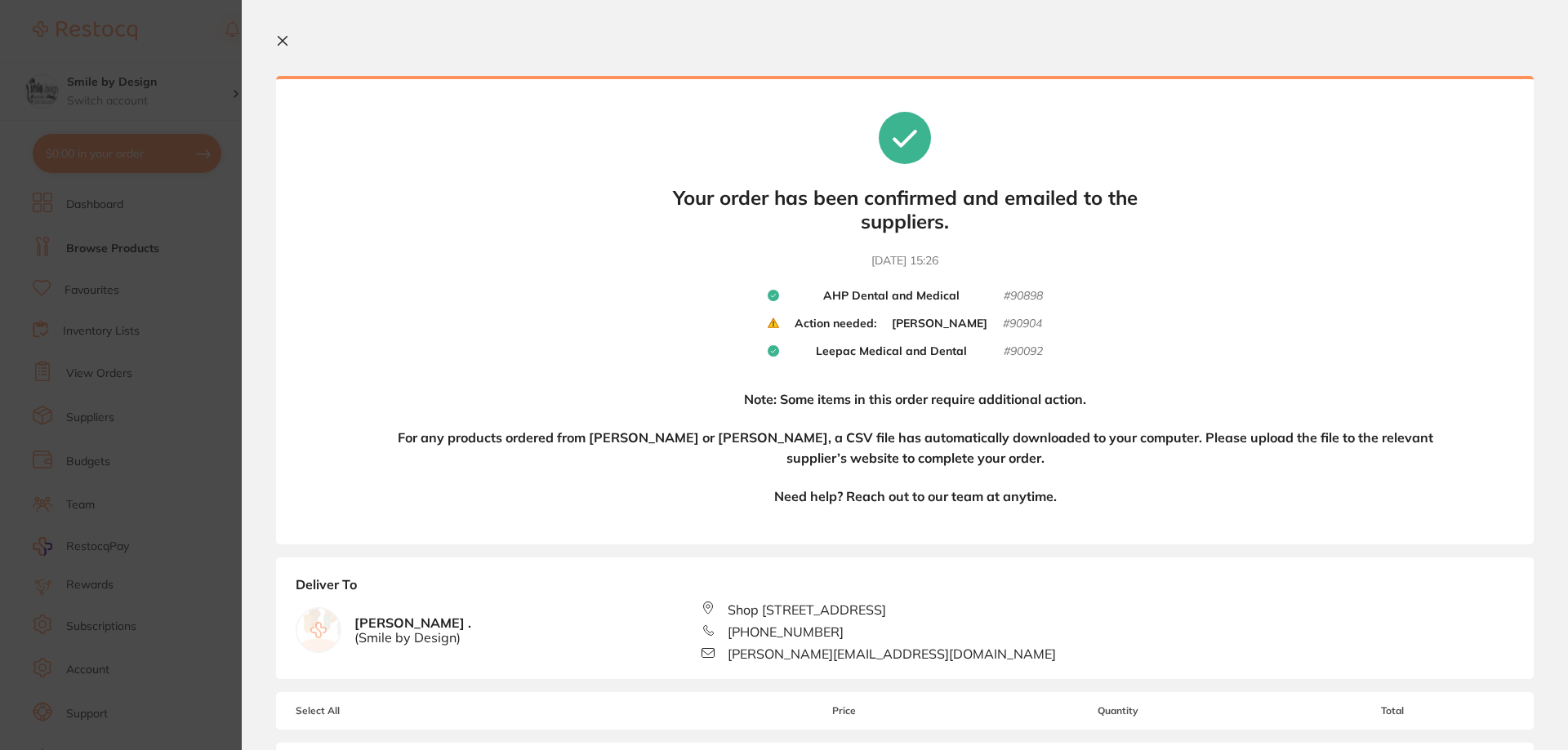
click at [279, 39] on icon at bounding box center [283, 41] width 13 height 13
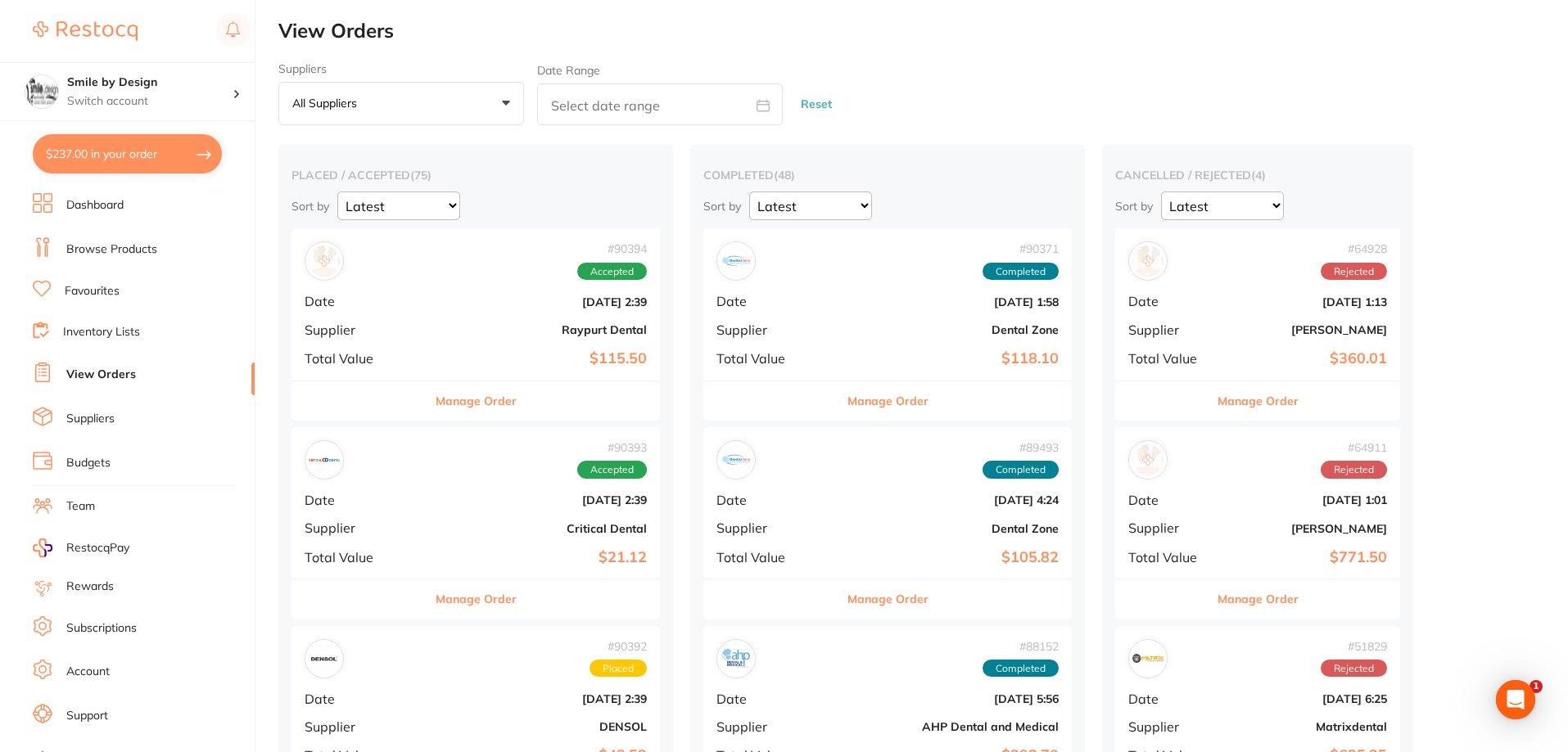
checkbox input "false"
click at [126, 90] on h4 "Smile by Design" at bounding box center [150, 82] width 165 height 16
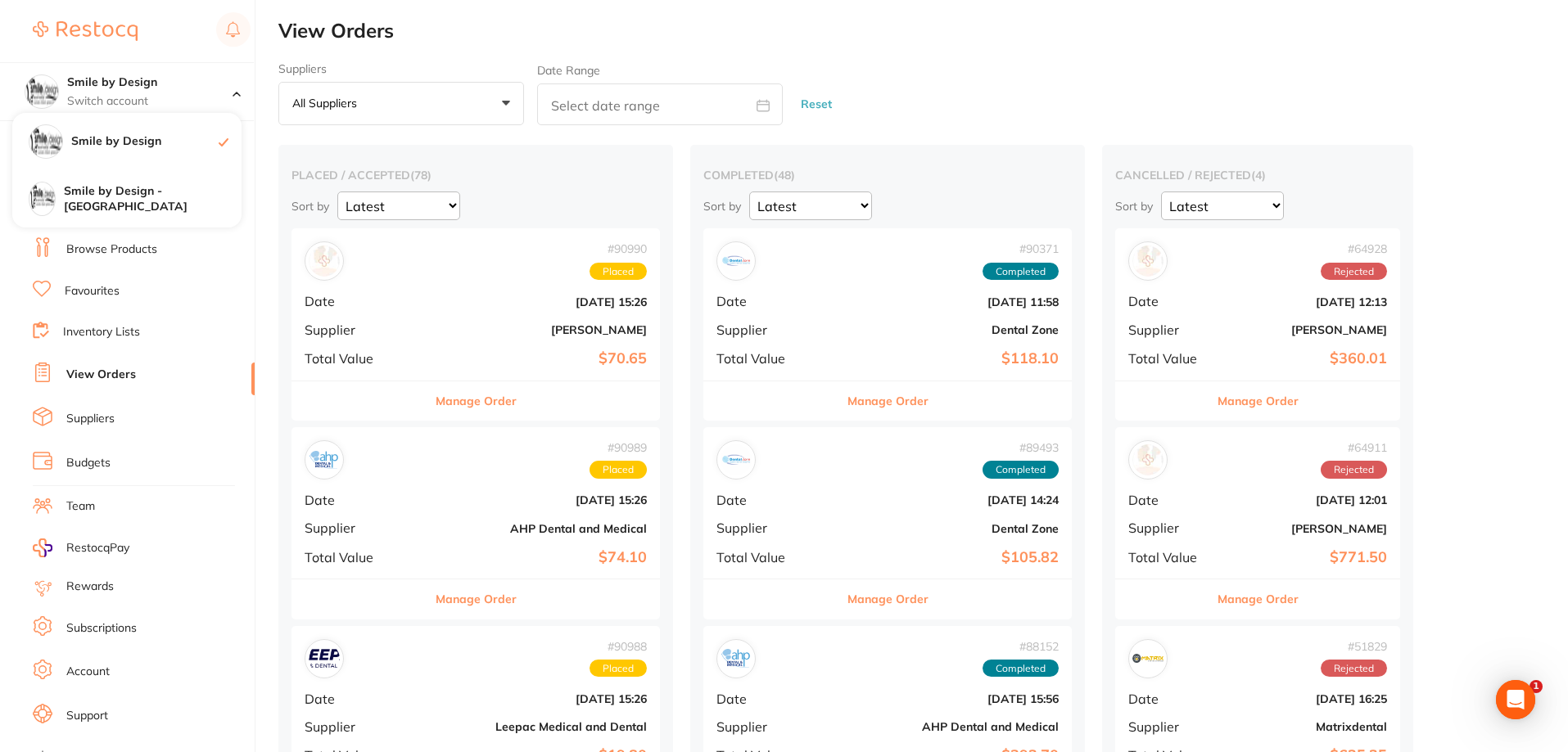
click at [941, 85] on div "Suppliers All suppliers +0 All suppliers AB Orthodontics Adam Dental AHP Dental…" at bounding box center [923, 94] width 1290 height 64
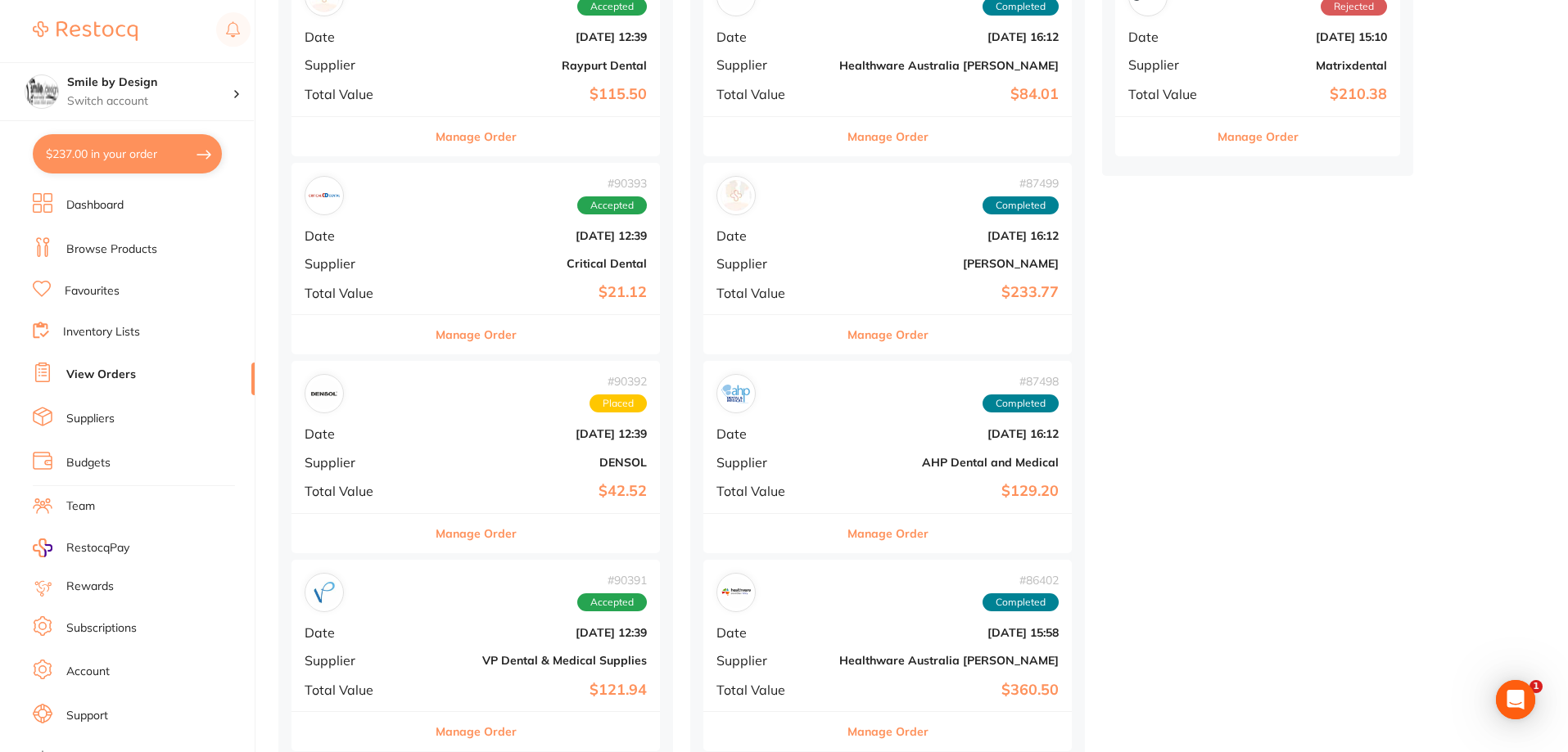
scroll to position [655, 0]
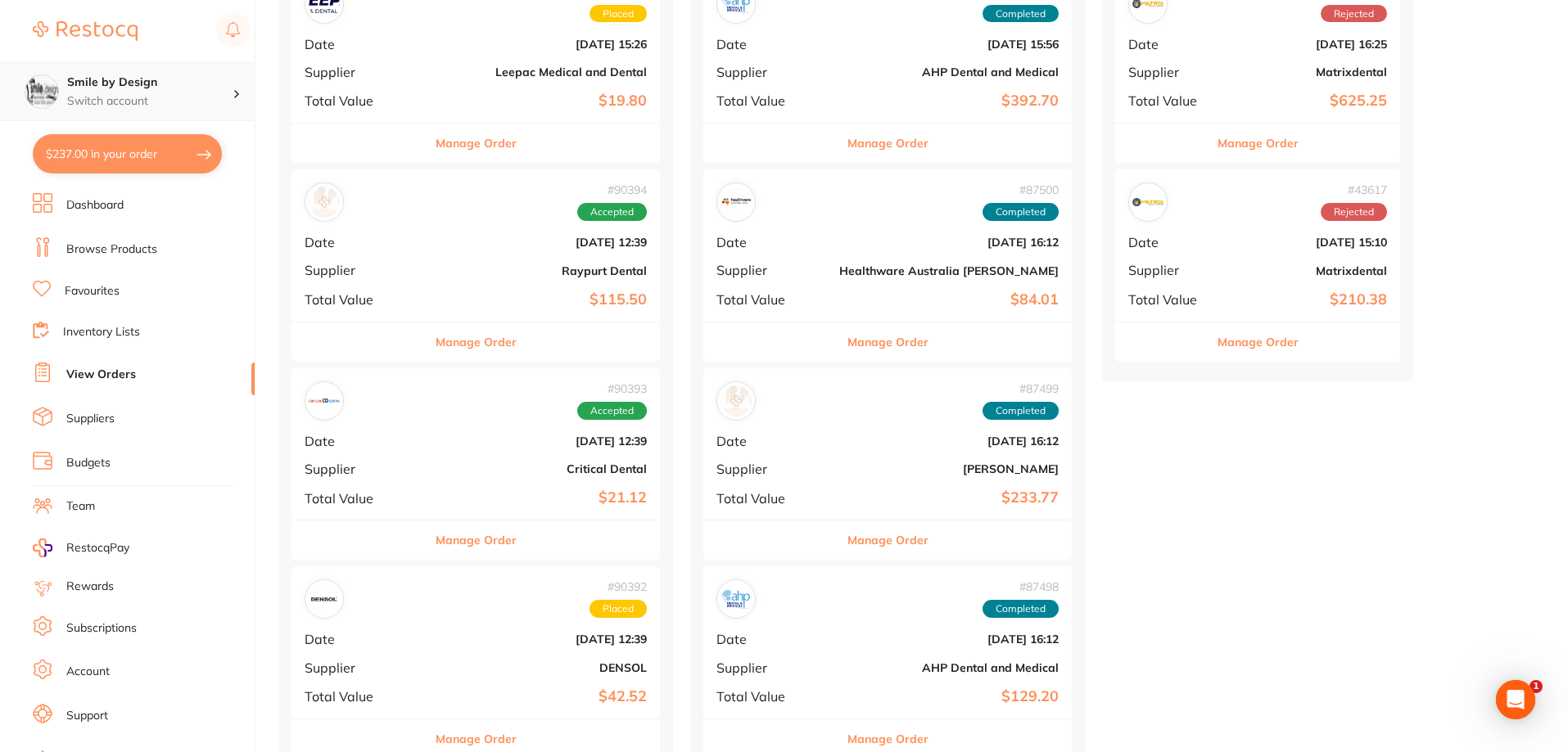
click at [192, 101] on p "Switch account" at bounding box center [150, 101] width 165 height 16
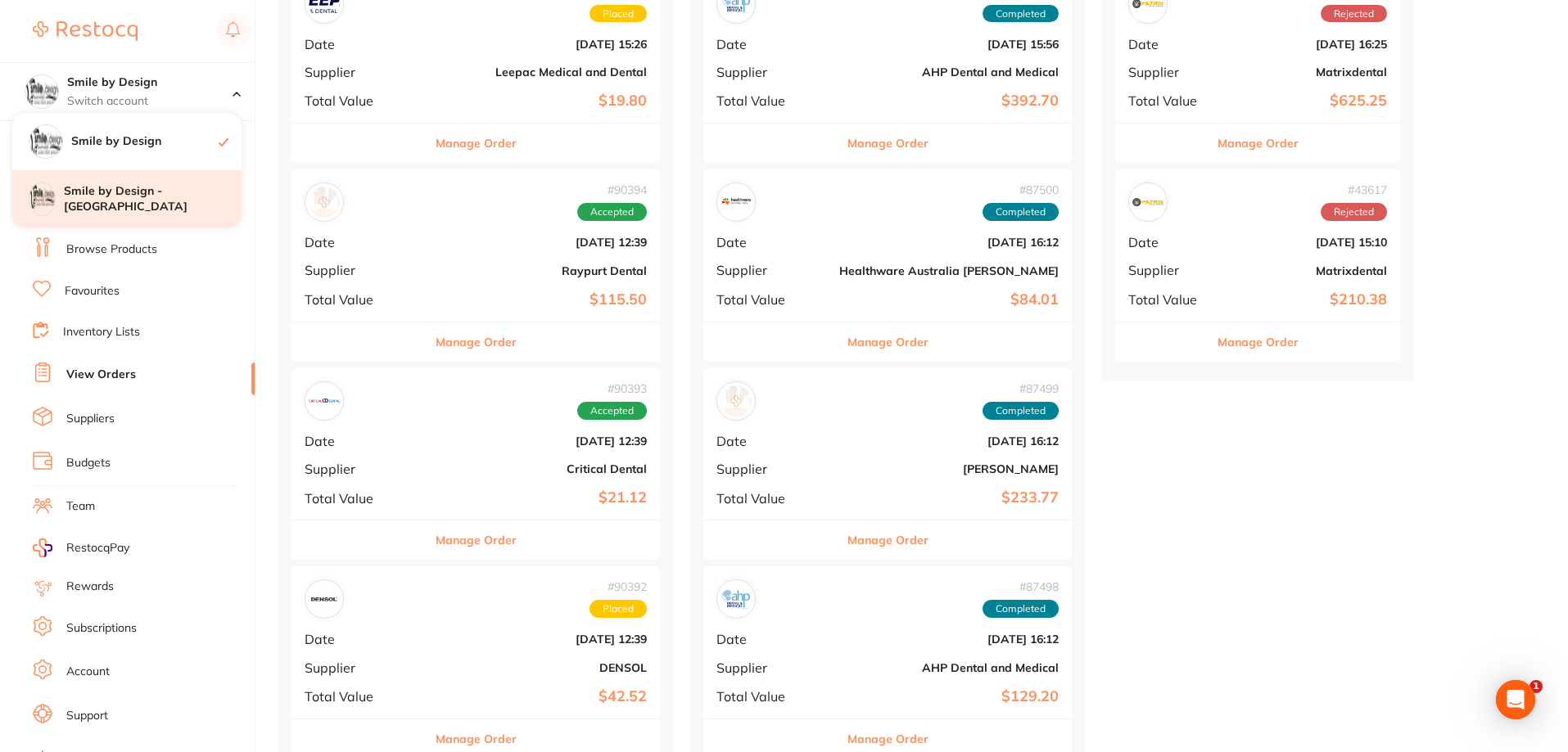
click at [200, 202] on h4 "Smile by Design - [GEOGRAPHIC_DATA]" at bounding box center [153, 199] width 178 height 32
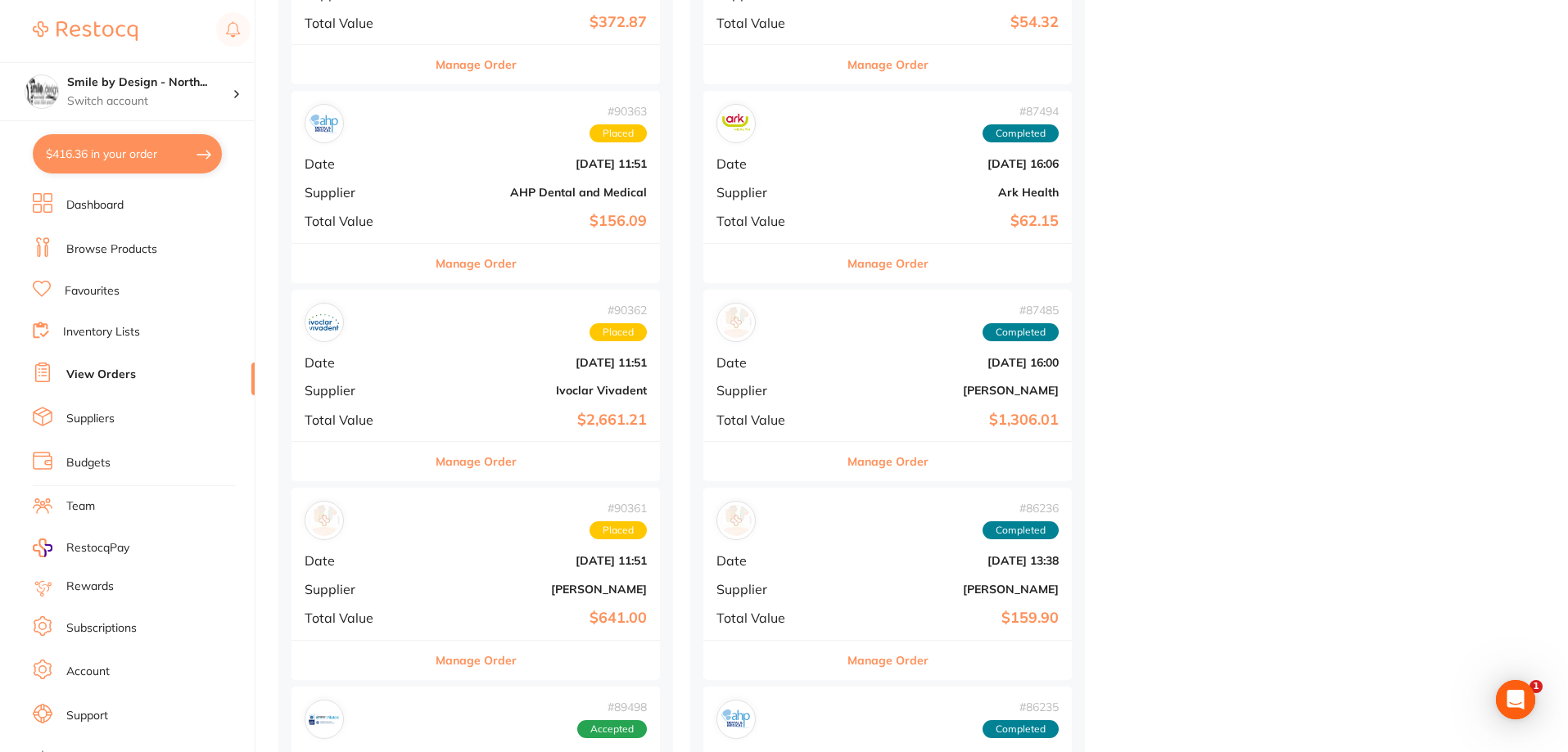
scroll to position [1146, 0]
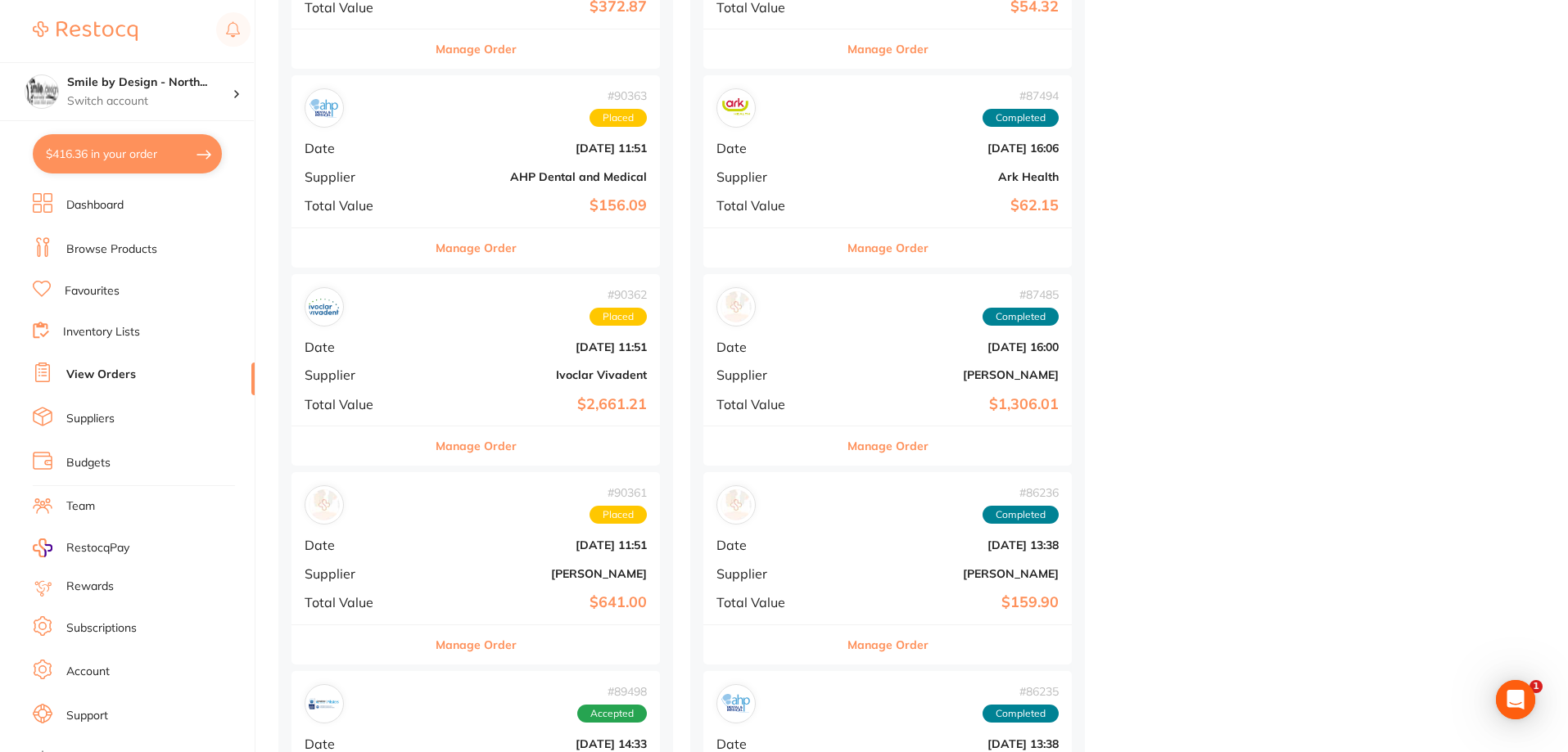
click at [450, 379] on b "Ivoclar Vivadent" at bounding box center [537, 376] width 219 height 14
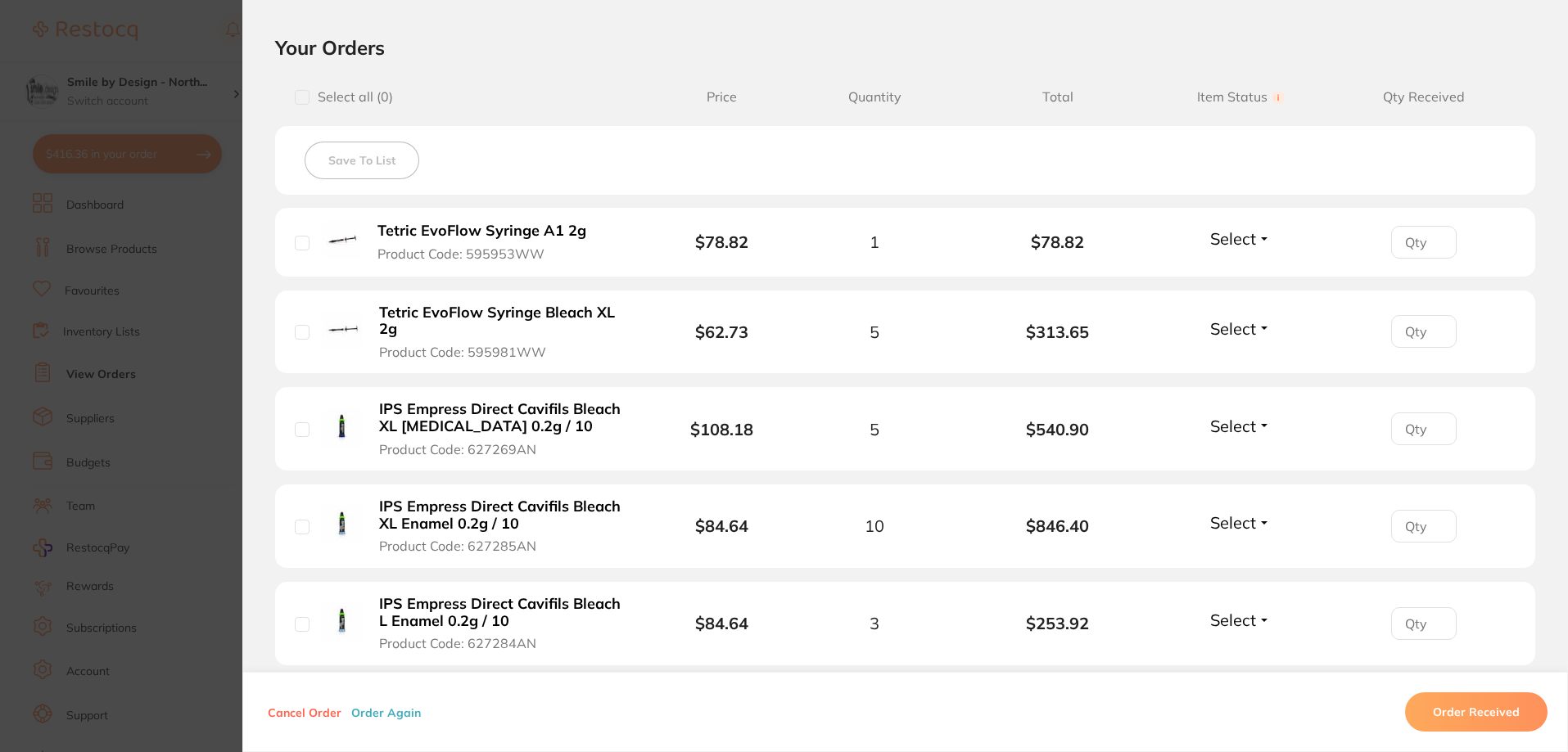
scroll to position [327, 0]
